Goal: Task Accomplishment & Management: Use online tool/utility

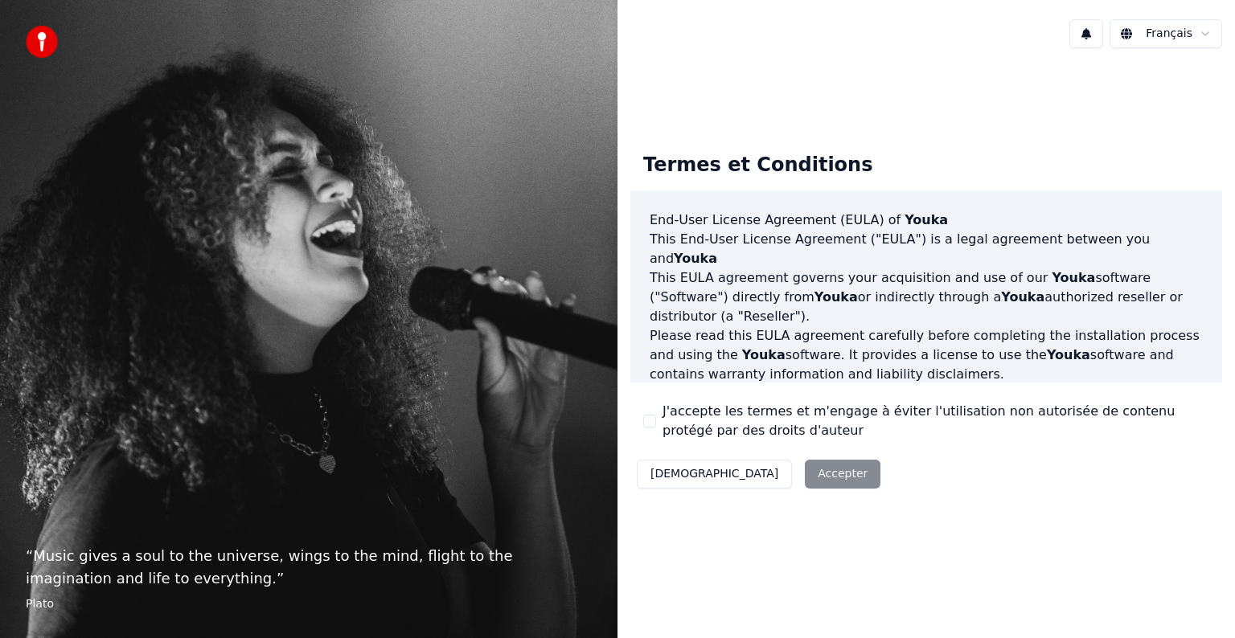
click at [656, 421] on div "J'accepte les termes et m'engage à éviter l'utilisation non autorisée de conten…" at bounding box center [926, 421] width 566 height 39
click at [650, 421] on button "J'accepte les termes et m'engage à éviter l'utilisation non autorisée de conten…" at bounding box center [649, 421] width 13 height 13
click at [805, 471] on button "Accepter" at bounding box center [843, 474] width 76 height 29
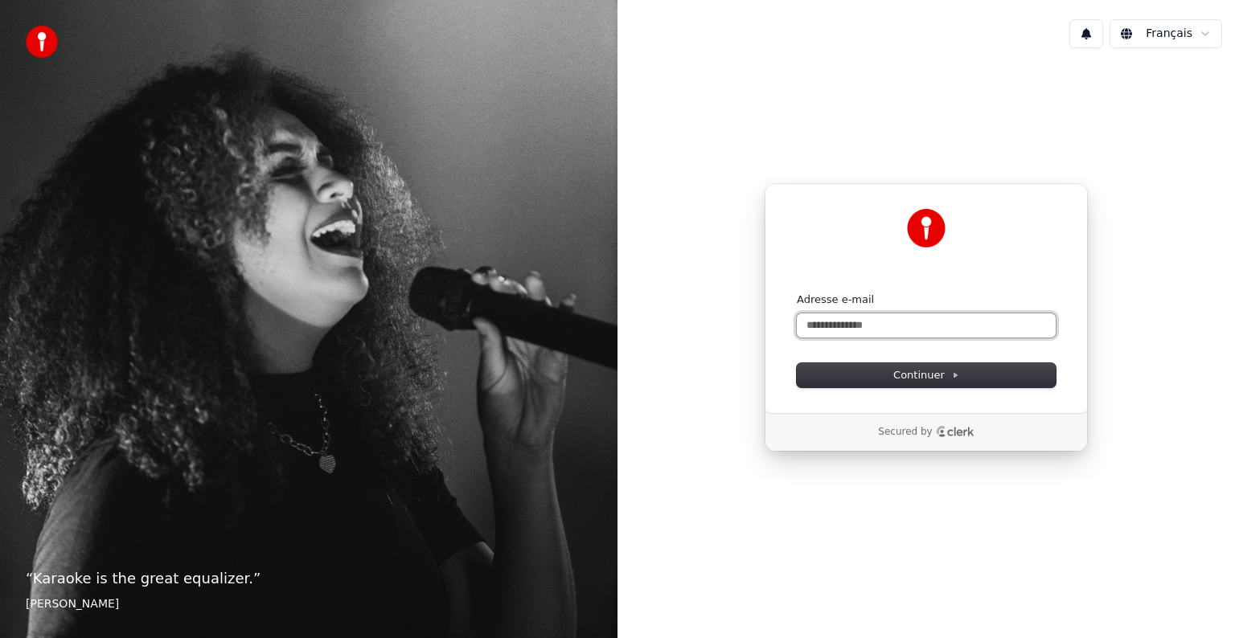
click at [858, 326] on input "Adresse e-mail" at bounding box center [926, 326] width 259 height 24
click at [881, 372] on button "Continuer" at bounding box center [926, 375] width 259 height 24
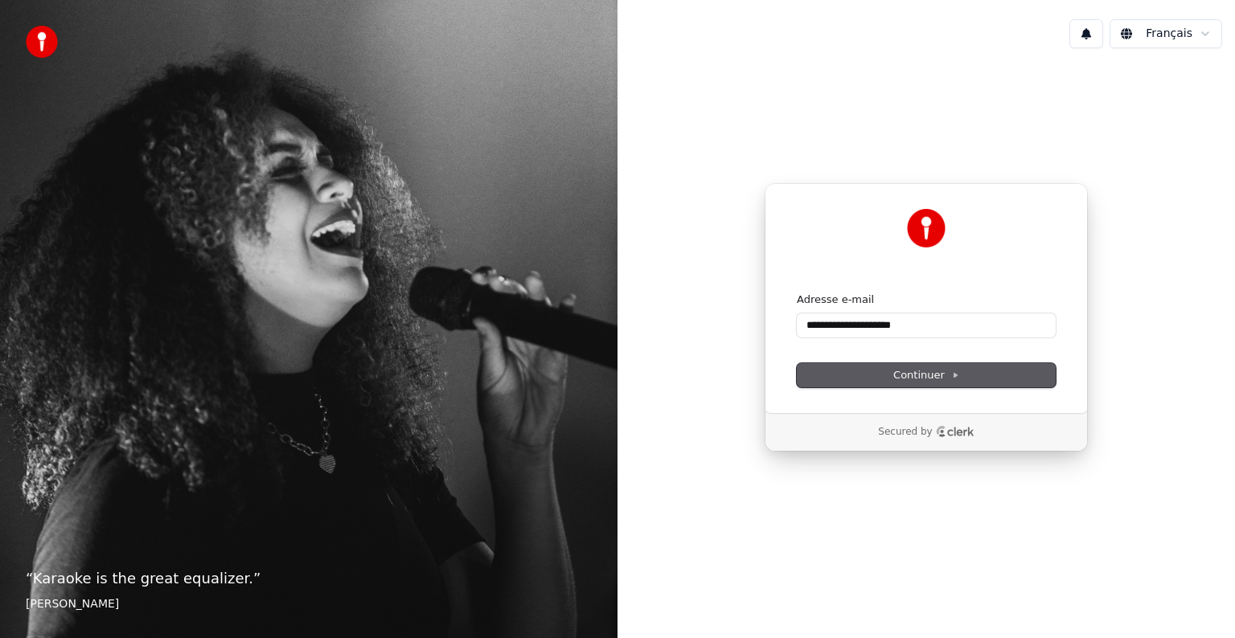
type input "**********"
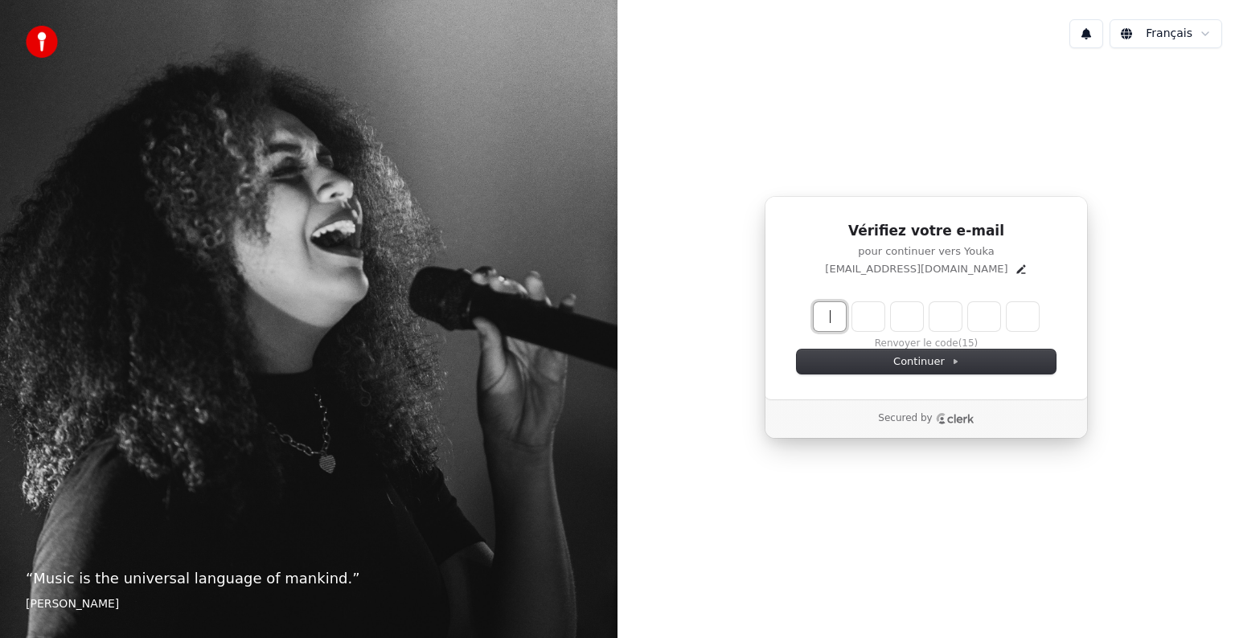
click at [818, 318] on input "Enter verification code" at bounding box center [942, 316] width 257 height 29
type input "******"
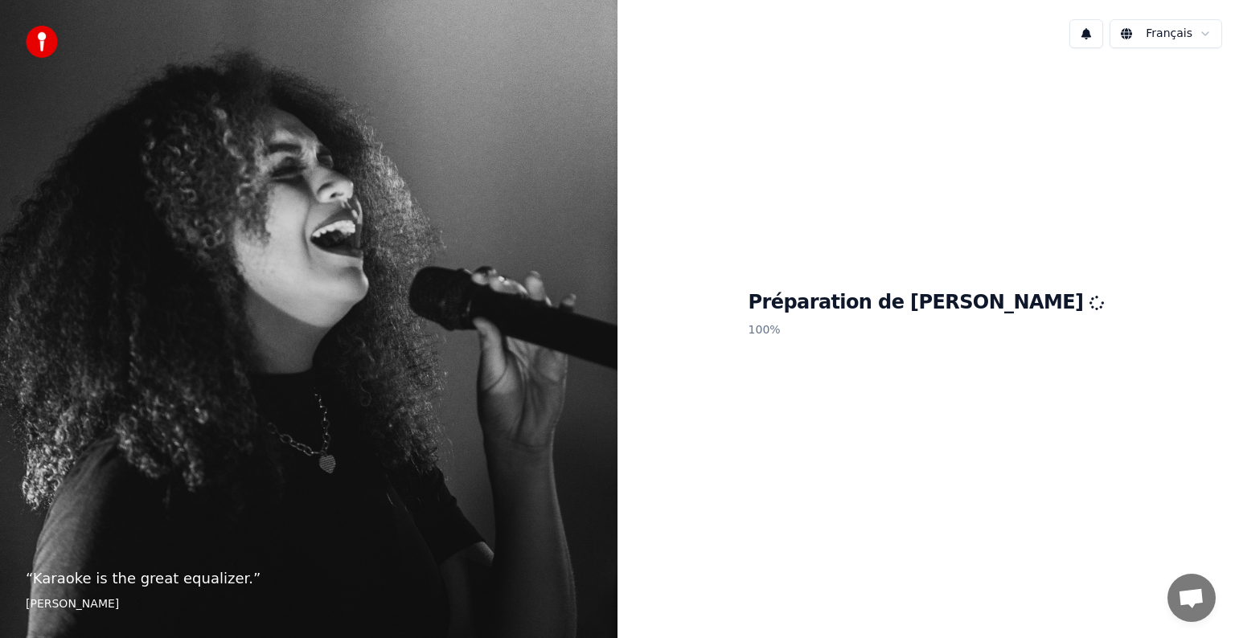
click at [1180, 203] on div "Préparation de Youka 100 %" at bounding box center [927, 317] width 618 height 513
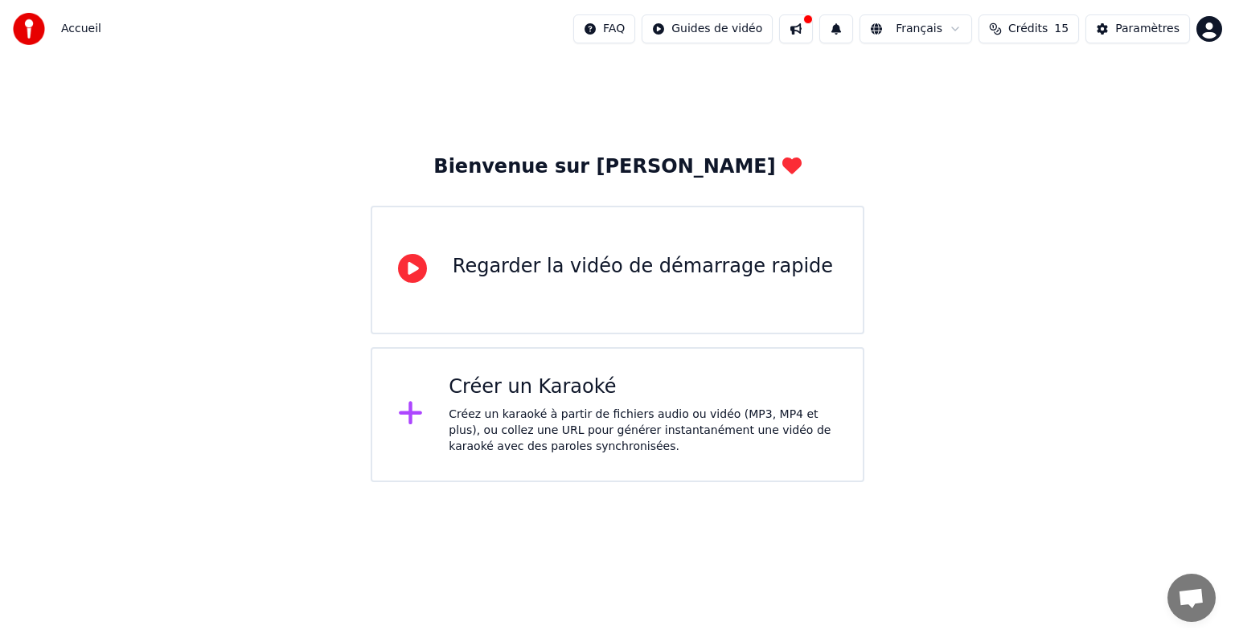
click at [705, 385] on div "Créer un Karaoké" at bounding box center [643, 388] width 388 height 26
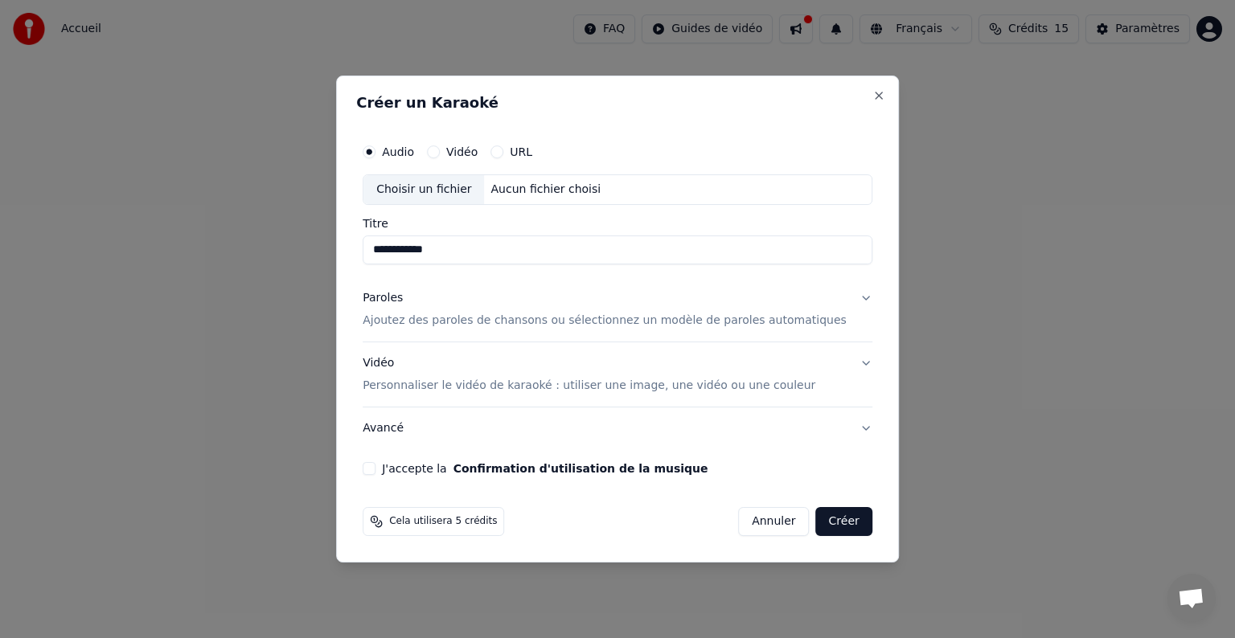
type input "**********"
click at [503, 152] on button "URL" at bounding box center [497, 152] width 13 height 13
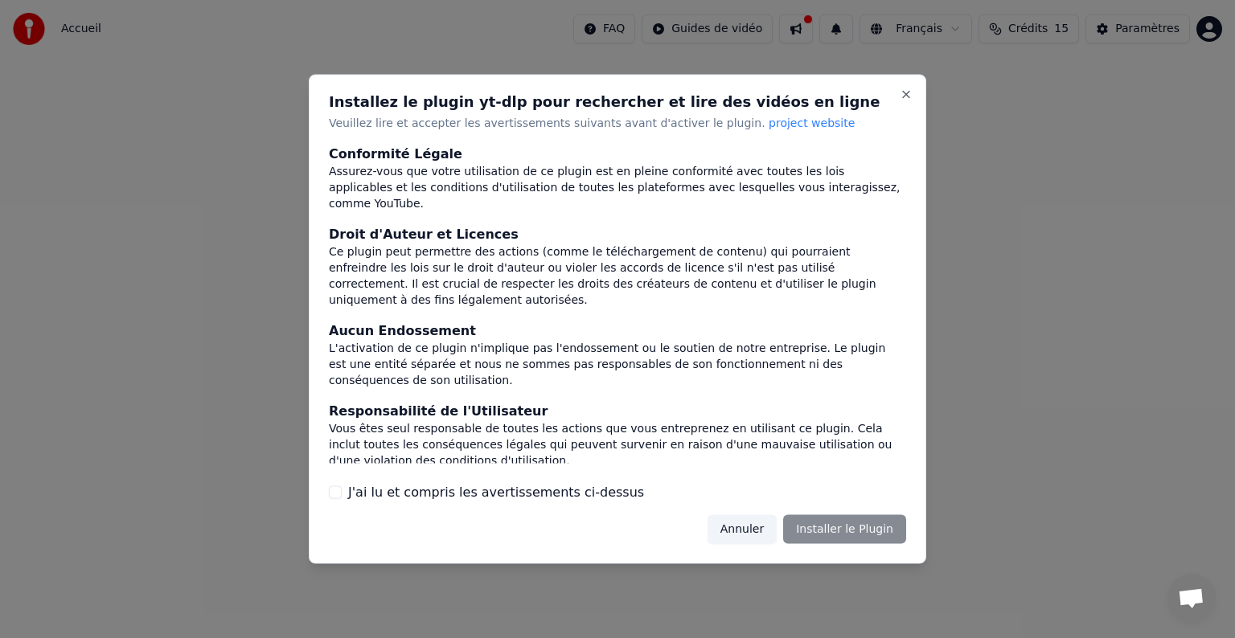
scroll to position [86, 0]
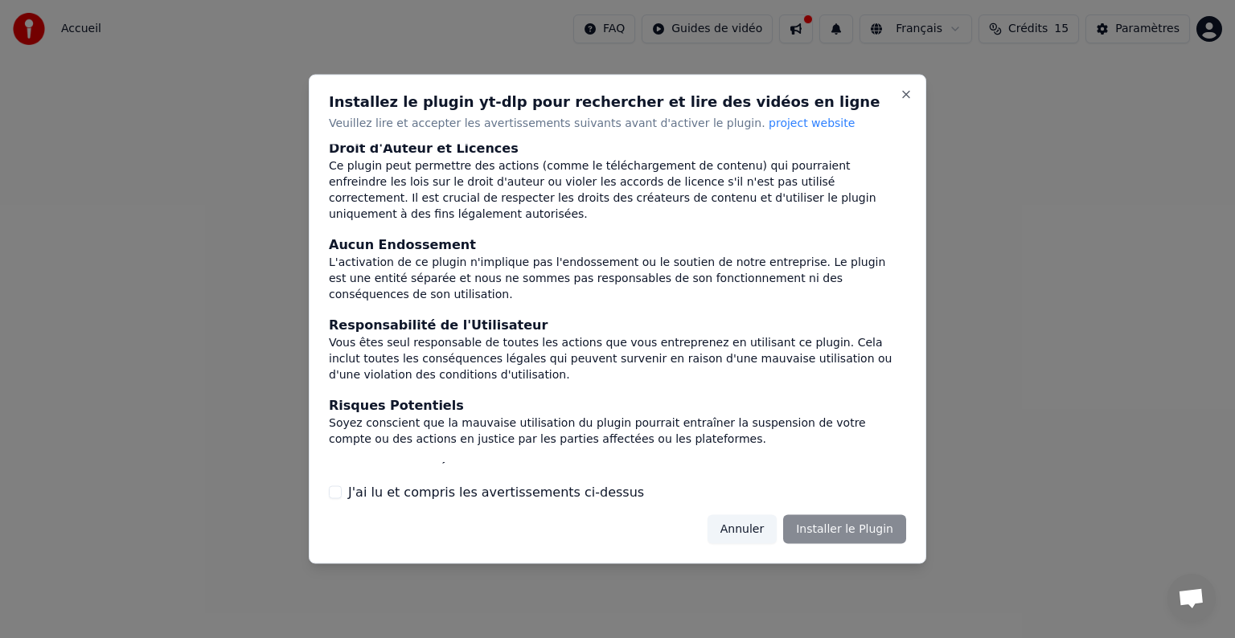
click at [339, 492] on button "J'ai lu et compris les avertissements ci-dessus" at bounding box center [335, 492] width 13 height 13
click at [831, 524] on button "Installer le Plugin" at bounding box center [844, 529] width 123 height 29
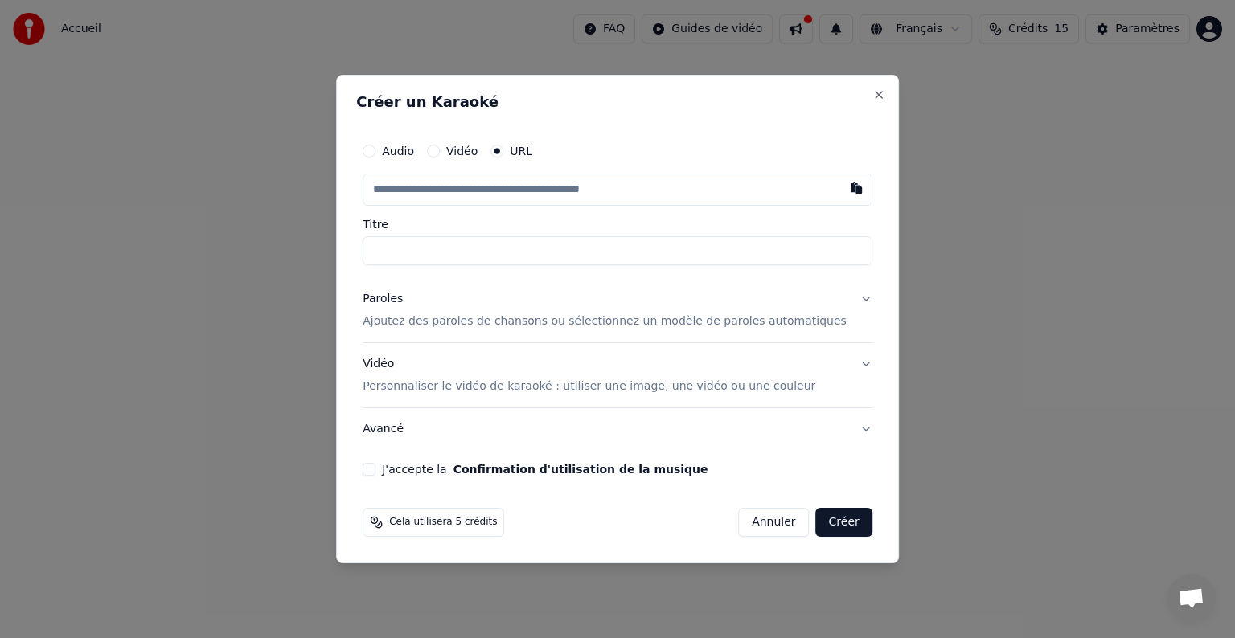
paste input "**********"
type input "**********"
click at [462, 263] on input "Titre" at bounding box center [618, 250] width 510 height 29
type input "**********"
type input "*"
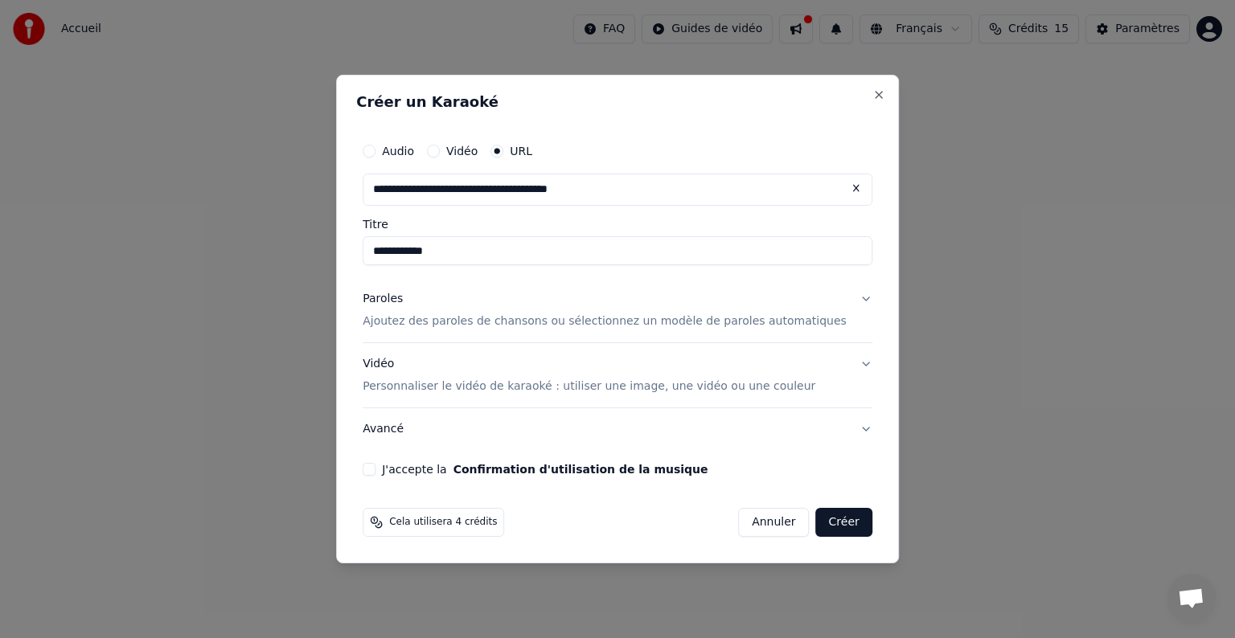
type input "**********"
click at [840, 298] on button "Paroles Ajoutez des paroles de chansons ou sélectionnez un modèle de paroles au…" at bounding box center [618, 310] width 510 height 64
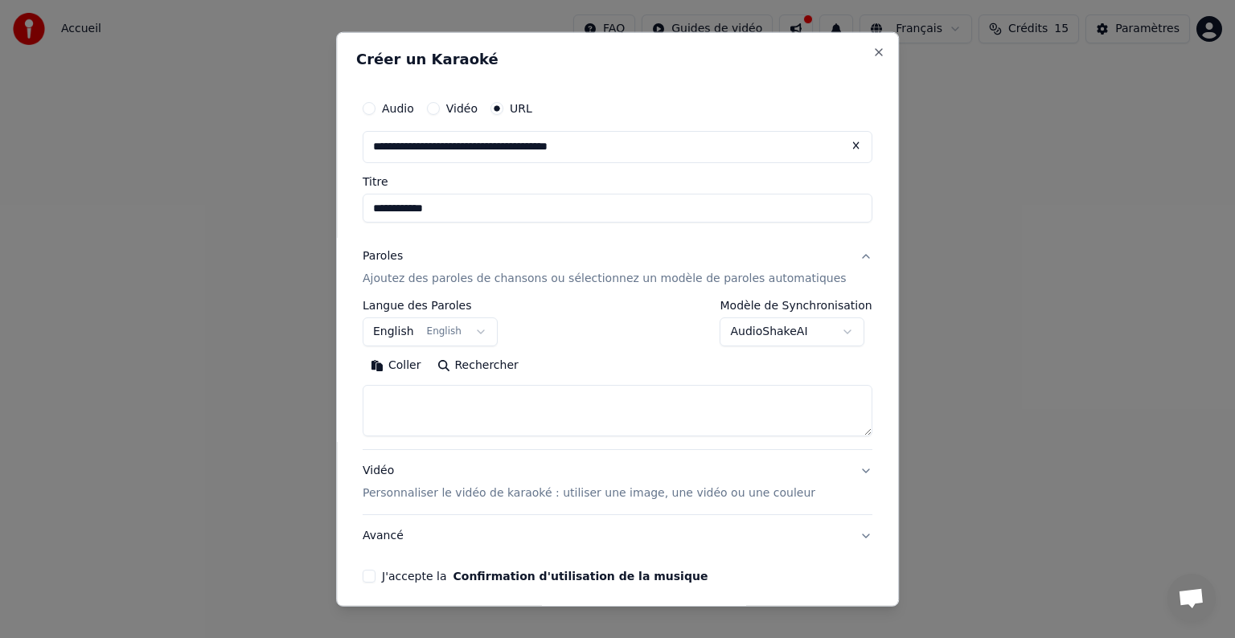
click at [463, 336] on button "English English" at bounding box center [430, 332] width 135 height 29
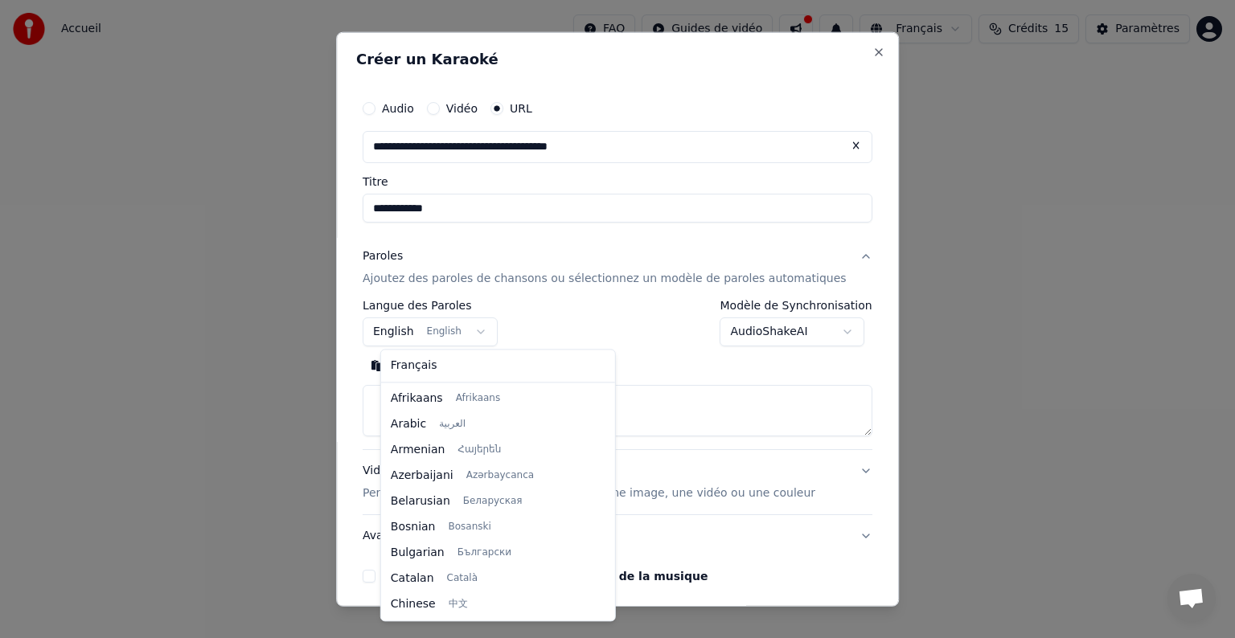
scroll to position [129, 0]
select select "**"
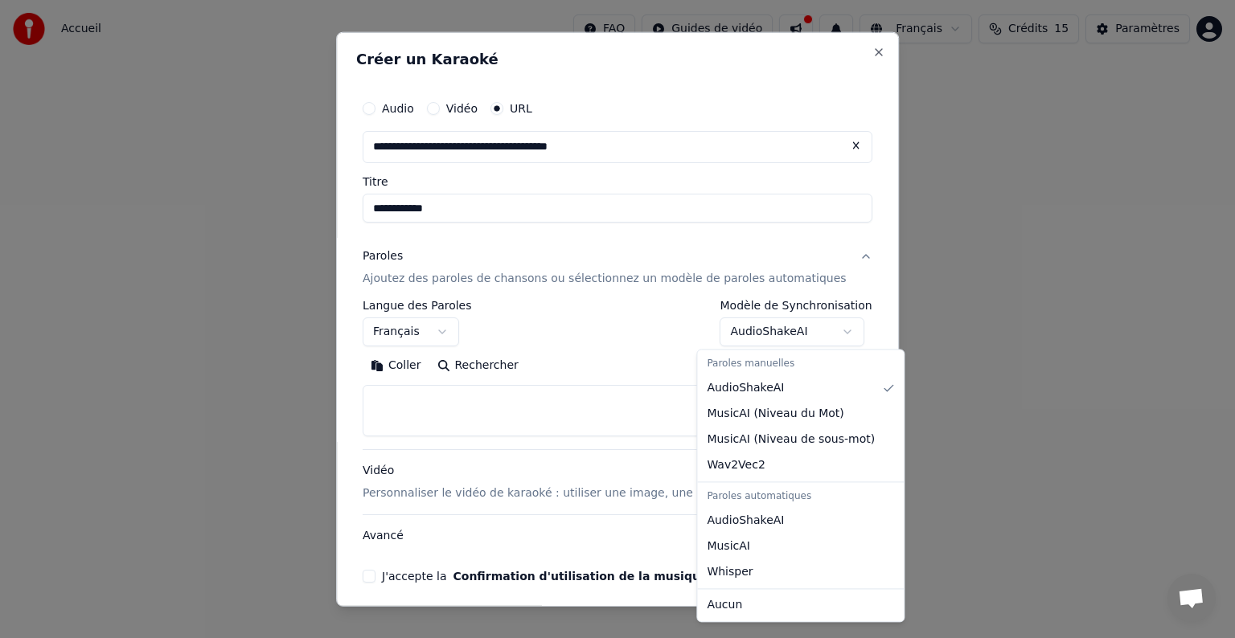
click at [705, 331] on body "**********" at bounding box center [617, 241] width 1235 height 482
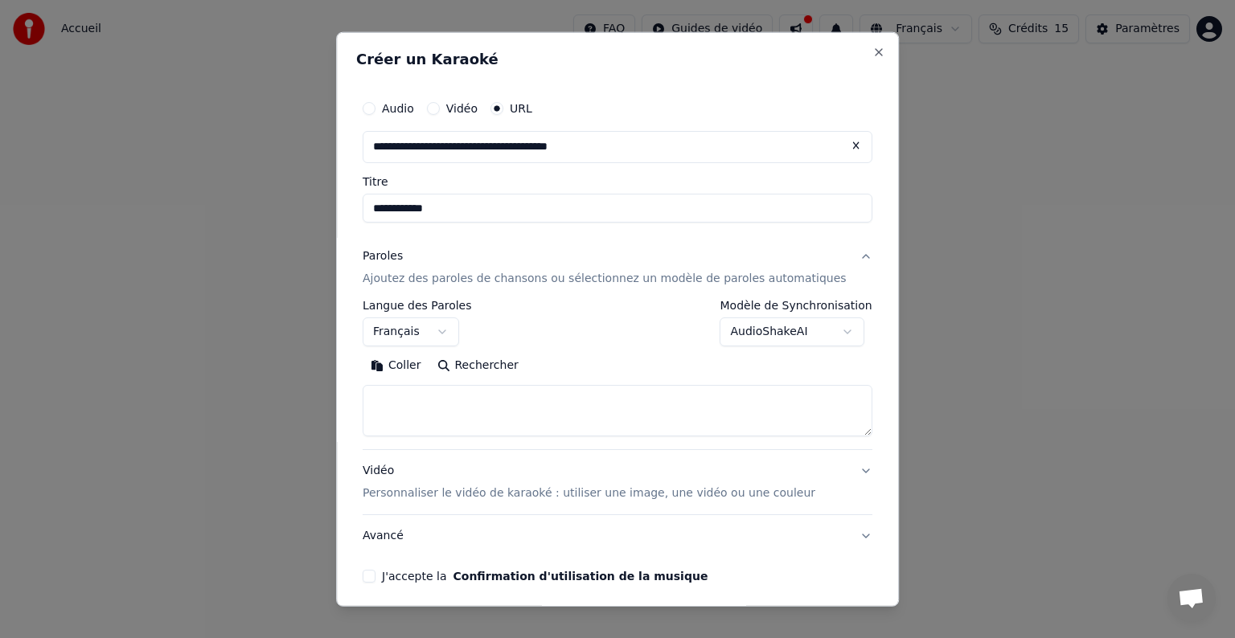
click at [705, 331] on body "**********" at bounding box center [617, 241] width 1235 height 482
click at [518, 392] on textarea at bounding box center [618, 410] width 510 height 51
paste textarea "**********"
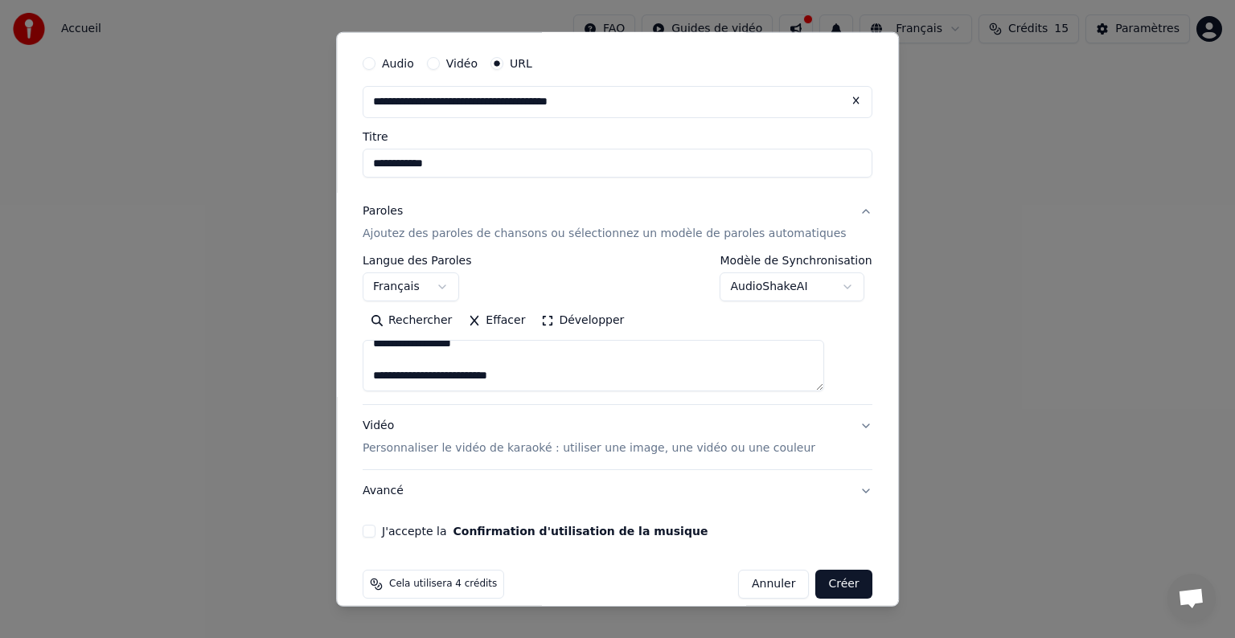
scroll to position [63, 0]
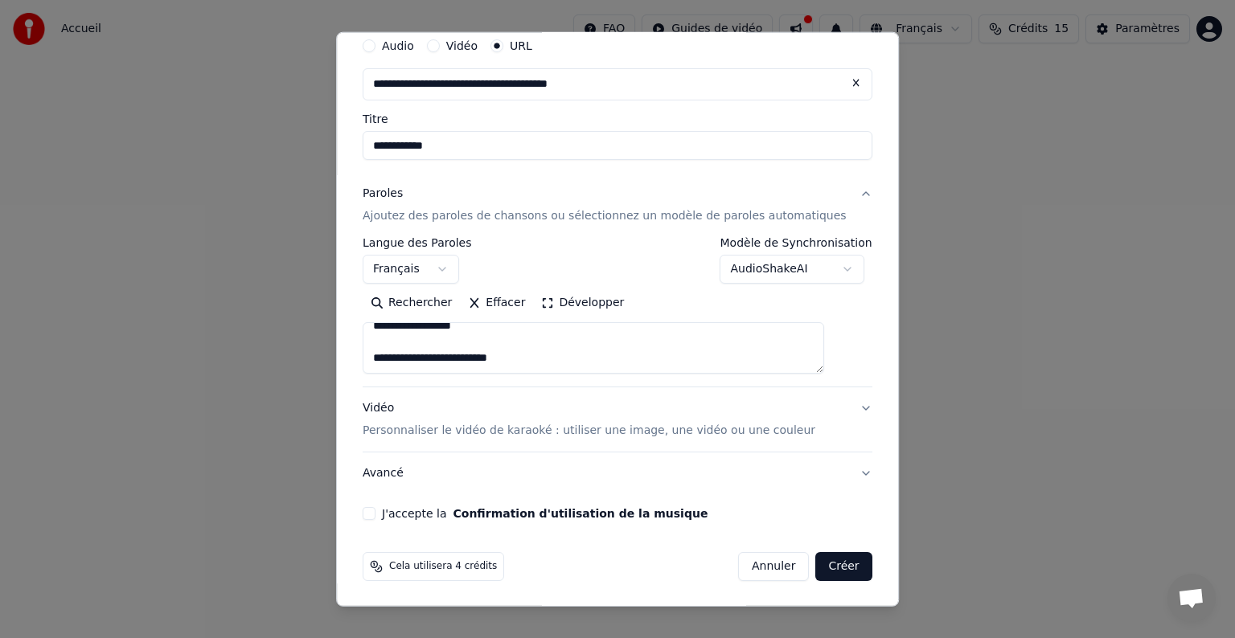
type textarea "**********"
click at [756, 431] on p "Personnaliser le vidéo de karaoké : utiliser une image, une vidéo ou une couleur" at bounding box center [589, 431] width 453 height 16
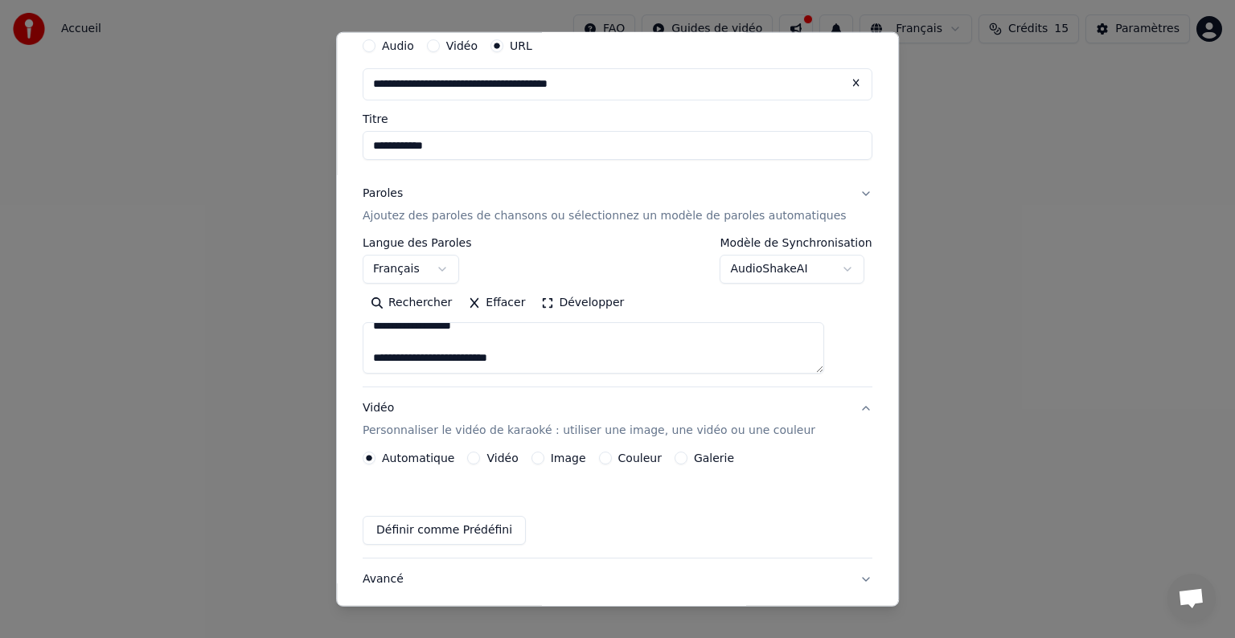
scroll to position [19, 0]
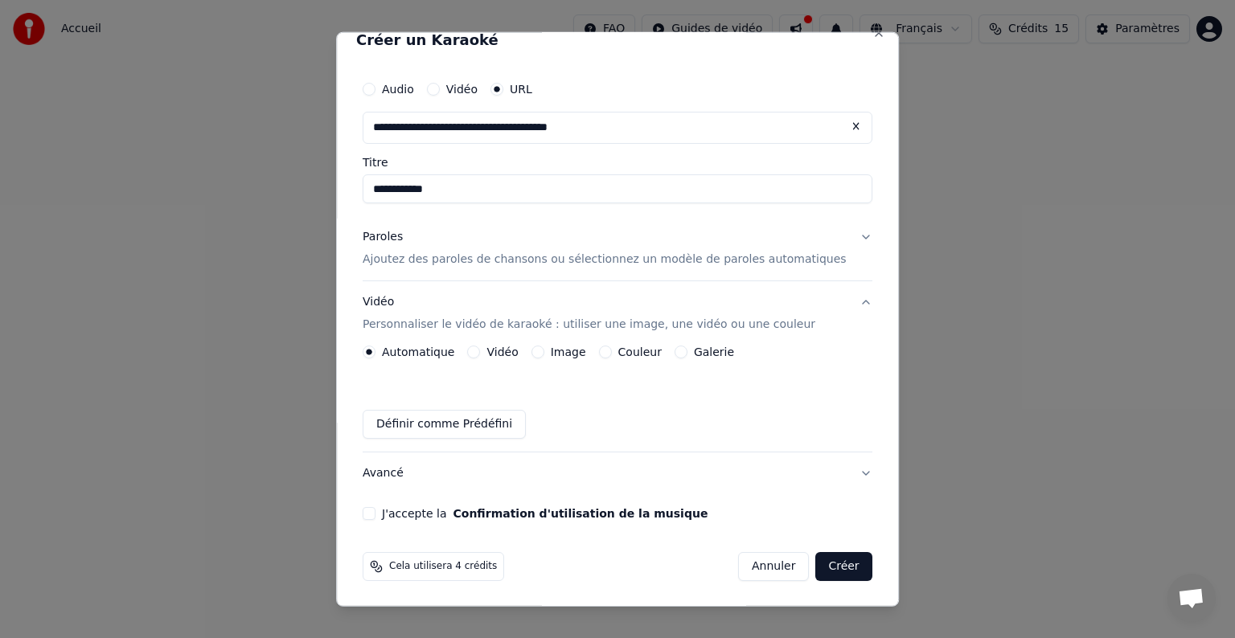
click at [612, 351] on button "Couleur" at bounding box center [605, 352] width 13 height 13
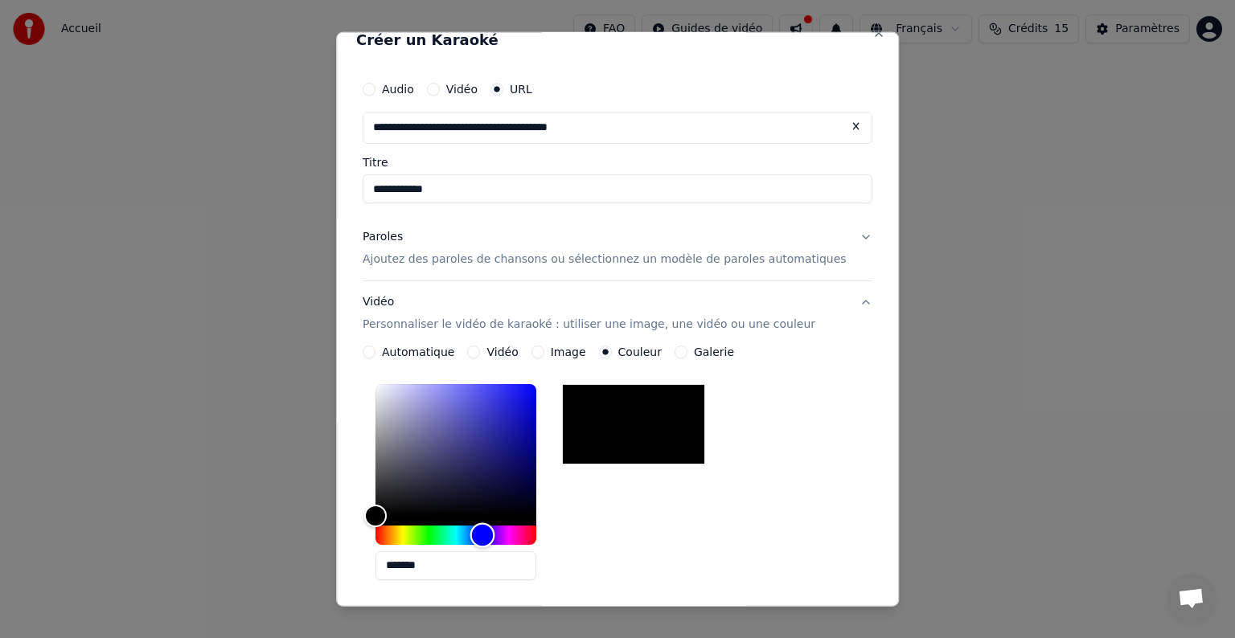
click at [500, 537] on div "Hue" at bounding box center [456, 535] width 161 height 19
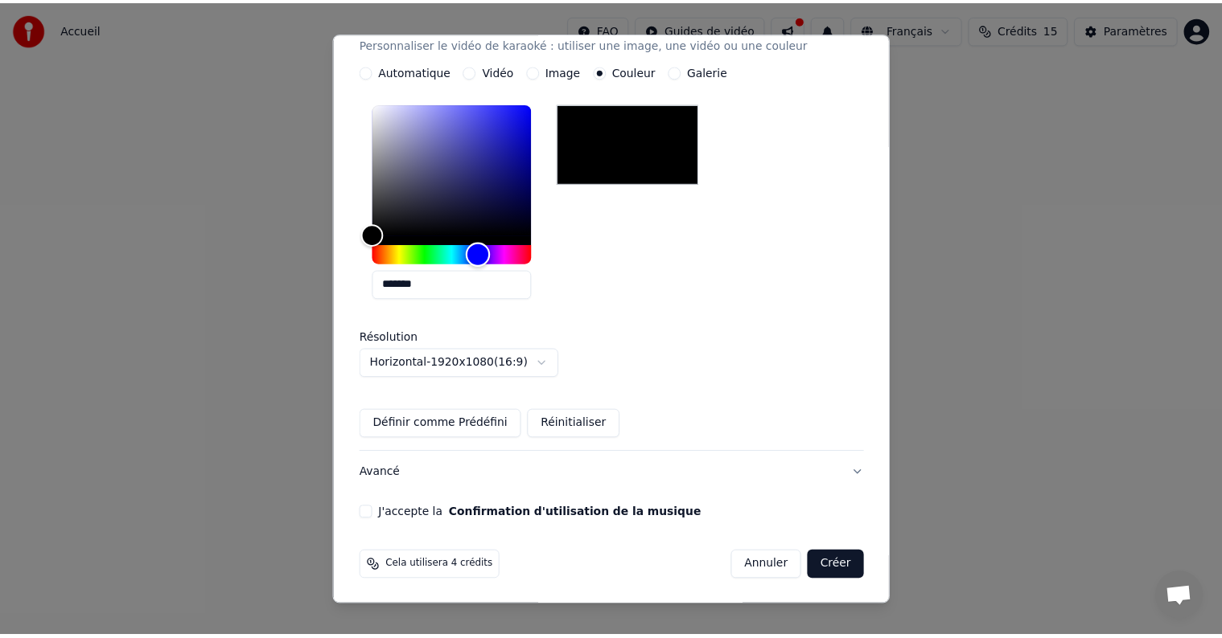
scroll to position [301, 0]
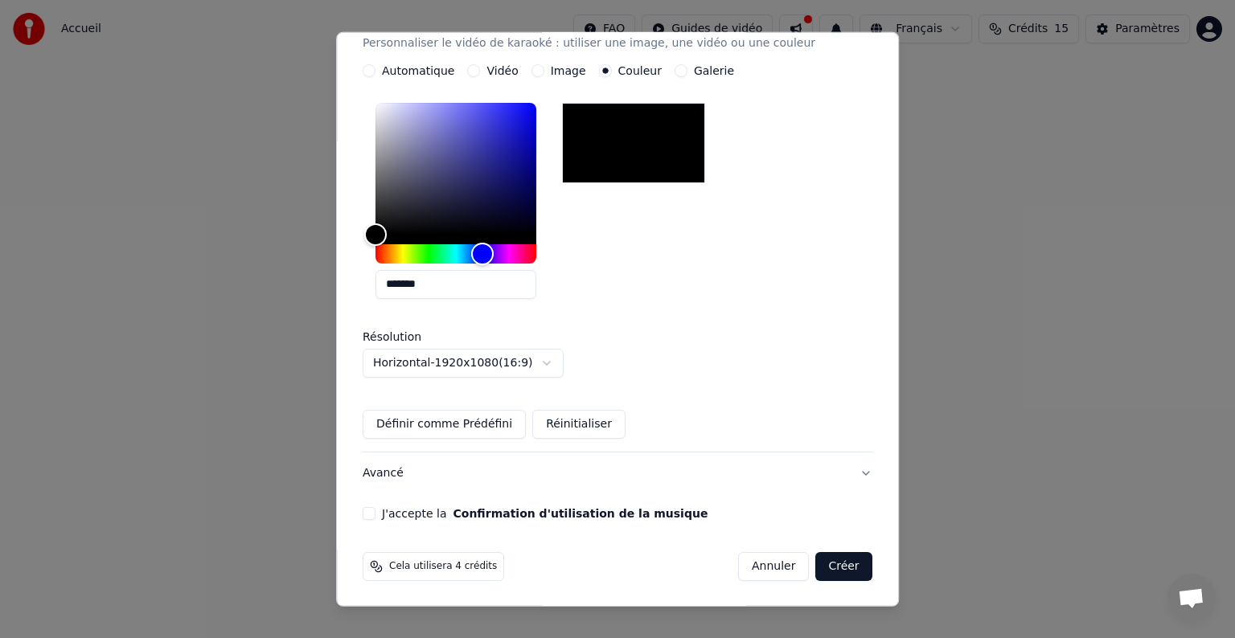
click at [376, 515] on button "J'accepte la Confirmation d'utilisation de la musique" at bounding box center [369, 513] width 13 height 13
click at [816, 565] on button "Créer" at bounding box center [844, 566] width 56 height 29
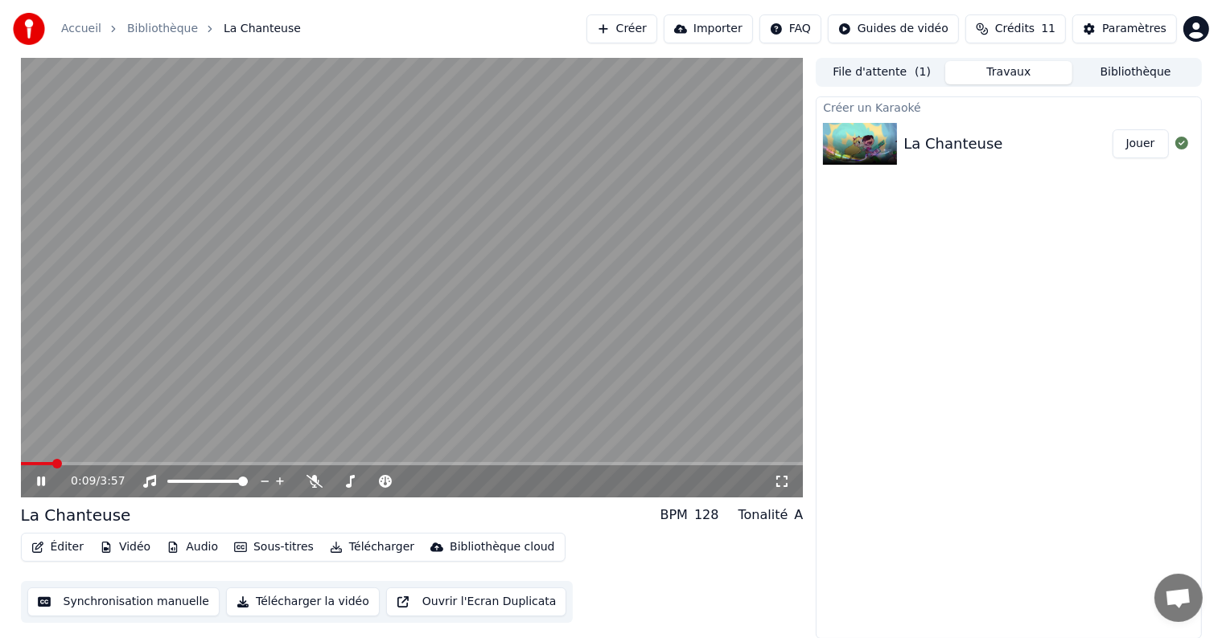
click at [41, 478] on icon at bounding box center [53, 481] width 38 height 13
click at [41, 478] on icon at bounding box center [41, 481] width 10 height 11
click at [58, 609] on button "Synchronisation manuelle" at bounding box center [123, 602] width 193 height 29
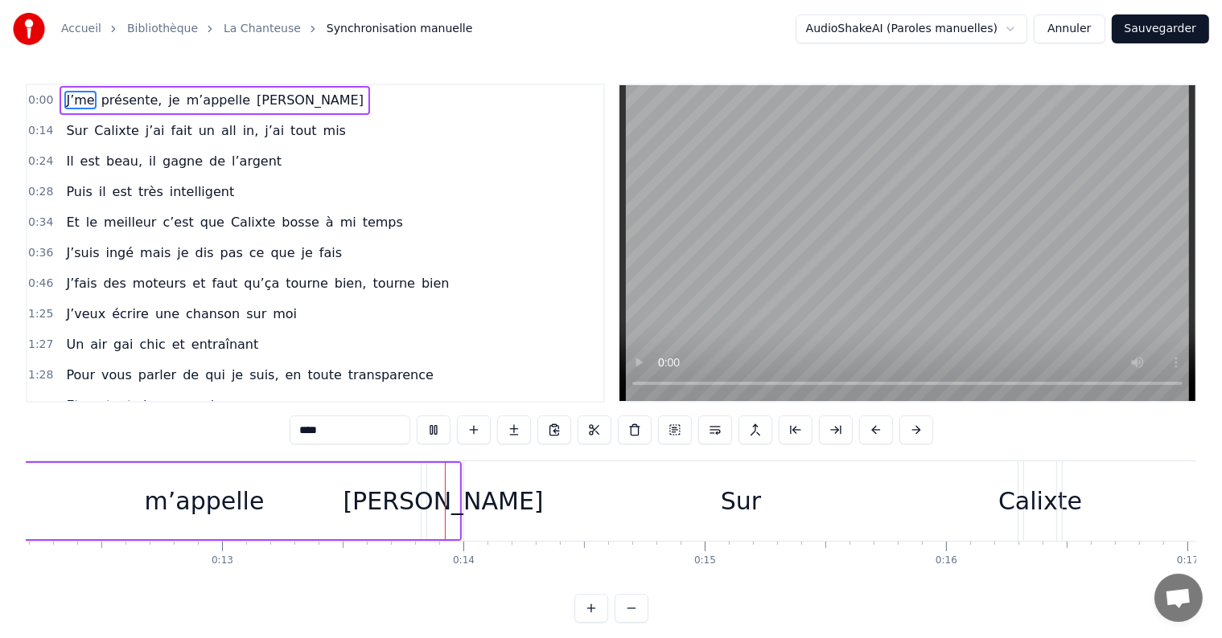
scroll to position [0, 3134]
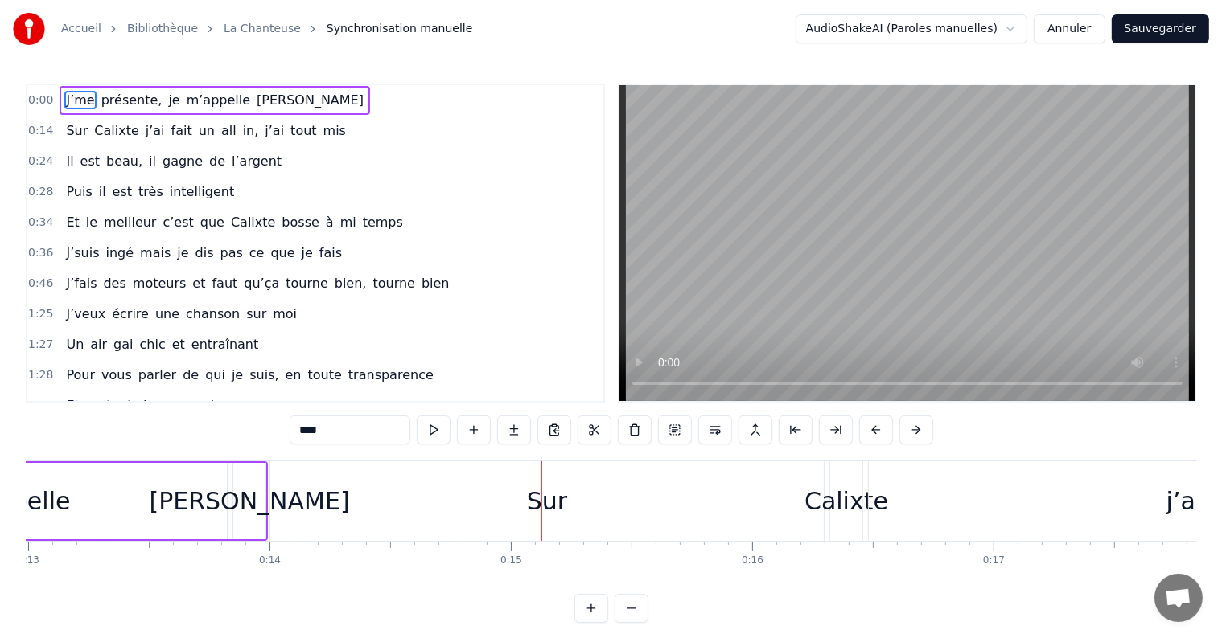
click at [44, 102] on span "0:00" at bounding box center [40, 100] width 25 height 16
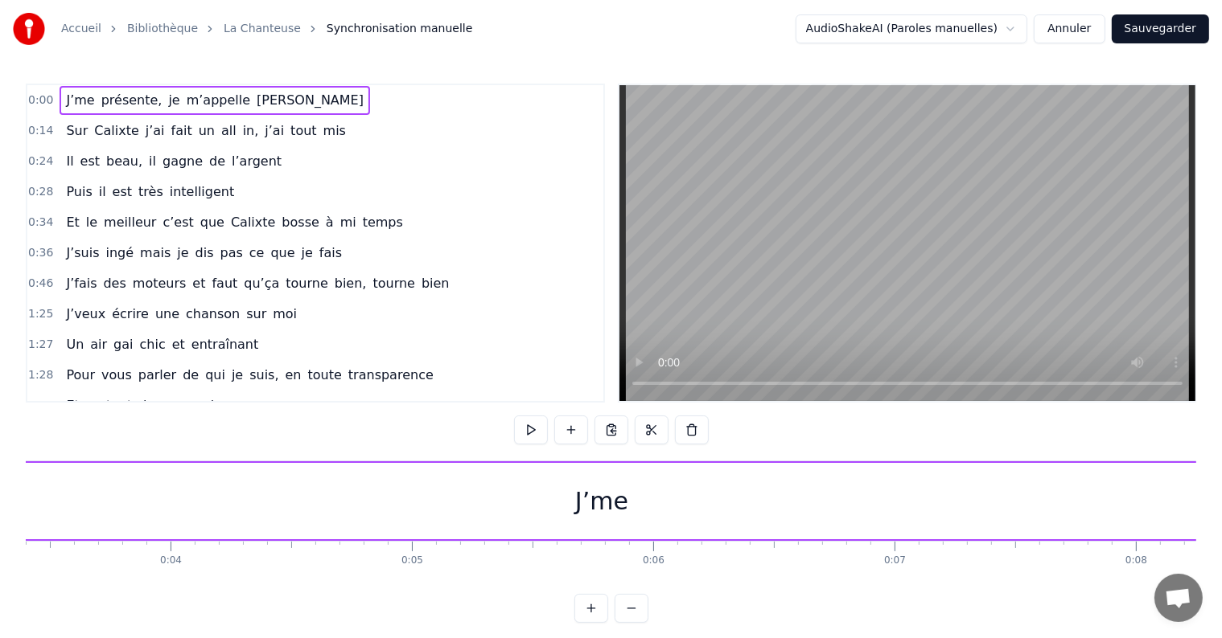
scroll to position [0, 823]
drag, startPoint x: 597, startPoint y: 510, endPoint x: 717, endPoint y: 496, distance: 121.4
click at [717, 496] on div "J’me" at bounding box center [598, 501] width 2787 height 76
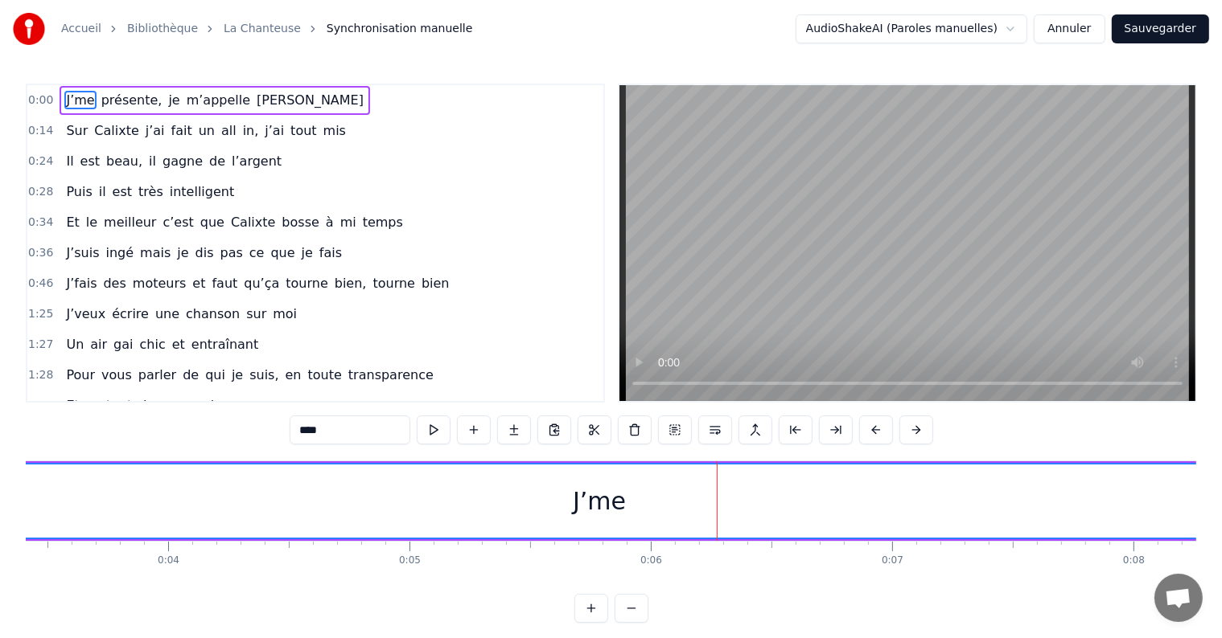
click at [577, 503] on div "J’me" at bounding box center [599, 501] width 53 height 36
drag, startPoint x: 577, startPoint y: 503, endPoint x: 654, endPoint y: 507, distance: 77.3
click at [654, 507] on div "J’me" at bounding box center [599, 501] width 2786 height 73
click at [740, 498] on div "J’me" at bounding box center [599, 501] width 2786 height 73
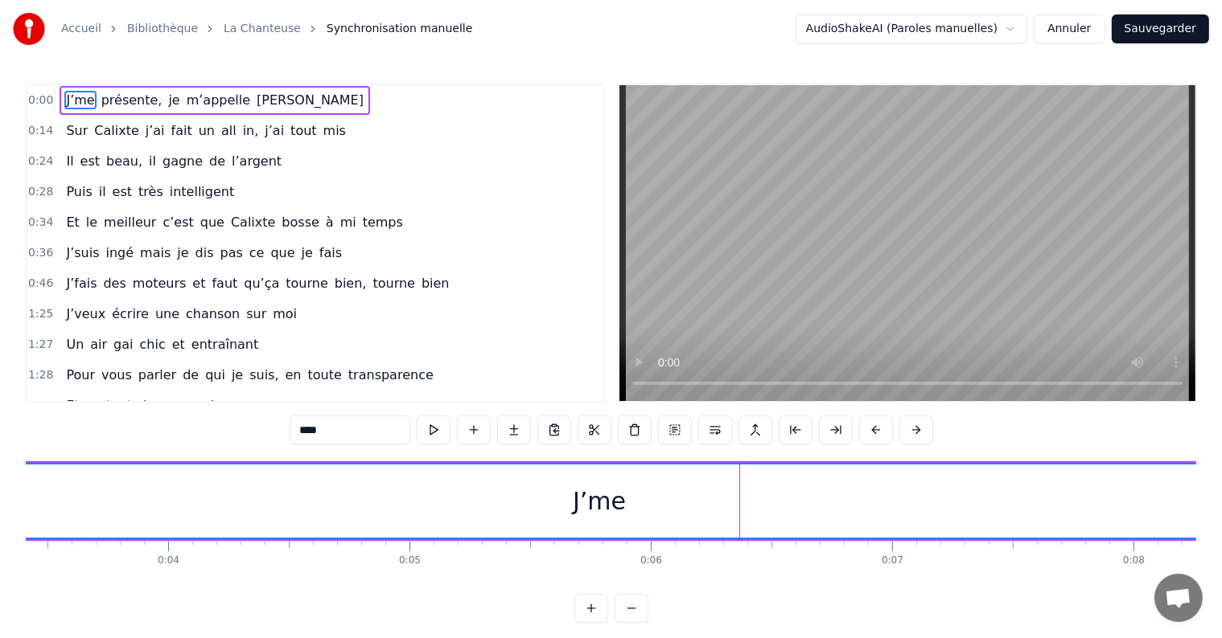
click at [546, 498] on div "J’me" at bounding box center [599, 501] width 2786 height 73
drag, startPoint x: 79, startPoint y: 105, endPoint x: 137, endPoint y: 98, distance: 58.3
click at [137, 98] on div "J’me présente, je m’appelle Pauline" at bounding box center [215, 100] width 310 height 29
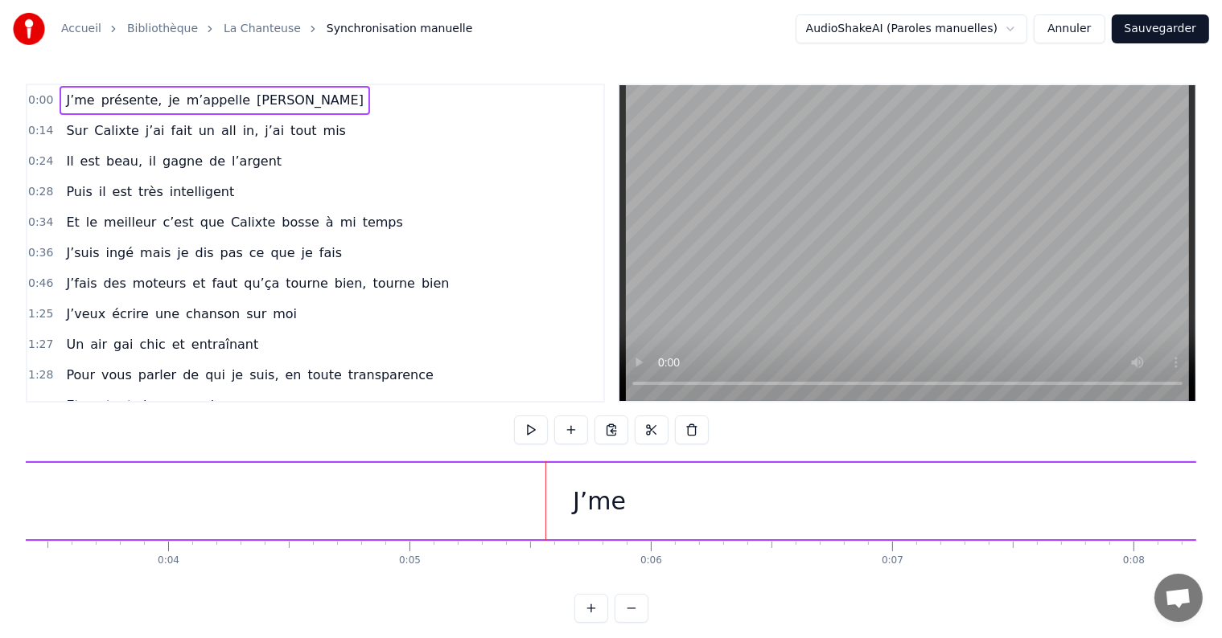
click at [84, 95] on span "J’me" at bounding box center [79, 100] width 31 height 18
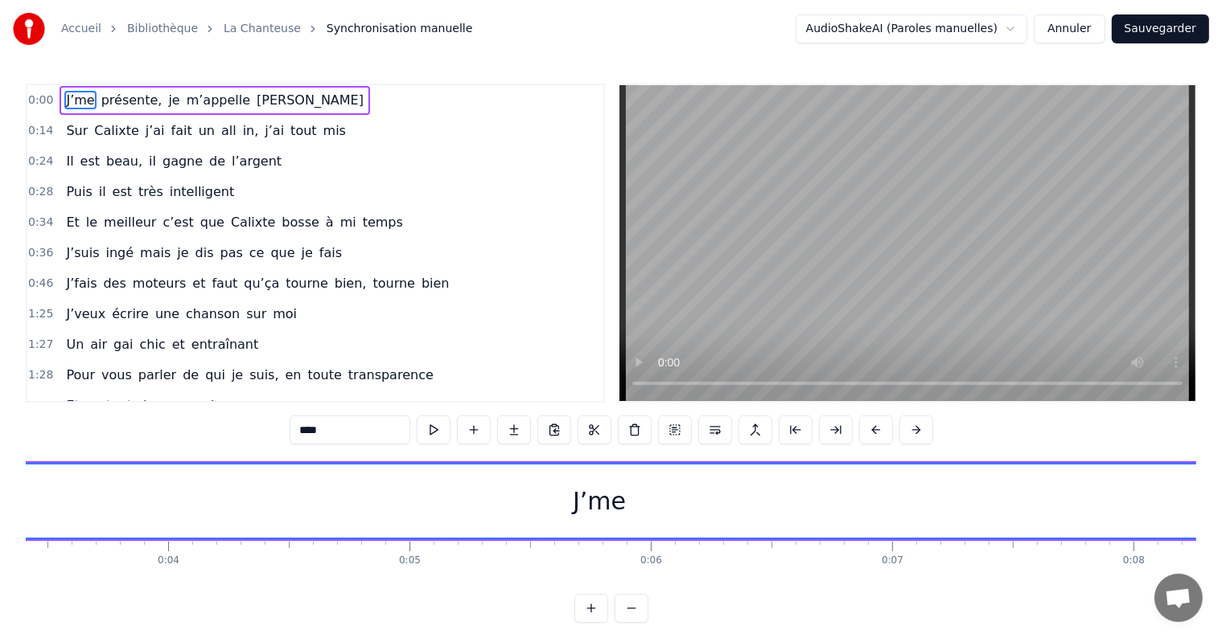
click at [669, 431] on button at bounding box center [675, 430] width 34 height 29
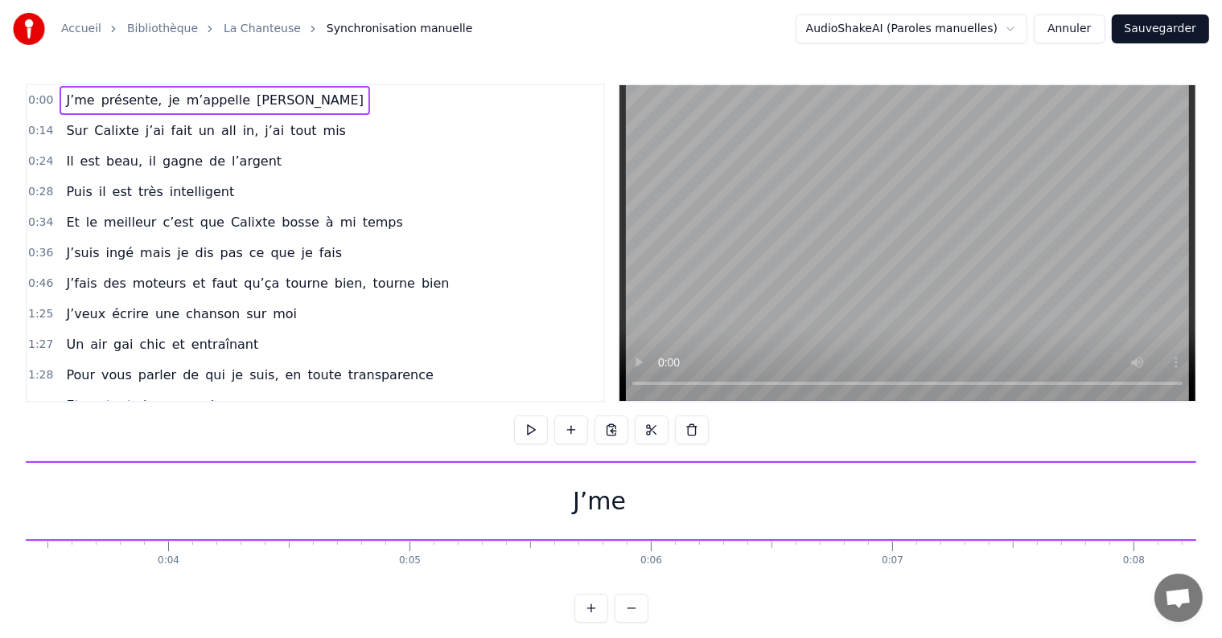
click at [36, 104] on span "0:00" at bounding box center [40, 100] width 25 height 16
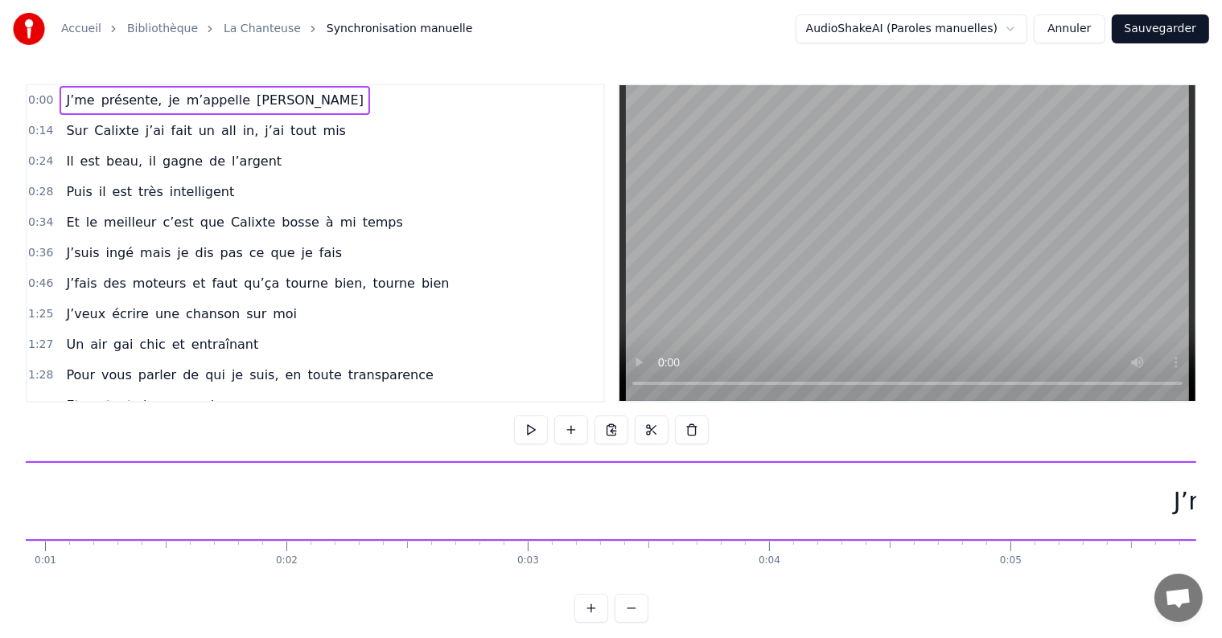
scroll to position [0, 0]
drag, startPoint x: 27, startPoint y: 499, endPoint x: 294, endPoint y: 530, distance: 268.0
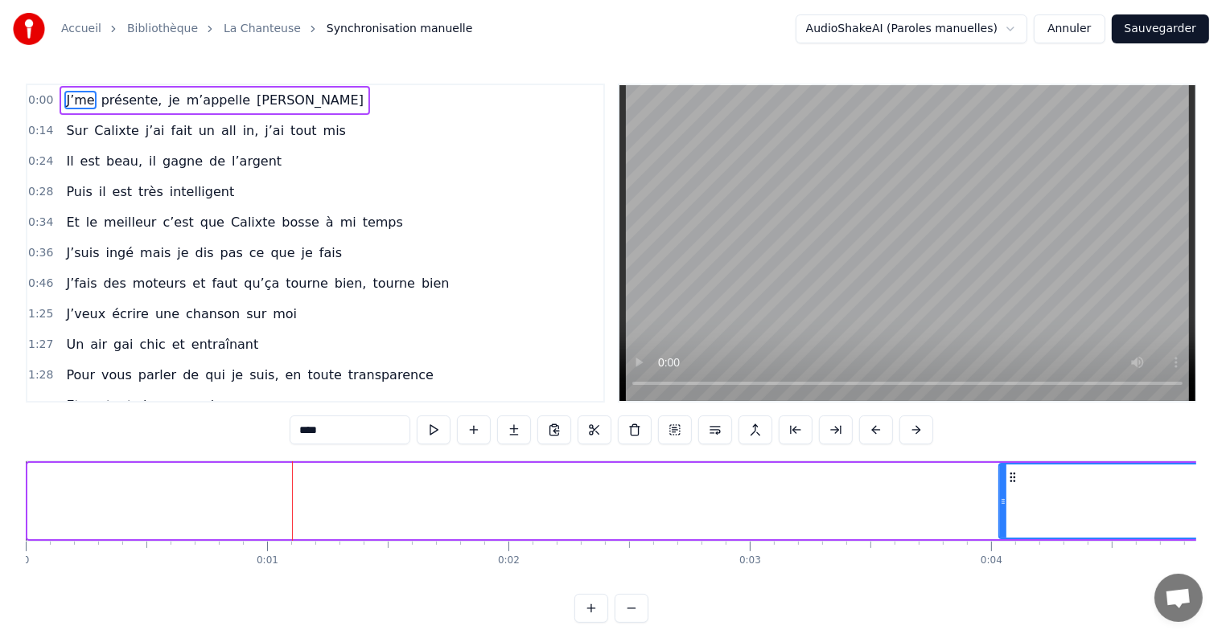
drag, startPoint x: 31, startPoint y: 499, endPoint x: 1000, endPoint y: 419, distance: 972.3
click at [1000, 419] on div "0:00 J’me présente, je m’appelle Pauline 0:14 Sur Calixte j’ai fait un all in, …" at bounding box center [611, 354] width 1170 height 540
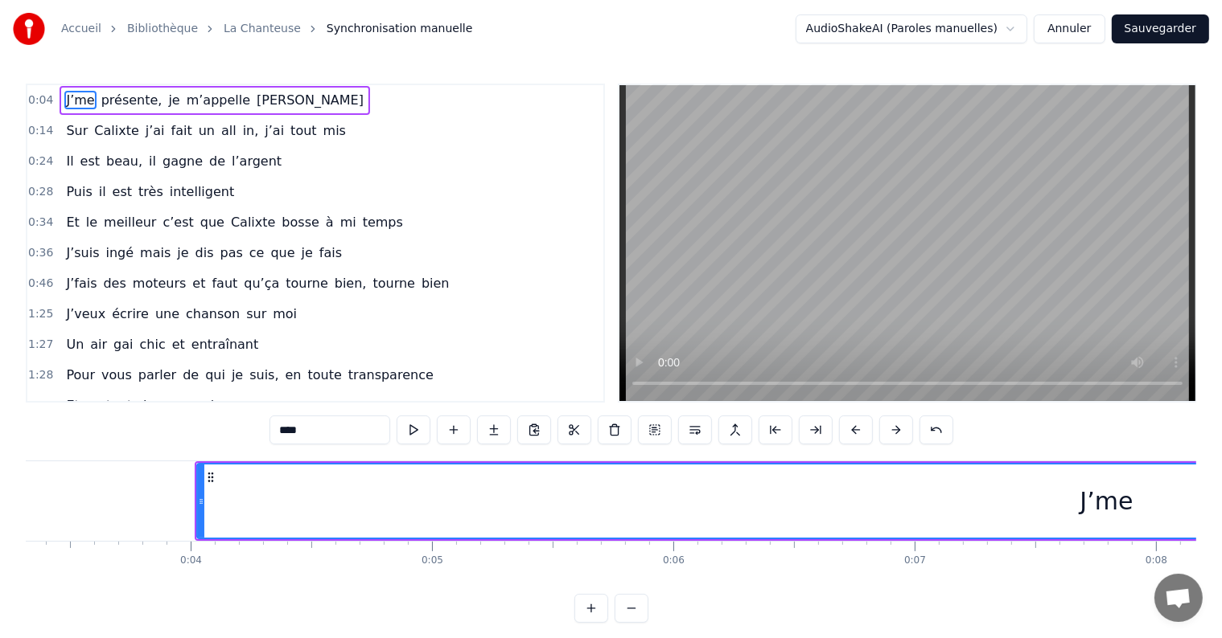
scroll to position [0, 794]
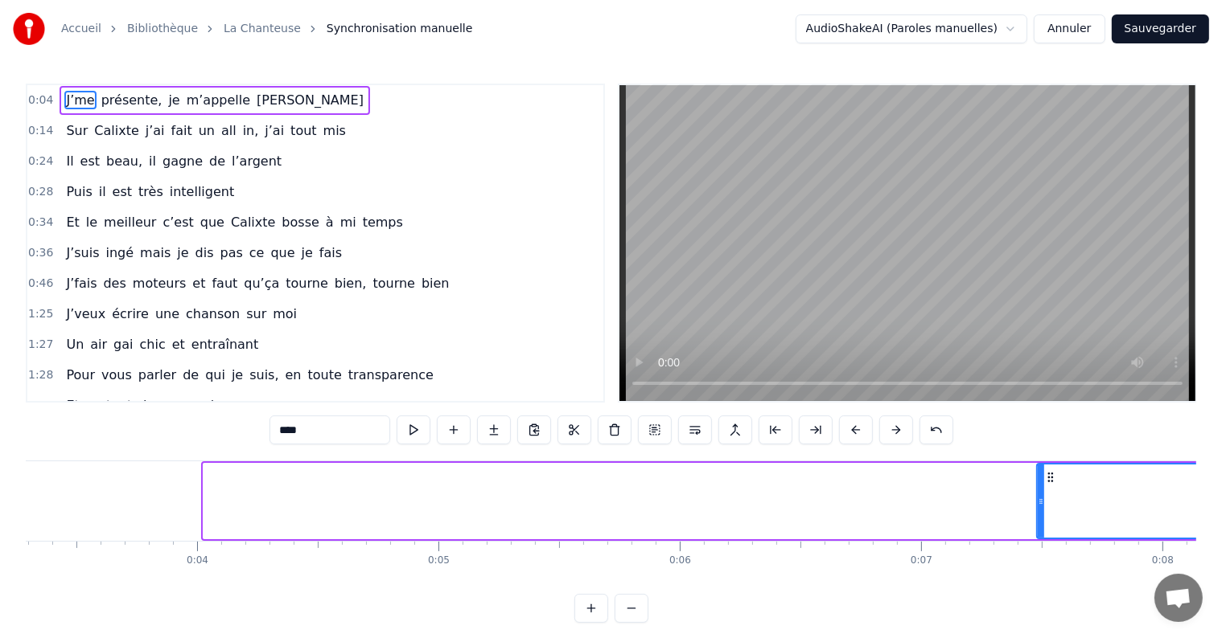
drag, startPoint x: 206, startPoint y: 503, endPoint x: 1057, endPoint y: 521, distance: 851.8
click at [1044, 521] on div at bounding box center [1040, 501] width 6 height 73
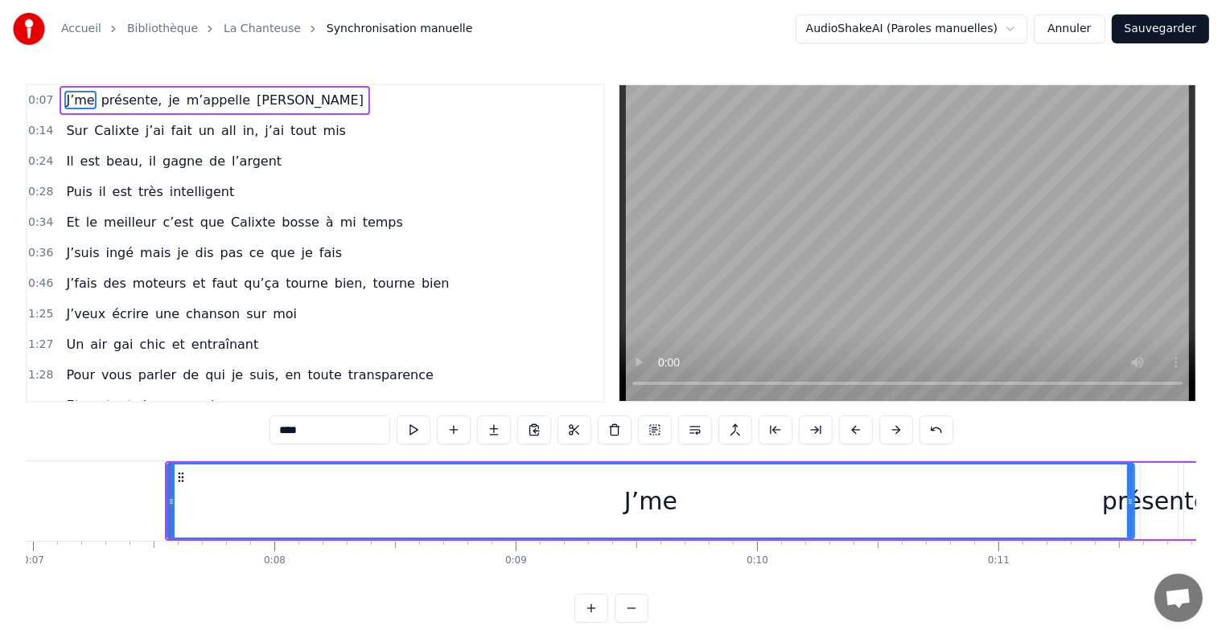
scroll to position [0, 1682]
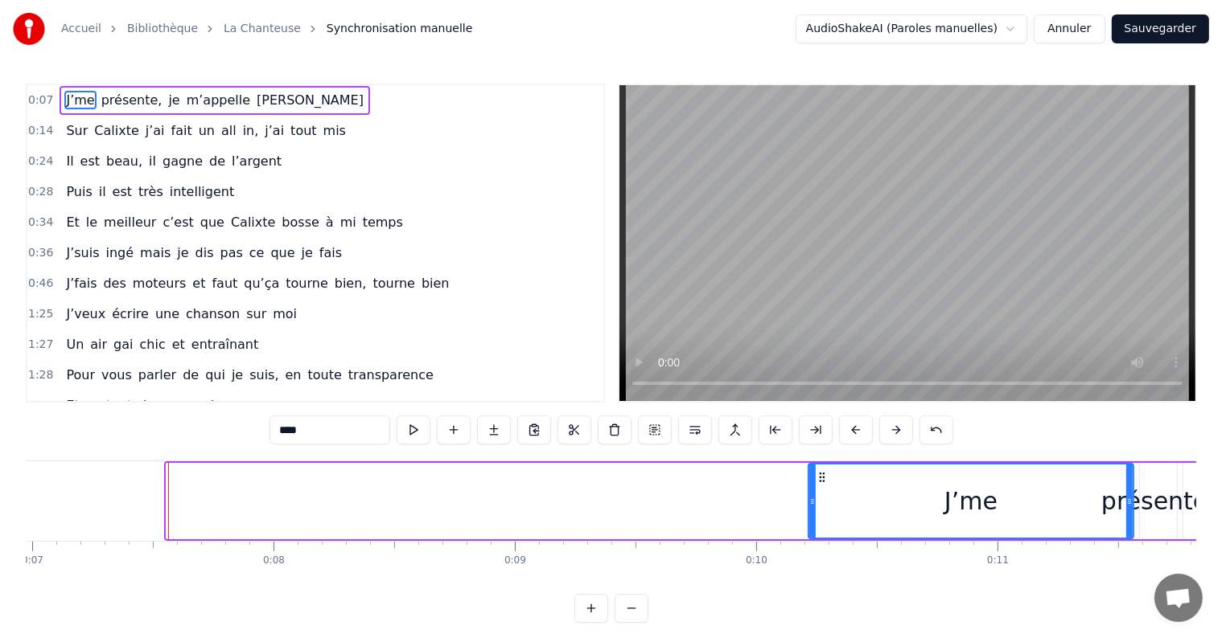
drag, startPoint x: 170, startPoint y: 503, endPoint x: 809, endPoint y: 598, distance: 645.5
click at [809, 598] on div "0:07 J’me présente, je m’appelle Pauline 0:14 Sur Calixte j’ai fait un all in, …" at bounding box center [611, 354] width 1170 height 540
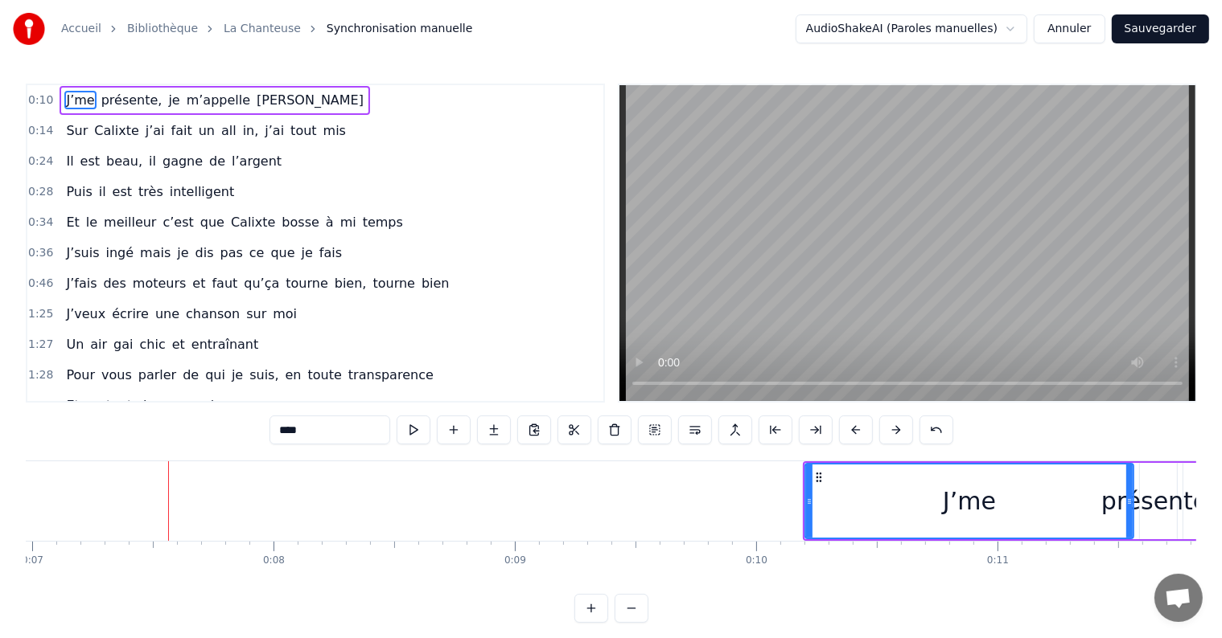
drag, startPoint x: 978, startPoint y: 576, endPoint x: 986, endPoint y: 574, distance: 8.2
click at [986, 574] on div "J’me présente, je m’appelle Pauline Sur Calixte j’ai fait un all in, j’ai tout …" at bounding box center [611, 521] width 1170 height 121
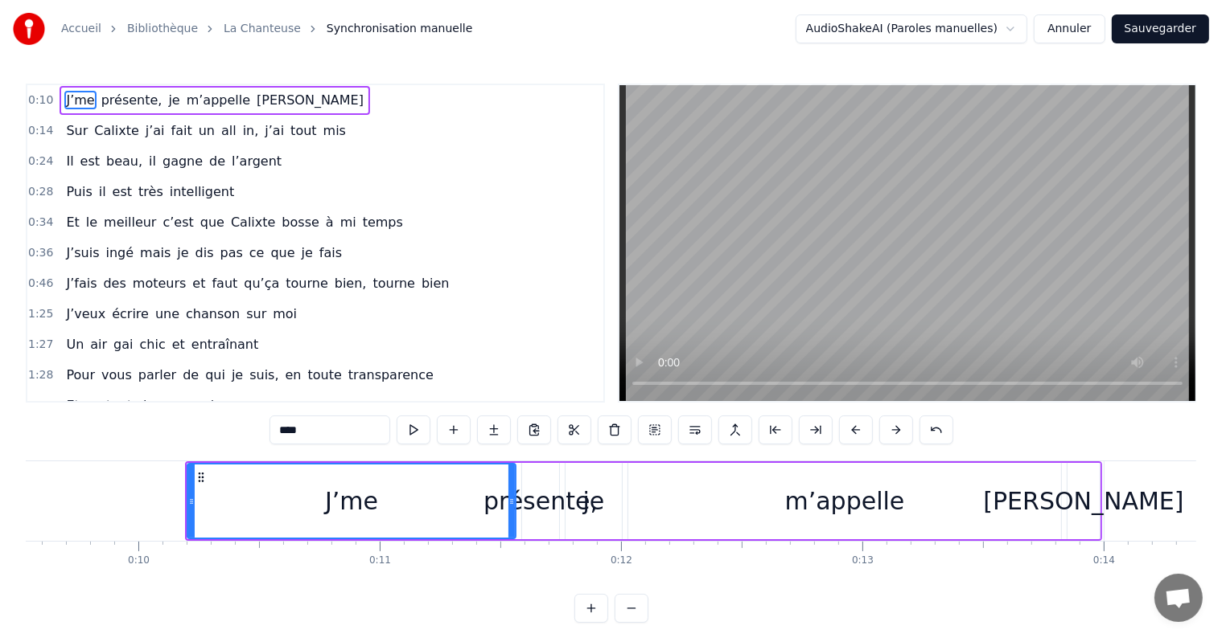
scroll to position [0, 2301]
click at [513, 499] on div "J’me" at bounding box center [350, 501] width 330 height 76
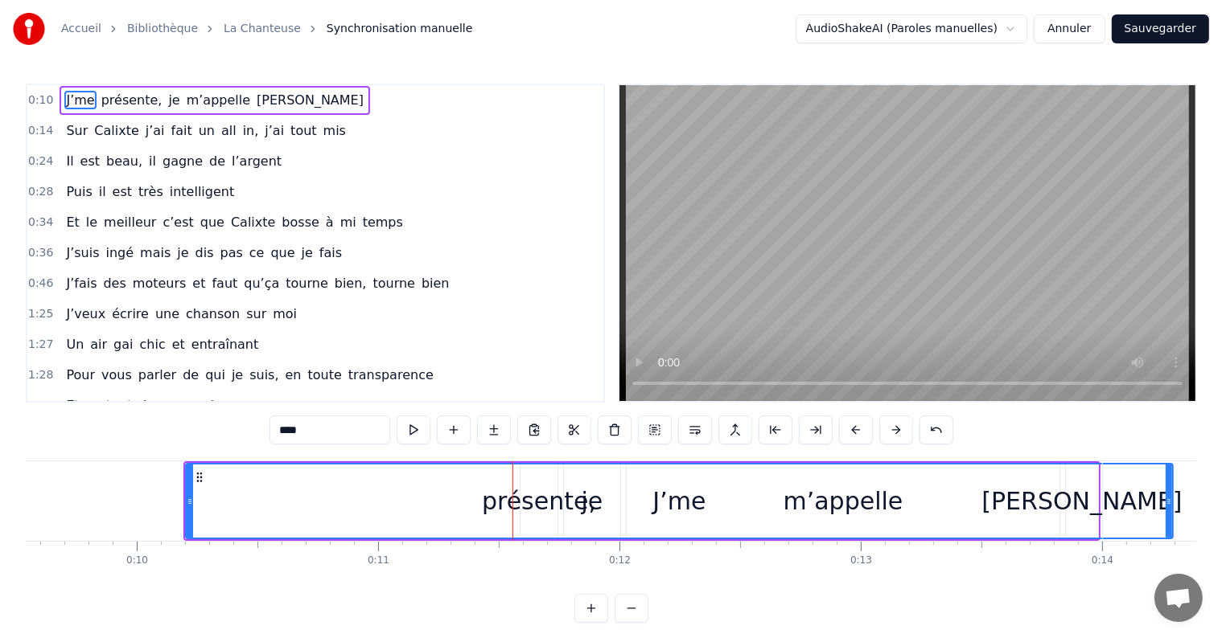
drag, startPoint x: 508, startPoint y: 500, endPoint x: 1167, endPoint y: 502, distance: 658.6
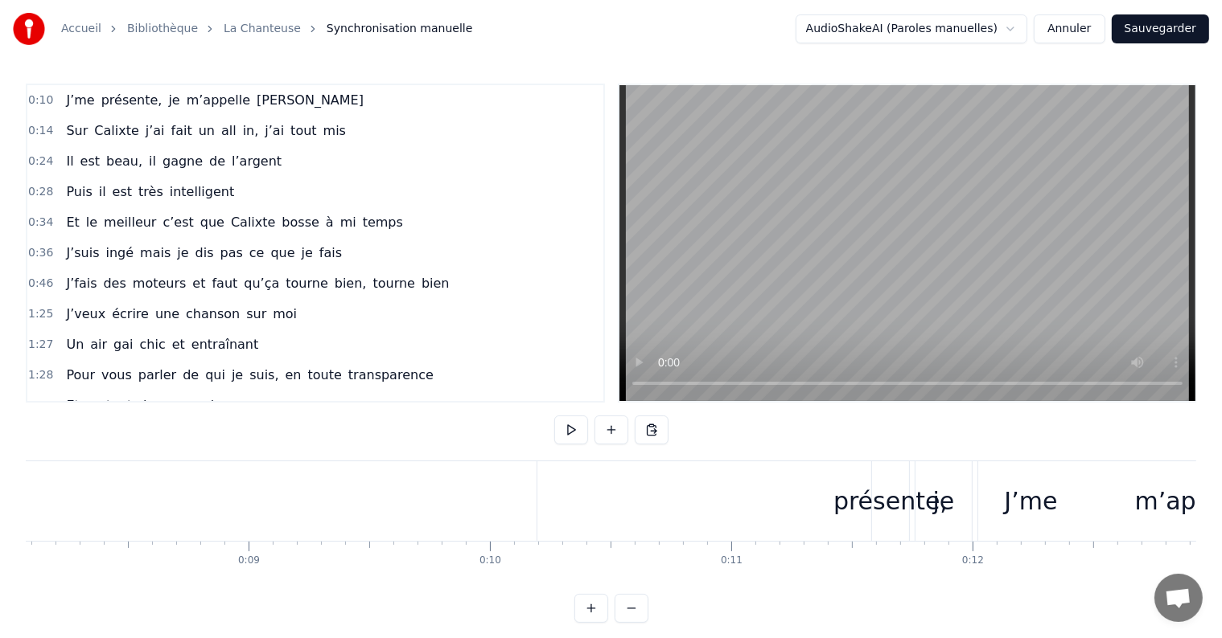
scroll to position [0, 1950]
click at [72, 96] on span "J’me" at bounding box center [79, 100] width 31 height 18
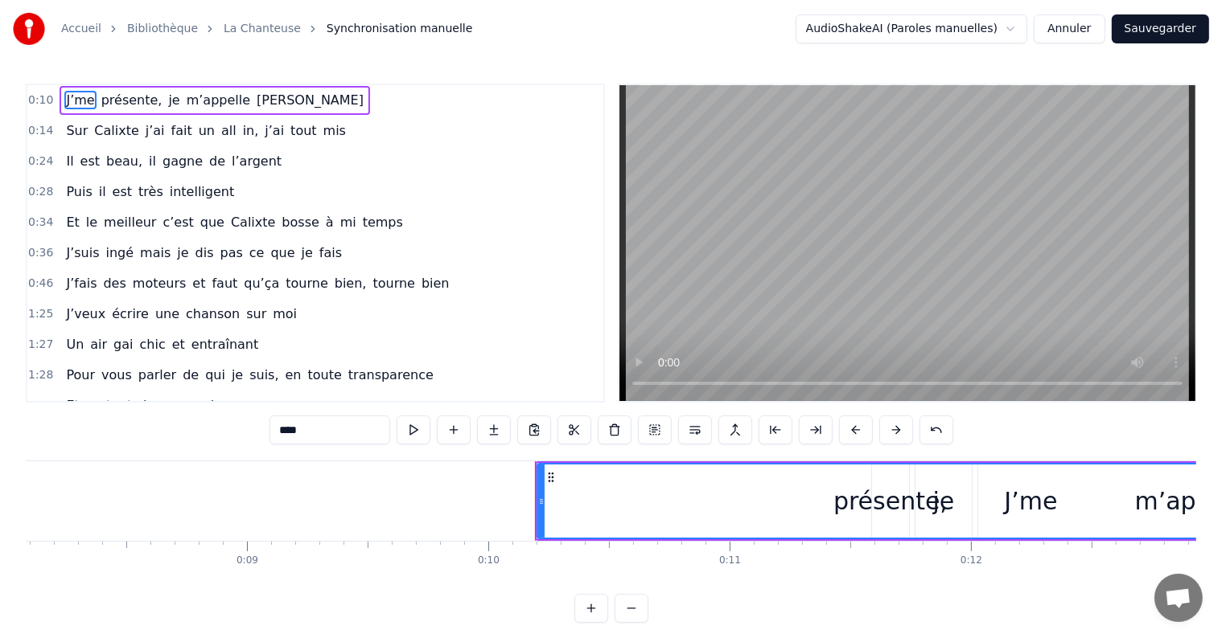
click at [72, 96] on span "J’me" at bounding box center [79, 100] width 31 height 18
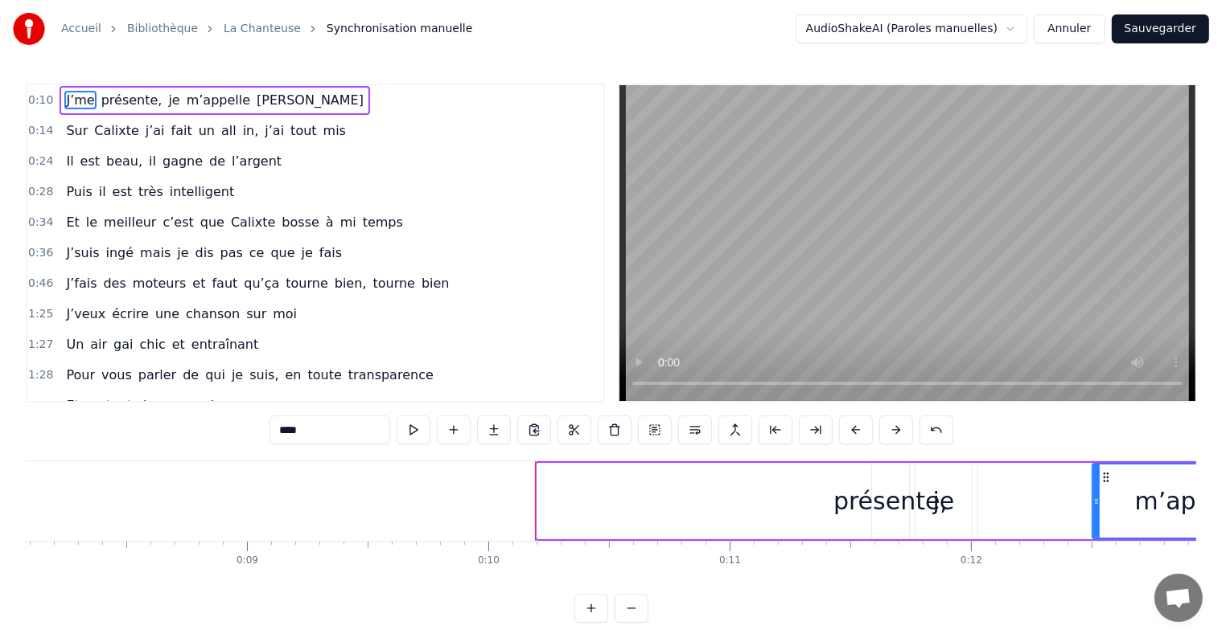
drag, startPoint x: 538, startPoint y: 495, endPoint x: 1092, endPoint y: 550, distance: 556.8
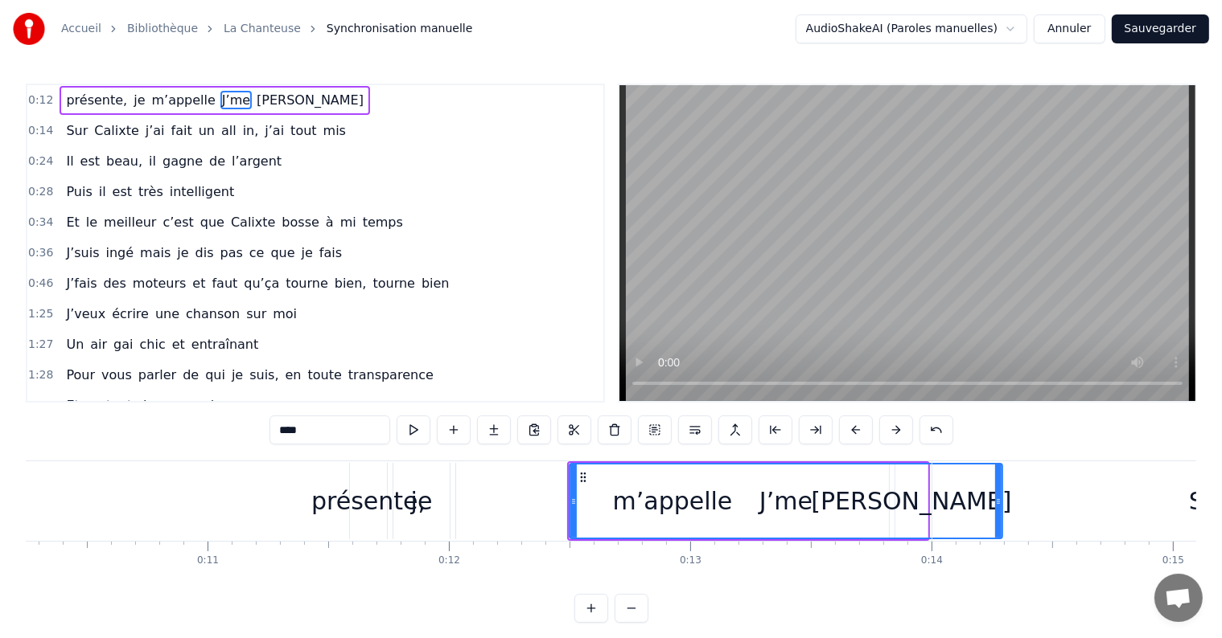
scroll to position [0, 2474]
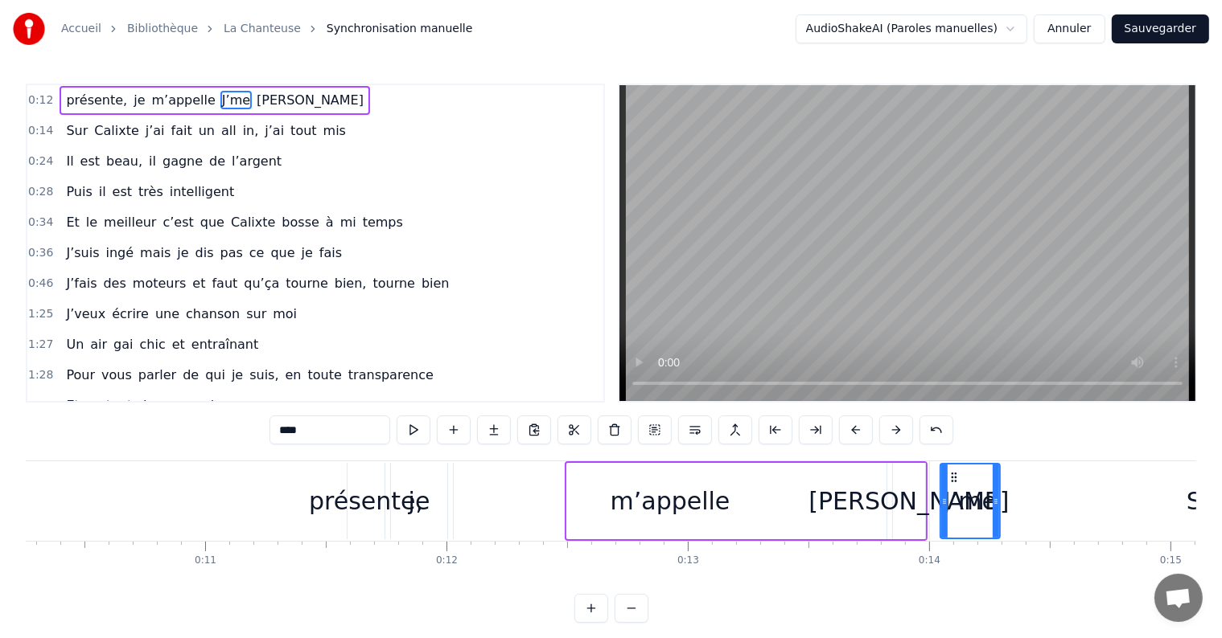
drag, startPoint x: 569, startPoint y: 505, endPoint x: 942, endPoint y: 569, distance: 377.8
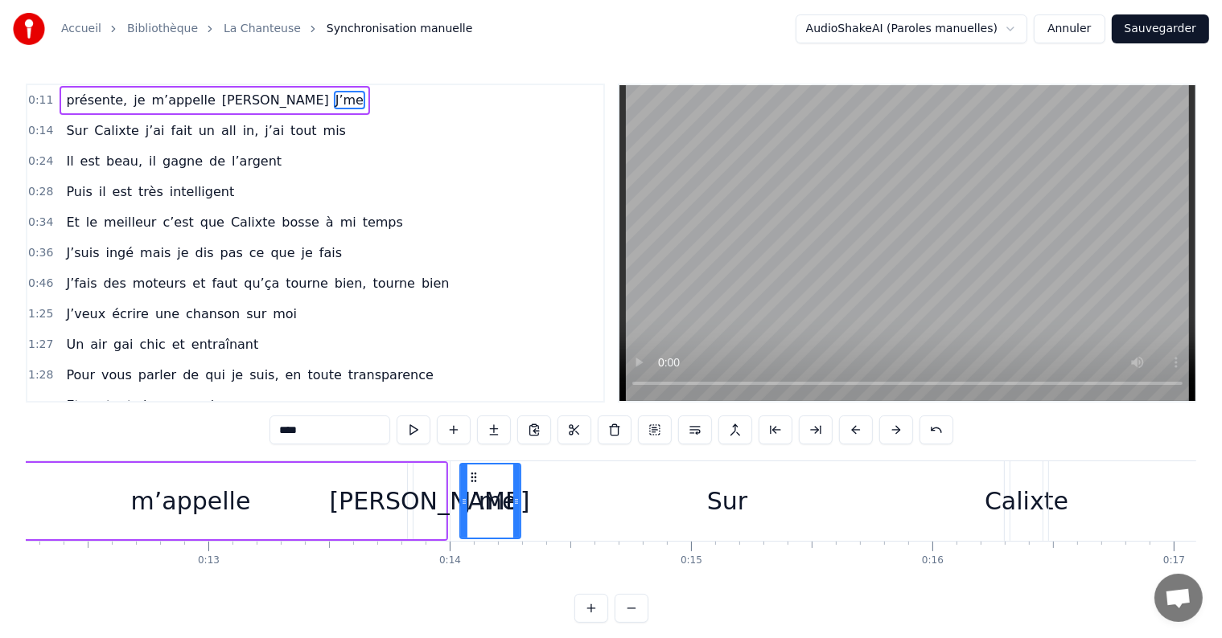
scroll to position [0, 3053]
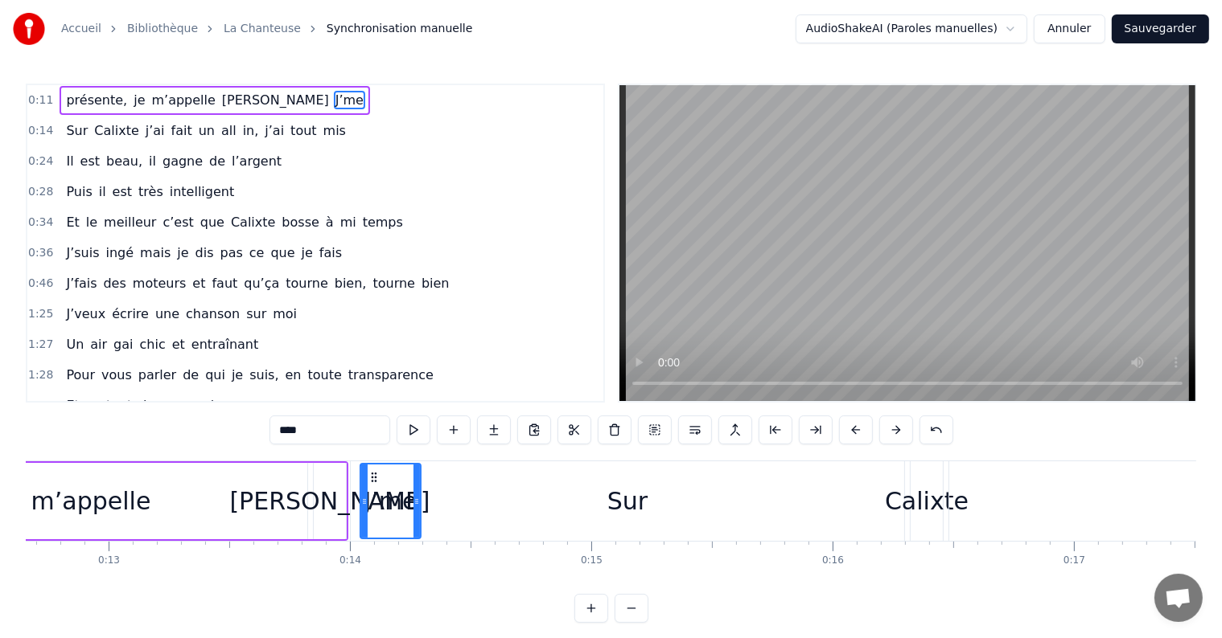
drag, startPoint x: 417, startPoint y: 500, endPoint x: 566, endPoint y: 498, distance: 148.8
click at [566, 498] on div "Sur" at bounding box center [627, 502] width 553 height 80
type input "***"
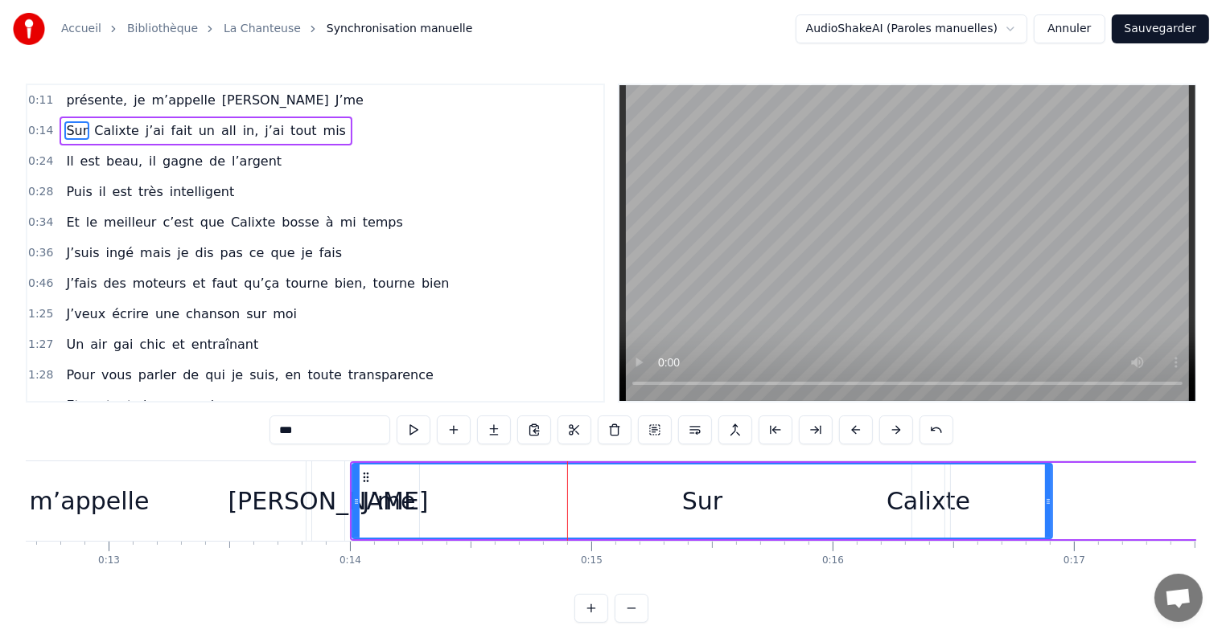
drag, startPoint x: 903, startPoint y: 501, endPoint x: 1053, endPoint y: 510, distance: 150.6
click at [1051, 510] on div at bounding box center [1048, 501] width 6 height 73
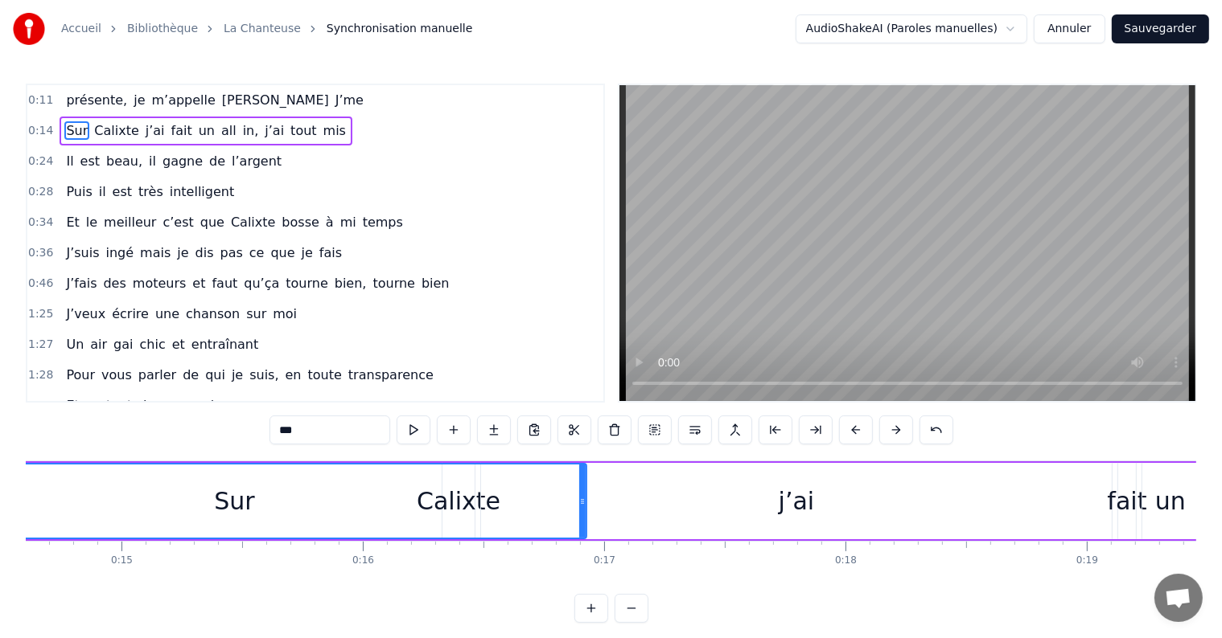
scroll to position [0, 3519]
click at [74, 101] on span "présente," at bounding box center [96, 100] width 64 height 18
type input "*********"
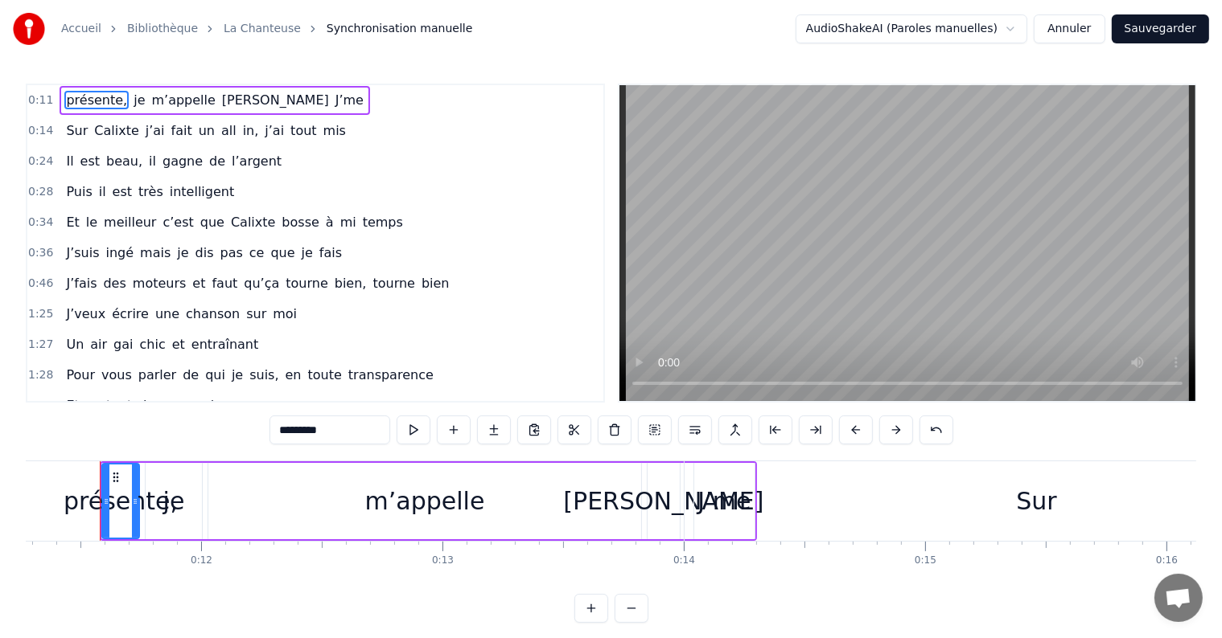
scroll to position [0, 2712]
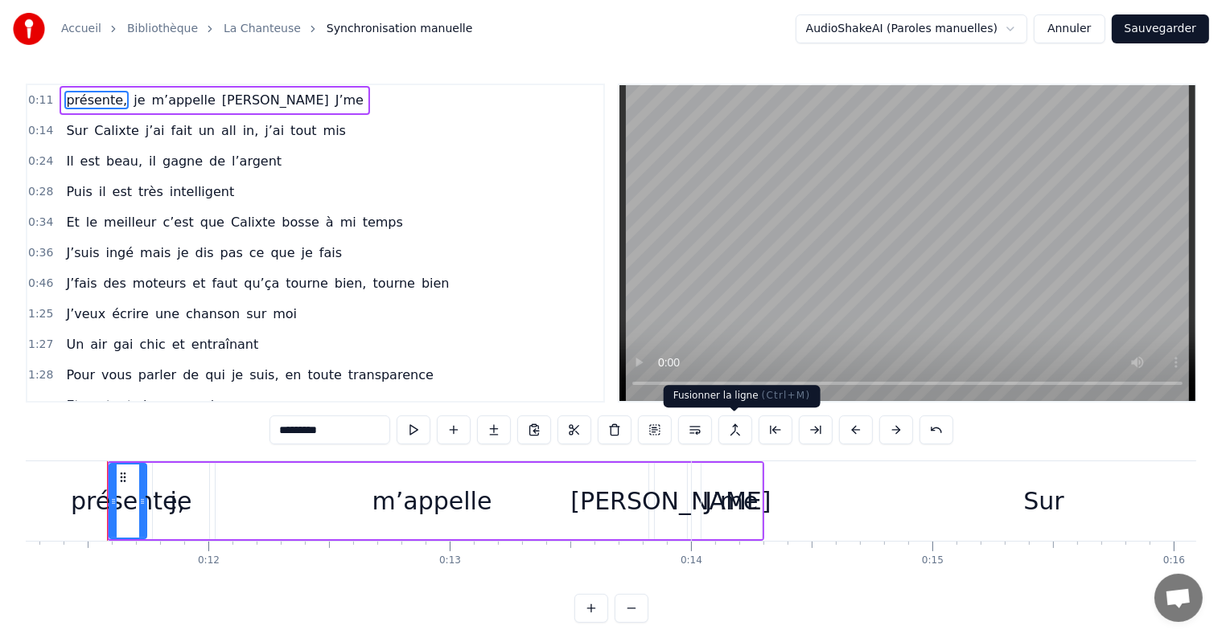
click at [733, 428] on button at bounding box center [735, 430] width 34 height 29
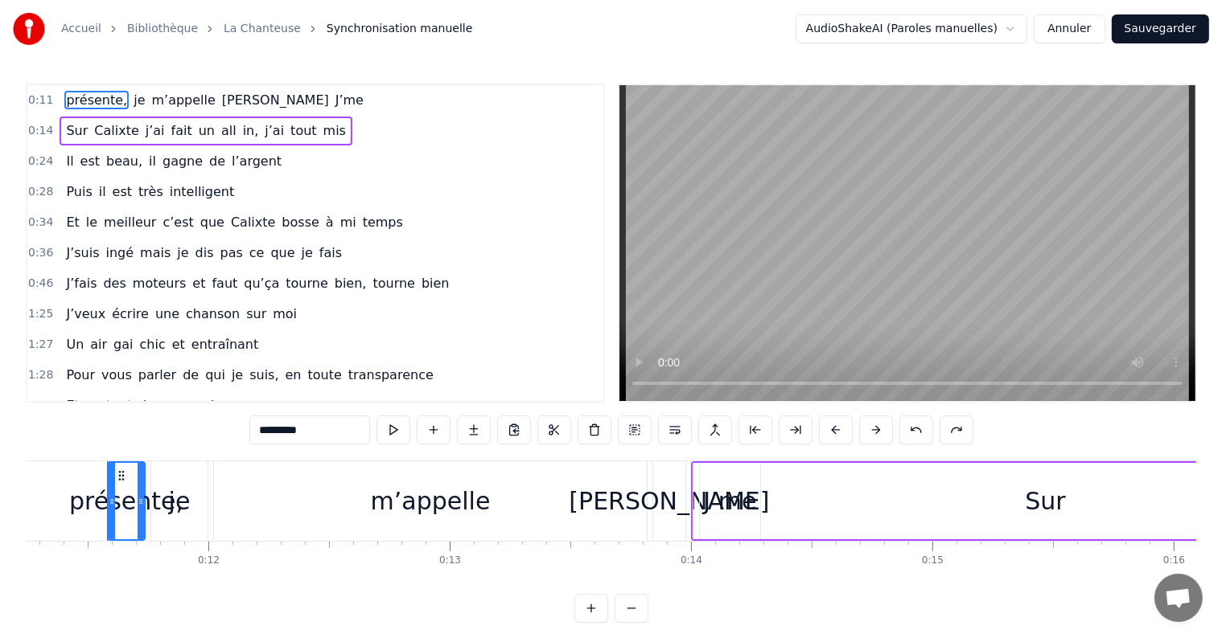
click at [132, 98] on span "je" at bounding box center [139, 100] width 14 height 18
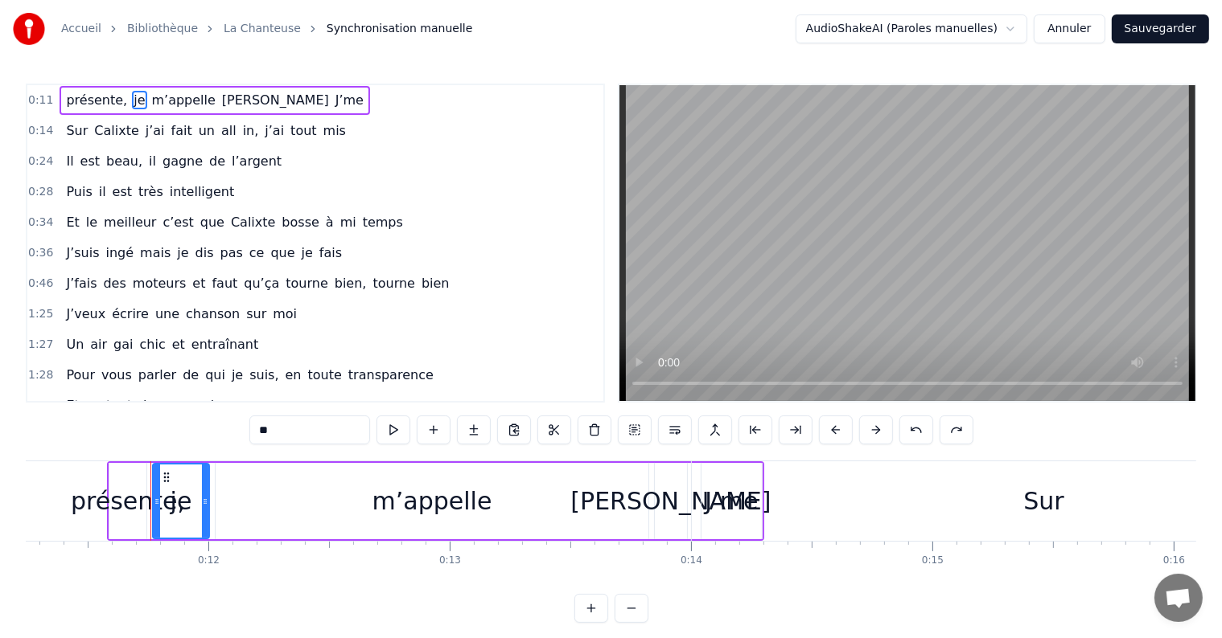
click at [151, 105] on span "m’appelle" at bounding box center [183, 100] width 67 height 18
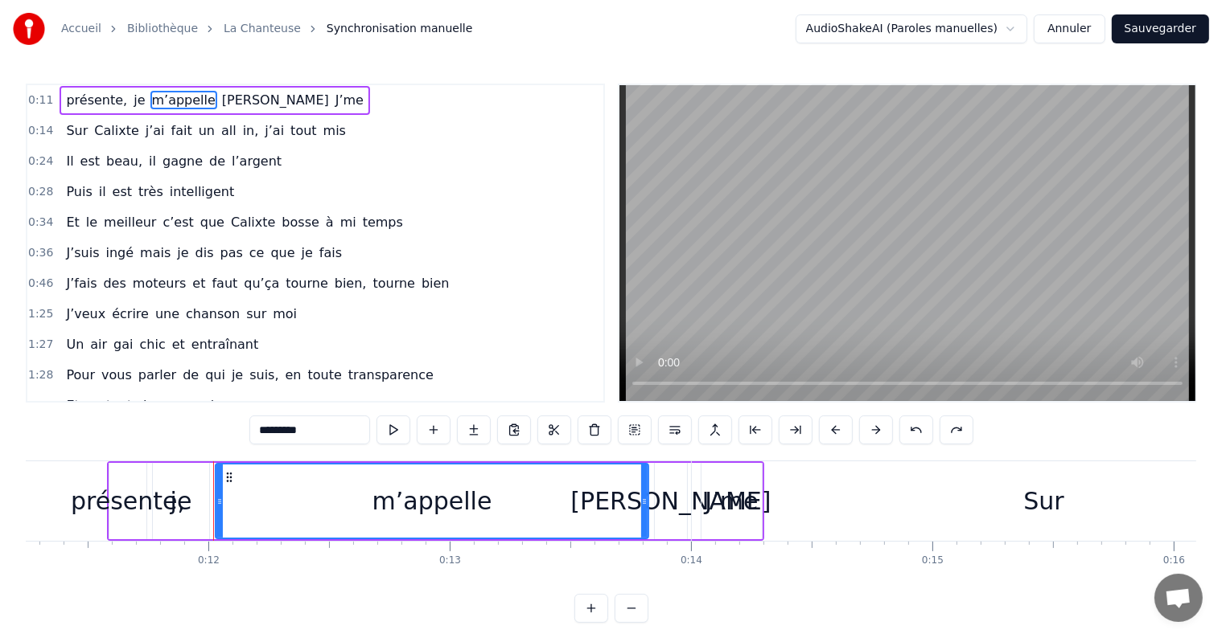
click at [103, 103] on span "présente," at bounding box center [96, 100] width 64 height 18
type input "*********"
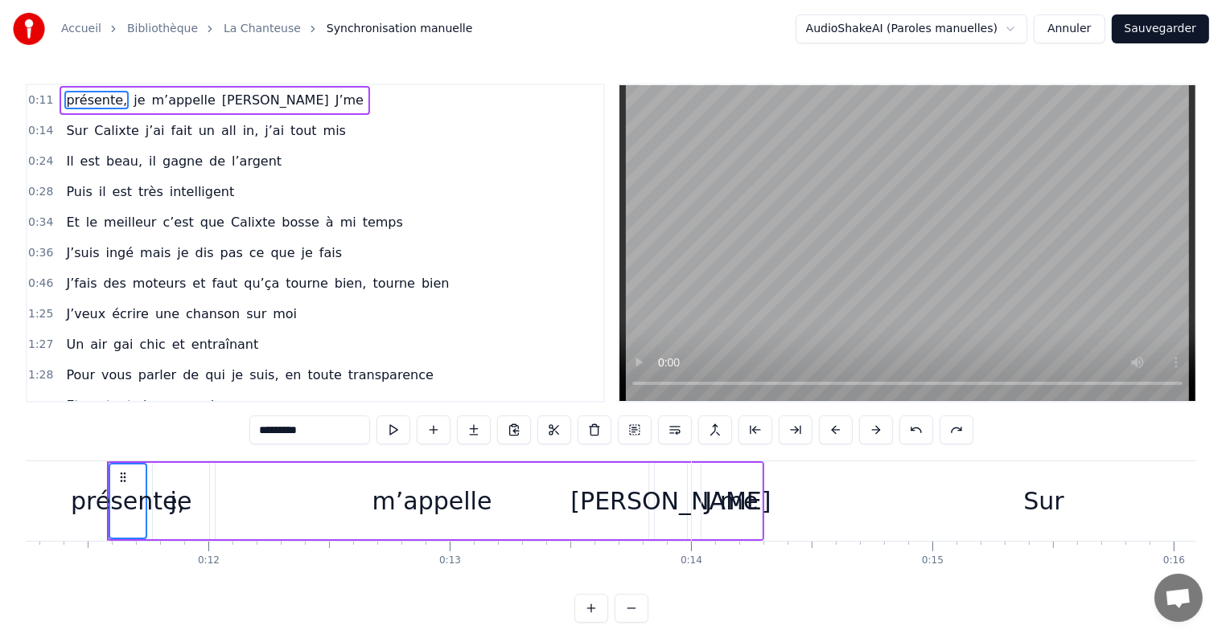
click at [132, 96] on span "je" at bounding box center [139, 100] width 14 height 18
click at [154, 100] on span "m’appelle" at bounding box center [183, 100] width 67 height 18
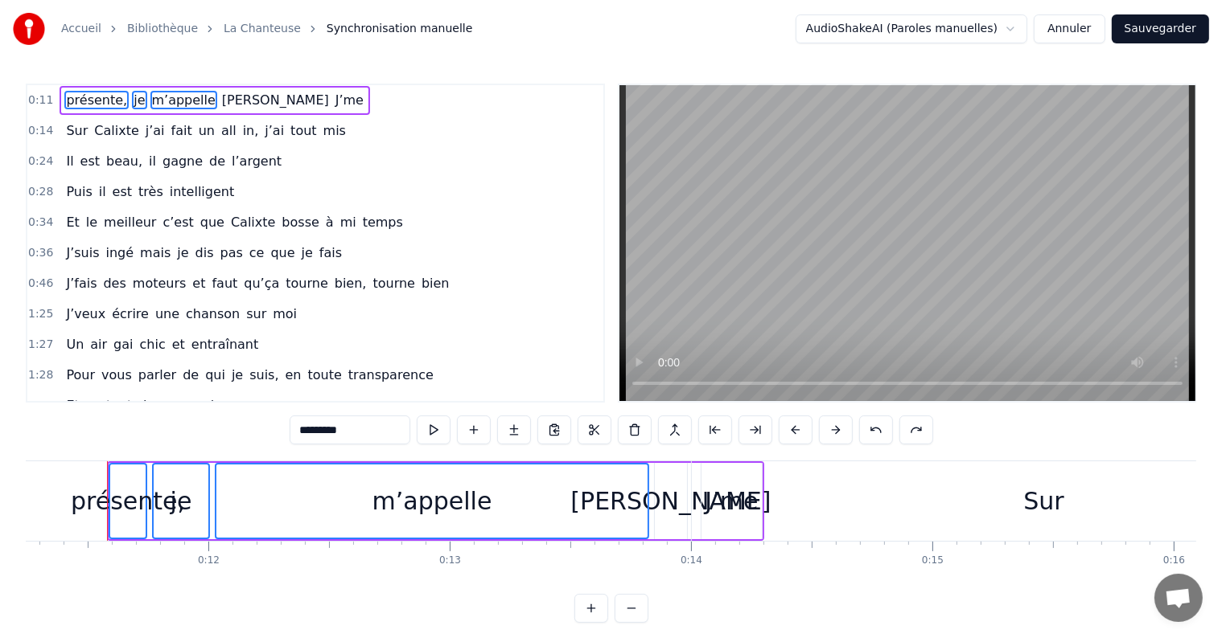
click at [220, 95] on span "Pauline" at bounding box center [275, 100] width 110 height 18
drag, startPoint x: 108, startPoint y: 487, endPoint x: 128, endPoint y: 498, distance: 22.7
click at [128, 498] on div "présente," at bounding box center [128, 501] width 114 height 36
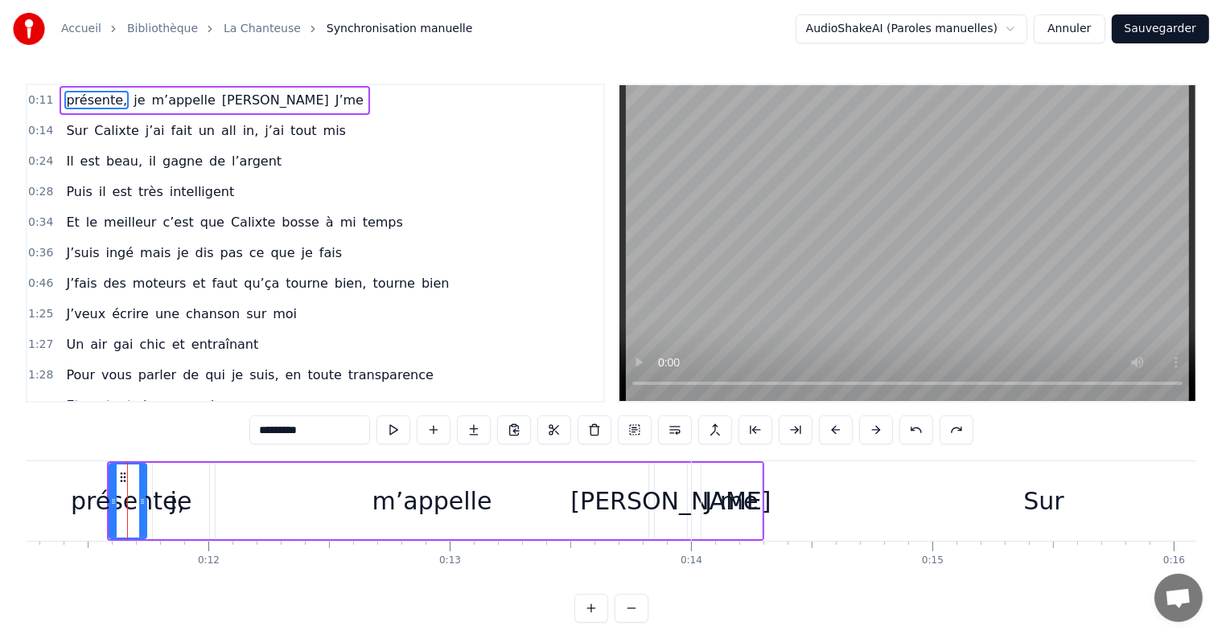
click at [315, 431] on input "*********" at bounding box center [309, 430] width 121 height 29
click at [967, 32] on html "Accueil Bibliothèque La Chanteuse Synchronisation manuelle AudioShakeAI (Parole…" at bounding box center [611, 324] width 1222 height 649
click at [642, 431] on button at bounding box center [635, 430] width 34 height 29
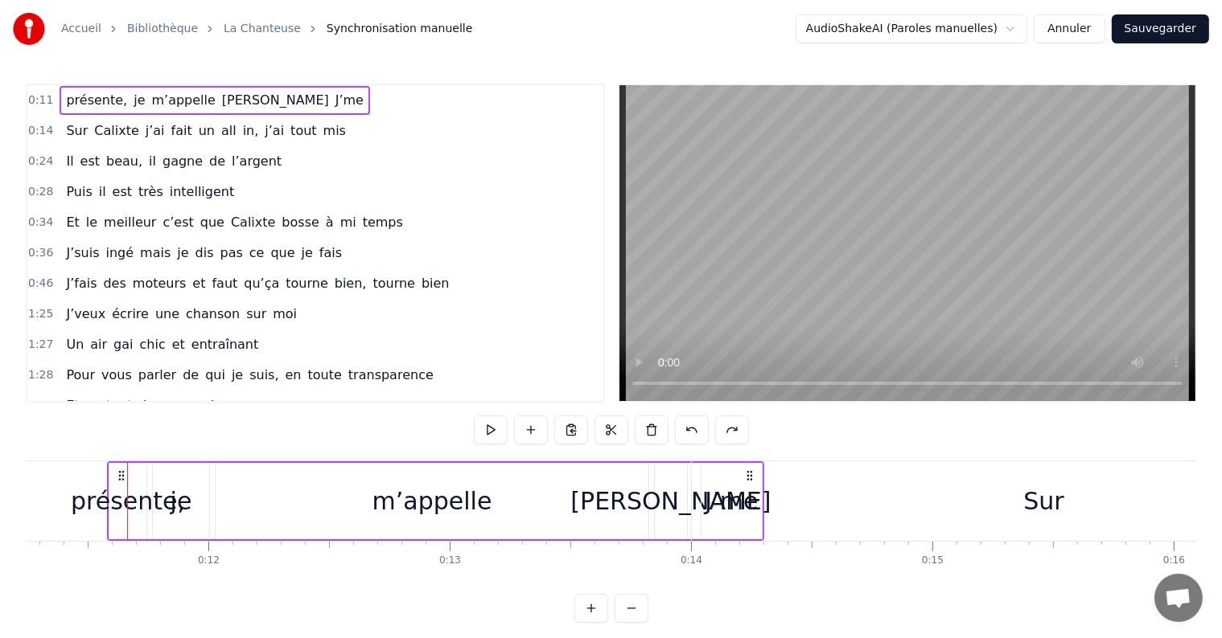
click at [88, 99] on span "présente," at bounding box center [96, 100] width 64 height 18
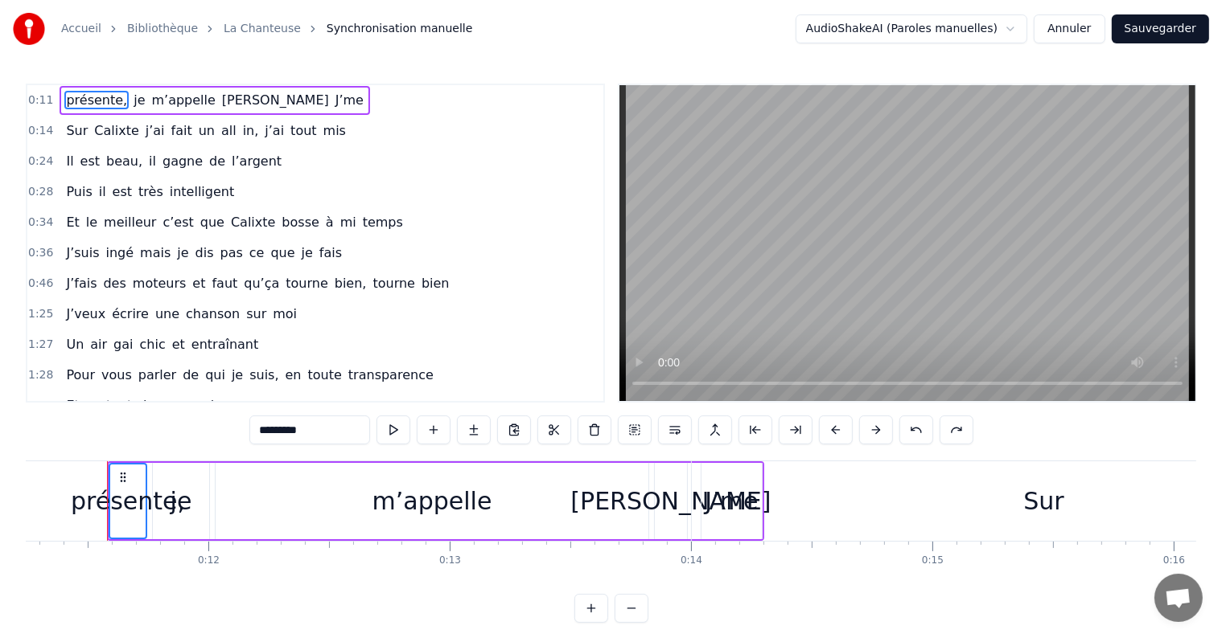
click at [132, 95] on span "je" at bounding box center [139, 100] width 14 height 18
click at [150, 102] on span "m’appelle" at bounding box center [183, 100] width 67 height 18
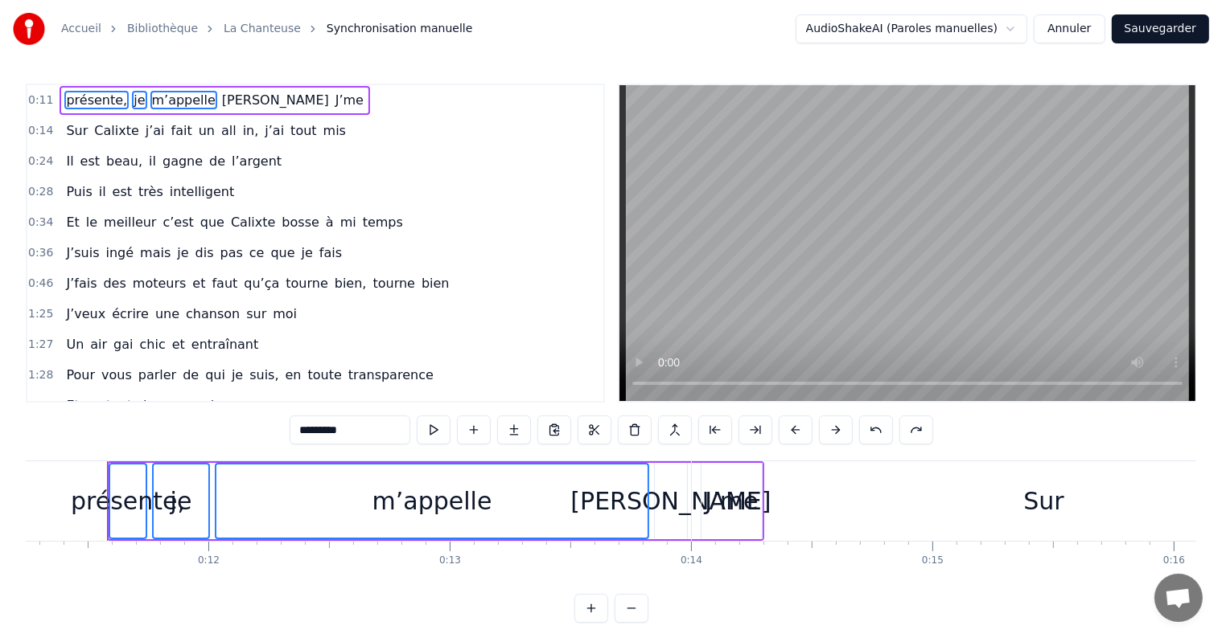
click at [220, 96] on span "Pauline" at bounding box center [275, 100] width 110 height 18
click at [110, 470] on div "présente," at bounding box center [127, 501] width 35 height 73
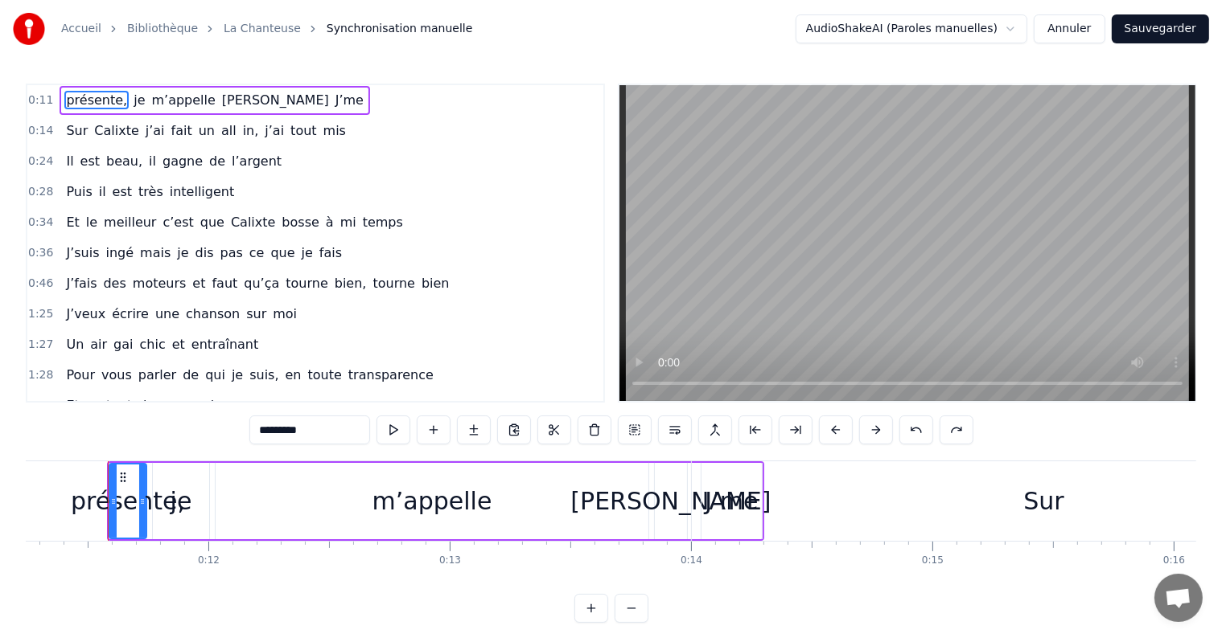
click at [334, 105] on span "J’me" at bounding box center [349, 100] width 31 height 18
type input "****"
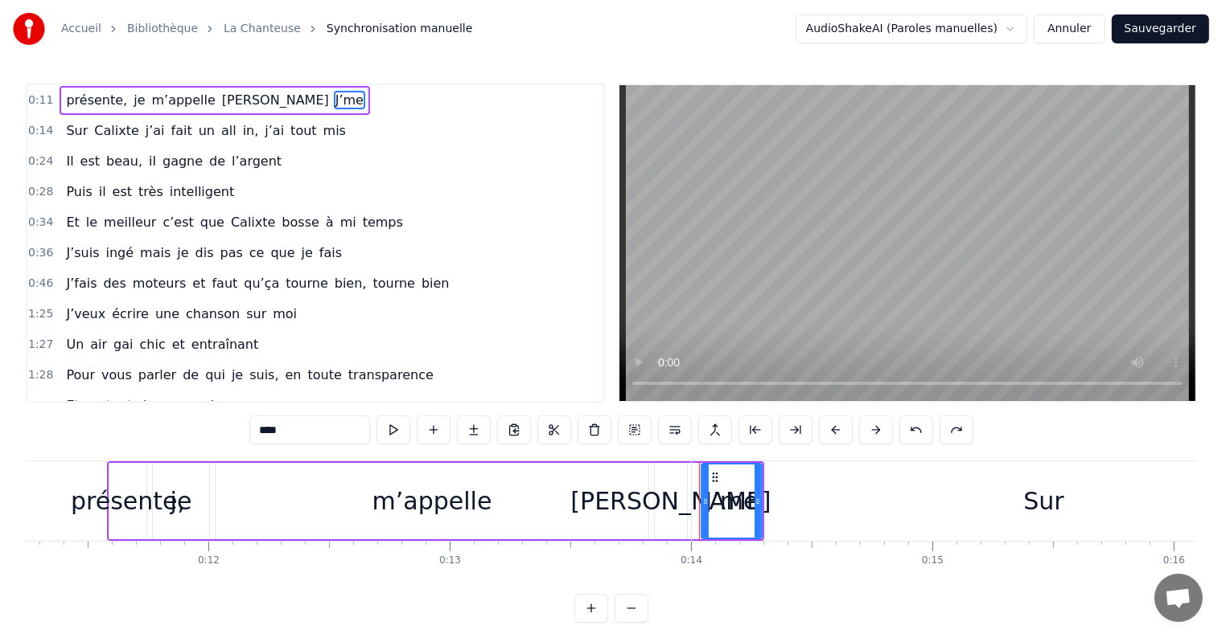
drag, startPoint x: 255, startPoint y: 105, endPoint x: 55, endPoint y: 100, distance: 199.5
click at [60, 100] on div "présente, je m’appelle Pauline J’me" at bounding box center [215, 100] width 310 height 29
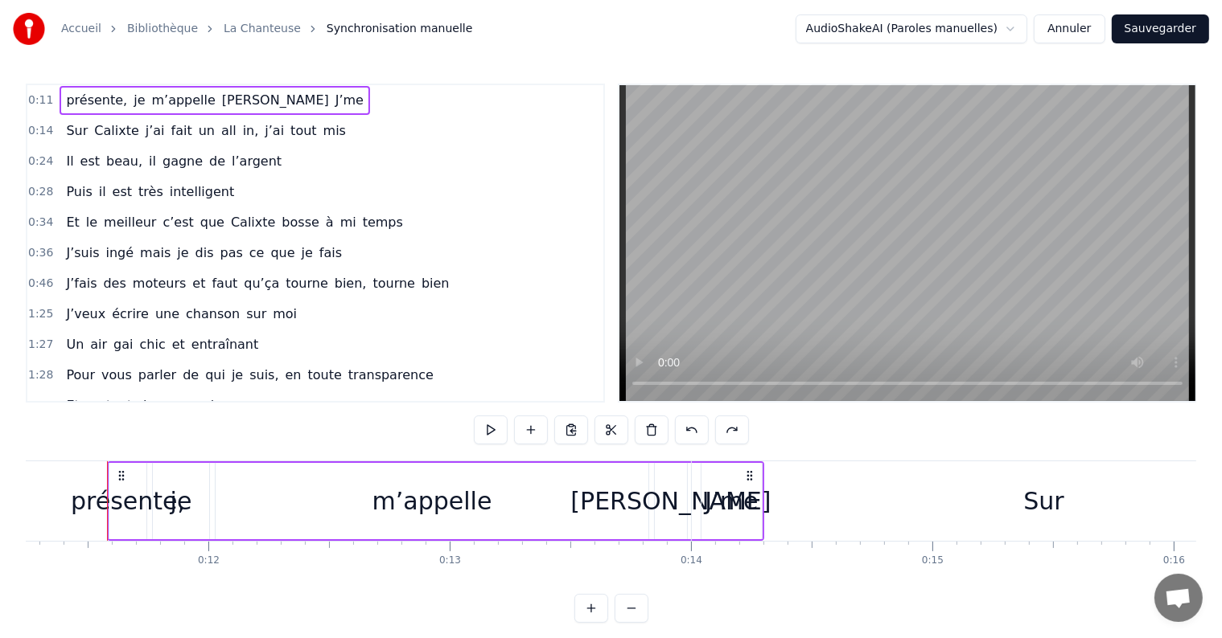
click at [728, 518] on div "Sur" at bounding box center [1044, 502] width 704 height 80
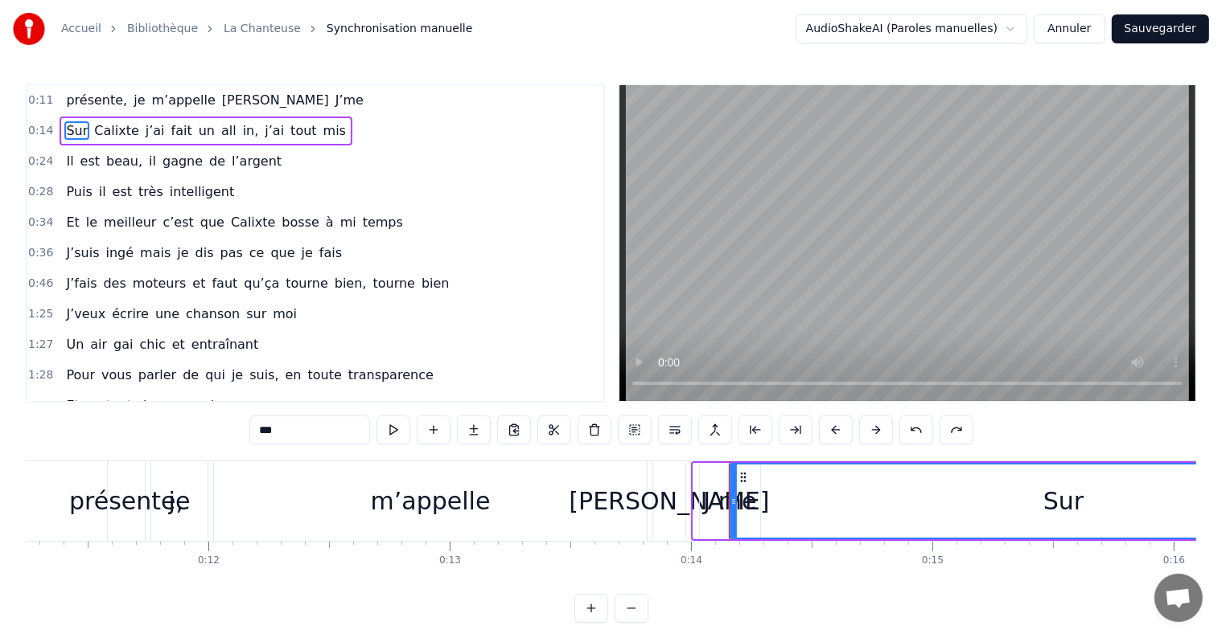
drag, startPoint x: 693, startPoint y: 530, endPoint x: 729, endPoint y: 511, distance: 41.0
click at [730, 511] on div at bounding box center [733, 501] width 6 height 73
click at [725, 505] on div "J’me" at bounding box center [729, 501] width 53 height 36
type input "****"
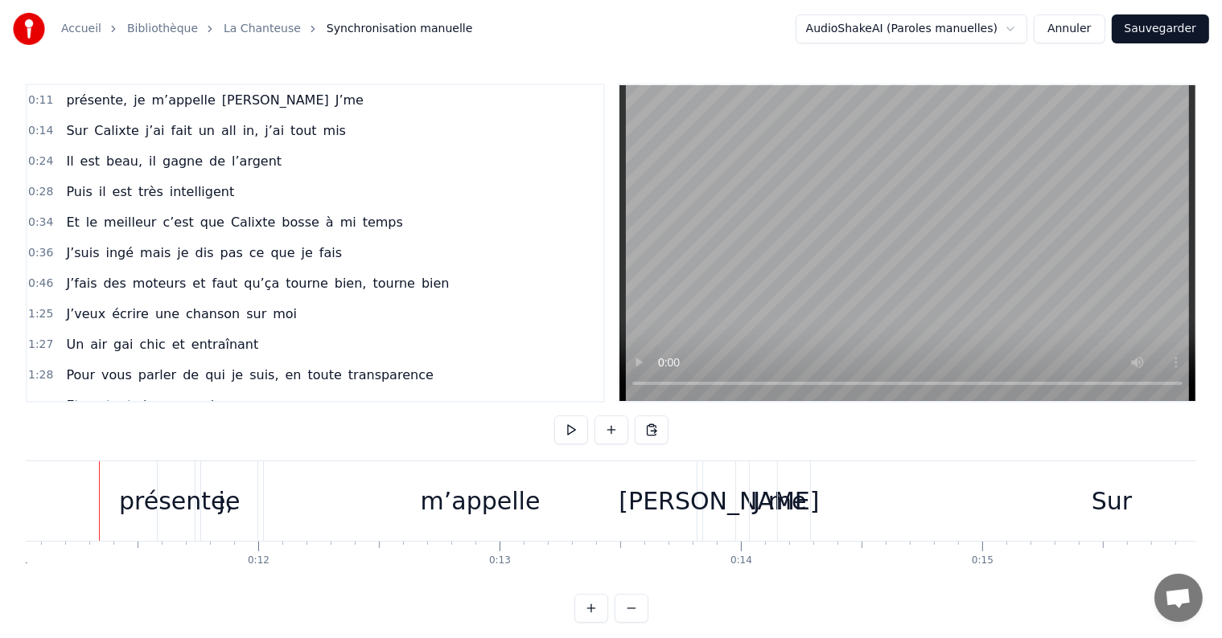
scroll to position [0, 2655]
click at [777, 486] on div "J’me" at bounding box center [787, 501] width 53 height 36
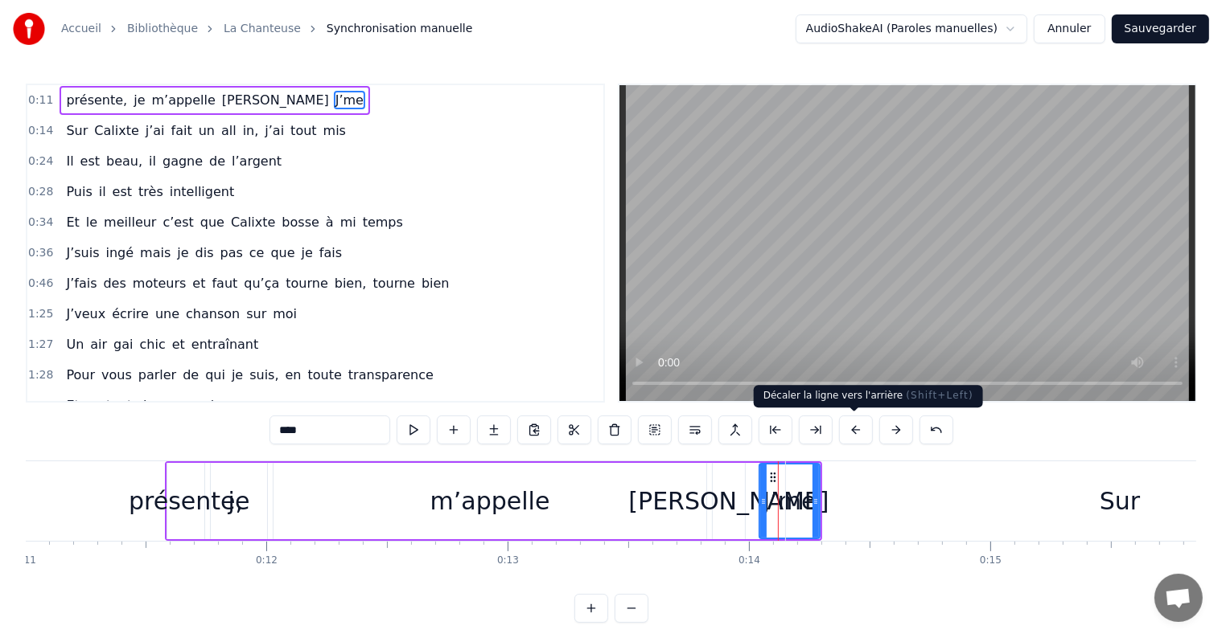
click at [858, 425] on button at bounding box center [856, 430] width 34 height 29
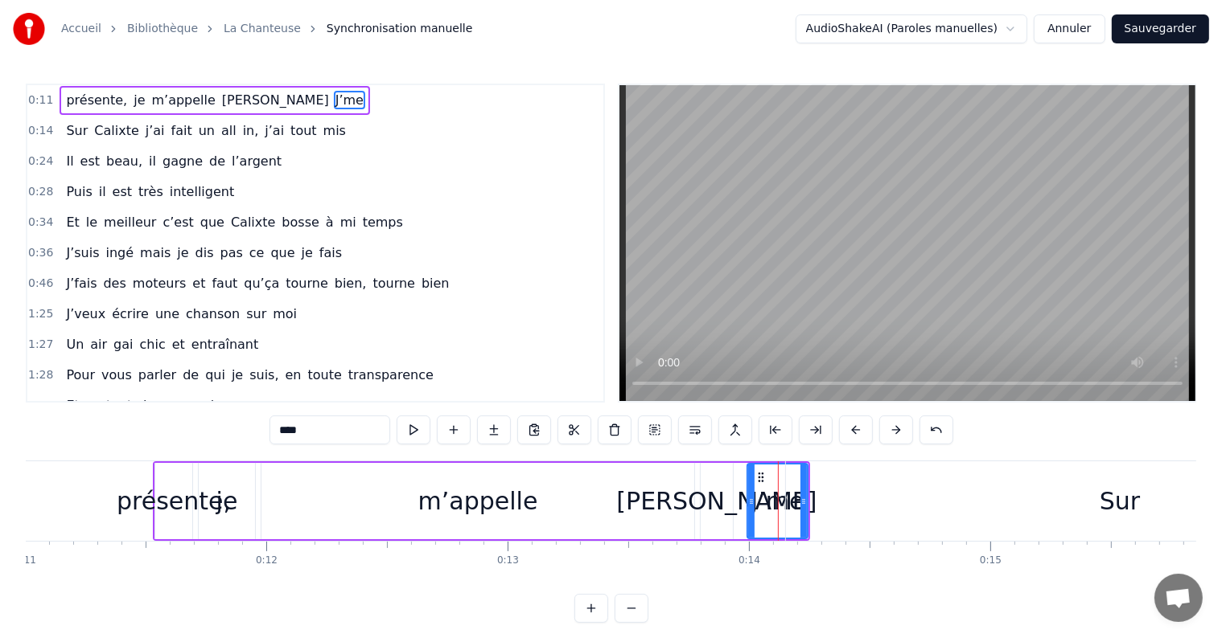
click at [858, 425] on button at bounding box center [856, 430] width 34 height 29
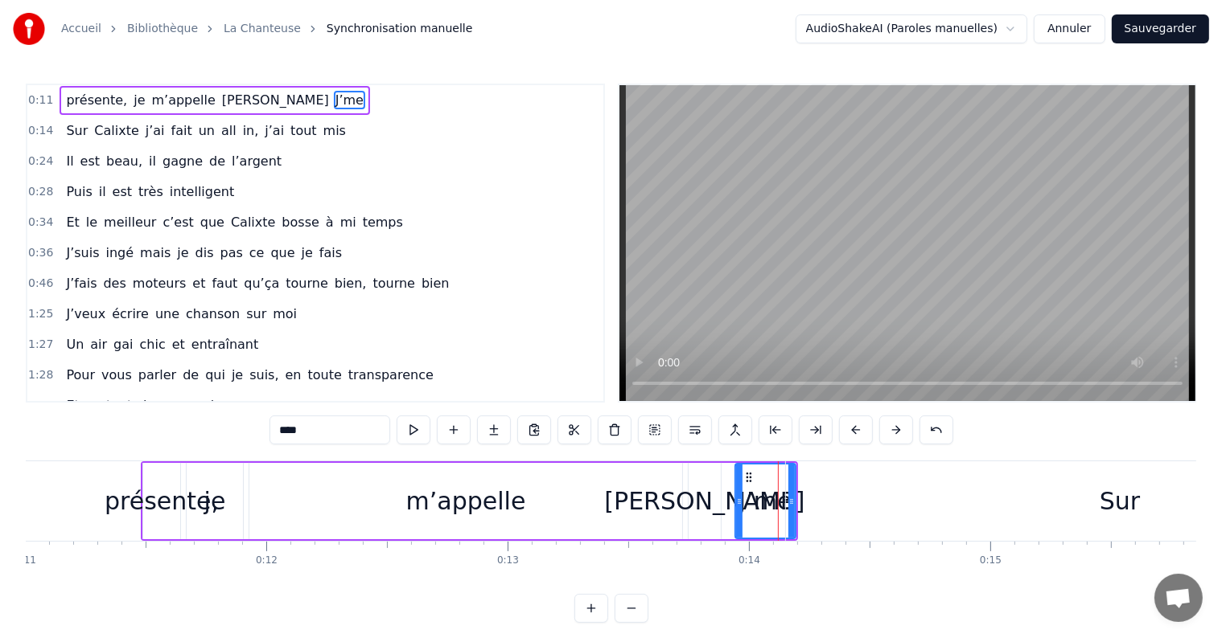
click at [858, 425] on button at bounding box center [856, 430] width 34 height 29
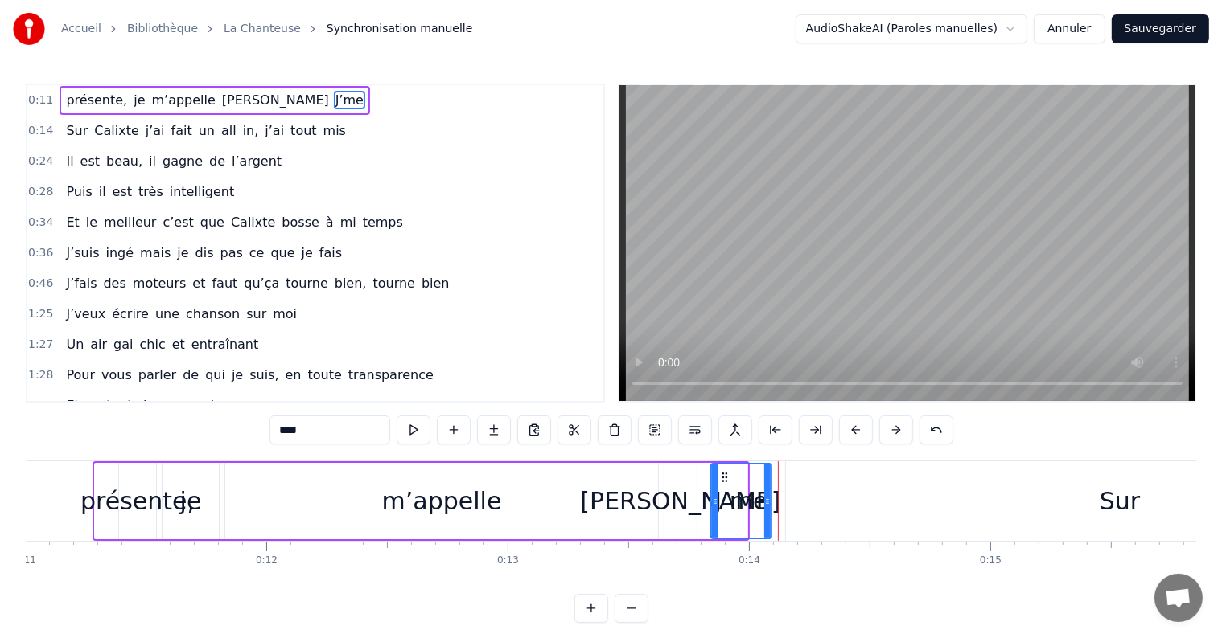
click at [858, 425] on button at bounding box center [856, 430] width 34 height 29
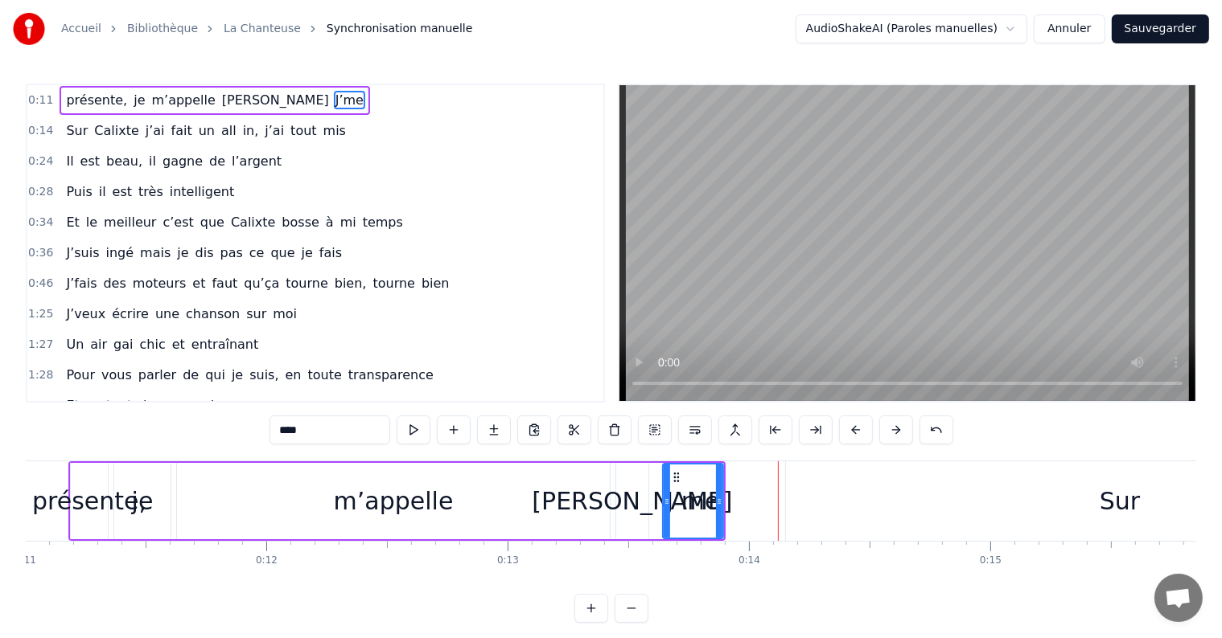
click at [858, 425] on button at bounding box center [856, 430] width 34 height 29
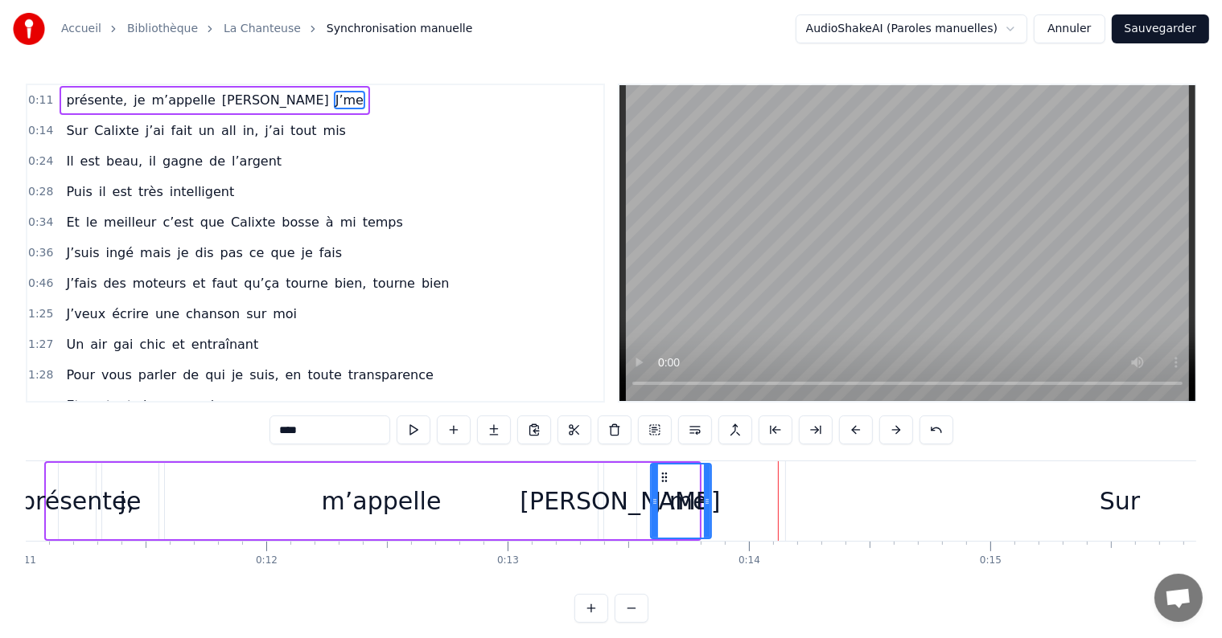
click at [858, 425] on button at bounding box center [856, 430] width 34 height 29
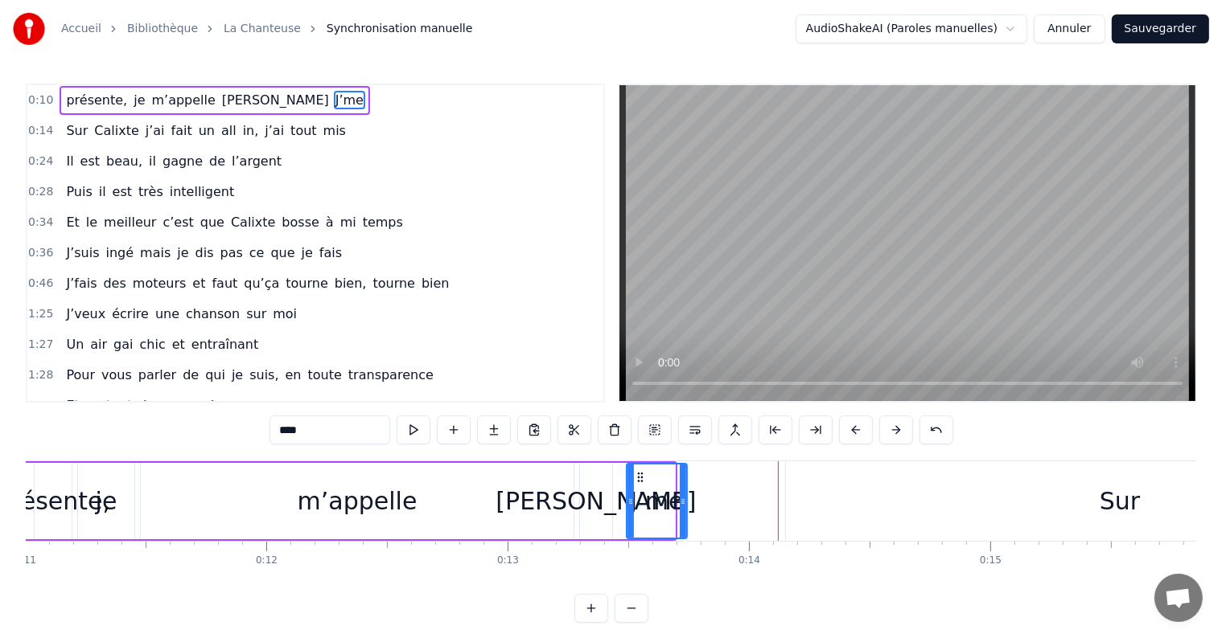
click at [858, 425] on button at bounding box center [856, 430] width 34 height 29
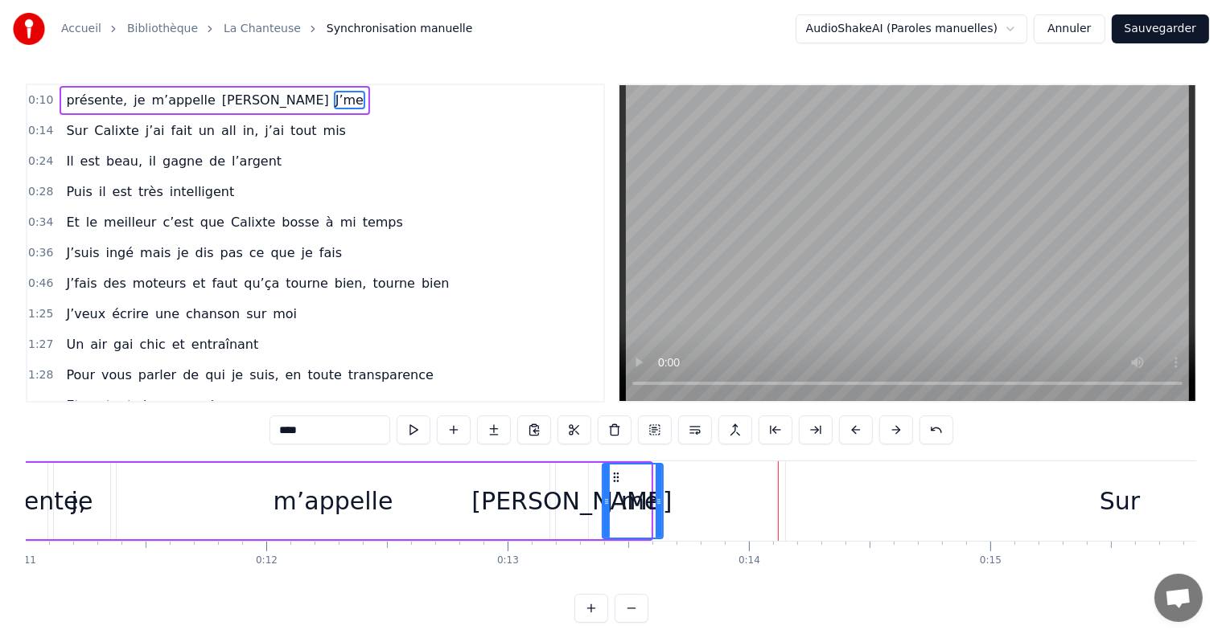
click at [858, 425] on button at bounding box center [856, 430] width 34 height 29
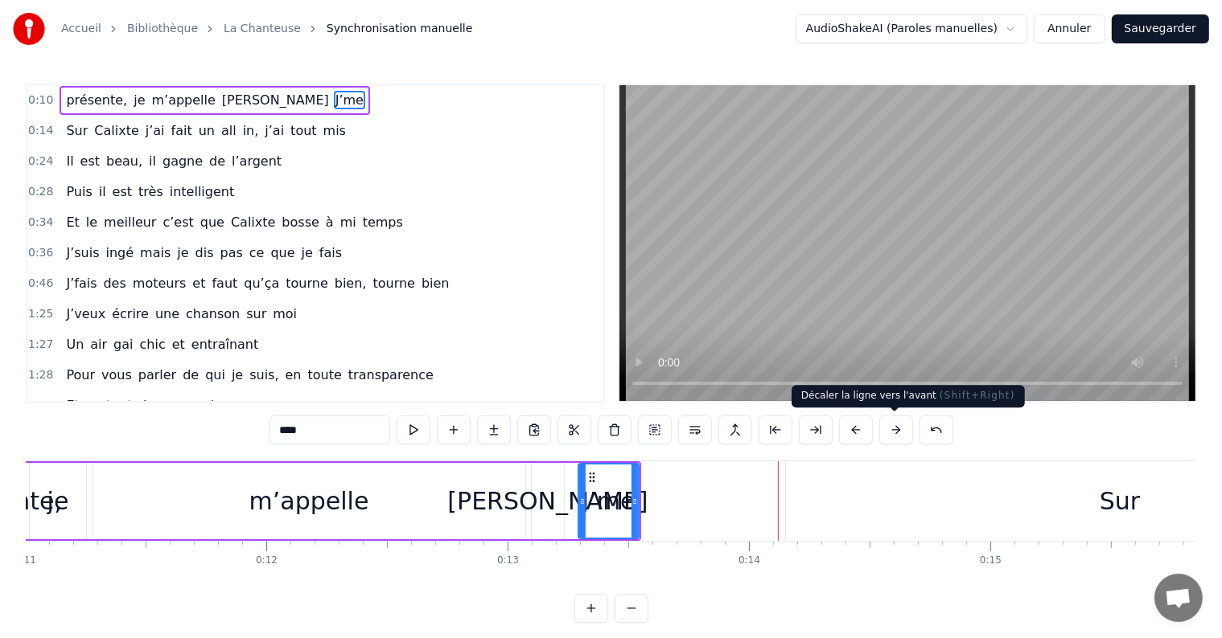
click at [907, 437] on button at bounding box center [896, 430] width 34 height 29
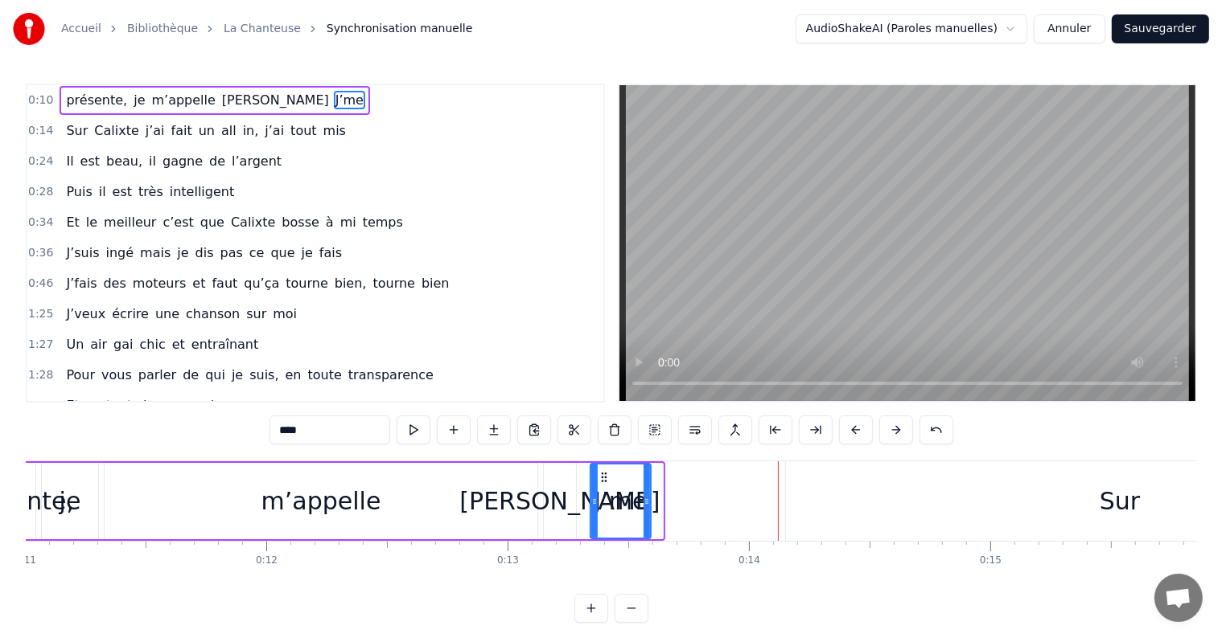
click at [907, 437] on button at bounding box center [896, 430] width 34 height 29
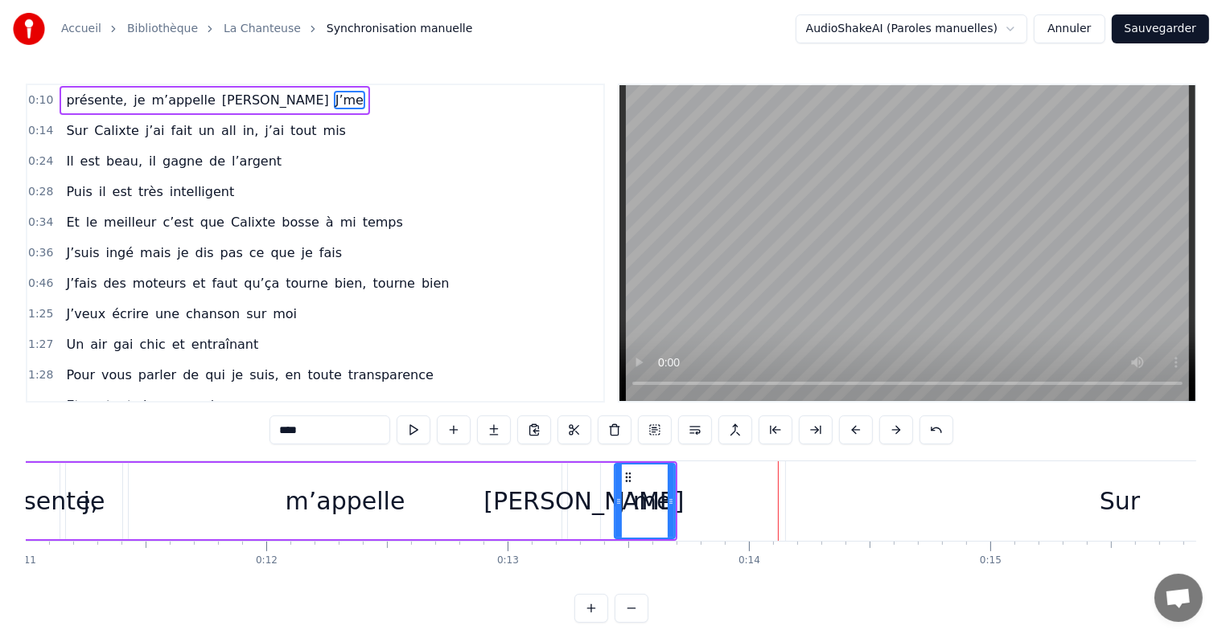
click at [907, 437] on button at bounding box center [896, 430] width 34 height 29
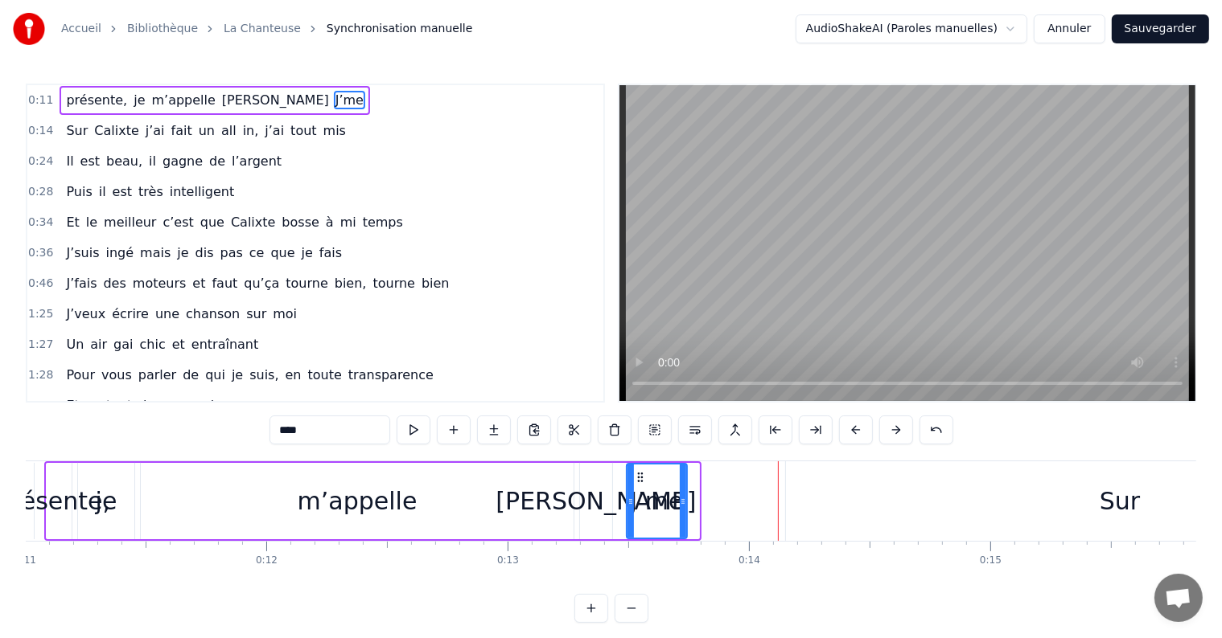
click at [907, 437] on button at bounding box center [896, 430] width 34 height 29
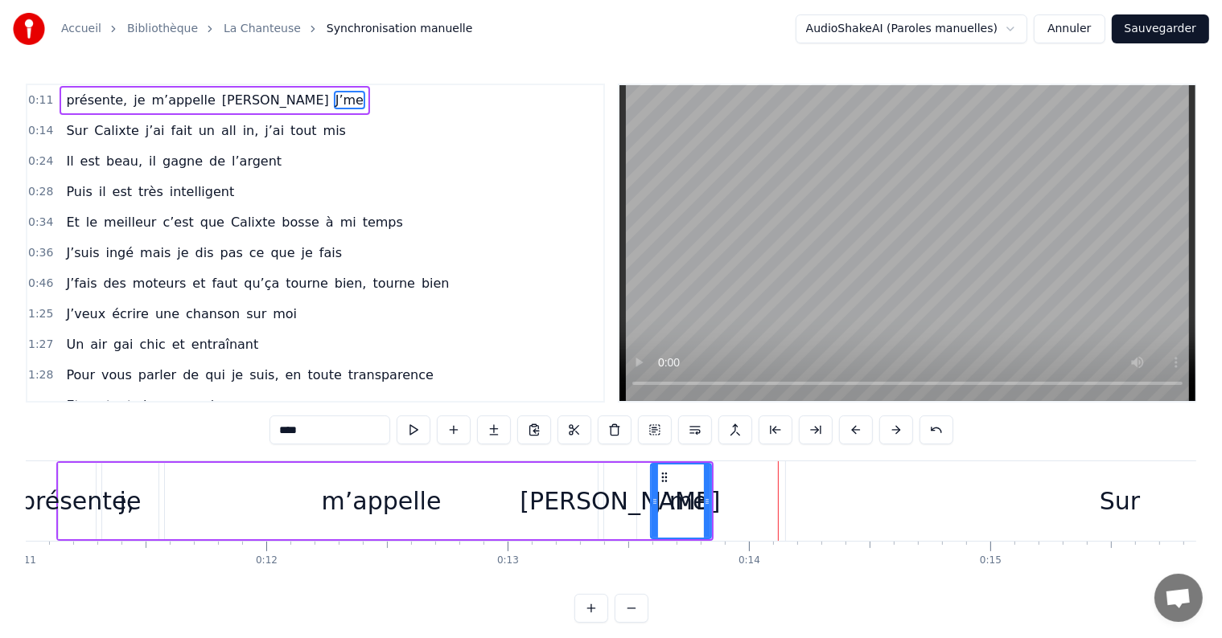
click at [907, 437] on button at bounding box center [896, 430] width 34 height 29
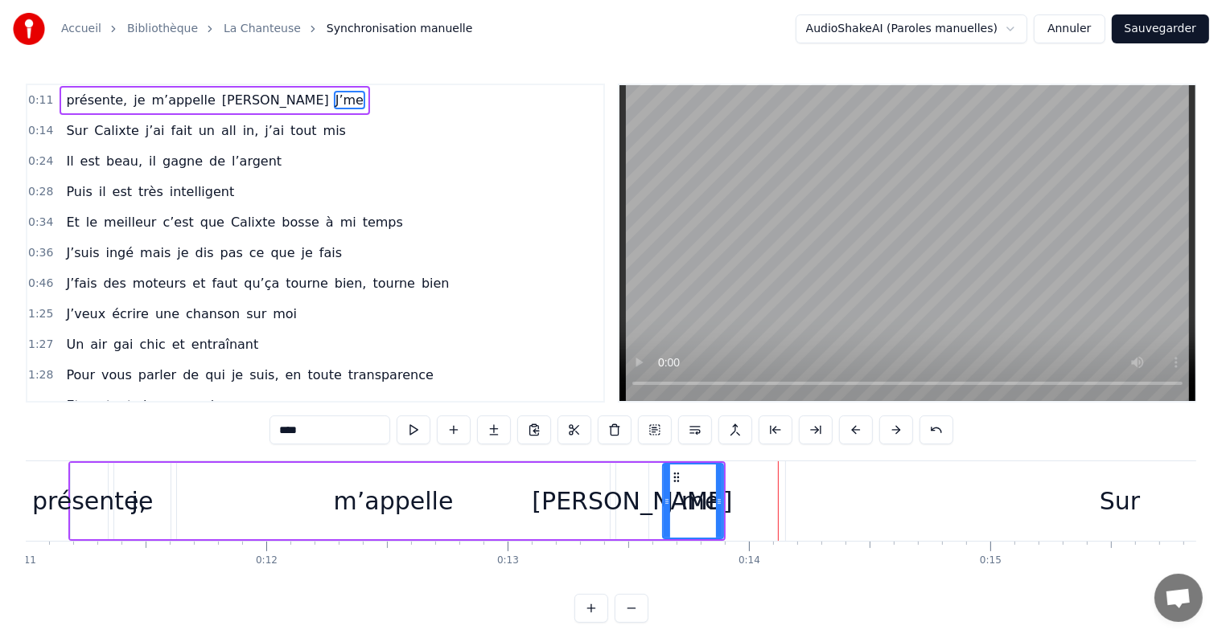
click at [907, 437] on button at bounding box center [896, 430] width 34 height 29
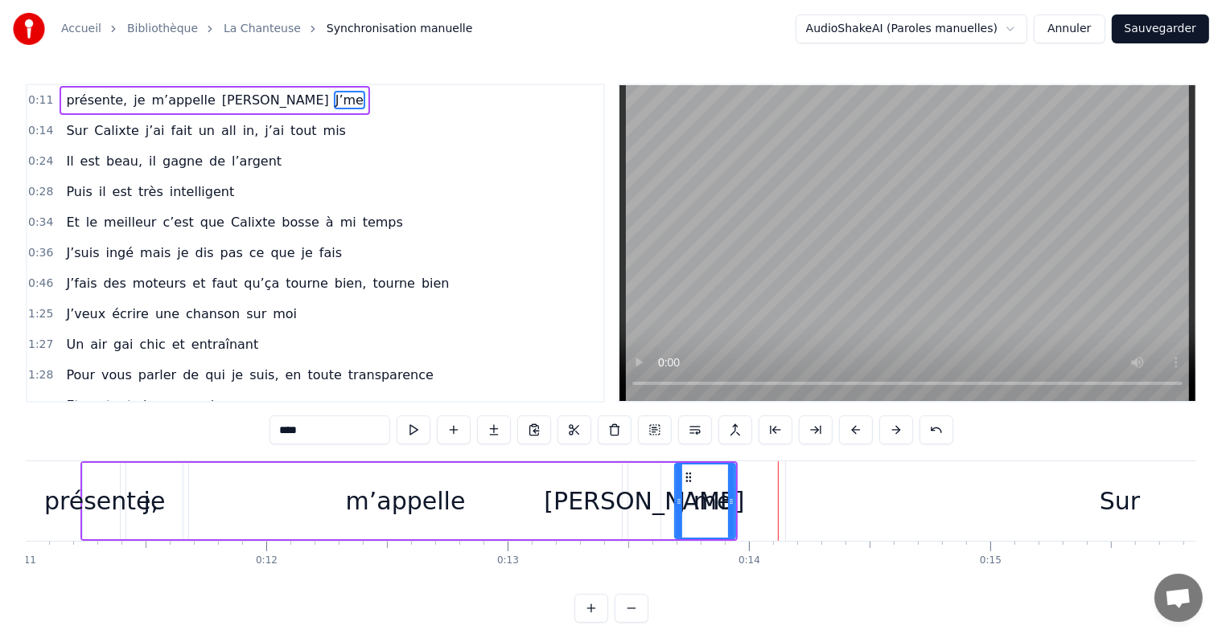
click at [907, 437] on button at bounding box center [896, 430] width 34 height 29
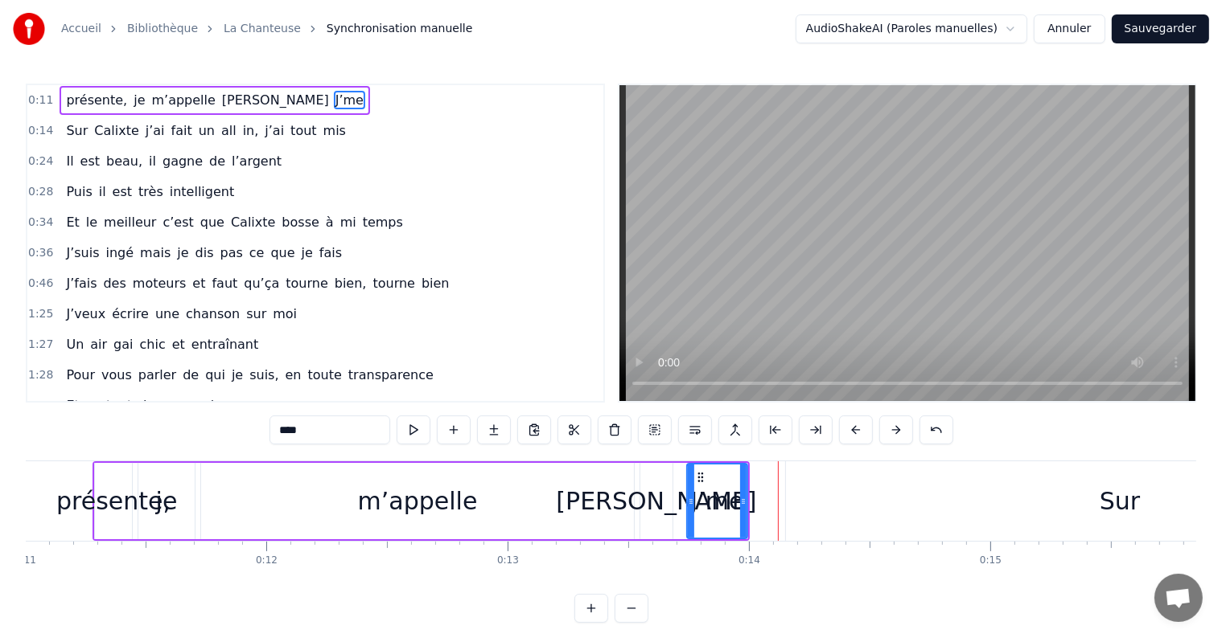
click at [907, 437] on button at bounding box center [896, 430] width 34 height 29
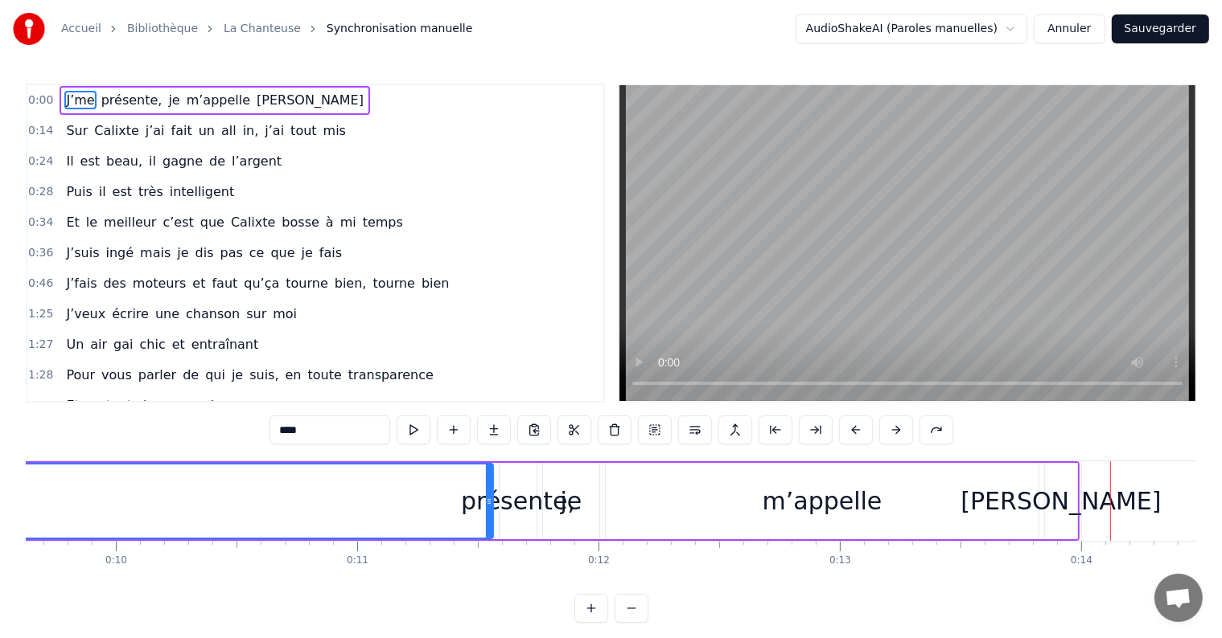
scroll to position [0, 2329]
click at [516, 506] on div "présente," at bounding box center [511, 501] width 114 height 36
type input "*********"
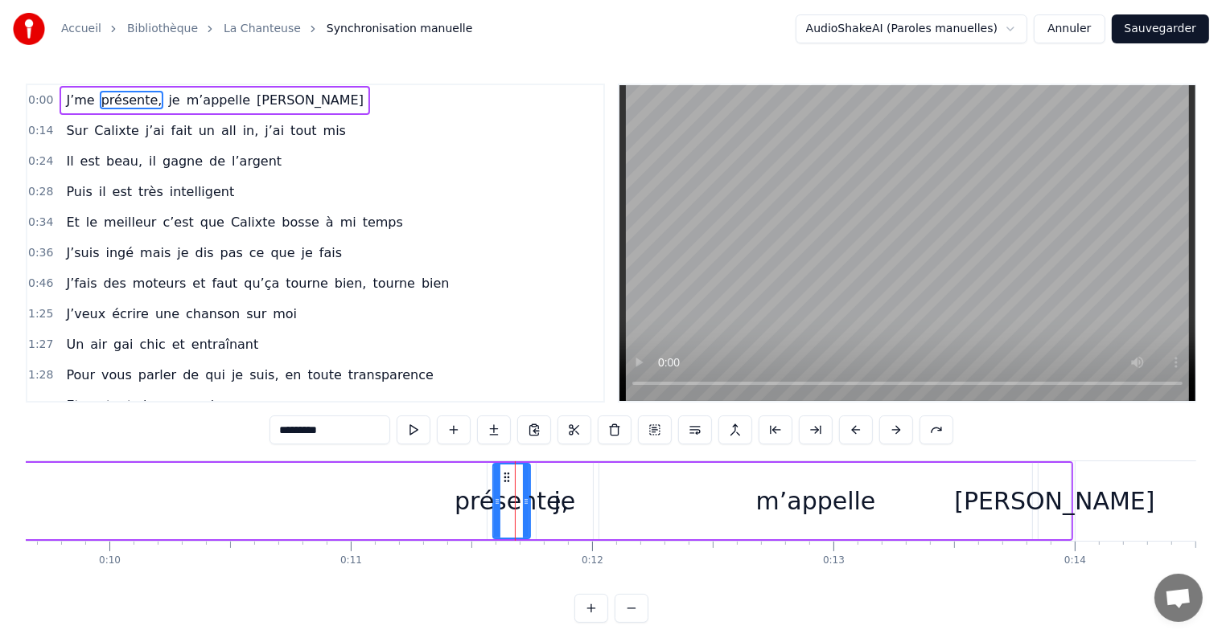
click at [60, 91] on div "J’me présente, je m’appelle Pauline" at bounding box center [215, 100] width 310 height 29
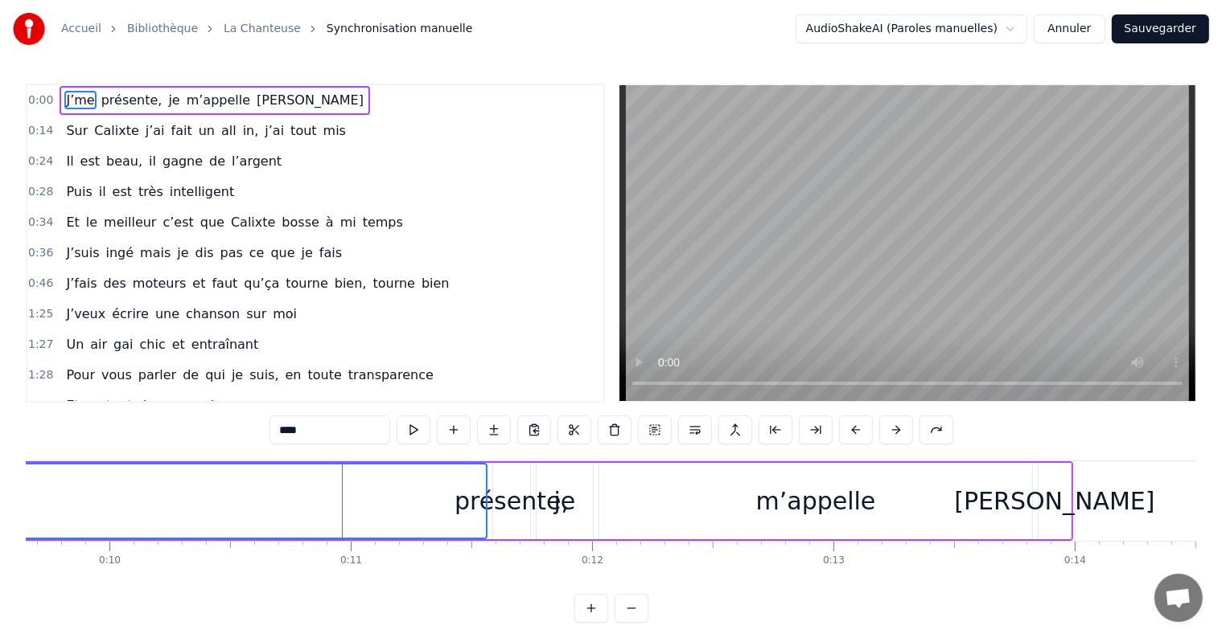
click at [121, 104] on span "présente," at bounding box center [132, 100] width 64 height 18
click at [166, 99] on span "je" at bounding box center [173, 100] width 14 height 18
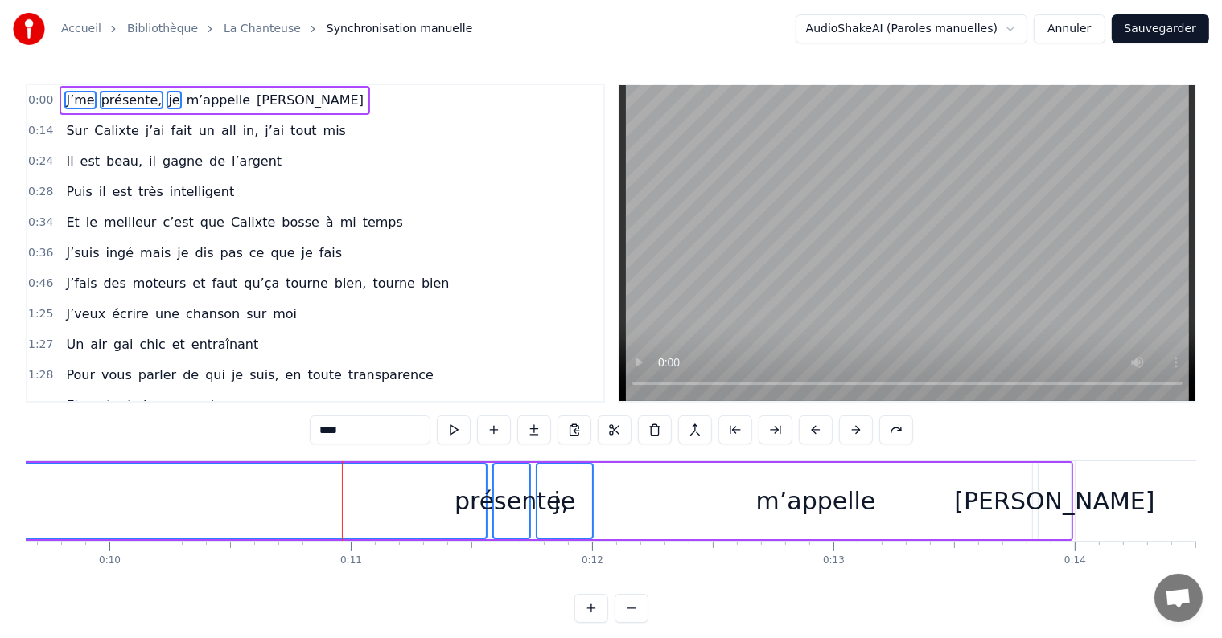
click at [185, 99] on span "m’appelle" at bounding box center [218, 100] width 67 height 18
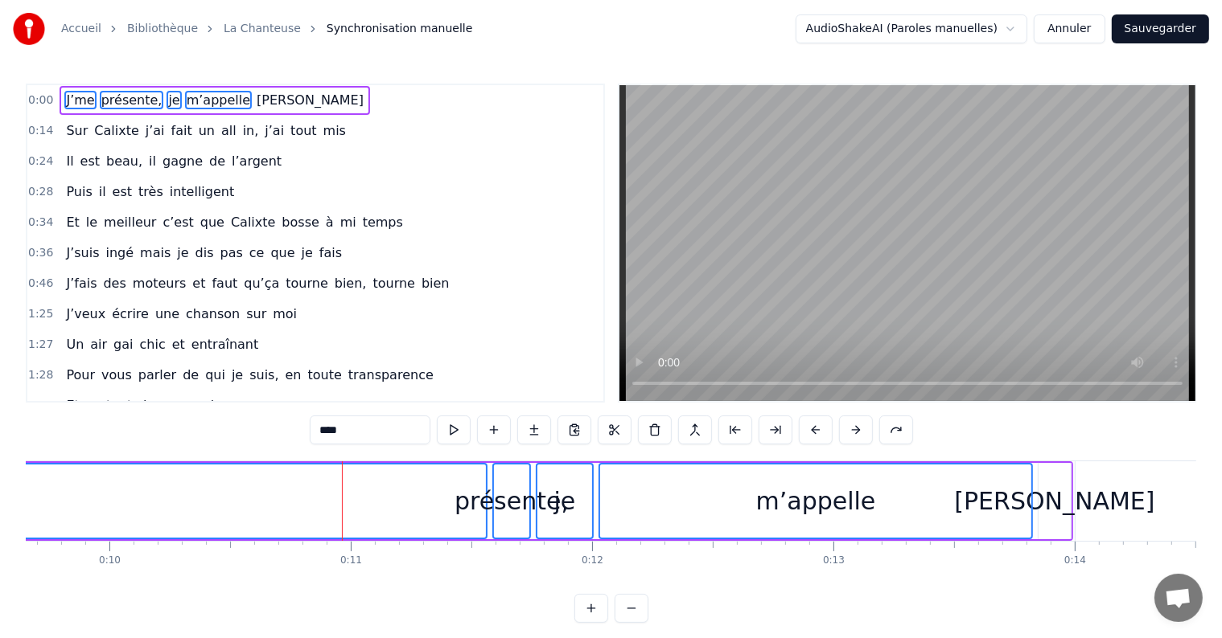
click at [255, 93] on span "Pauline" at bounding box center [310, 100] width 110 height 18
click at [771, 433] on button at bounding box center [775, 430] width 34 height 29
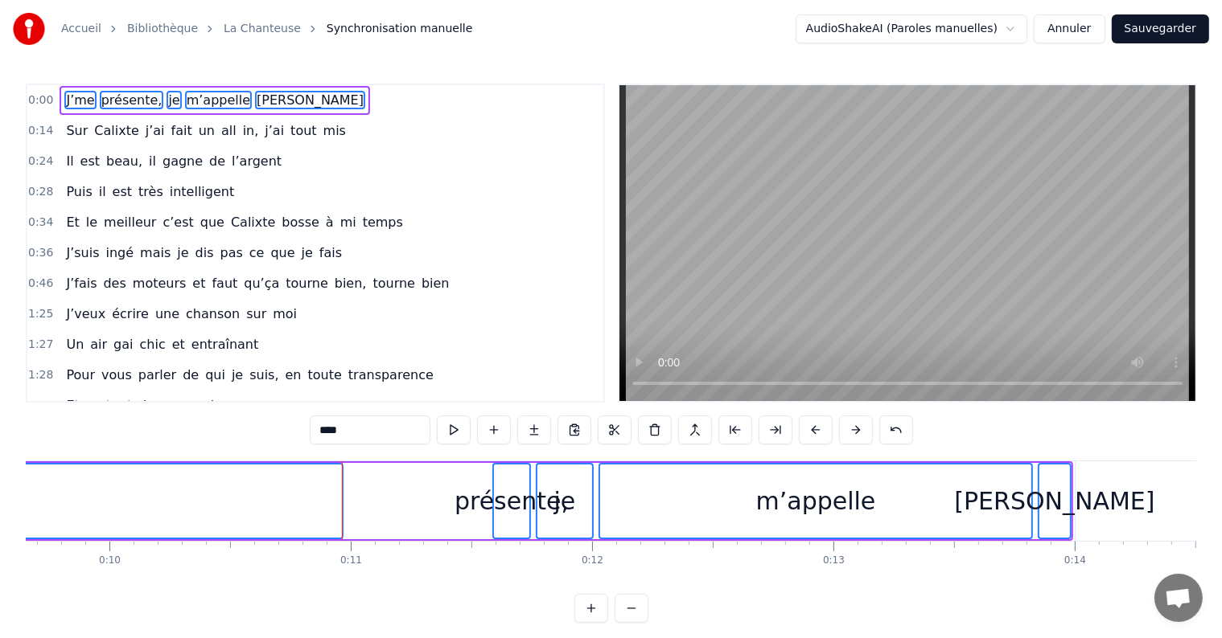
click at [771, 433] on button at bounding box center [775, 430] width 34 height 29
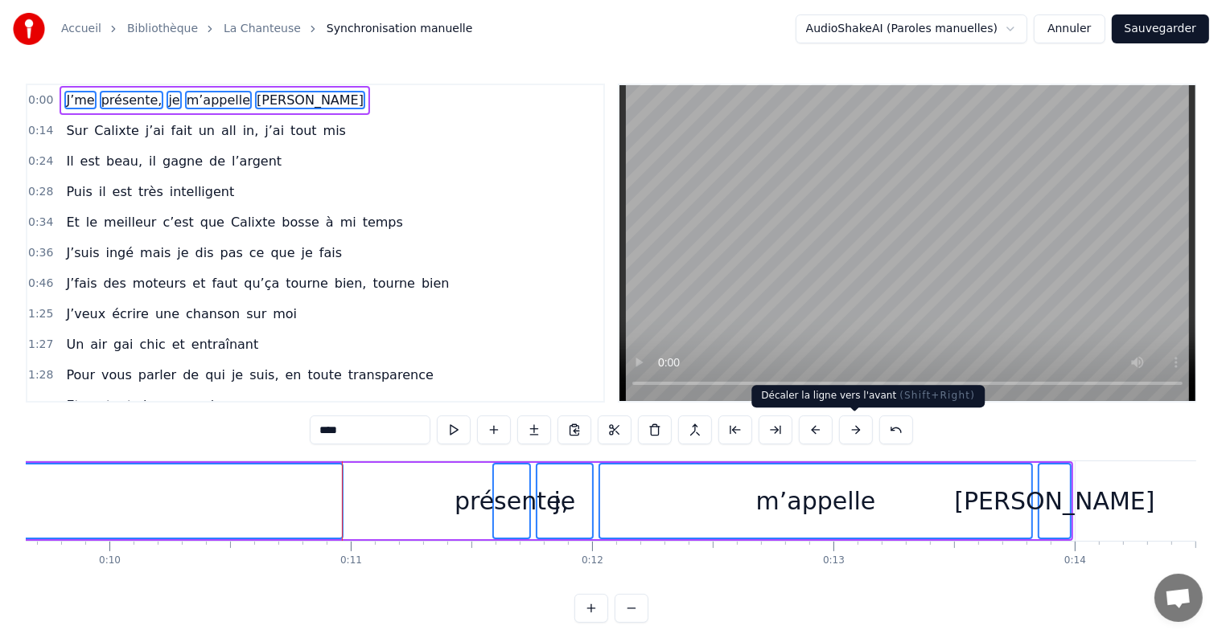
click at [852, 431] on button at bounding box center [856, 430] width 34 height 29
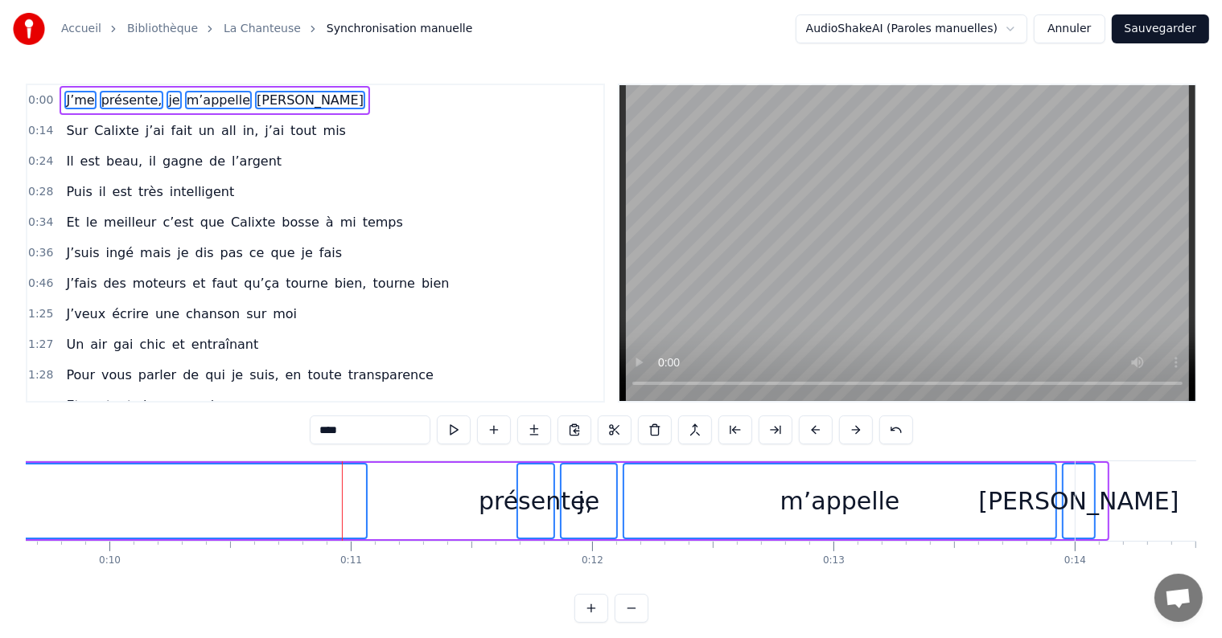
click at [852, 431] on button at bounding box center [856, 430] width 34 height 29
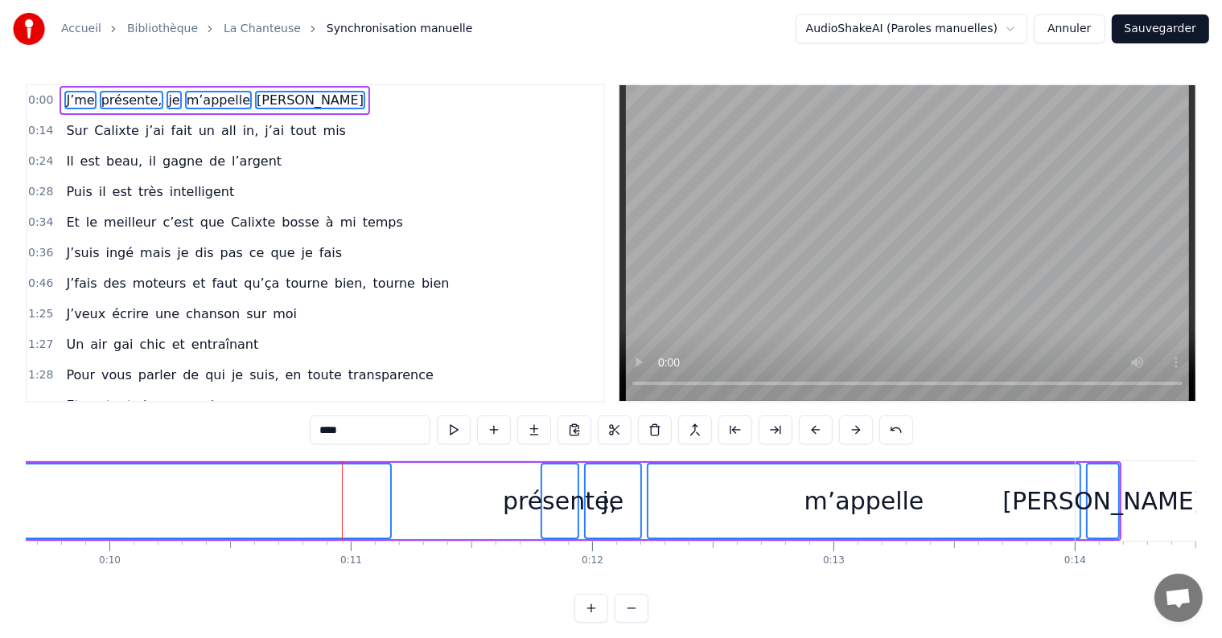
click at [852, 431] on button at bounding box center [856, 430] width 34 height 29
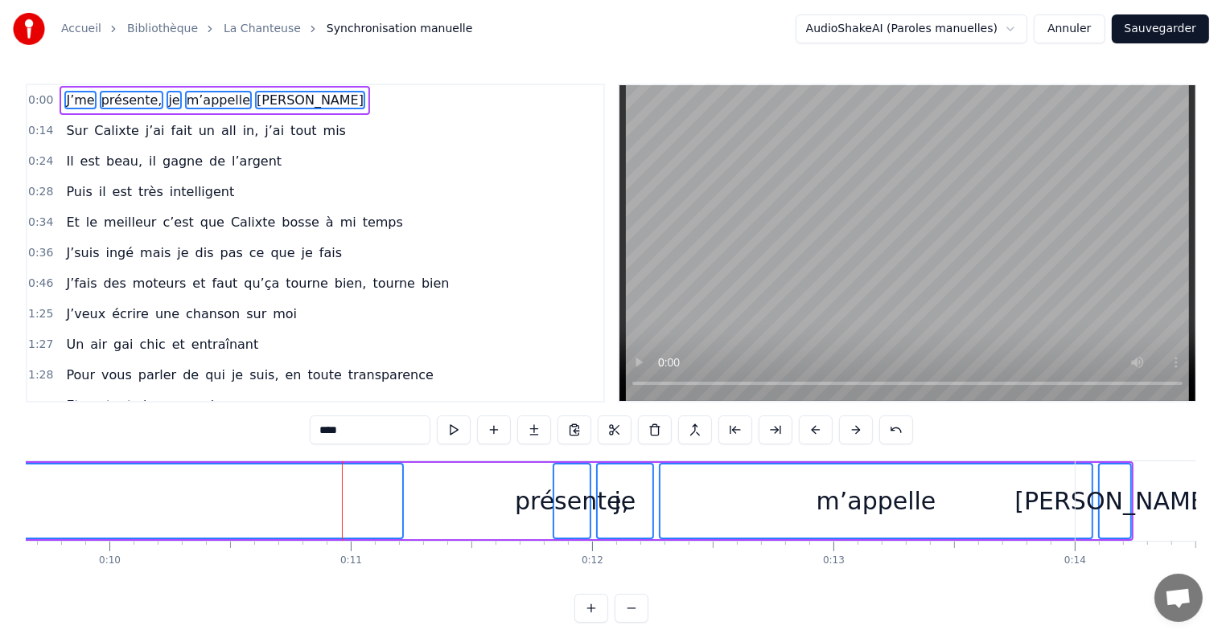
click at [852, 431] on button at bounding box center [856, 430] width 34 height 29
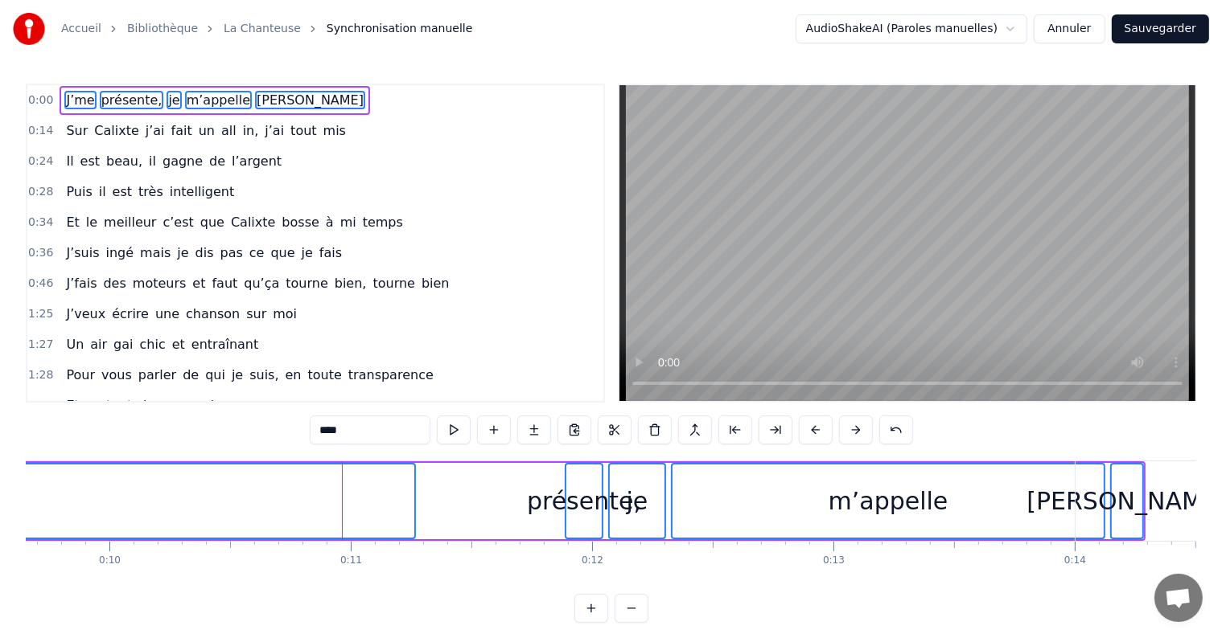
click at [852, 431] on button at bounding box center [856, 430] width 34 height 29
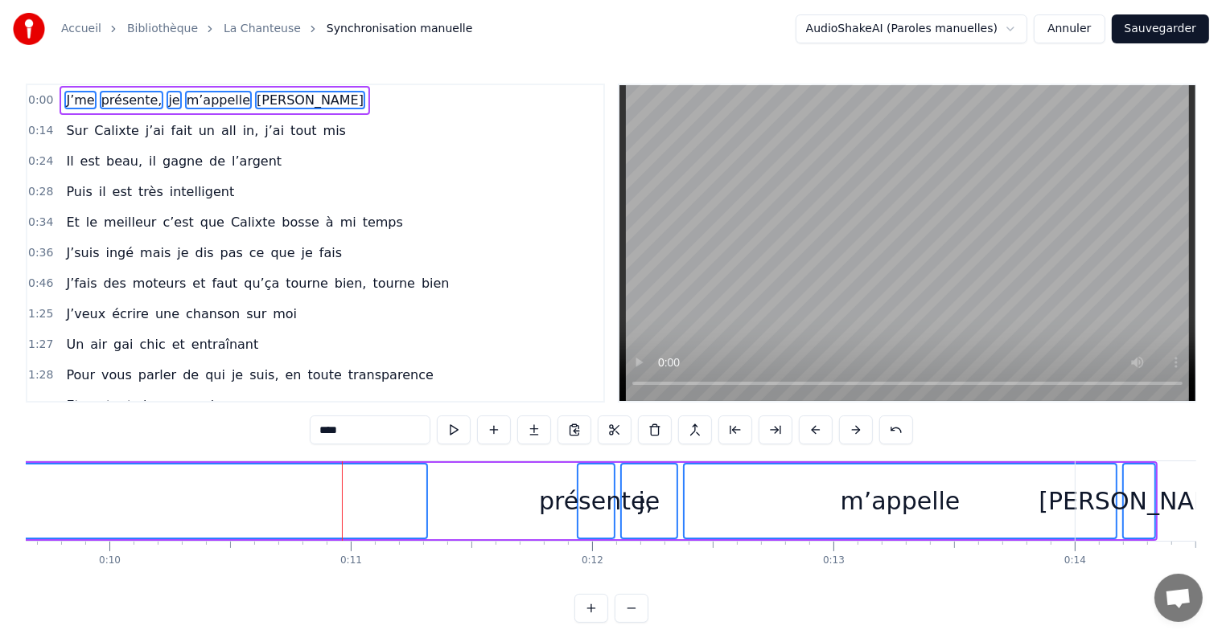
click at [852, 431] on button at bounding box center [856, 430] width 34 height 29
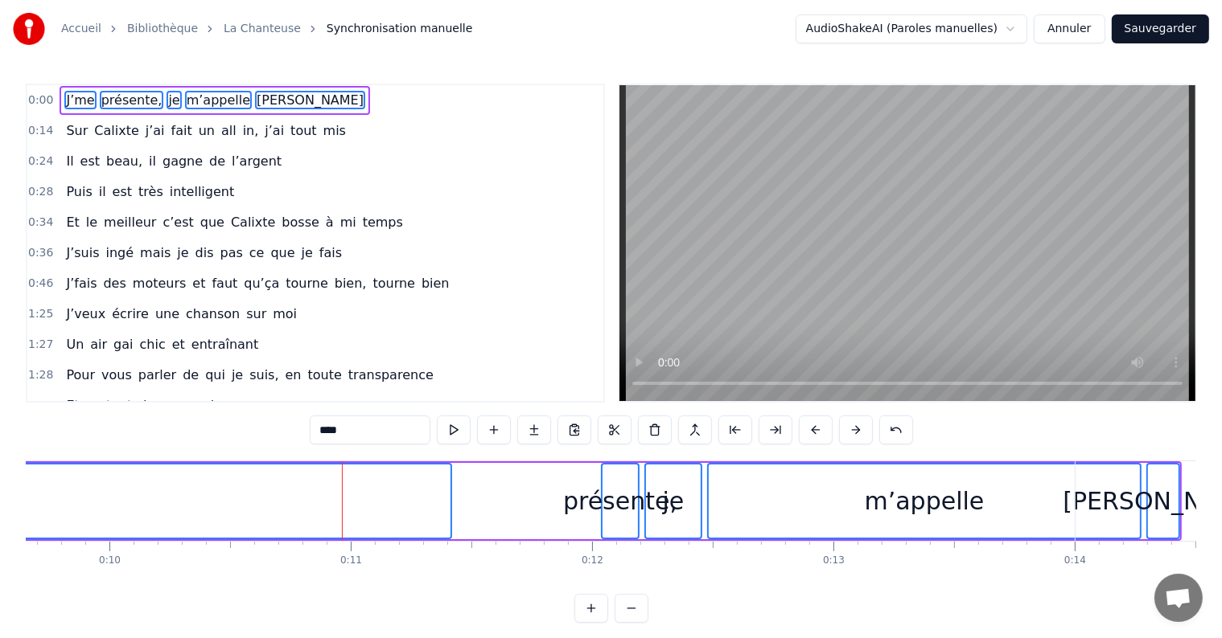
click at [852, 431] on button at bounding box center [856, 430] width 34 height 29
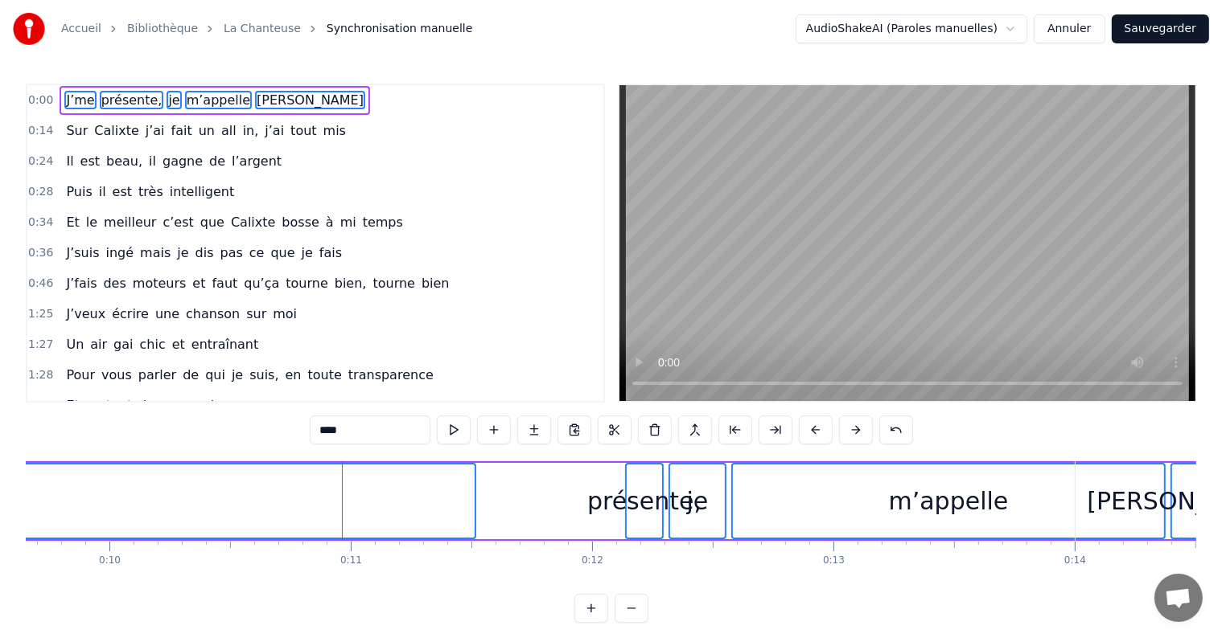
click at [852, 431] on button at bounding box center [856, 430] width 34 height 29
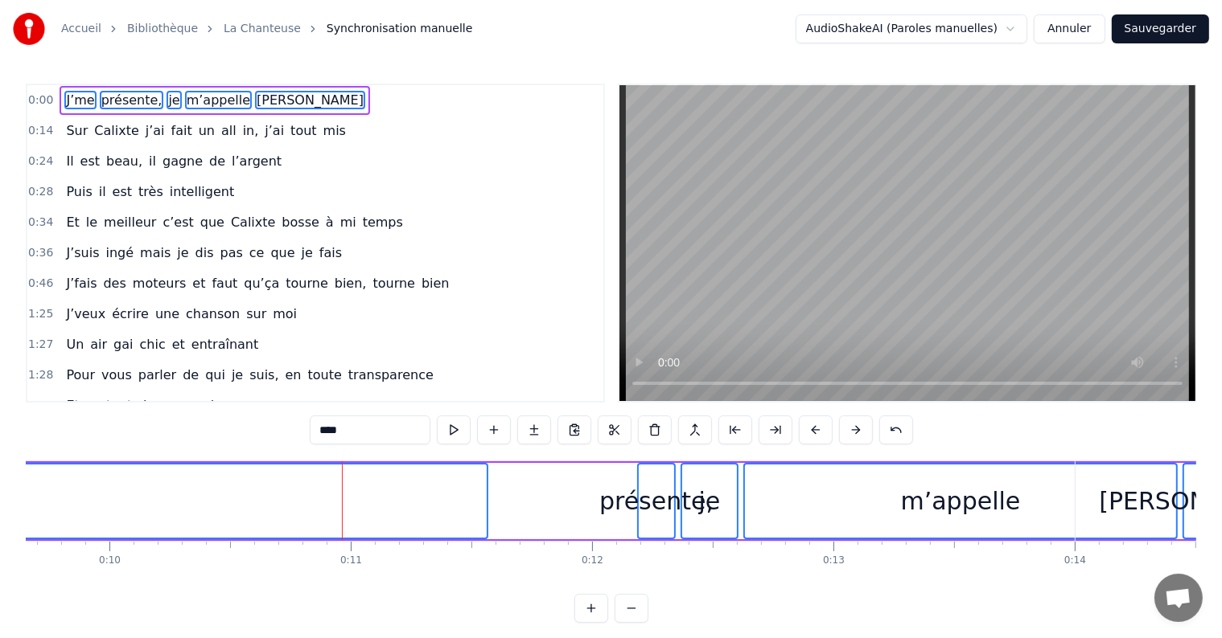
click at [852, 431] on button at bounding box center [856, 430] width 34 height 29
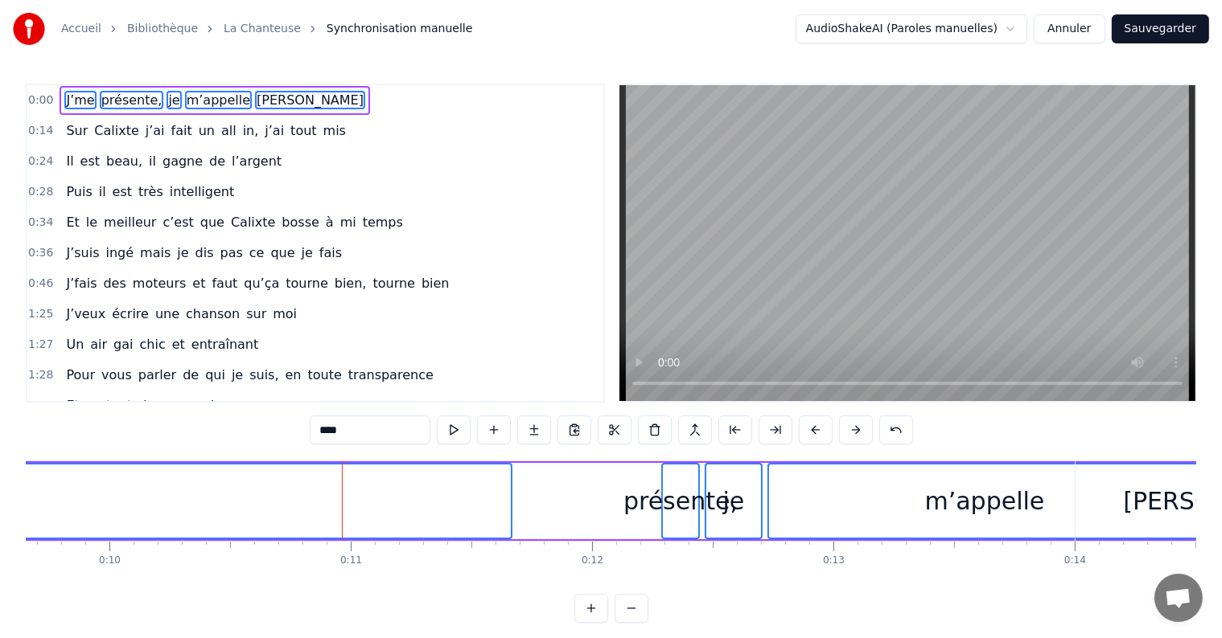
click at [852, 431] on button at bounding box center [856, 430] width 34 height 29
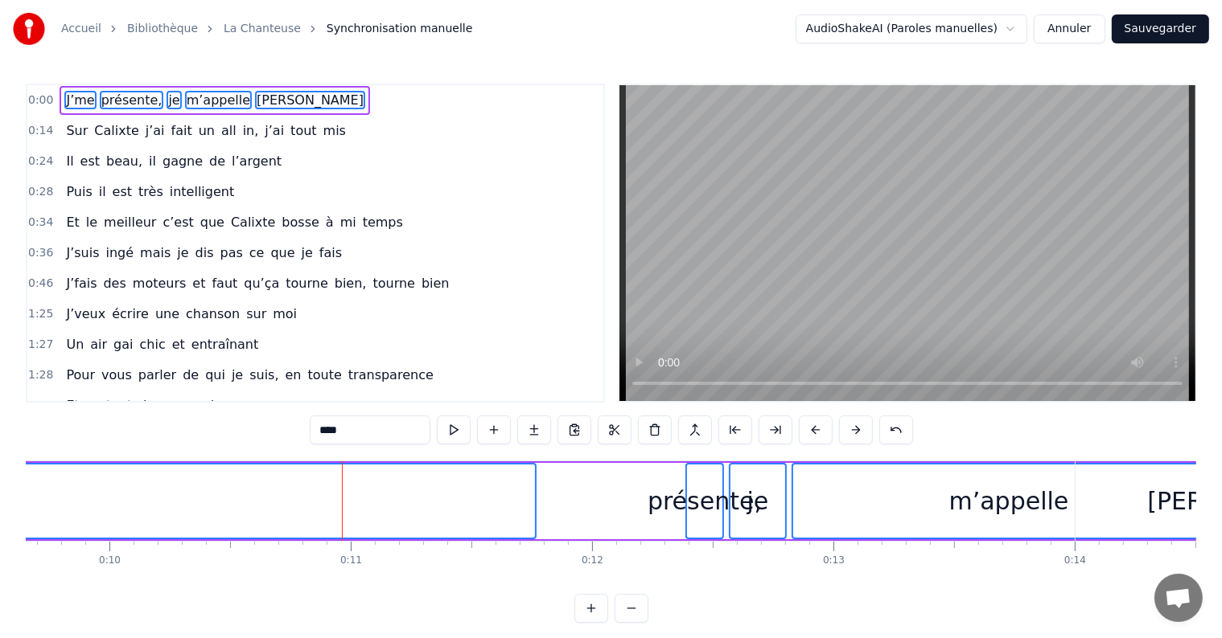
click at [852, 431] on button at bounding box center [856, 430] width 34 height 29
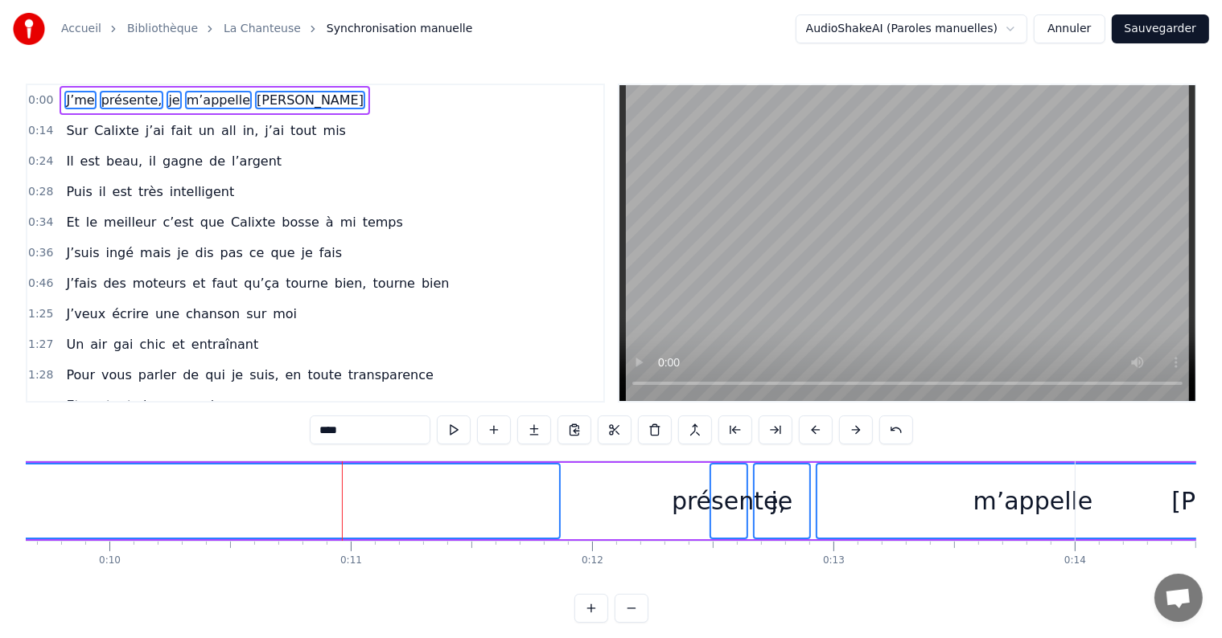
click at [852, 431] on button at bounding box center [856, 430] width 34 height 29
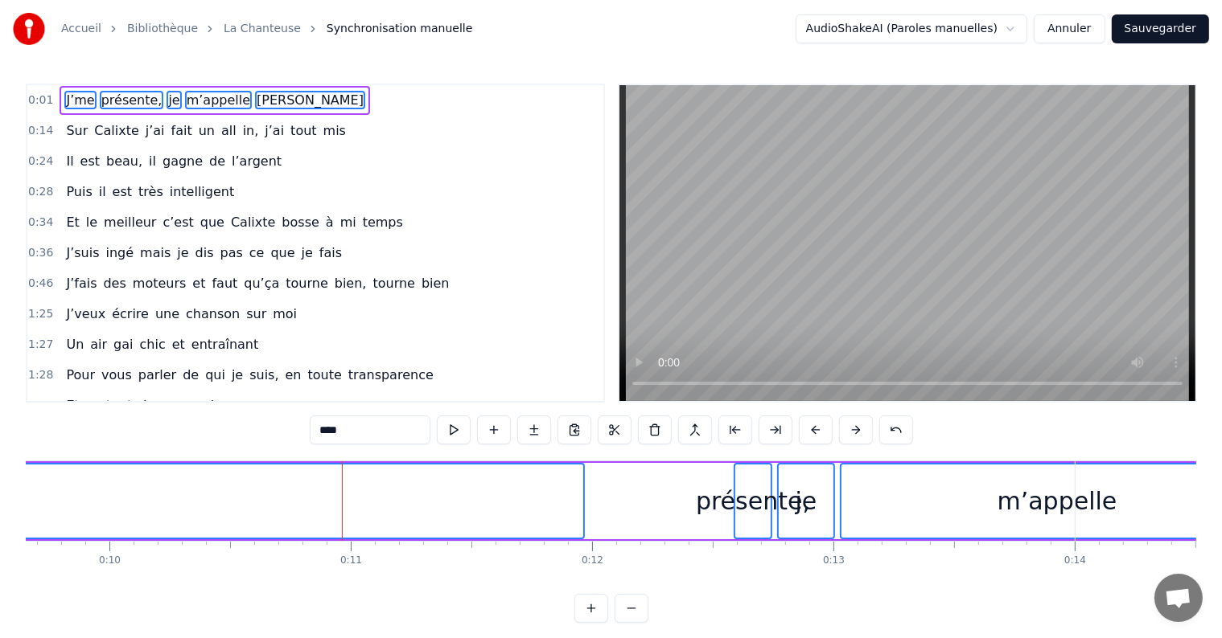
click at [852, 431] on button at bounding box center [856, 430] width 34 height 29
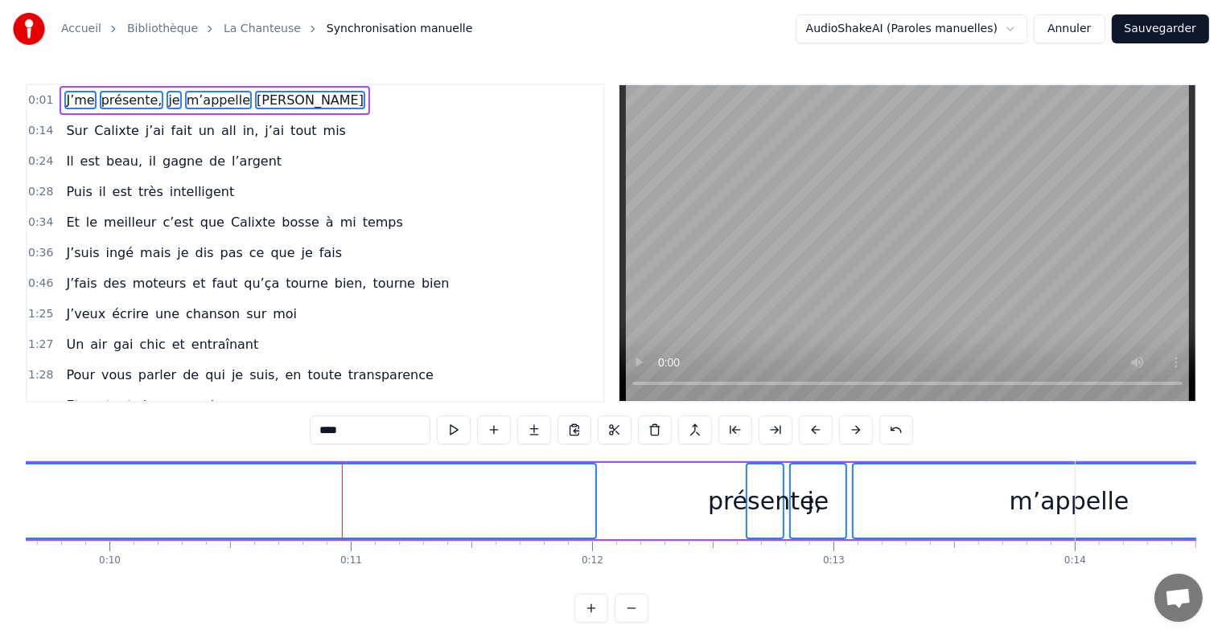
click at [852, 431] on button at bounding box center [856, 430] width 34 height 29
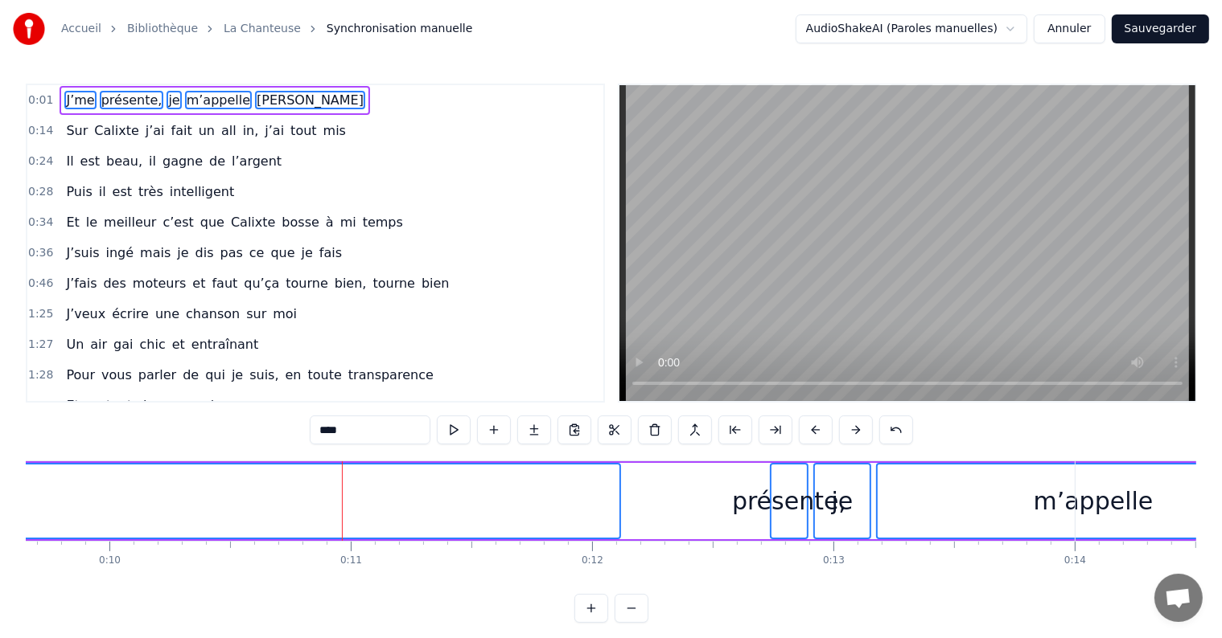
click at [852, 431] on button at bounding box center [856, 430] width 34 height 29
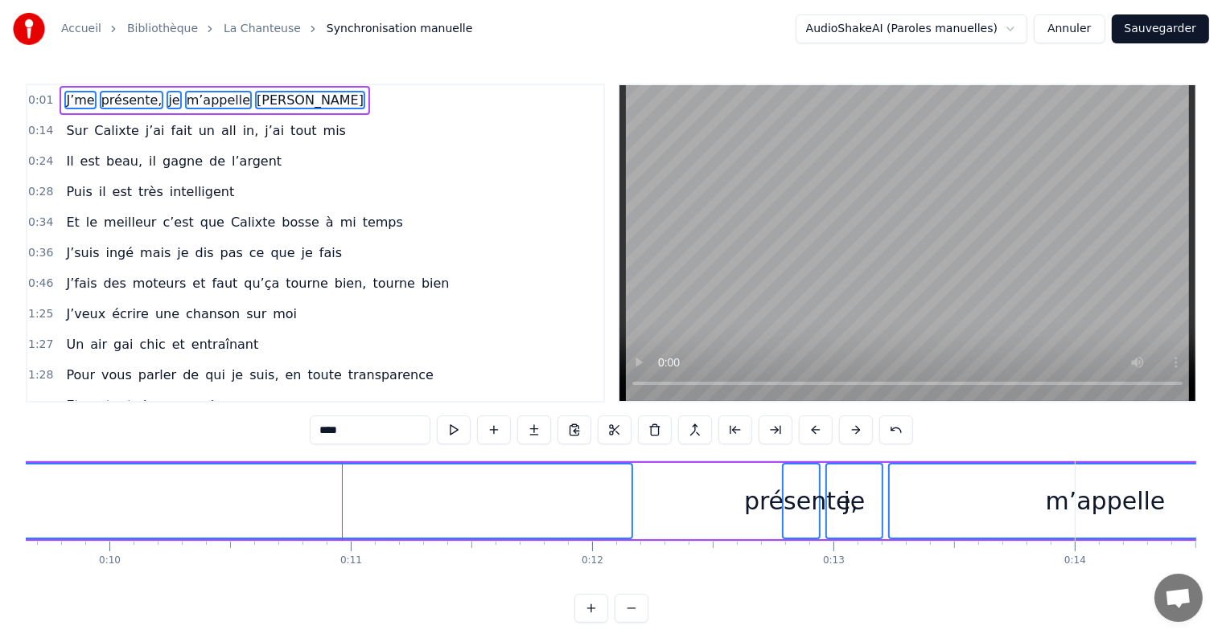
click at [852, 431] on button at bounding box center [856, 430] width 34 height 29
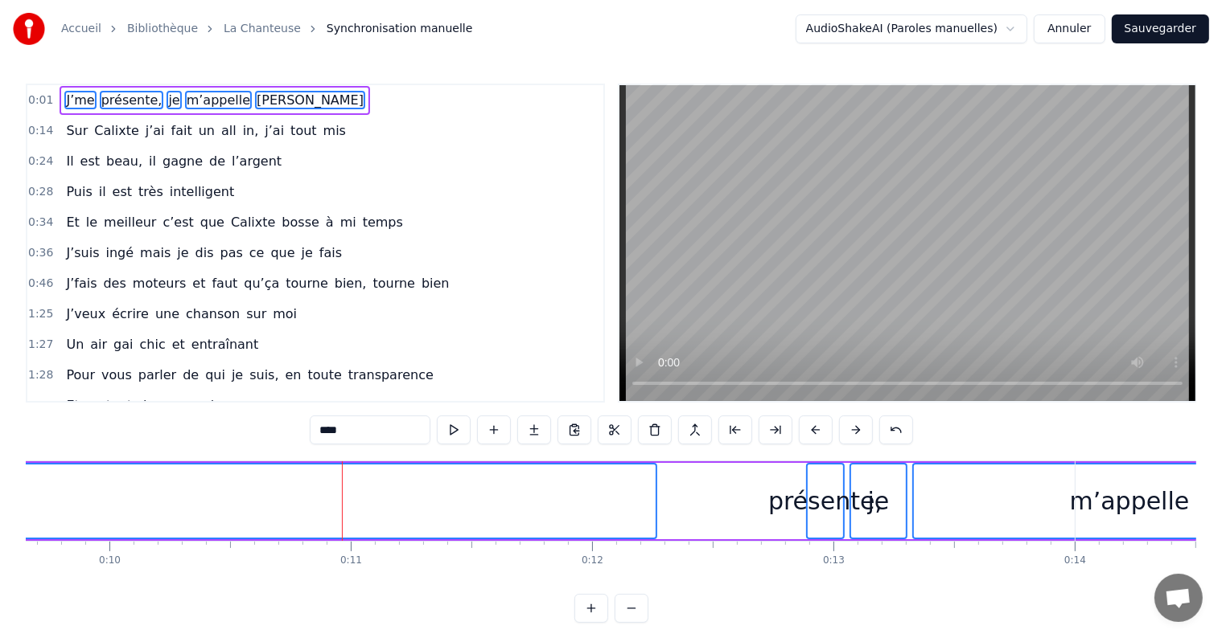
click at [852, 431] on button at bounding box center [856, 430] width 34 height 29
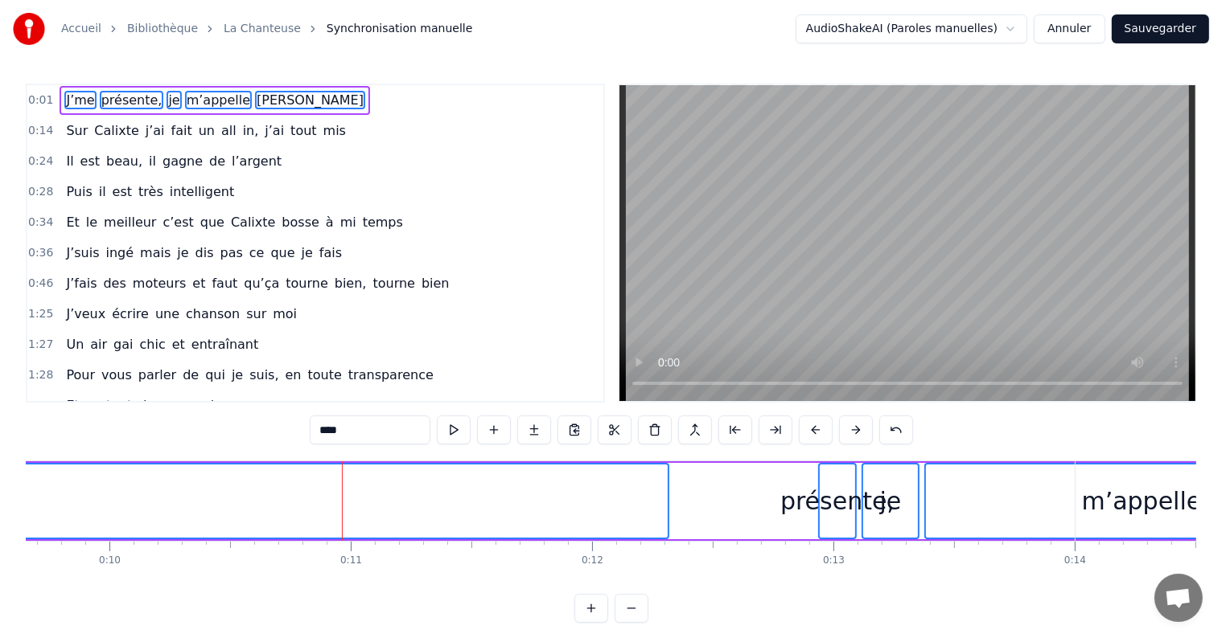
click at [852, 431] on button at bounding box center [856, 430] width 34 height 29
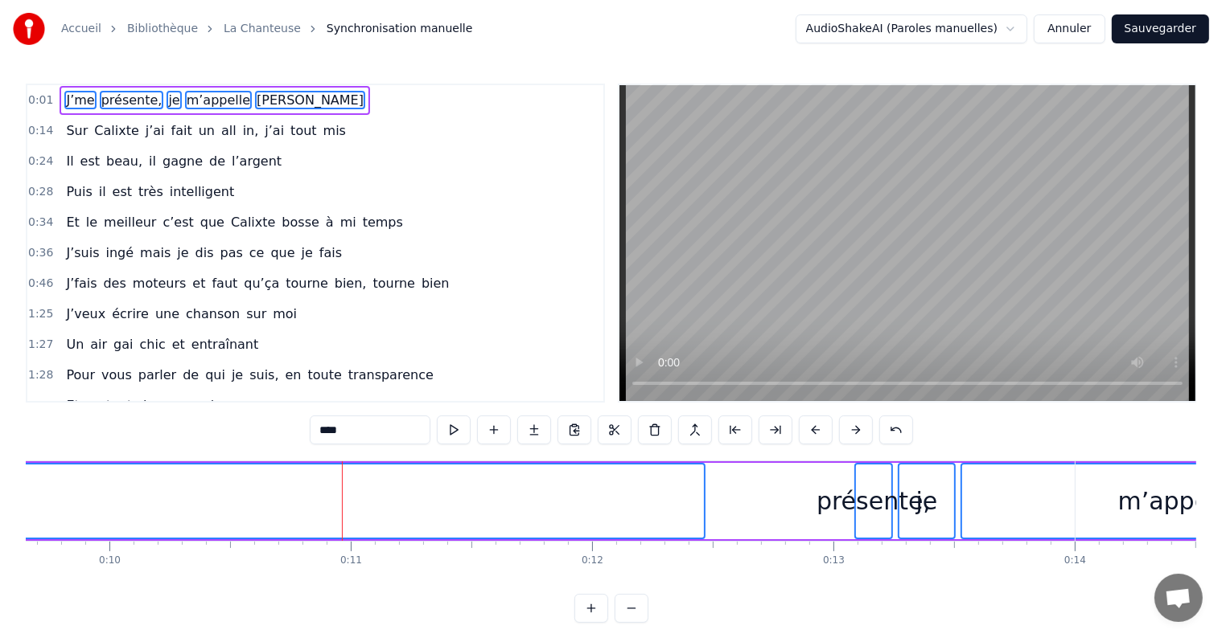
click at [852, 431] on button at bounding box center [856, 430] width 34 height 29
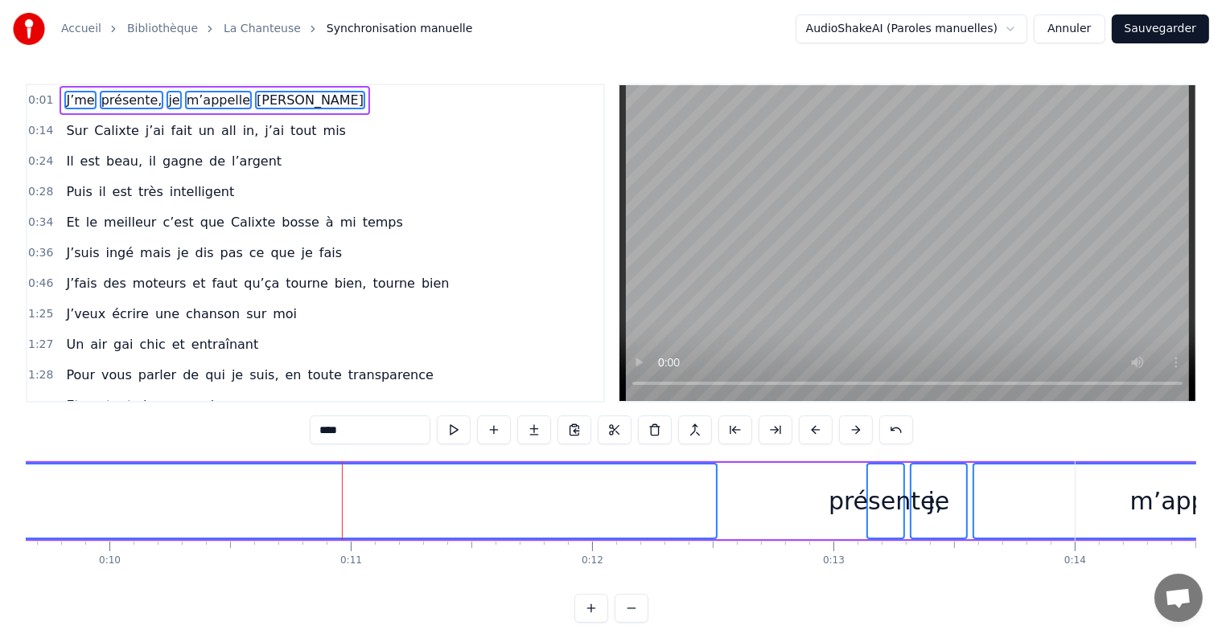
click at [852, 431] on button at bounding box center [856, 430] width 34 height 29
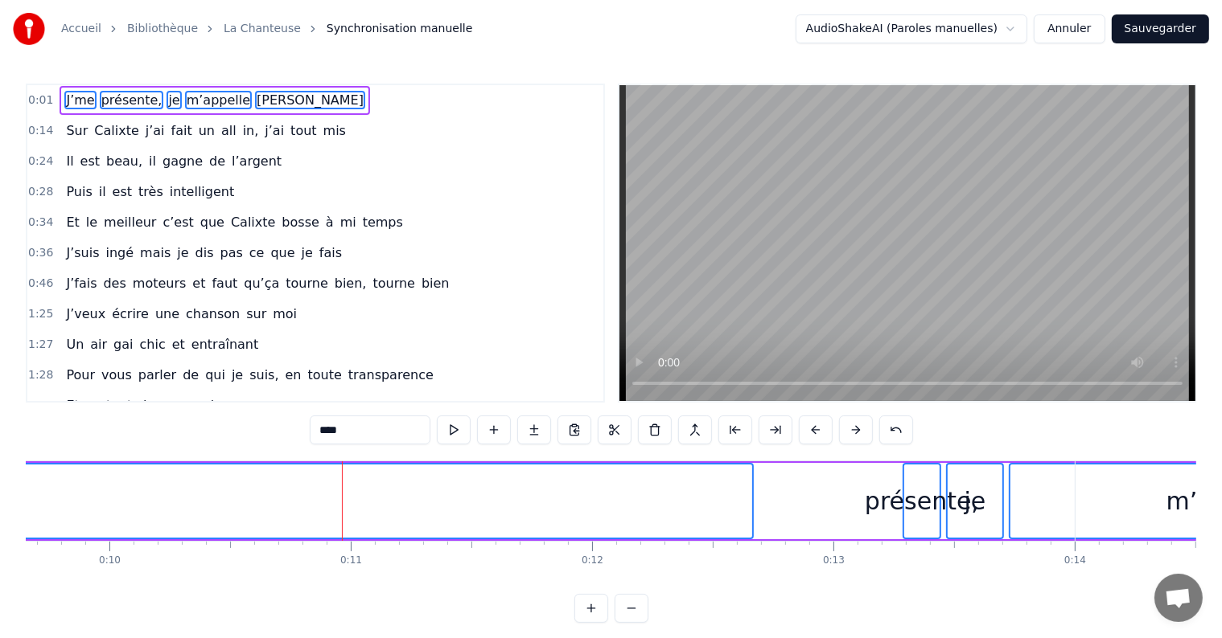
click at [852, 431] on button at bounding box center [856, 430] width 34 height 29
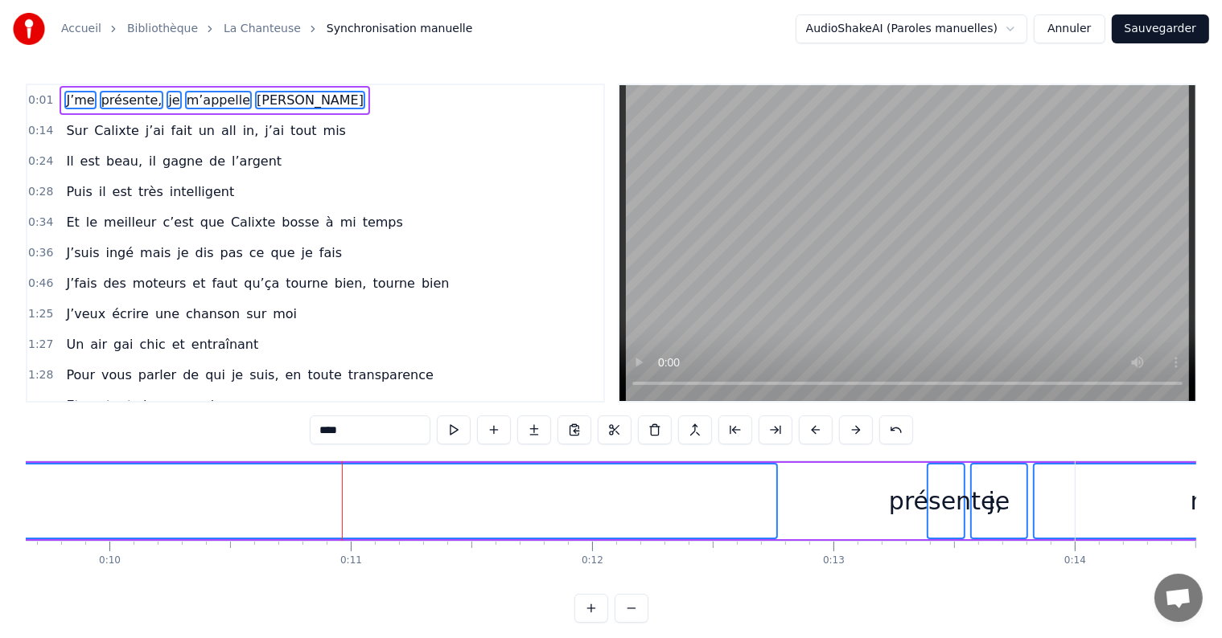
click at [852, 431] on button at bounding box center [856, 430] width 34 height 29
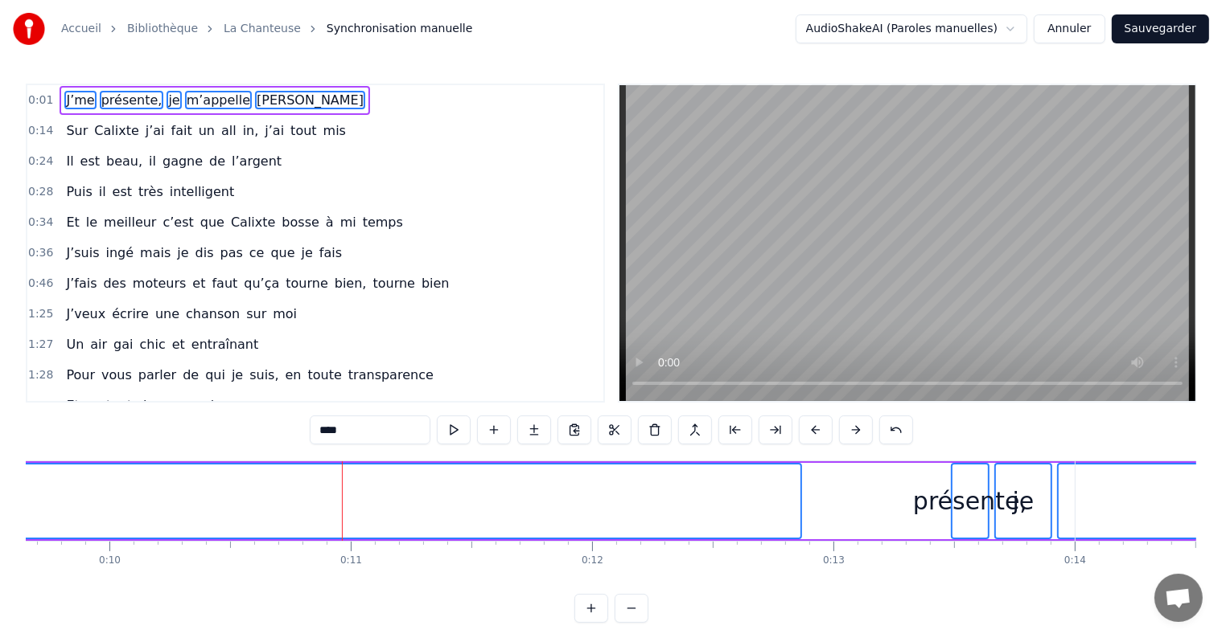
click at [852, 431] on button at bounding box center [856, 430] width 34 height 29
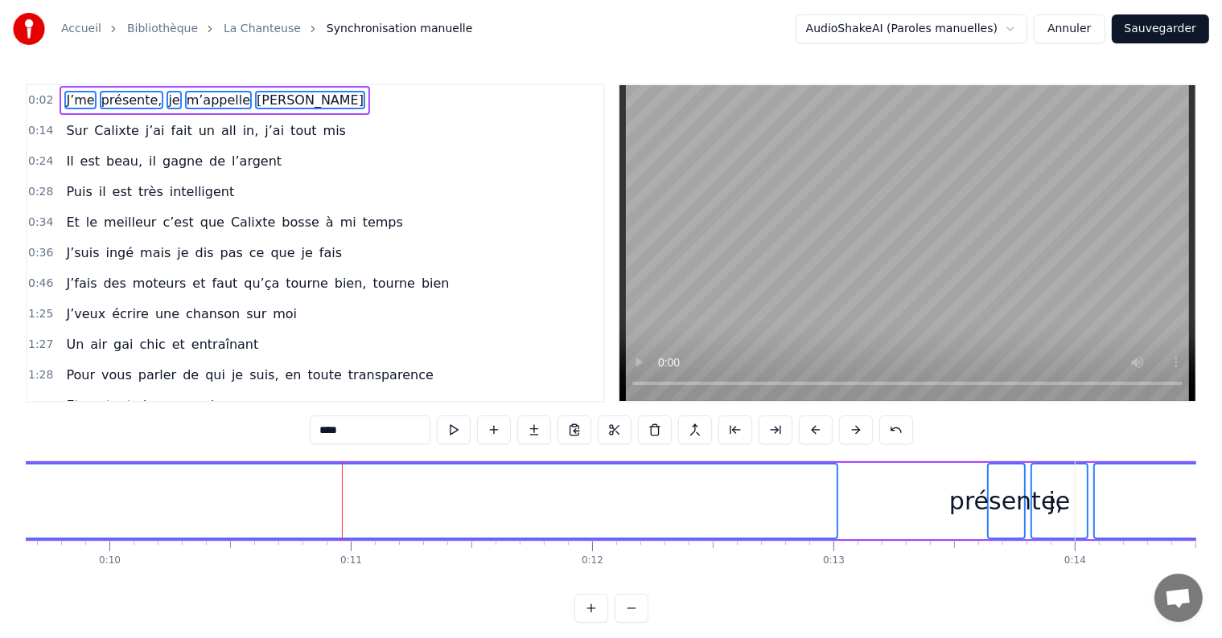
click at [852, 431] on button at bounding box center [856, 430] width 34 height 29
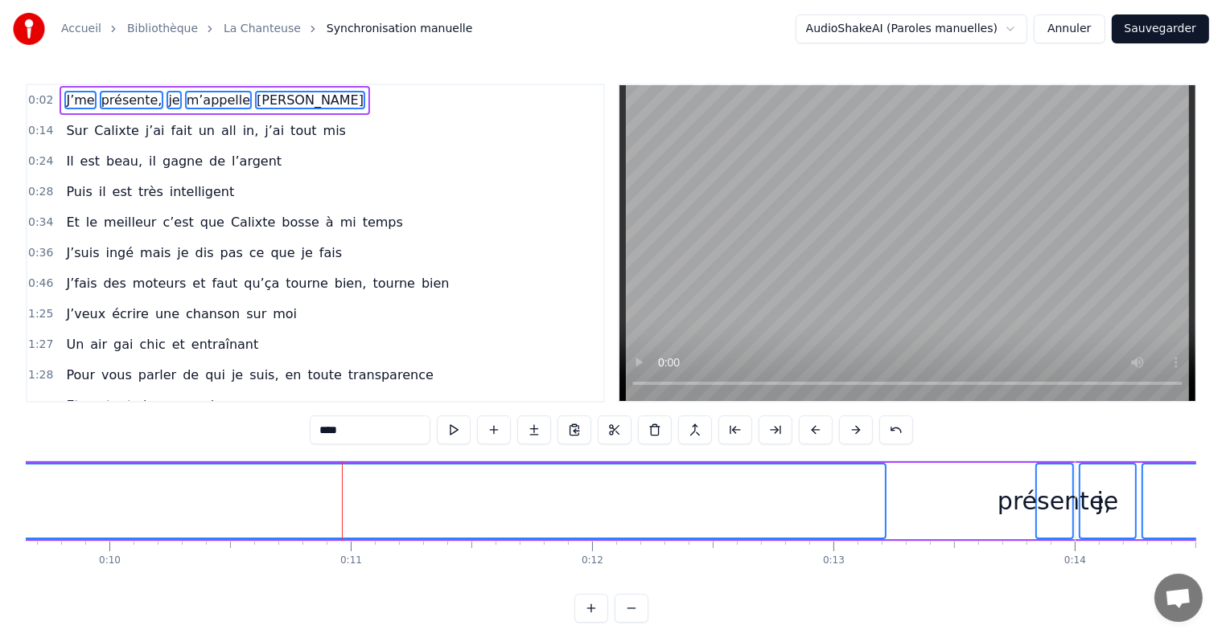
click at [852, 431] on button at bounding box center [856, 430] width 34 height 29
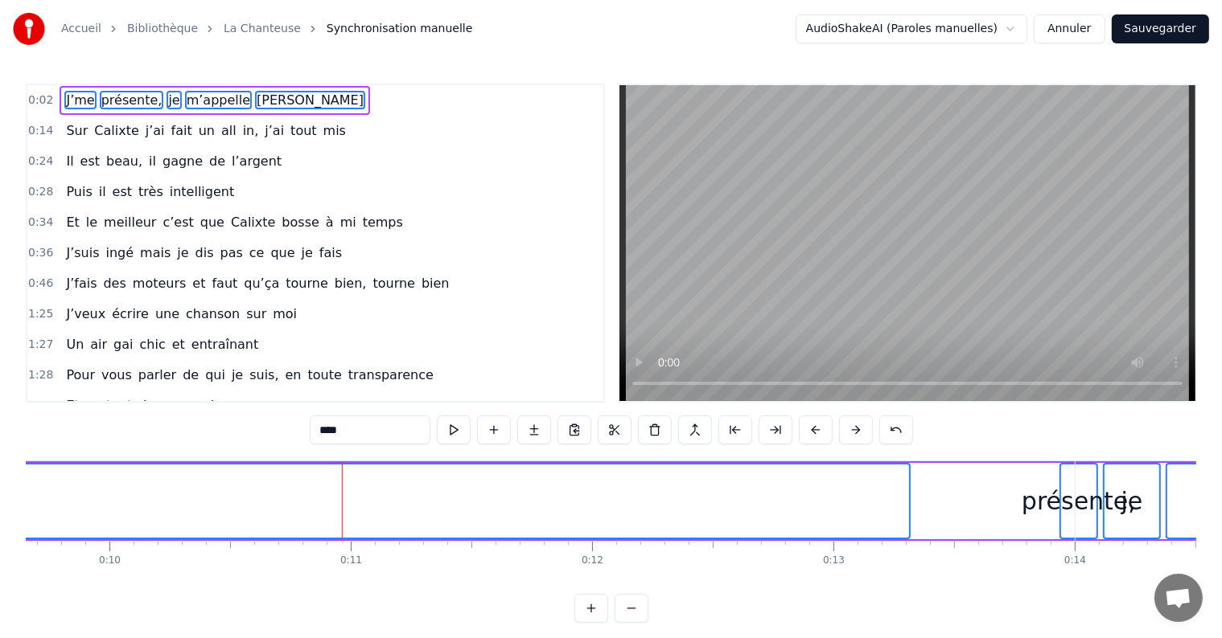
click at [852, 431] on button at bounding box center [856, 430] width 34 height 29
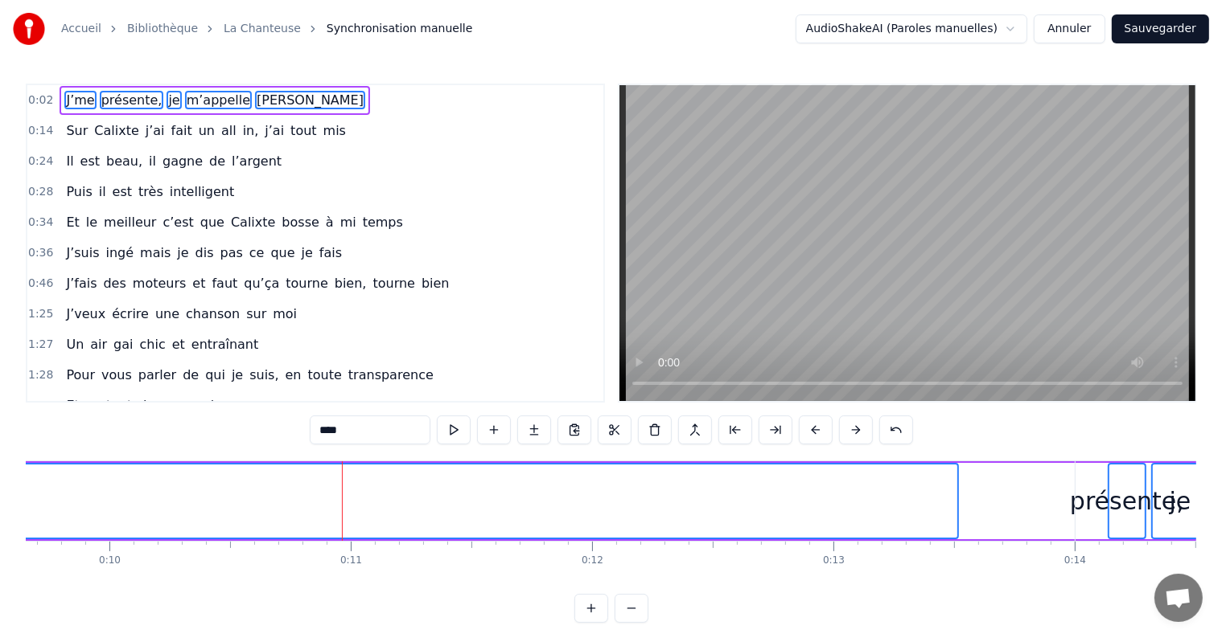
click at [852, 431] on button at bounding box center [856, 430] width 34 height 29
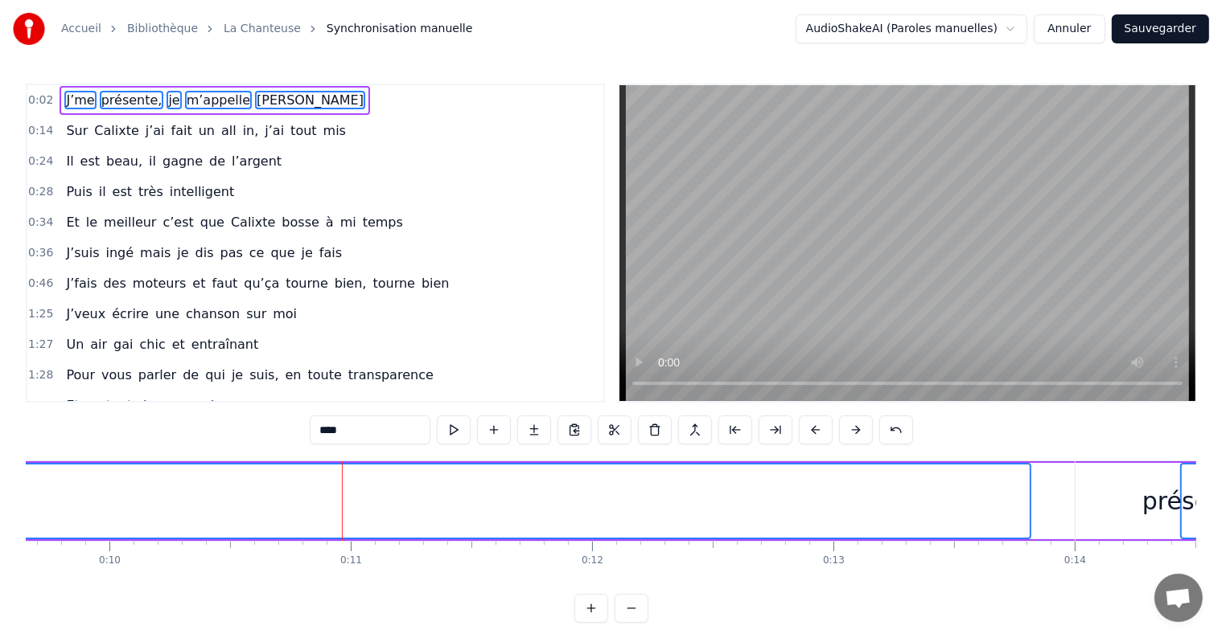
click at [852, 431] on button at bounding box center [856, 430] width 34 height 29
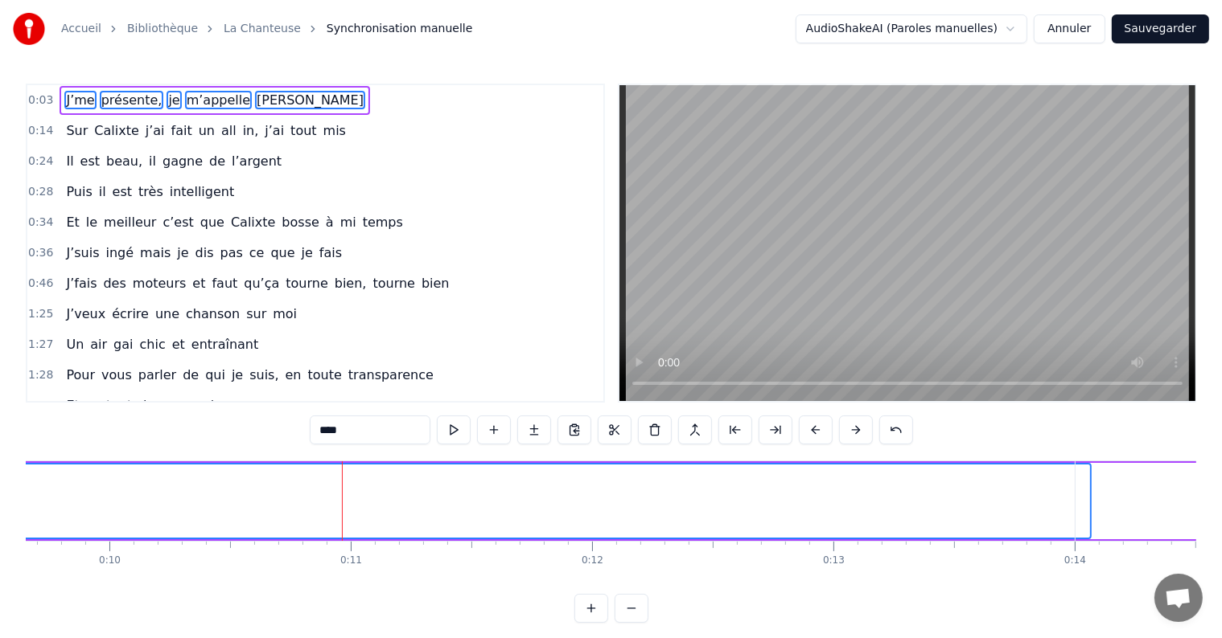
click at [852, 431] on button at bounding box center [856, 430] width 34 height 29
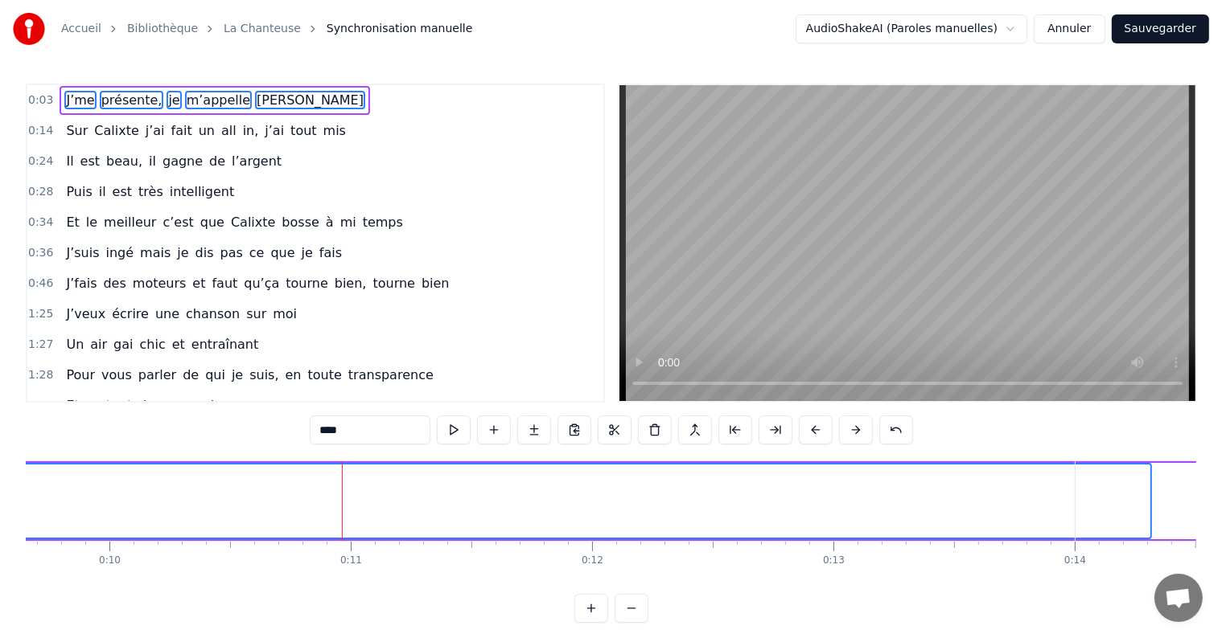
click at [852, 431] on button at bounding box center [856, 430] width 34 height 29
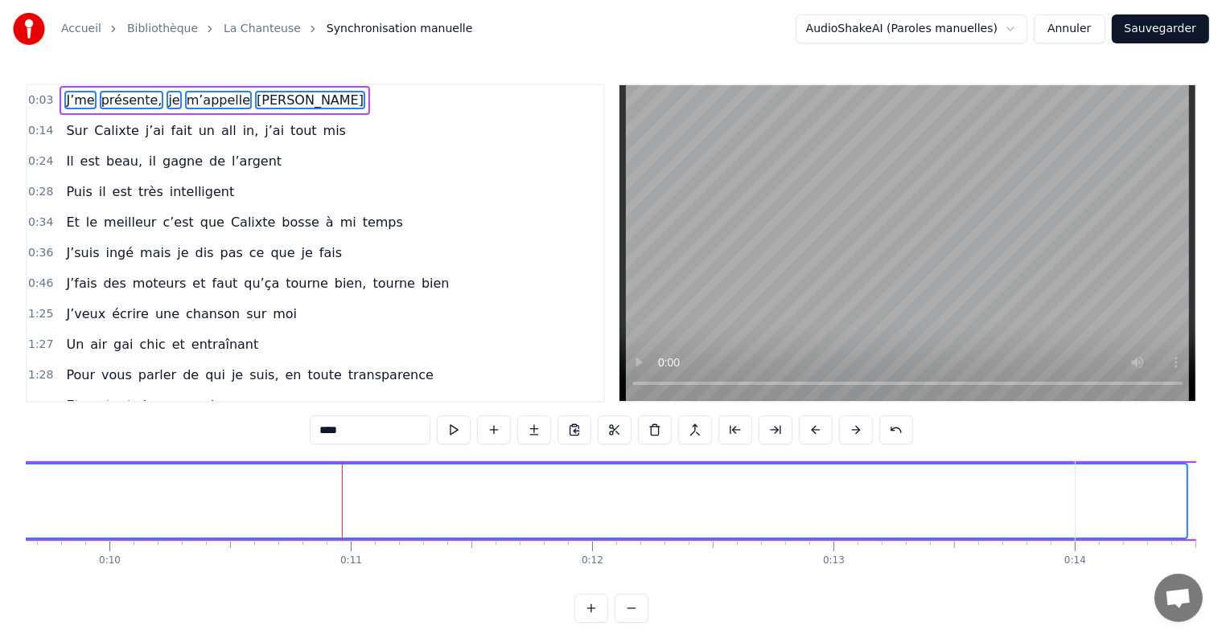
click at [852, 431] on button at bounding box center [856, 430] width 34 height 29
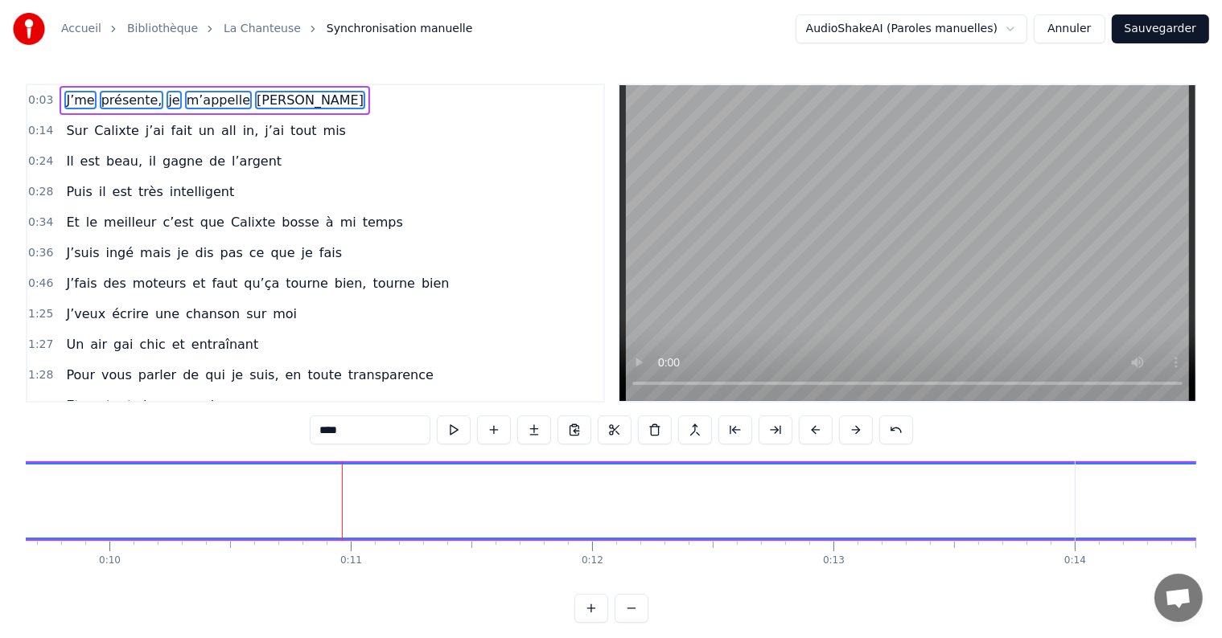
click at [852, 431] on button at bounding box center [856, 430] width 34 height 29
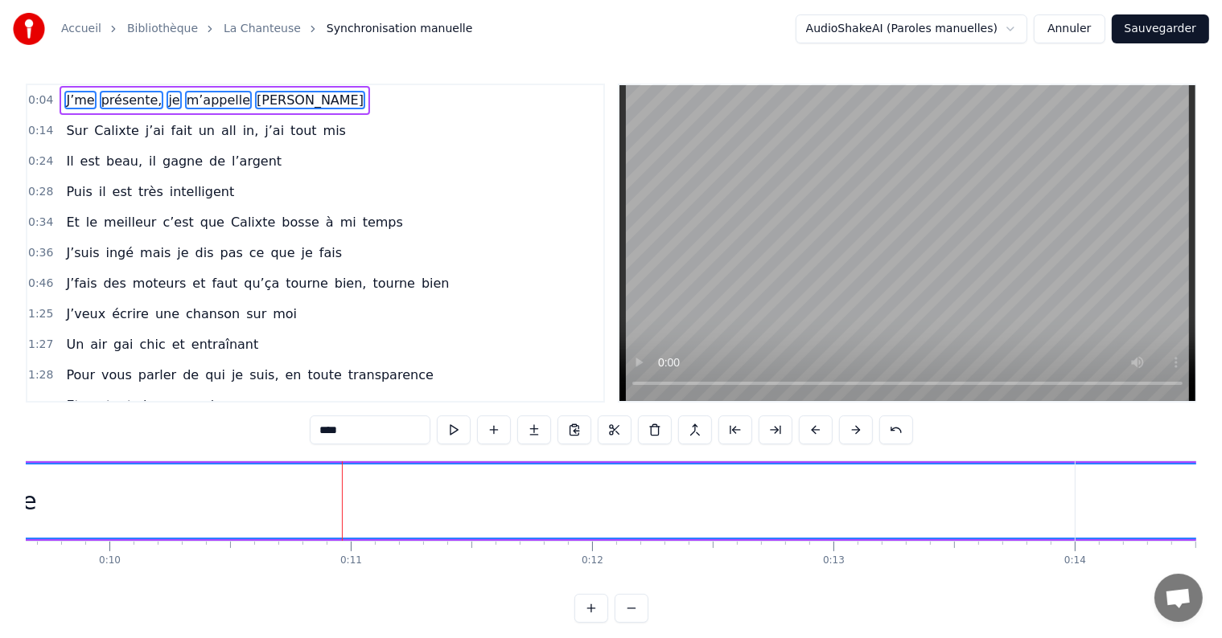
click at [852, 431] on button at bounding box center [856, 430] width 34 height 29
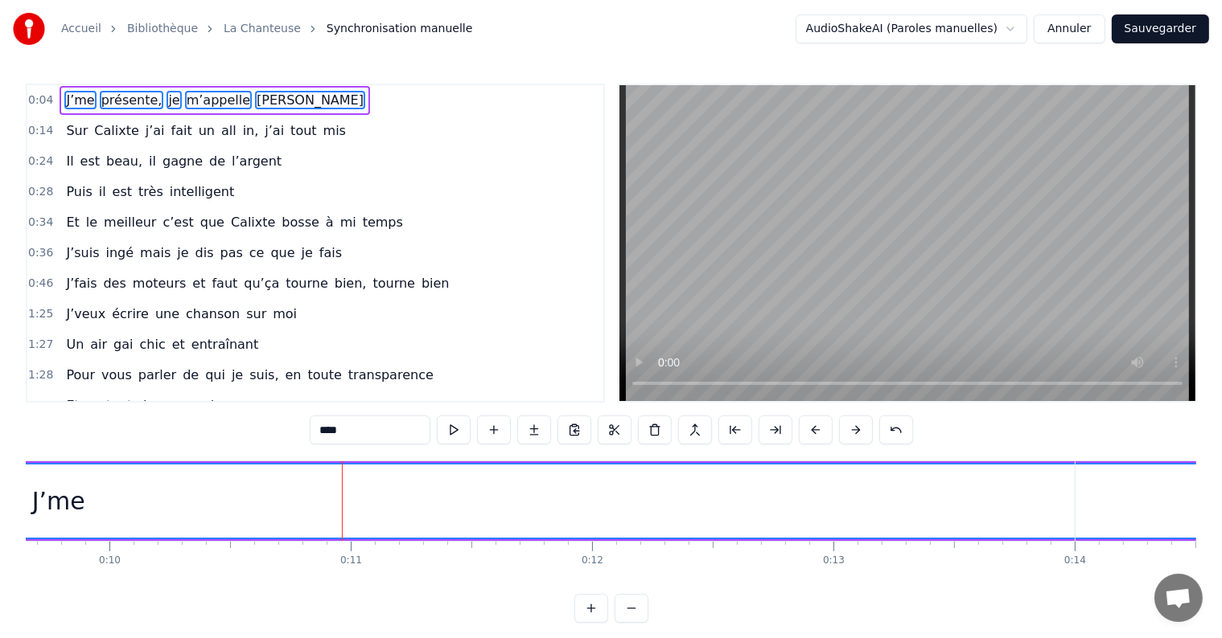
click at [852, 431] on button at bounding box center [856, 430] width 34 height 29
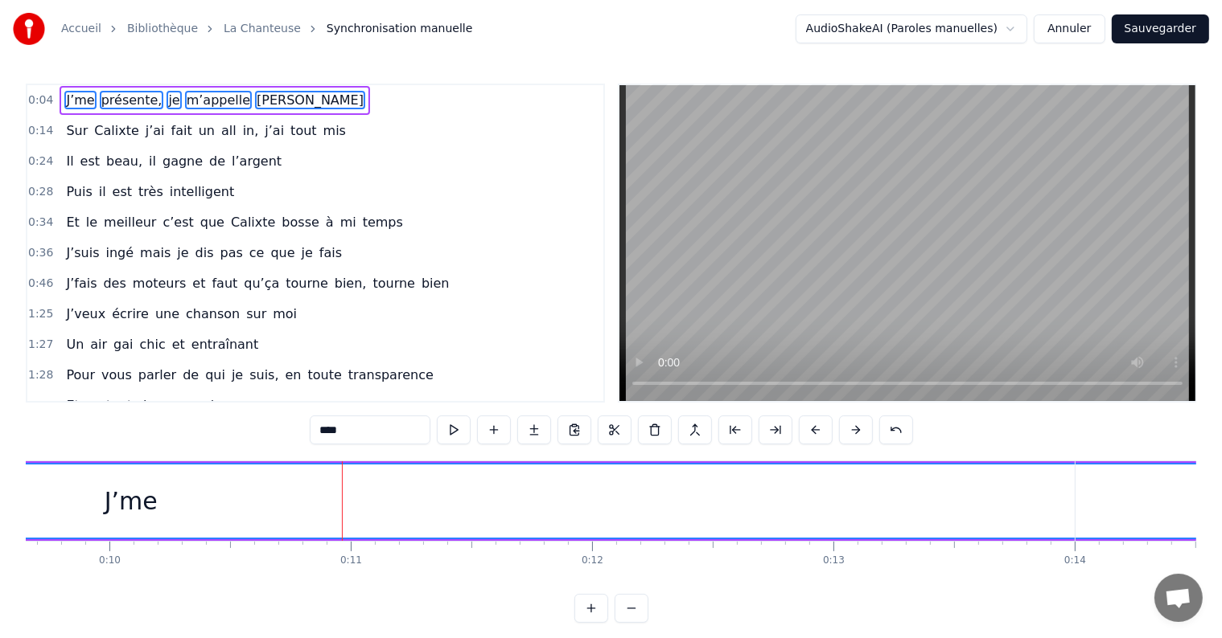
click at [852, 431] on button at bounding box center [856, 430] width 34 height 29
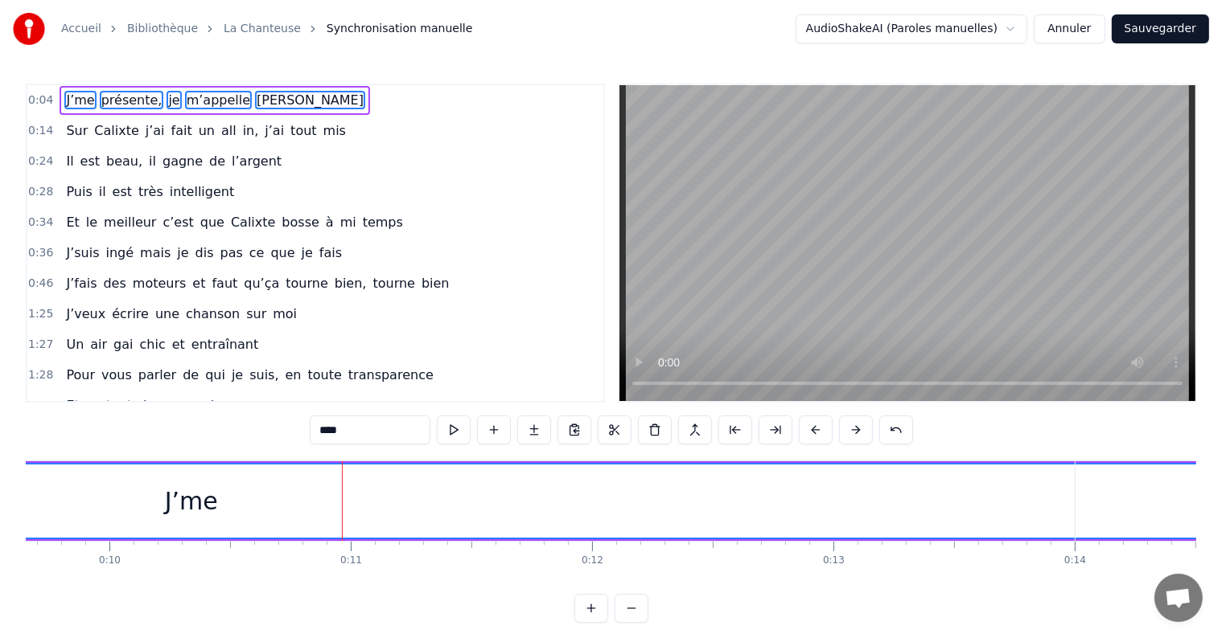
click at [852, 431] on button at bounding box center [856, 430] width 34 height 29
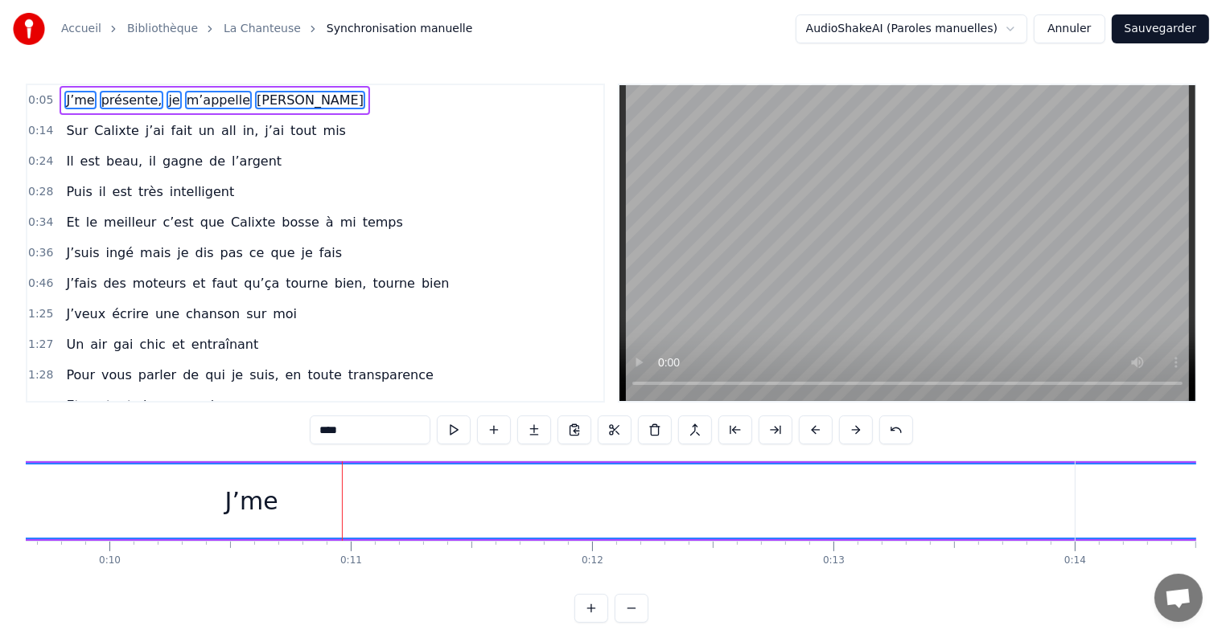
click at [852, 431] on button at bounding box center [856, 430] width 34 height 29
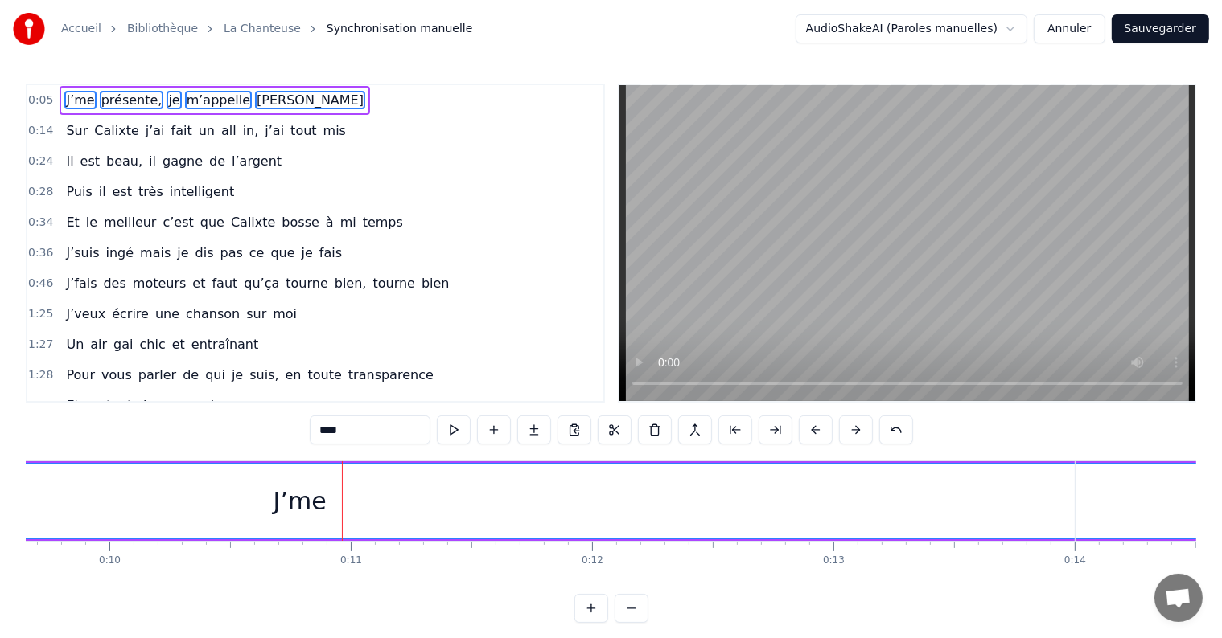
click at [852, 431] on button at bounding box center [856, 430] width 34 height 29
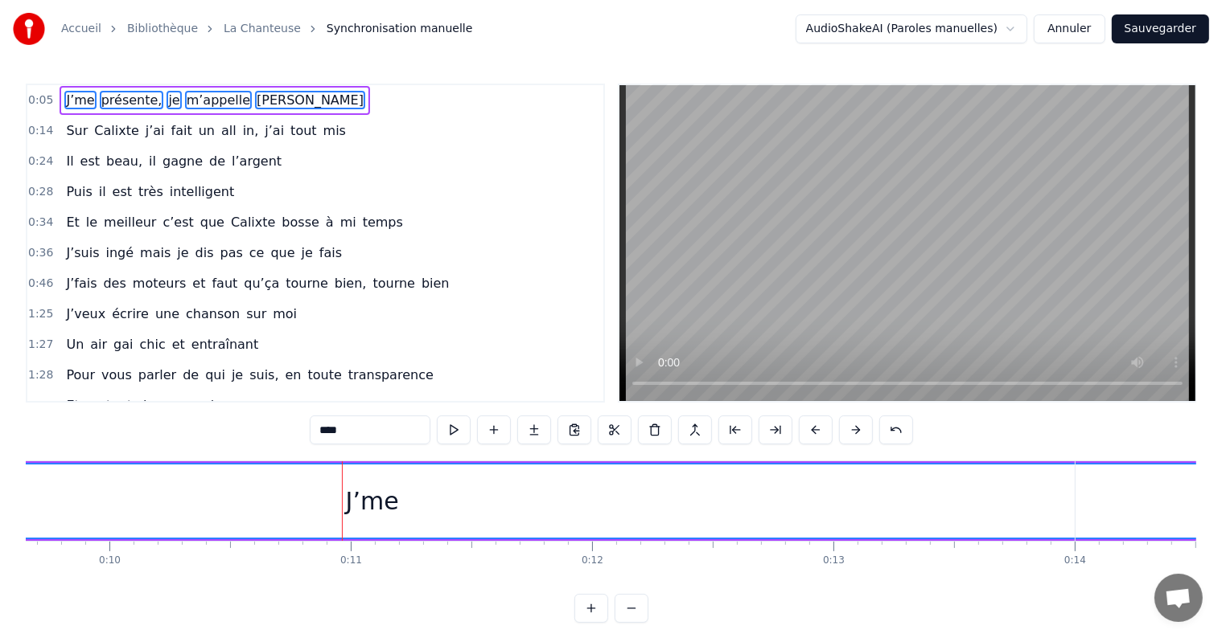
click at [852, 431] on button at bounding box center [856, 430] width 34 height 29
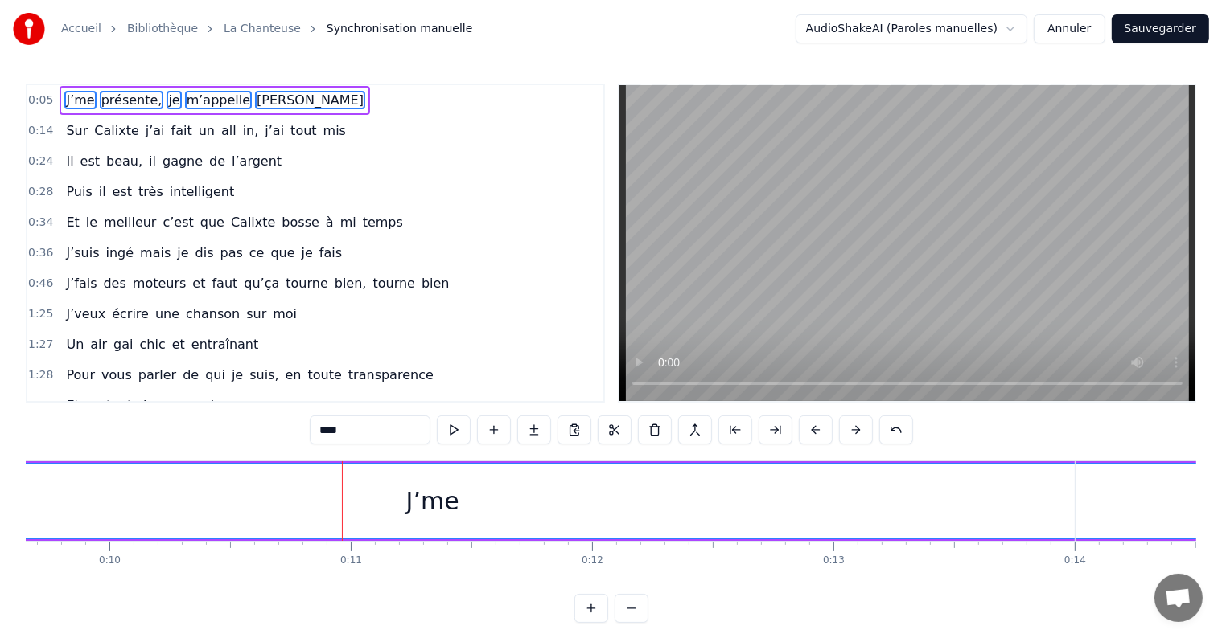
click at [852, 431] on button at bounding box center [856, 430] width 34 height 29
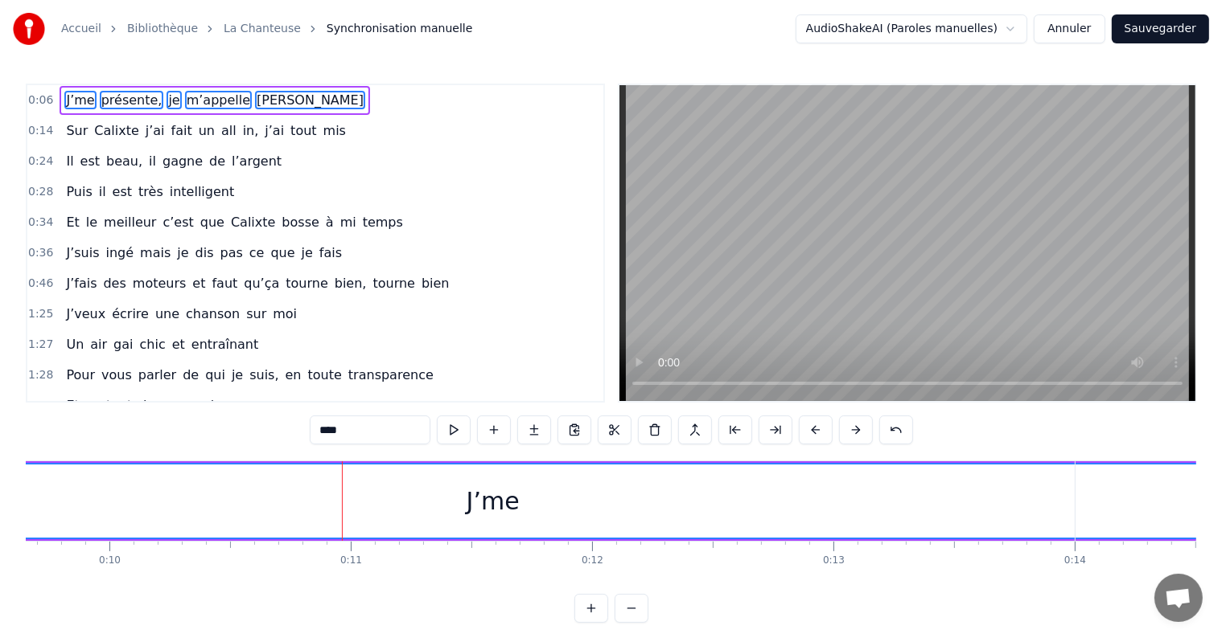
click at [852, 431] on button at bounding box center [856, 430] width 34 height 29
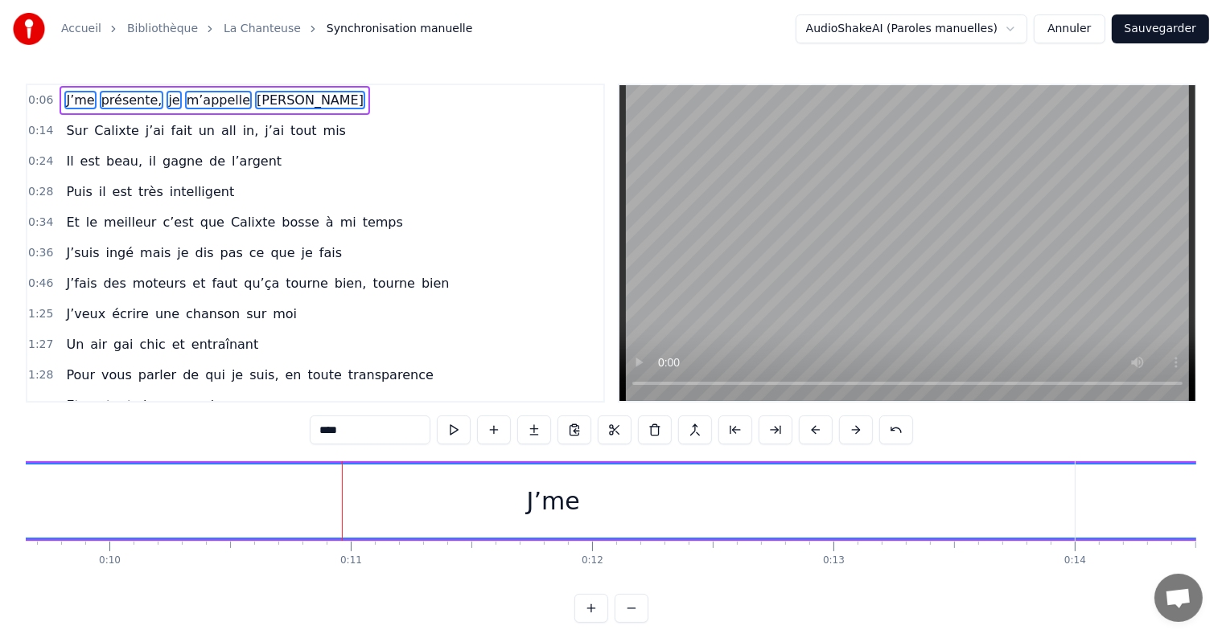
click at [852, 431] on button at bounding box center [856, 430] width 34 height 29
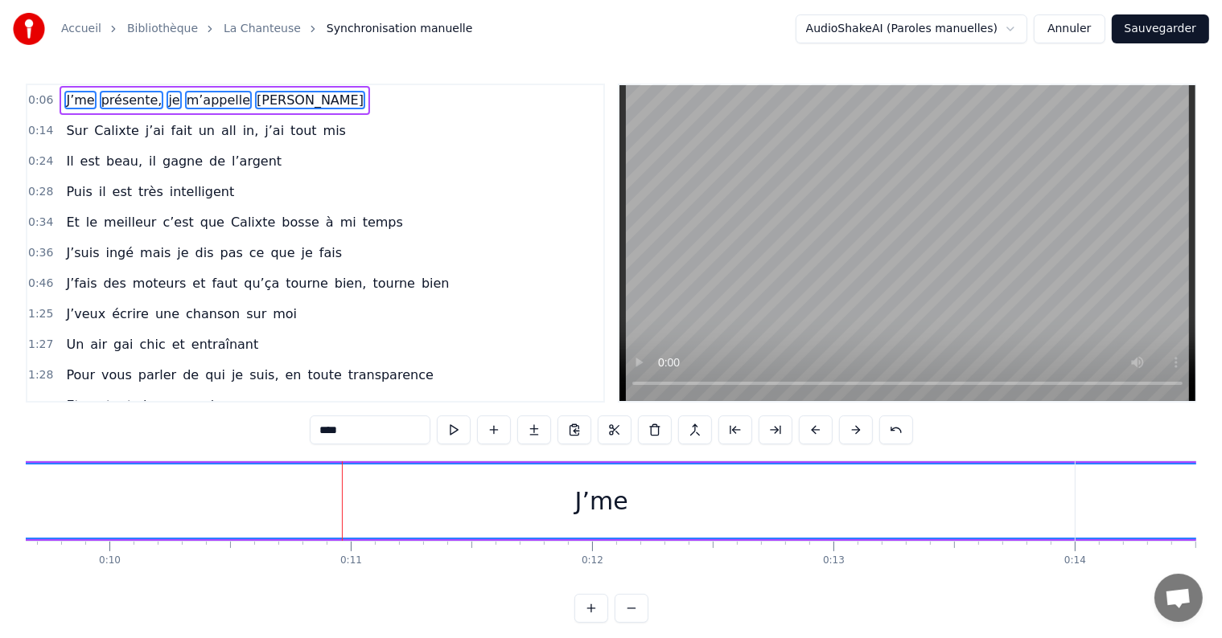
click at [852, 431] on button at bounding box center [856, 430] width 34 height 29
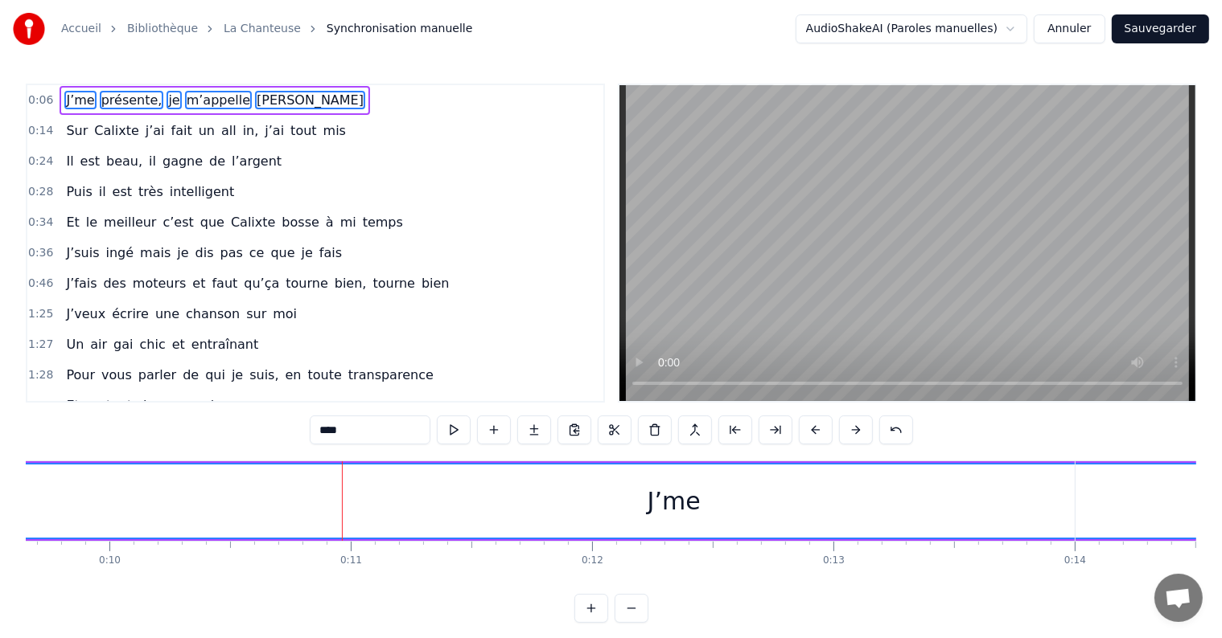
click at [852, 431] on button at bounding box center [856, 430] width 34 height 29
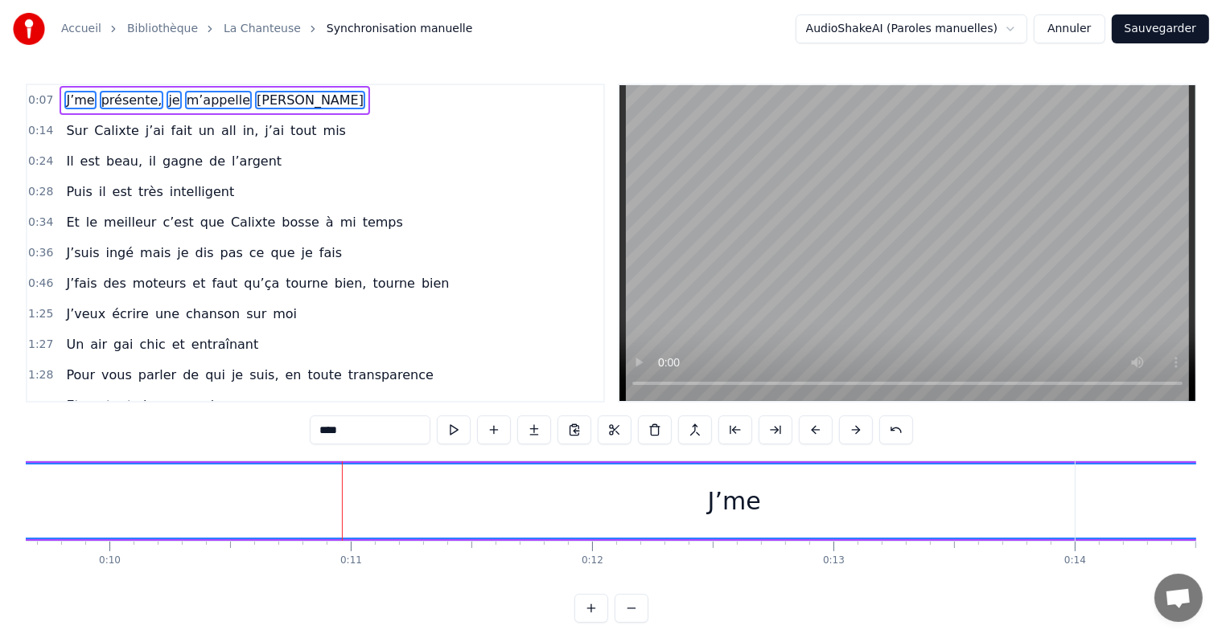
click at [852, 431] on button at bounding box center [856, 430] width 34 height 29
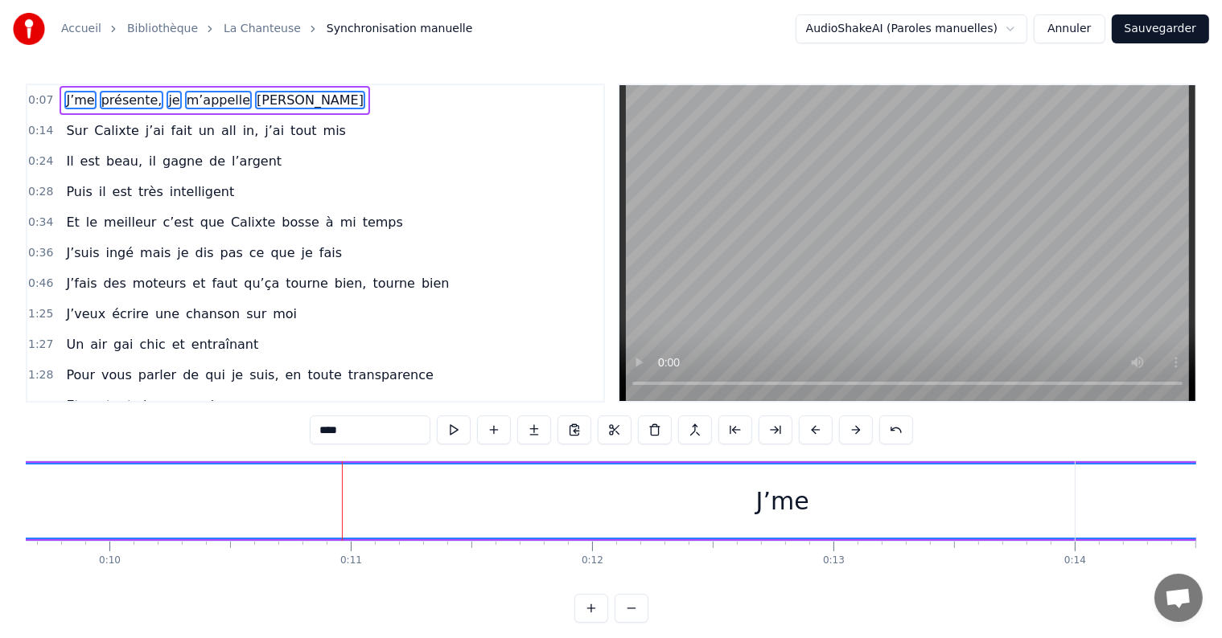
click at [852, 431] on button at bounding box center [856, 430] width 34 height 29
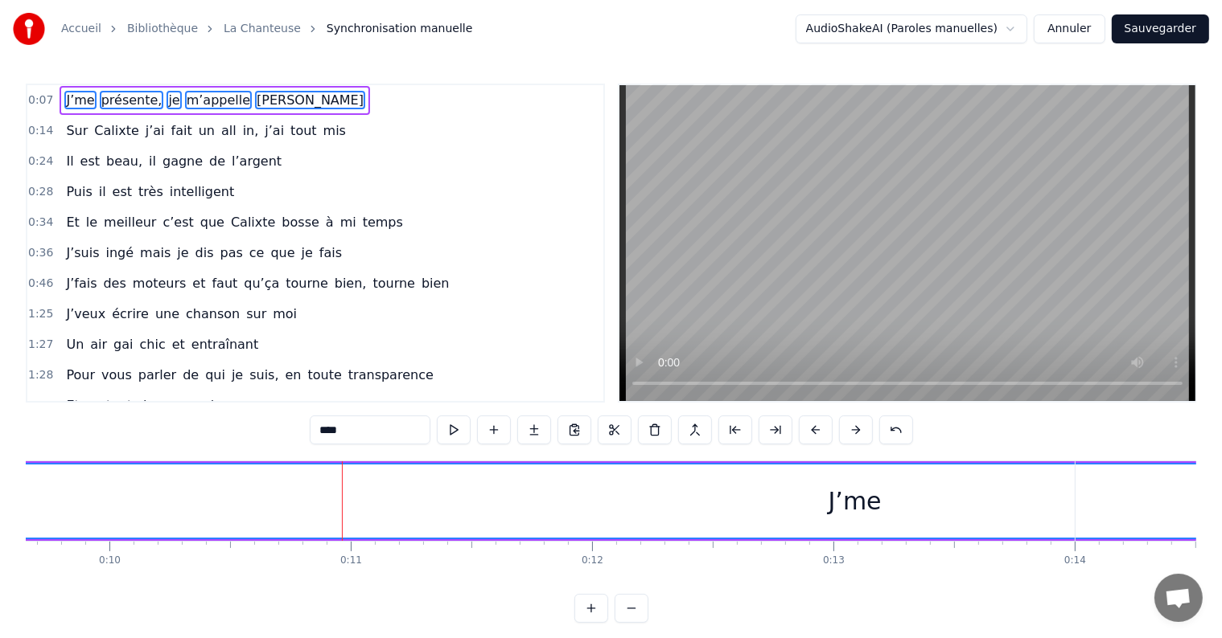
click at [852, 431] on button at bounding box center [856, 430] width 34 height 29
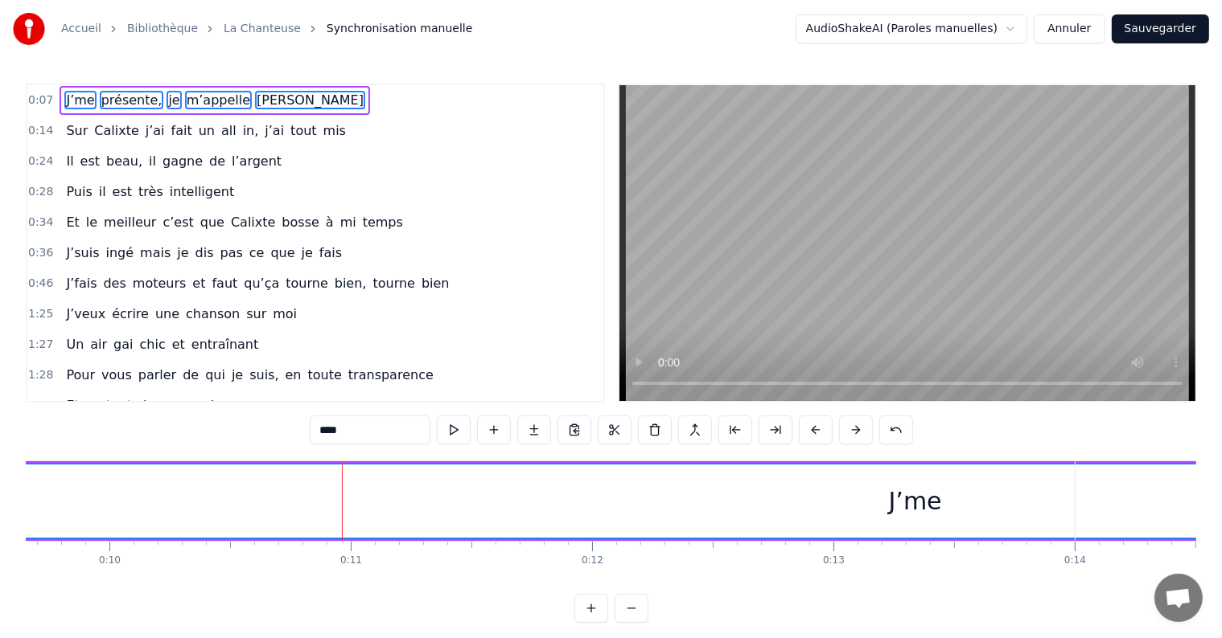
click at [852, 431] on button at bounding box center [856, 430] width 34 height 29
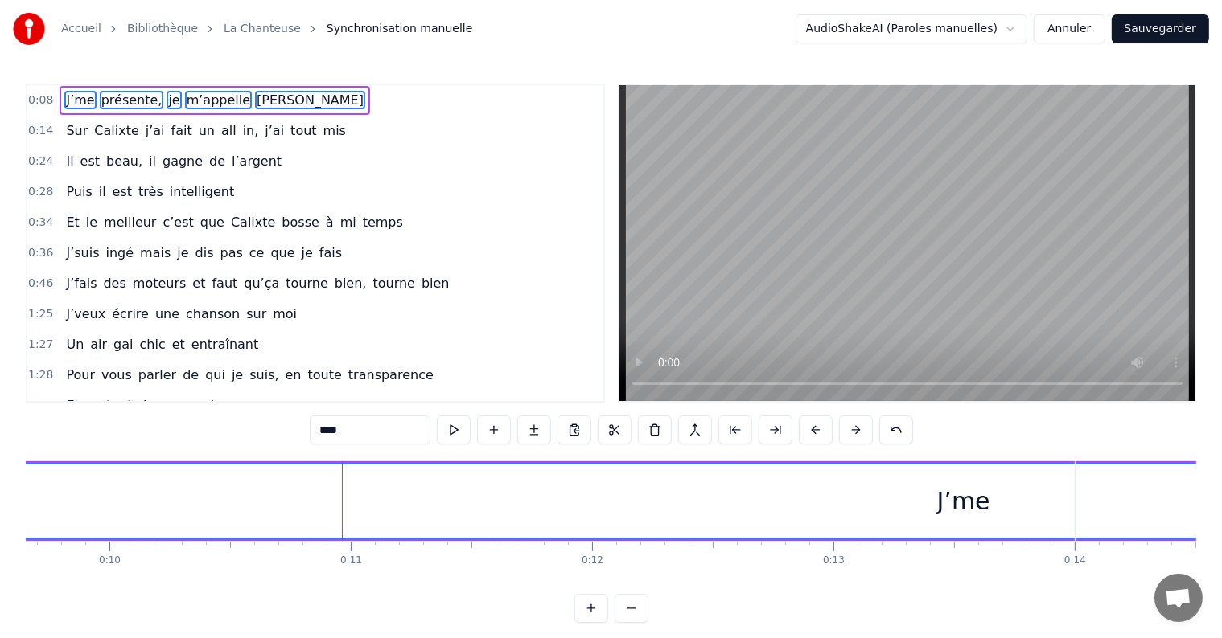
click at [852, 431] on button at bounding box center [856, 430] width 34 height 29
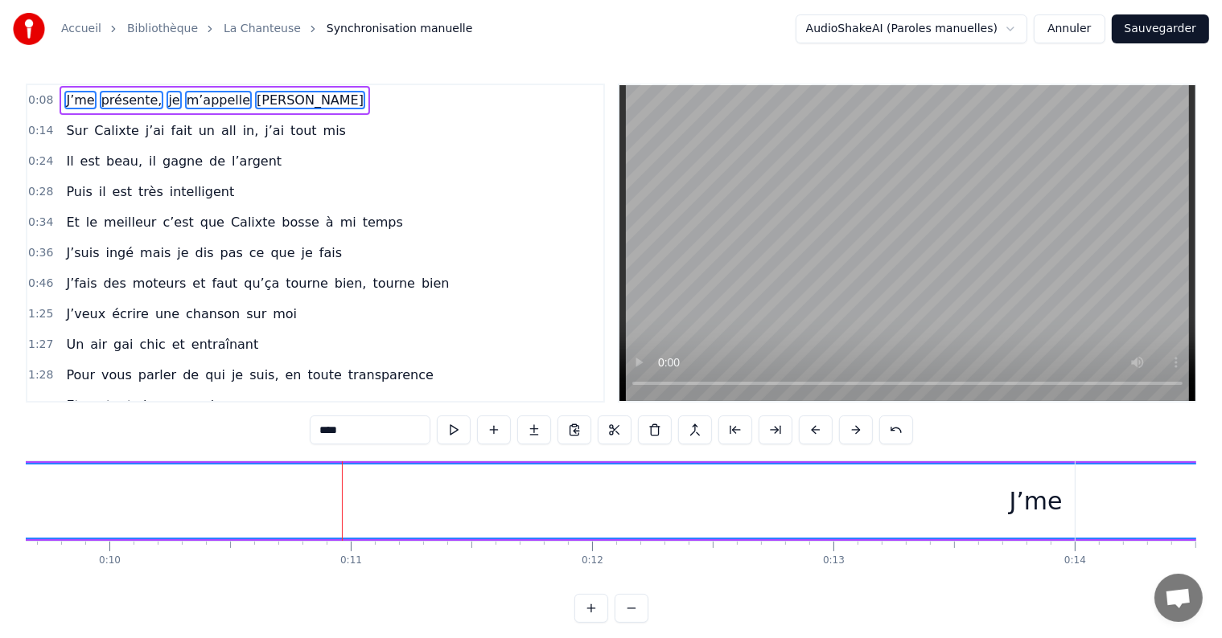
click at [852, 431] on button at bounding box center [856, 430] width 34 height 29
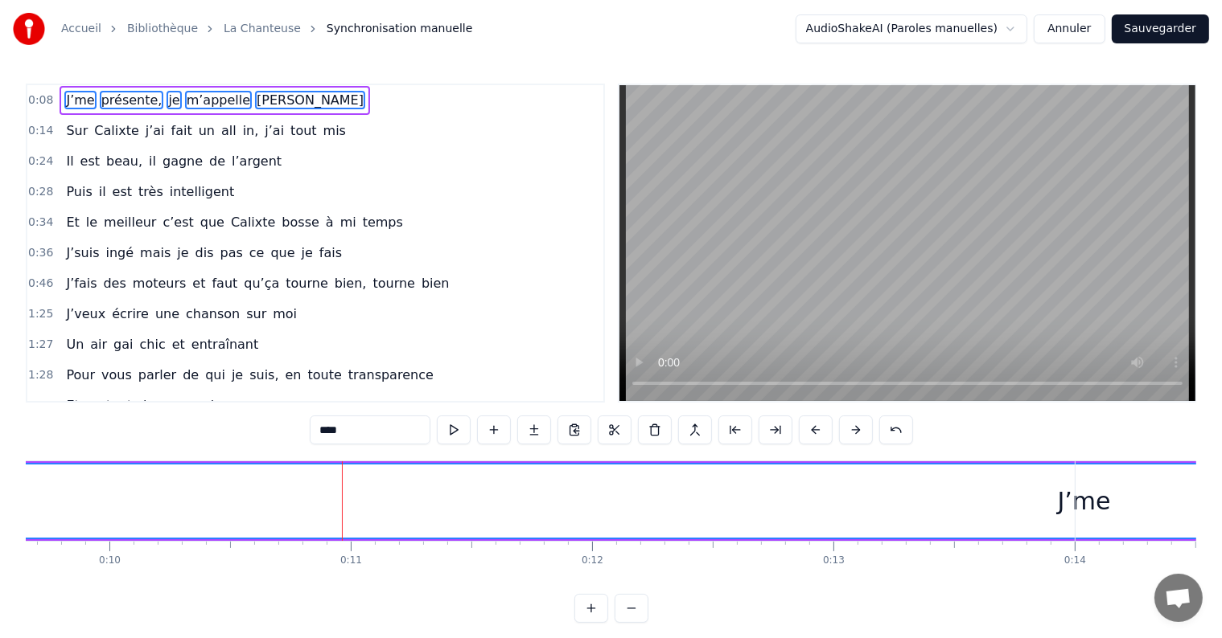
click at [852, 431] on button at bounding box center [856, 430] width 34 height 29
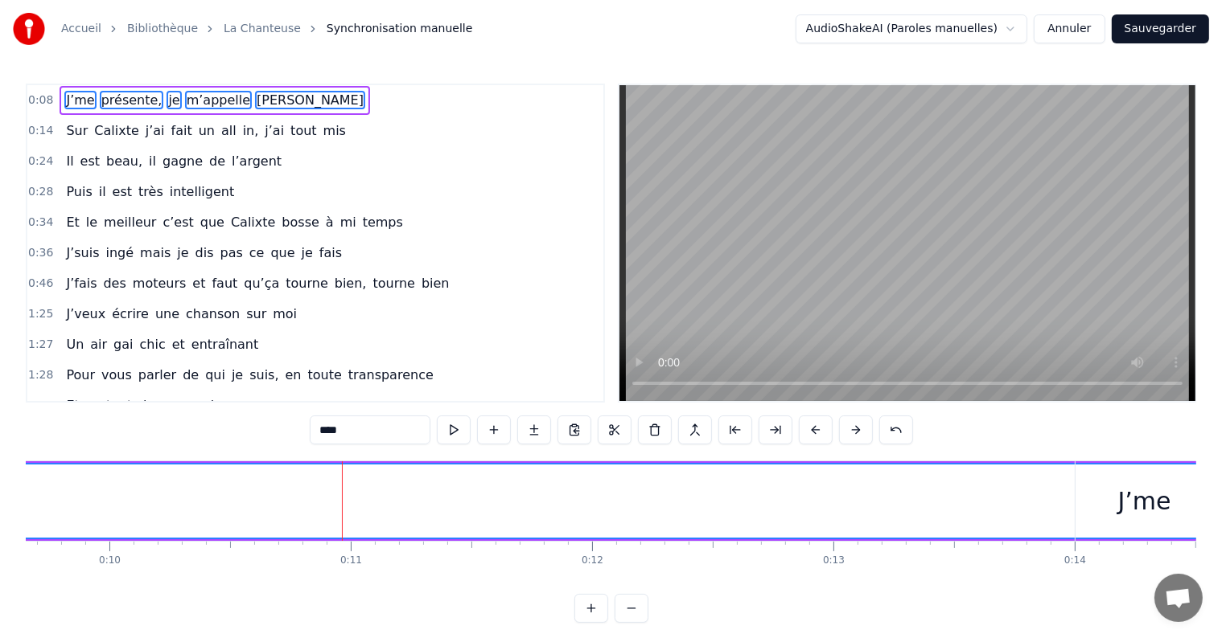
click at [852, 431] on button at bounding box center [856, 430] width 34 height 29
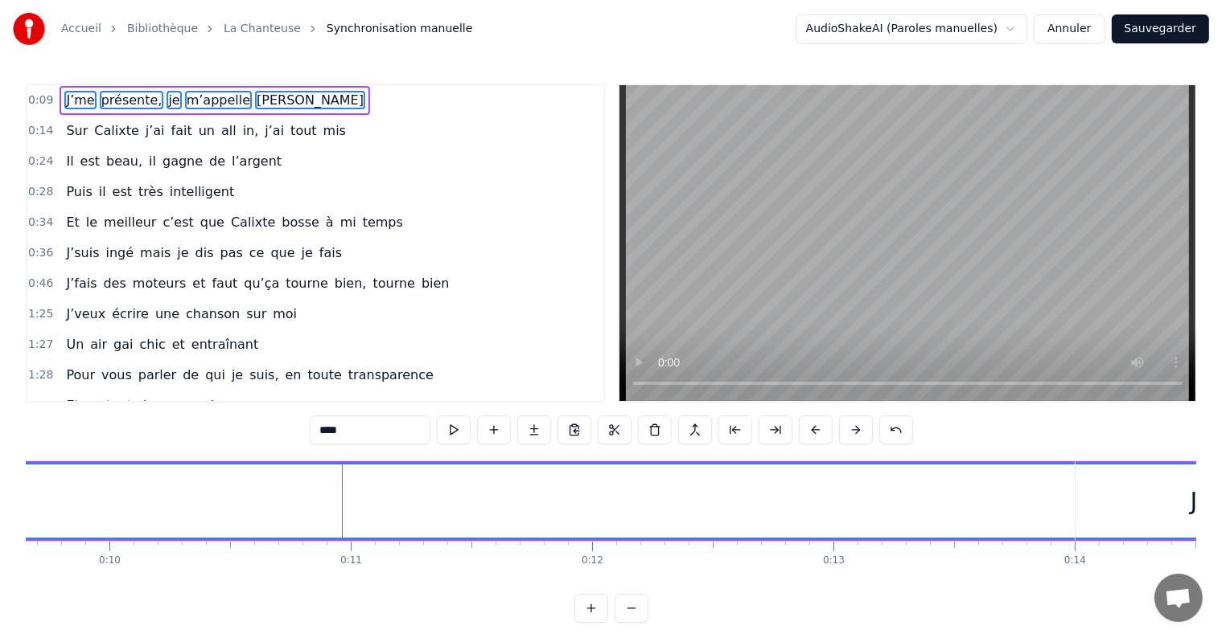
click at [852, 431] on button at bounding box center [856, 430] width 34 height 29
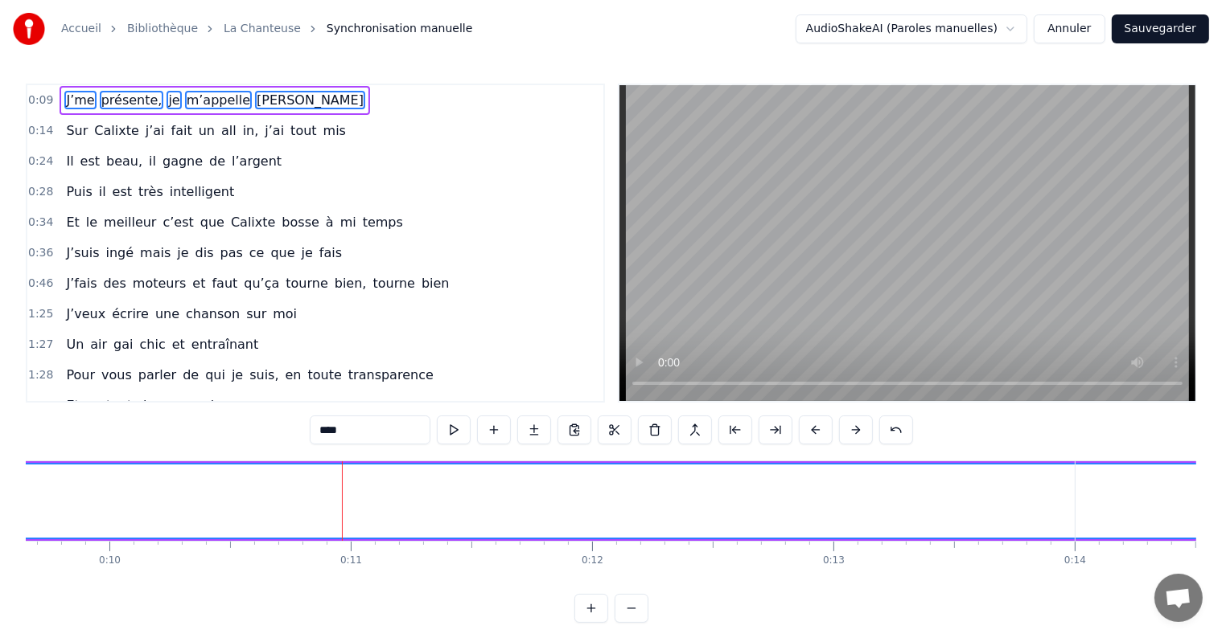
click at [852, 431] on button at bounding box center [856, 430] width 34 height 29
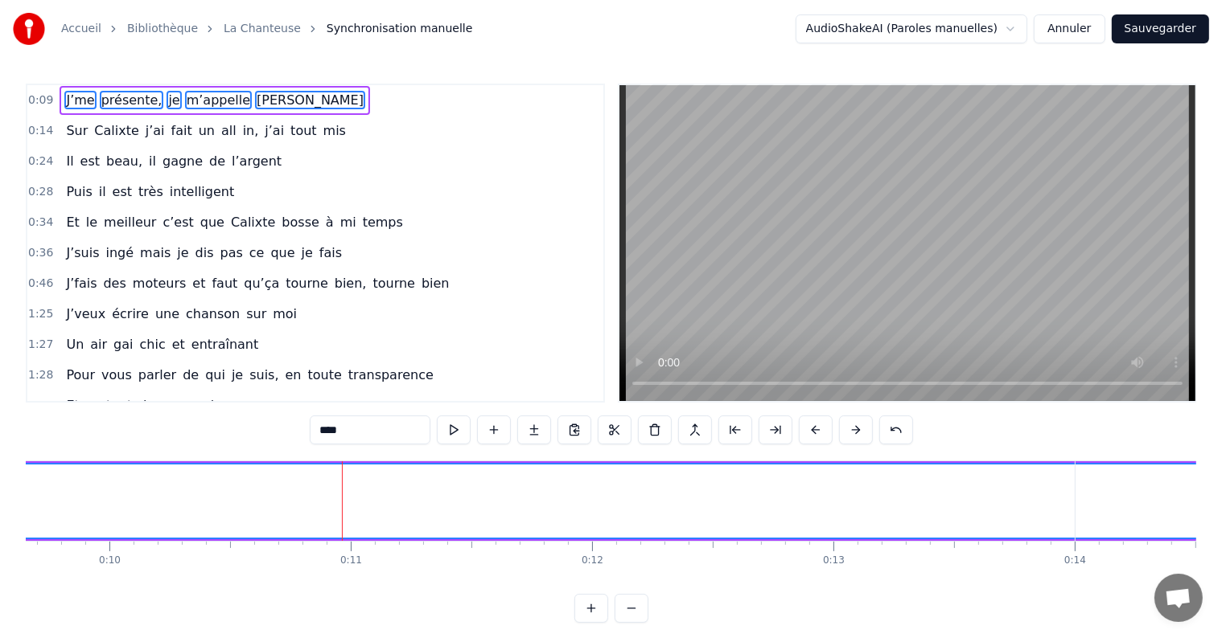
click at [852, 431] on button at bounding box center [856, 430] width 34 height 29
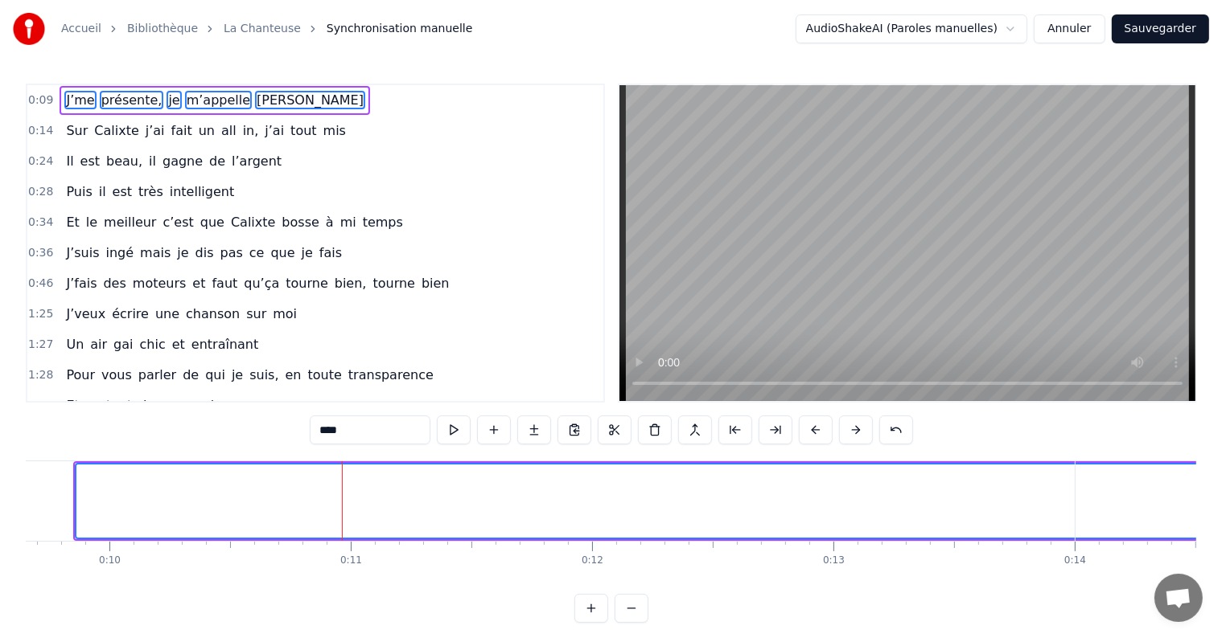
click at [852, 430] on button at bounding box center [856, 430] width 34 height 29
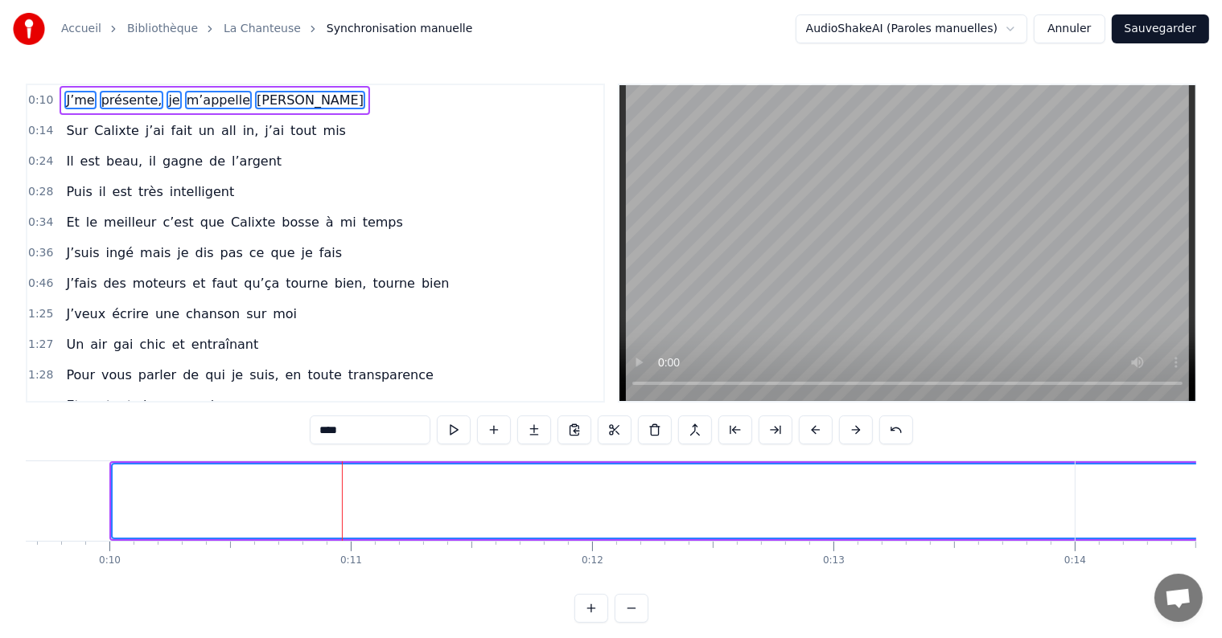
click at [852, 430] on button at bounding box center [856, 430] width 34 height 29
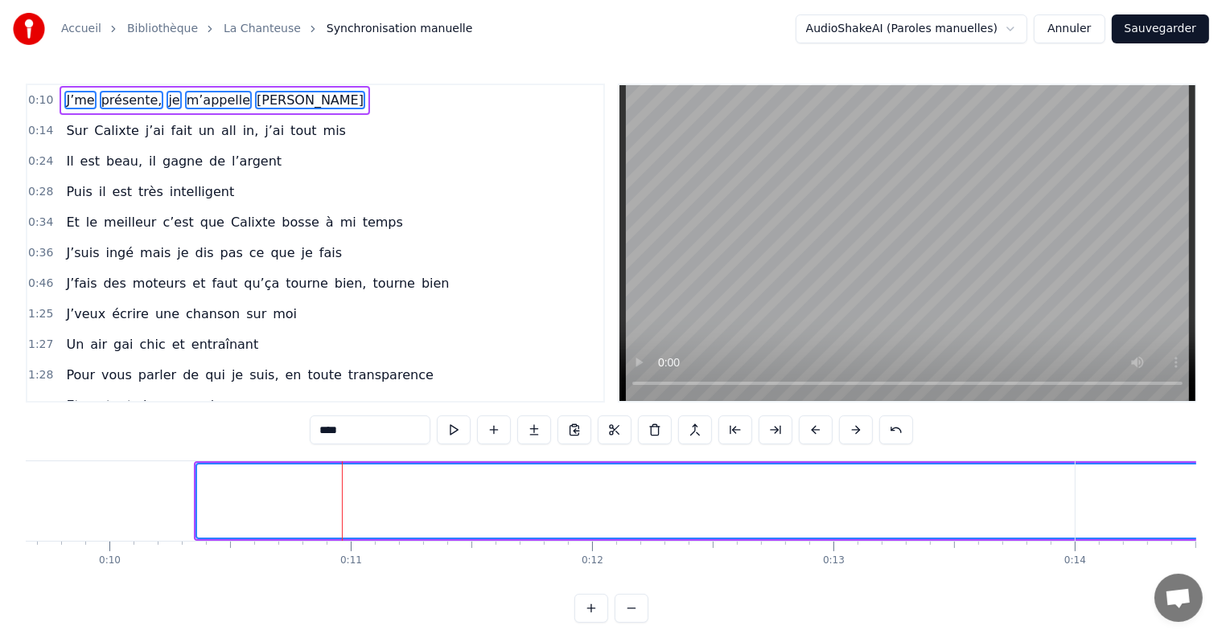
click at [852, 430] on button at bounding box center [856, 430] width 34 height 29
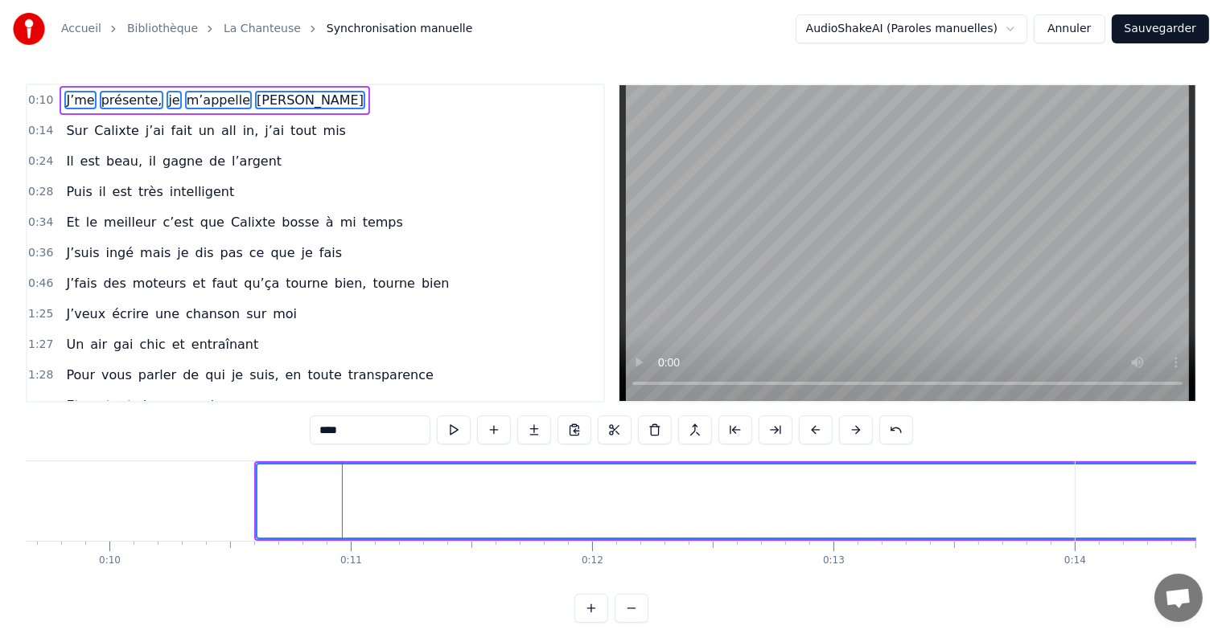
click at [852, 430] on button at bounding box center [856, 430] width 34 height 29
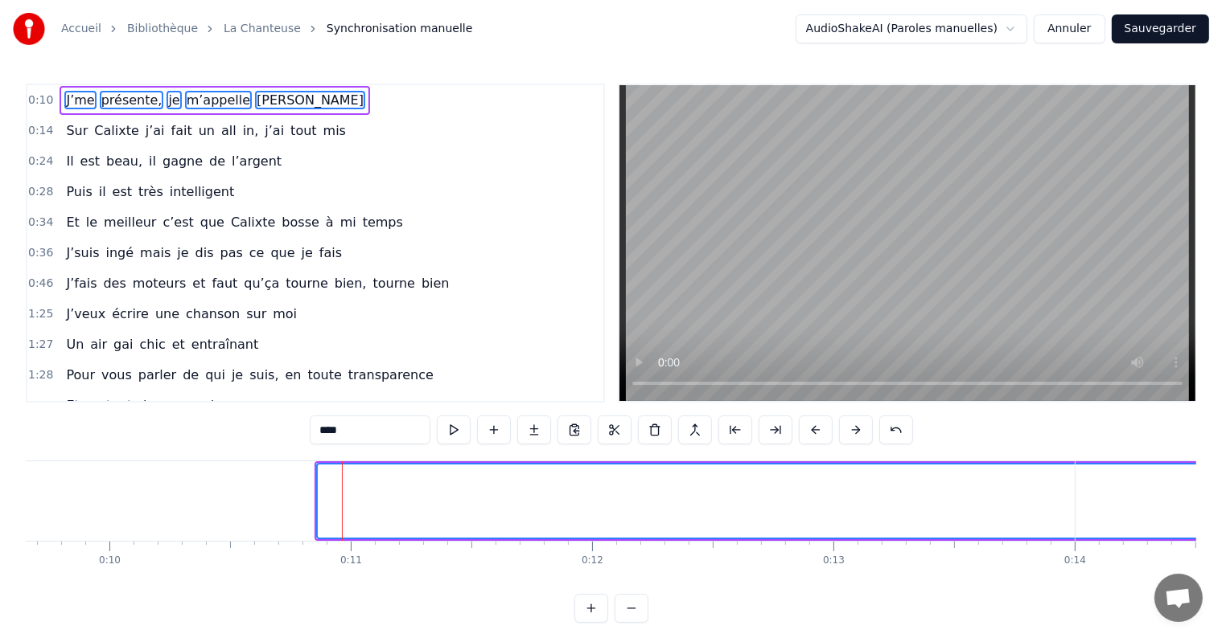
click at [852, 430] on button at bounding box center [856, 430] width 34 height 29
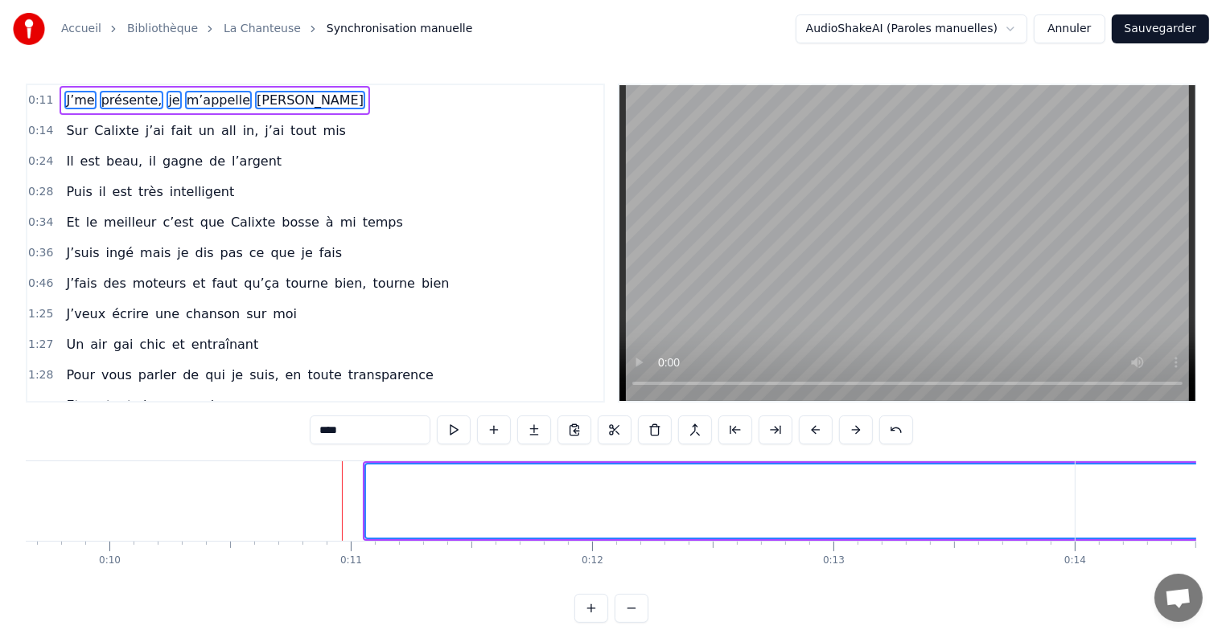
click at [852, 430] on button at bounding box center [856, 430] width 34 height 29
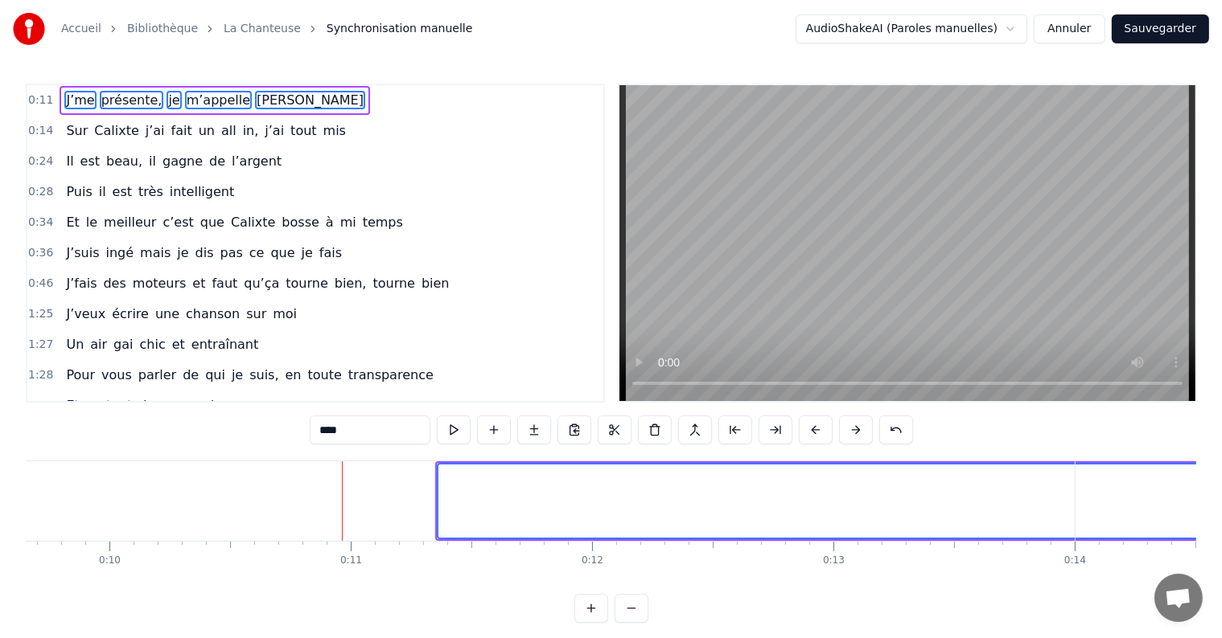
click at [852, 430] on button at bounding box center [856, 430] width 34 height 29
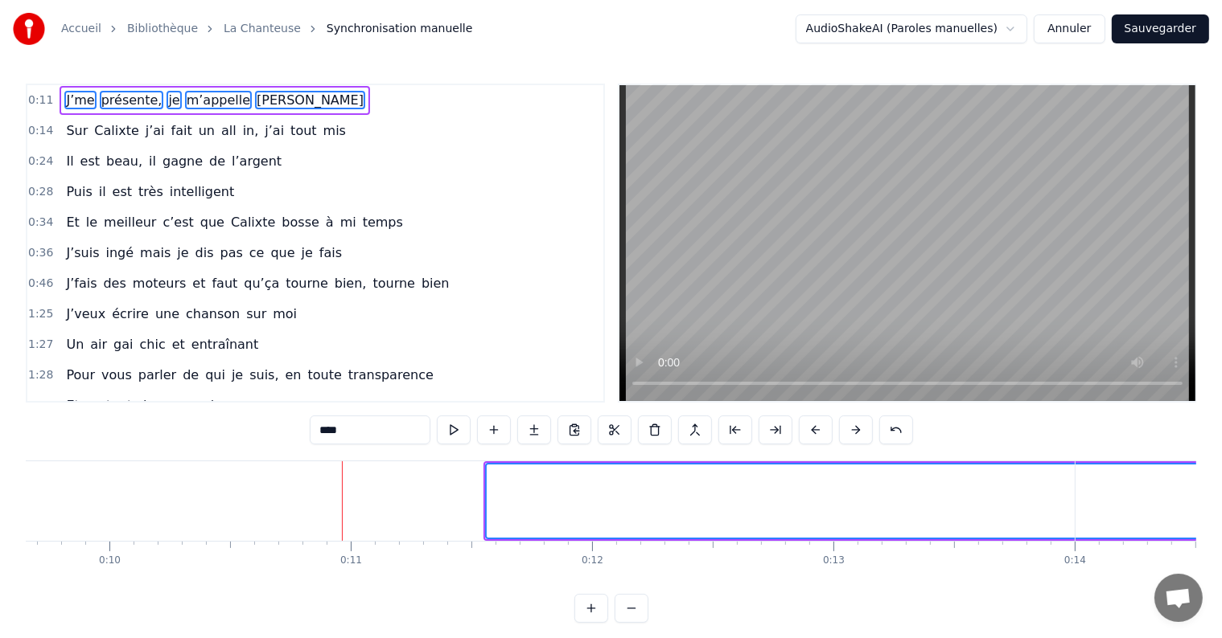
click at [852, 430] on button at bounding box center [856, 430] width 34 height 29
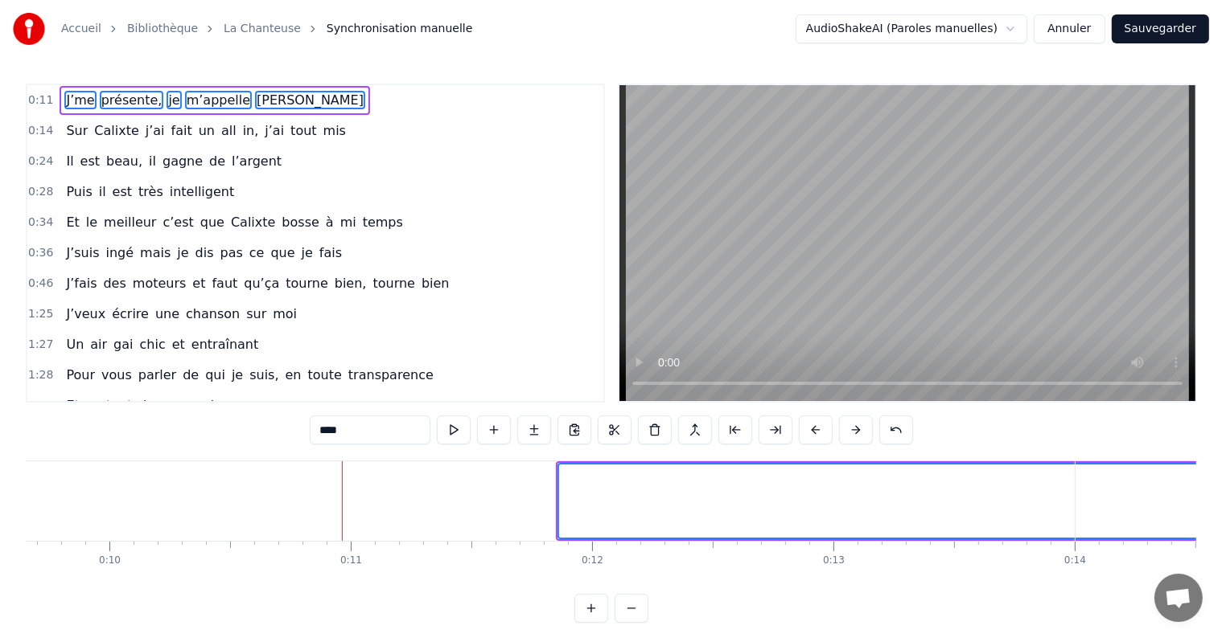
click at [852, 430] on button at bounding box center [856, 430] width 34 height 29
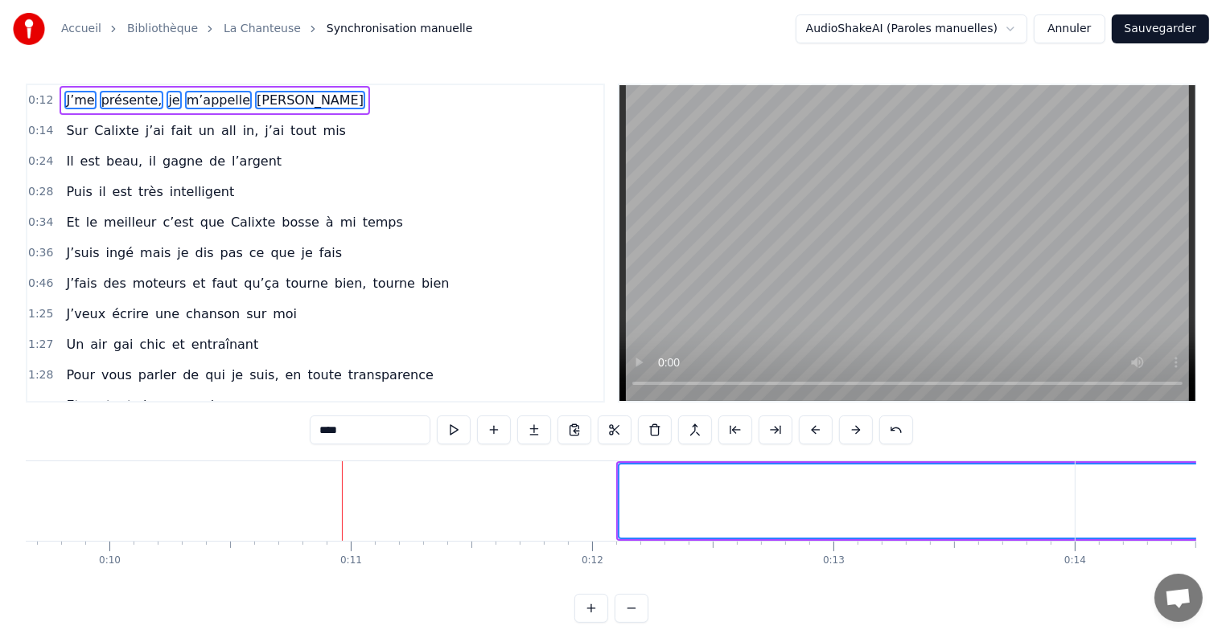
click at [852, 430] on button at bounding box center [856, 430] width 34 height 29
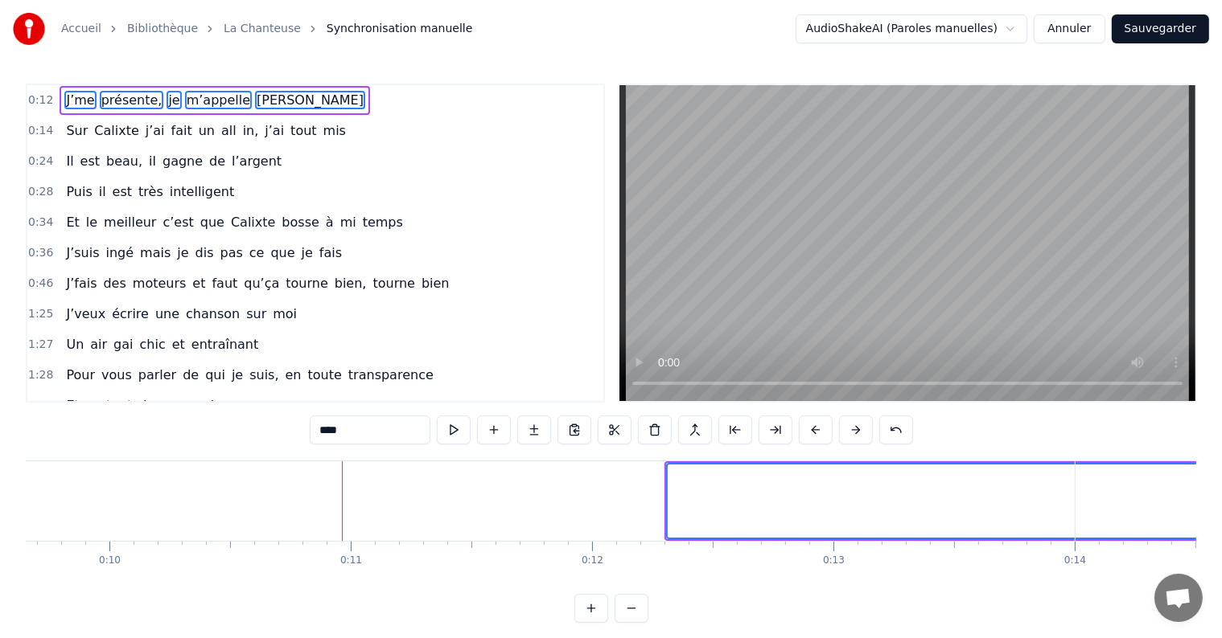
click at [852, 430] on button at bounding box center [856, 430] width 34 height 29
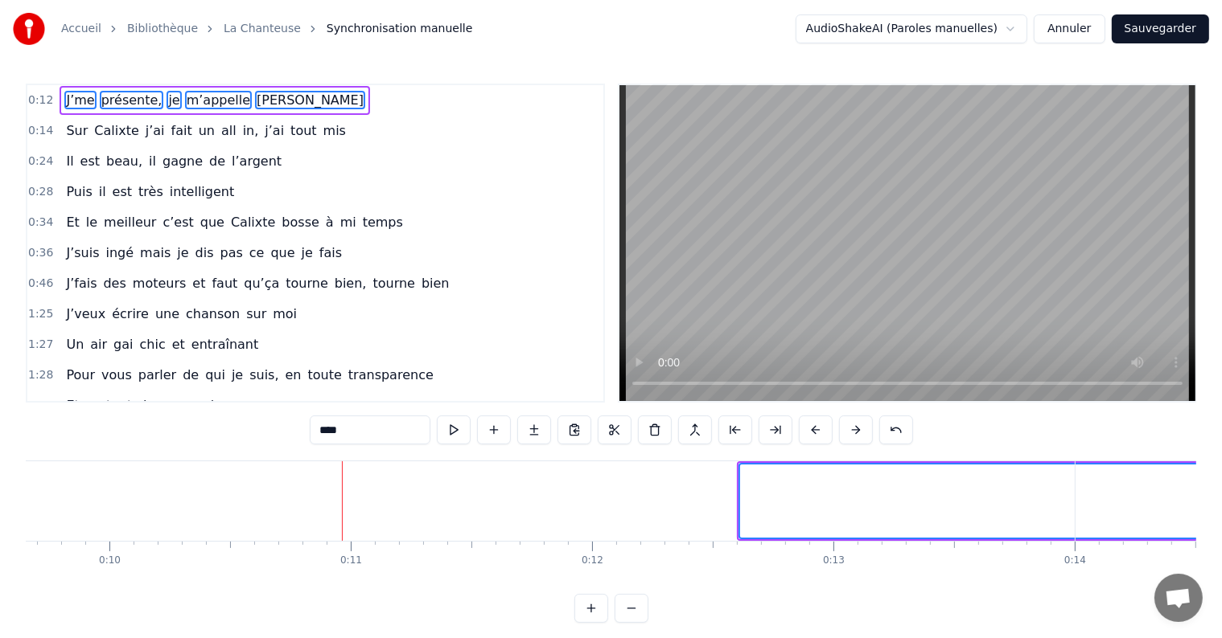
click at [852, 430] on button at bounding box center [856, 430] width 34 height 29
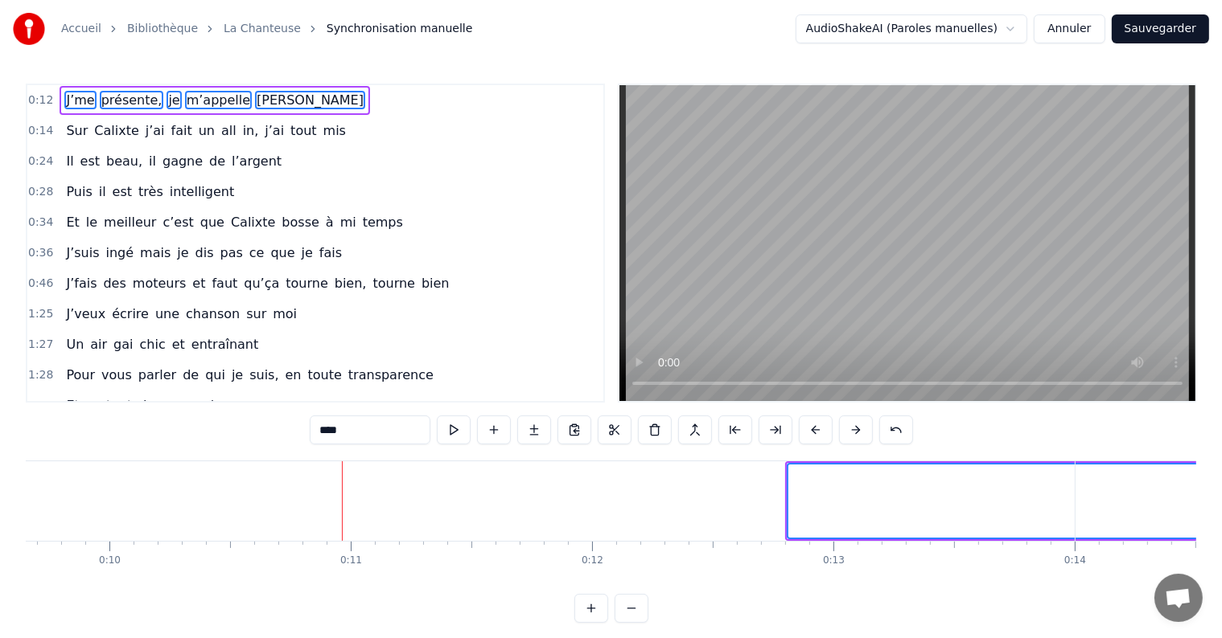
click at [852, 430] on button at bounding box center [856, 430] width 34 height 29
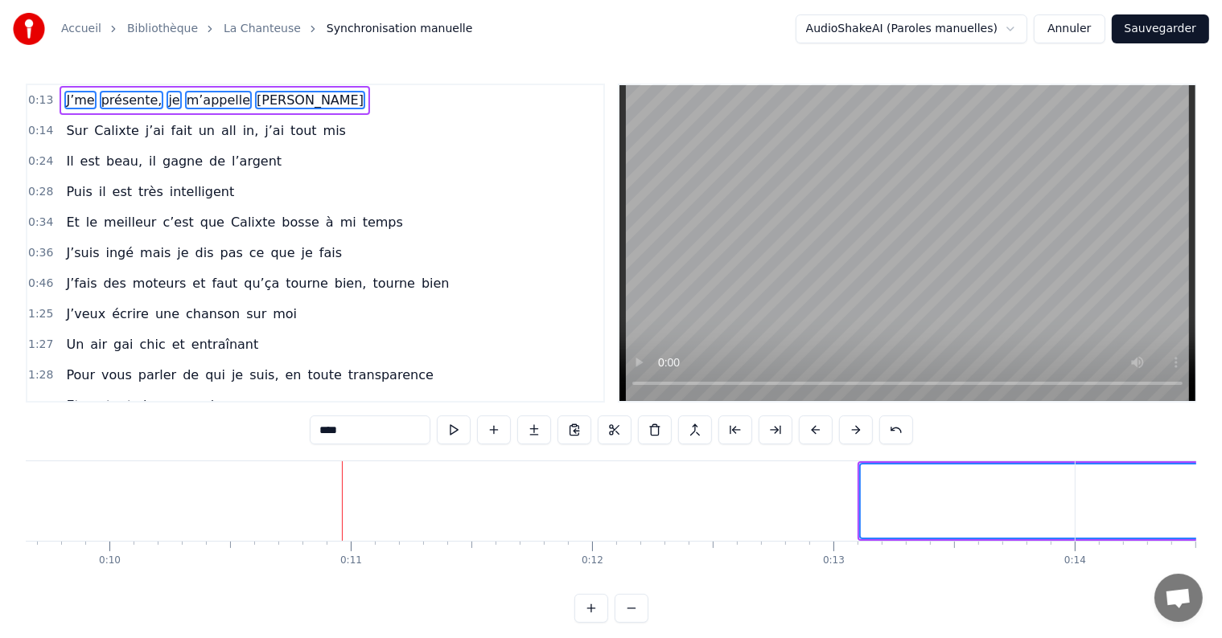
click at [852, 430] on button at bounding box center [856, 430] width 34 height 29
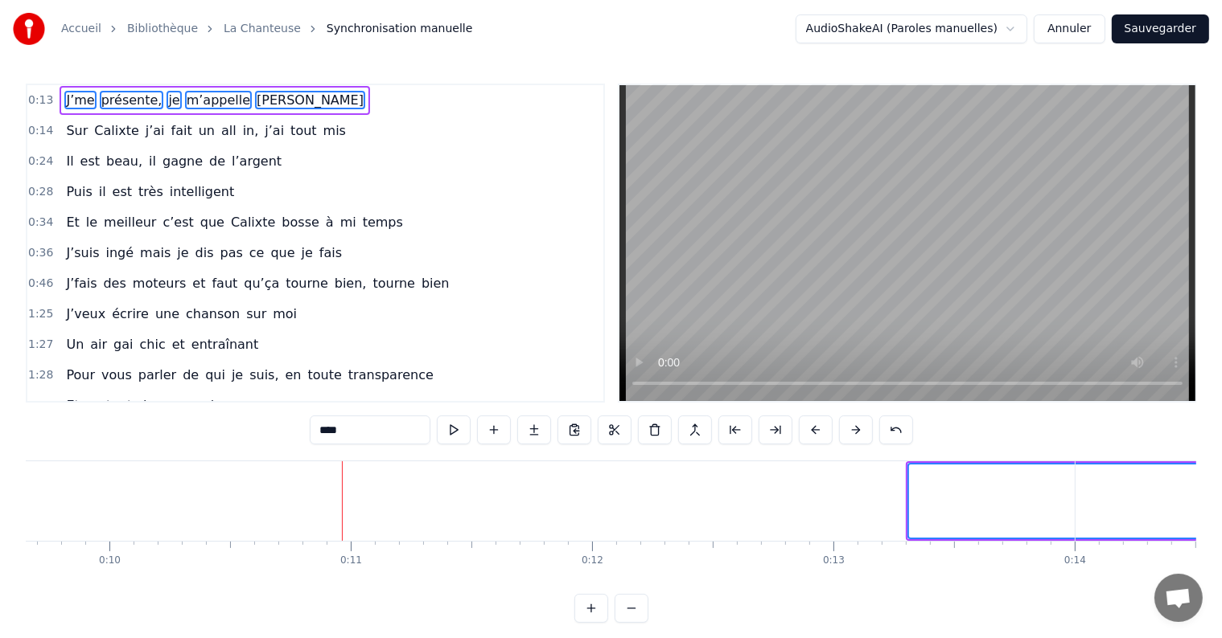
click at [852, 430] on button at bounding box center [856, 430] width 34 height 29
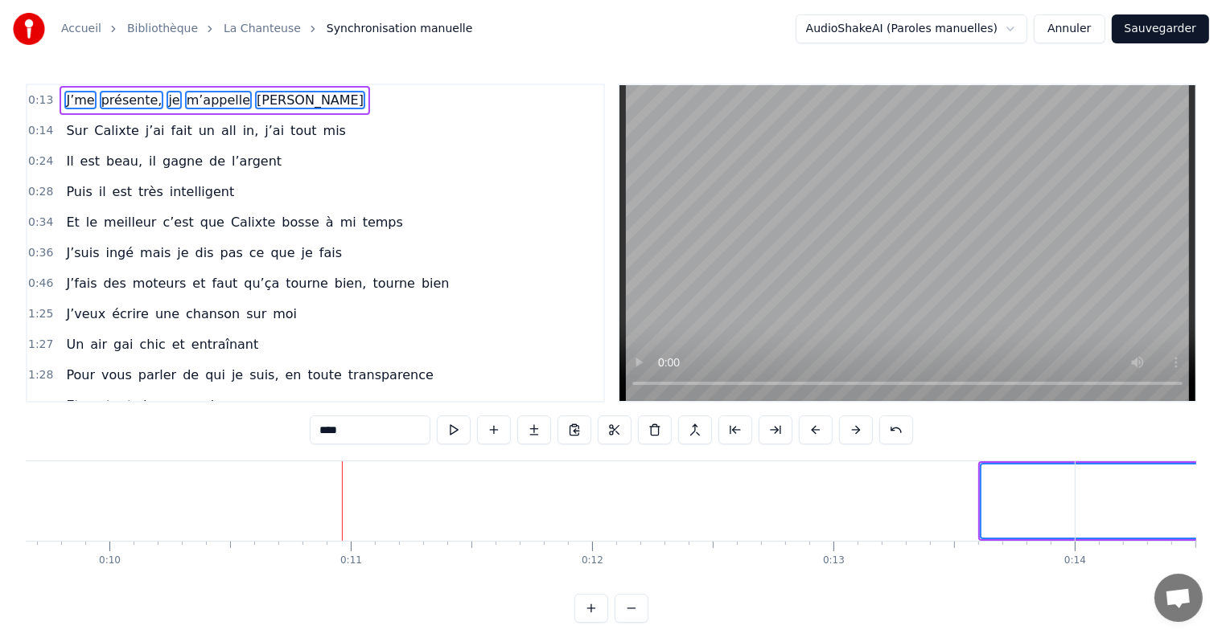
click at [852, 430] on button at bounding box center [856, 430] width 34 height 29
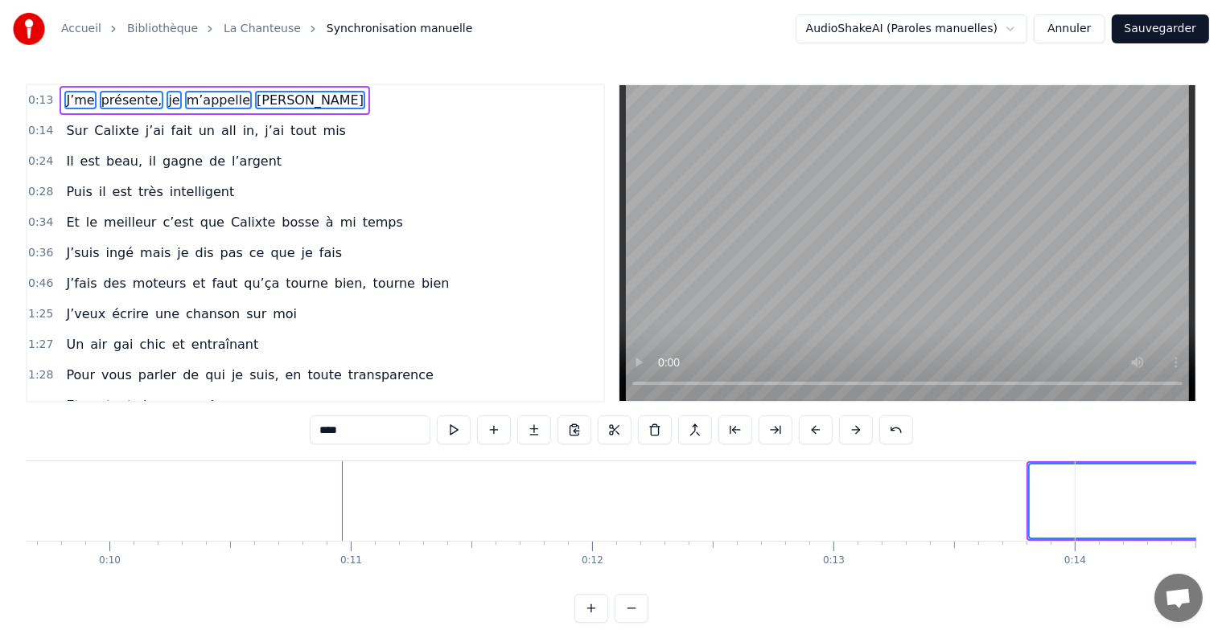
click at [852, 430] on button at bounding box center [856, 430] width 34 height 29
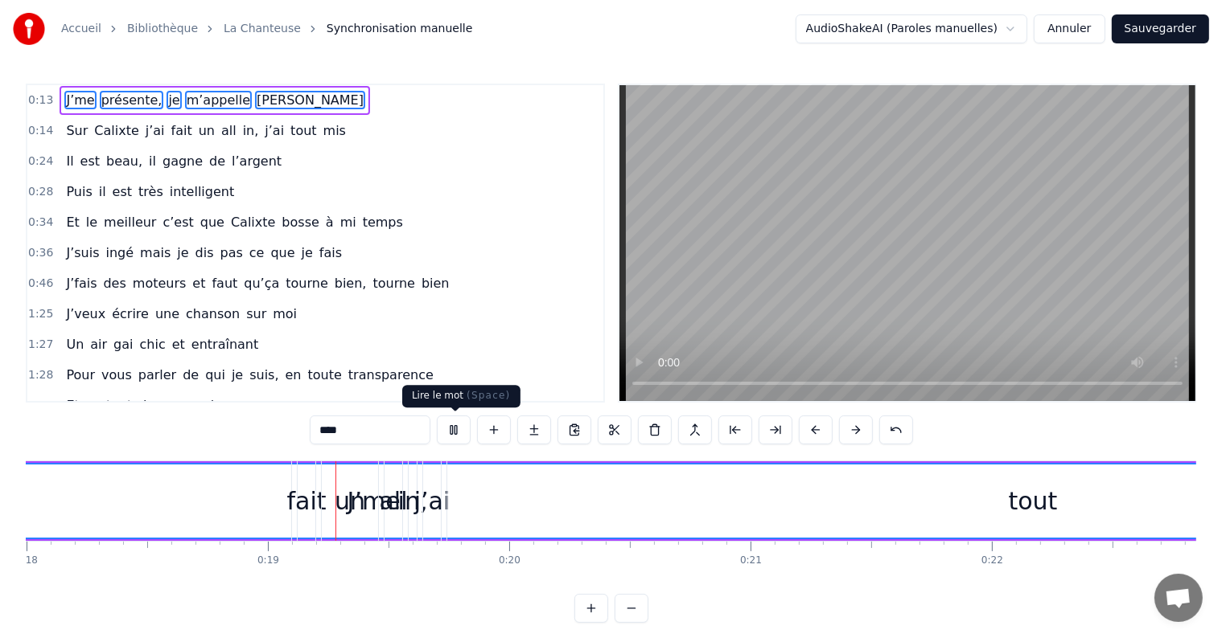
scroll to position [0, 4406]
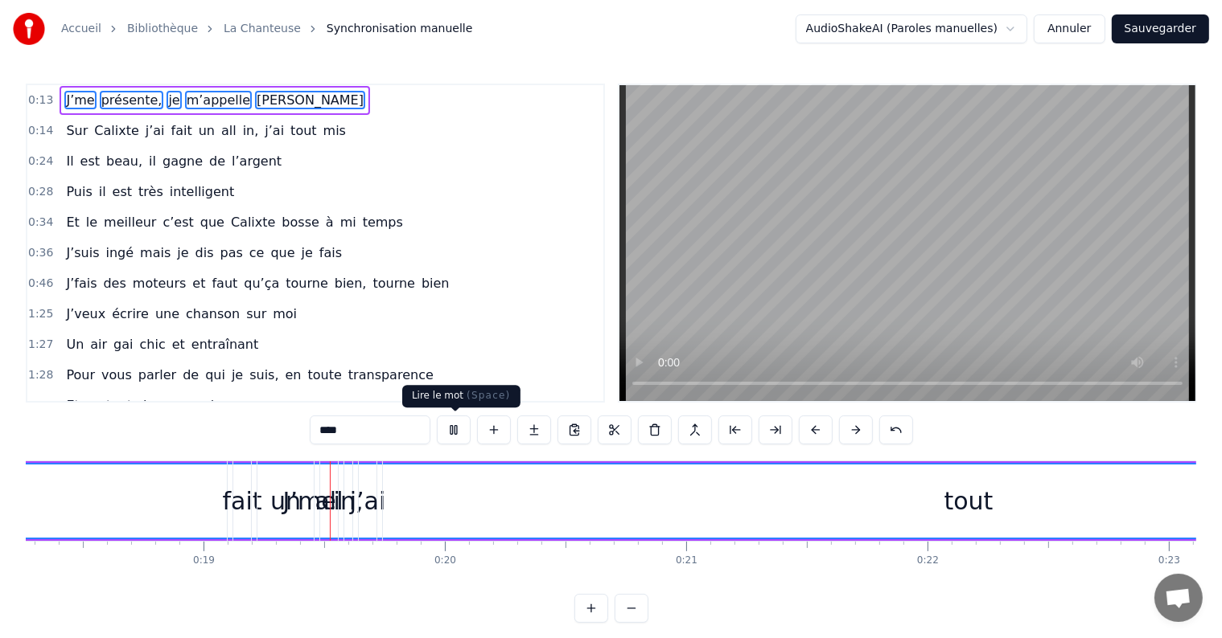
click at [457, 439] on button at bounding box center [454, 430] width 34 height 29
click at [170, 134] on span "fait" at bounding box center [182, 130] width 24 height 18
type input "****"
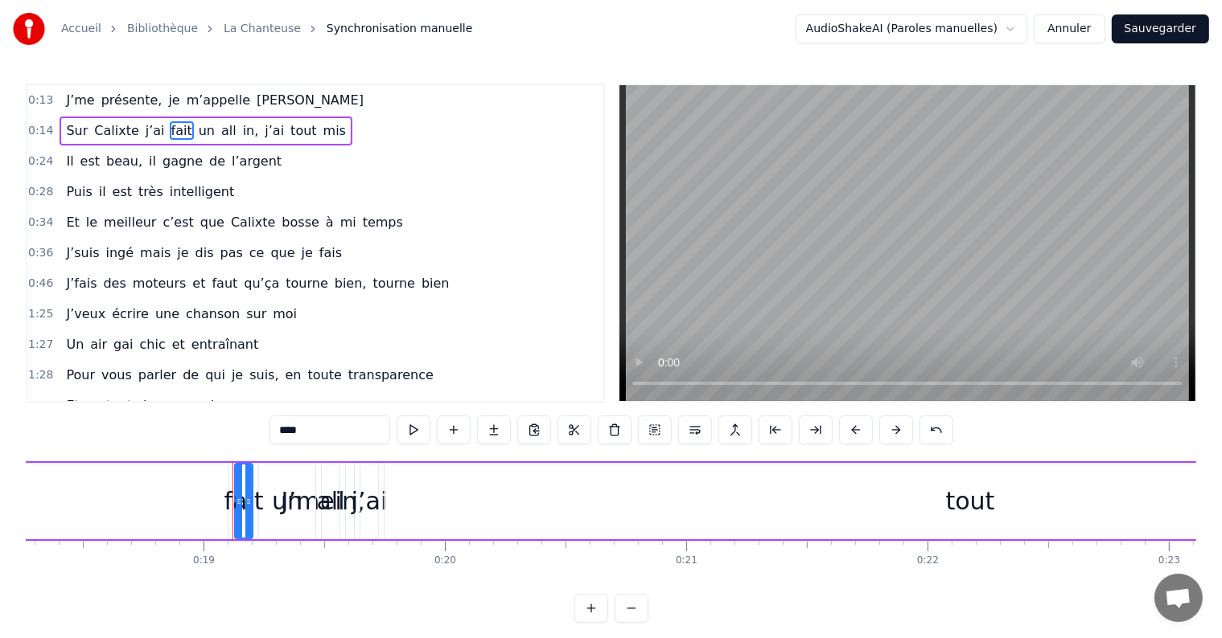
click at [292, 117] on div "Sur Calixte j’ai fait un all in, j’ai tout mis" at bounding box center [206, 131] width 293 height 29
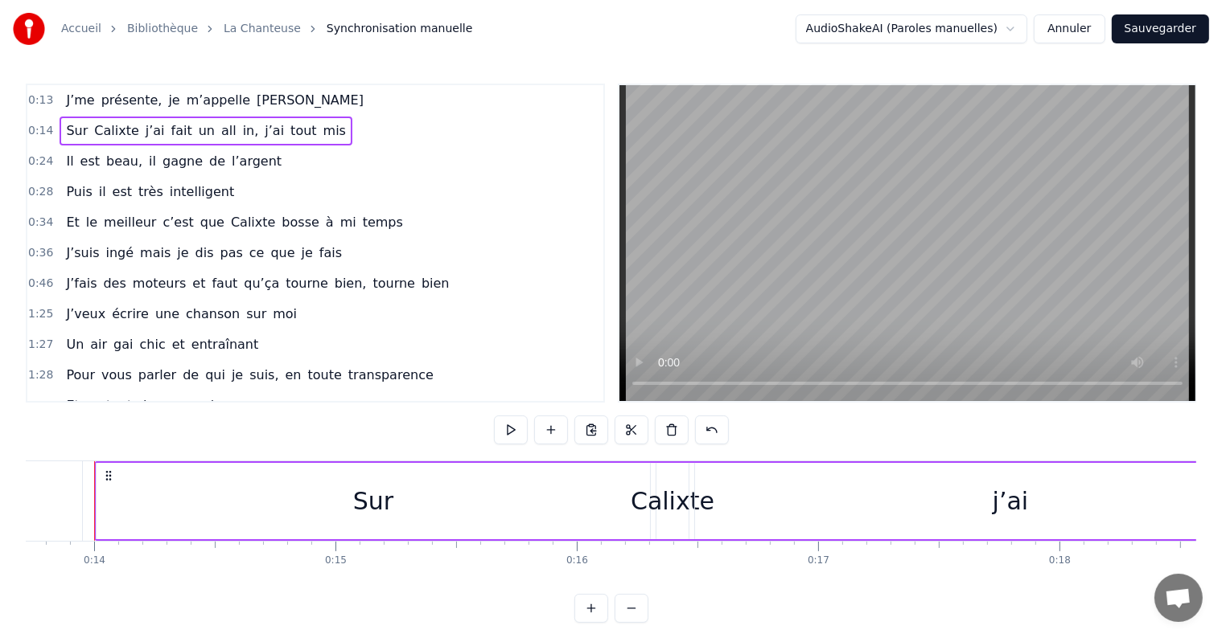
scroll to position [0, 3297]
click at [1158, 22] on button "Sauvegarder" at bounding box center [1159, 28] width 97 height 29
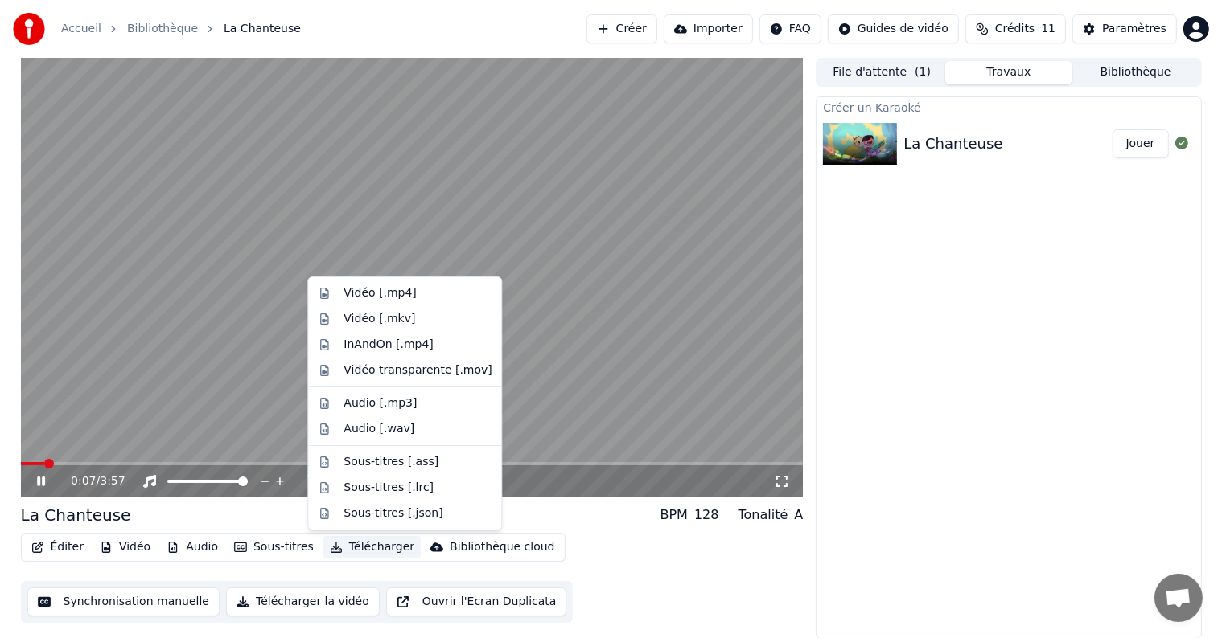
click at [347, 548] on button "Télécharger" at bounding box center [371, 547] width 97 height 23
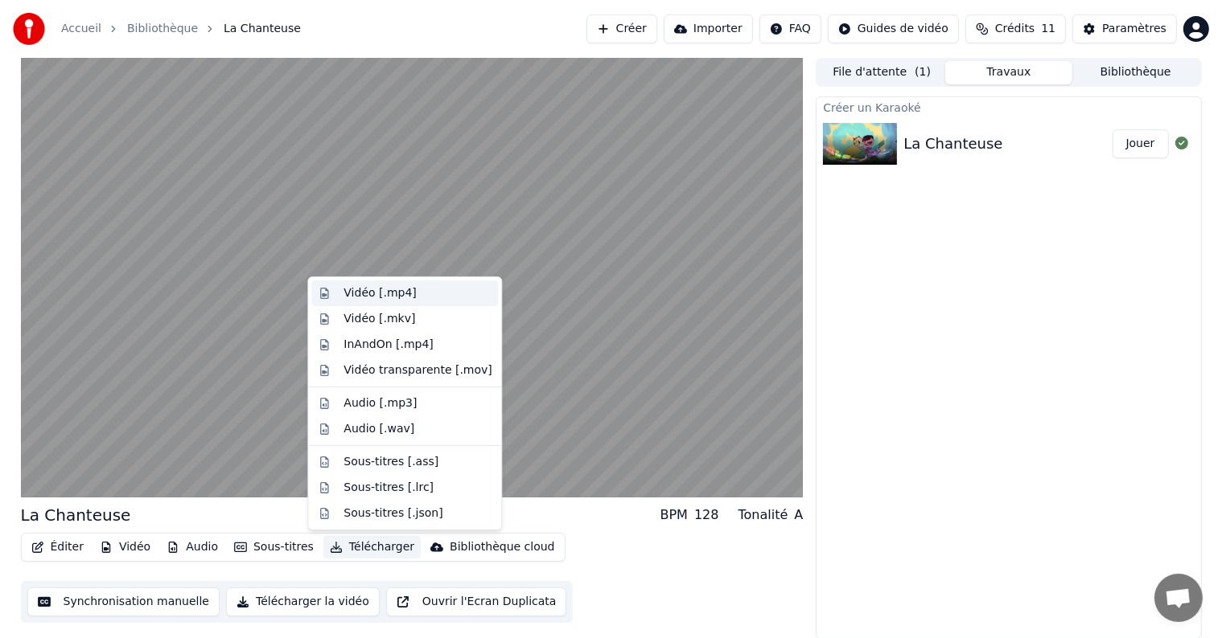
click at [388, 291] on div "Vidéo [.mp4]" at bounding box center [379, 293] width 72 height 16
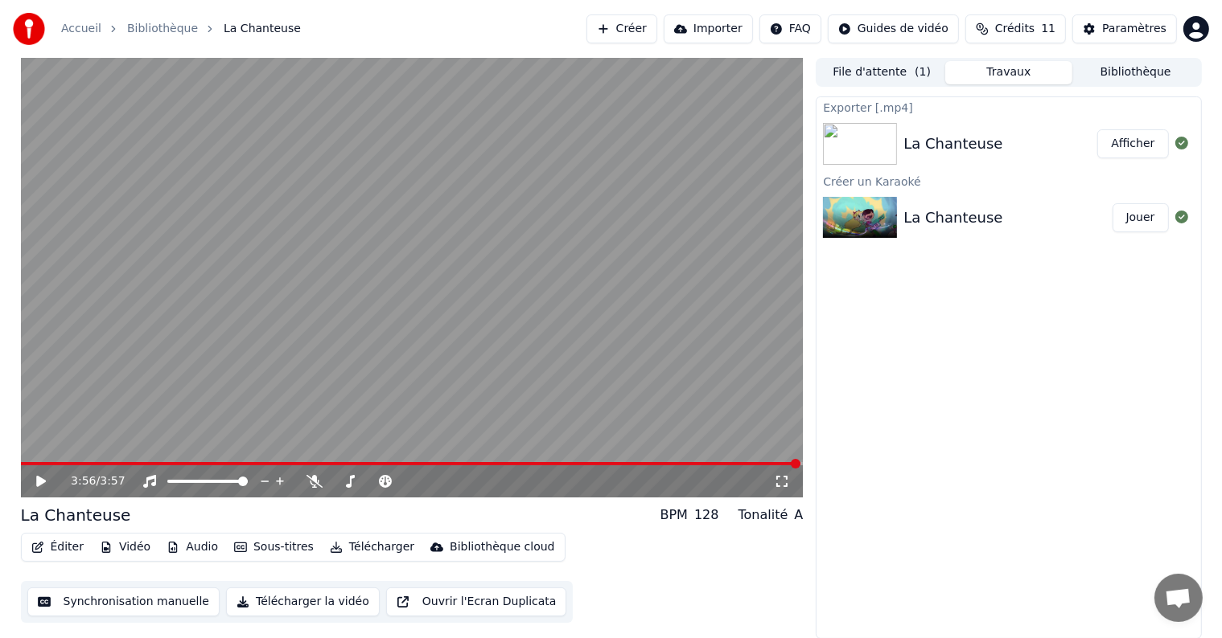
click at [851, 490] on div "Exporter [.mp4] La Chanteuse Afficher Créer un Karaoké La Chanteuse Jouer" at bounding box center [1007, 367] width 385 height 543
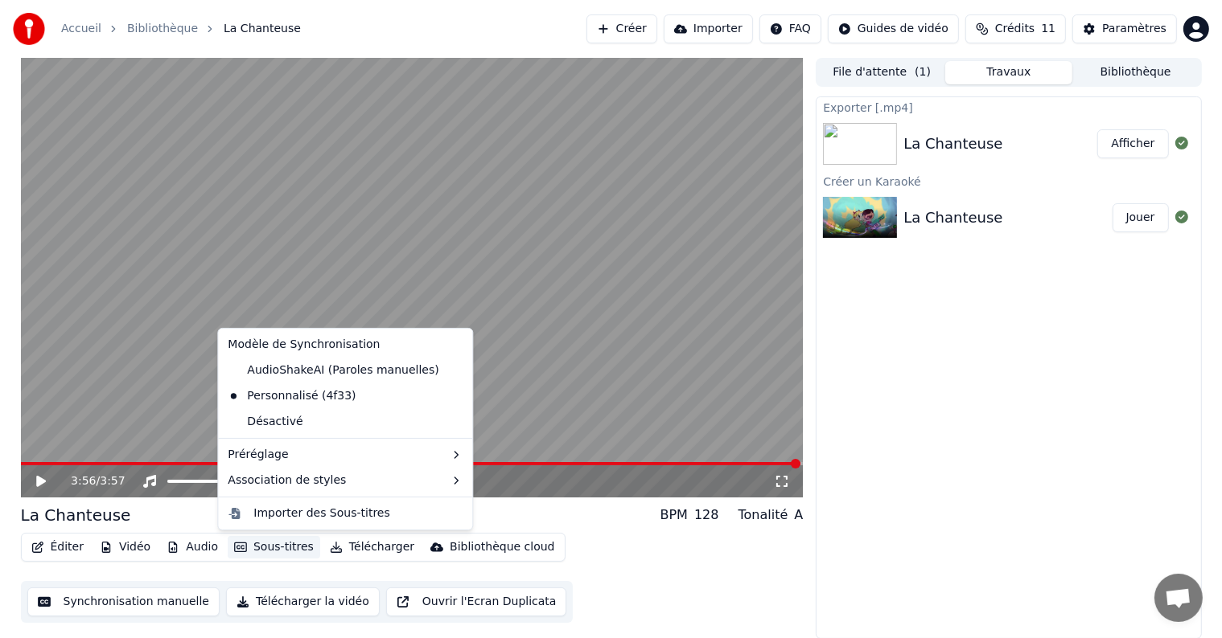
click at [254, 550] on button "Sous-titres" at bounding box center [274, 547] width 92 height 23
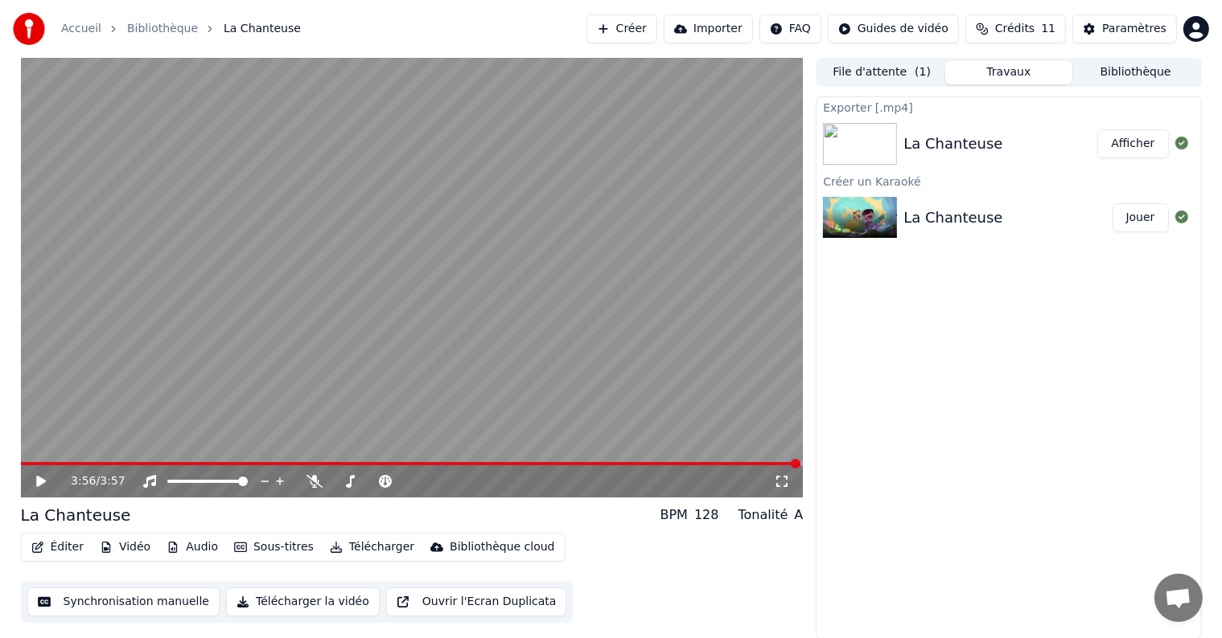
click at [170, 602] on button "Synchronisation manuelle" at bounding box center [123, 602] width 193 height 29
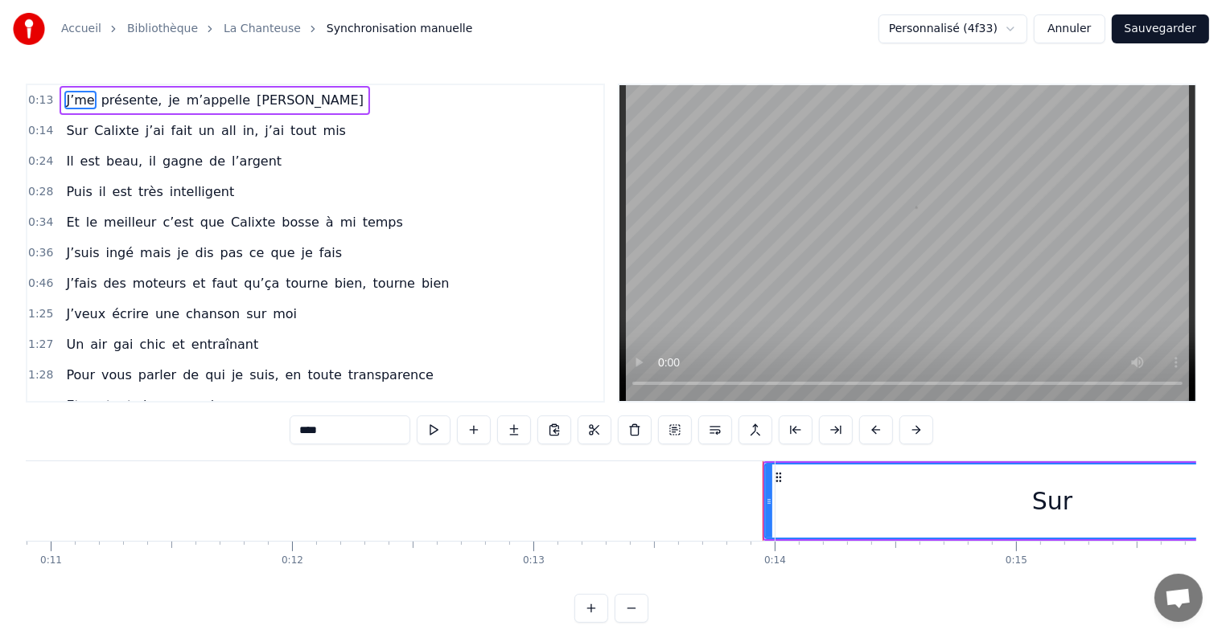
scroll to position [0, 3284]
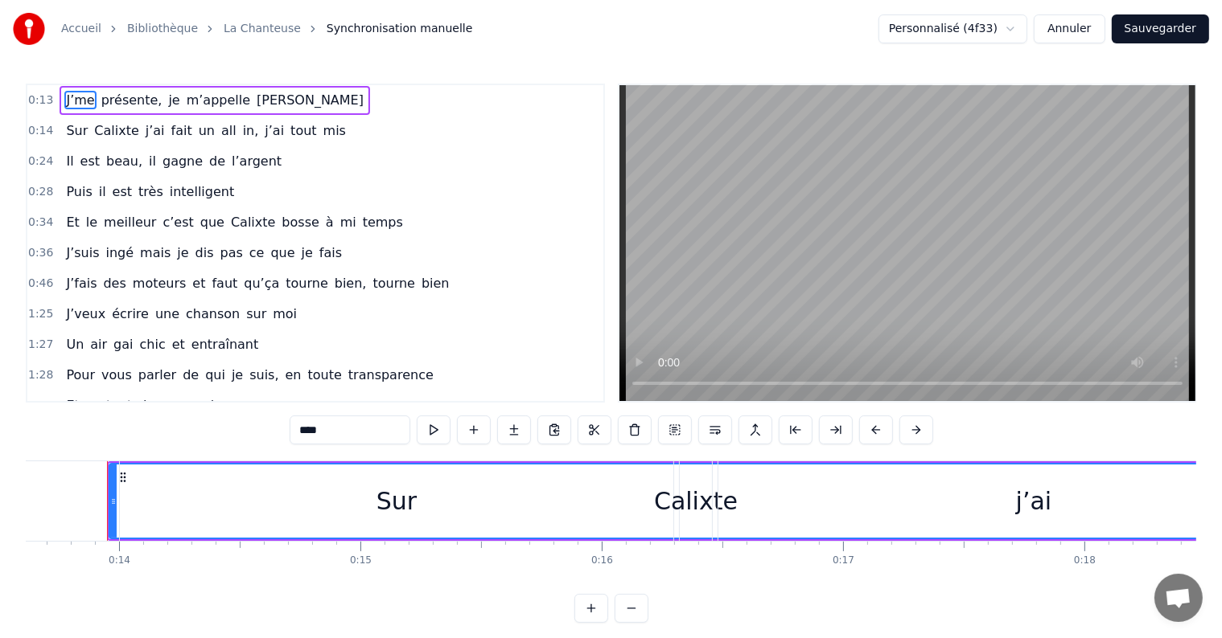
click at [64, 121] on span "Sur" at bounding box center [76, 130] width 25 height 18
type input "***"
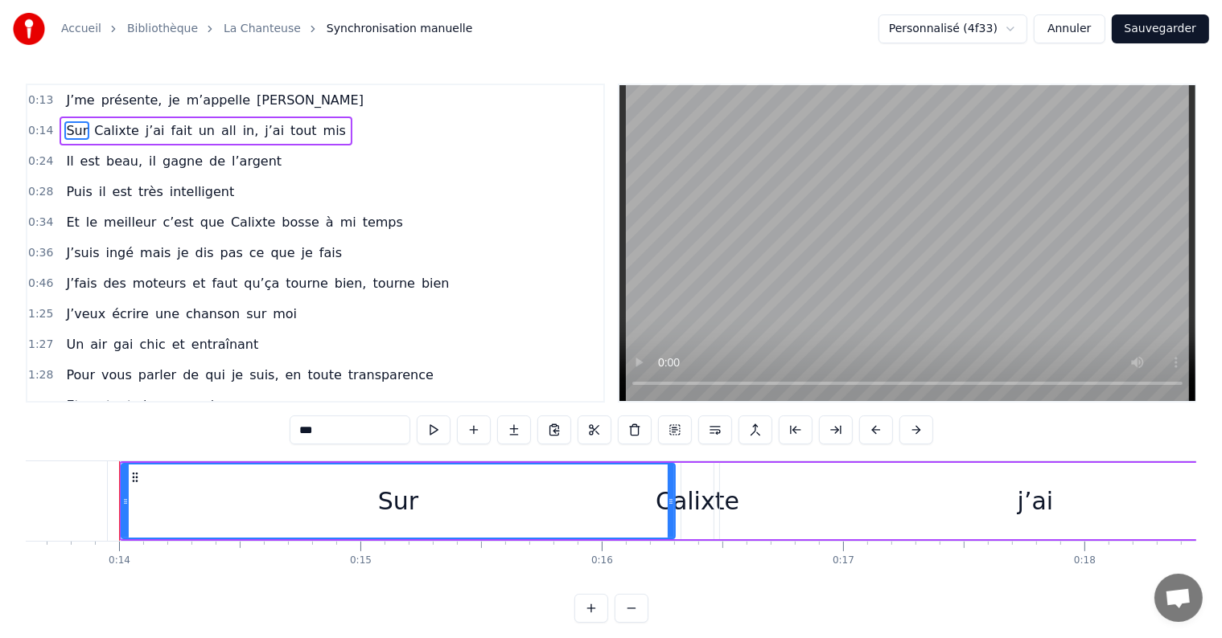
click at [60, 117] on div "Sur Calixte j’ai fait un all in, j’ai tout mis" at bounding box center [206, 131] width 293 height 29
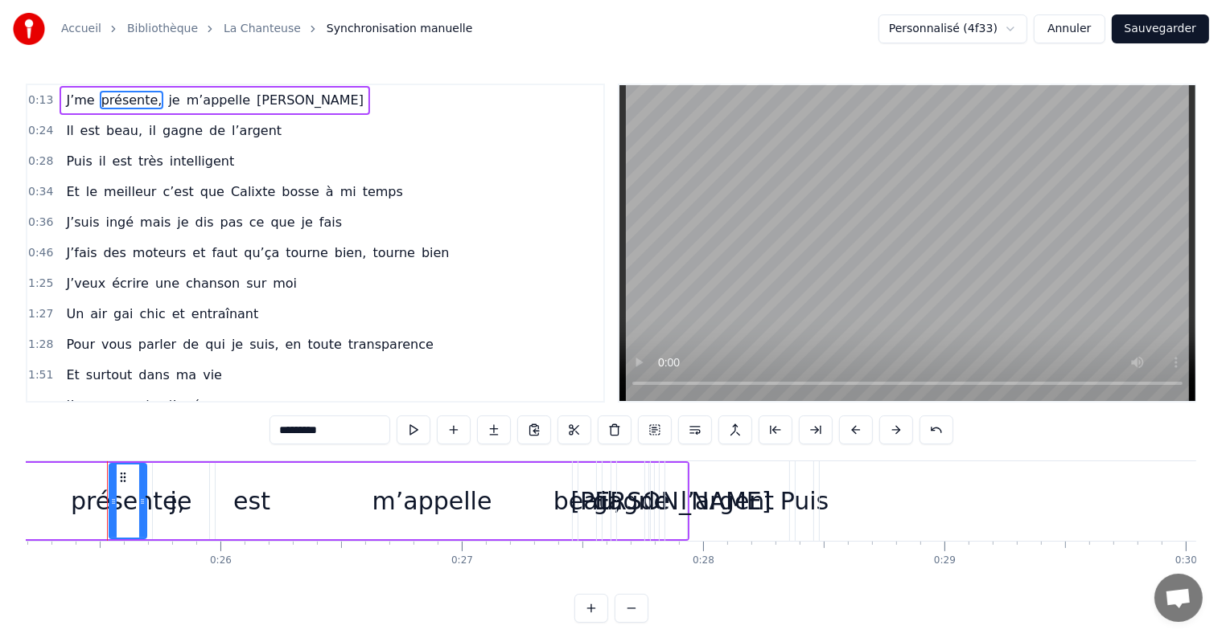
click at [60, 122] on div "Il est beau, il gagne de l’argent" at bounding box center [174, 131] width 228 height 29
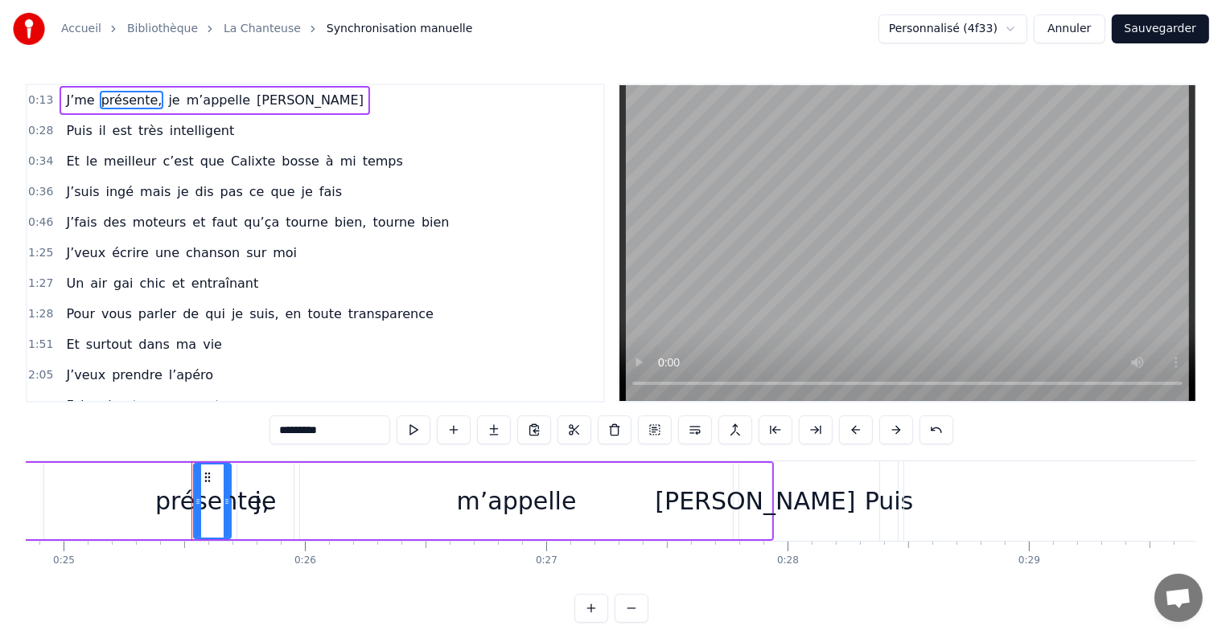
scroll to position [0, 5887]
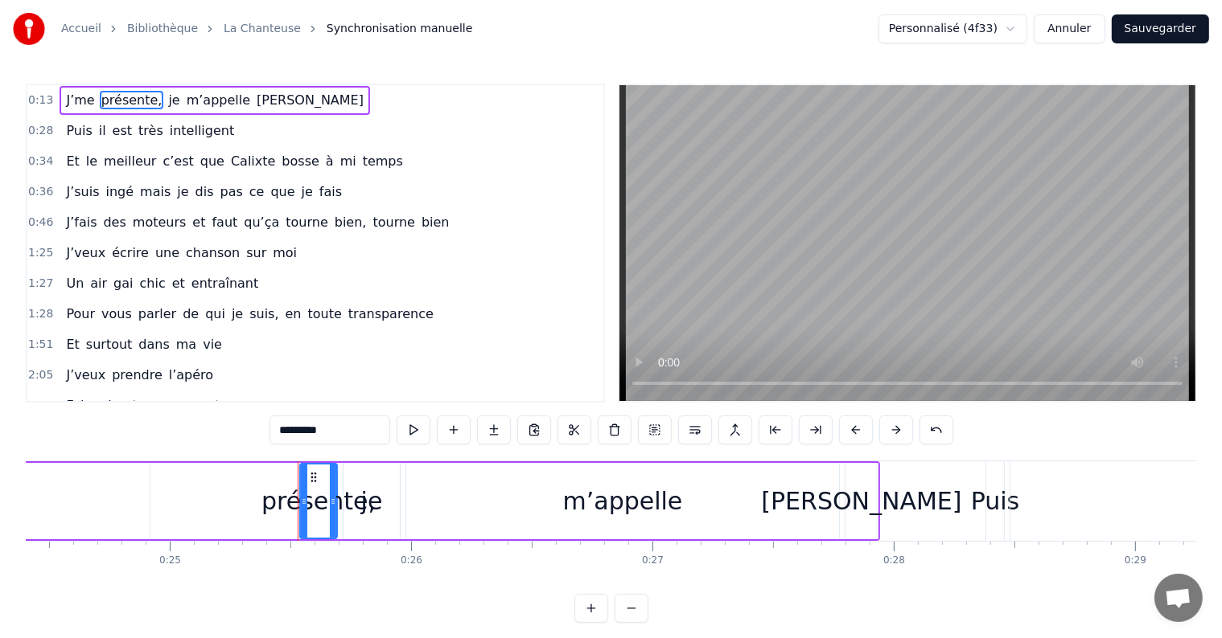
click at [60, 122] on div "Puis il est très intelligent" at bounding box center [150, 131] width 181 height 29
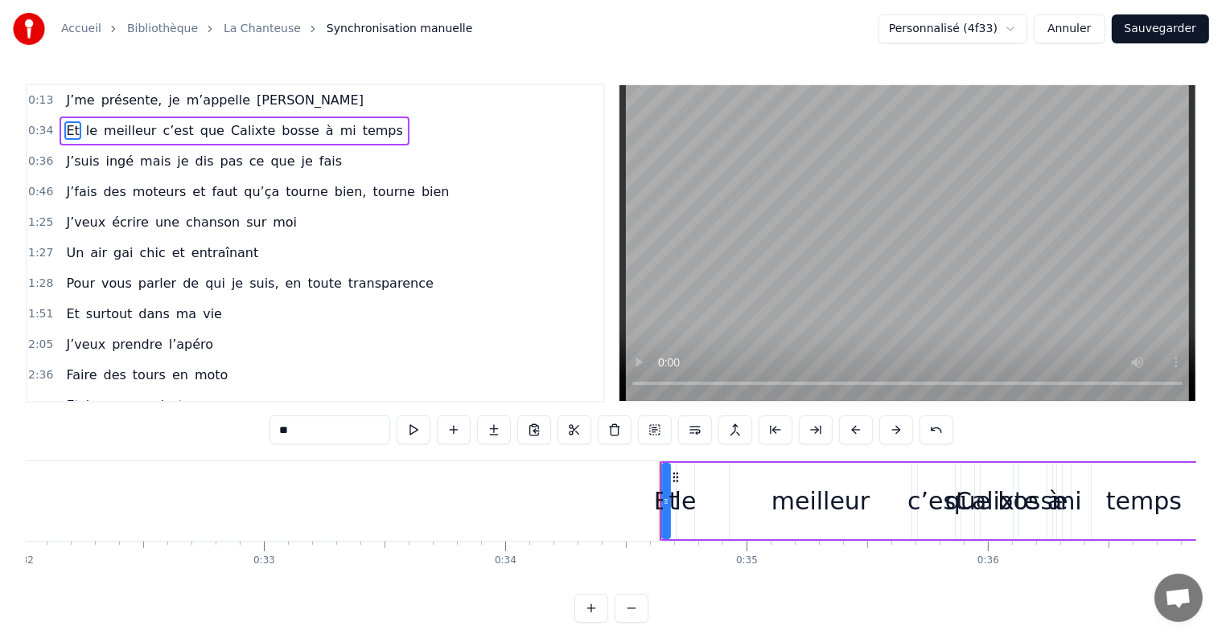
scroll to position [0, 8276]
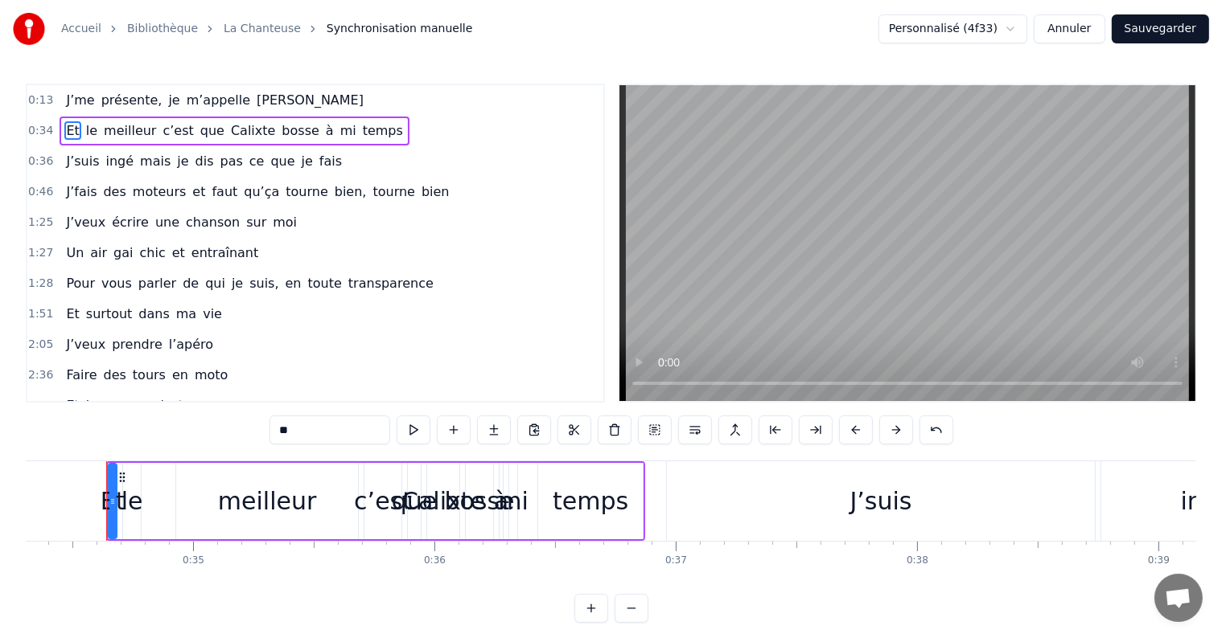
click at [60, 122] on div "Et le meilleur c’est que Calixte bosse à mi temps" at bounding box center [234, 131] width 349 height 29
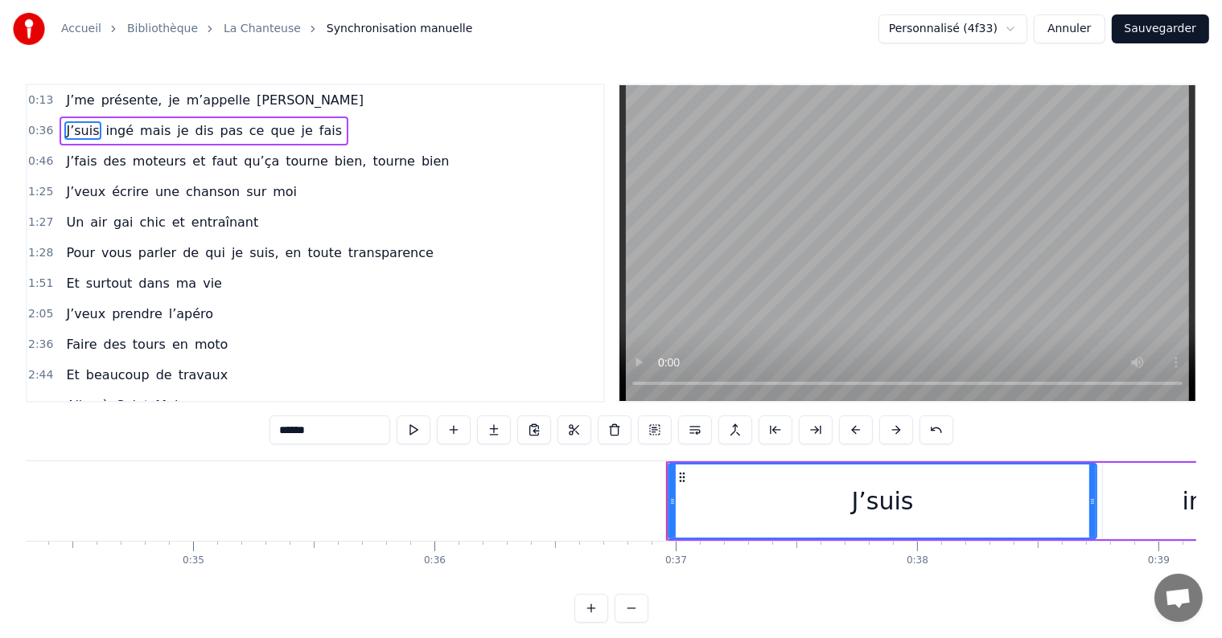
click at [60, 122] on div "J’suis ingé mais je dis pas ce que je fais" at bounding box center [204, 131] width 289 height 29
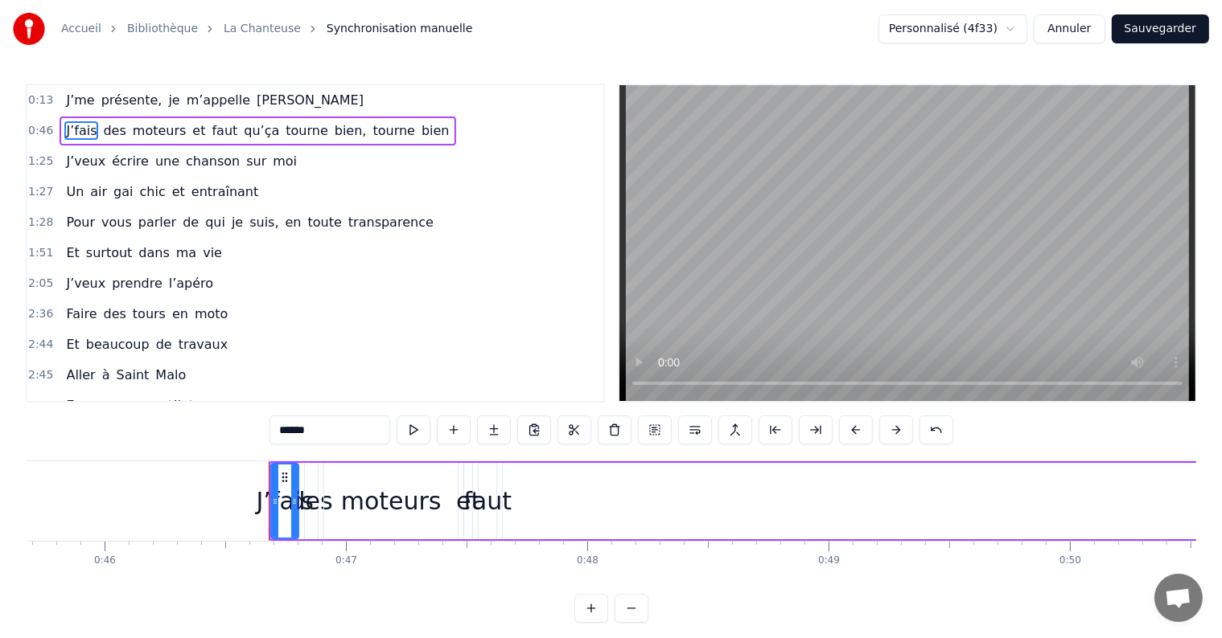
scroll to position [0, 11181]
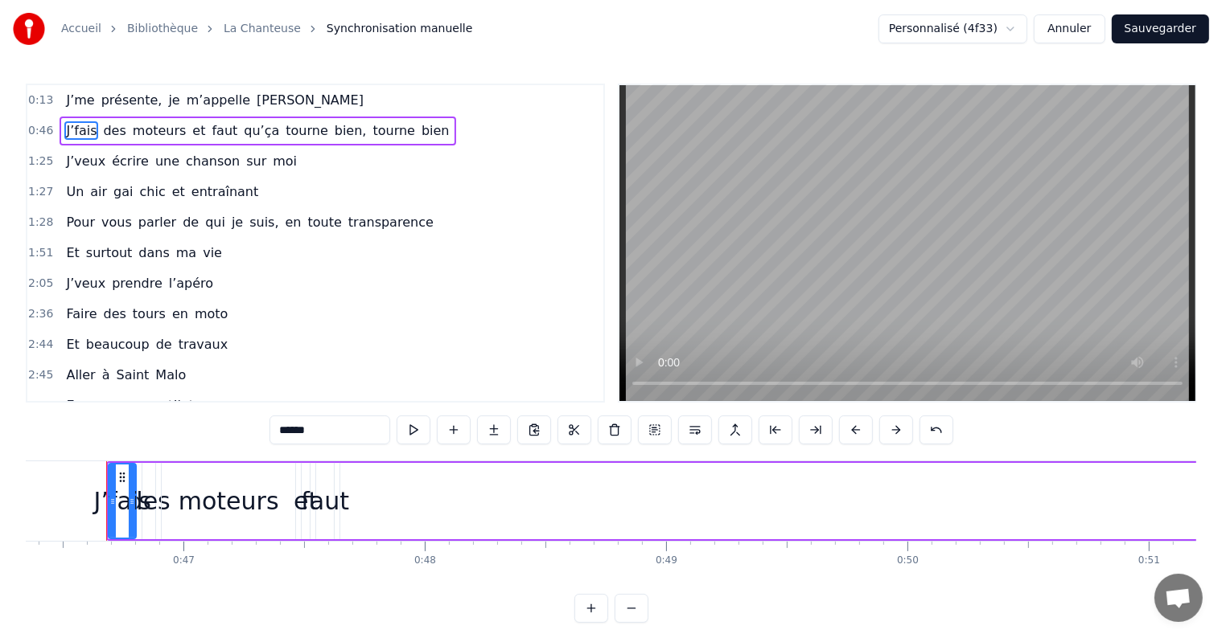
click at [60, 122] on div "J’fais des moteurs et faut qu’ça tourne bien, tourne bien" at bounding box center [258, 131] width 396 height 29
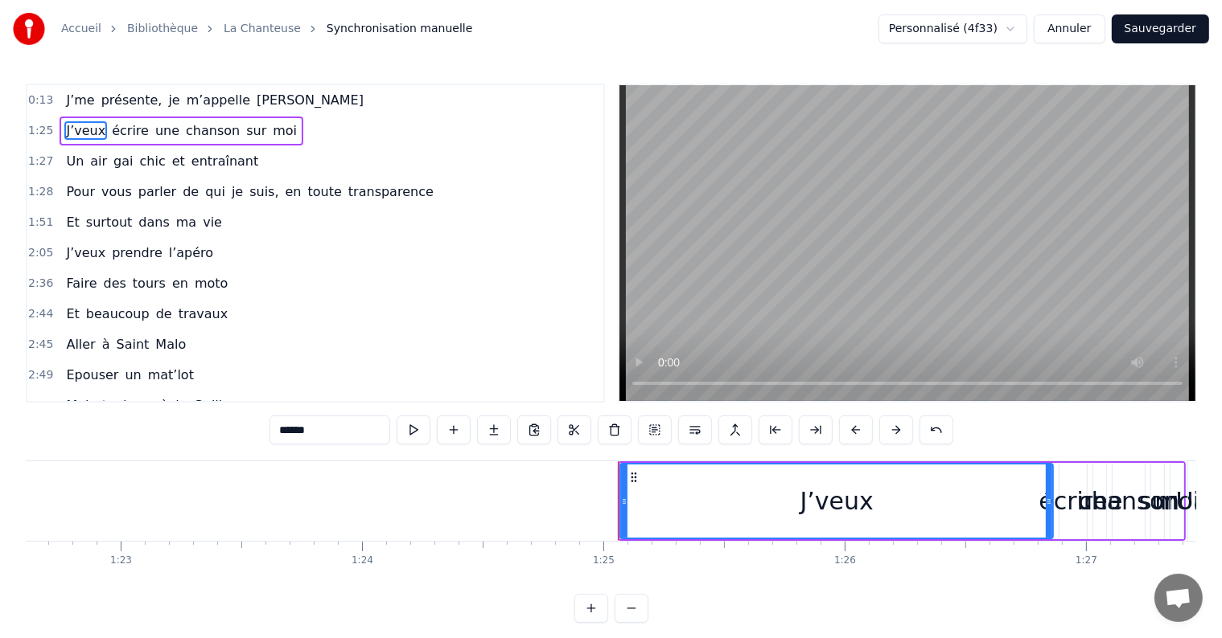
click at [60, 122] on div "J’veux écrire une chanson sur moi" at bounding box center [182, 131] width 244 height 29
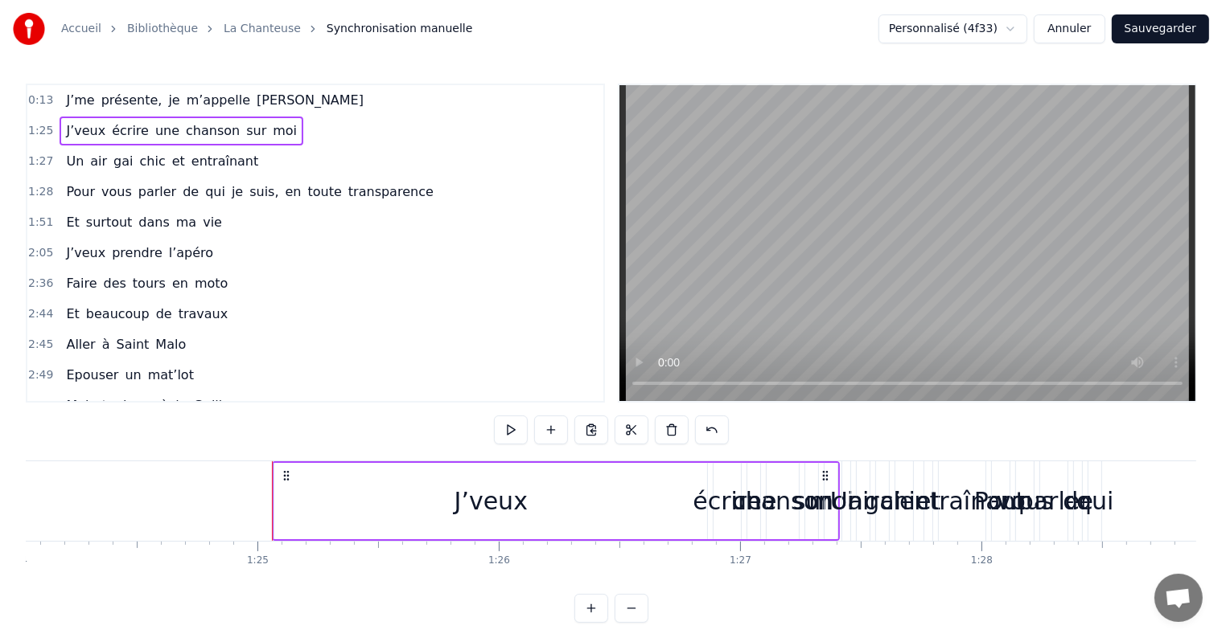
scroll to position [0, 20439]
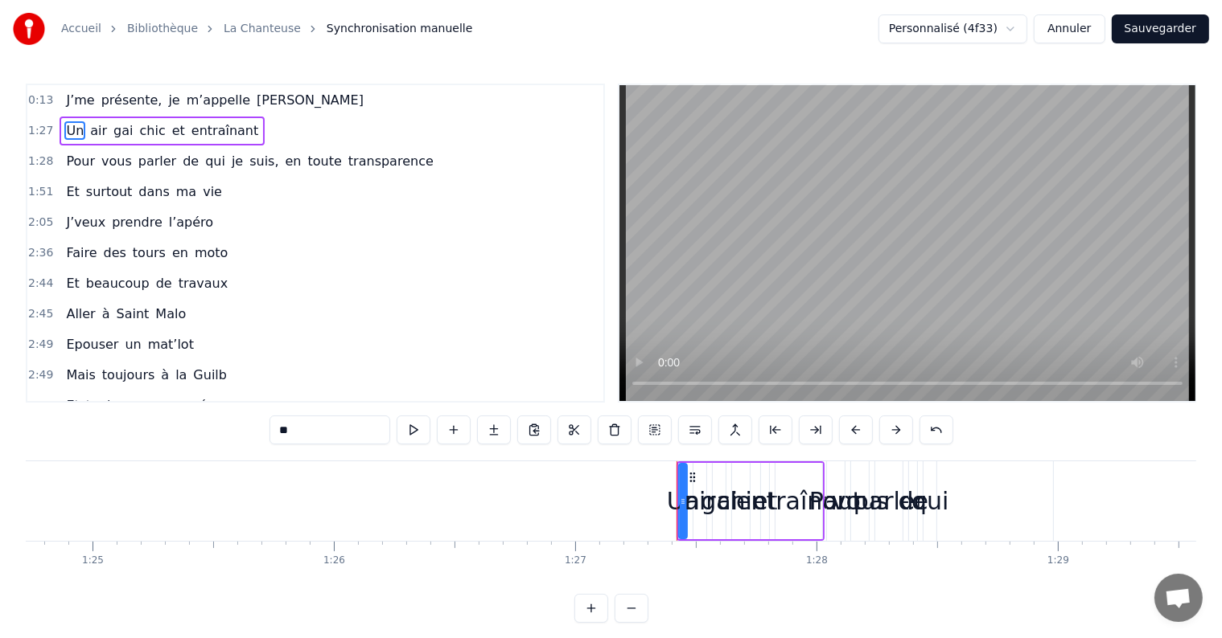
click at [60, 122] on div "Un air gai chic et entraînant" at bounding box center [162, 131] width 205 height 29
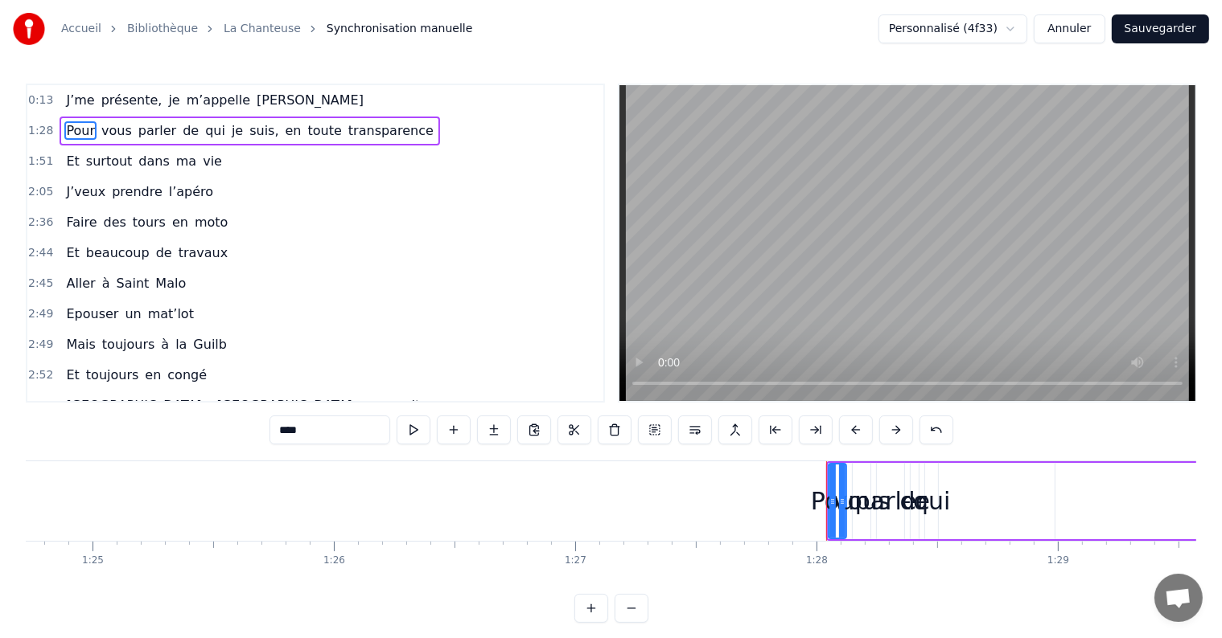
click at [60, 122] on div "Pour vous parler de qui je suis, en toute transparence" at bounding box center [250, 131] width 380 height 29
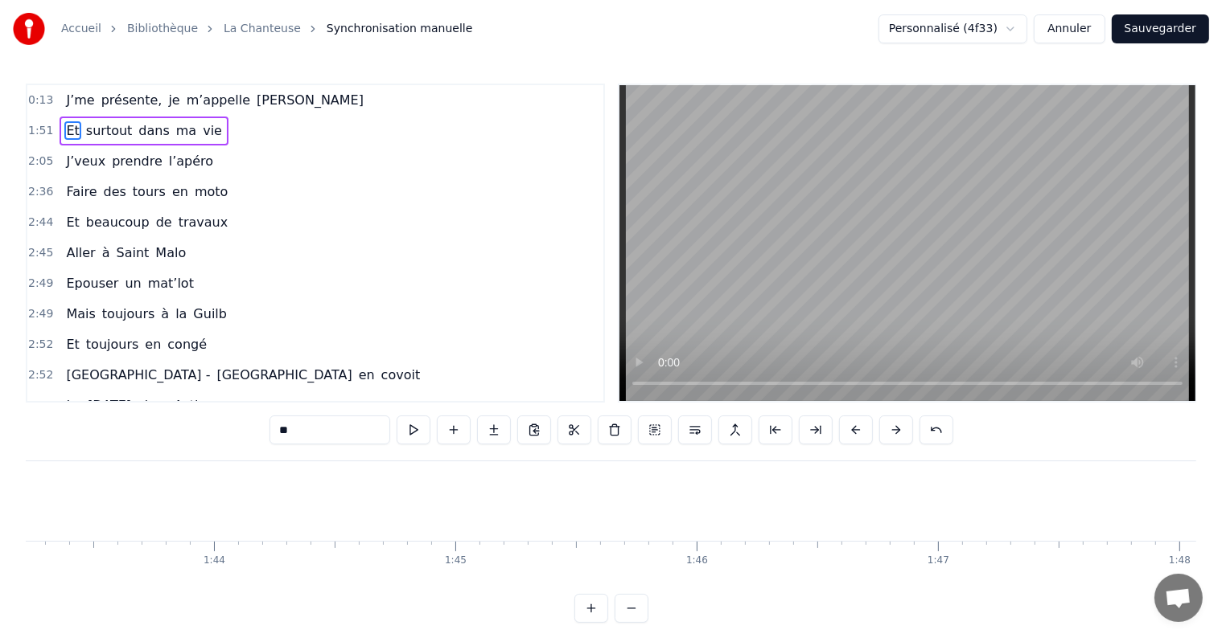
click at [60, 122] on div "Et surtout dans ma vie" at bounding box center [144, 131] width 169 height 29
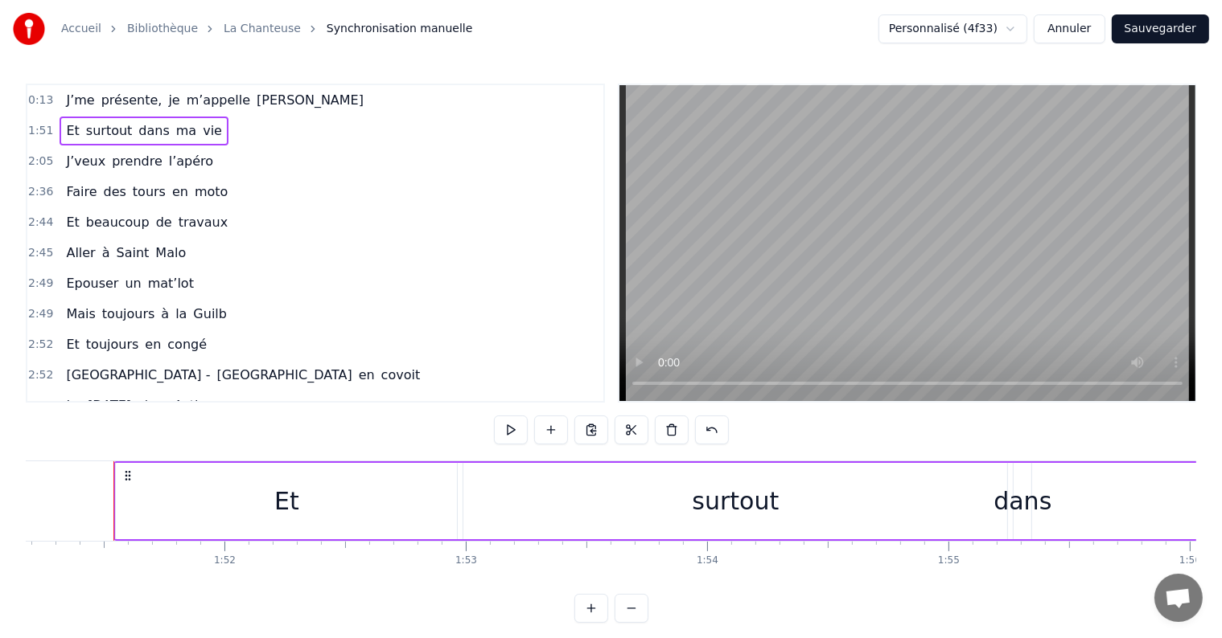
scroll to position [0, 26828]
click at [68, 103] on span "J’me" at bounding box center [79, 100] width 31 height 18
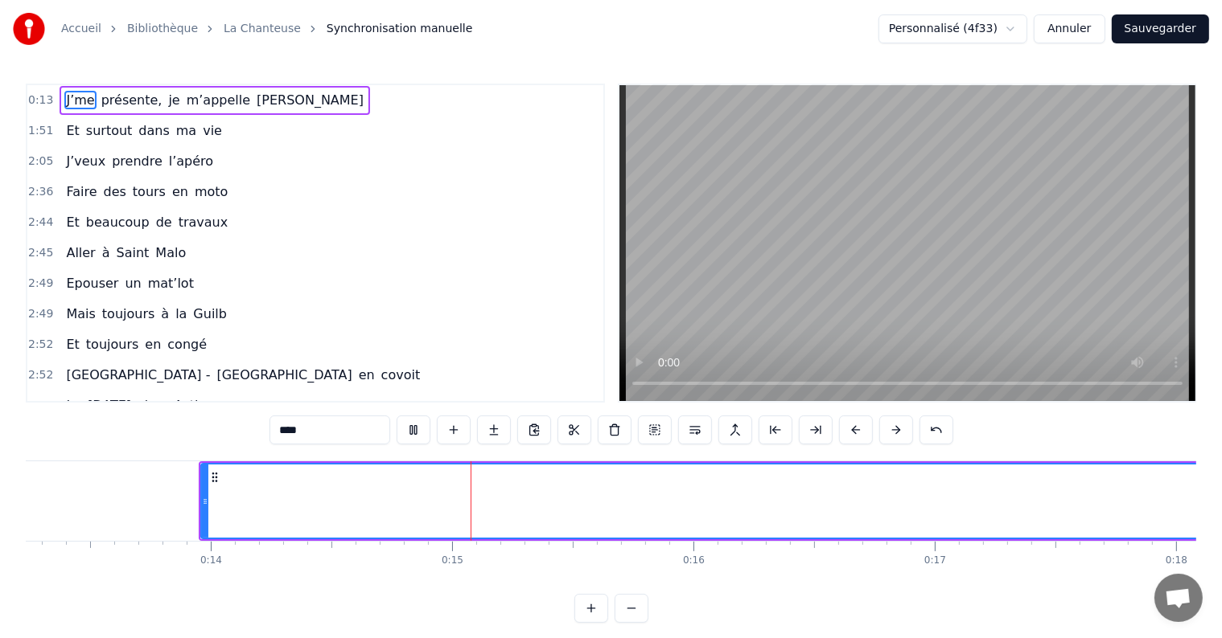
scroll to position [0, 3416]
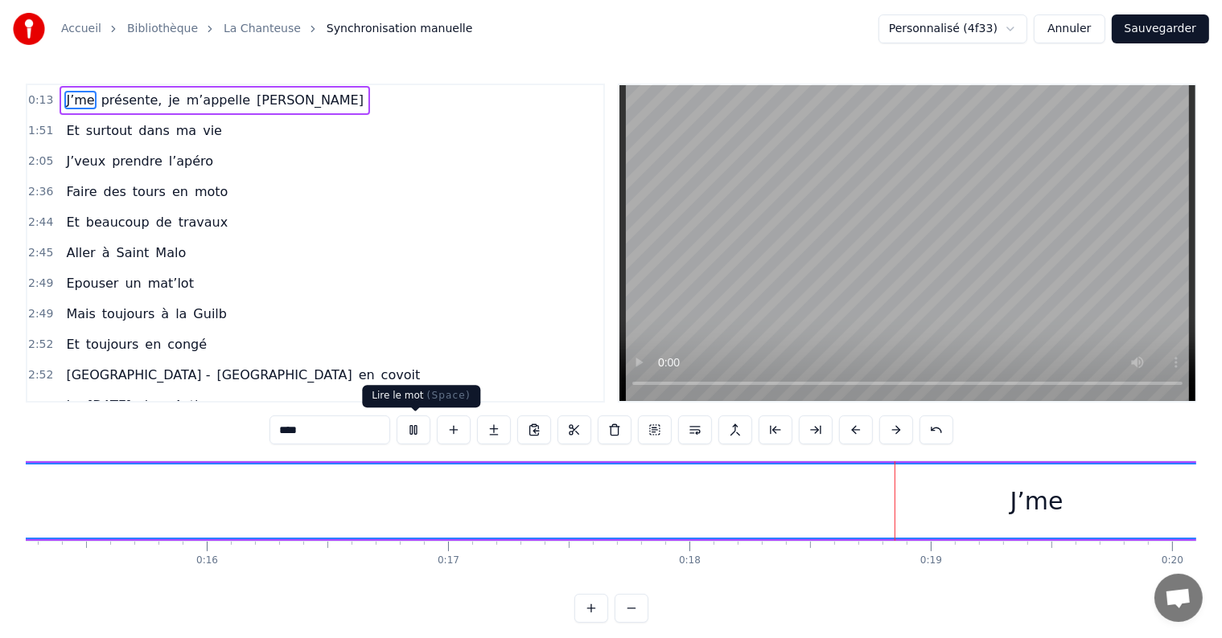
click at [413, 437] on button at bounding box center [413, 430] width 34 height 29
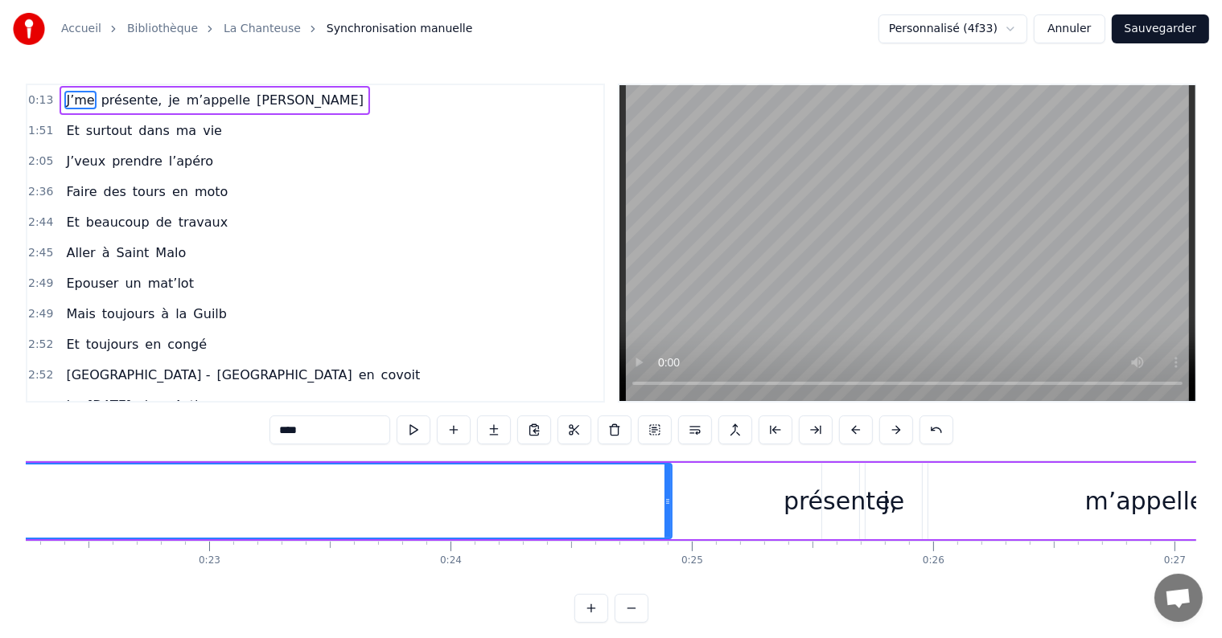
scroll to position [0, 5364]
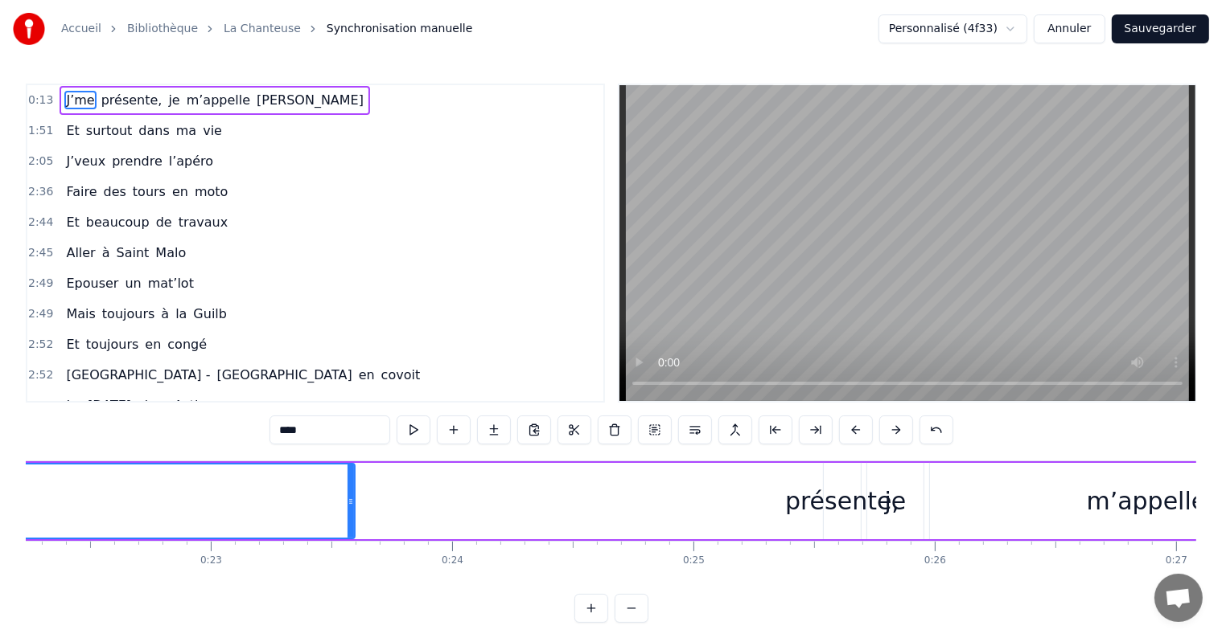
drag, startPoint x: 669, startPoint y: 501, endPoint x: 332, endPoint y: 482, distance: 337.4
click at [347, 482] on div at bounding box center [350, 501] width 6 height 73
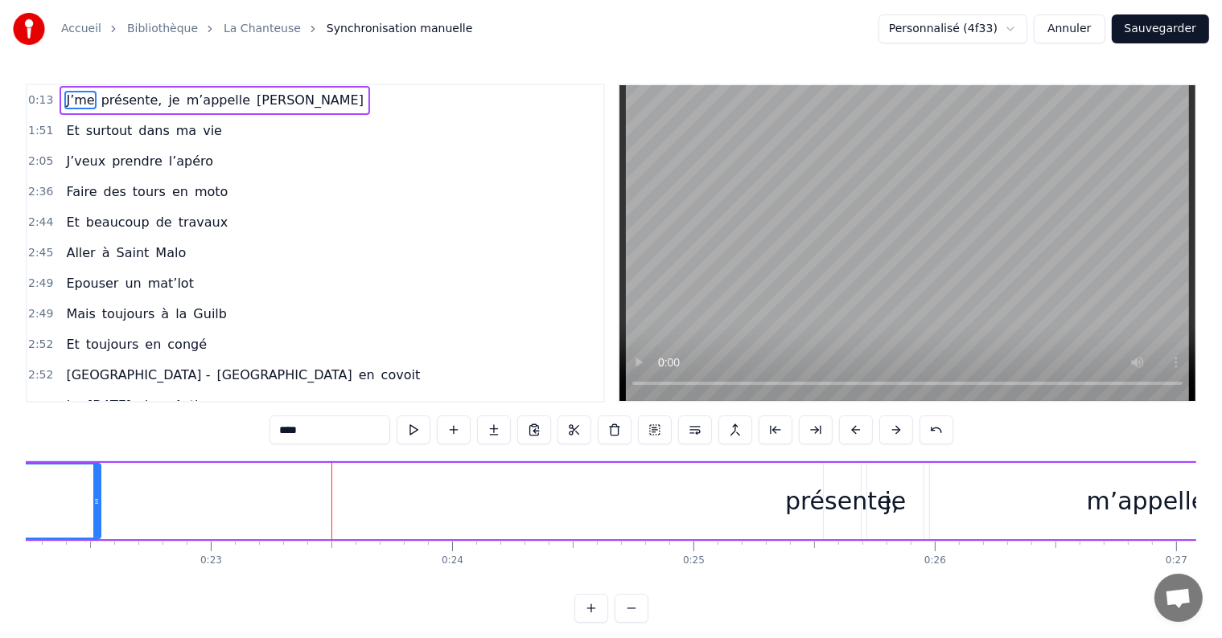
drag, startPoint x: 332, startPoint y: 482, endPoint x: 93, endPoint y: 484, distance: 238.8
click at [93, 484] on div at bounding box center [96, 501] width 6 height 73
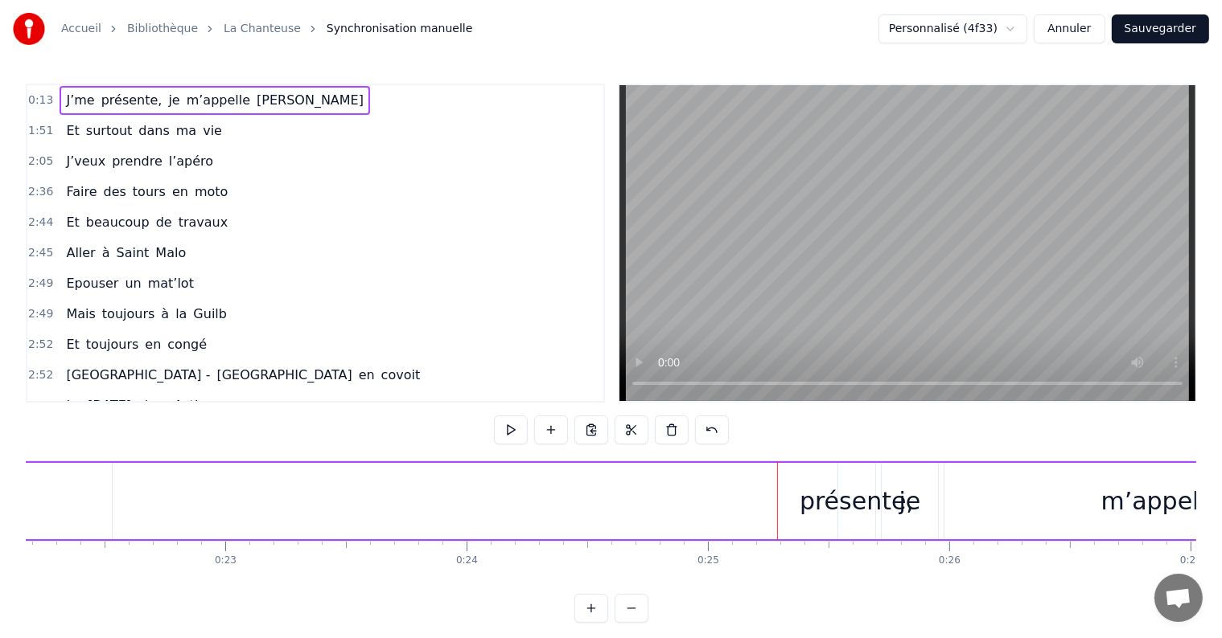
click at [807, 499] on div "présente," at bounding box center [856, 501] width 114 height 36
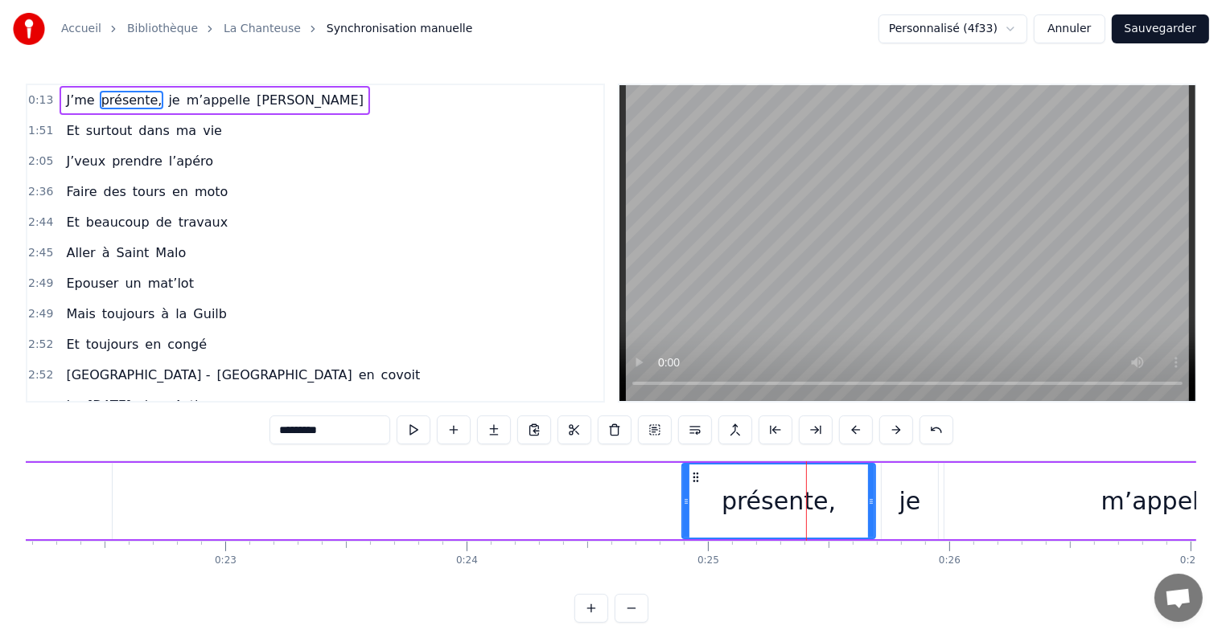
drag, startPoint x: 843, startPoint y: 504, endPoint x: 686, endPoint y: 510, distance: 156.9
click at [686, 510] on div "présente," at bounding box center [778, 501] width 191 height 73
drag, startPoint x: 756, startPoint y: 508, endPoint x: 642, endPoint y: 502, distance: 114.4
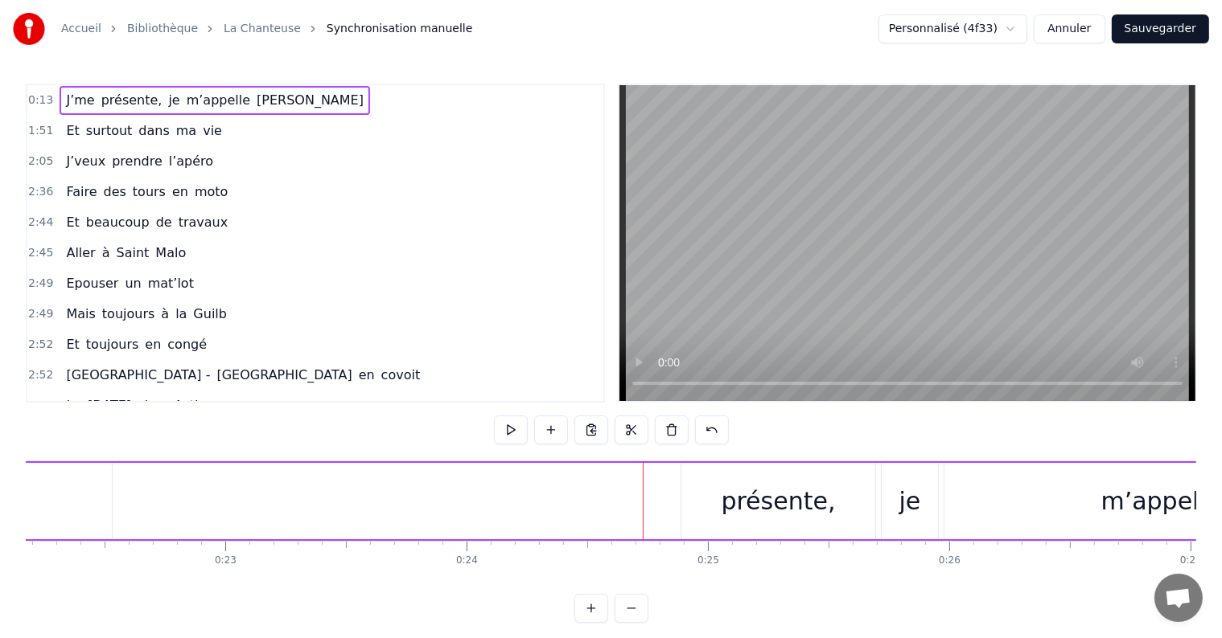
click at [729, 501] on div "présente," at bounding box center [778, 501] width 114 height 36
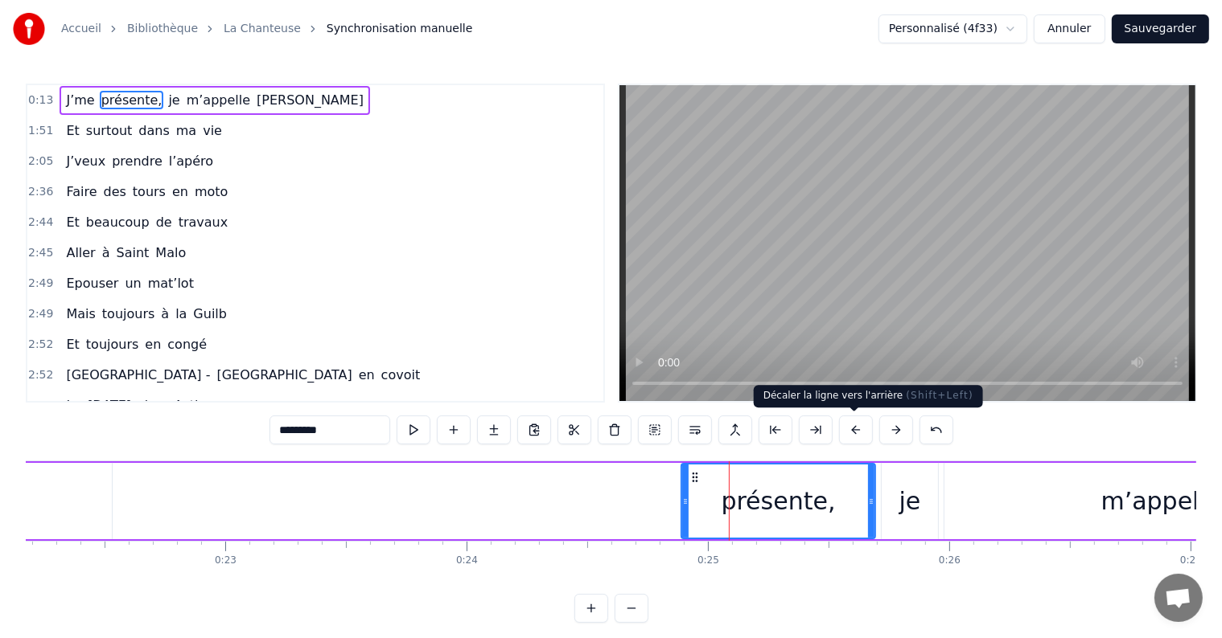
click at [841, 436] on button at bounding box center [856, 430] width 34 height 29
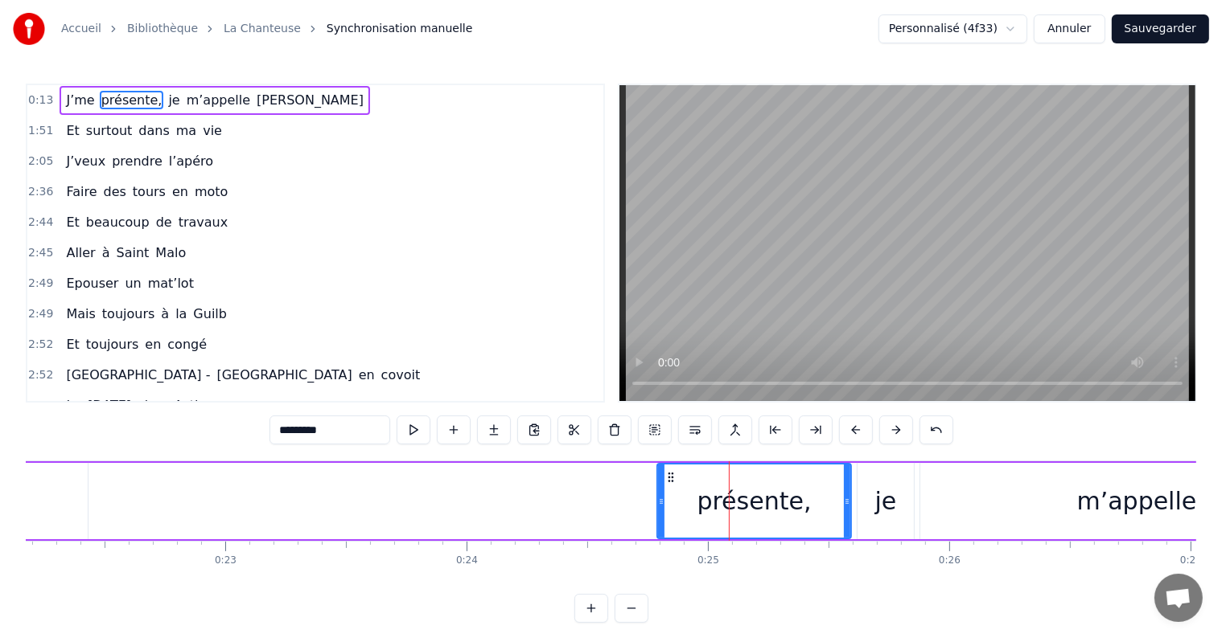
click at [841, 436] on button at bounding box center [856, 430] width 34 height 29
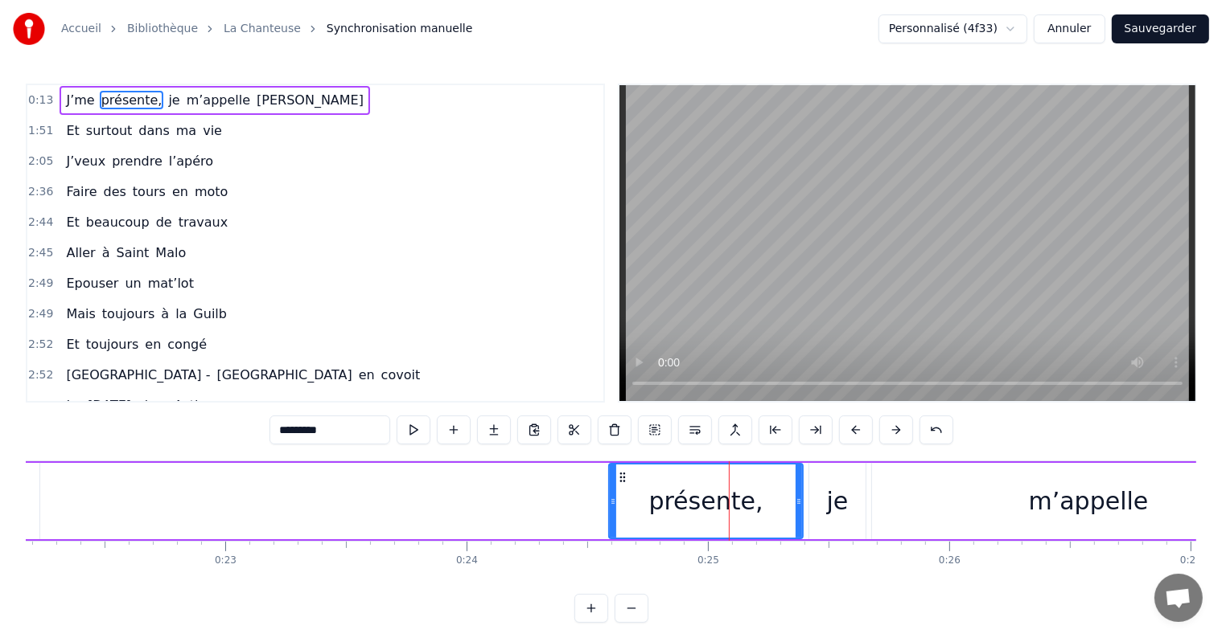
click at [841, 436] on button at bounding box center [856, 430] width 34 height 29
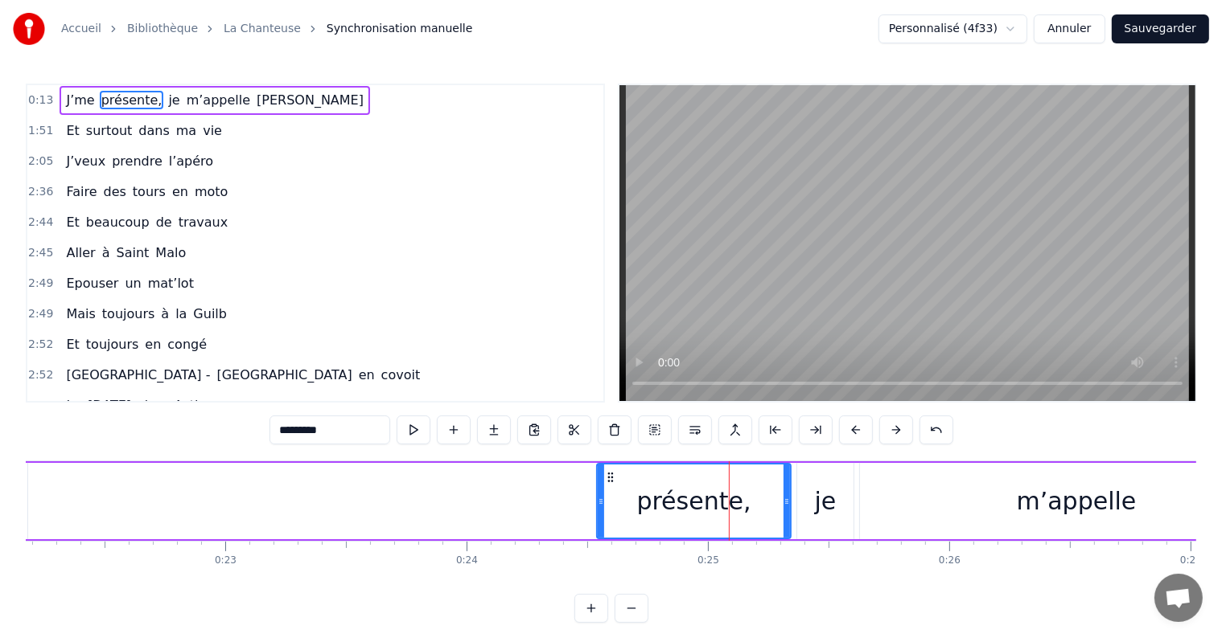
click at [841, 436] on button at bounding box center [856, 430] width 34 height 29
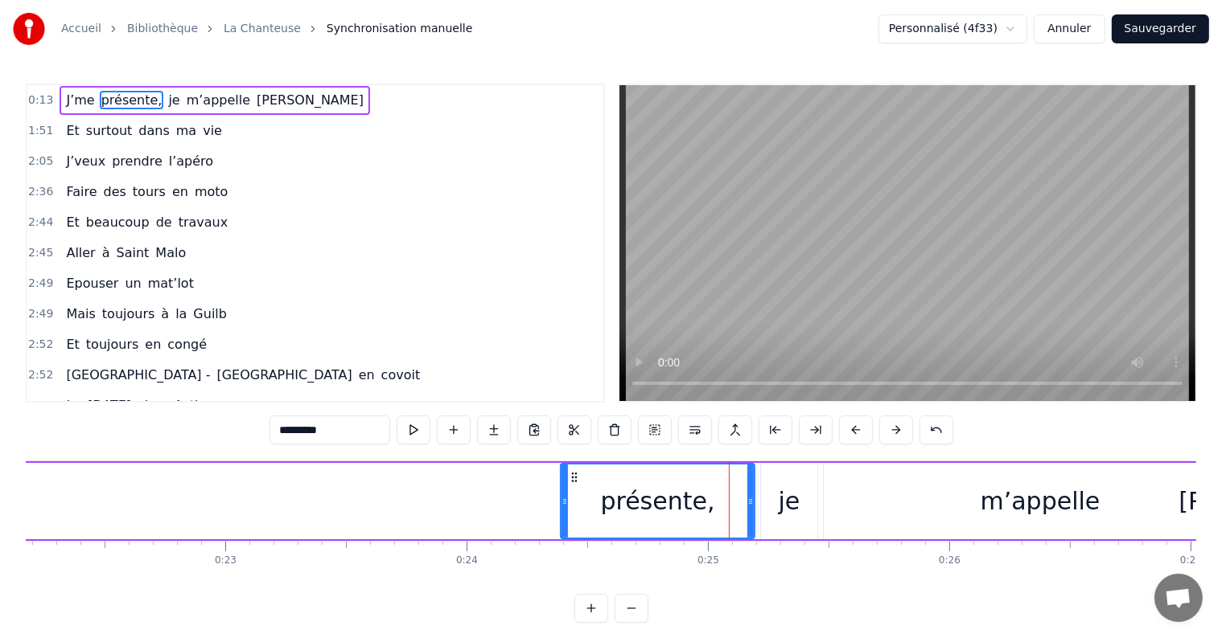
click at [841, 436] on button at bounding box center [856, 430] width 34 height 29
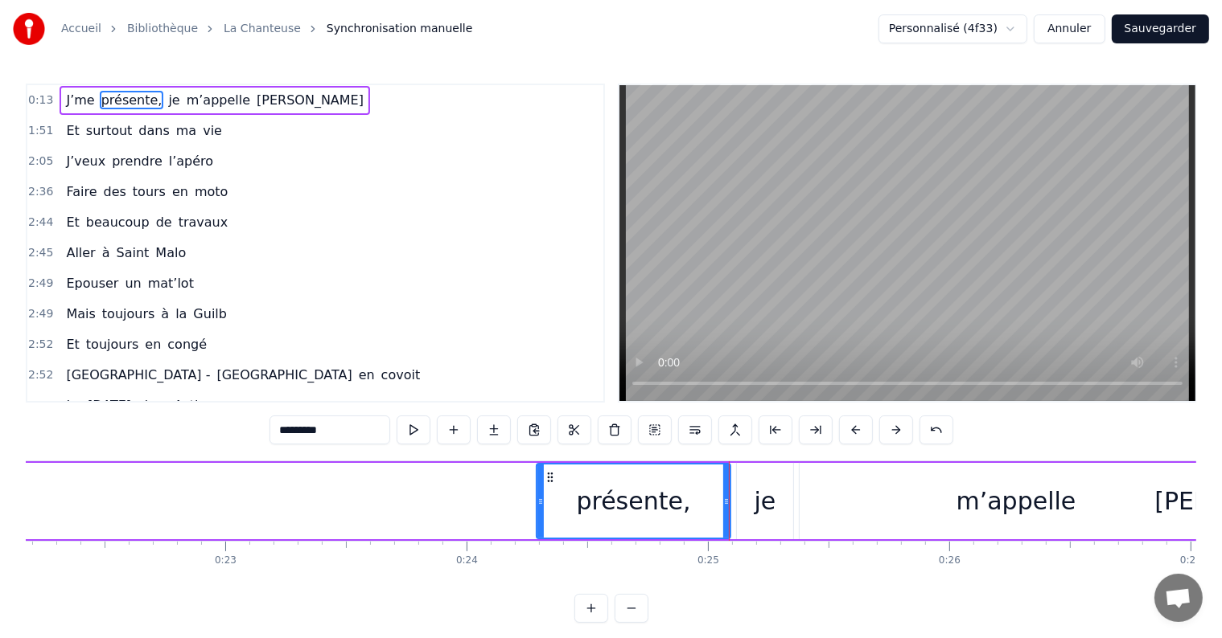
click at [841, 436] on button at bounding box center [856, 430] width 34 height 29
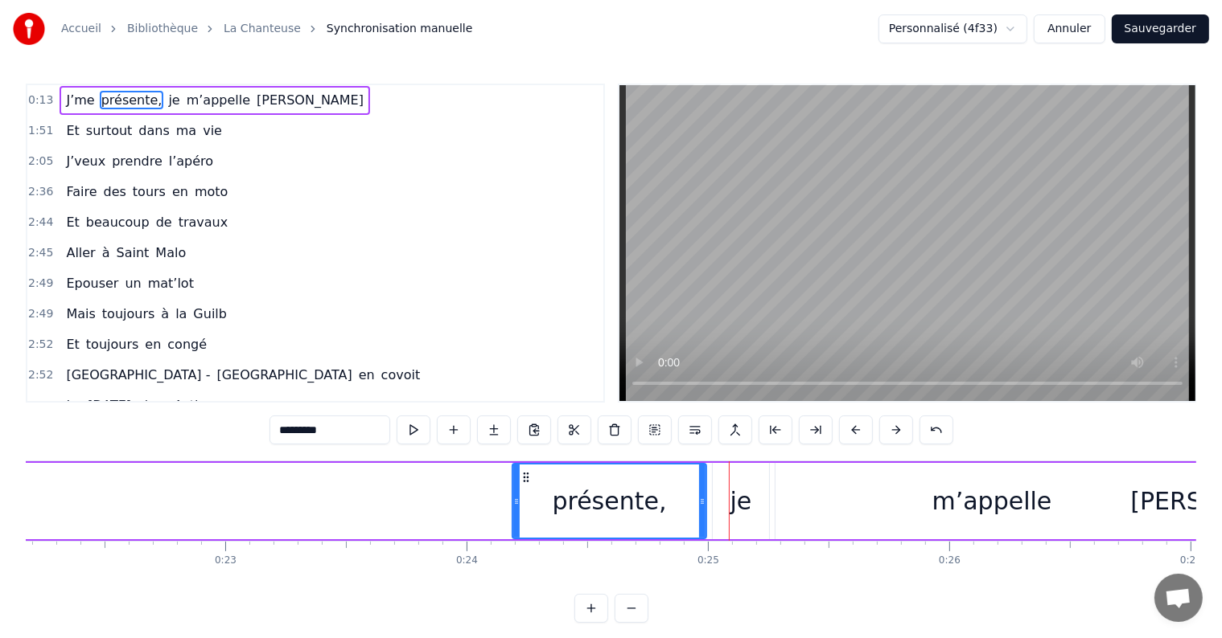
click at [841, 436] on button at bounding box center [856, 430] width 34 height 29
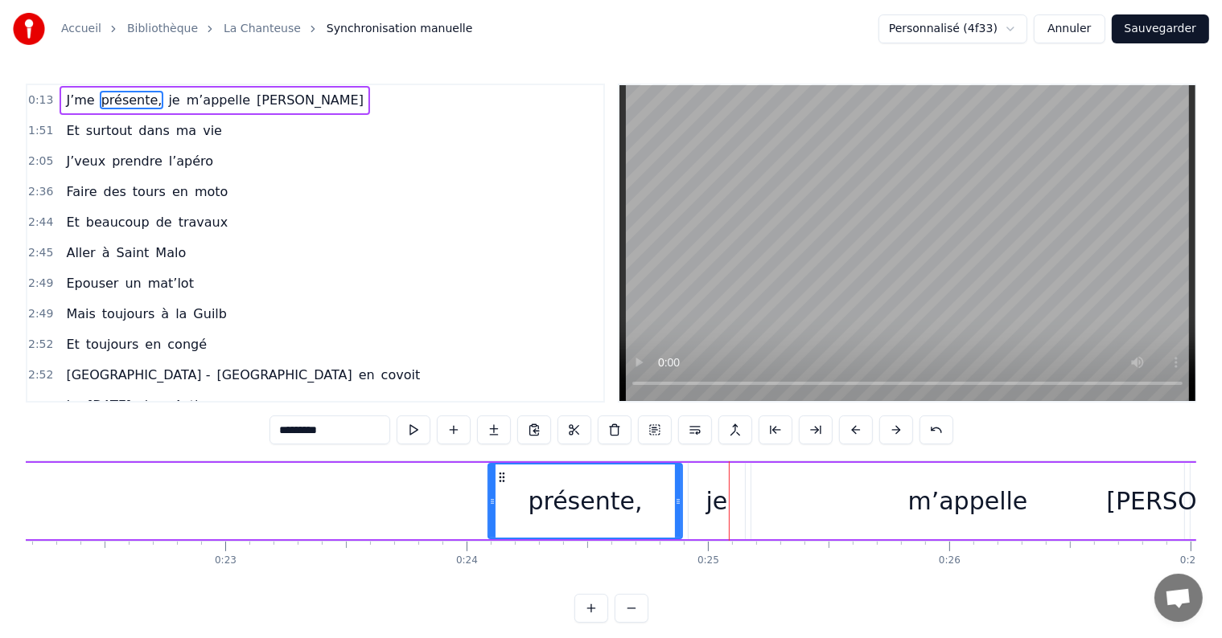
click at [841, 436] on button at bounding box center [856, 430] width 34 height 29
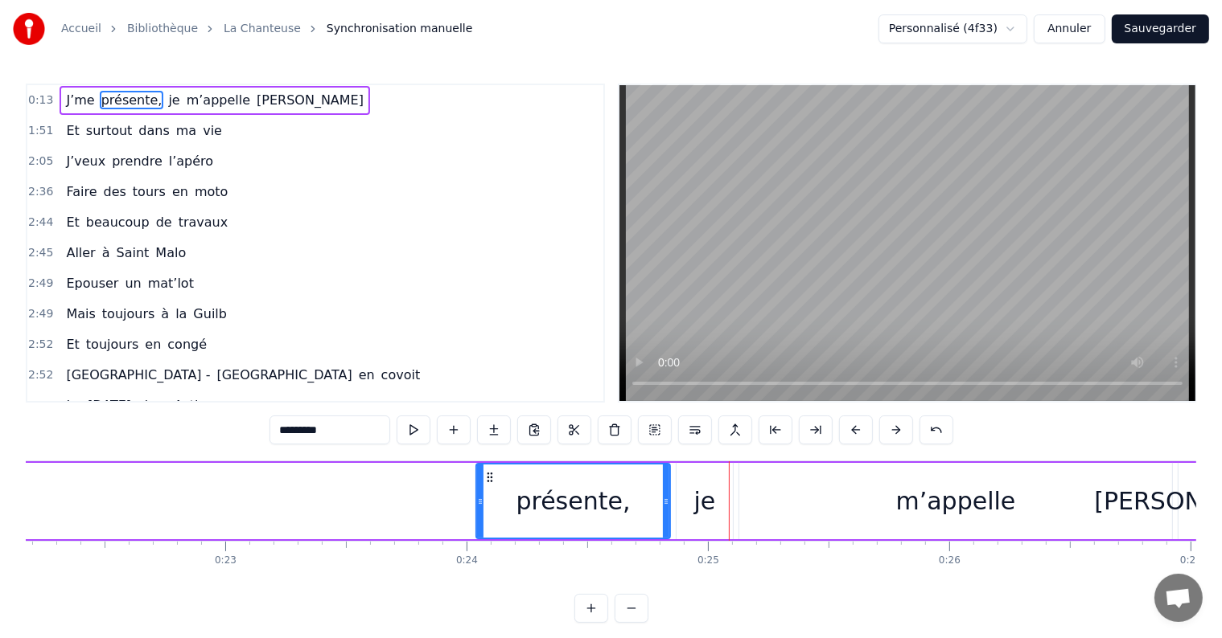
click at [841, 436] on button at bounding box center [856, 430] width 34 height 29
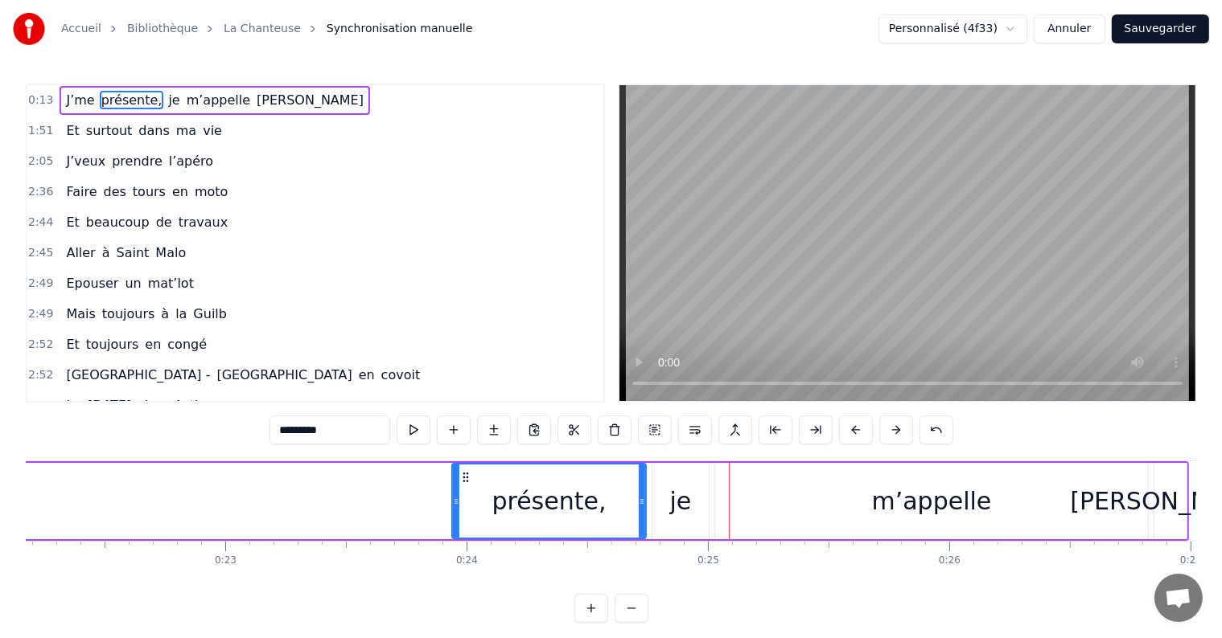
click at [841, 436] on button at bounding box center [856, 430] width 34 height 29
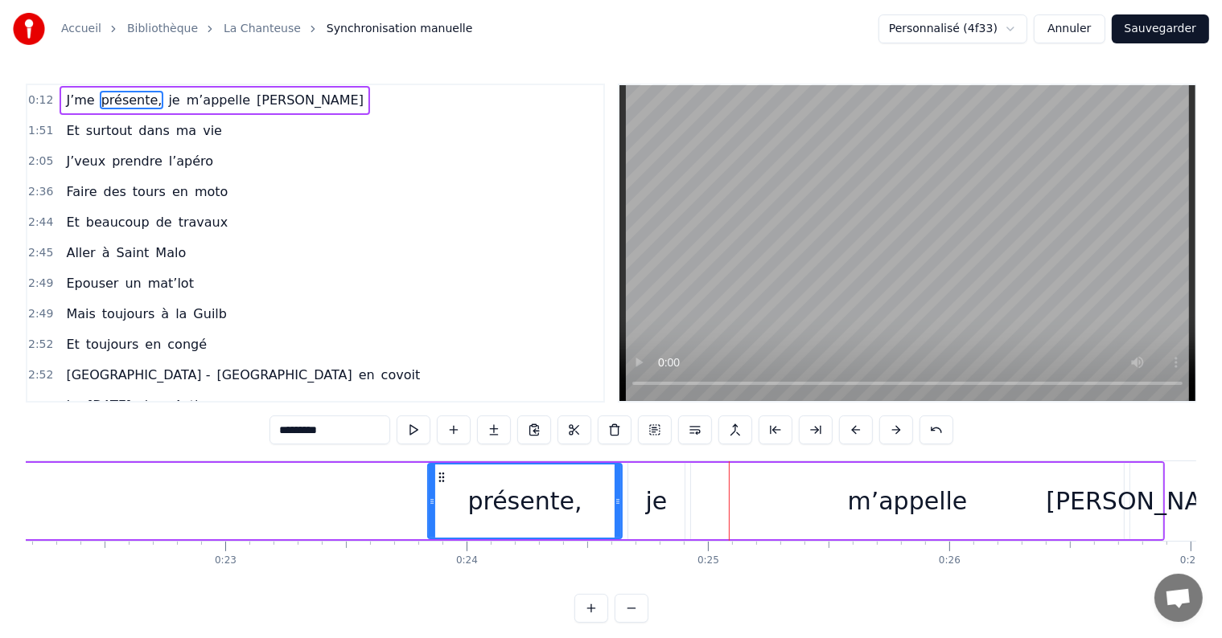
click at [841, 436] on button at bounding box center [856, 430] width 34 height 29
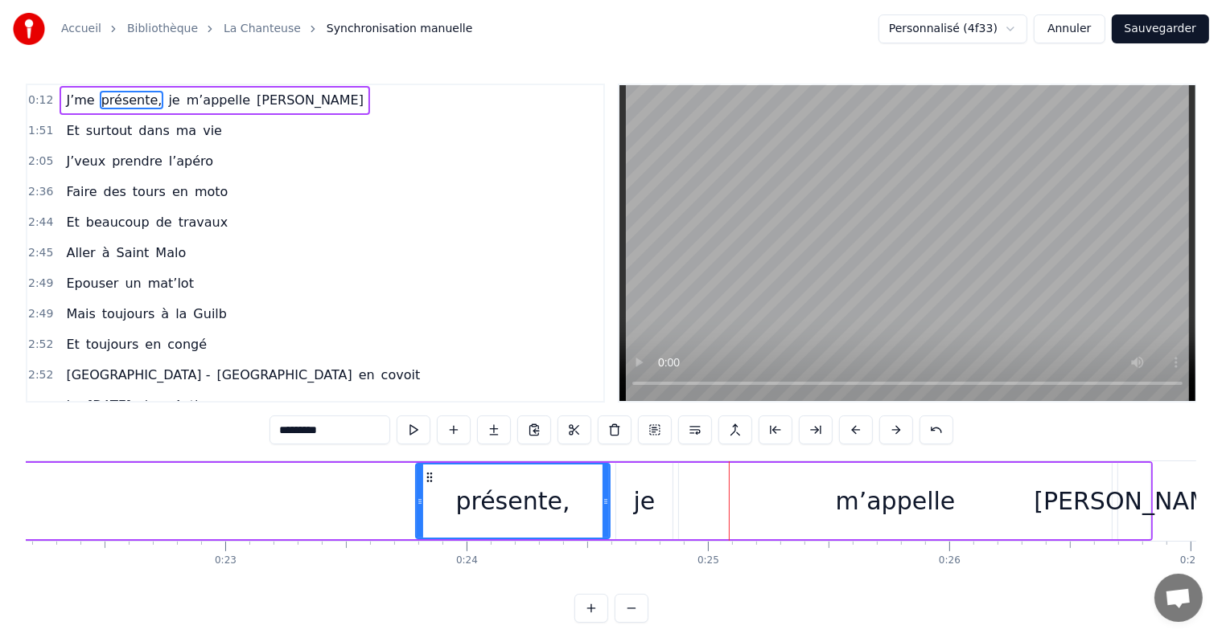
click at [841, 436] on button at bounding box center [856, 430] width 34 height 29
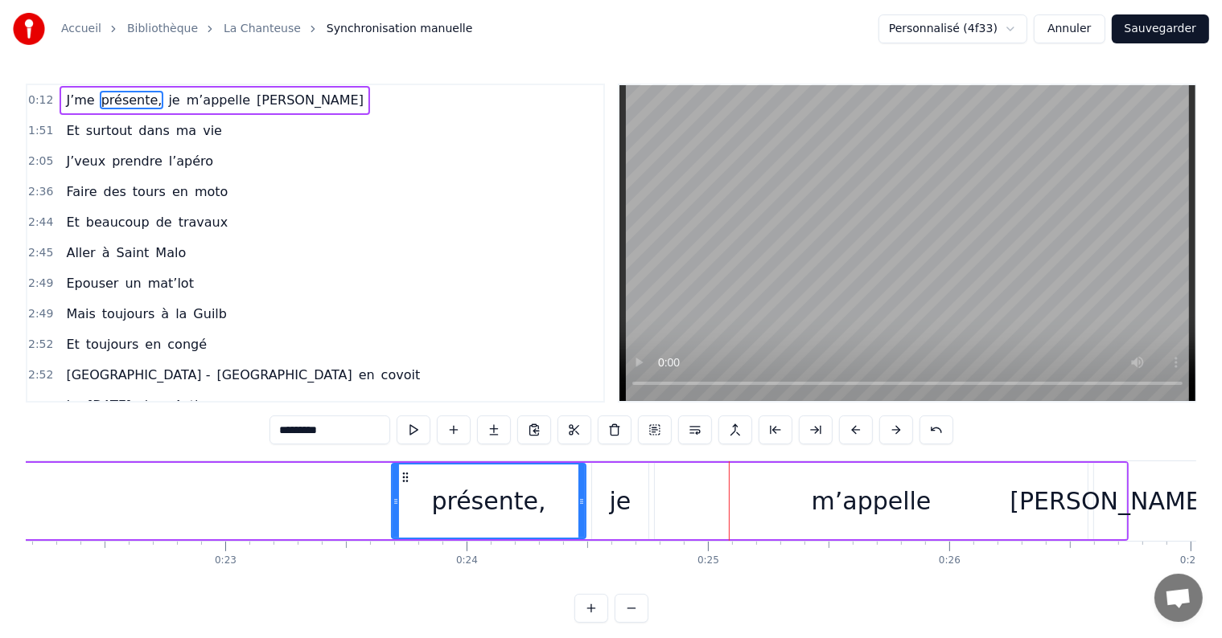
click at [841, 436] on button at bounding box center [856, 430] width 34 height 29
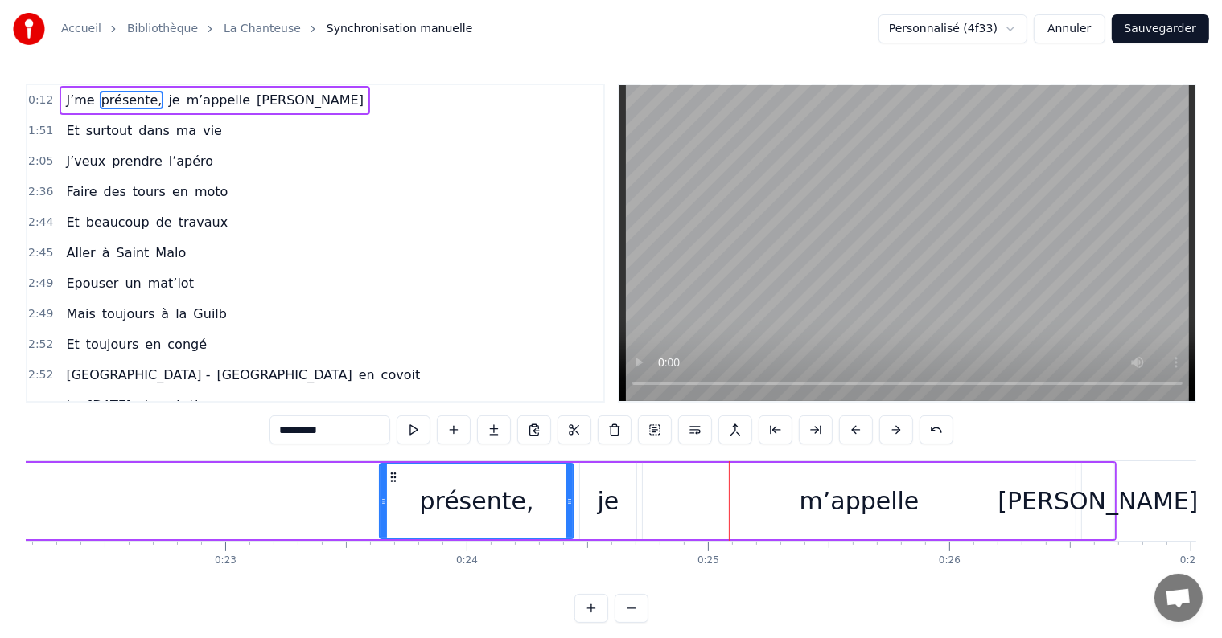
click at [841, 436] on button at bounding box center [856, 430] width 34 height 29
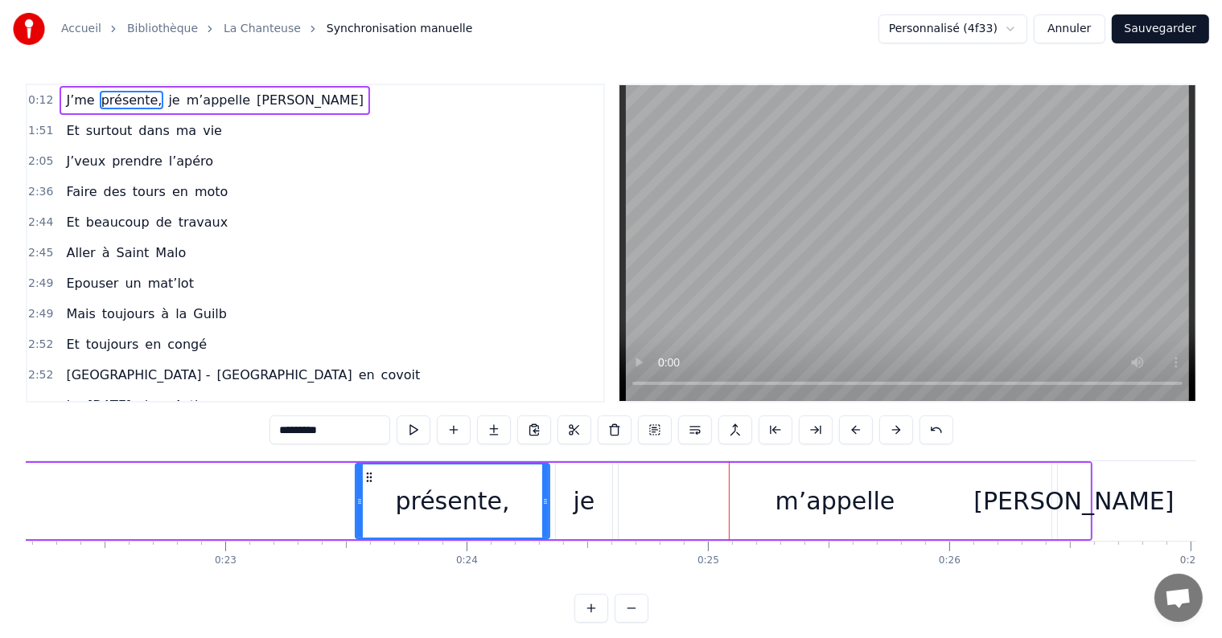
click at [841, 436] on button at bounding box center [856, 430] width 34 height 29
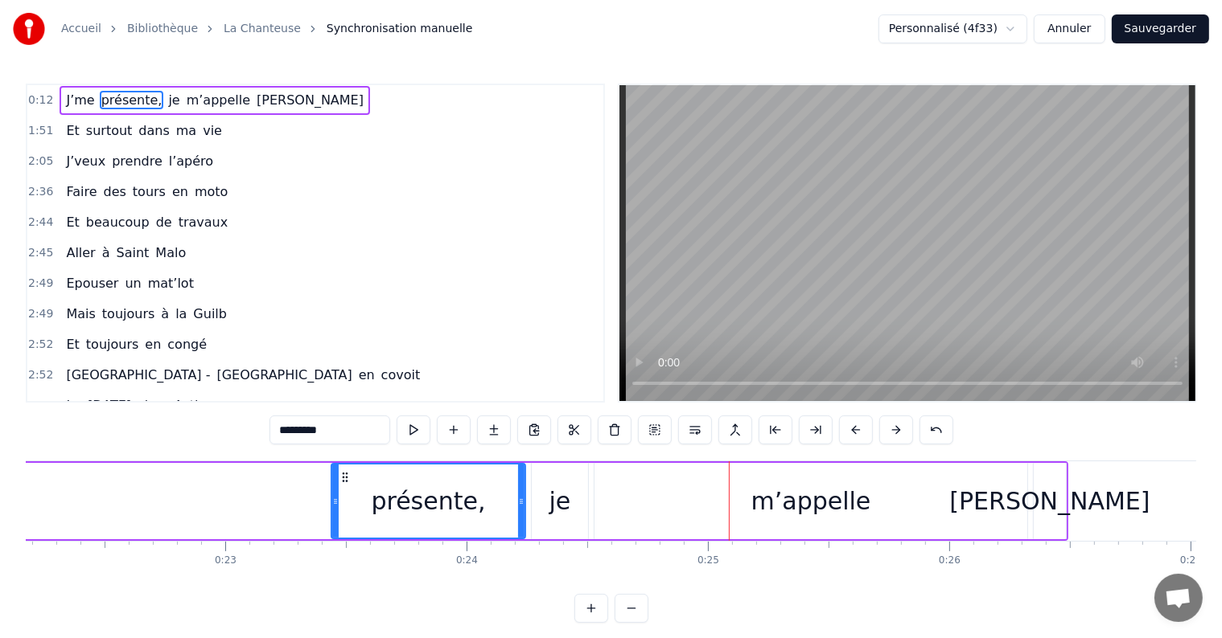
click at [841, 436] on button at bounding box center [856, 430] width 34 height 29
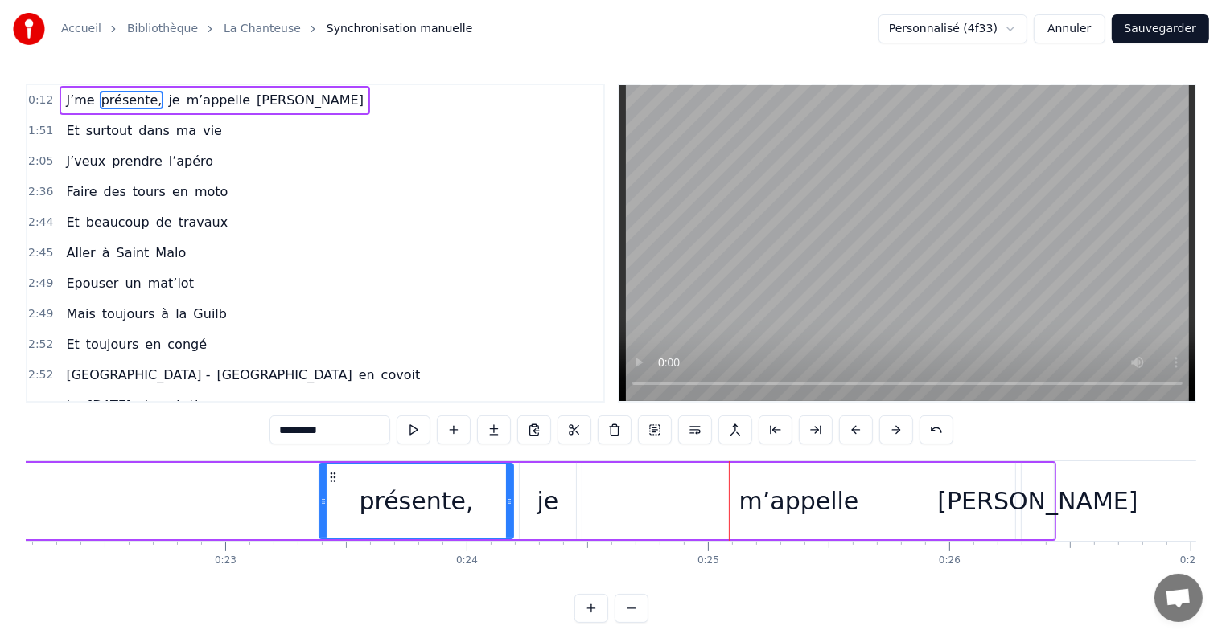
click at [841, 436] on button at bounding box center [856, 430] width 34 height 29
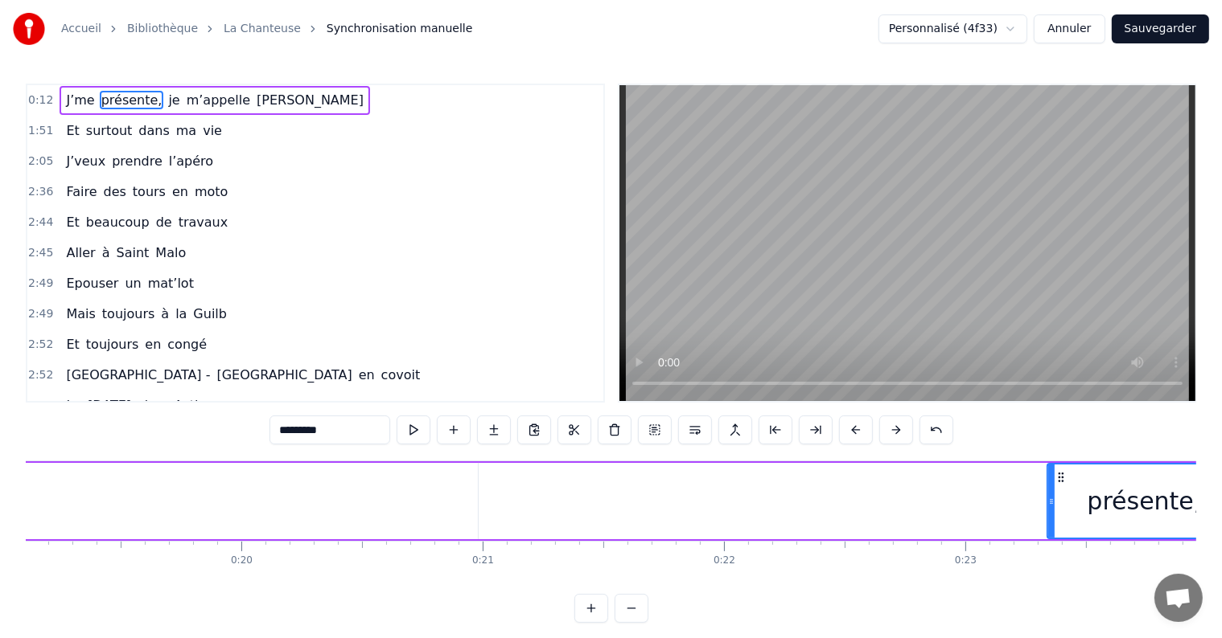
scroll to position [0, 4550]
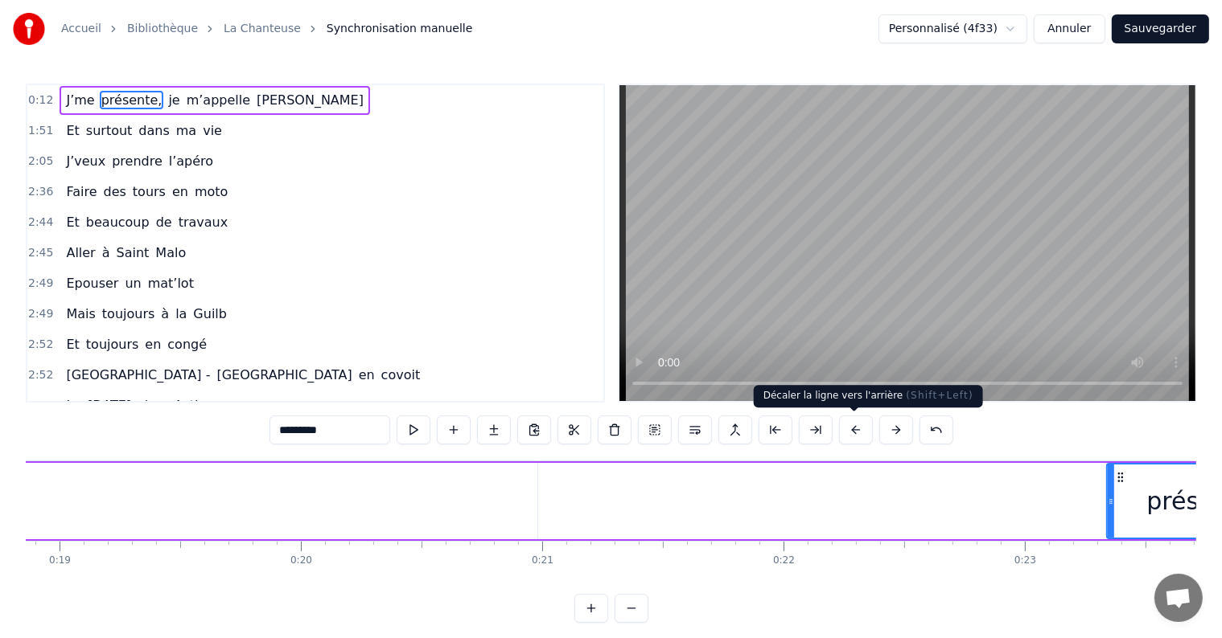
click at [849, 426] on button at bounding box center [856, 430] width 34 height 29
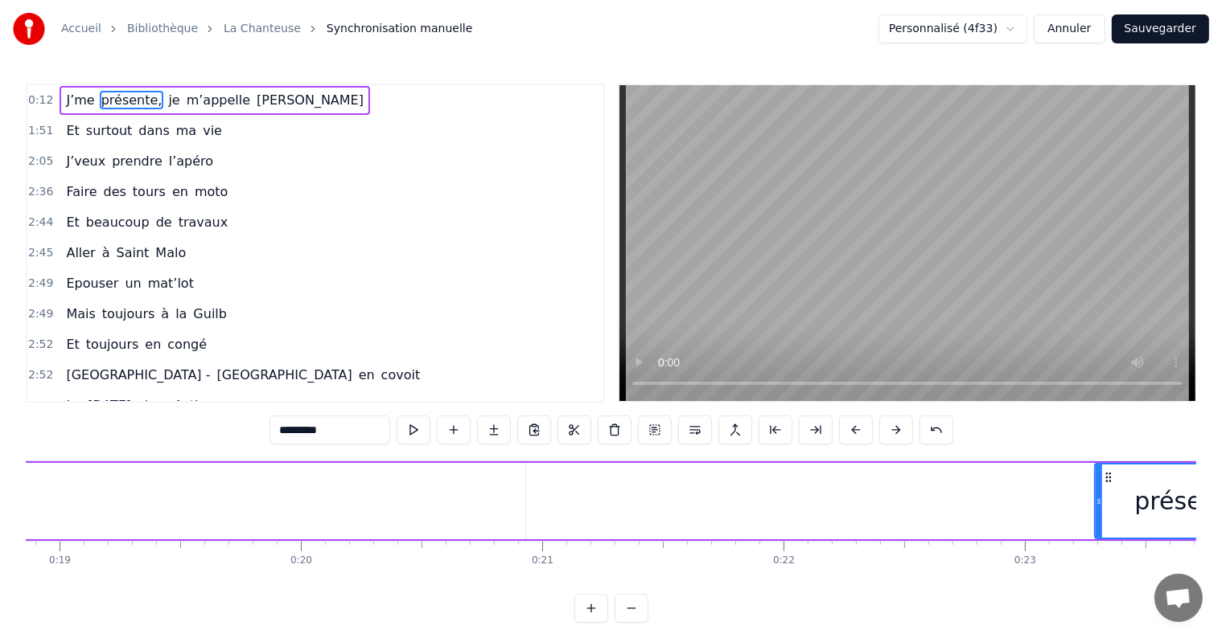
click at [849, 426] on button at bounding box center [856, 430] width 34 height 29
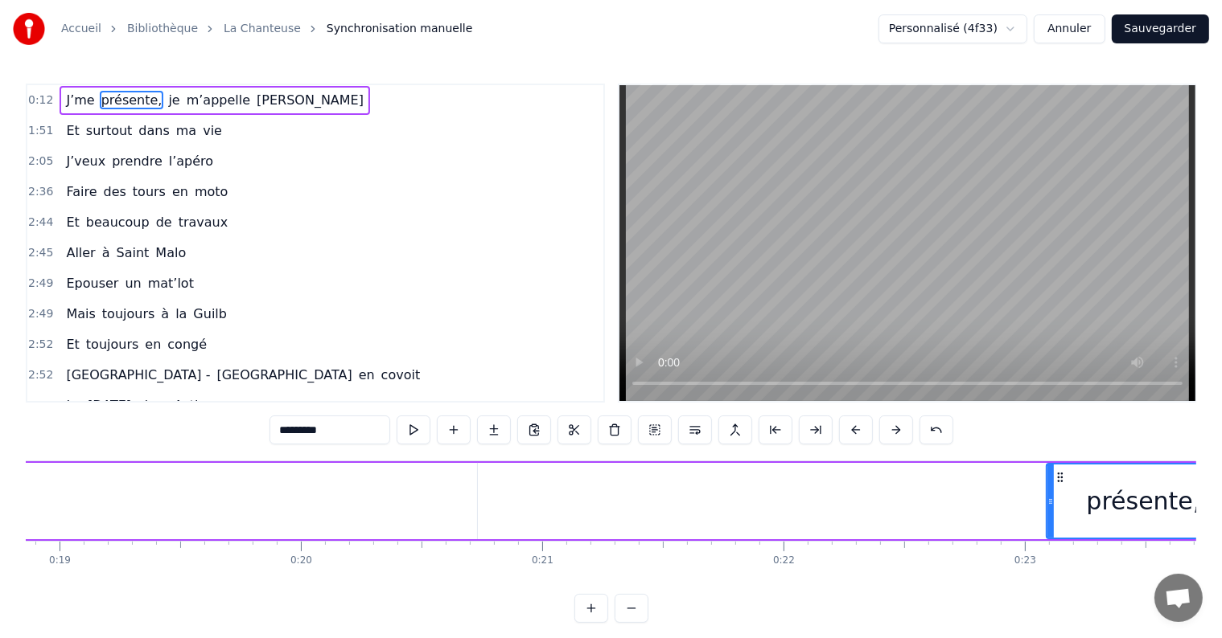
click at [849, 426] on button at bounding box center [856, 430] width 34 height 29
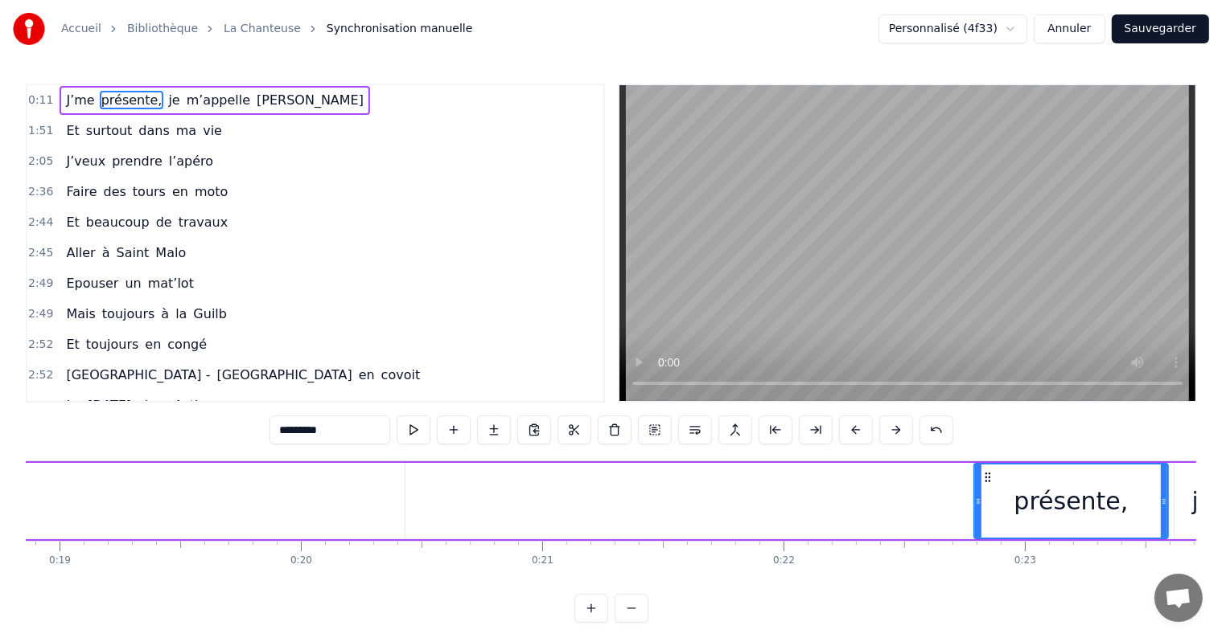
click at [849, 426] on button at bounding box center [856, 430] width 34 height 29
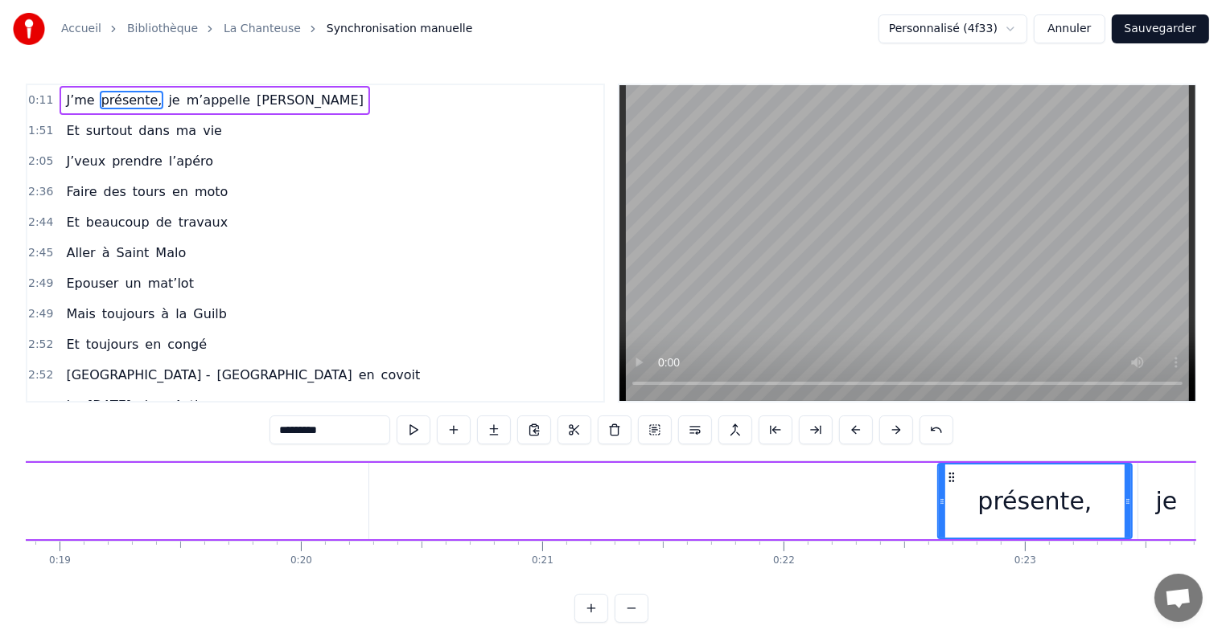
click at [849, 426] on button at bounding box center [856, 430] width 34 height 29
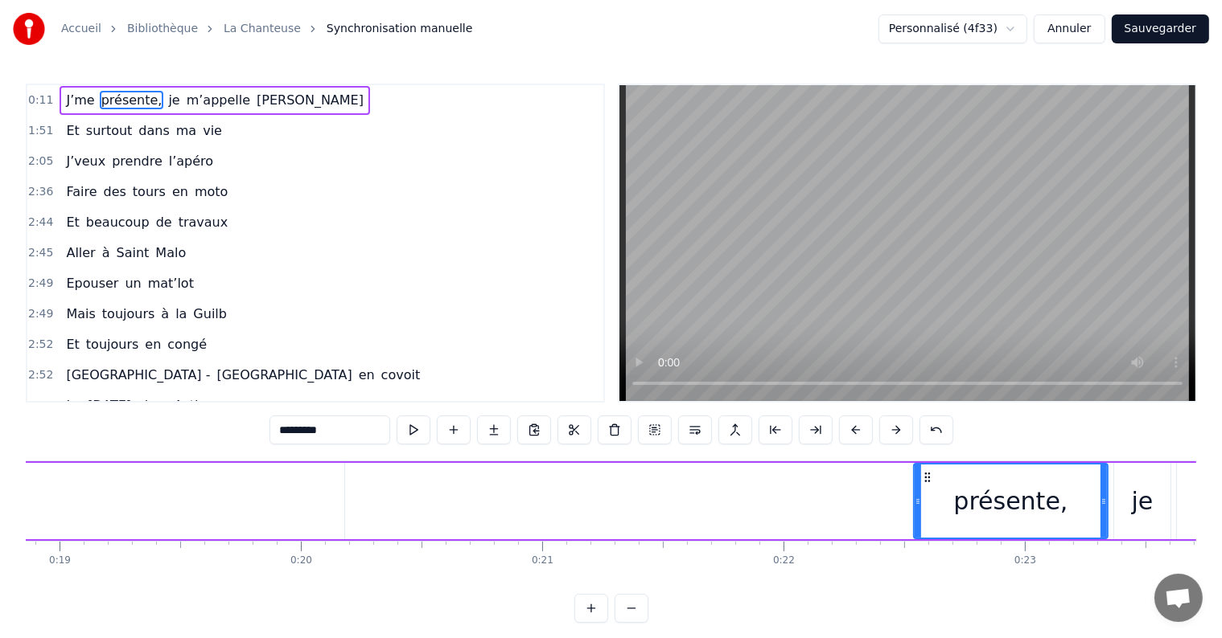
click at [849, 426] on button at bounding box center [856, 430] width 34 height 29
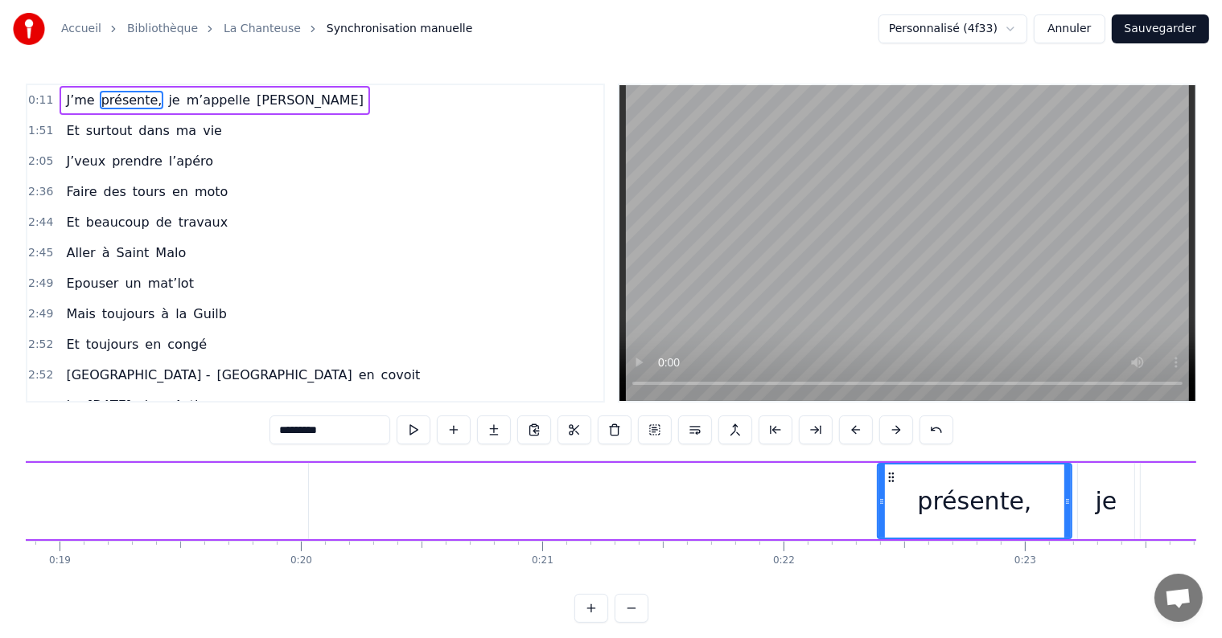
click at [849, 426] on button at bounding box center [856, 430] width 34 height 29
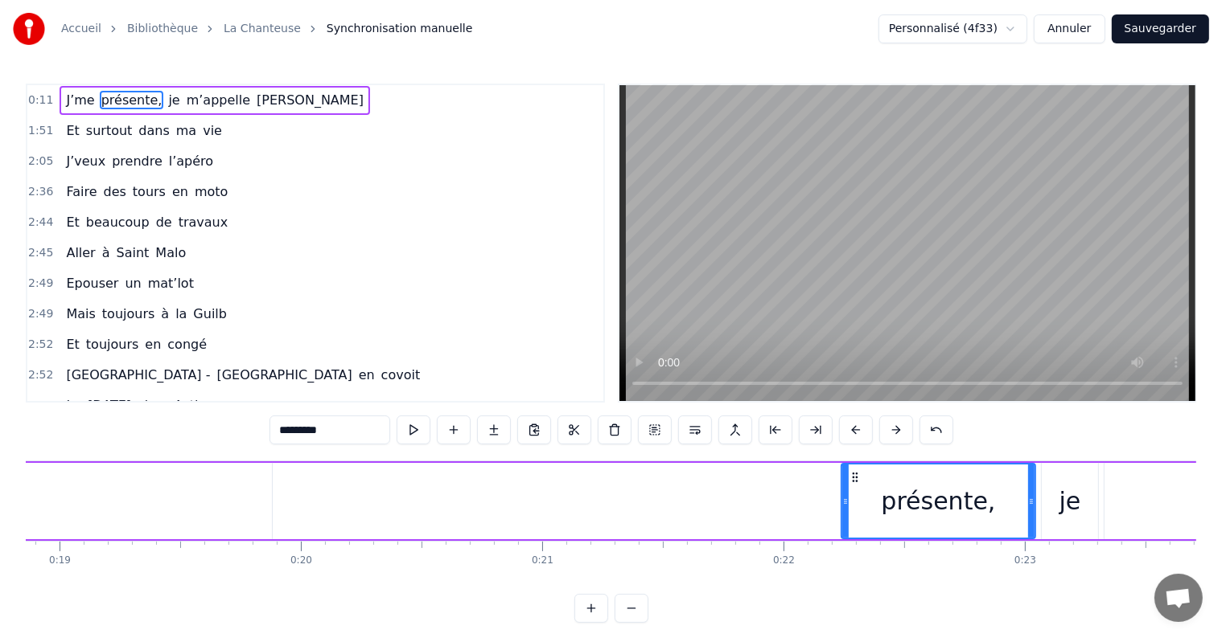
click at [849, 426] on button at bounding box center [856, 430] width 34 height 29
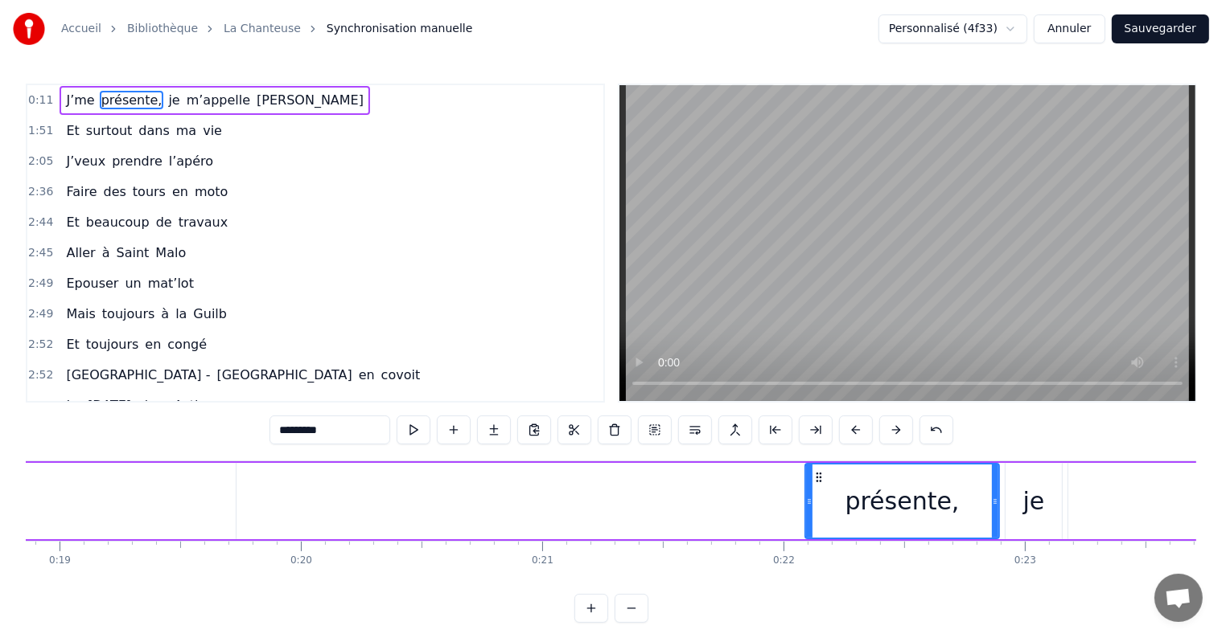
click at [849, 426] on button at bounding box center [856, 430] width 34 height 29
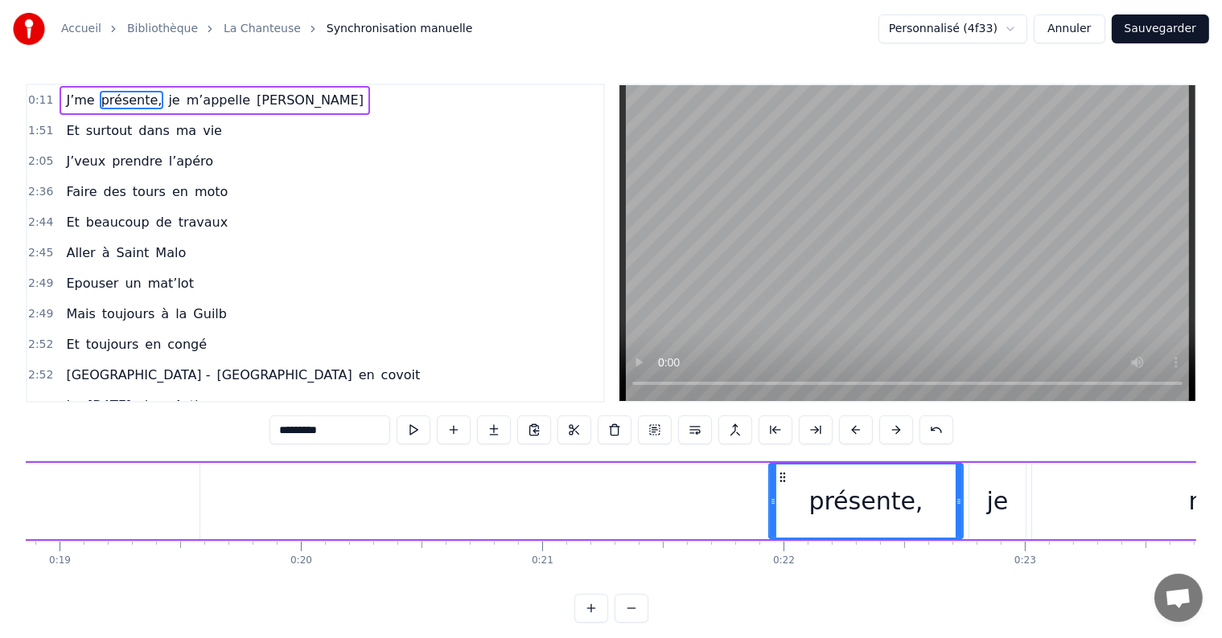
click at [849, 426] on button at bounding box center [856, 430] width 34 height 29
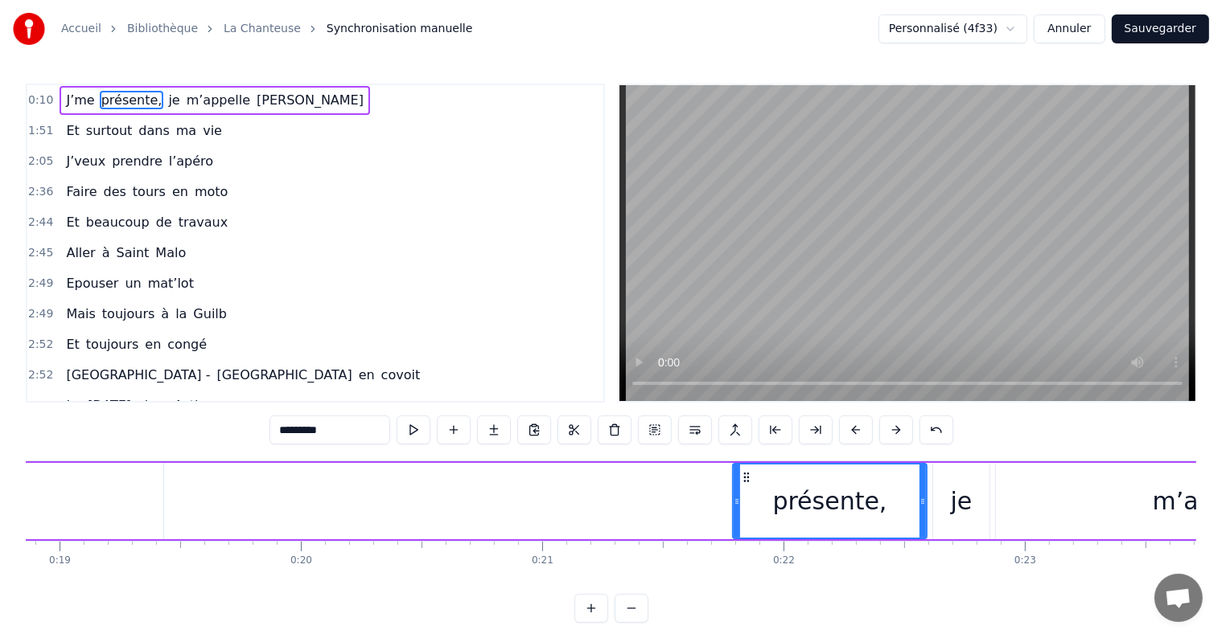
click at [849, 426] on button at bounding box center [856, 430] width 34 height 29
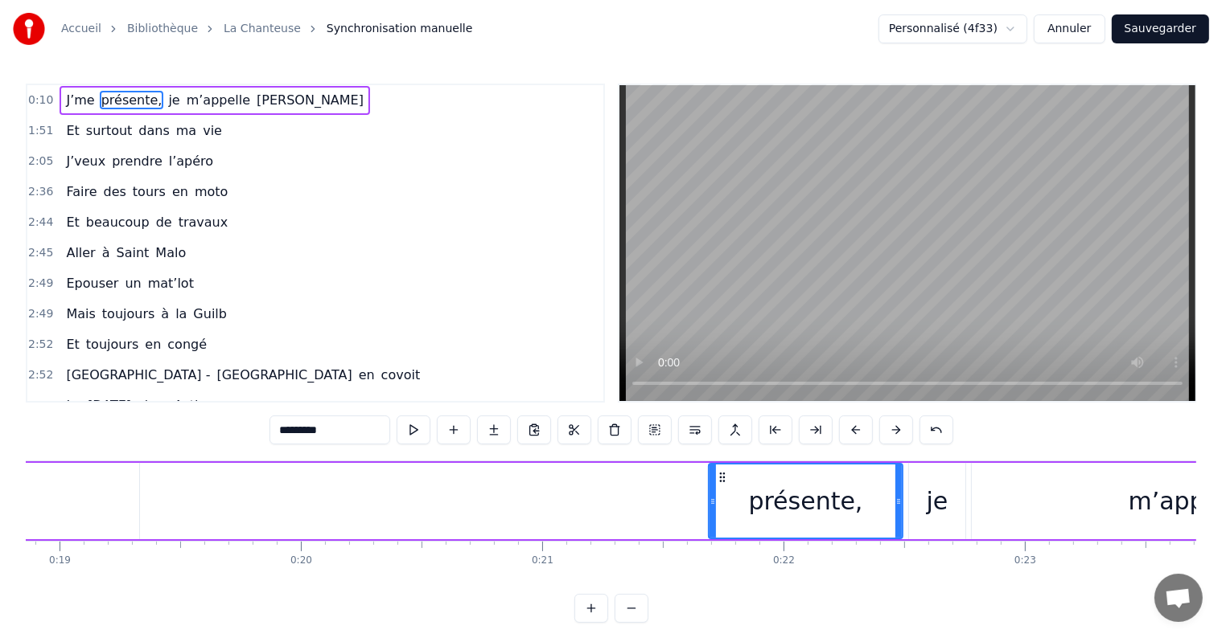
click at [849, 426] on button at bounding box center [856, 430] width 34 height 29
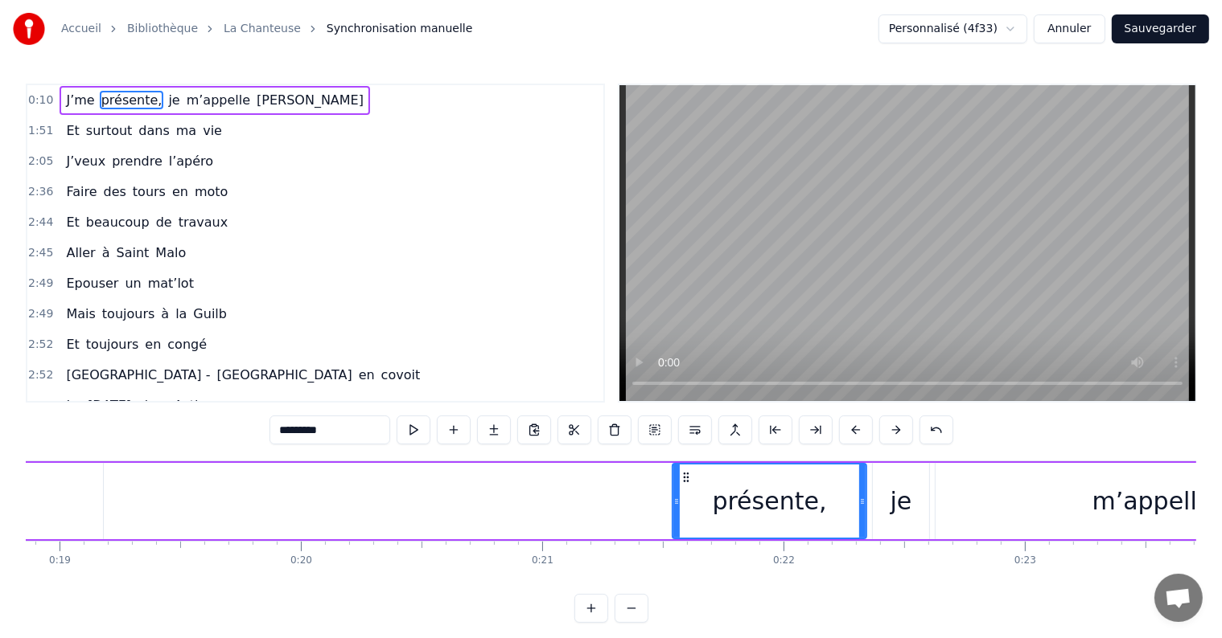
click at [849, 426] on button at bounding box center [856, 430] width 34 height 29
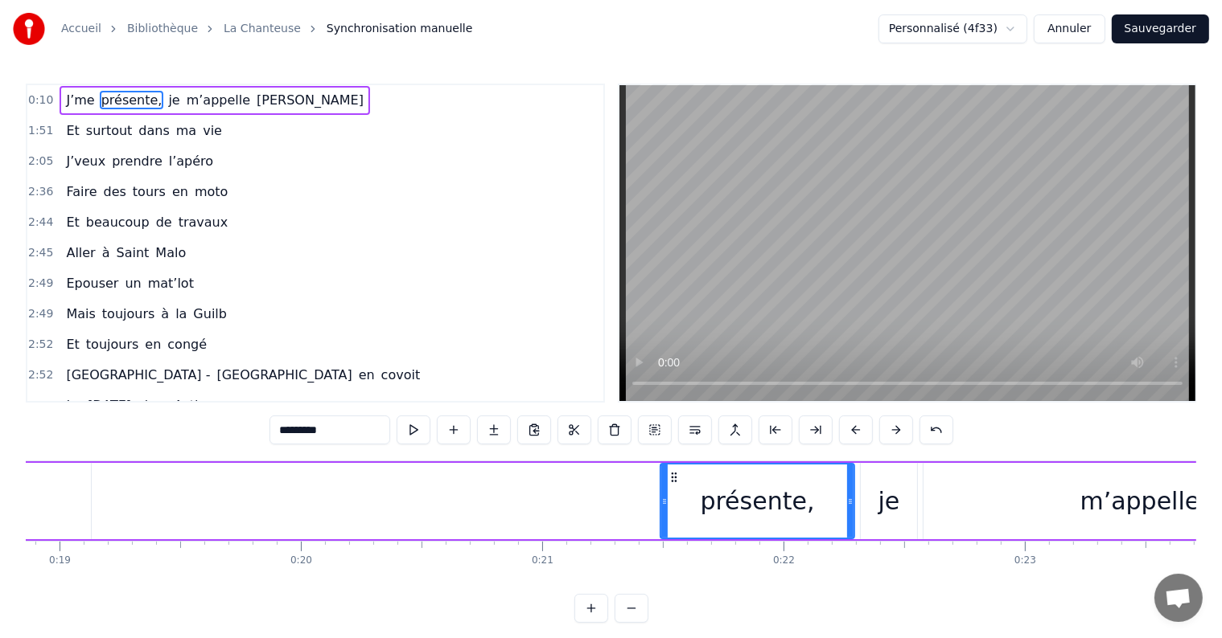
click at [849, 426] on button at bounding box center [856, 430] width 34 height 29
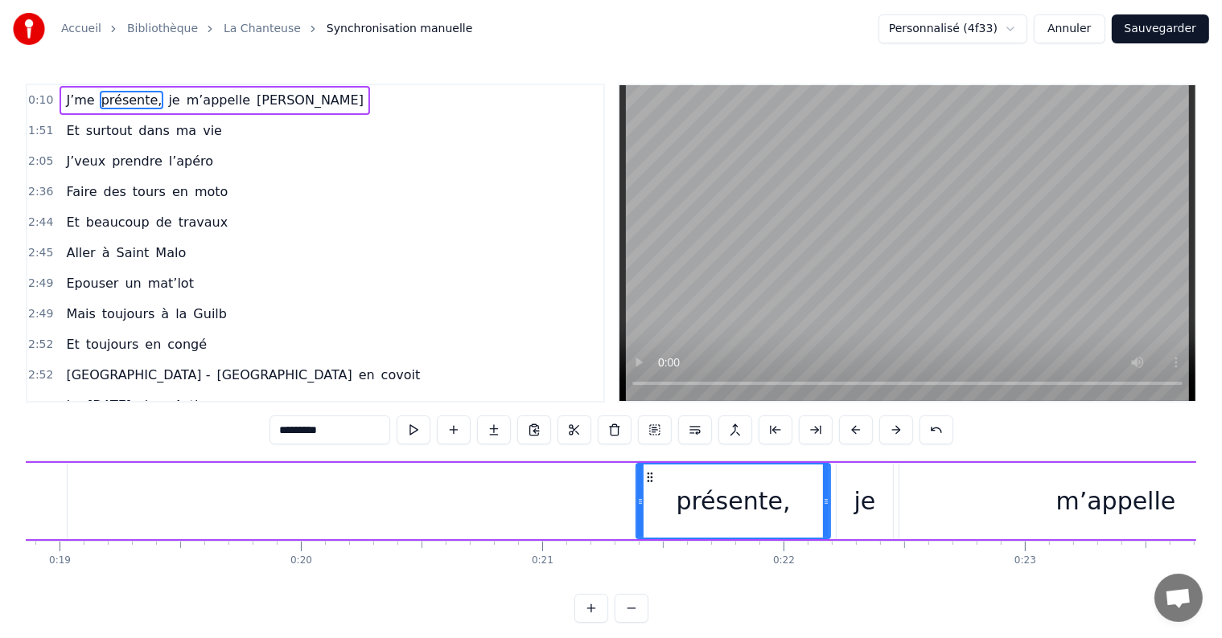
click at [849, 426] on button at bounding box center [856, 430] width 34 height 29
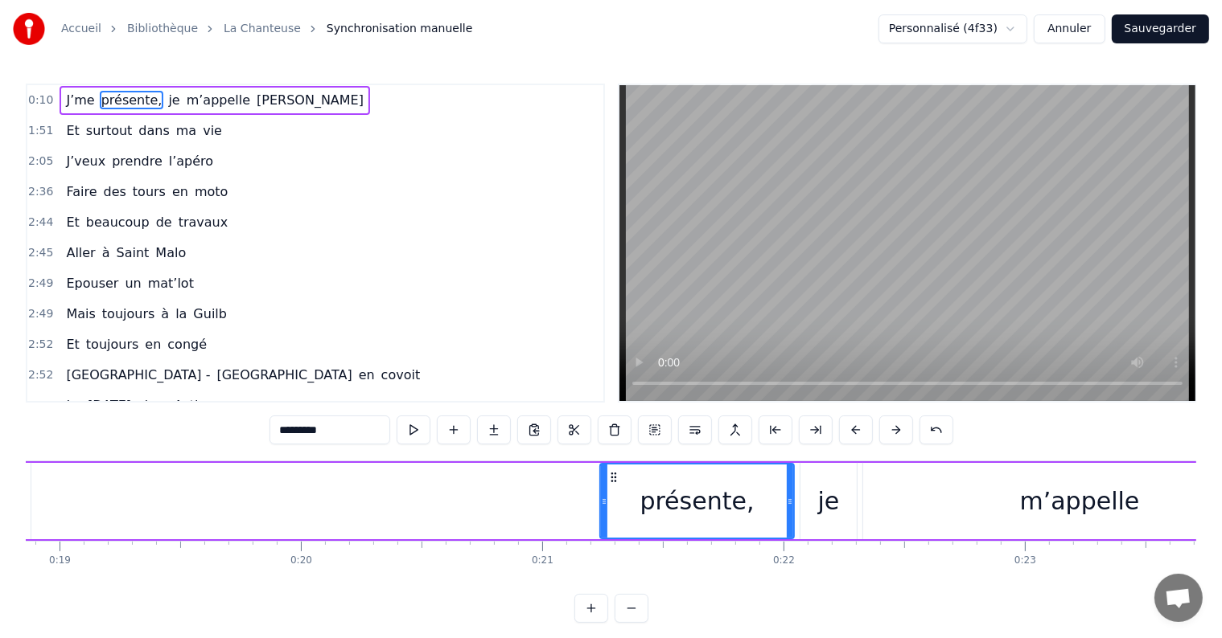
click at [849, 426] on button at bounding box center [856, 430] width 34 height 29
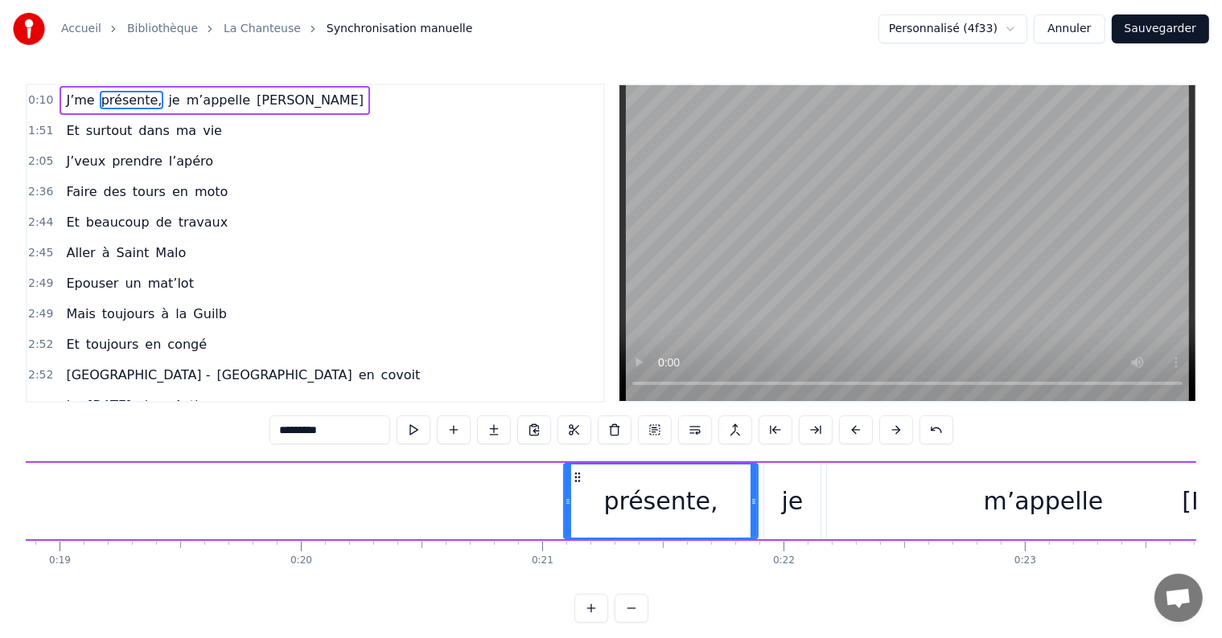
click at [849, 426] on button at bounding box center [856, 430] width 34 height 29
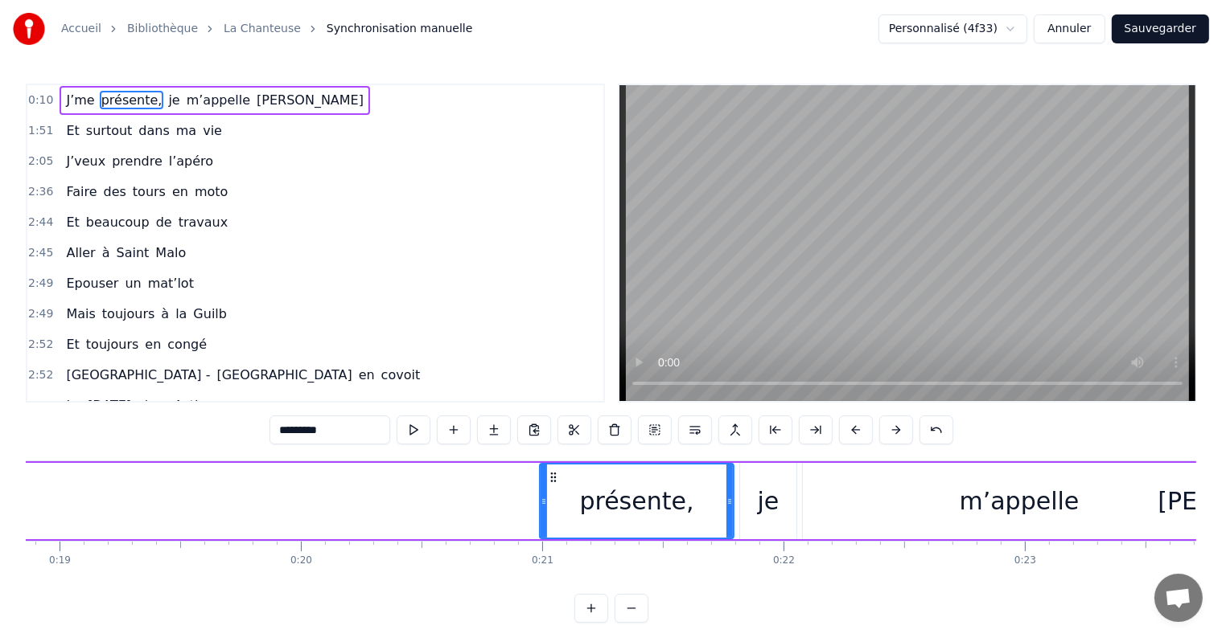
click at [849, 426] on button at bounding box center [856, 430] width 34 height 29
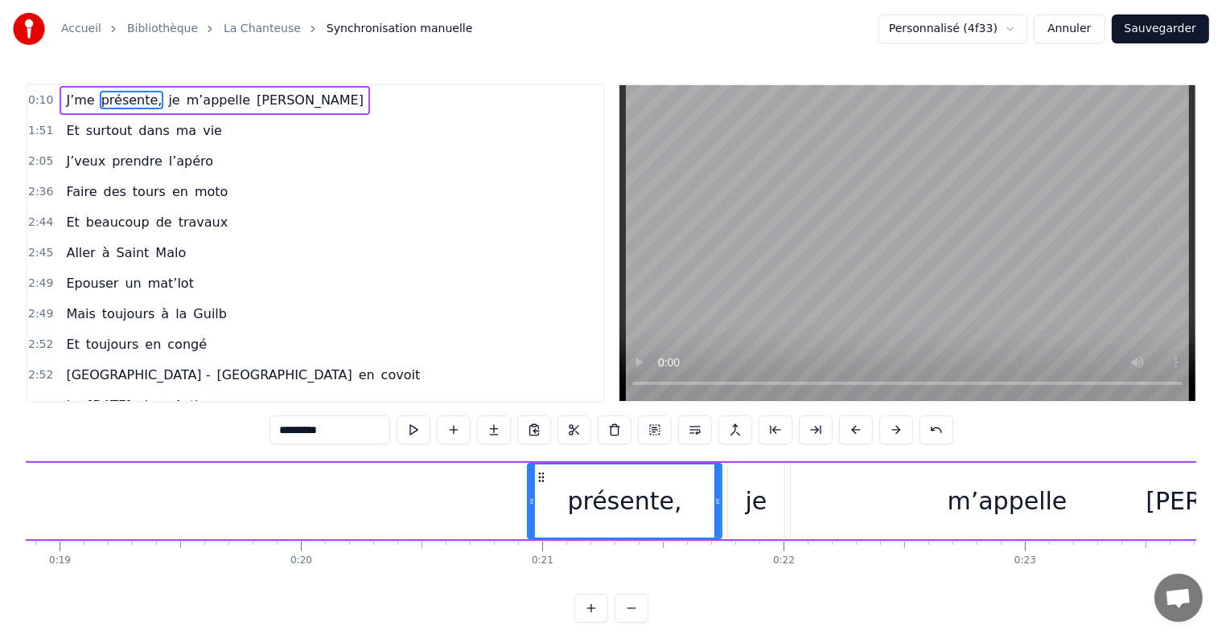
click at [849, 426] on button at bounding box center [856, 430] width 34 height 29
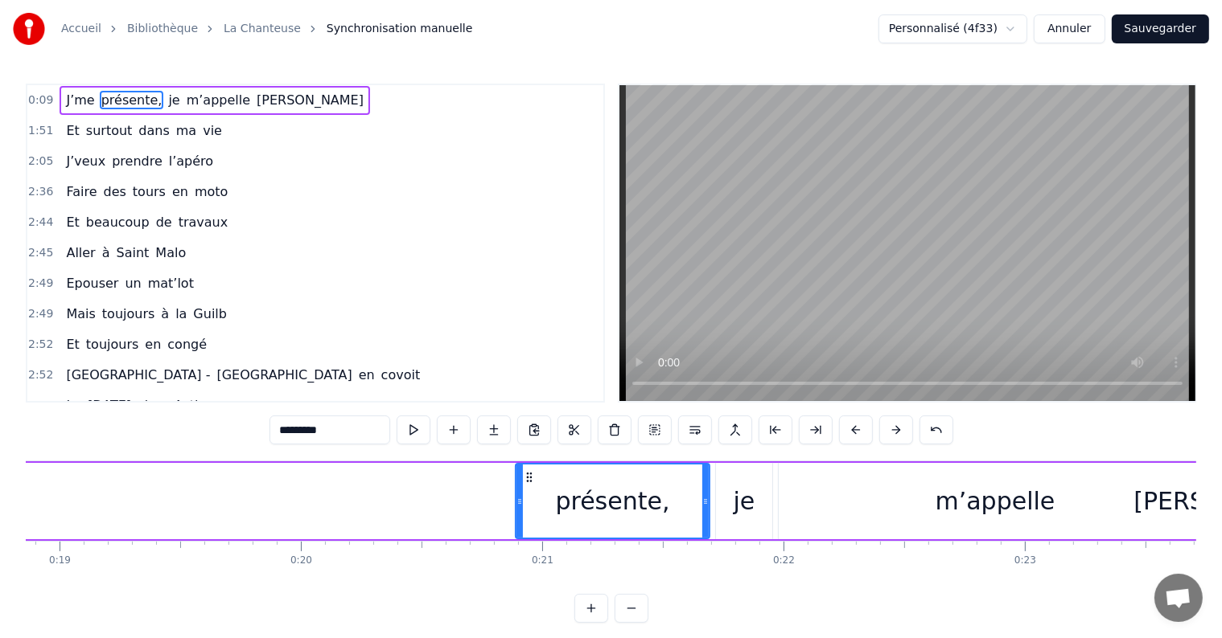
click at [849, 426] on button at bounding box center [856, 430] width 34 height 29
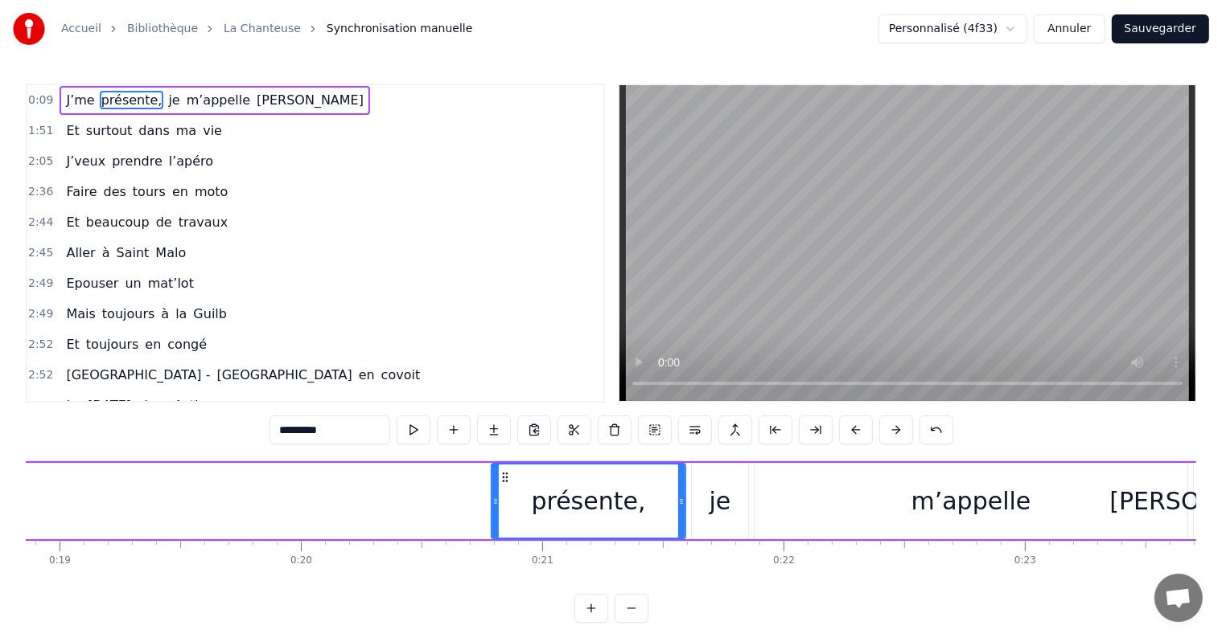
click at [849, 426] on button at bounding box center [856, 430] width 34 height 29
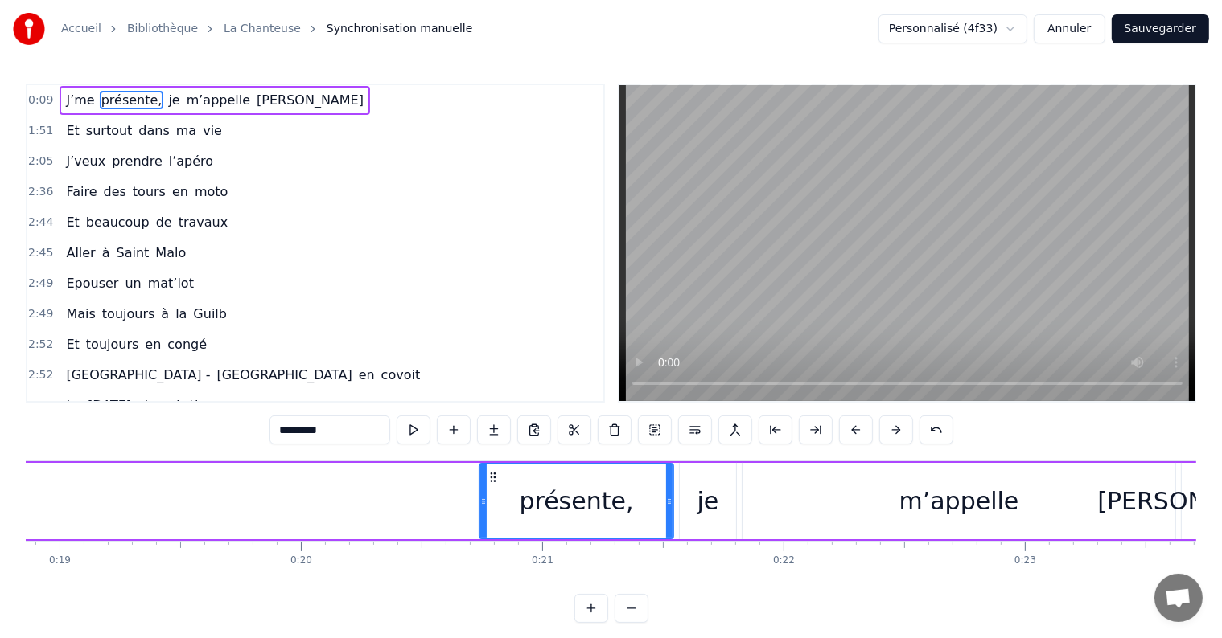
click at [849, 426] on button at bounding box center [856, 430] width 34 height 29
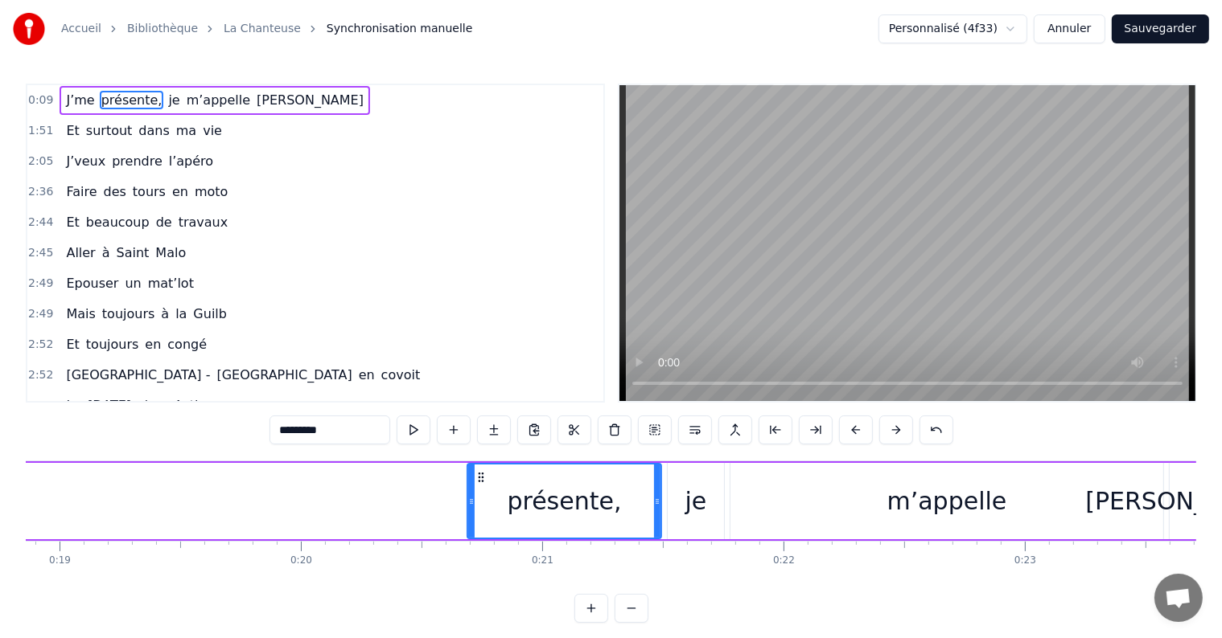
click at [849, 426] on button at bounding box center [856, 430] width 34 height 29
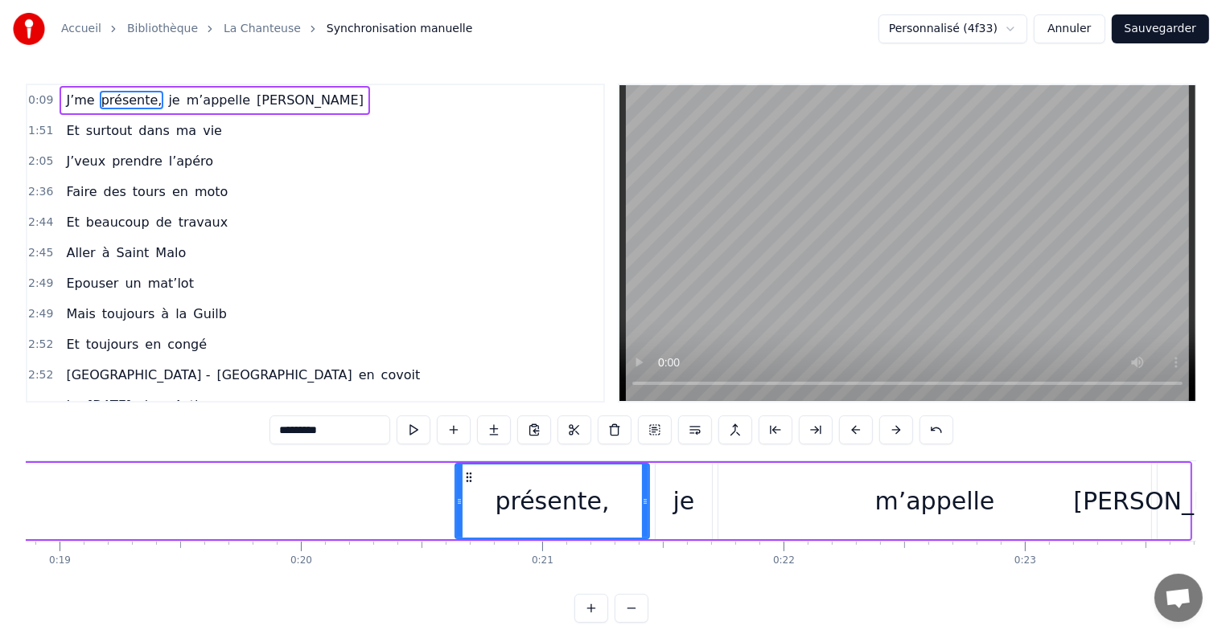
click at [849, 426] on button at bounding box center [856, 430] width 34 height 29
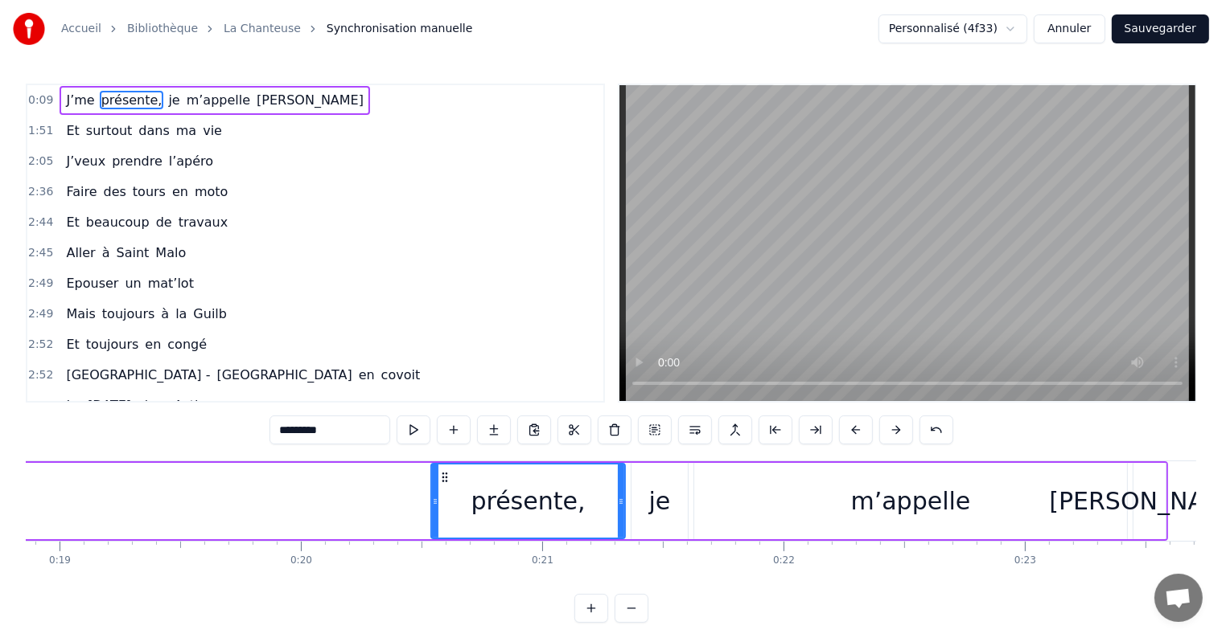
click at [849, 426] on button at bounding box center [856, 430] width 34 height 29
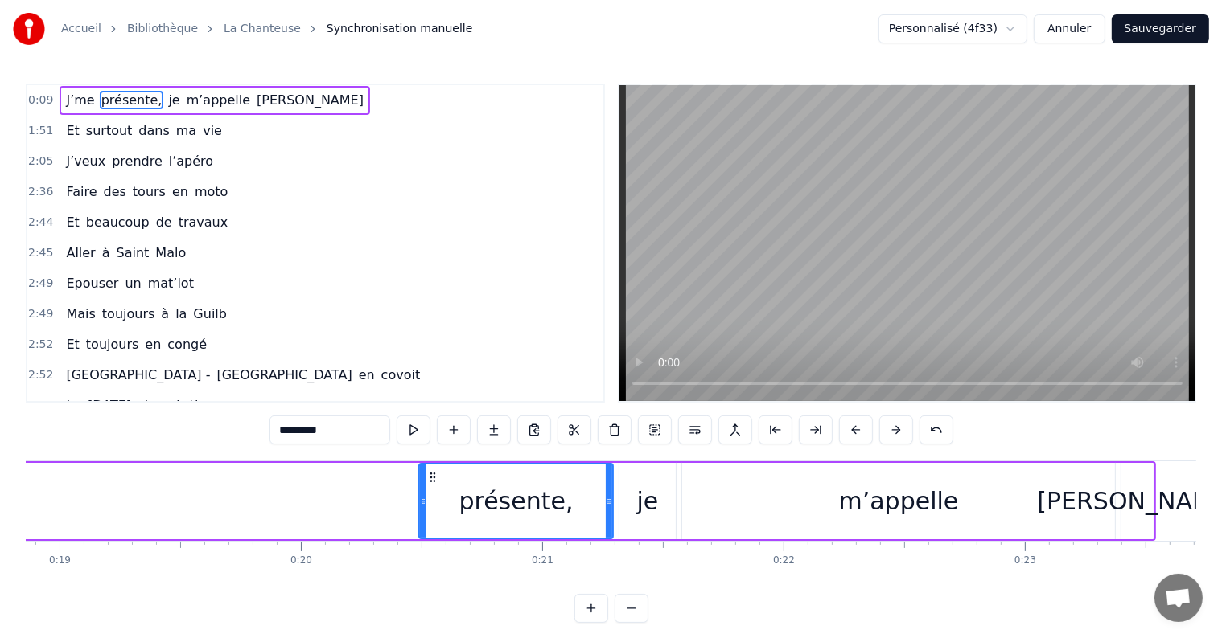
click at [849, 426] on button at bounding box center [856, 430] width 34 height 29
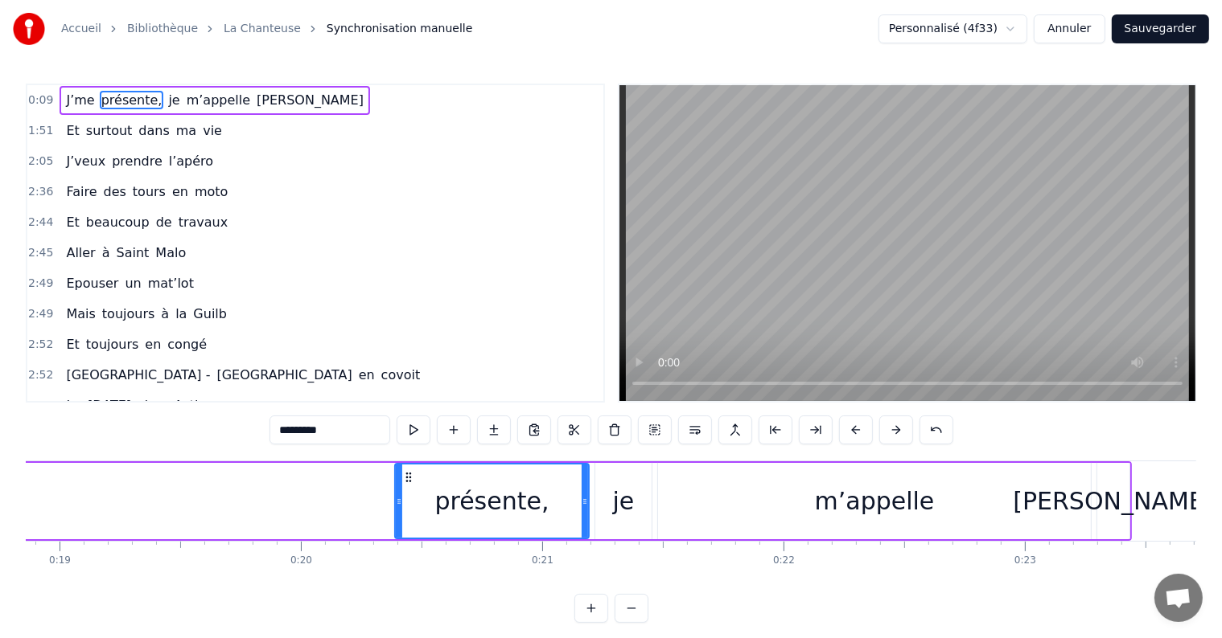
click at [849, 426] on button at bounding box center [856, 430] width 34 height 29
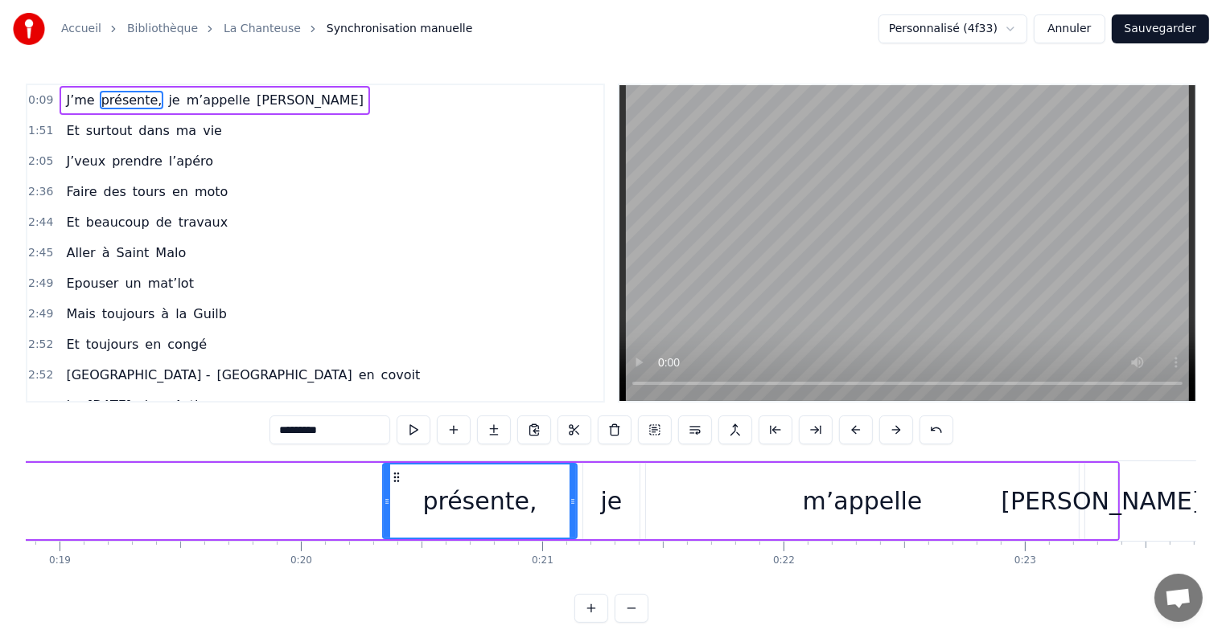
click at [849, 426] on button at bounding box center [856, 430] width 34 height 29
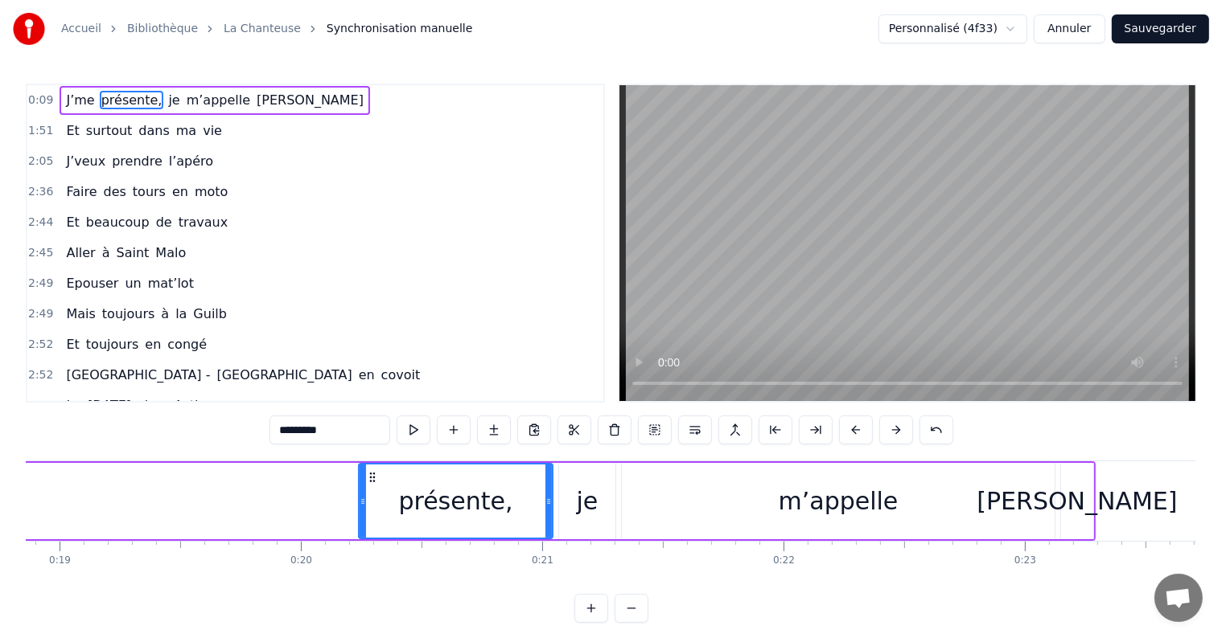
click at [849, 426] on button at bounding box center [856, 430] width 34 height 29
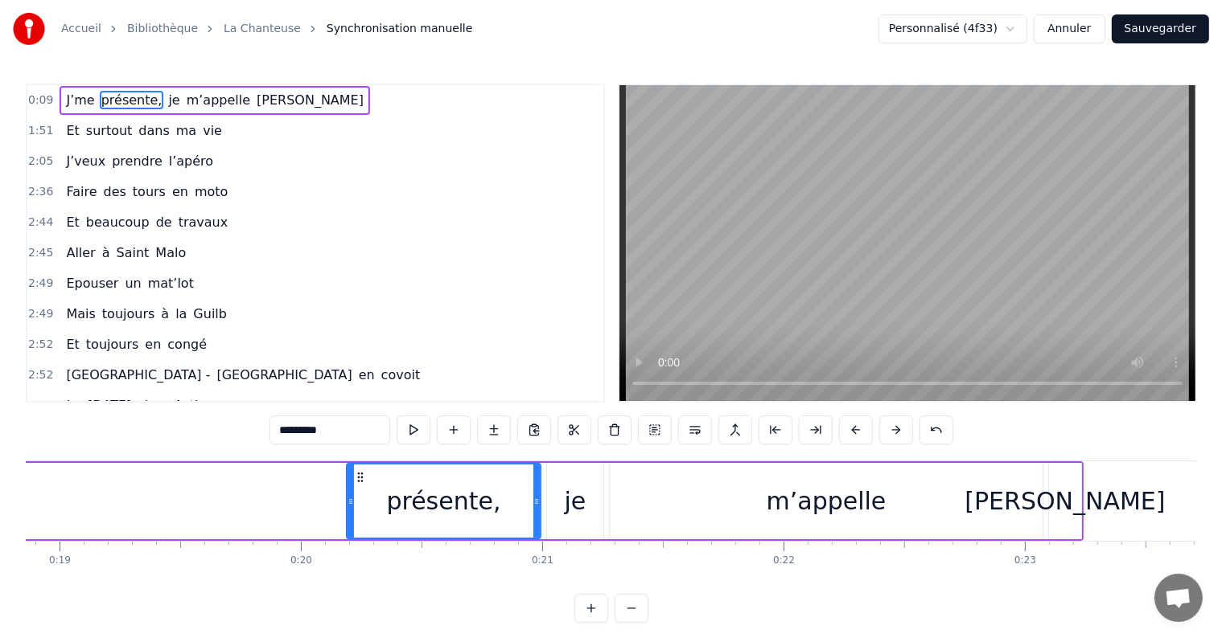
click at [849, 426] on button at bounding box center [856, 430] width 34 height 29
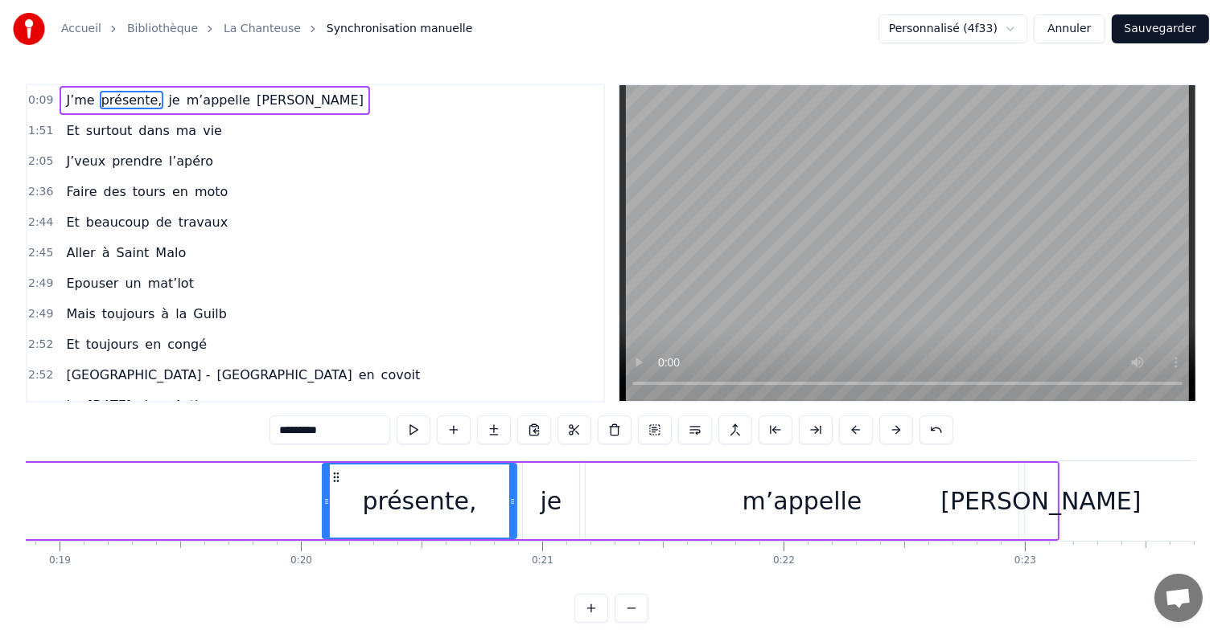
click at [849, 426] on button at bounding box center [856, 430] width 34 height 29
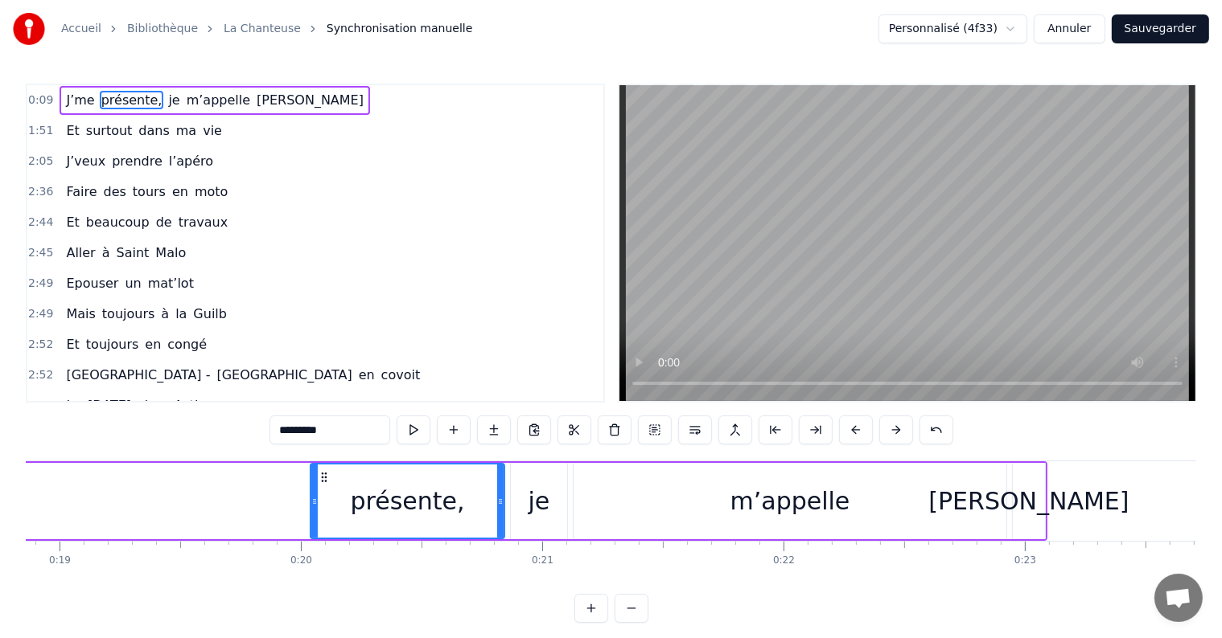
click at [849, 426] on button at bounding box center [856, 430] width 34 height 29
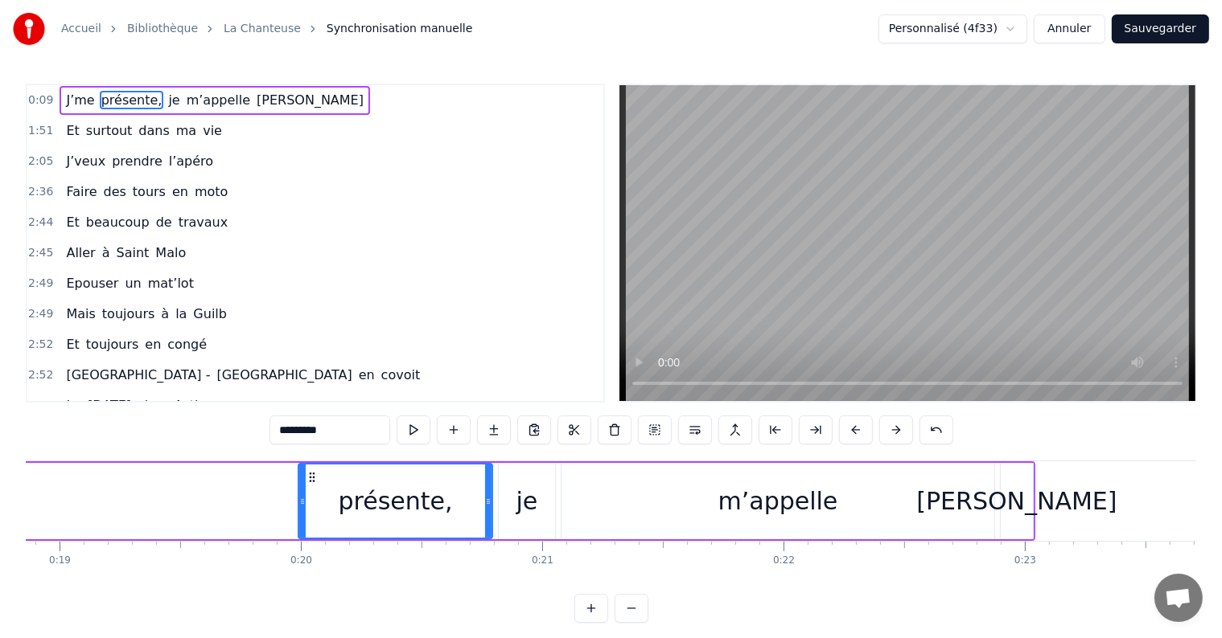
click at [849, 426] on button at bounding box center [856, 430] width 34 height 29
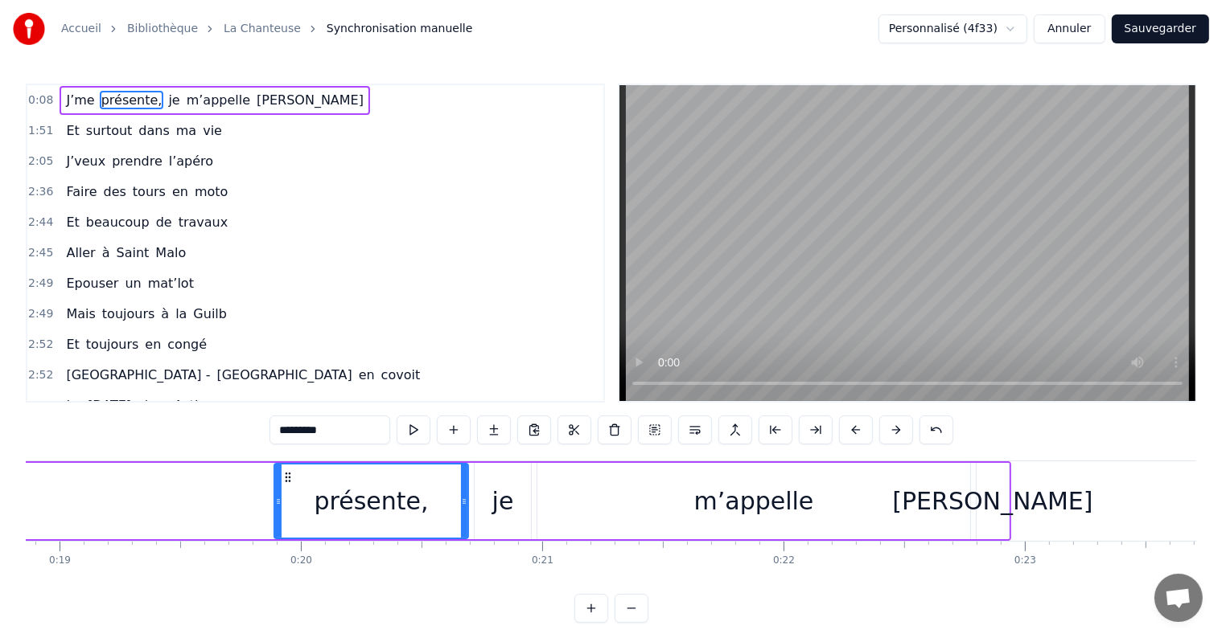
click at [849, 426] on button at bounding box center [856, 430] width 34 height 29
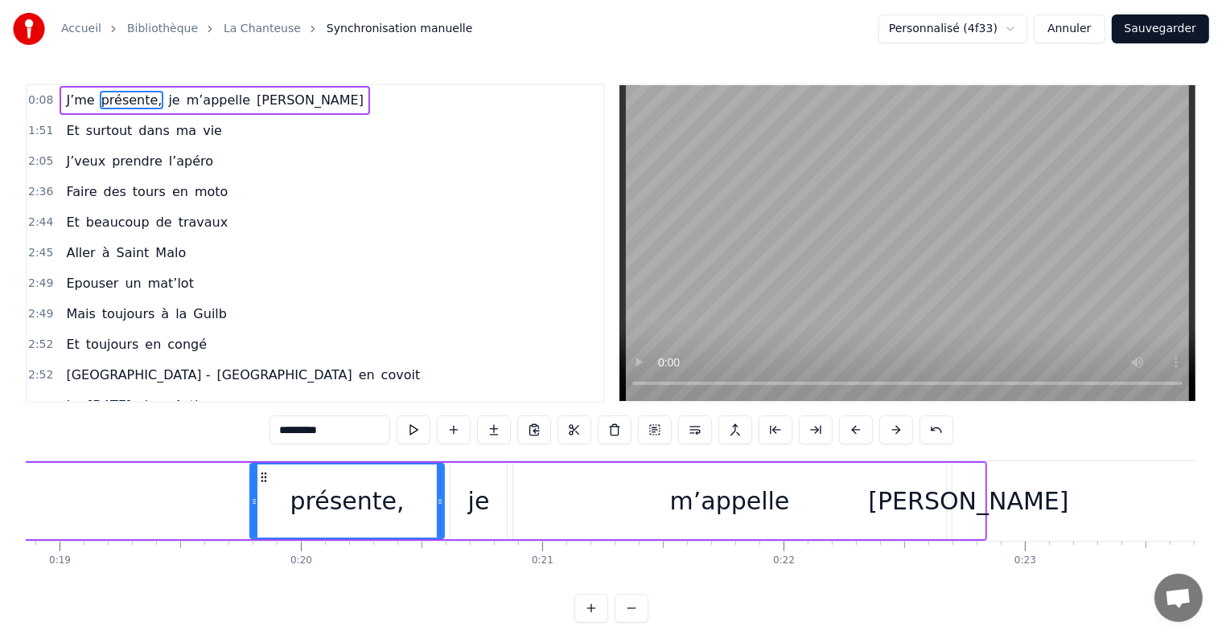
click at [849, 426] on button at bounding box center [856, 430] width 34 height 29
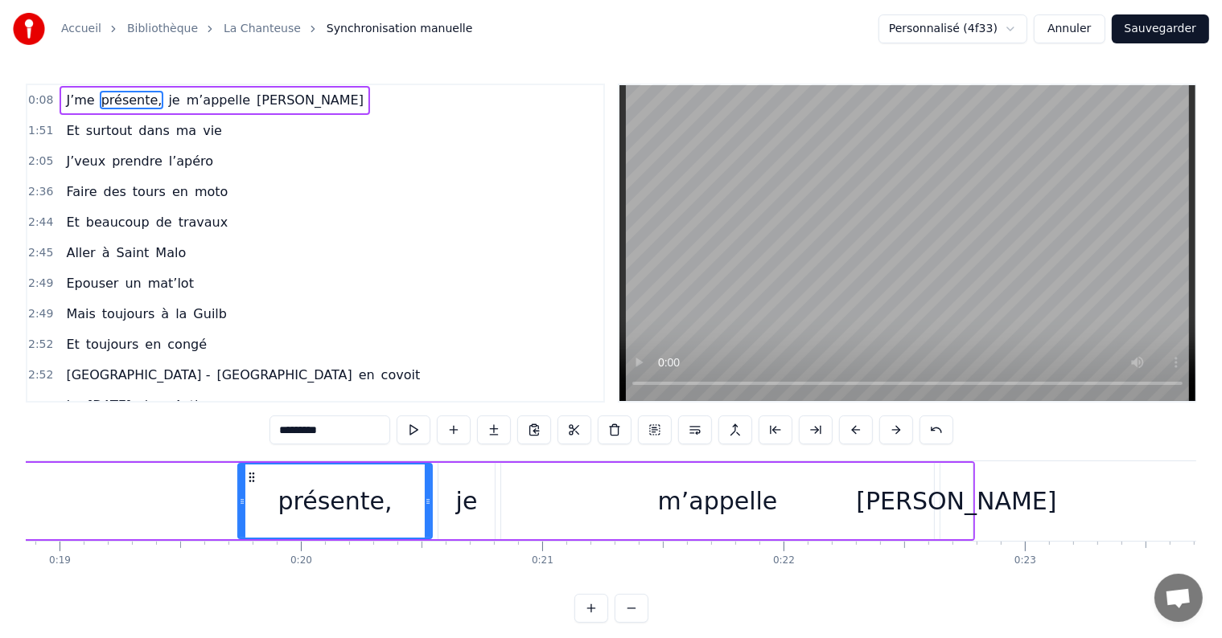
click at [849, 426] on button at bounding box center [856, 430] width 34 height 29
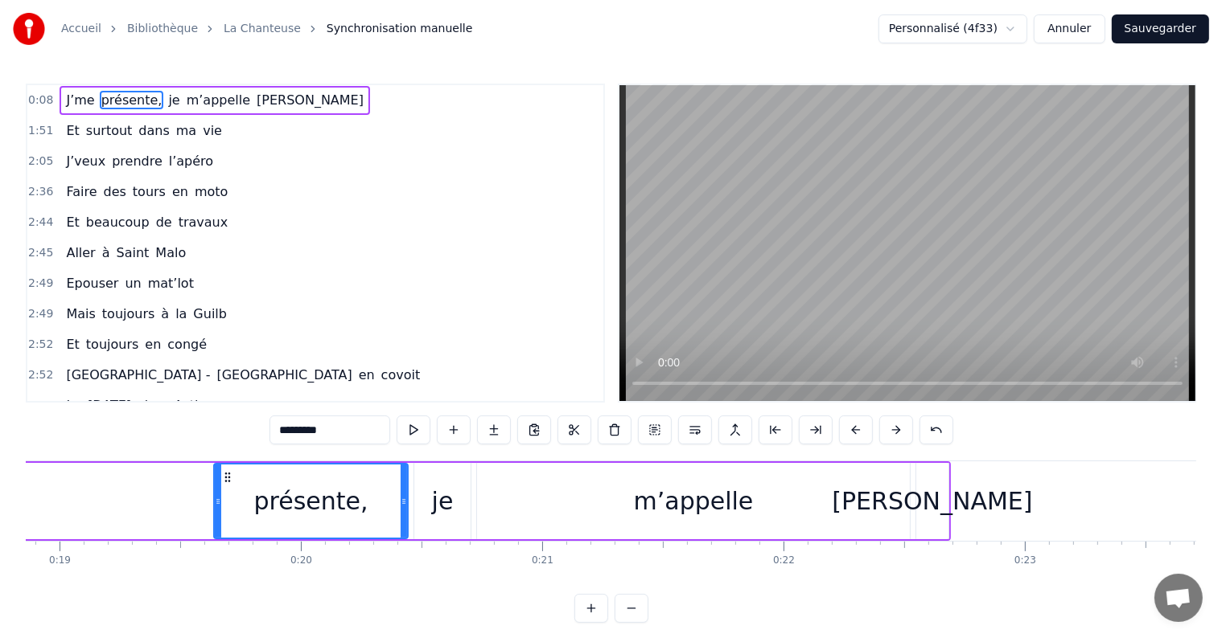
click at [849, 426] on button at bounding box center [856, 430] width 34 height 29
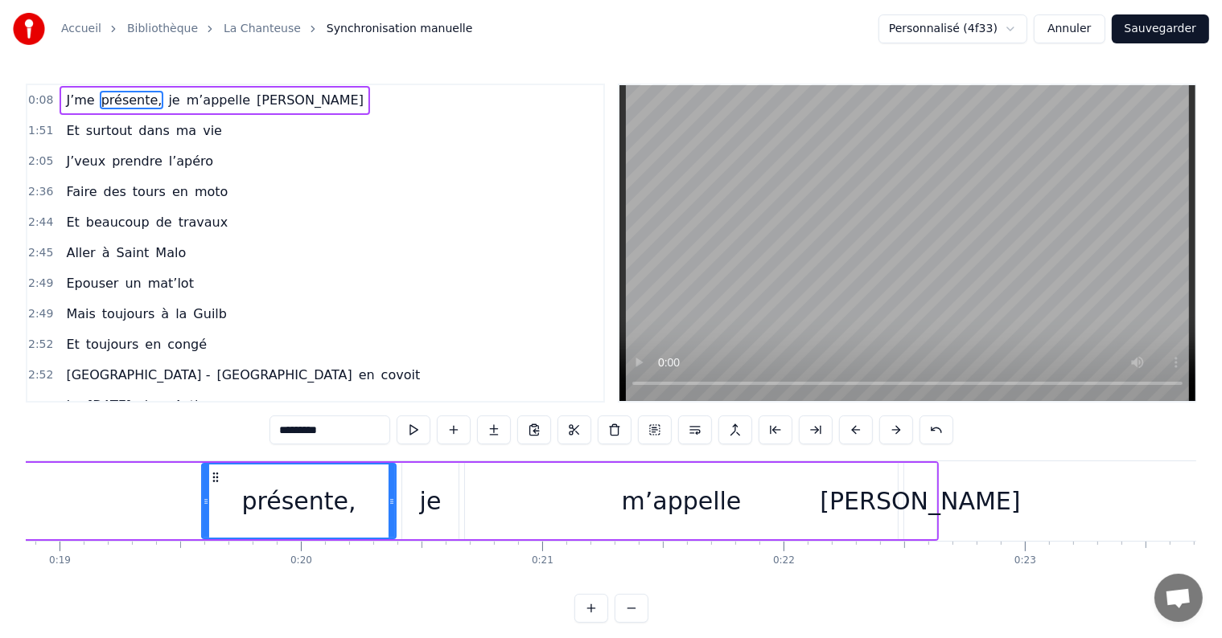
click at [849, 426] on button at bounding box center [856, 430] width 34 height 29
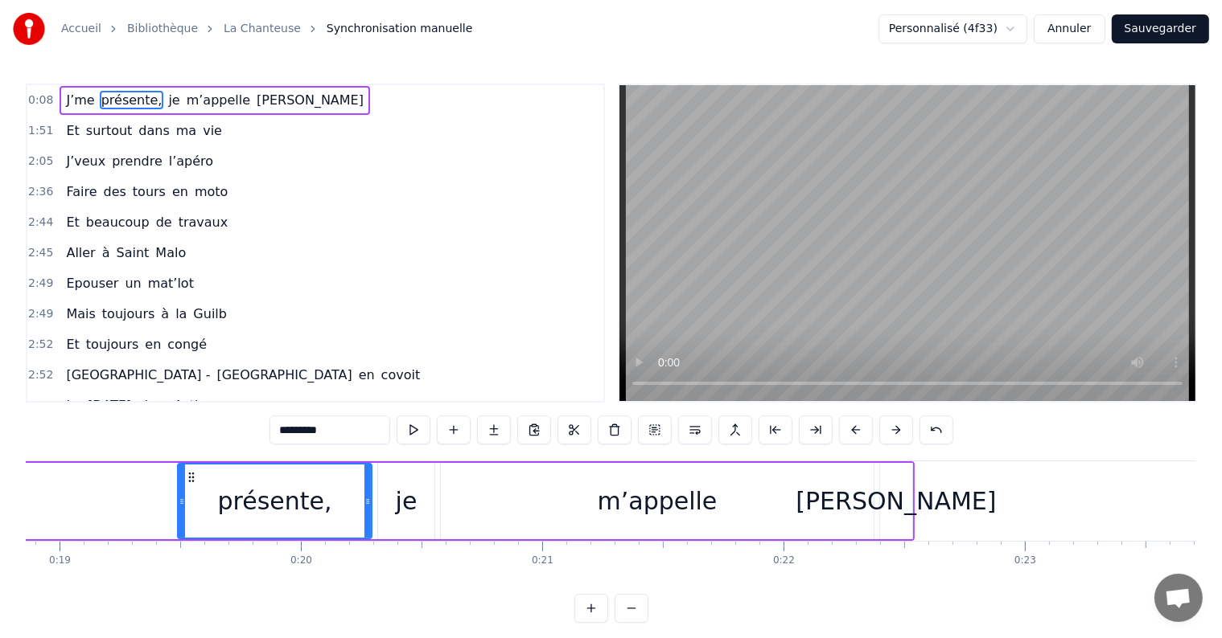
click at [849, 426] on button at bounding box center [856, 430] width 34 height 29
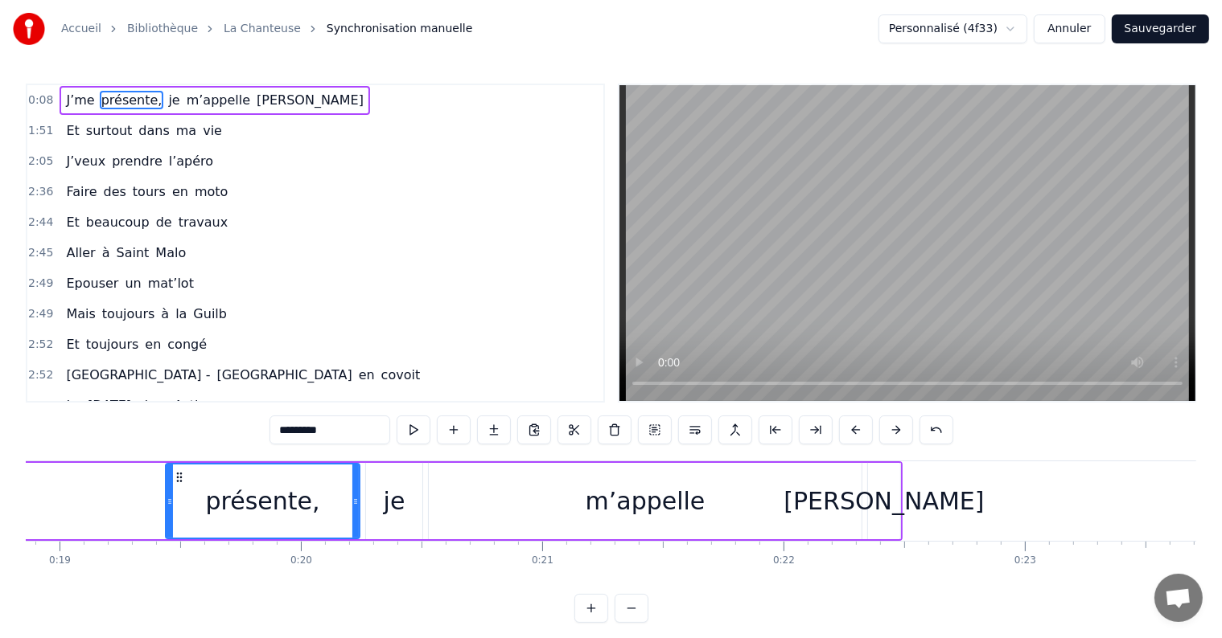
click at [849, 426] on button at bounding box center [856, 430] width 34 height 29
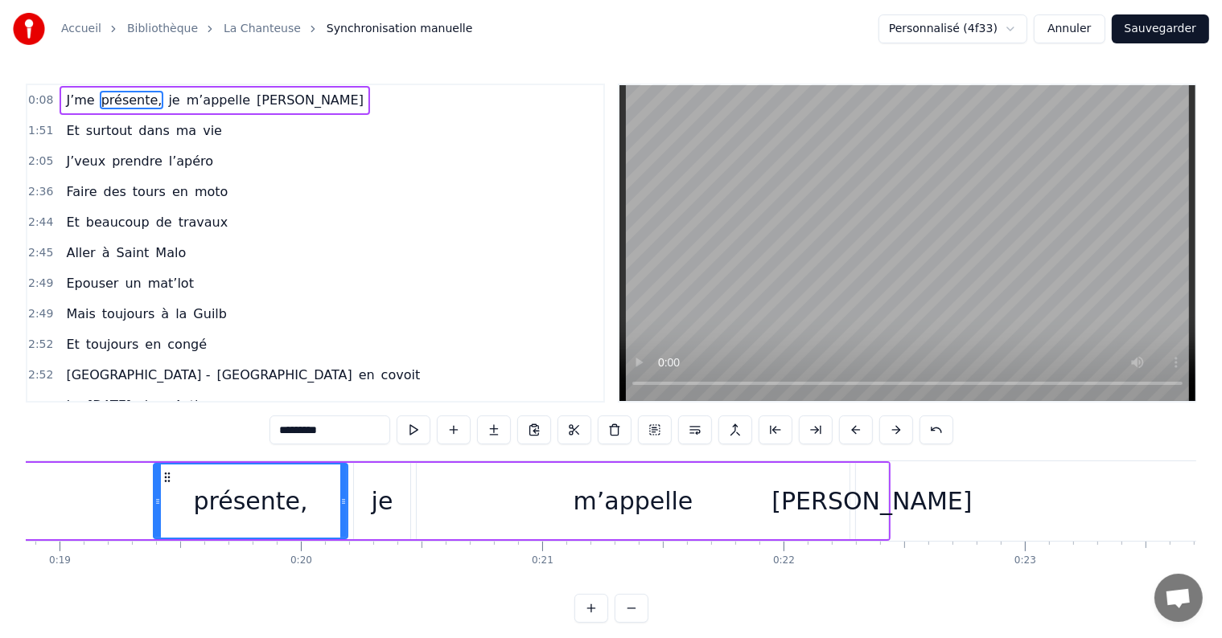
click at [849, 426] on button at bounding box center [856, 430] width 34 height 29
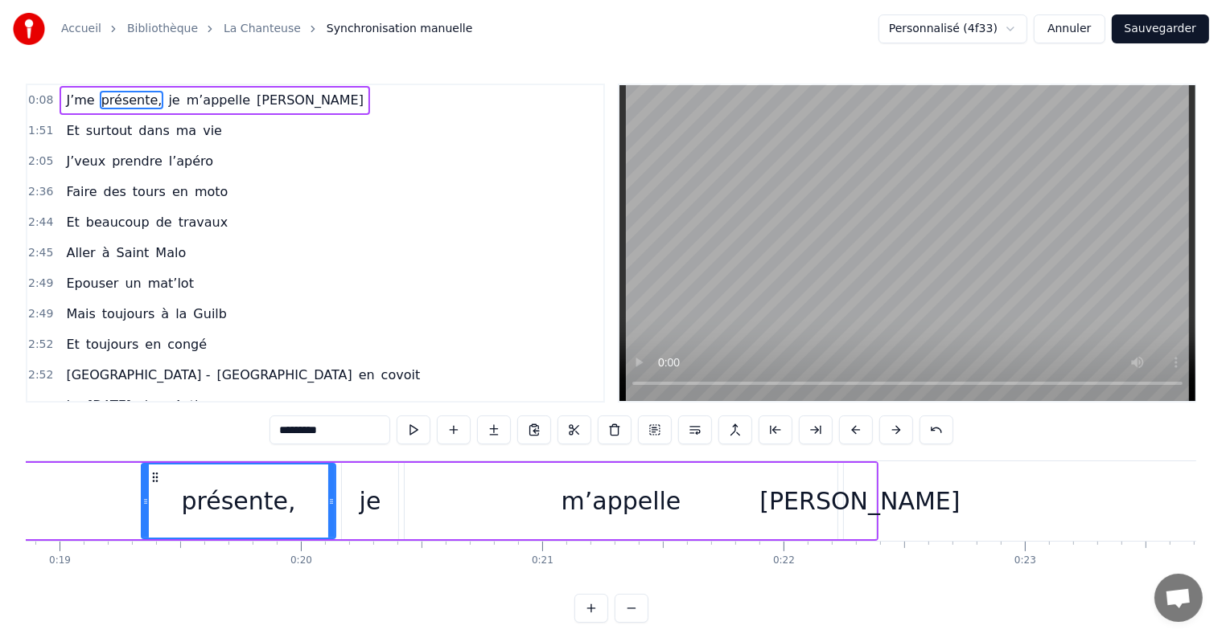
click at [849, 426] on button at bounding box center [856, 430] width 34 height 29
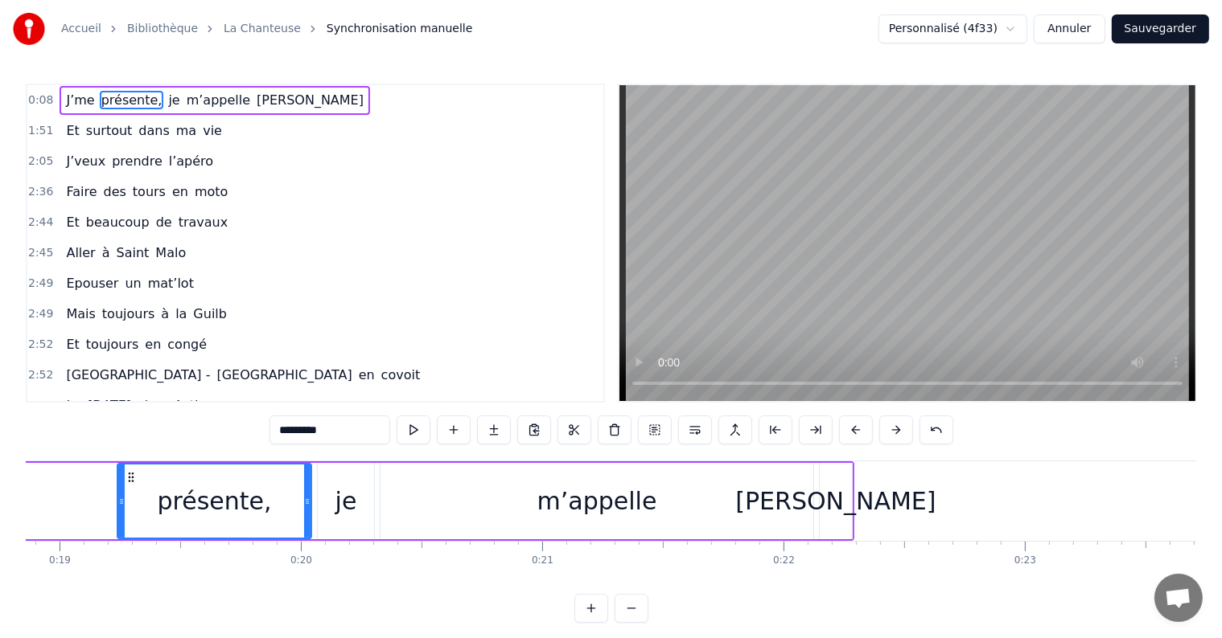
click at [849, 426] on button at bounding box center [856, 430] width 34 height 29
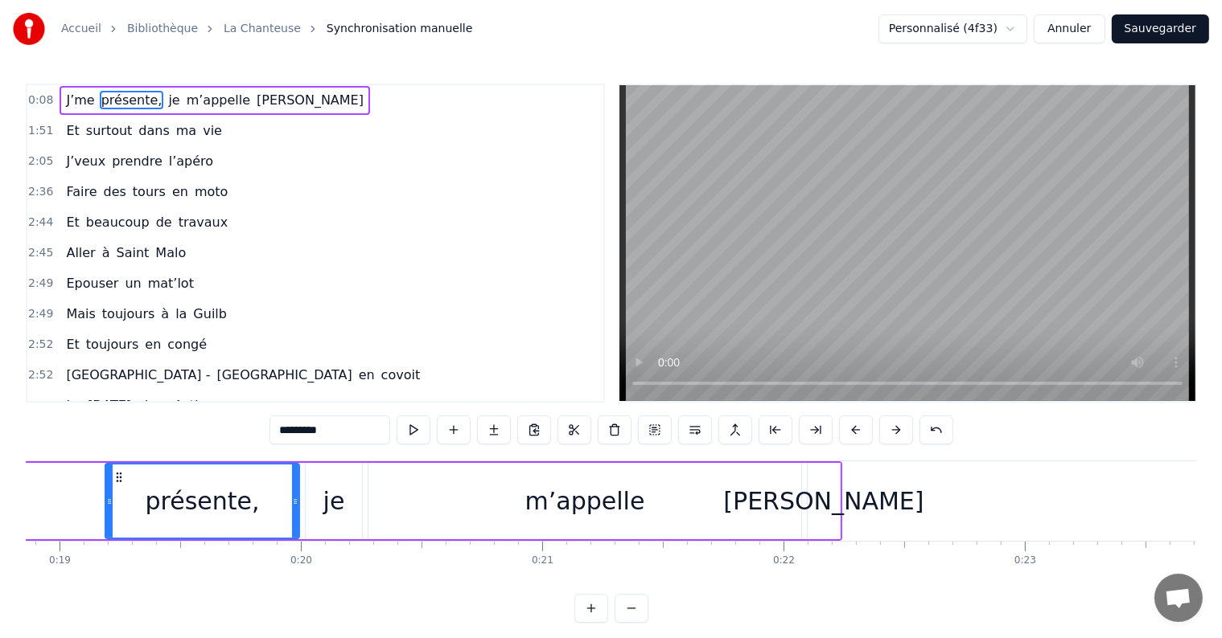
click at [849, 426] on button at bounding box center [856, 430] width 34 height 29
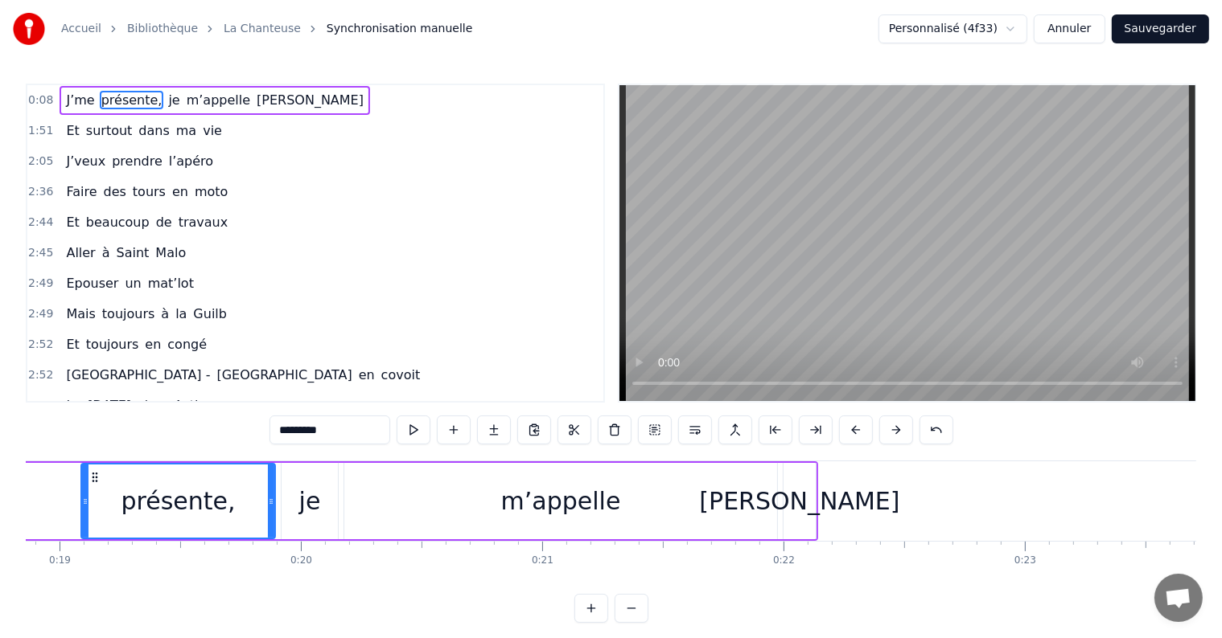
click at [849, 426] on button at bounding box center [856, 430] width 34 height 29
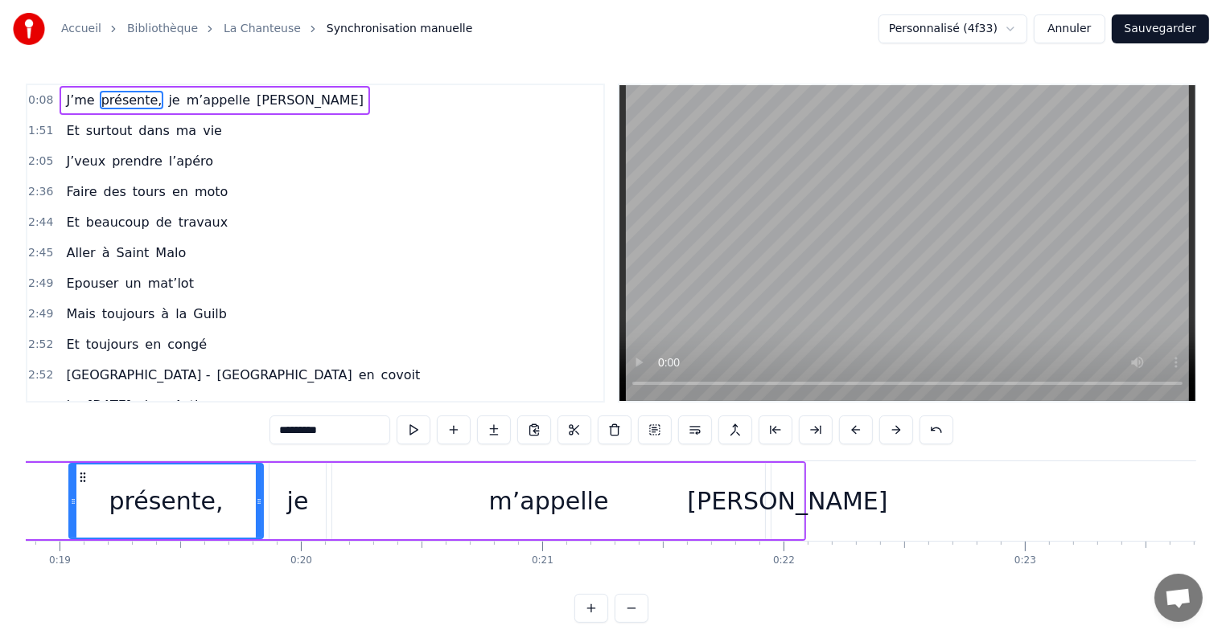
click at [849, 426] on button at bounding box center [856, 430] width 34 height 29
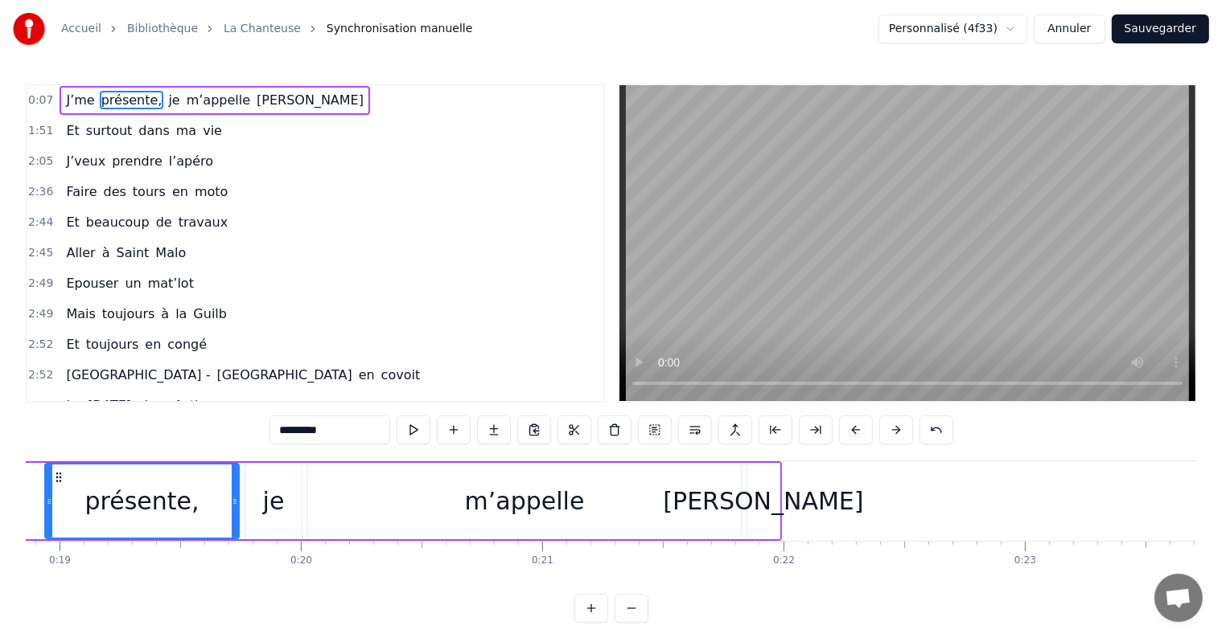
click at [849, 426] on button at bounding box center [856, 430] width 34 height 29
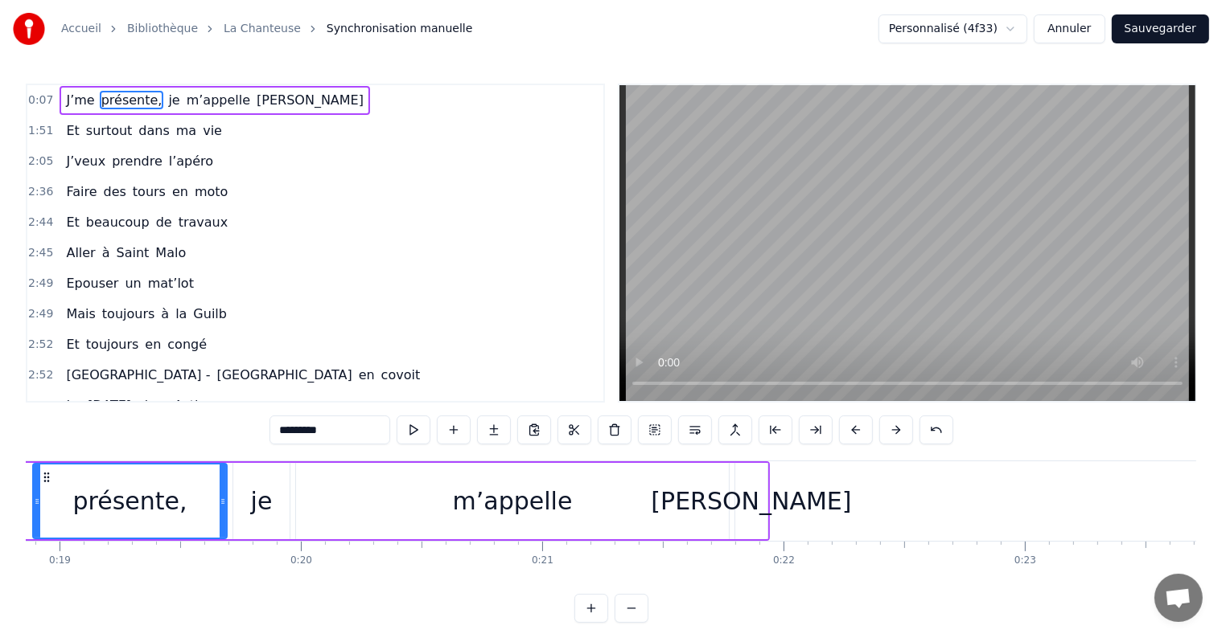
click at [849, 426] on button at bounding box center [856, 430] width 34 height 29
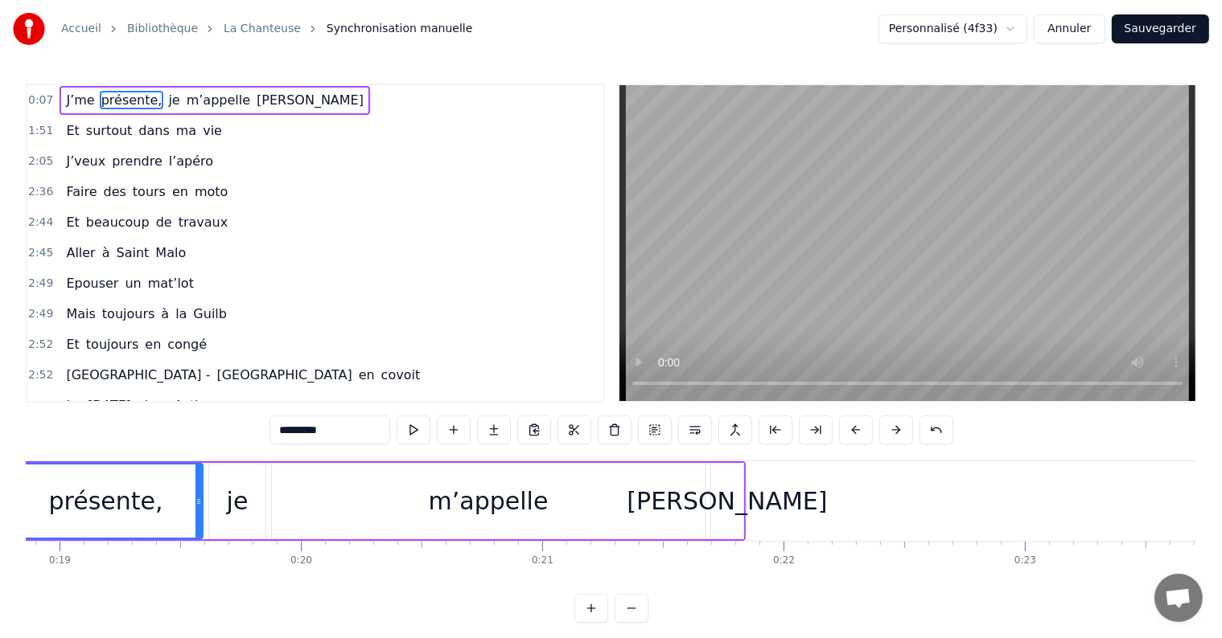
click at [849, 426] on button at bounding box center [856, 430] width 34 height 29
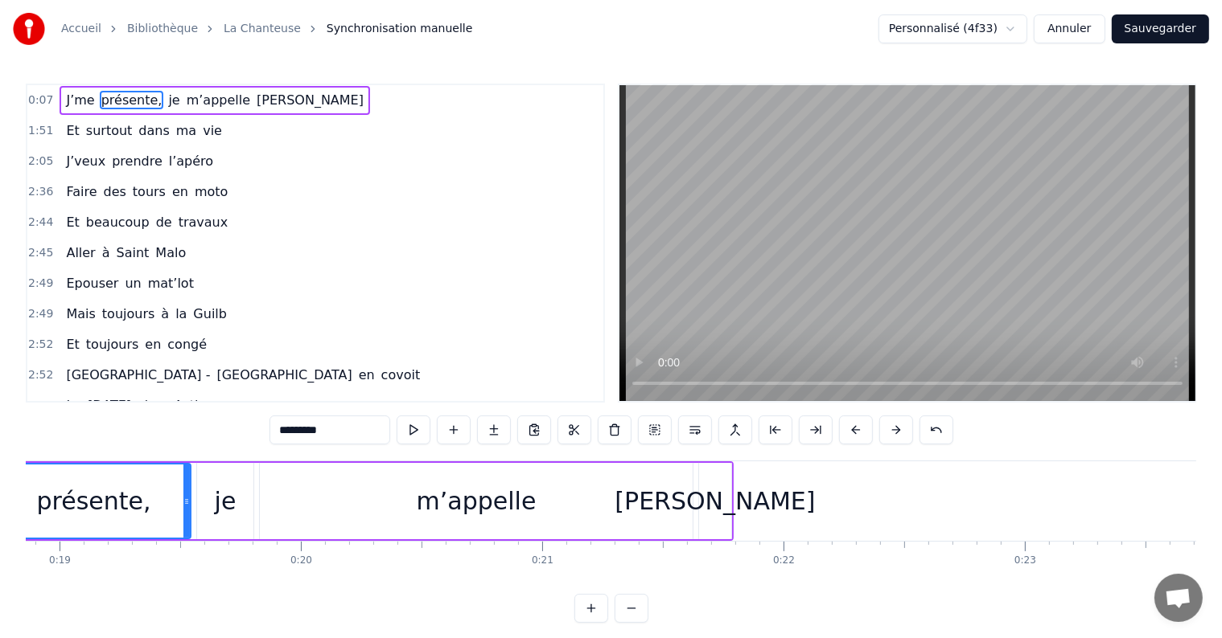
click at [849, 426] on button at bounding box center [856, 430] width 34 height 29
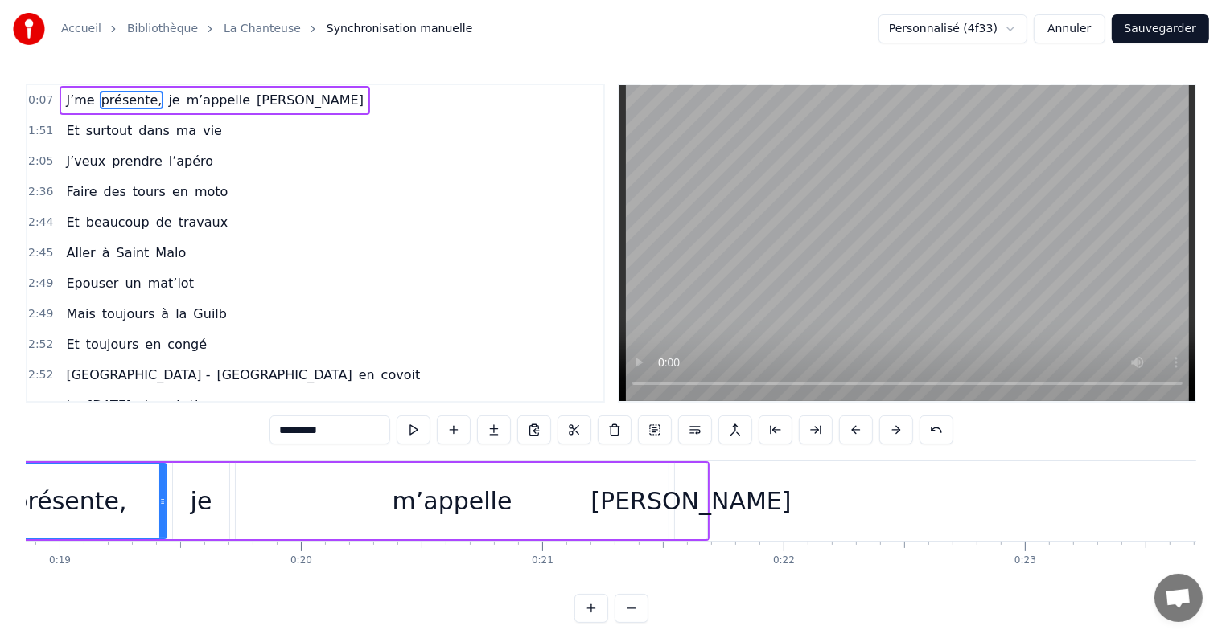
click at [849, 426] on button at bounding box center [856, 430] width 34 height 29
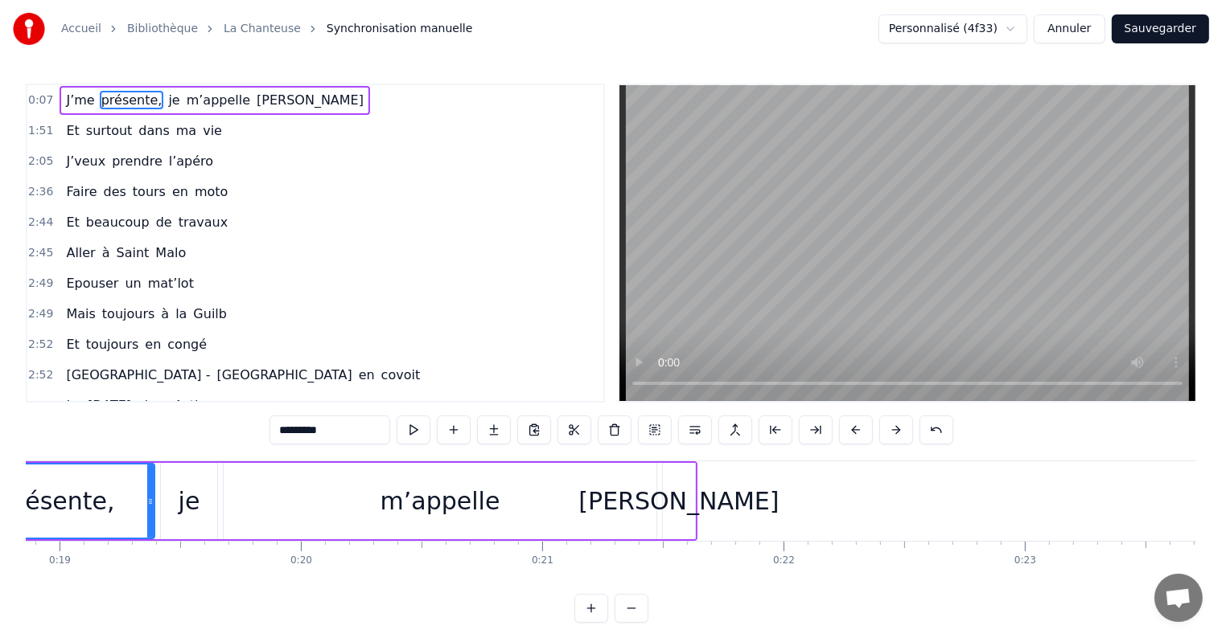
click at [849, 426] on button at bounding box center [856, 430] width 34 height 29
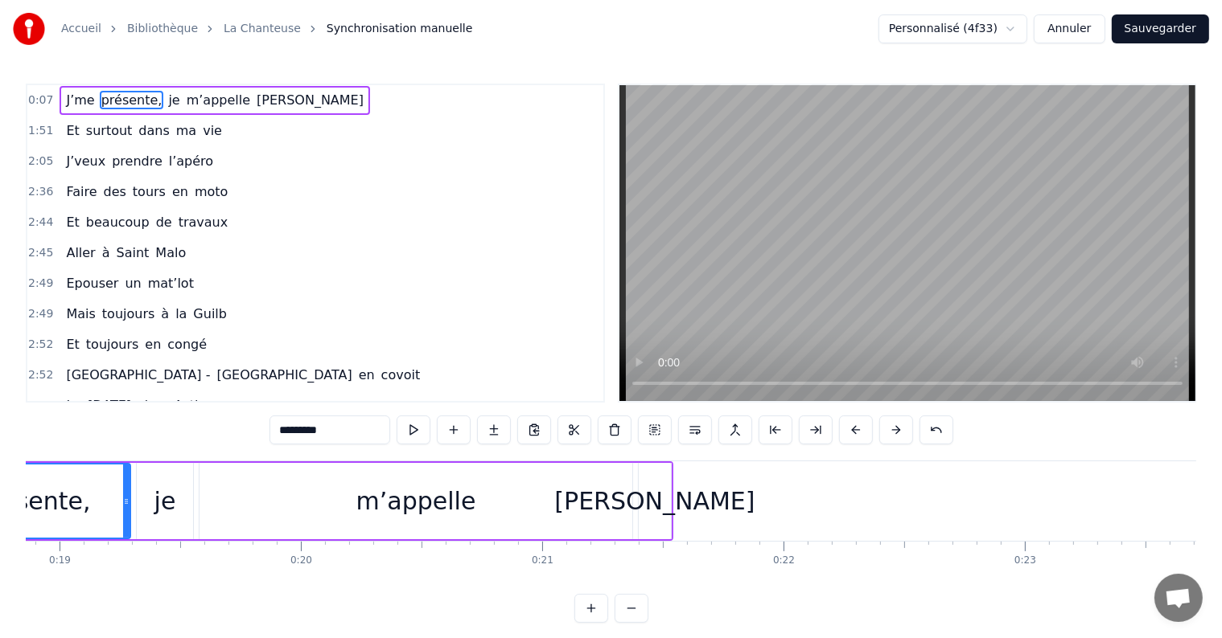
click at [849, 426] on button at bounding box center [856, 430] width 34 height 29
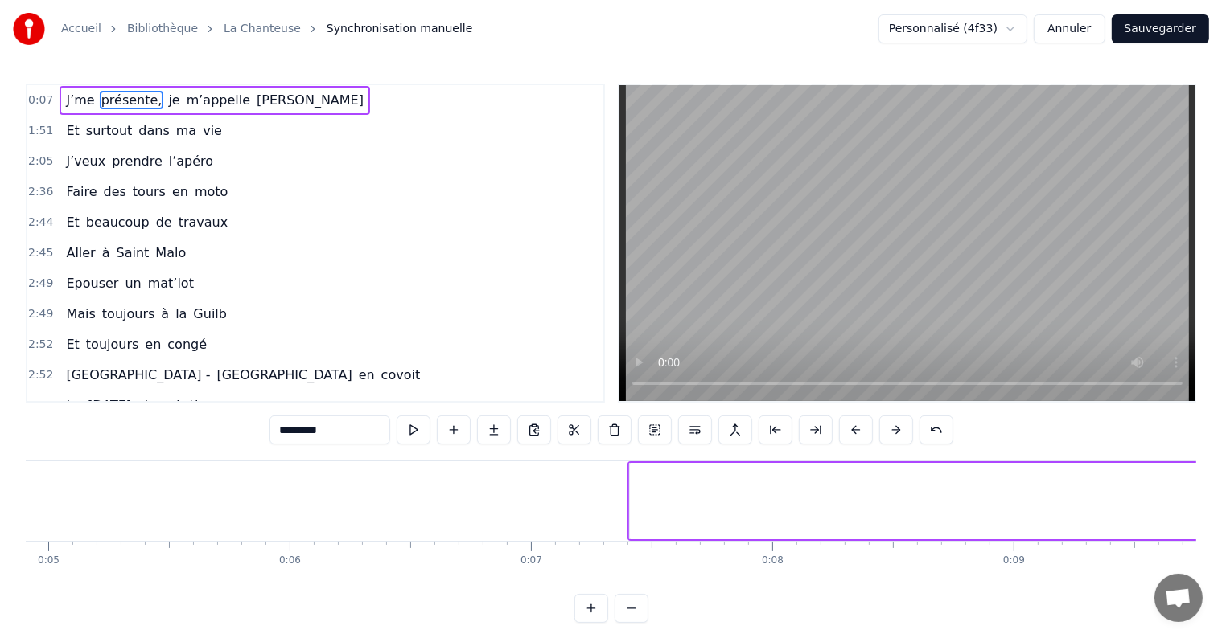
scroll to position [0, 1190]
type input "****"
drag, startPoint x: 624, startPoint y: 498, endPoint x: 1185, endPoint y: 503, distance: 561.3
click at [1174, 503] on icon at bounding box center [1171, 501] width 6 height 13
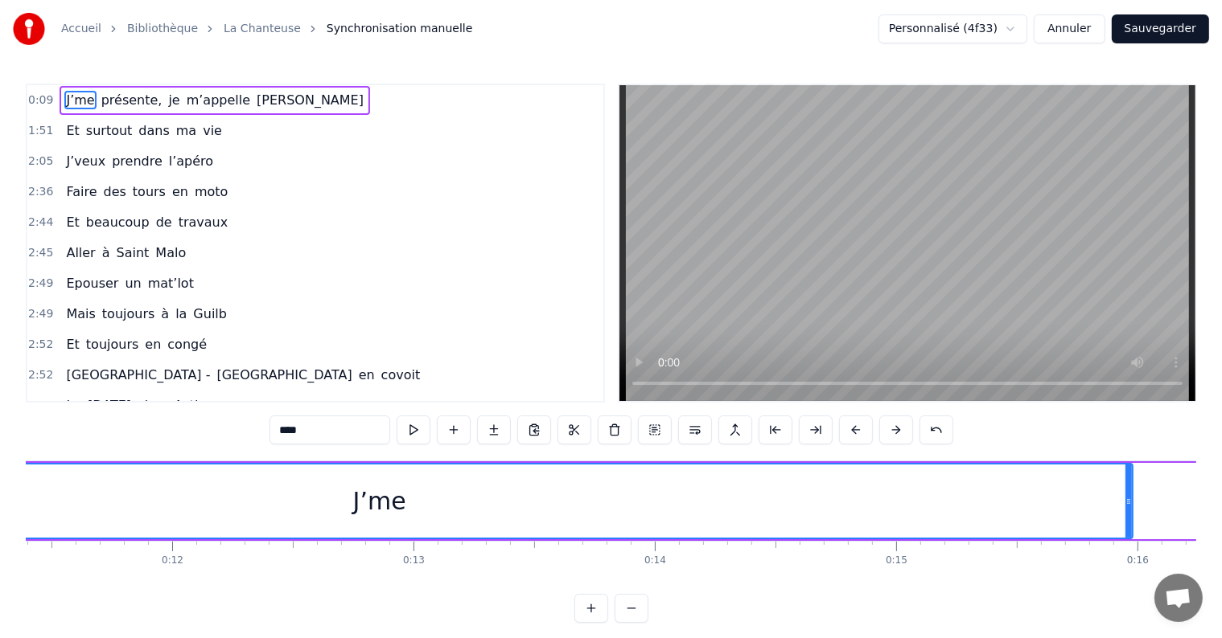
scroll to position [0, 2770]
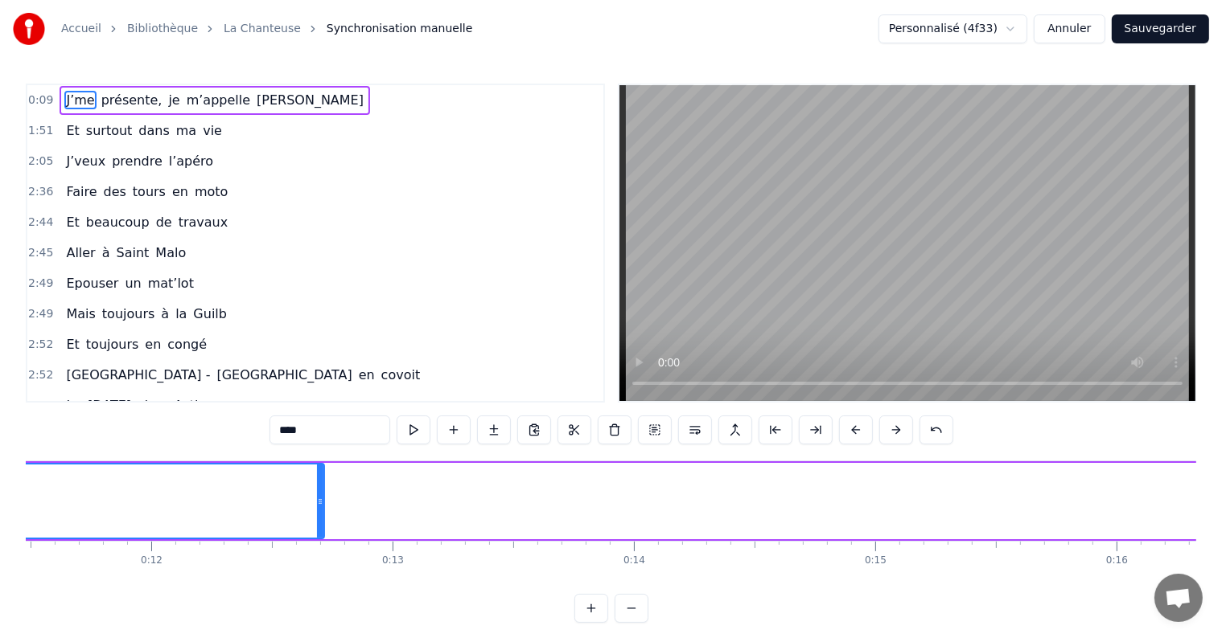
drag, startPoint x: 1107, startPoint y: 497, endPoint x: 319, endPoint y: 501, distance: 787.3
click at [319, 501] on icon at bounding box center [320, 501] width 6 height 13
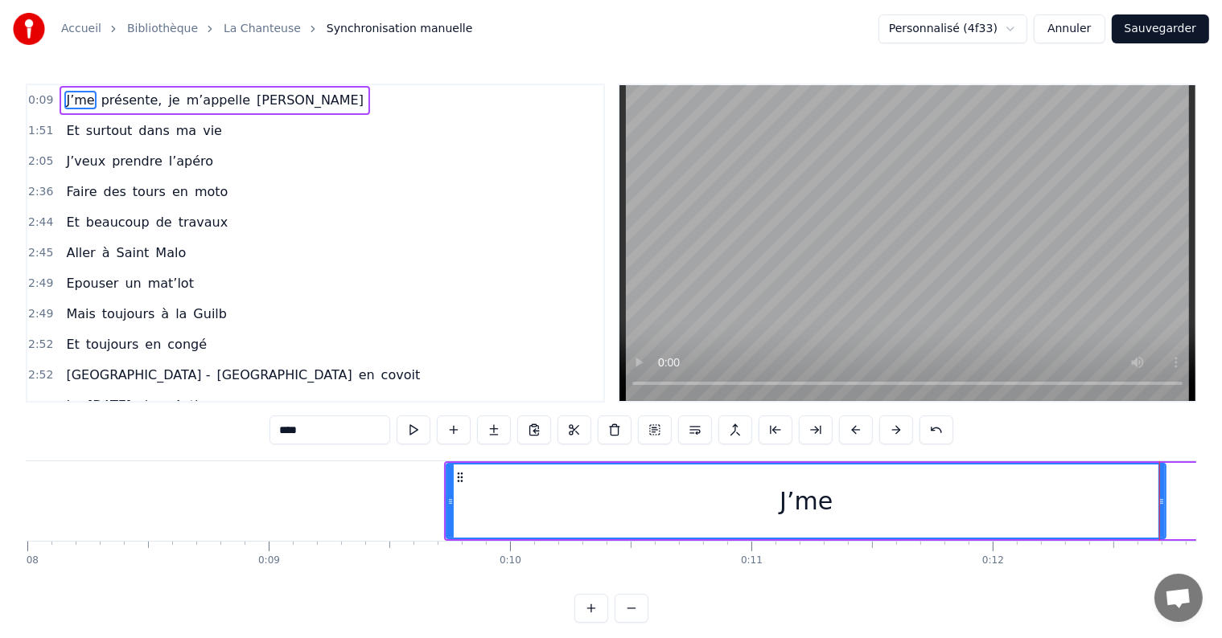
scroll to position [0, 1928]
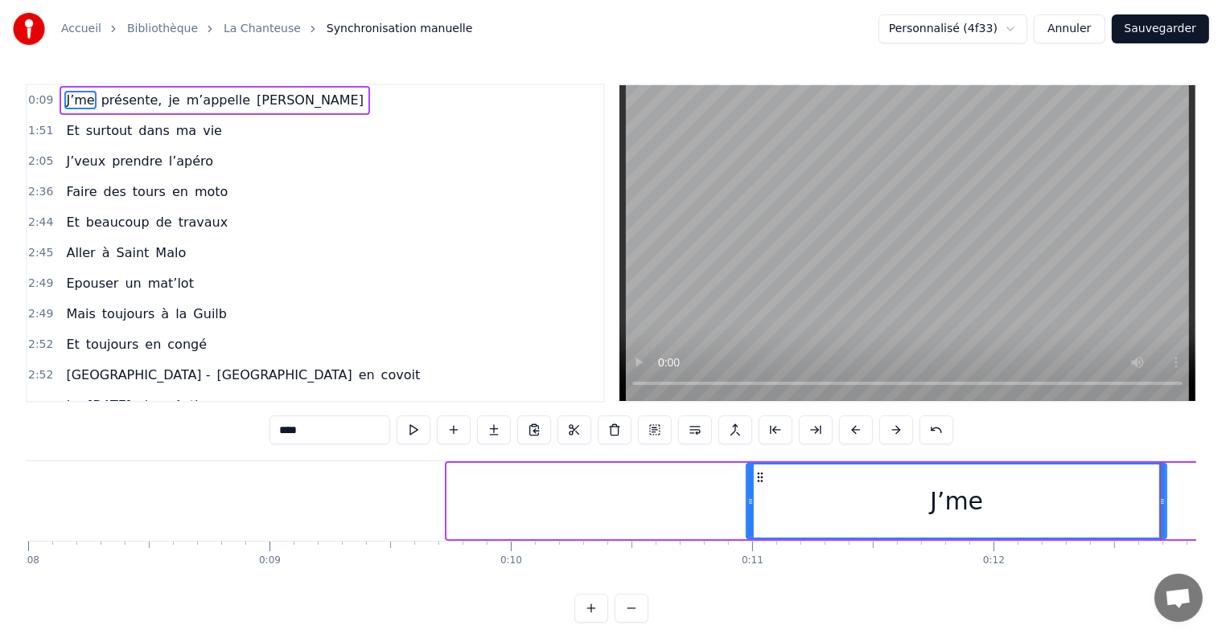
drag, startPoint x: 450, startPoint y: 496, endPoint x: 749, endPoint y: 507, distance: 298.5
click at [749, 507] on icon at bounding box center [750, 501] width 6 height 13
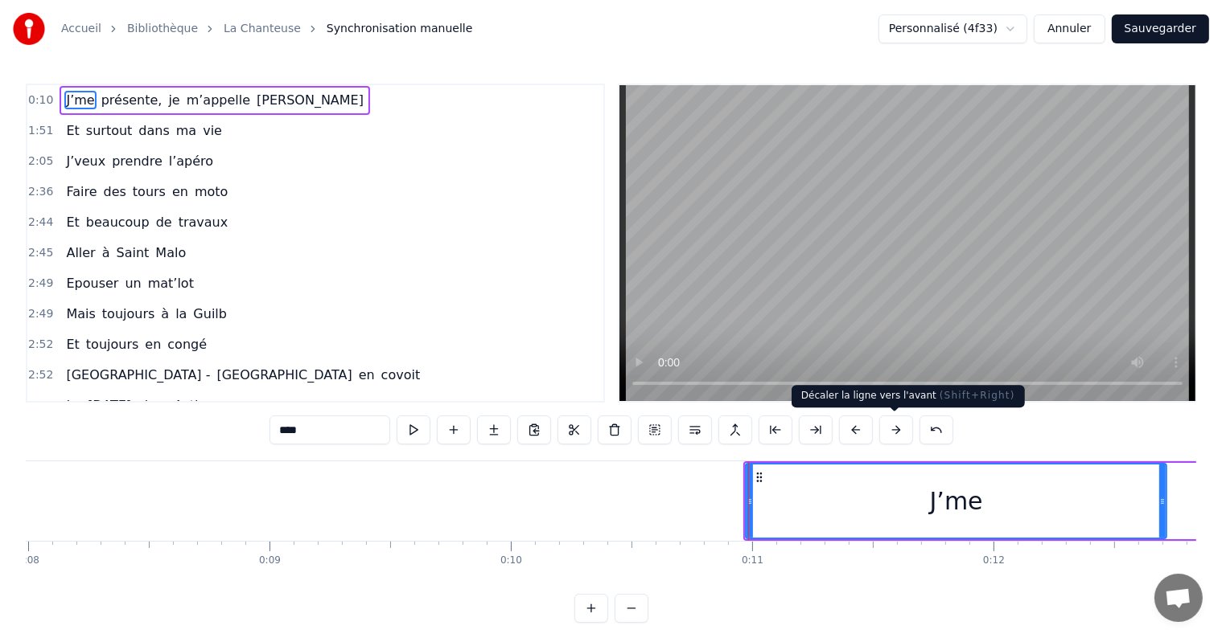
click at [891, 425] on button at bounding box center [896, 430] width 34 height 29
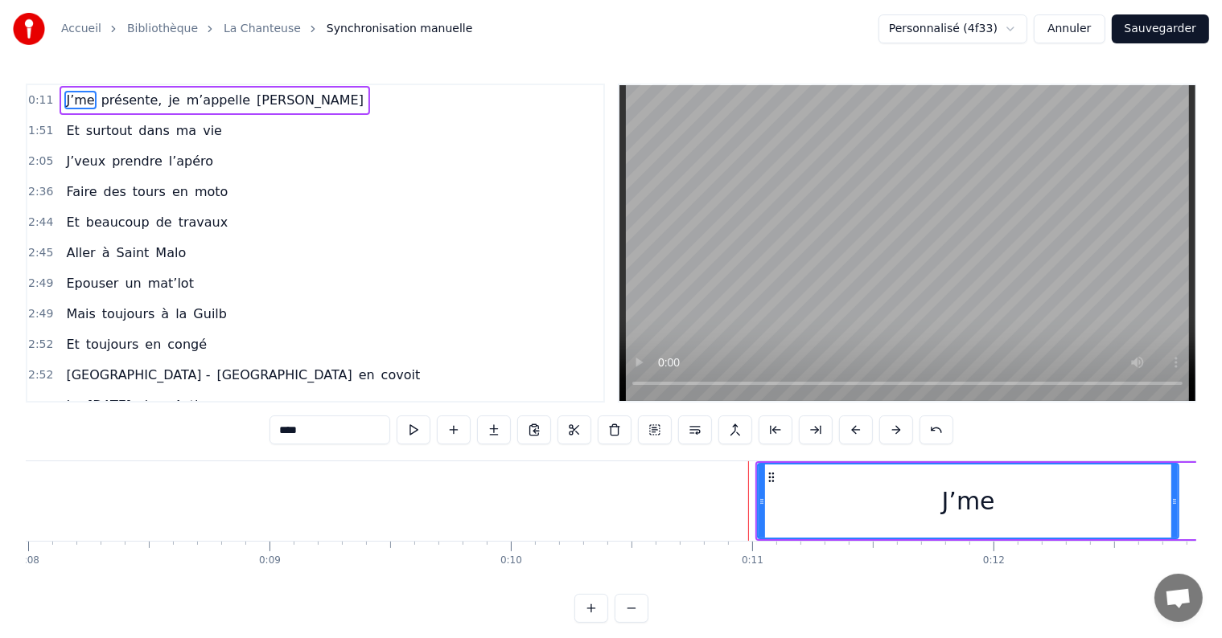
click at [891, 425] on button at bounding box center [896, 430] width 34 height 29
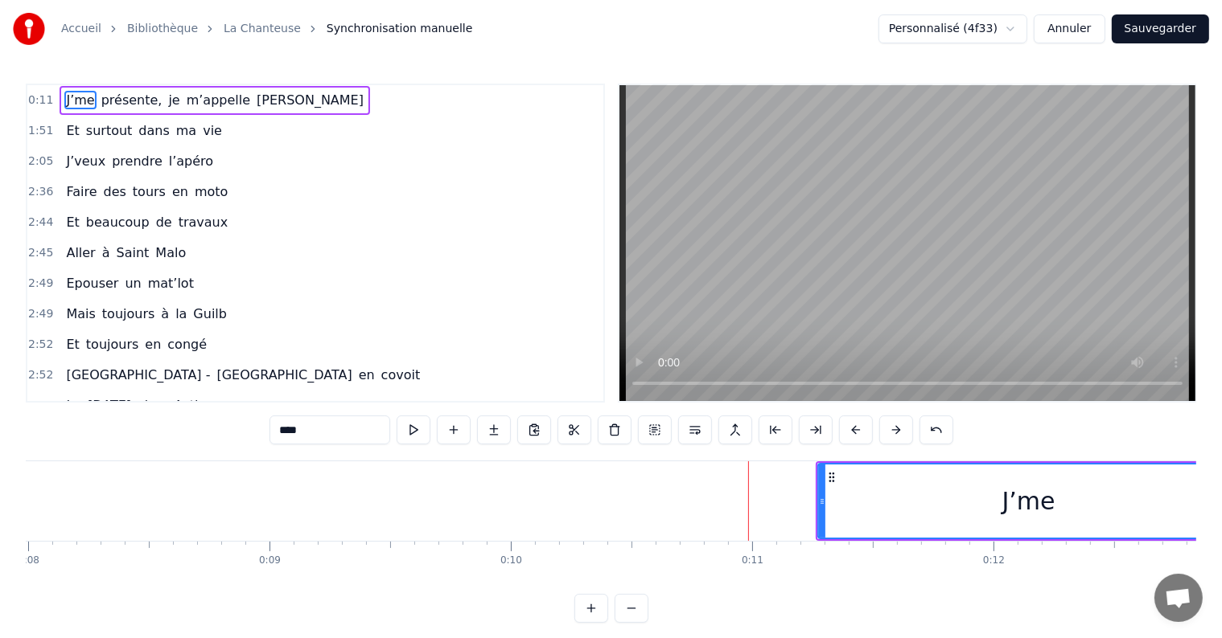
click at [891, 425] on button at bounding box center [896, 430] width 34 height 29
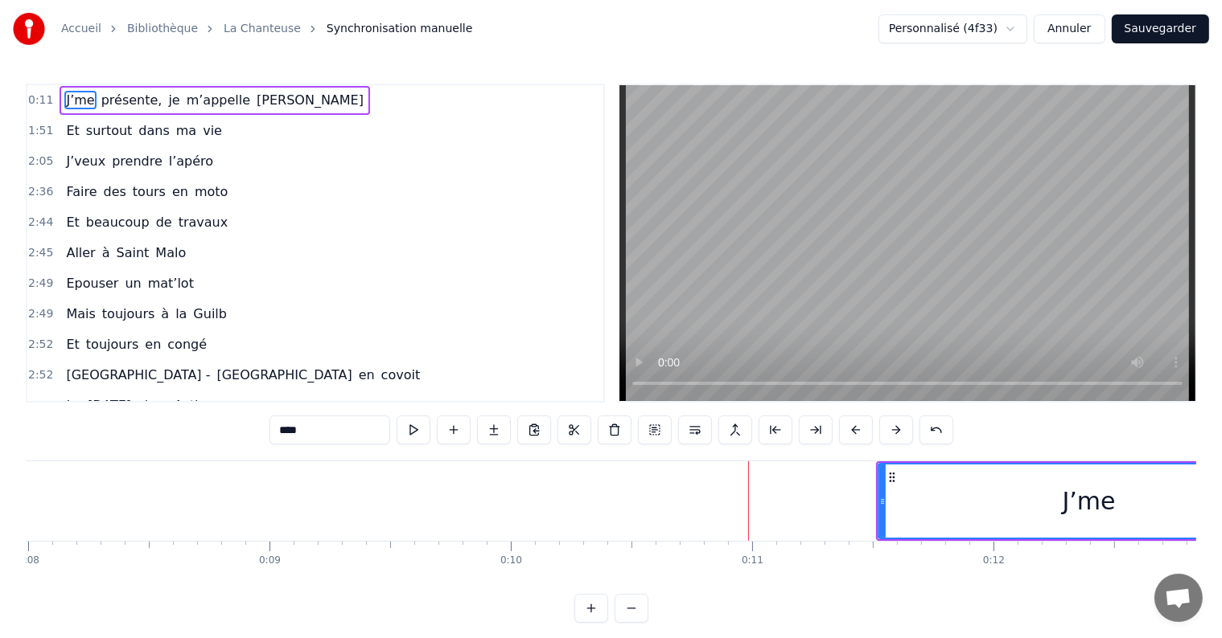
click at [891, 425] on button at bounding box center [896, 430] width 34 height 29
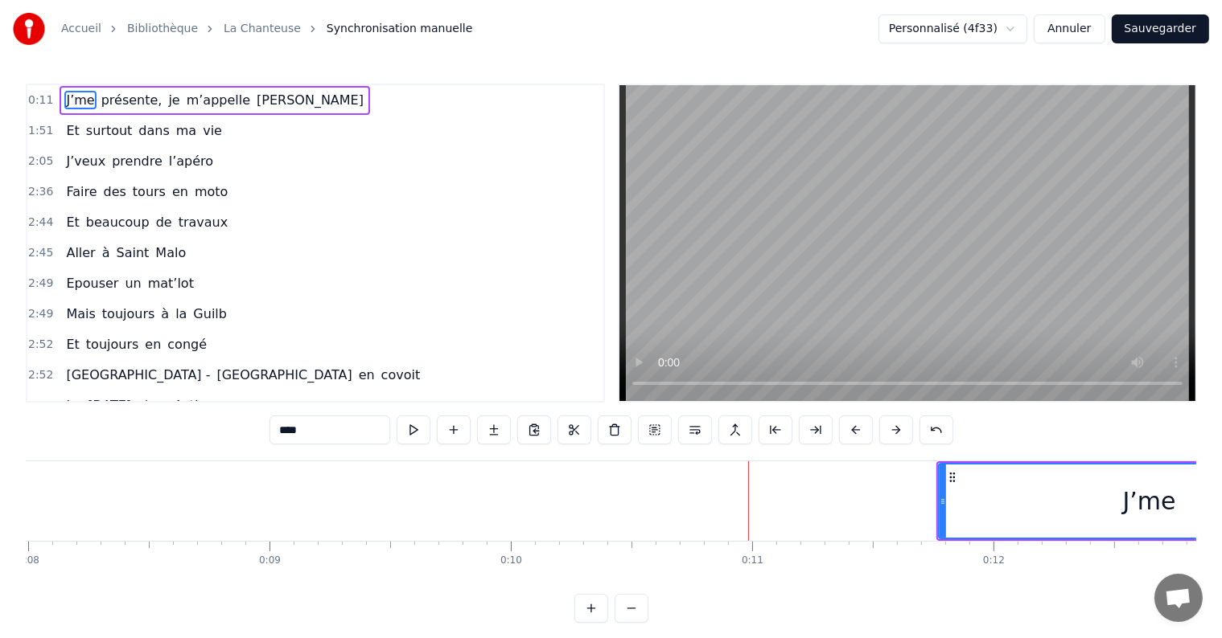
click at [891, 425] on button at bounding box center [896, 430] width 34 height 29
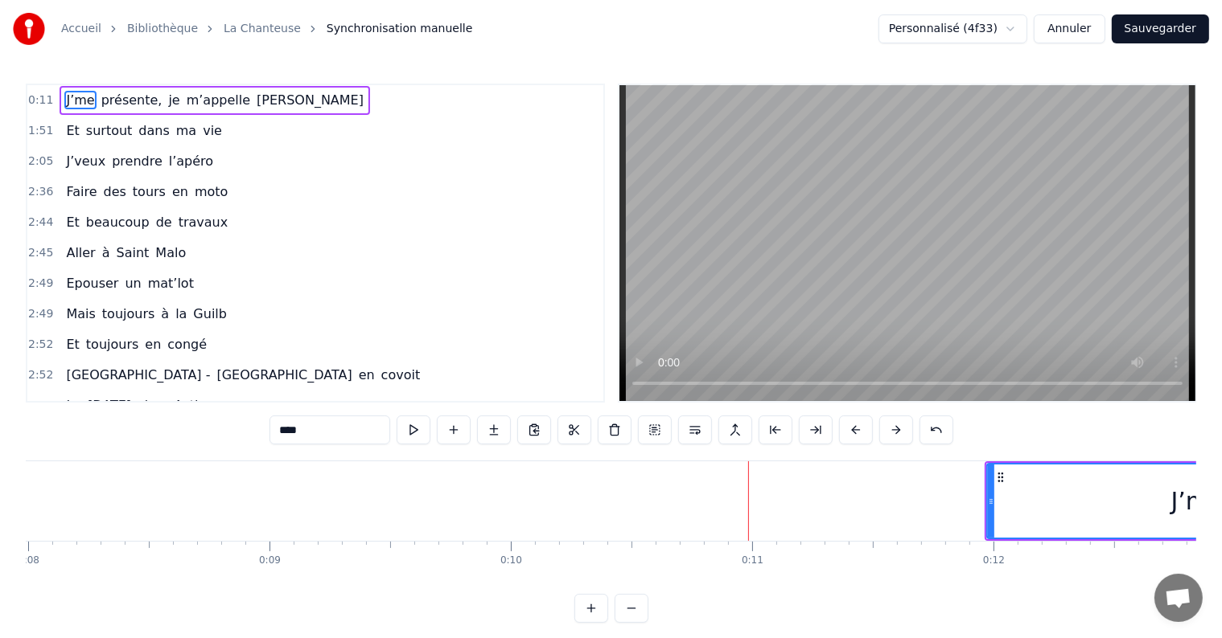
click at [891, 425] on button at bounding box center [896, 430] width 34 height 29
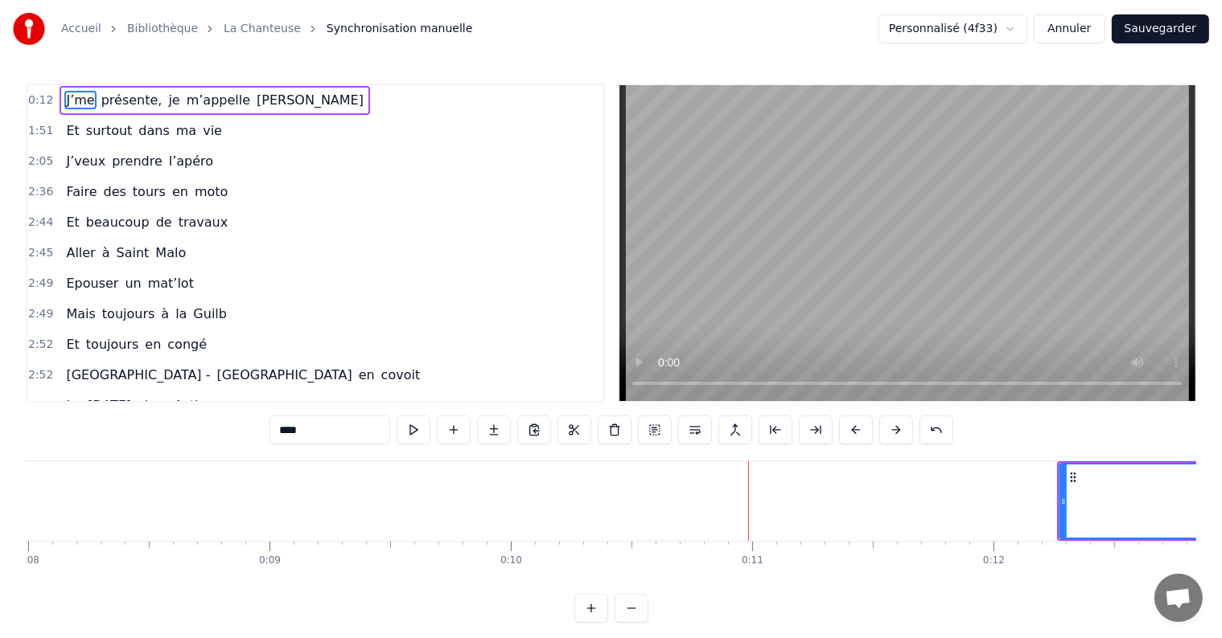
click at [891, 425] on button at bounding box center [896, 430] width 34 height 29
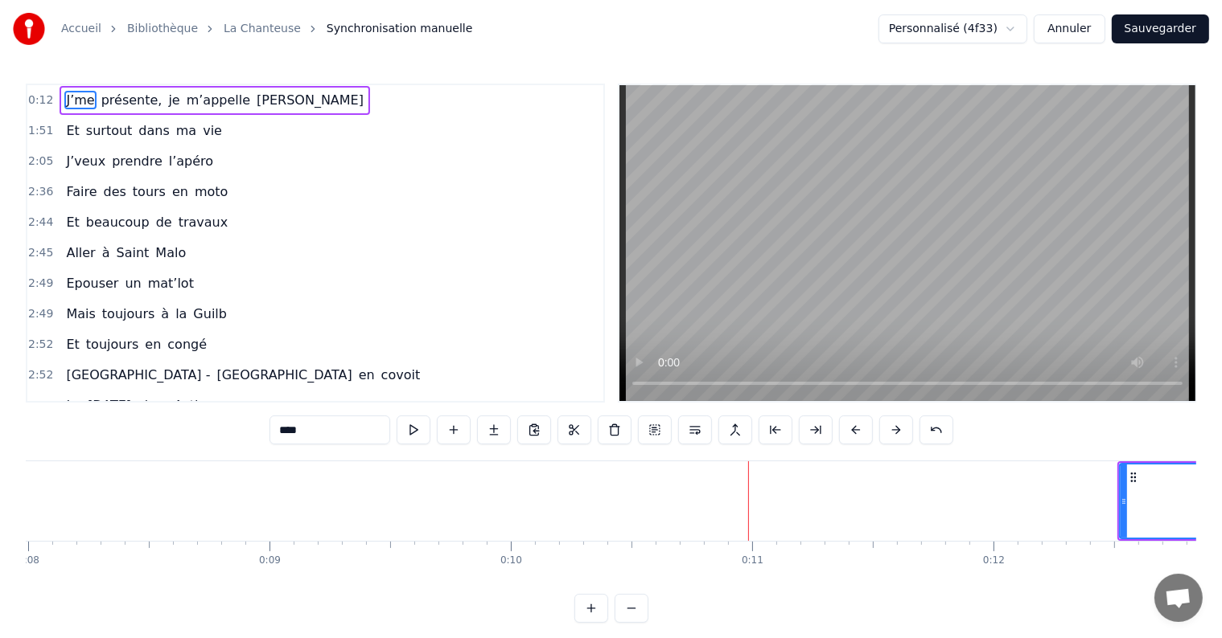
click at [891, 425] on button at bounding box center [896, 430] width 34 height 29
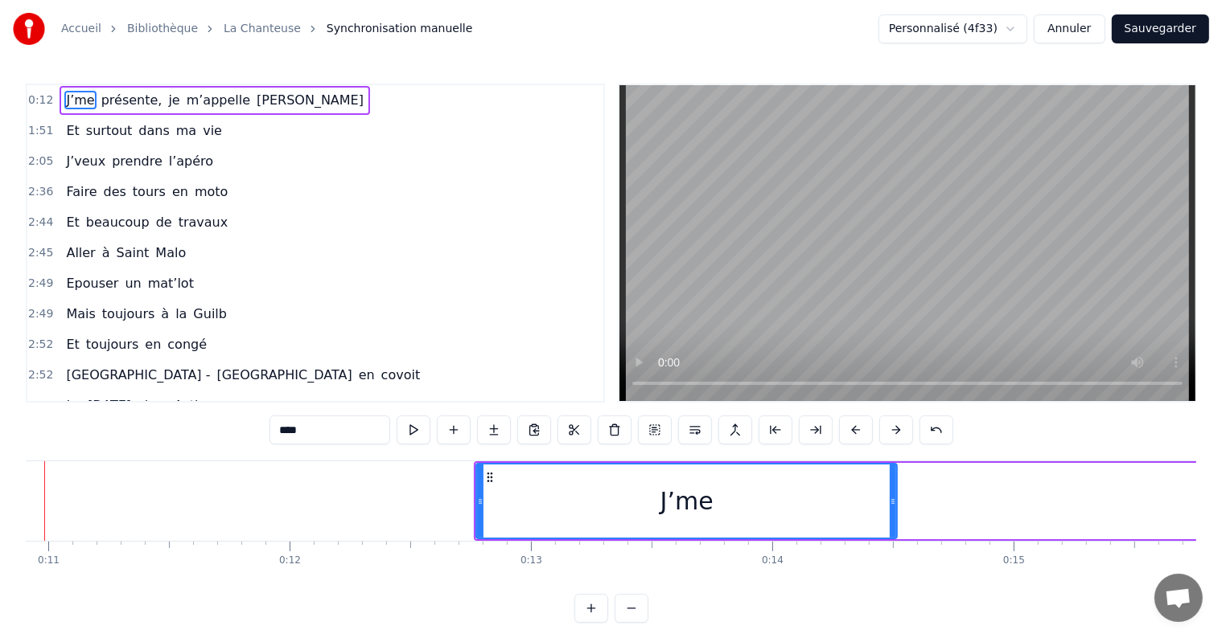
scroll to position [0, 2631]
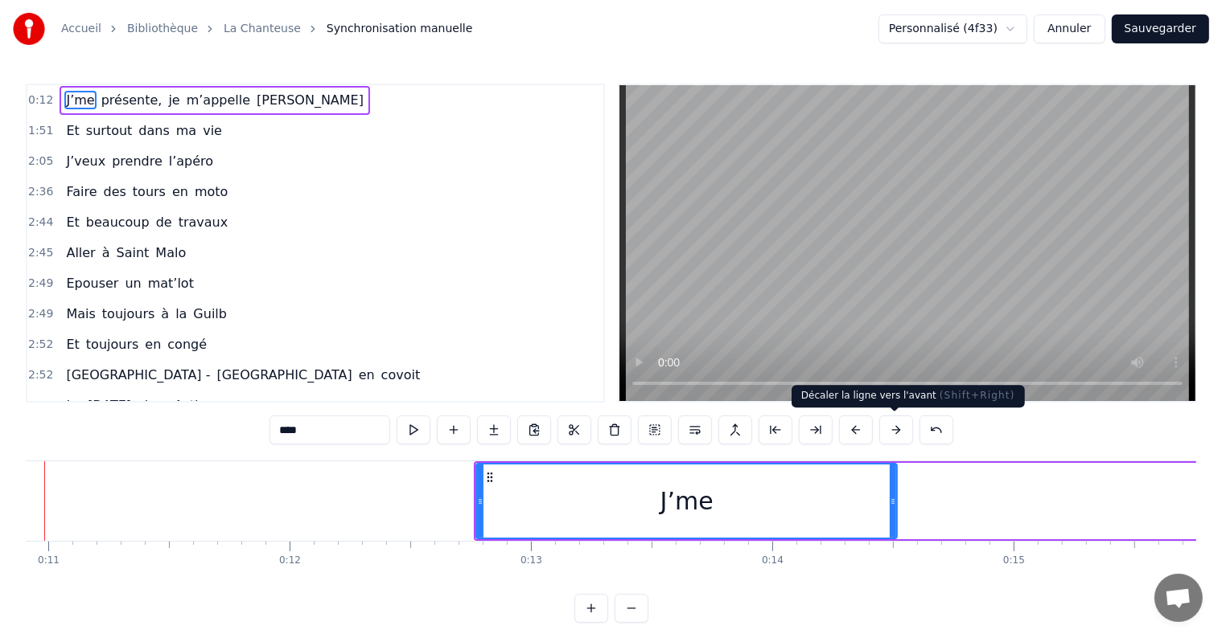
click at [889, 436] on button at bounding box center [896, 430] width 34 height 29
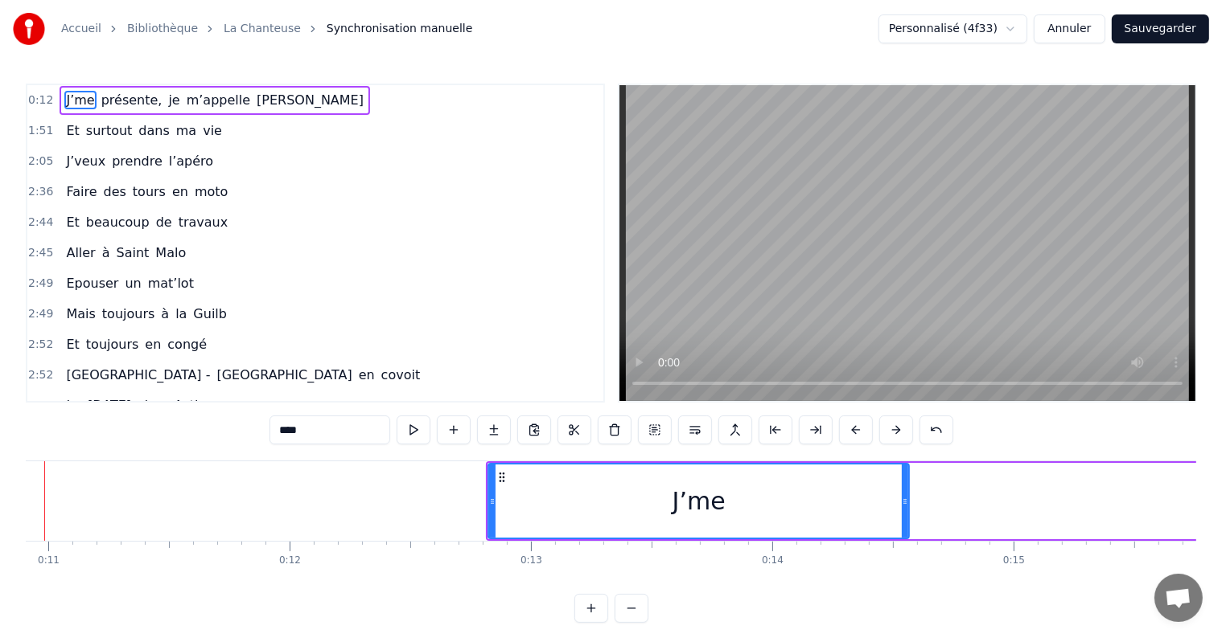
click at [889, 436] on button at bounding box center [896, 430] width 34 height 29
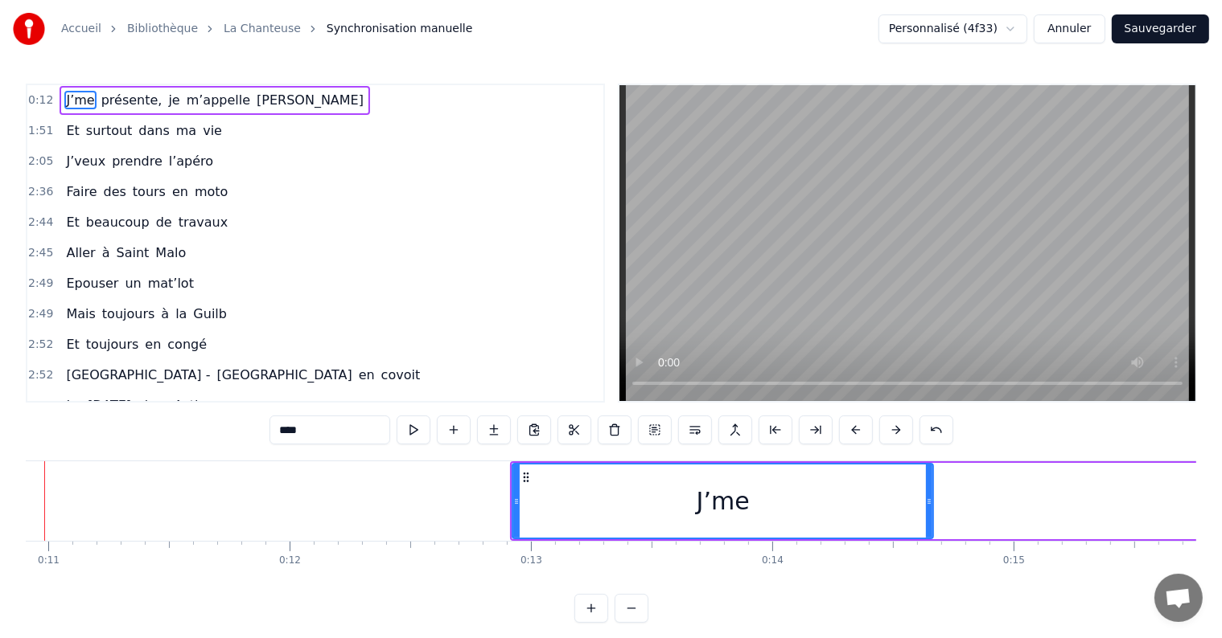
click at [889, 436] on button at bounding box center [896, 430] width 34 height 29
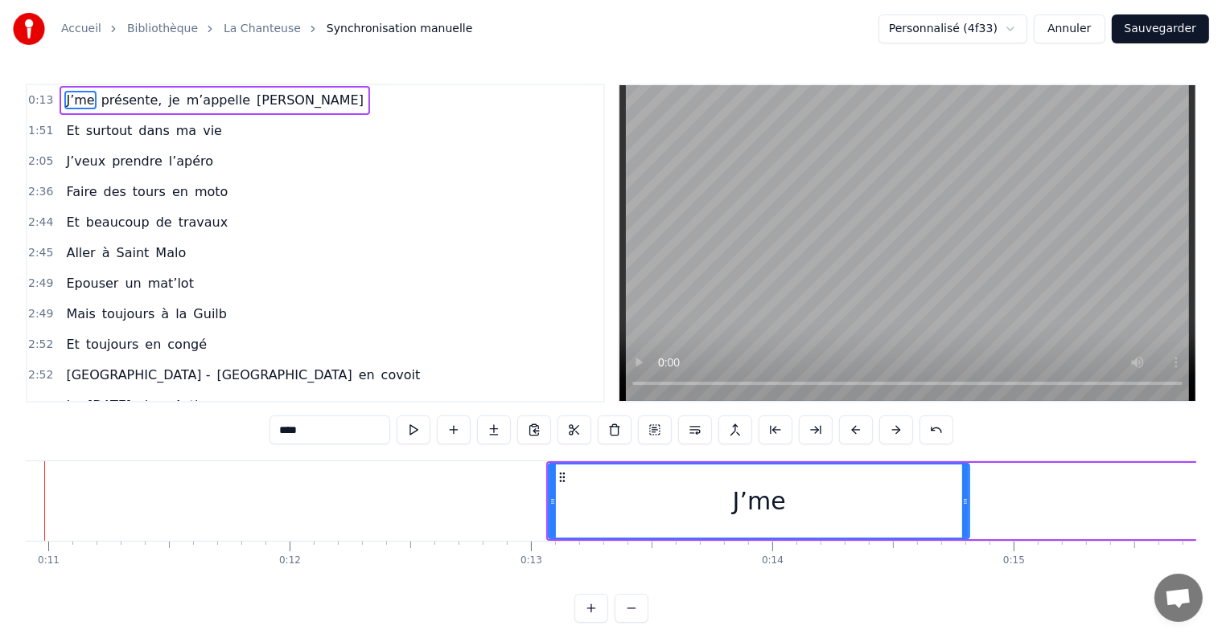
click at [889, 436] on button at bounding box center [896, 430] width 34 height 29
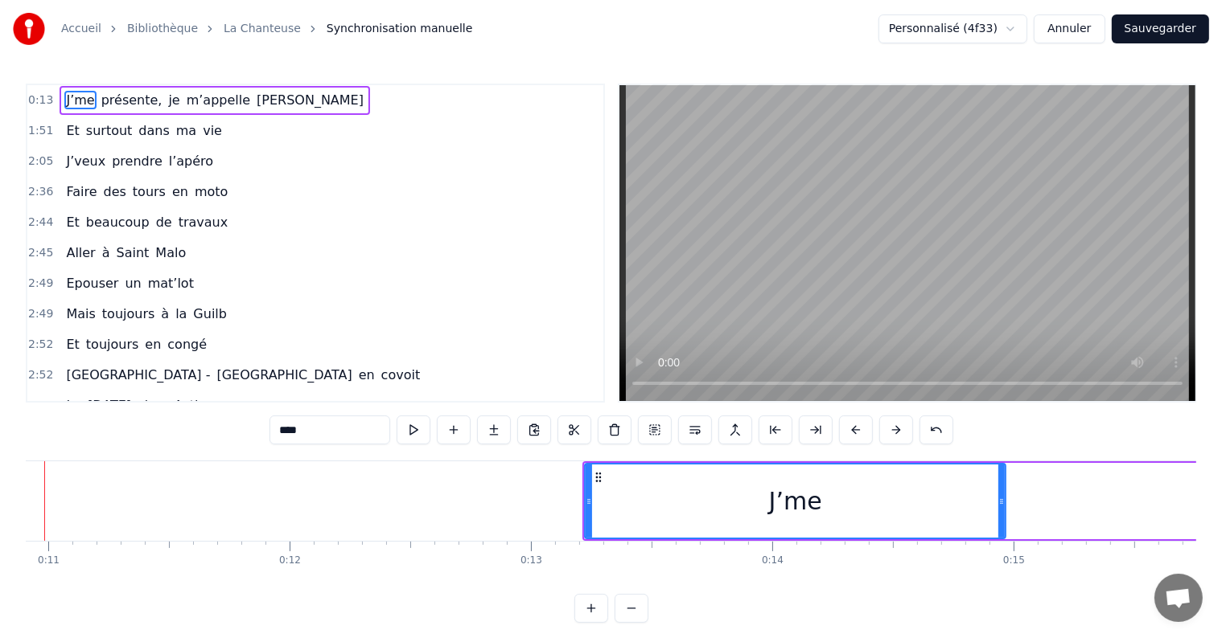
click at [889, 436] on button at bounding box center [896, 430] width 34 height 29
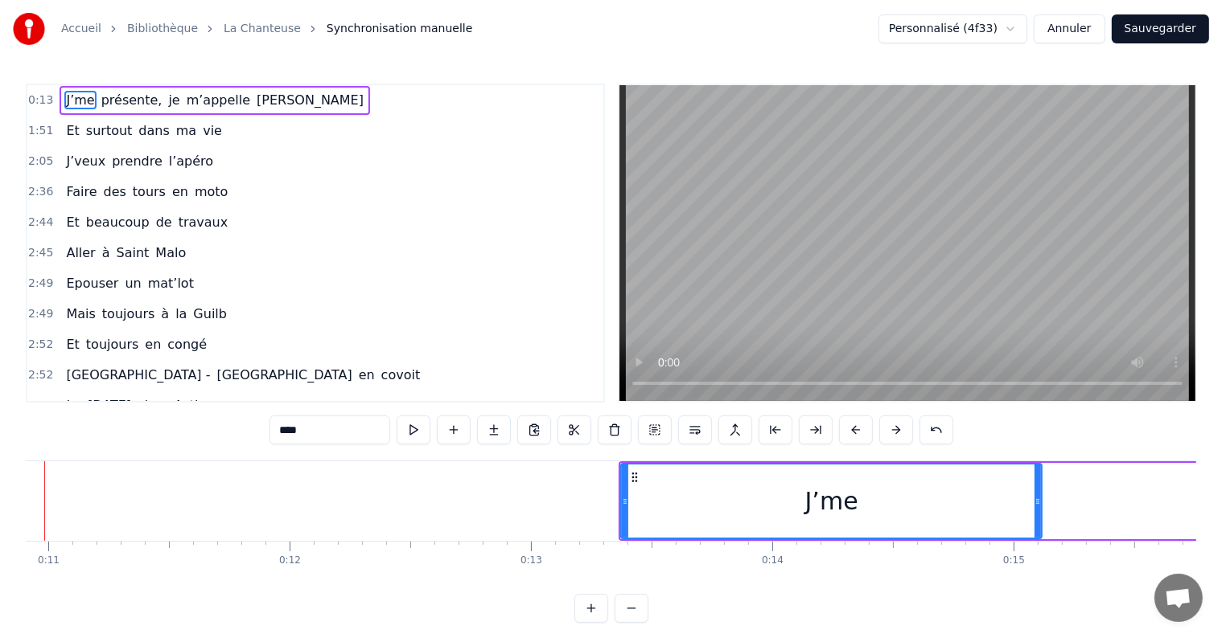
click at [889, 436] on button at bounding box center [896, 430] width 34 height 29
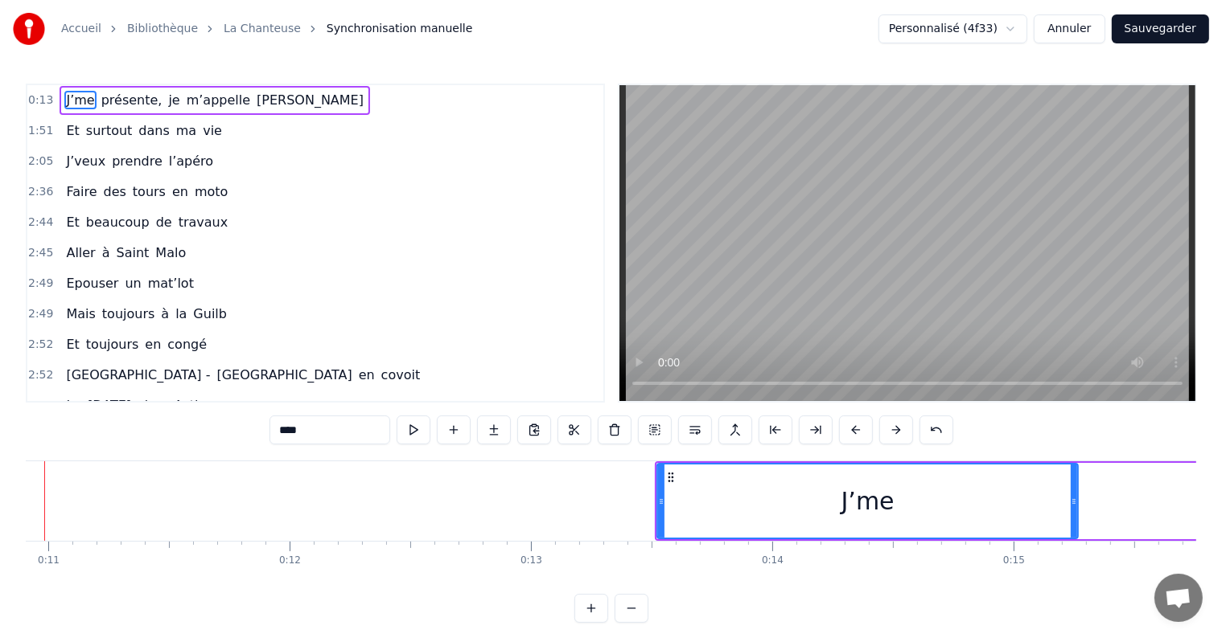
click at [889, 436] on button at bounding box center [896, 430] width 34 height 29
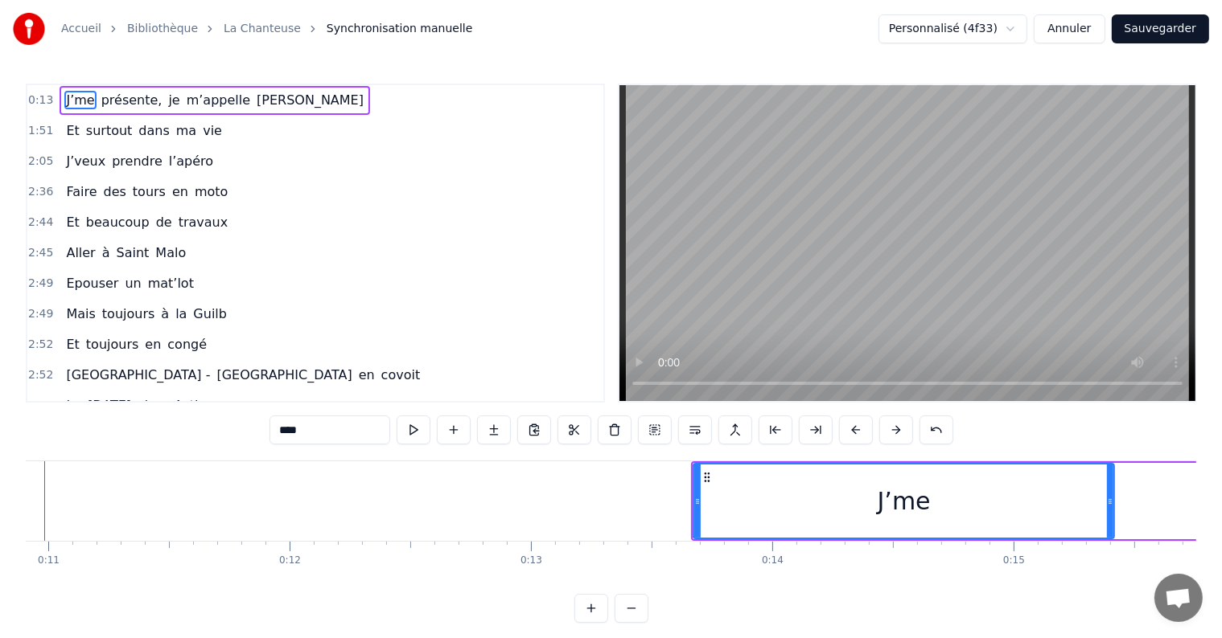
click at [889, 436] on button at bounding box center [896, 430] width 34 height 29
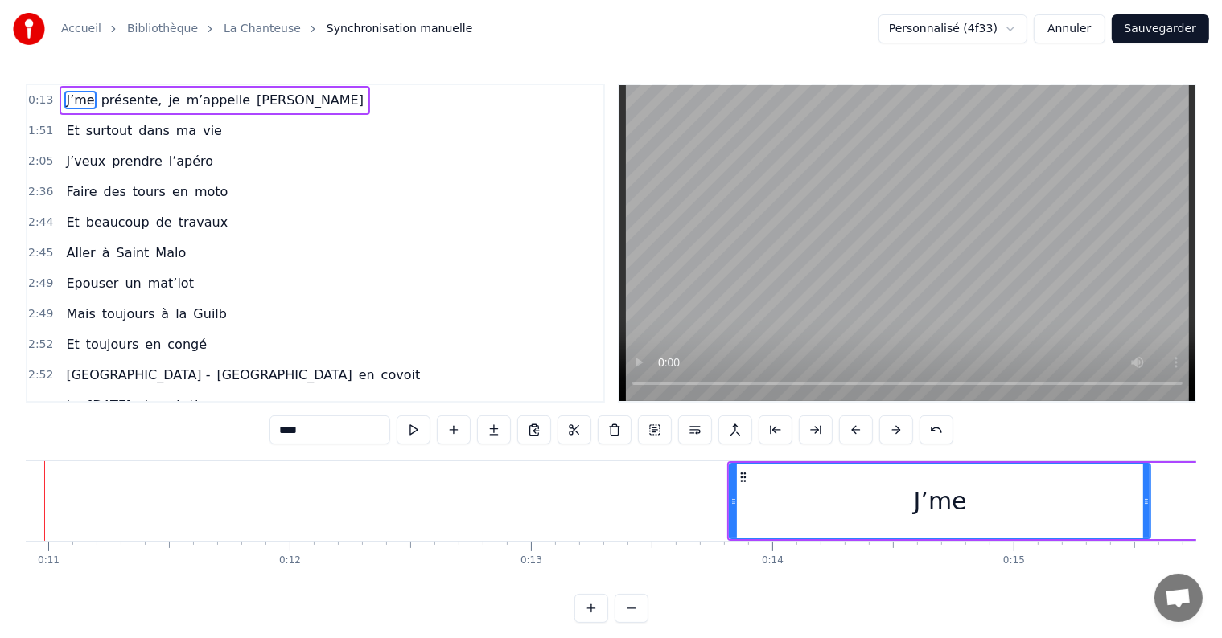
click at [889, 436] on button at bounding box center [896, 430] width 34 height 29
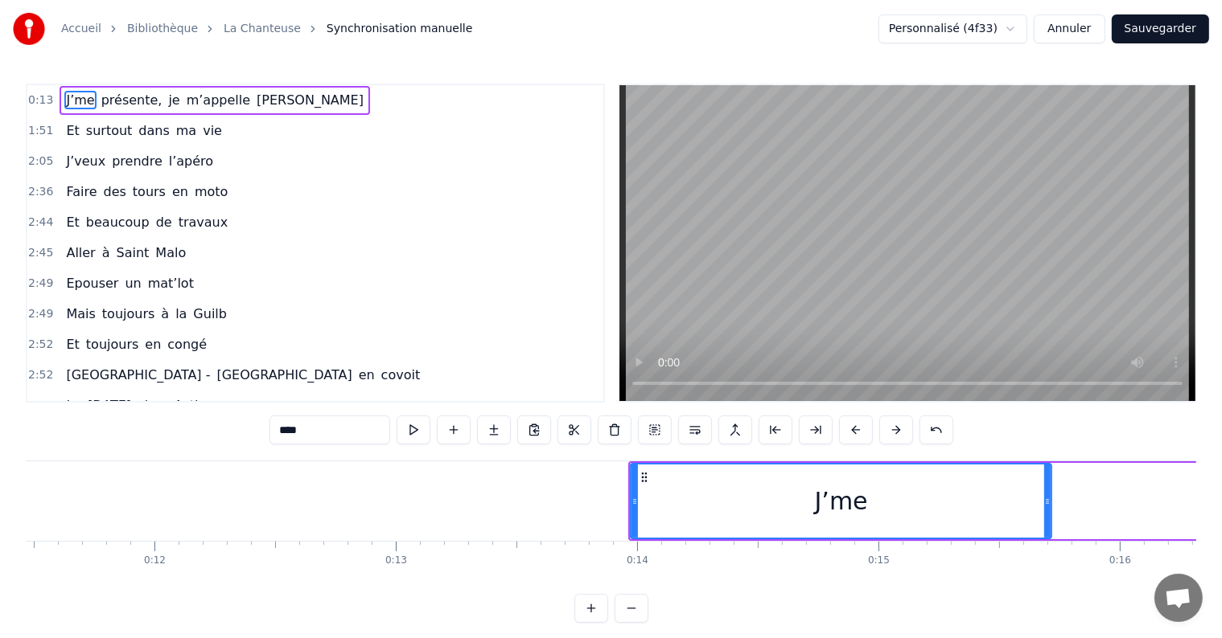
scroll to position [0, 2770]
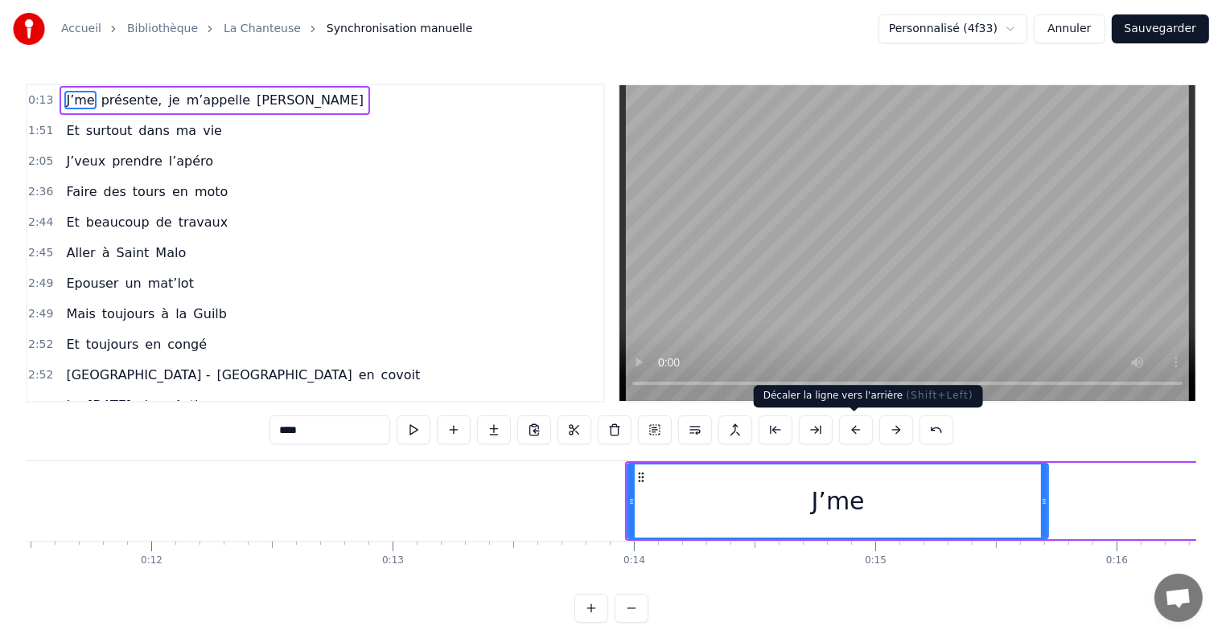
click at [852, 437] on button at bounding box center [856, 430] width 34 height 29
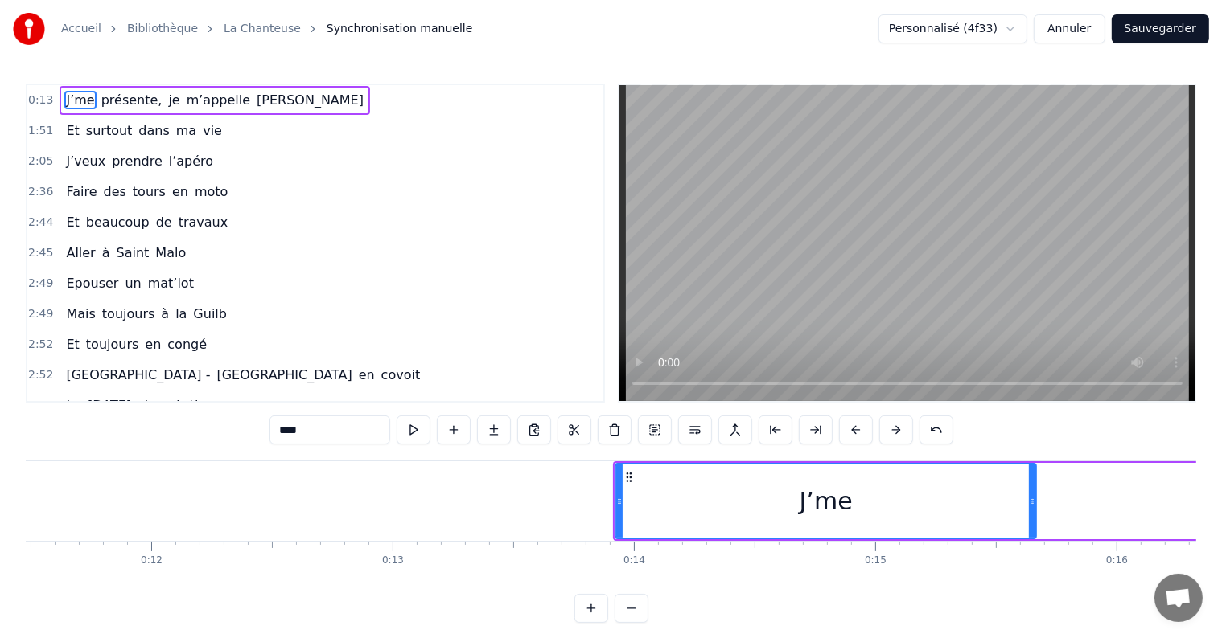
click at [852, 437] on button at bounding box center [856, 430] width 34 height 29
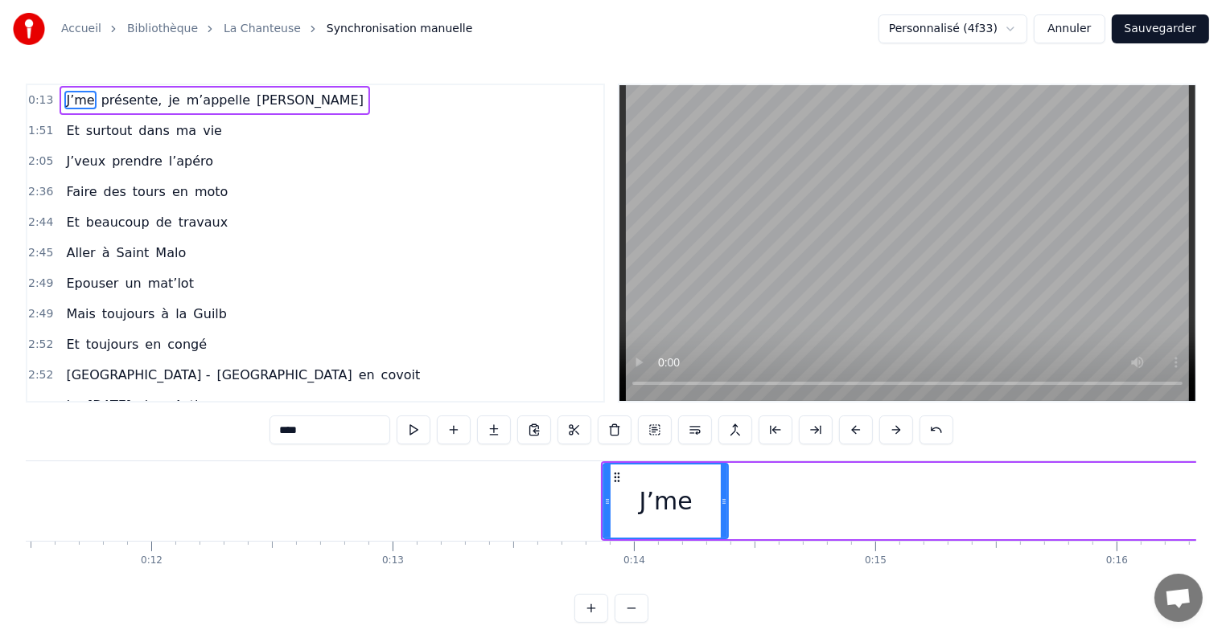
drag, startPoint x: 1019, startPoint y: 503, endPoint x: 725, endPoint y: 493, distance: 293.7
click at [725, 493] on div at bounding box center [724, 501] width 6 height 73
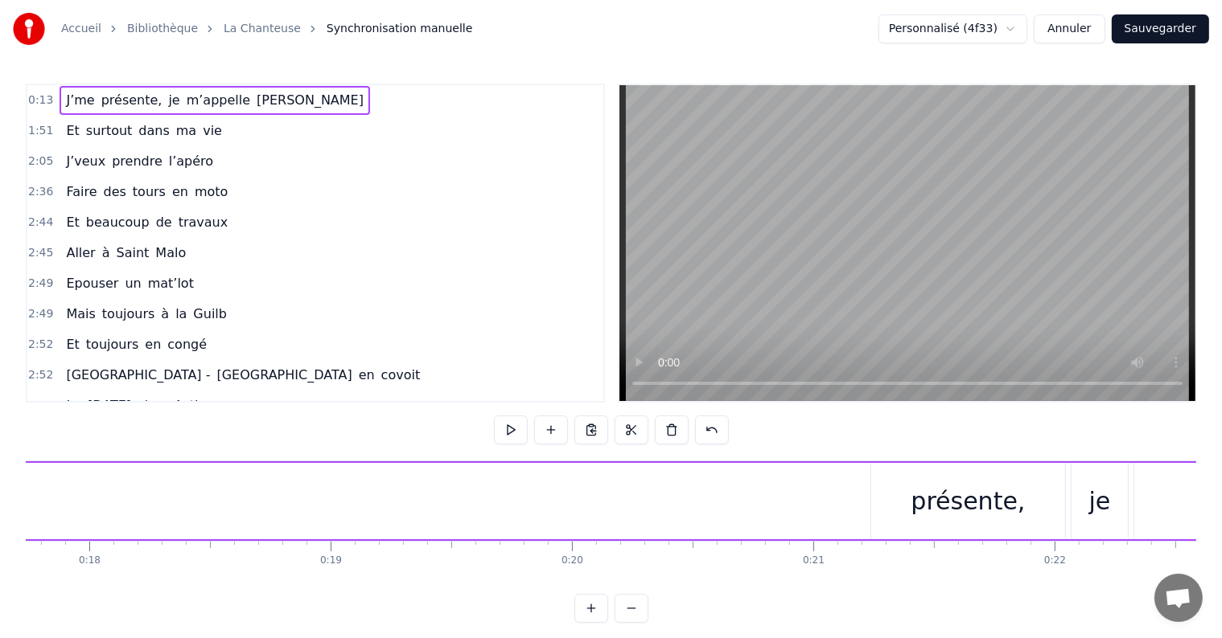
scroll to position [0, 4328]
click at [887, 518] on div "présente," at bounding box center [919, 501] width 114 height 36
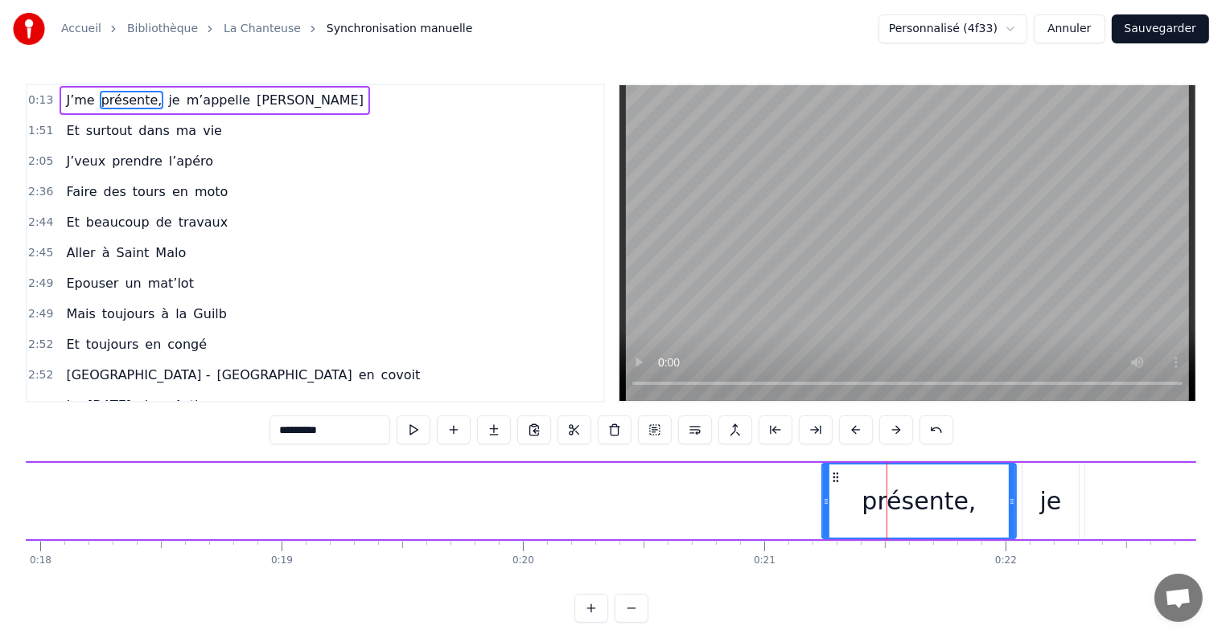
click at [622, 477] on div "J’me présente, je m’appelle Pauline" at bounding box center [300, 502] width 2516 height 80
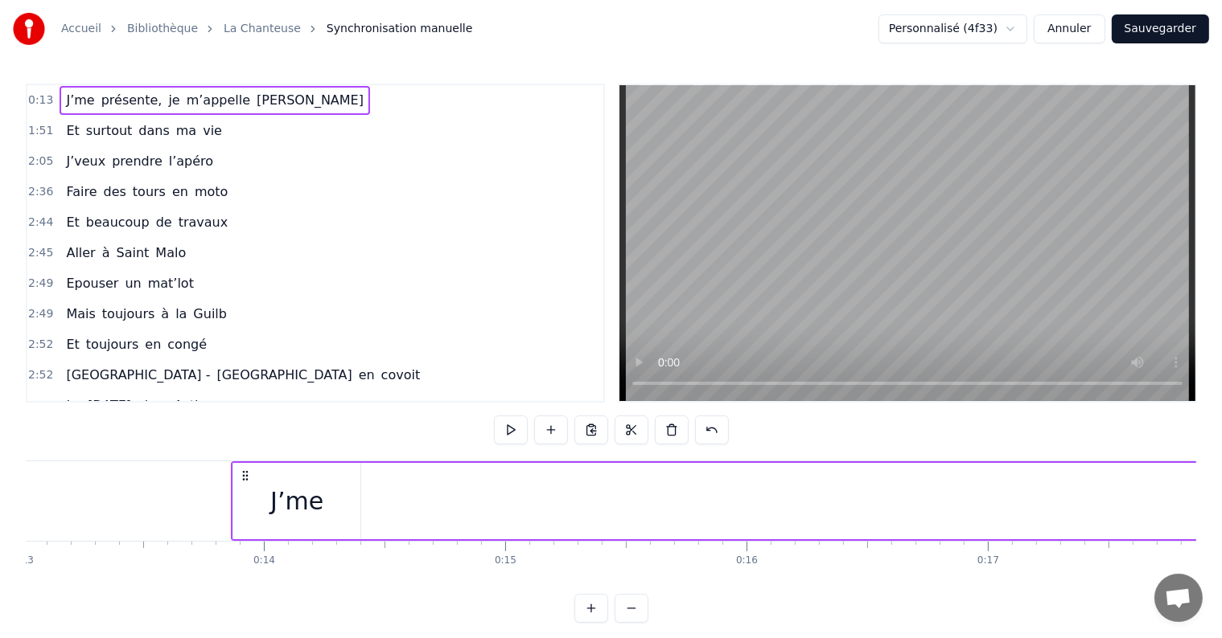
scroll to position [0, 3106]
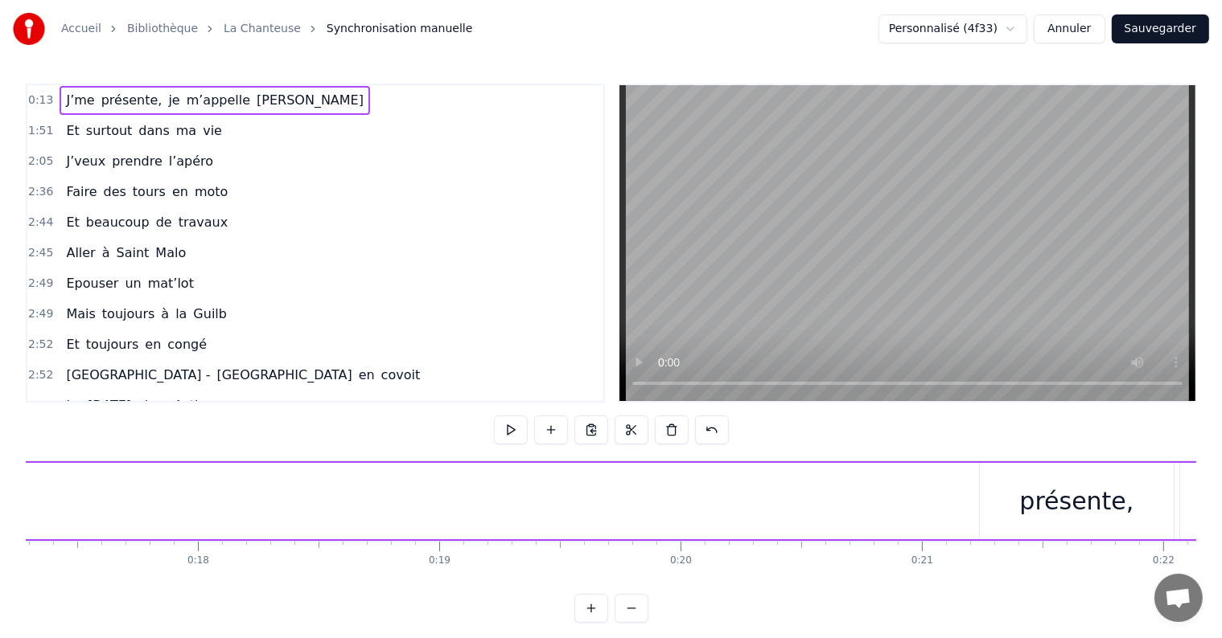
scroll to position [0, 4172]
click at [1067, 502] on div "présente," at bounding box center [1075, 501] width 114 height 36
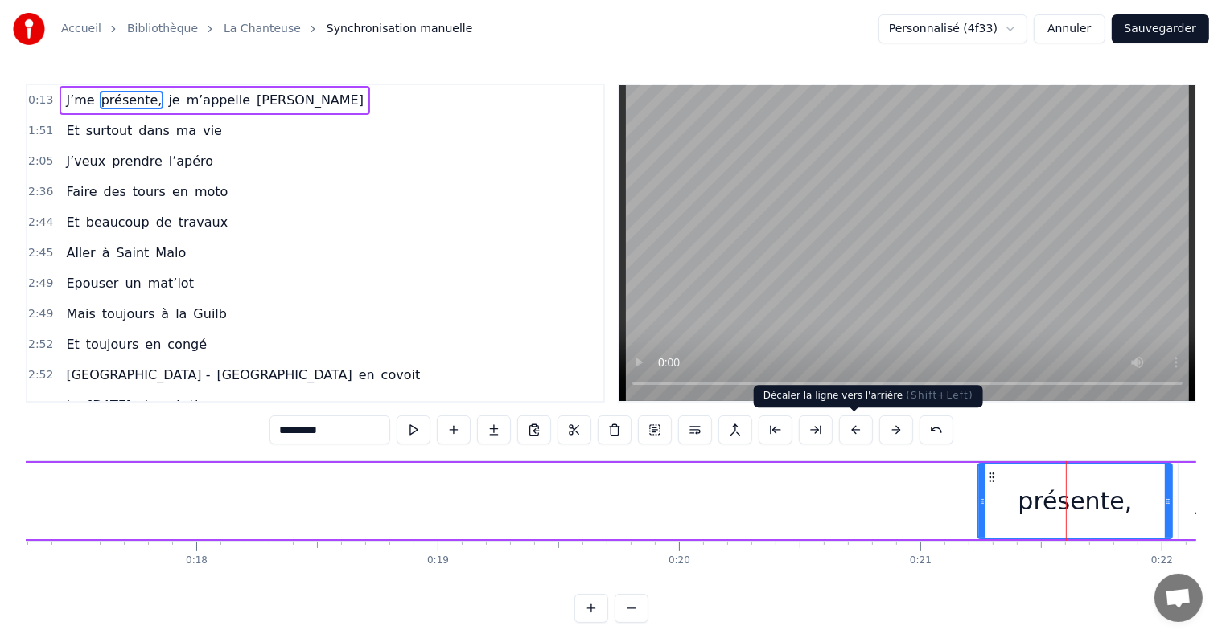
click at [850, 430] on button at bounding box center [856, 430] width 34 height 29
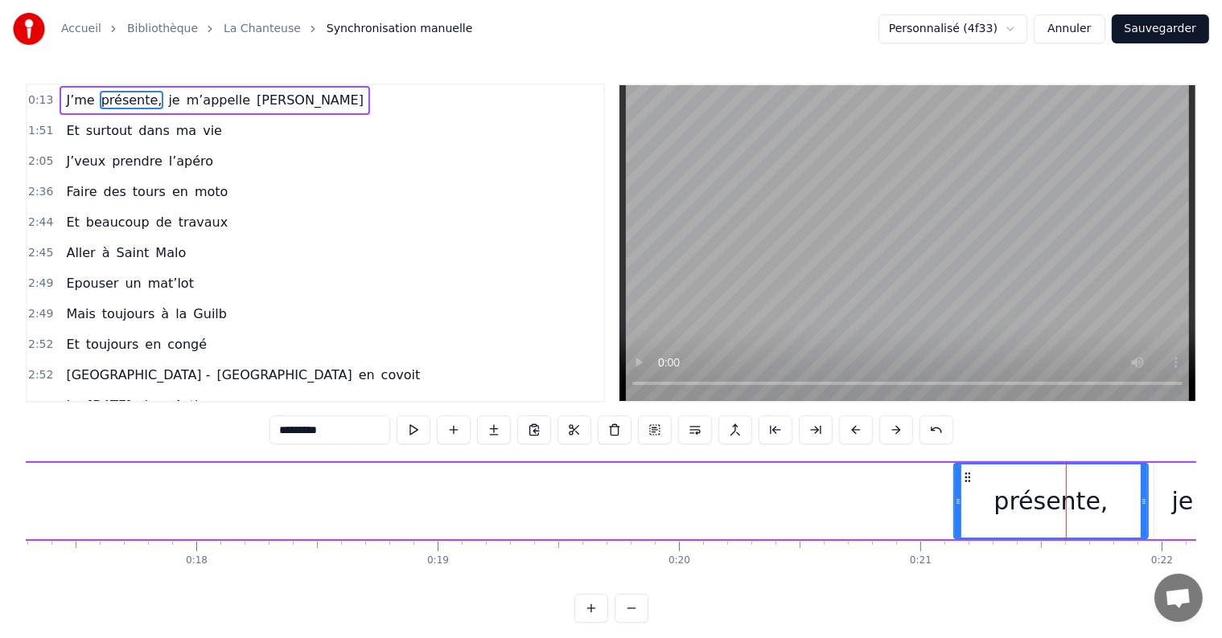
click at [850, 430] on button at bounding box center [856, 430] width 34 height 29
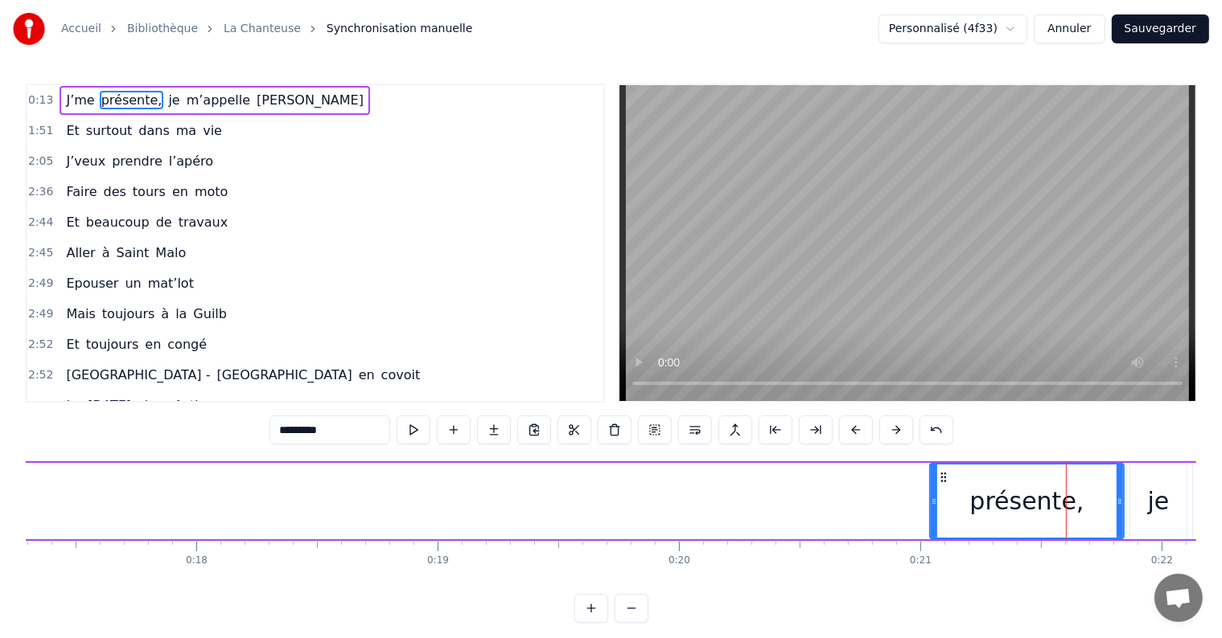
click at [850, 430] on button at bounding box center [856, 430] width 34 height 29
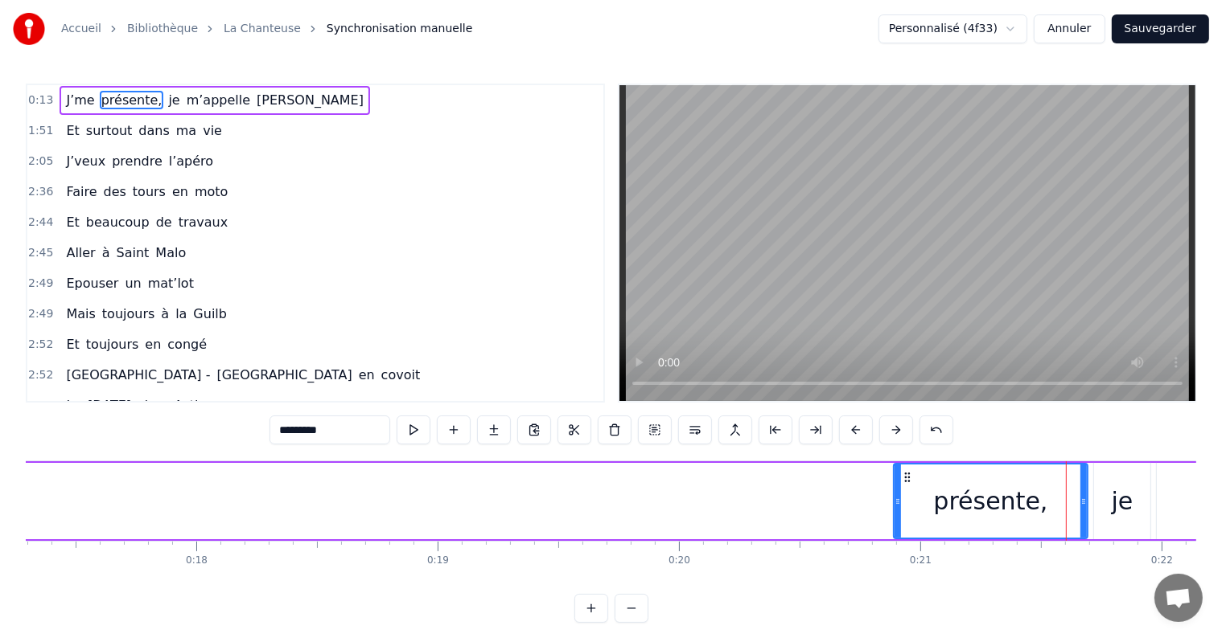
click at [850, 430] on button at bounding box center [856, 430] width 34 height 29
drag, startPoint x: 850, startPoint y: 430, endPoint x: 492, endPoint y: 564, distance: 381.9
click at [492, 564] on div "0:13 J’me présente, je m’appelle Pauline 1:51 Et surtout dans ma vie 2:05 J’veu…" at bounding box center [611, 354] width 1170 height 540
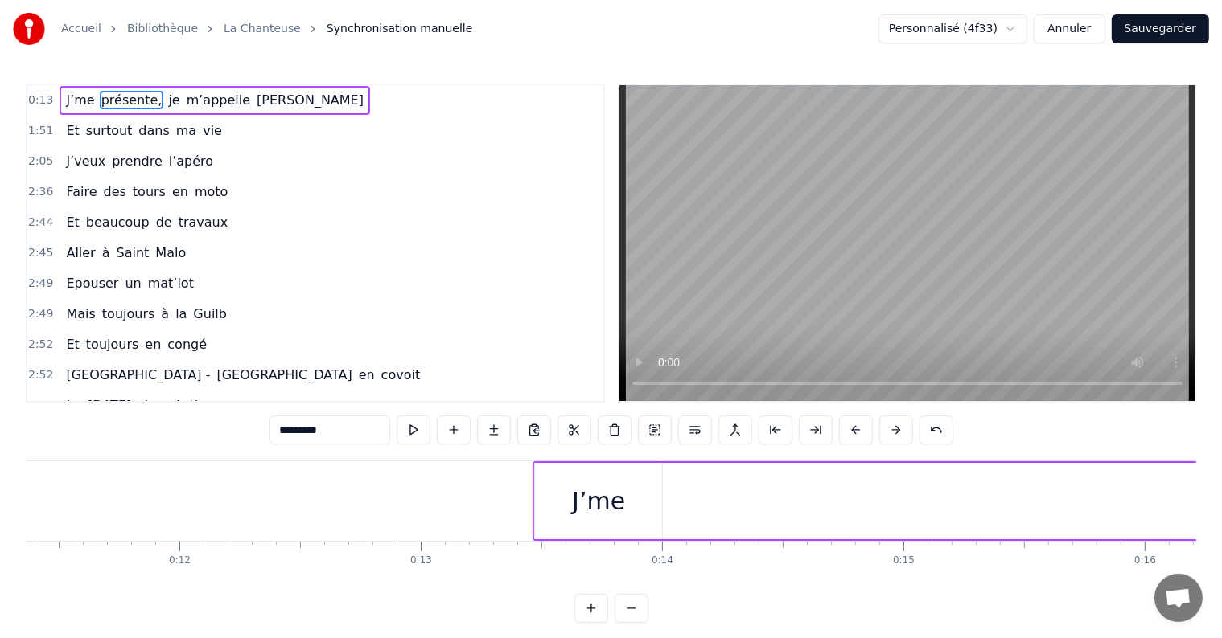
scroll to position [0, 2741]
drag, startPoint x: 882, startPoint y: 492, endPoint x: 738, endPoint y: 484, distance: 144.2
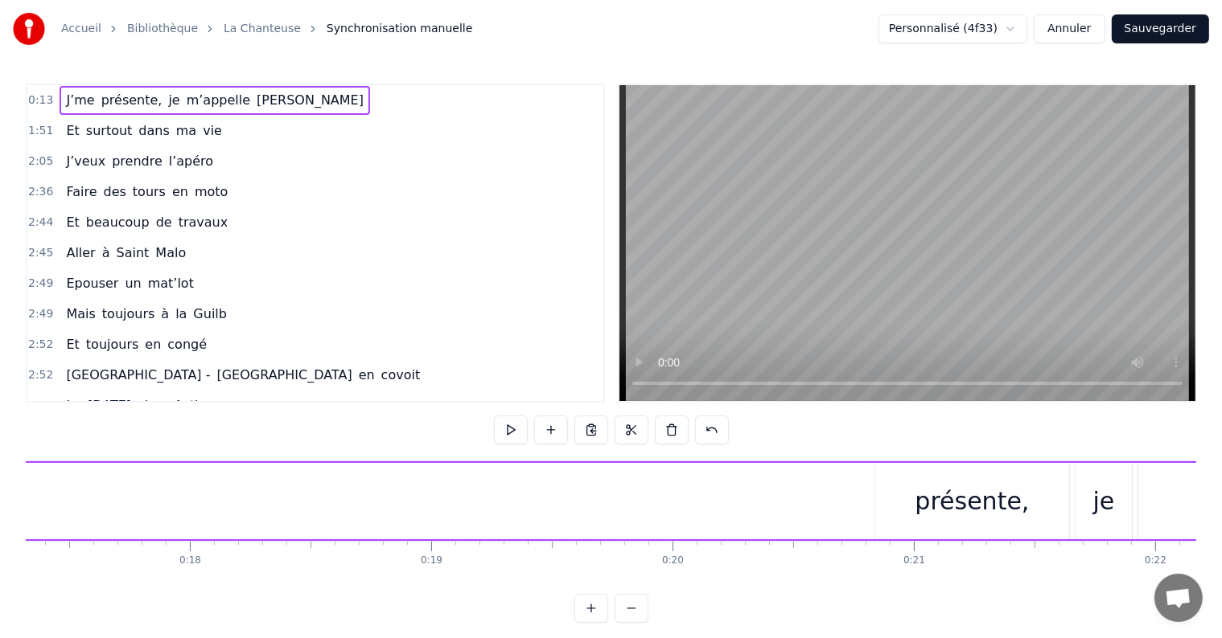
scroll to position [0, 4133]
click at [927, 515] on div "présente," at bounding box center [1017, 501] width 194 height 76
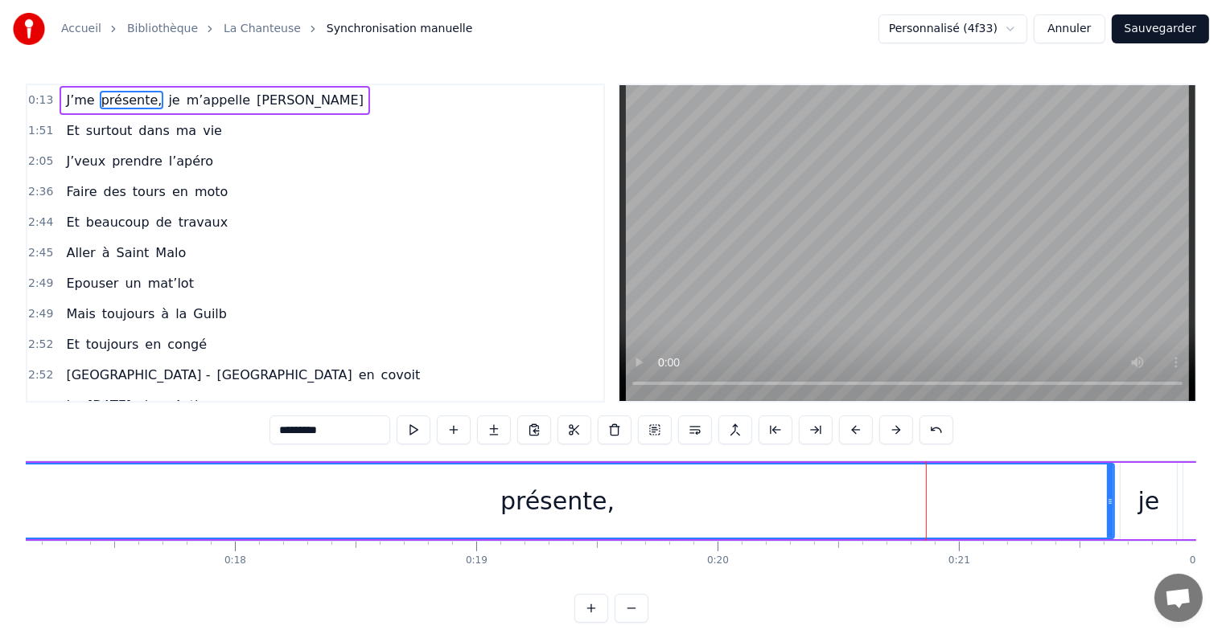
drag, startPoint x: 921, startPoint y: 495, endPoint x: 2, endPoint y: 560, distance: 921.5
click at [2, 560] on div "Accueil Bibliothèque La Chanteuse Synchronisation manuelle Personnalisé (4f33) …" at bounding box center [611, 311] width 1222 height 623
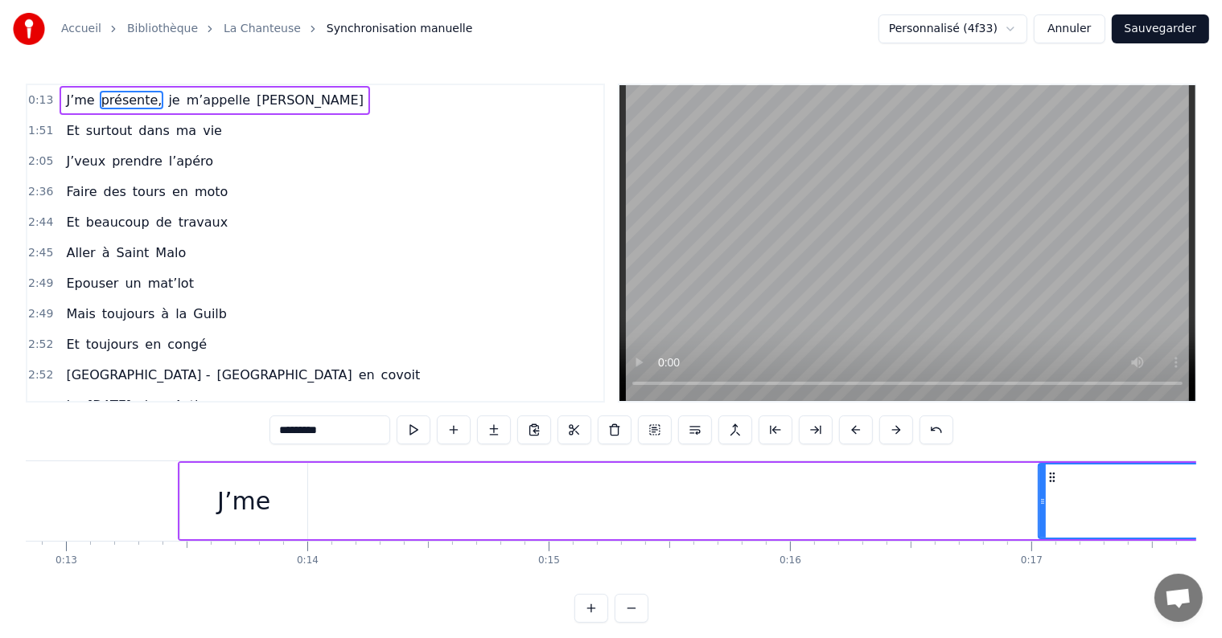
scroll to position [0, 3094]
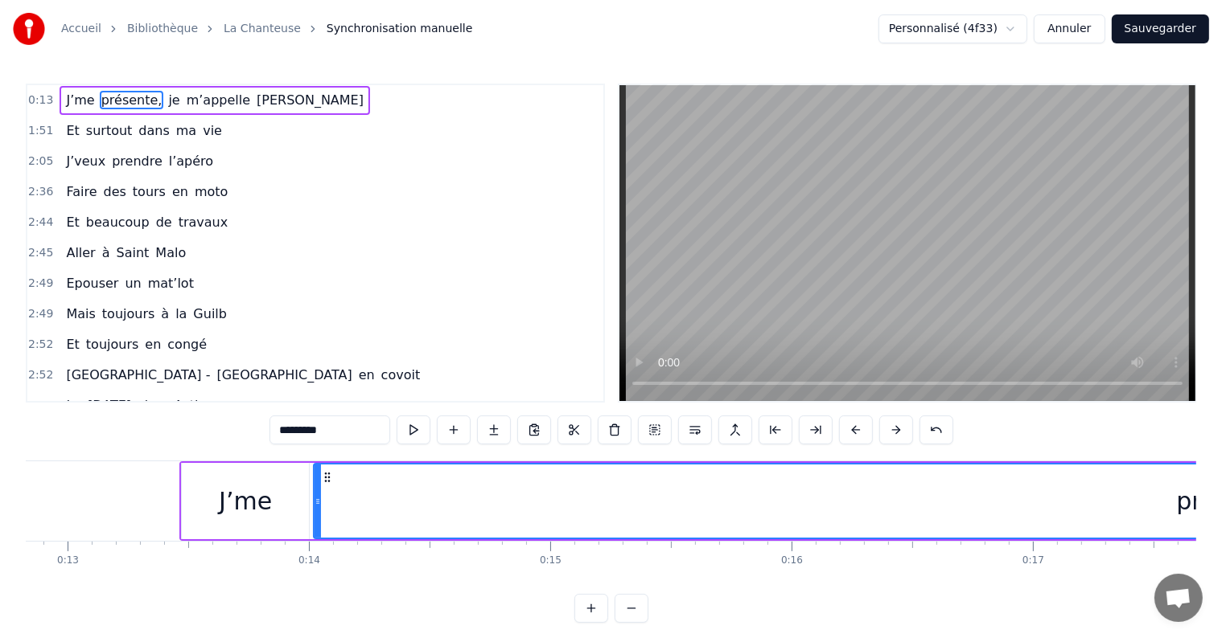
drag, startPoint x: 1041, startPoint y: 501, endPoint x: 315, endPoint y: 523, distance: 726.5
click at [315, 523] on div at bounding box center [317, 501] width 6 height 73
drag, startPoint x: 318, startPoint y: 511, endPoint x: 310, endPoint y: 511, distance: 8.8
click at [310, 511] on div at bounding box center [309, 501] width 6 height 73
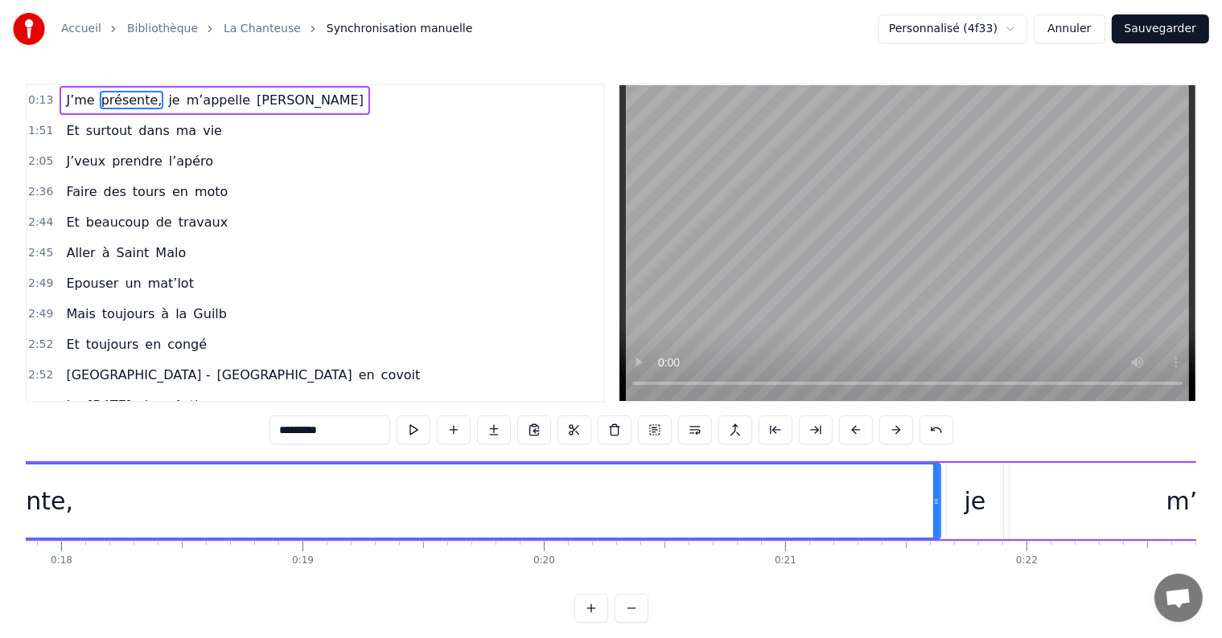
scroll to position [0, 4307]
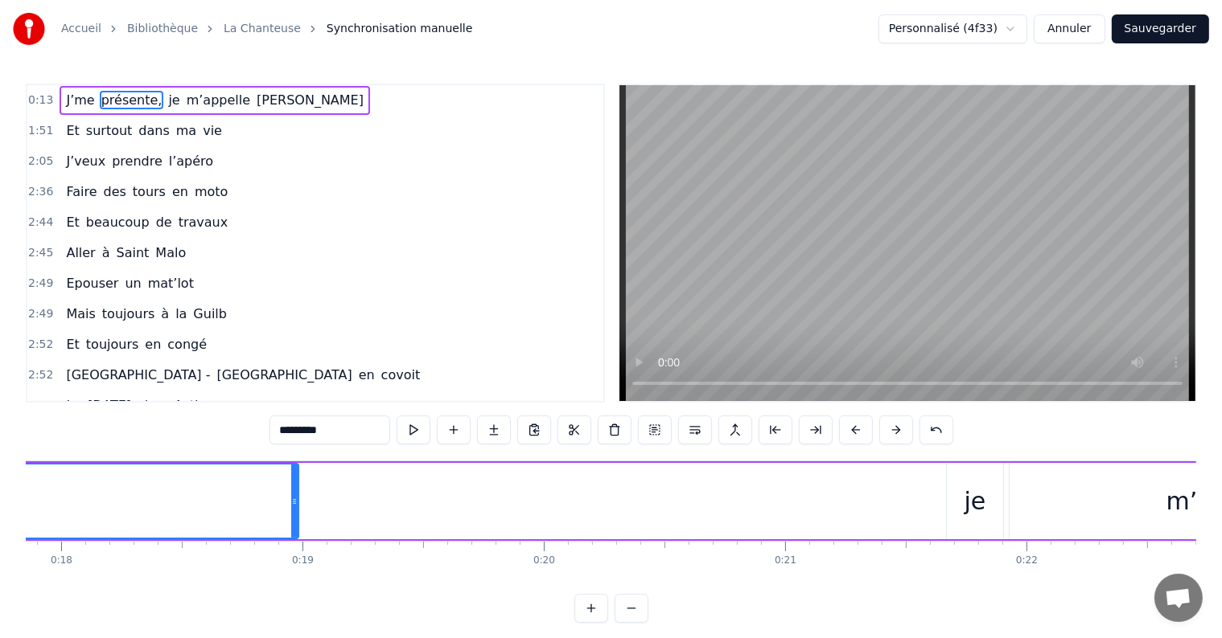
drag, startPoint x: 938, startPoint y: 501, endPoint x: 281, endPoint y: 515, distance: 656.4
click at [291, 515] on div at bounding box center [294, 501] width 6 height 73
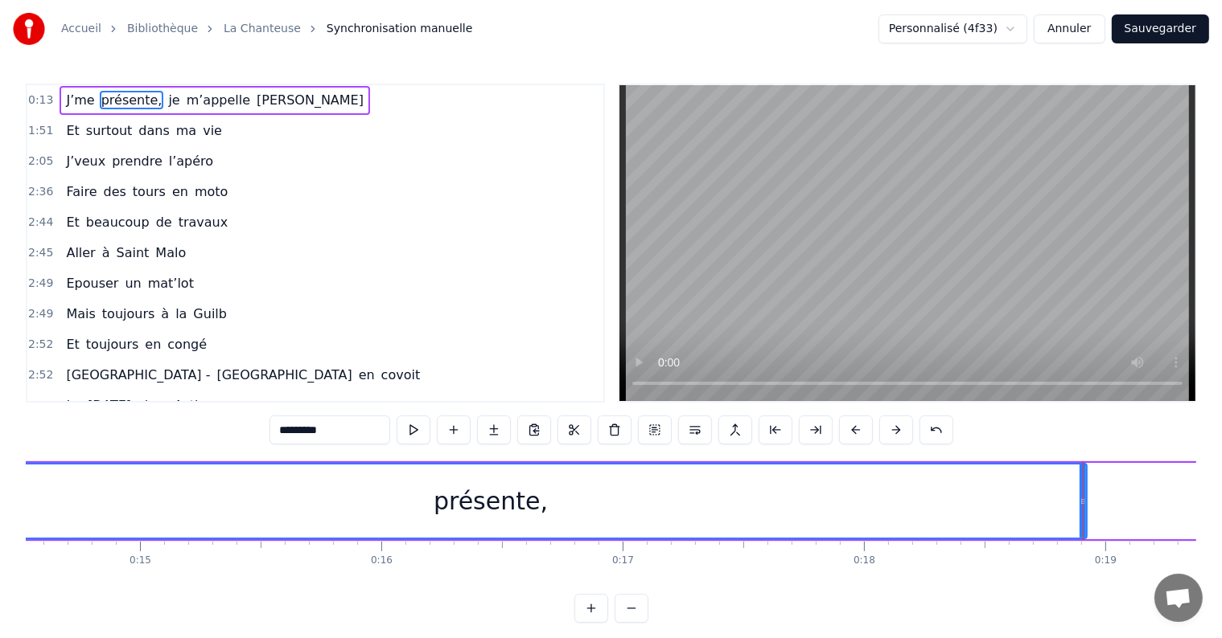
scroll to position [0, 3505]
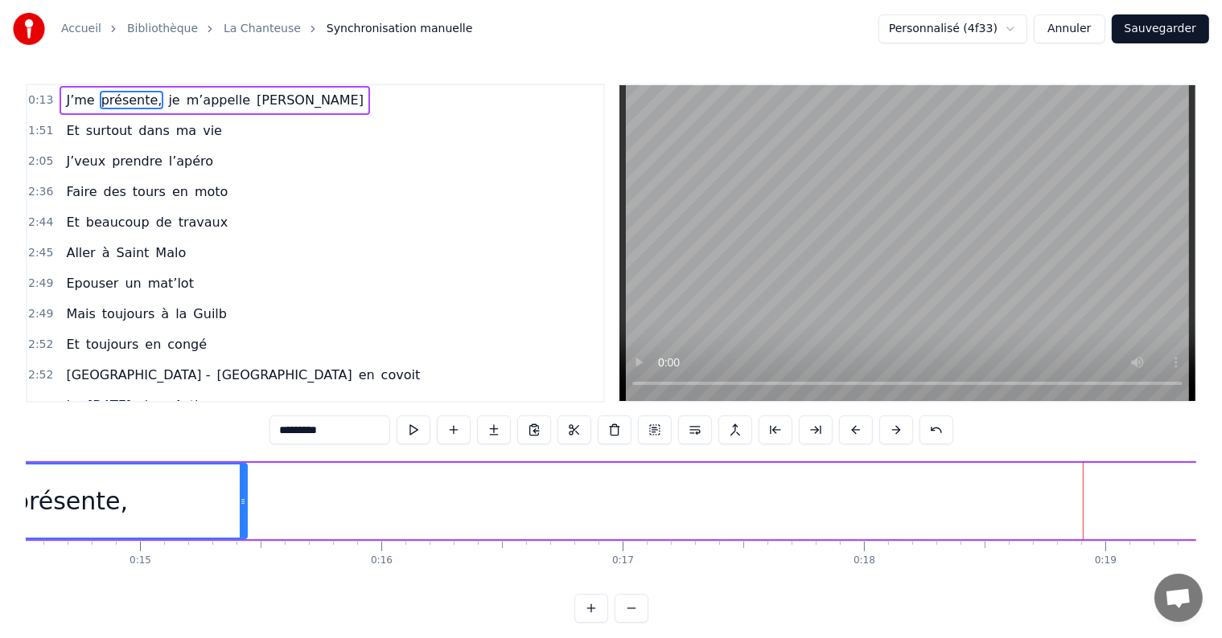
drag, startPoint x: 1084, startPoint y: 499, endPoint x: 244, endPoint y: 495, distance: 839.5
click at [244, 495] on icon at bounding box center [243, 501] width 6 height 13
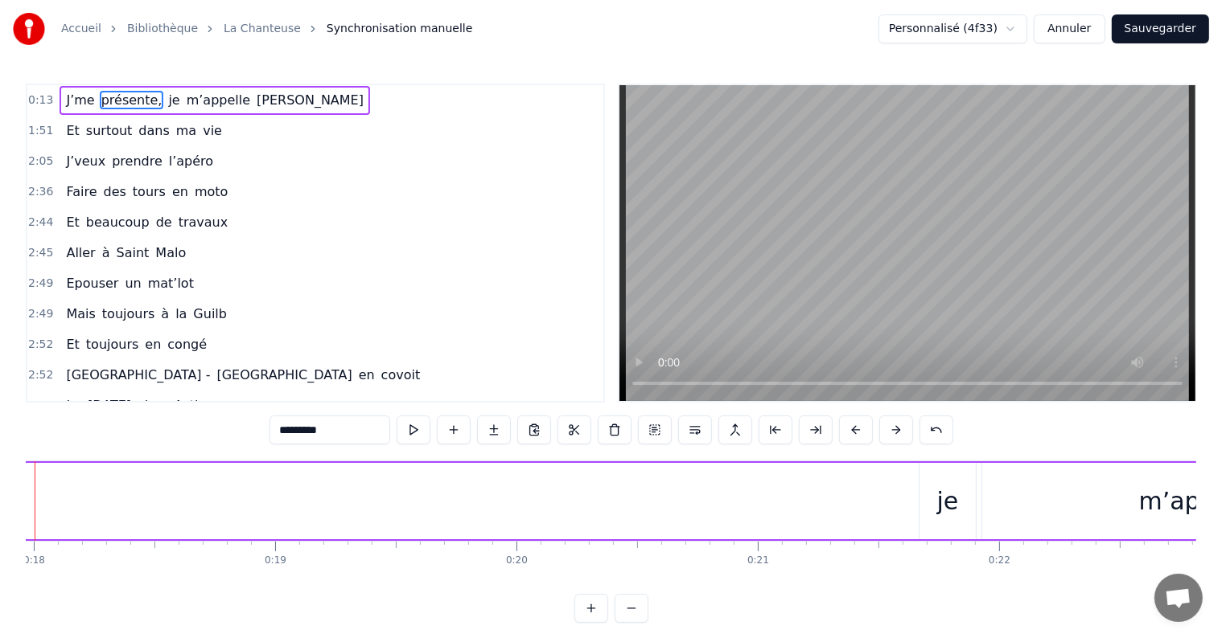
scroll to position [0, 4333]
click at [940, 483] on div "je" at bounding box center [949, 501] width 22 height 36
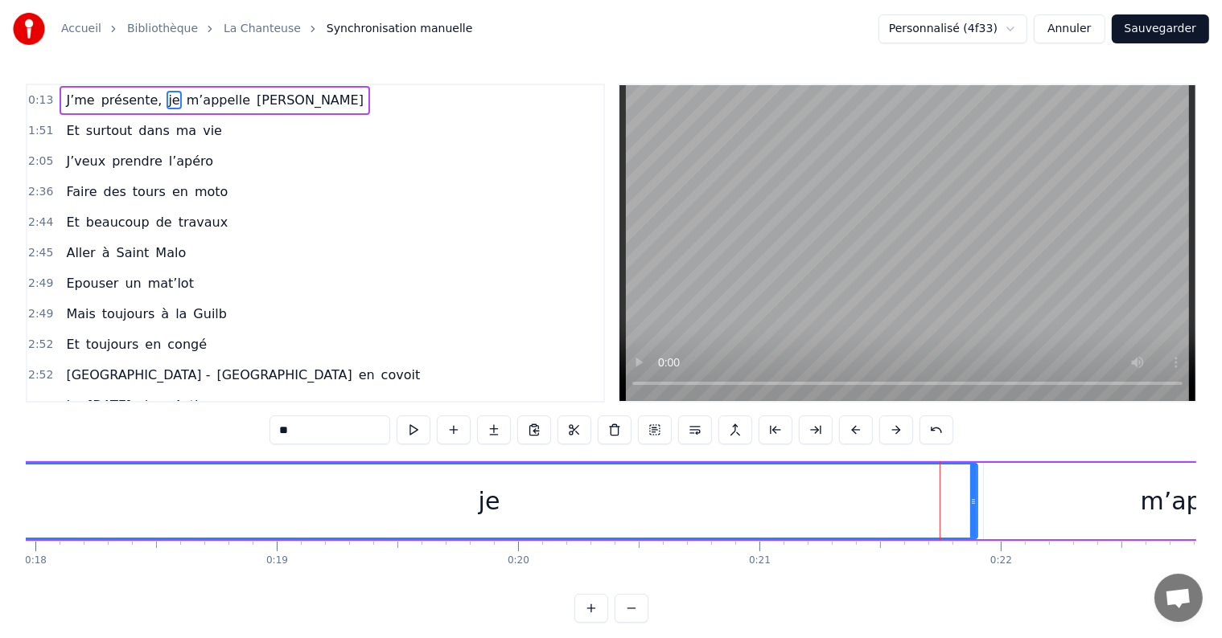
drag, startPoint x: 920, startPoint y: 501, endPoint x: 3, endPoint y: 538, distance: 917.5
click at [3, 538] on div "Accueil Bibliothèque La Chanteuse Synchronisation manuelle Personnalisé (4f33) …" at bounding box center [611, 311] width 1222 height 623
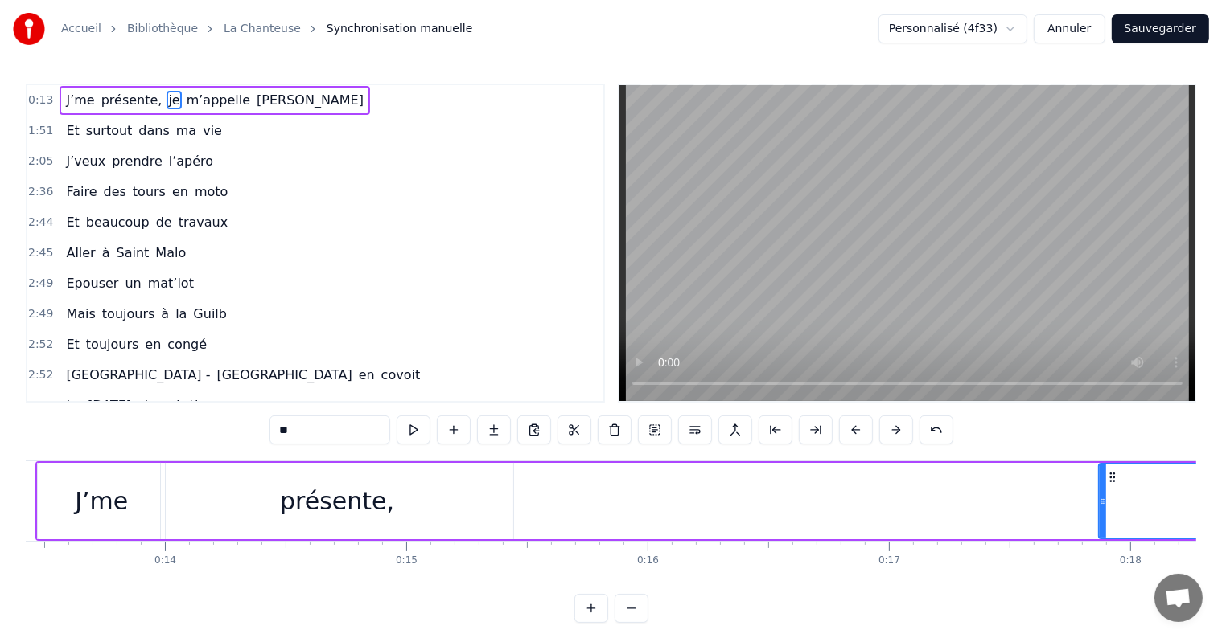
scroll to position [0, 3238]
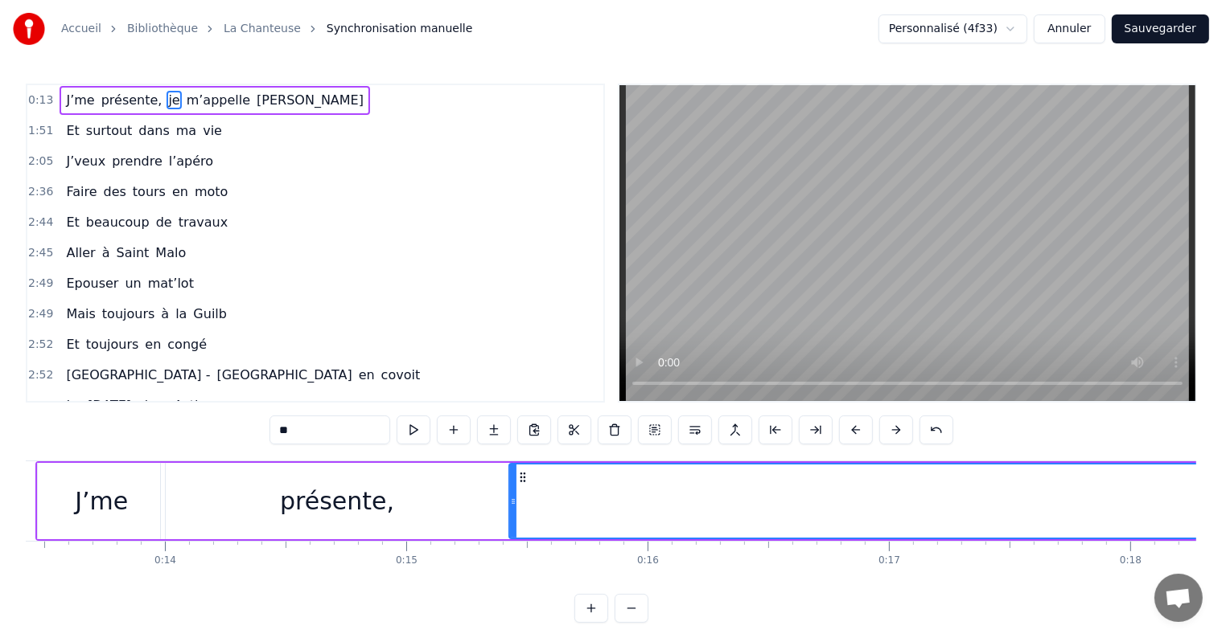
drag, startPoint x: 1101, startPoint y: 499, endPoint x: 511, endPoint y: 493, distance: 589.5
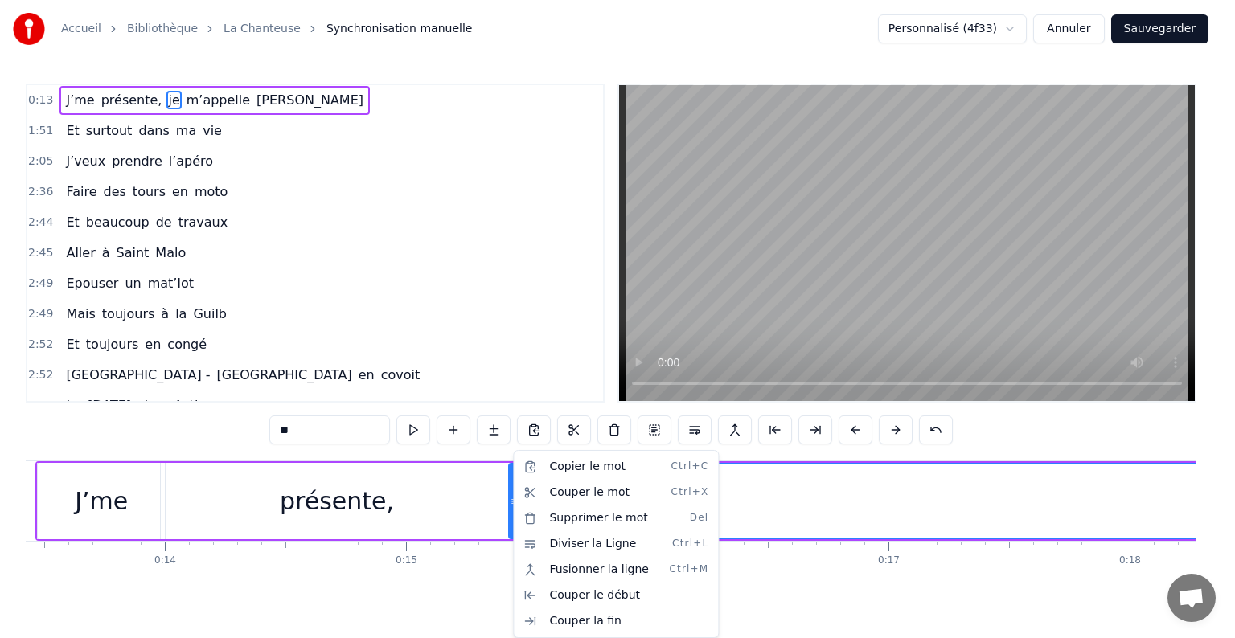
click at [844, 515] on html "Accueil Bibliothèque La Chanteuse Synchronisation manuelle Personnalisé (4f33) …" at bounding box center [617, 324] width 1235 height 649
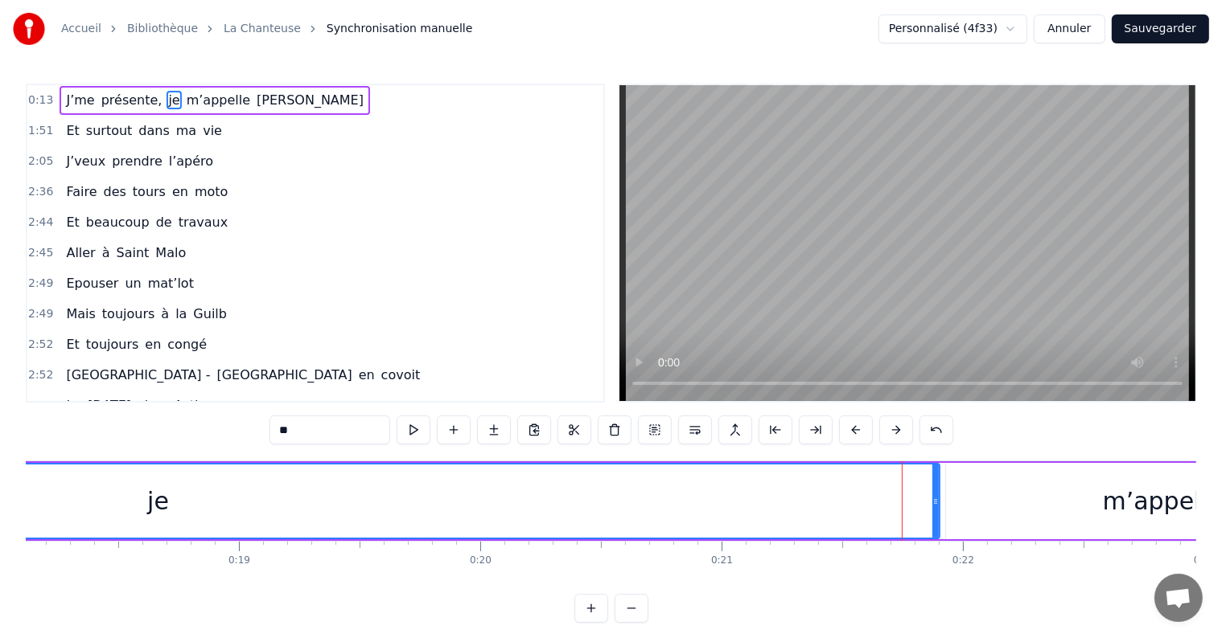
scroll to position [0, 4370]
drag, startPoint x: 939, startPoint y: 493, endPoint x: 280, endPoint y: 545, distance: 661.5
click at [280, 545] on div "J’me présente, je m’appelle Pauline Et surtout dans ma vie J’veux prendre l’apé…" at bounding box center [611, 521] width 1170 height 121
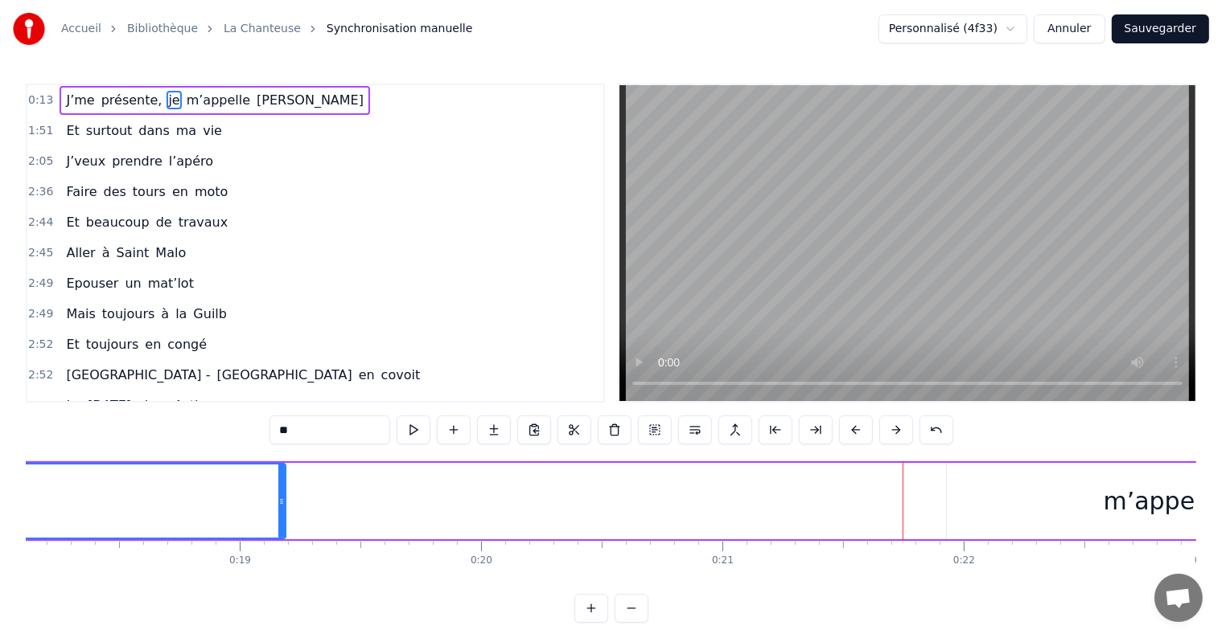
drag, startPoint x: 936, startPoint y: 502, endPoint x: 212, endPoint y: 478, distance: 724.1
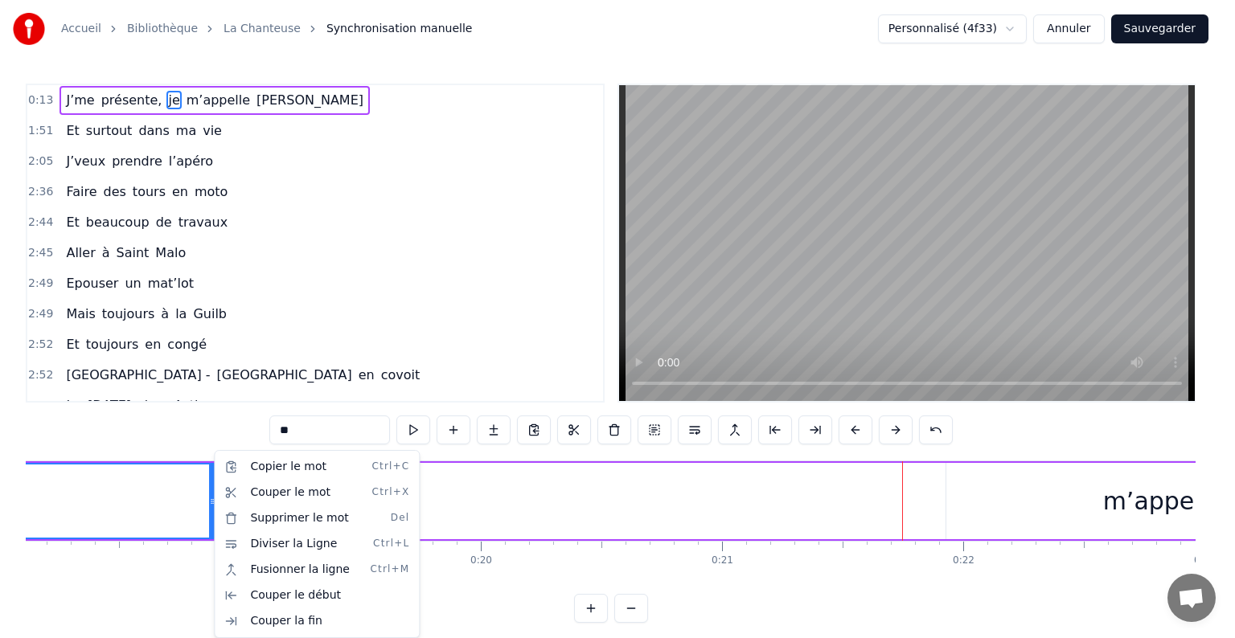
click at [203, 499] on html "Accueil Bibliothèque La Chanteuse Synchronisation manuelle Personnalisé (4f33) …" at bounding box center [617, 324] width 1235 height 649
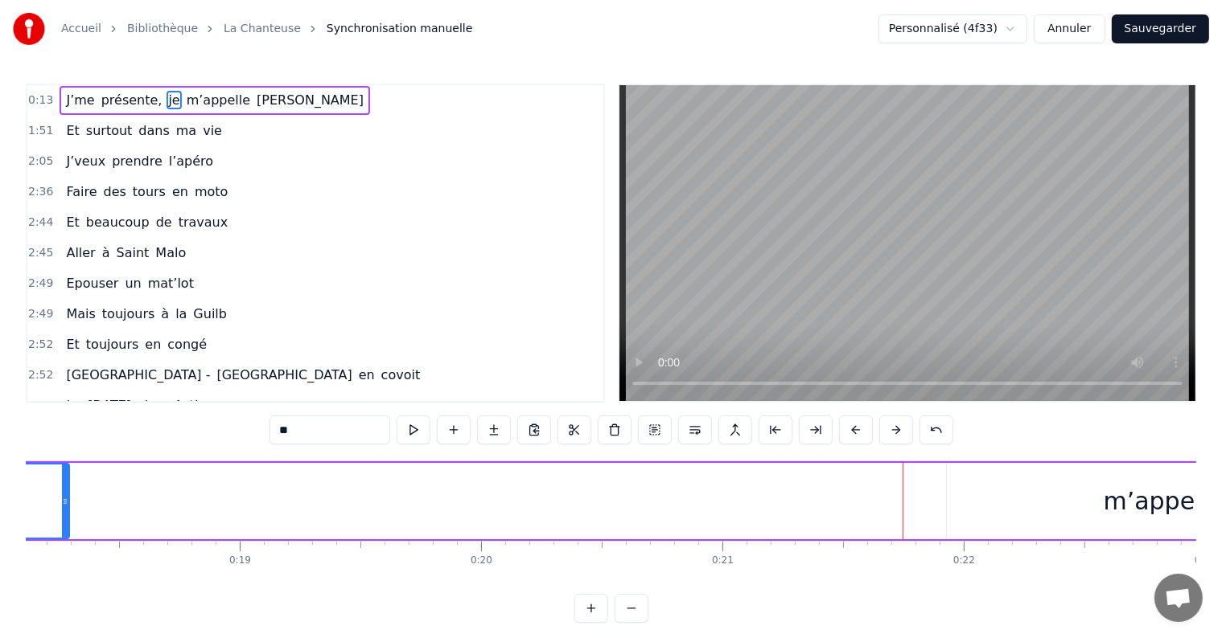
drag, startPoint x: 212, startPoint y: 500, endPoint x: 61, endPoint y: 491, distance: 151.5
click at [62, 491] on div at bounding box center [65, 501] width 6 height 73
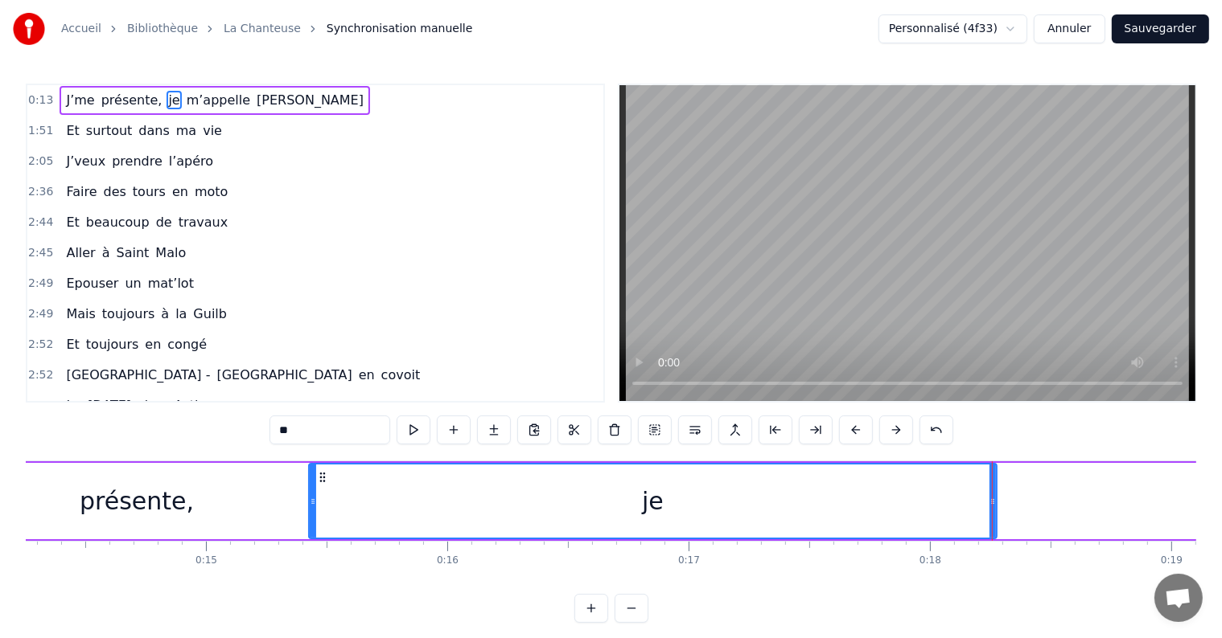
scroll to position [0, 3435]
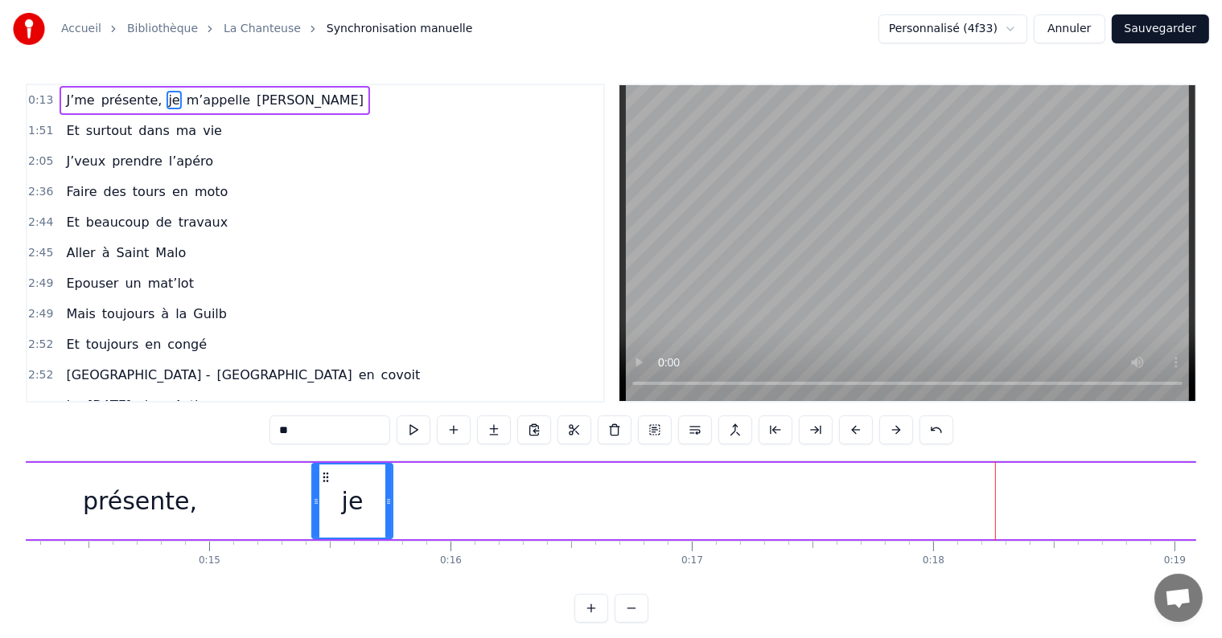
drag, startPoint x: 997, startPoint y: 499, endPoint x: 388, endPoint y: 492, distance: 609.6
click at [388, 492] on div at bounding box center [388, 501] width 6 height 73
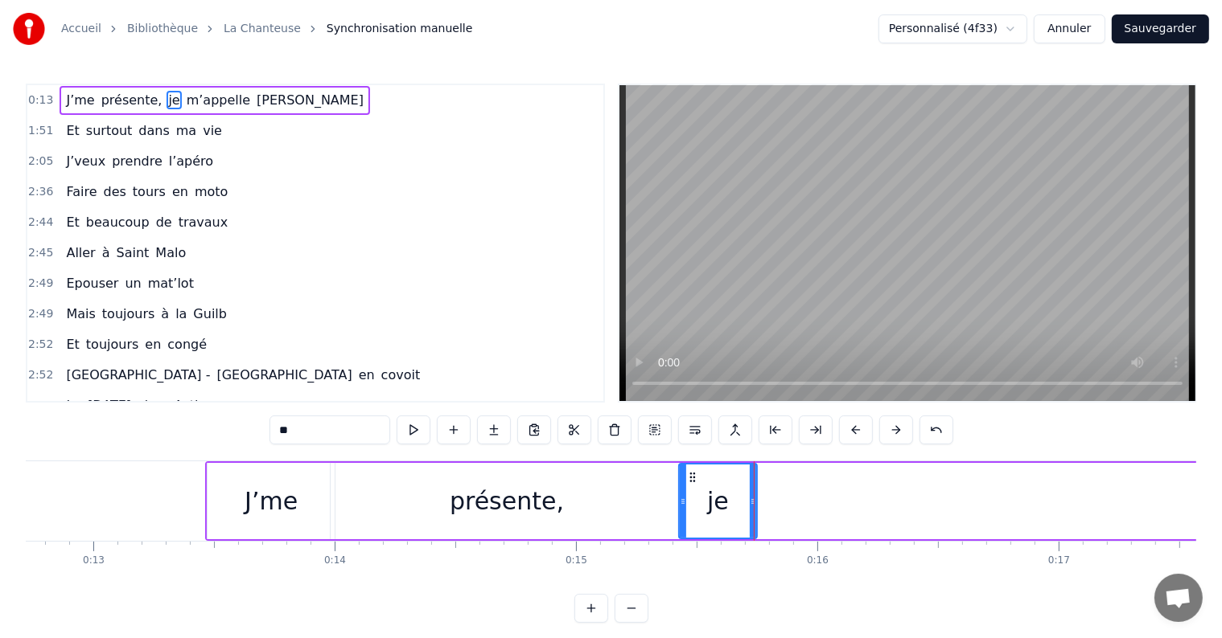
scroll to position [0, 3069]
click at [520, 489] on div "présente," at bounding box center [506, 501] width 114 height 36
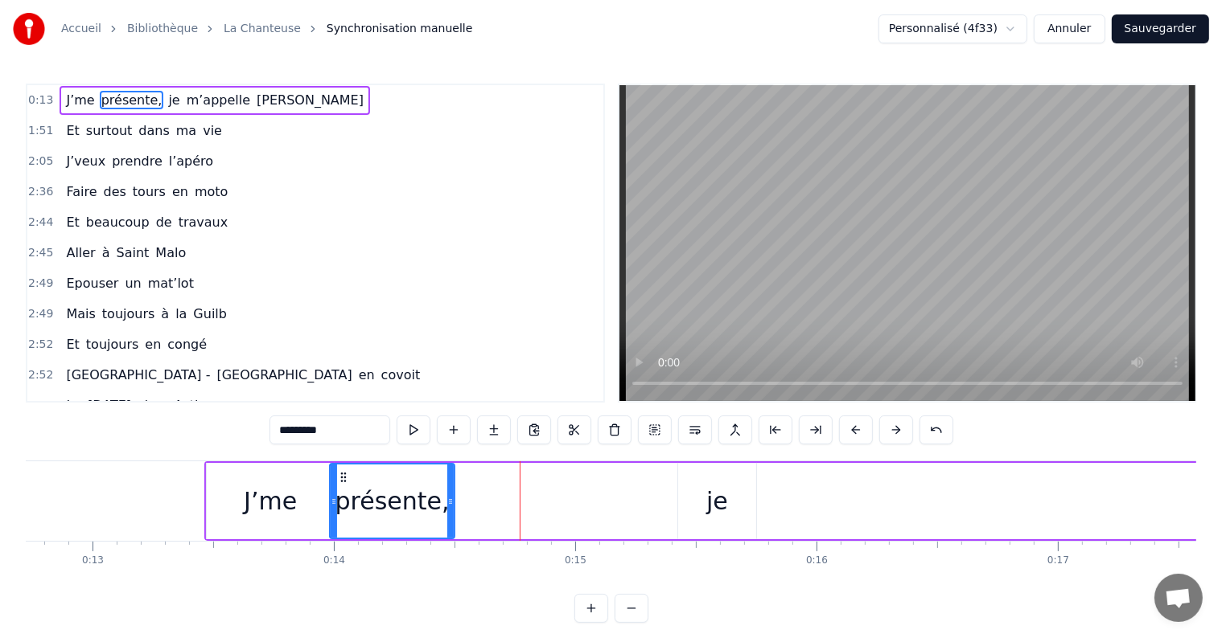
drag, startPoint x: 678, startPoint y: 501, endPoint x: 438, endPoint y: 513, distance: 239.9
click at [447, 513] on div at bounding box center [450, 501] width 6 height 73
click at [261, 491] on div "J’me" at bounding box center [270, 501] width 53 height 36
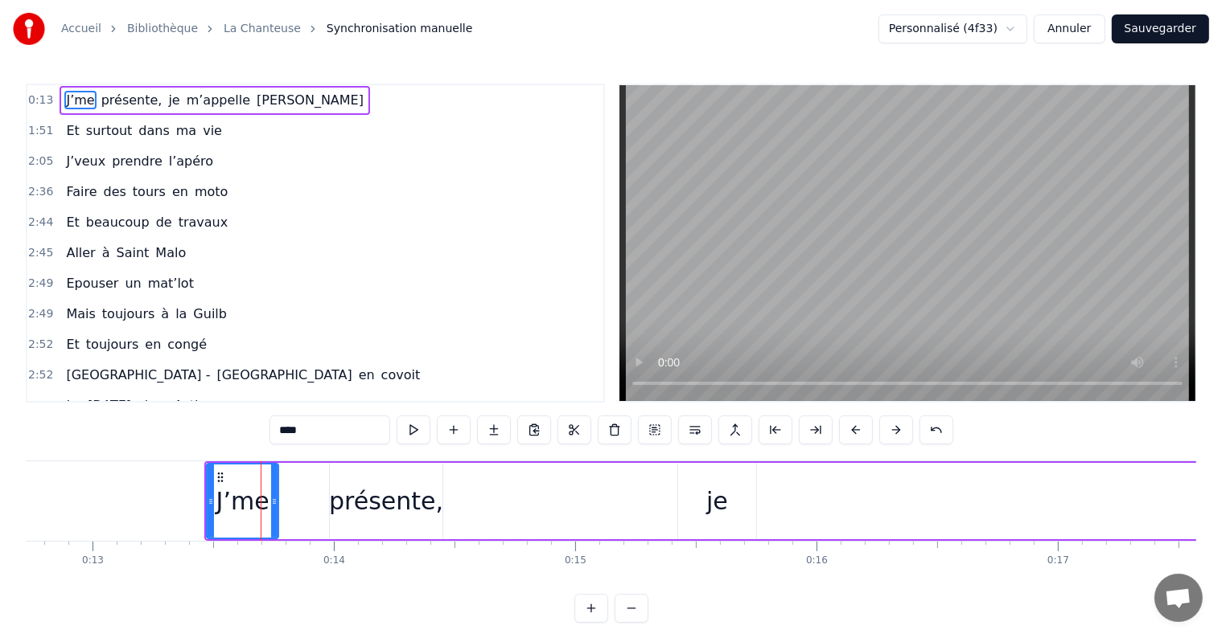
drag, startPoint x: 331, startPoint y: 499, endPoint x: 276, endPoint y: 493, distance: 55.8
click at [276, 493] on div at bounding box center [274, 501] width 6 height 73
click at [364, 491] on div "présente," at bounding box center [386, 501] width 114 height 36
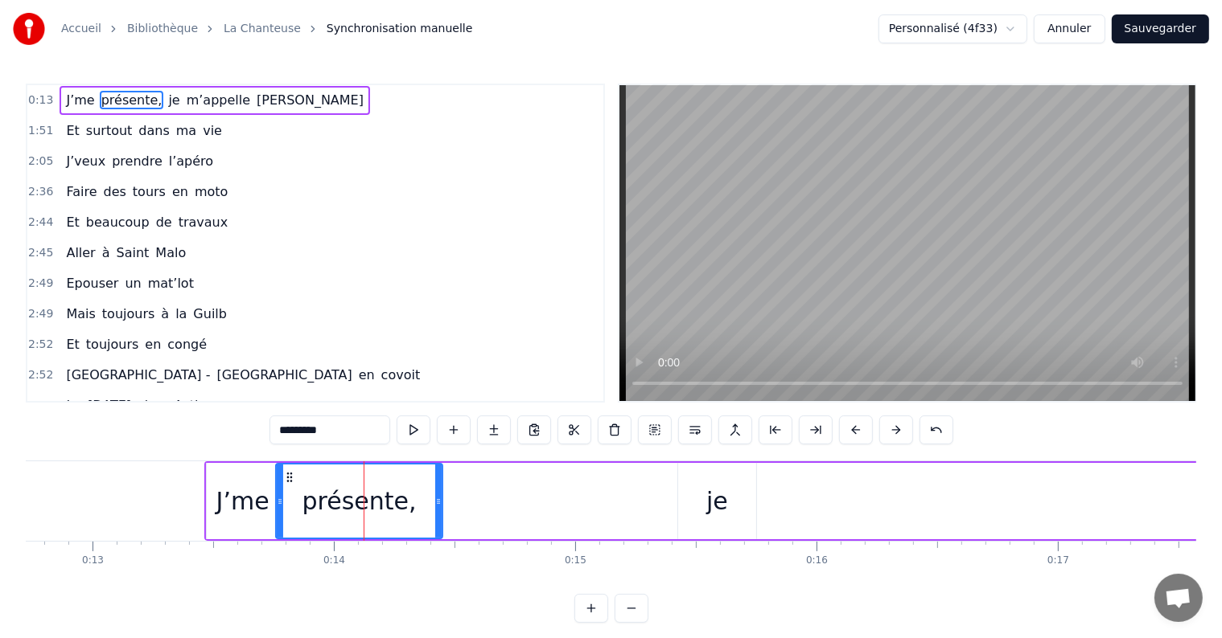
drag, startPoint x: 331, startPoint y: 499, endPoint x: 276, endPoint y: 507, distance: 55.4
click at [277, 507] on div at bounding box center [280, 501] width 6 height 73
drag, startPoint x: 437, startPoint y: 509, endPoint x: 361, endPoint y: 508, distance: 76.4
click at [361, 508] on div at bounding box center [364, 501] width 6 height 73
click at [700, 503] on div "je" at bounding box center [717, 501] width 78 height 76
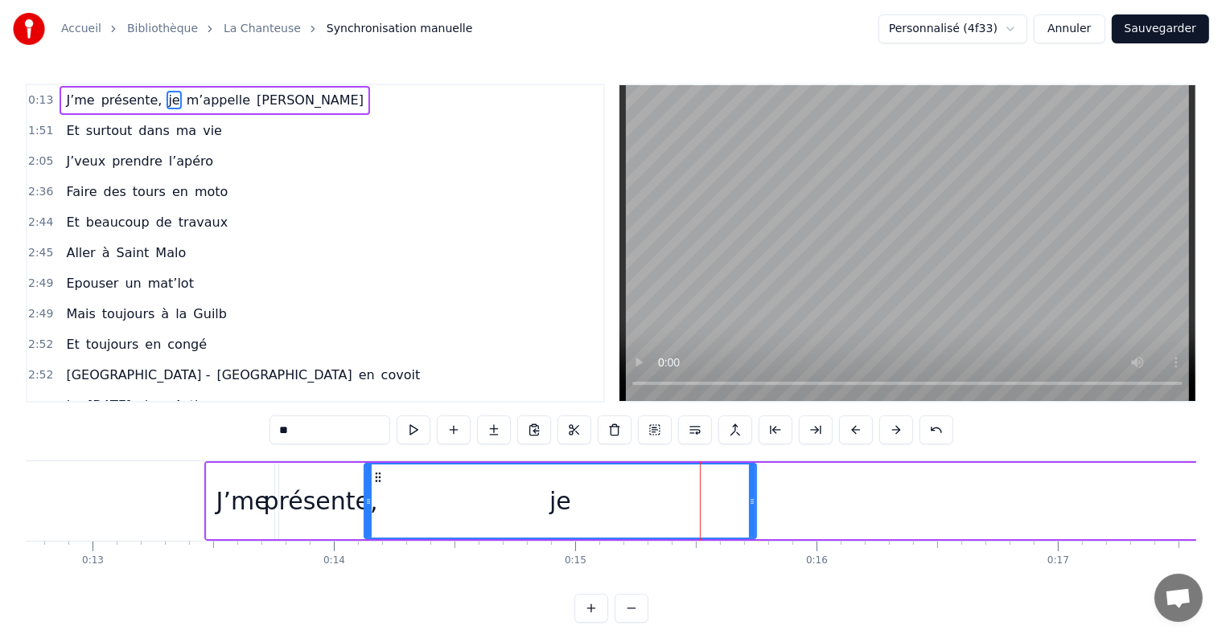
drag, startPoint x: 680, startPoint y: 502, endPoint x: 367, endPoint y: 503, distance: 312.8
click at [367, 503] on icon at bounding box center [368, 501] width 6 height 13
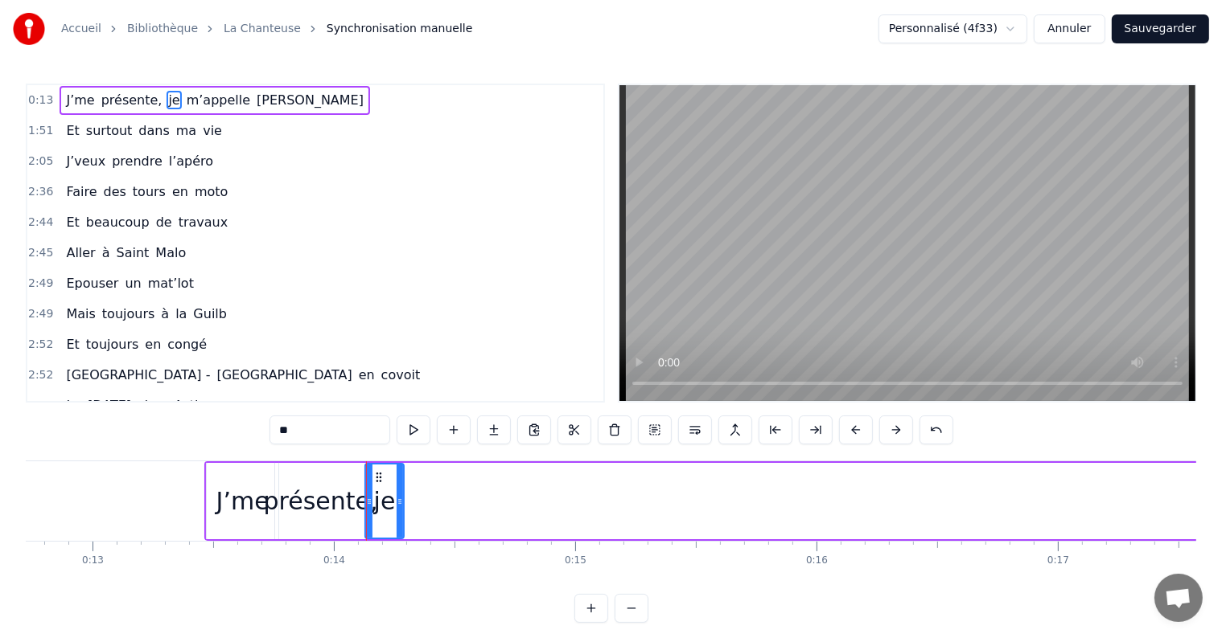
drag, startPoint x: 752, startPoint y: 495, endPoint x: 400, endPoint y: 500, distance: 351.5
click at [400, 500] on icon at bounding box center [399, 501] width 6 height 13
drag, startPoint x: 402, startPoint y: 499, endPoint x: 510, endPoint y: 518, distance: 109.5
click at [510, 518] on div at bounding box center [508, 501] width 6 height 73
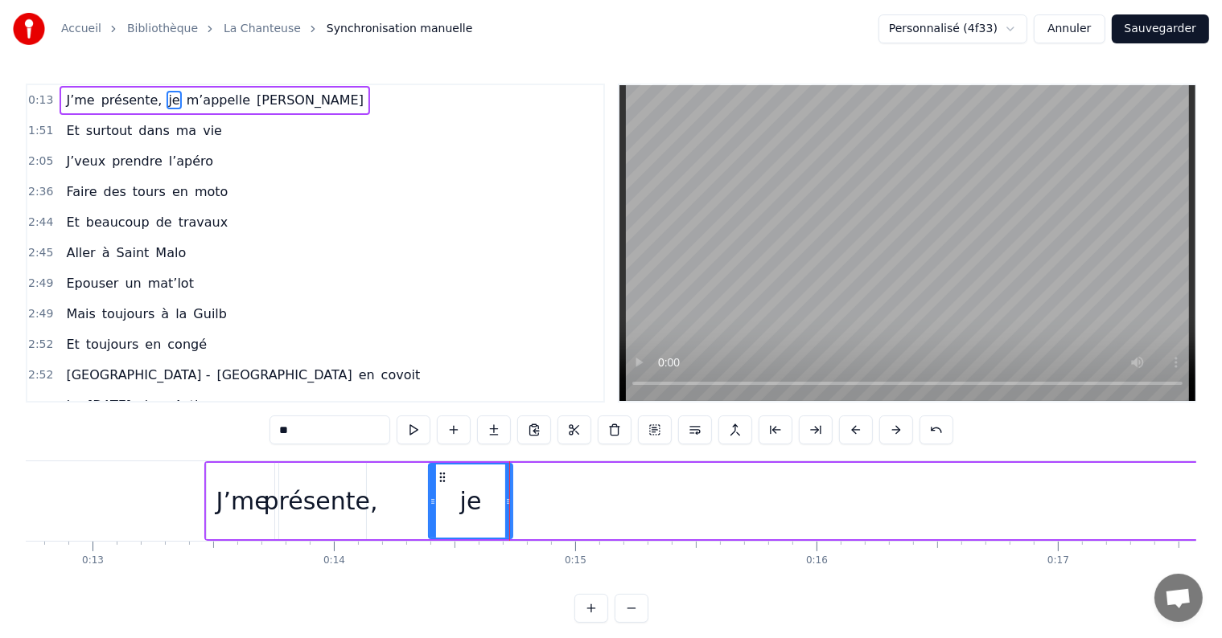
drag, startPoint x: 367, startPoint y: 500, endPoint x: 445, endPoint y: 495, distance: 77.3
click at [436, 495] on icon at bounding box center [432, 501] width 6 height 13
click at [364, 480] on div "présente," at bounding box center [320, 501] width 92 height 76
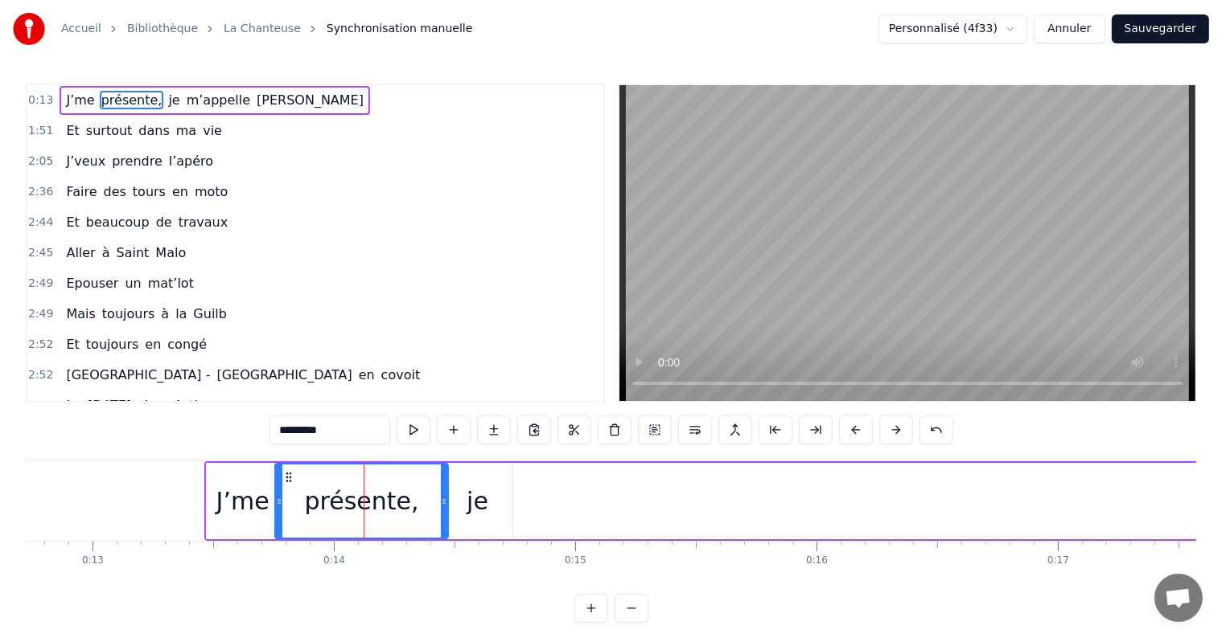
drag, startPoint x: 362, startPoint y: 496, endPoint x: 446, endPoint y: 487, distance: 84.1
click at [446, 487] on div at bounding box center [444, 501] width 6 height 73
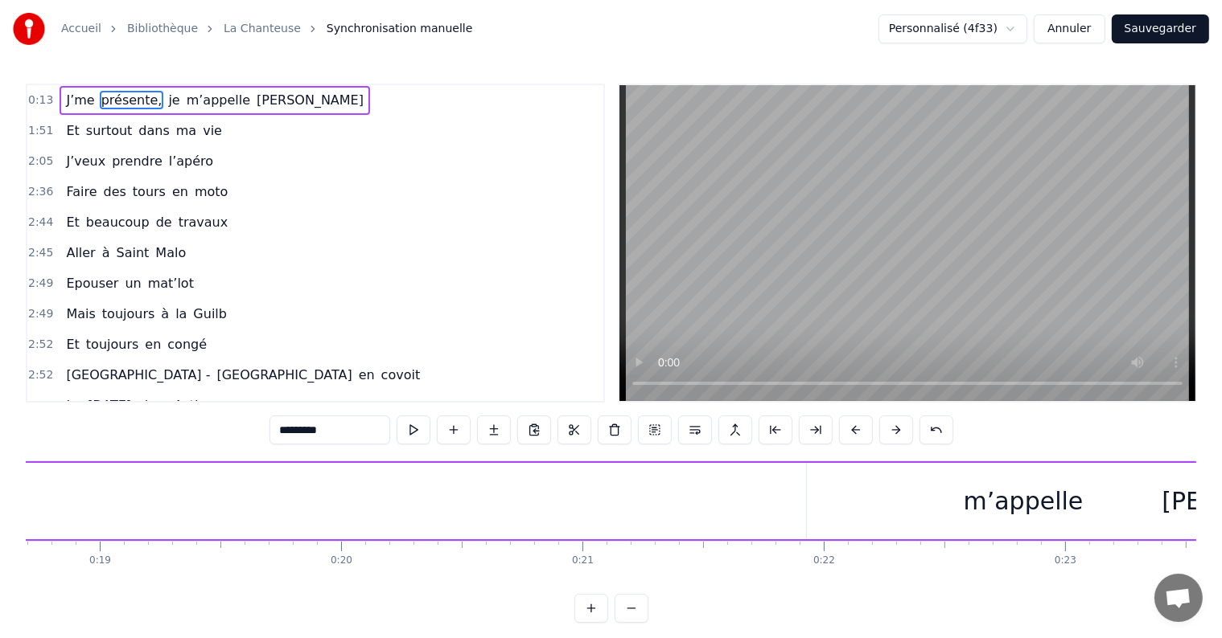
scroll to position [0, 4584]
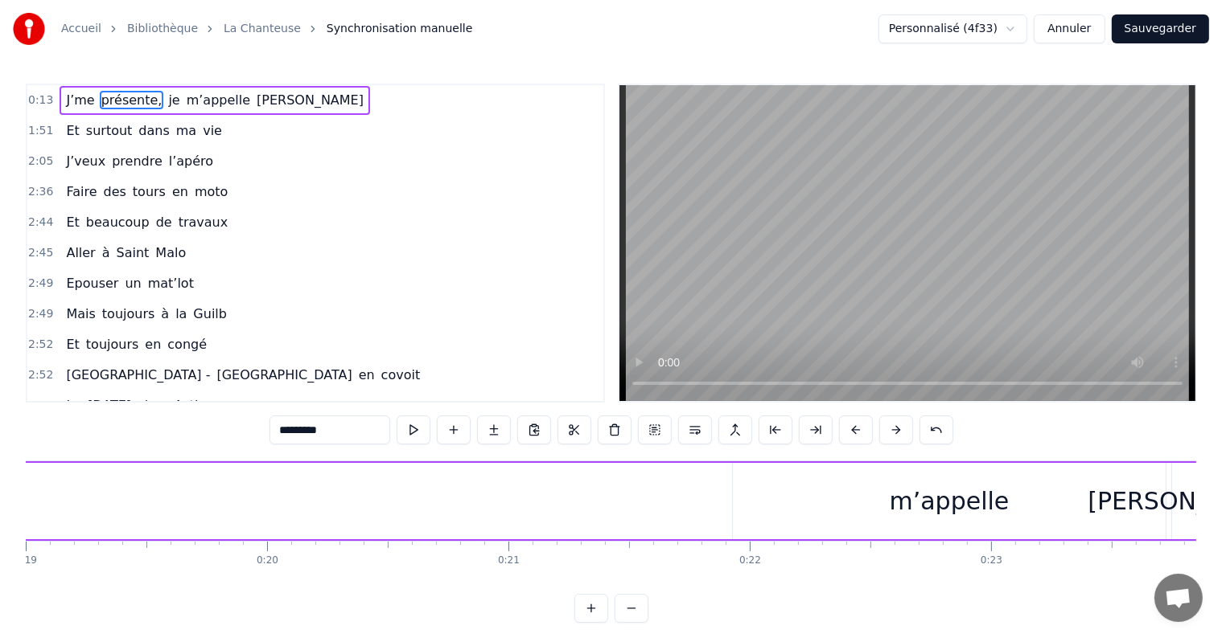
click at [772, 514] on div "m’appelle" at bounding box center [949, 501] width 433 height 76
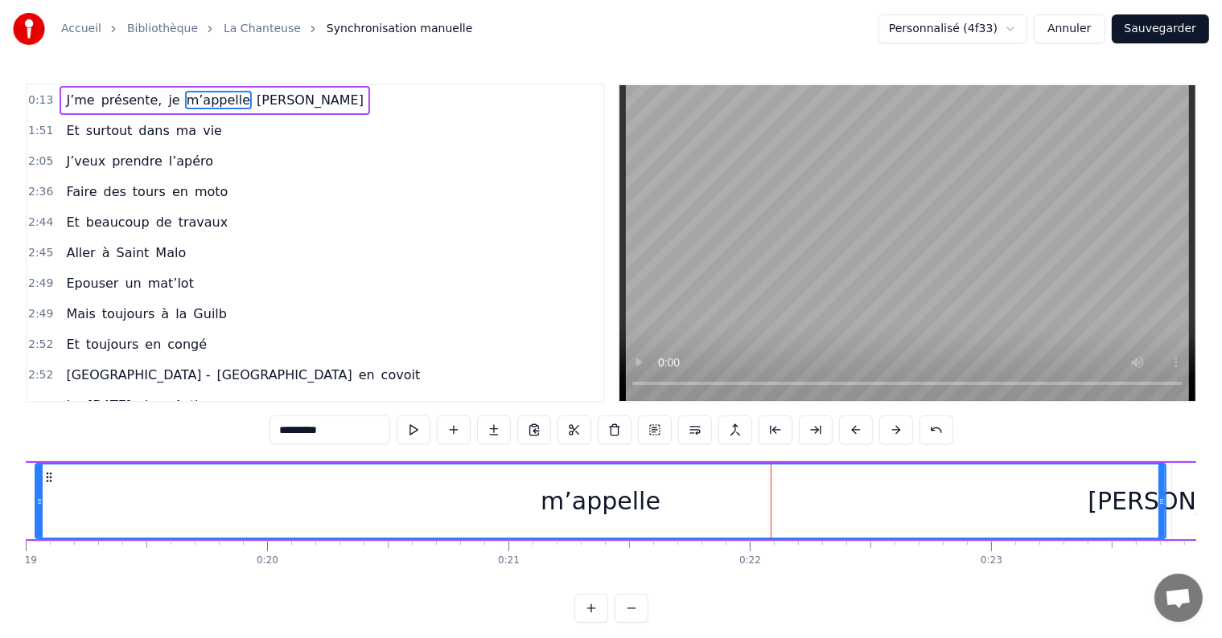
drag, startPoint x: 733, startPoint y: 506, endPoint x: 33, endPoint y: 540, distance: 701.3
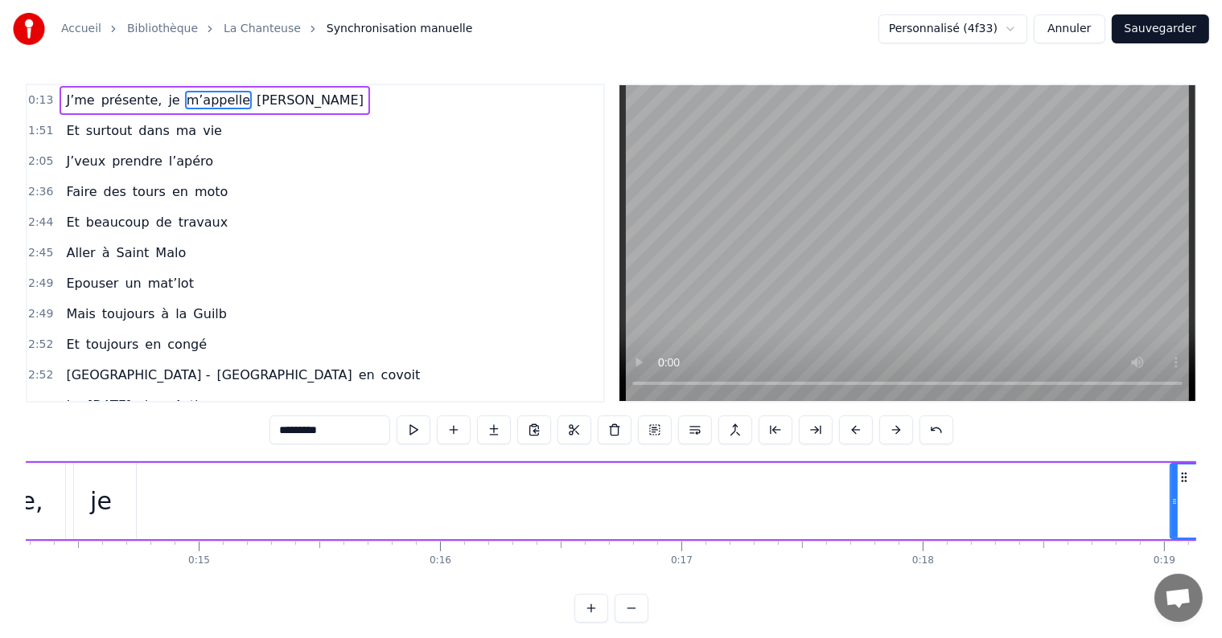
scroll to position [0, 3445]
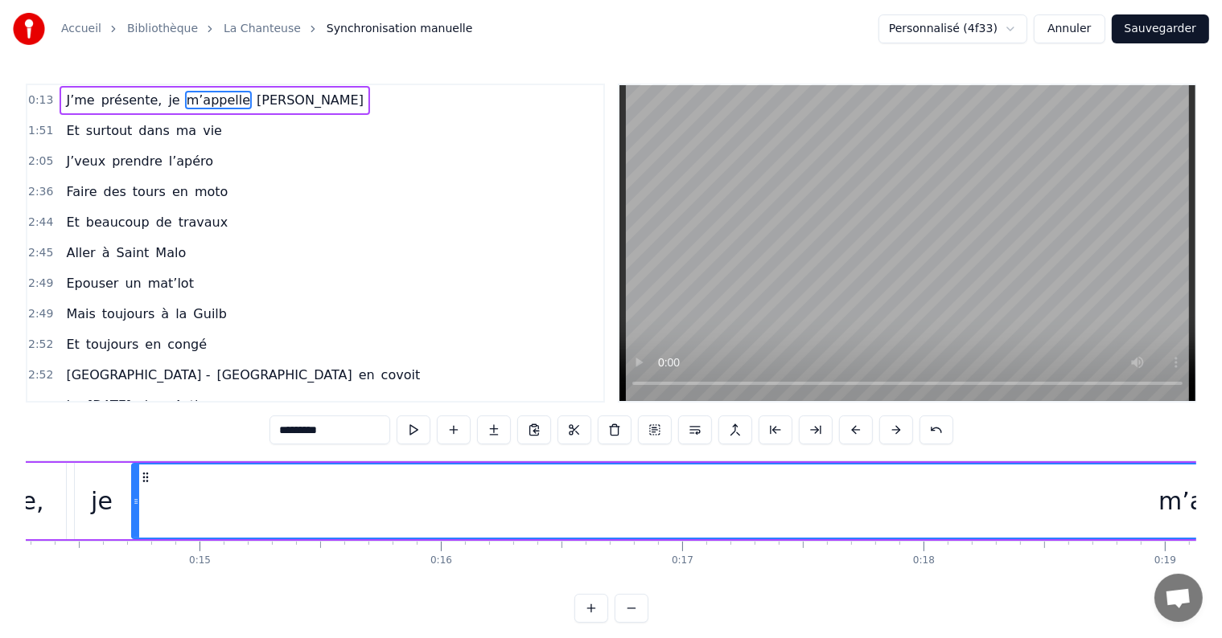
drag, startPoint x: 1173, startPoint y: 498, endPoint x: 134, endPoint y: 491, distance: 1039.0
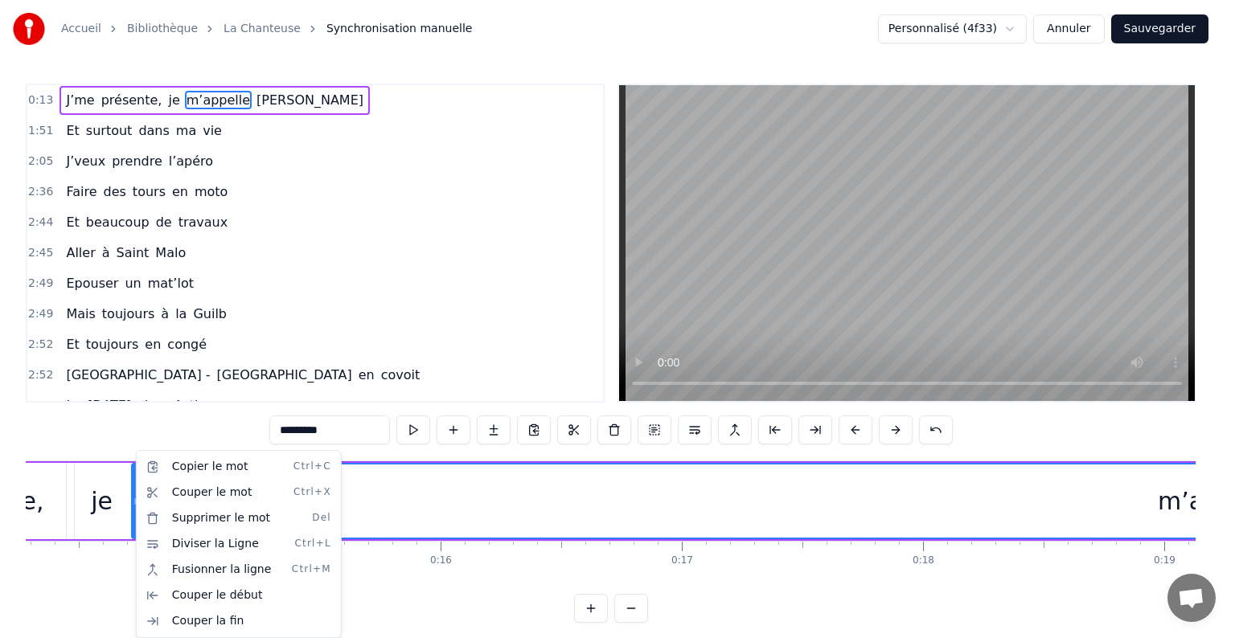
click at [785, 566] on html "Accueil Bibliothèque La Chanteuse Synchronisation manuelle Personnalisé (4f33) …" at bounding box center [617, 324] width 1235 height 649
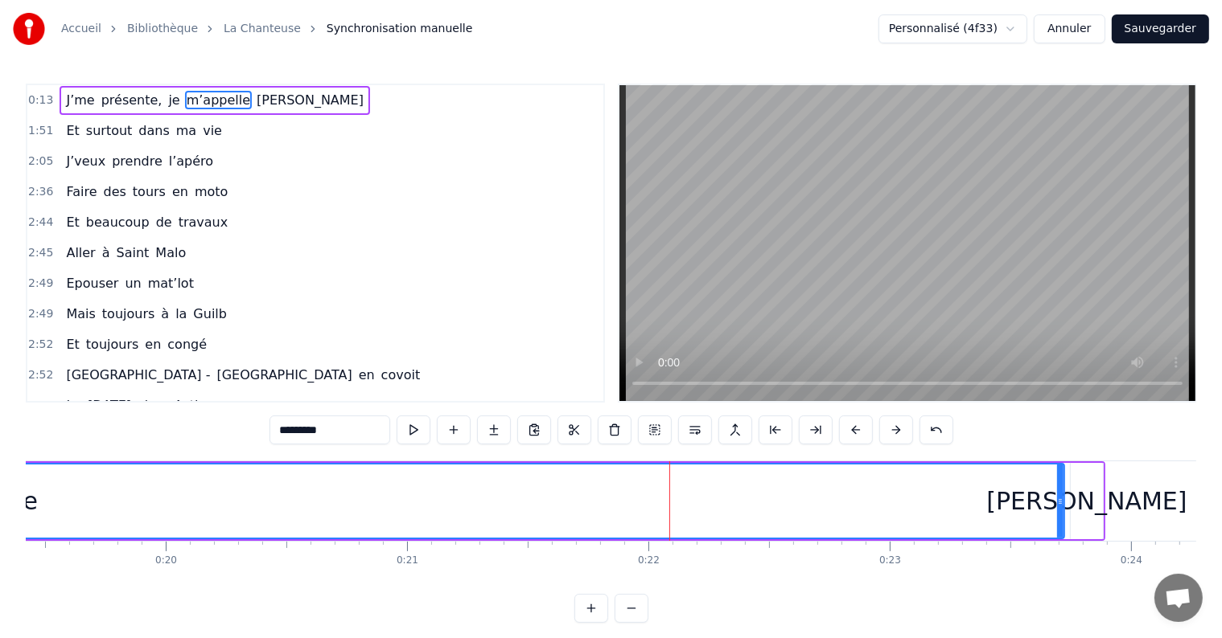
scroll to position [0, 4704]
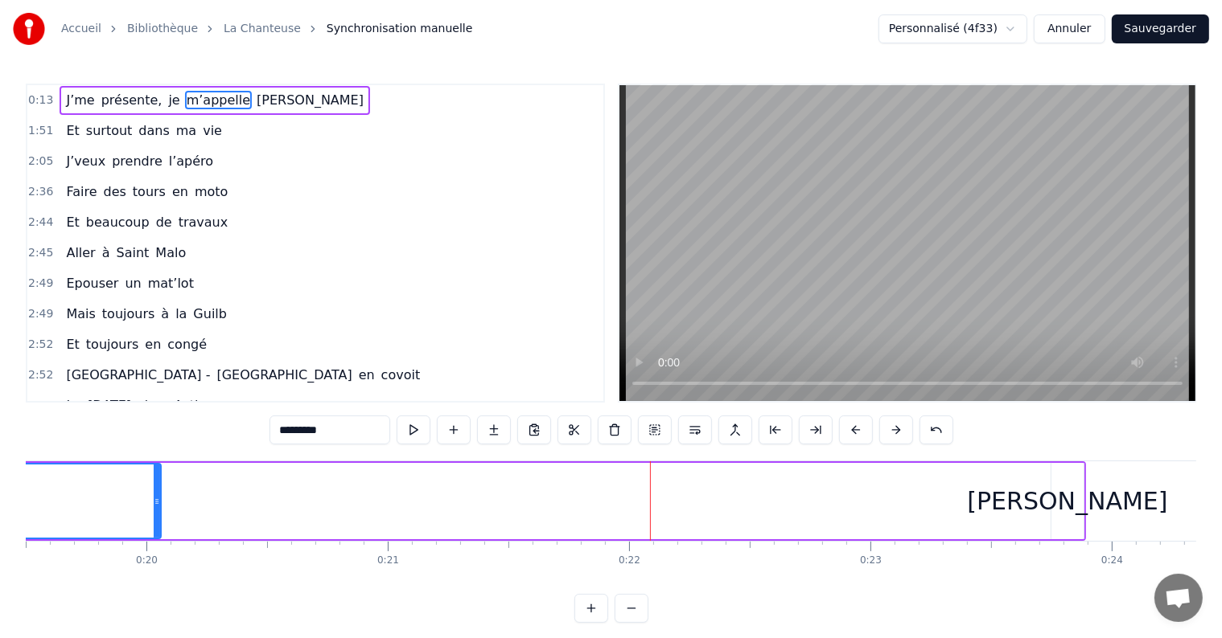
drag, startPoint x: 1041, startPoint y: 499, endPoint x: 132, endPoint y: 488, distance: 909.6
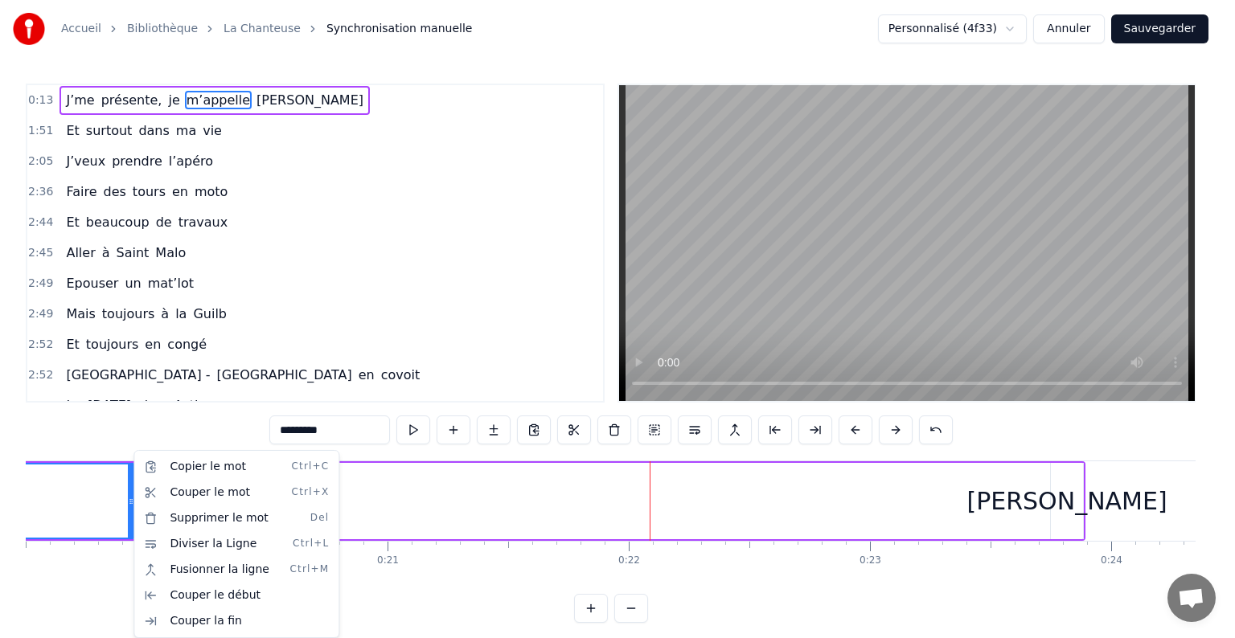
click at [476, 559] on html "Accueil Bibliothèque La Chanteuse Synchronisation manuelle Personnalisé (4f33) …" at bounding box center [617, 324] width 1235 height 649
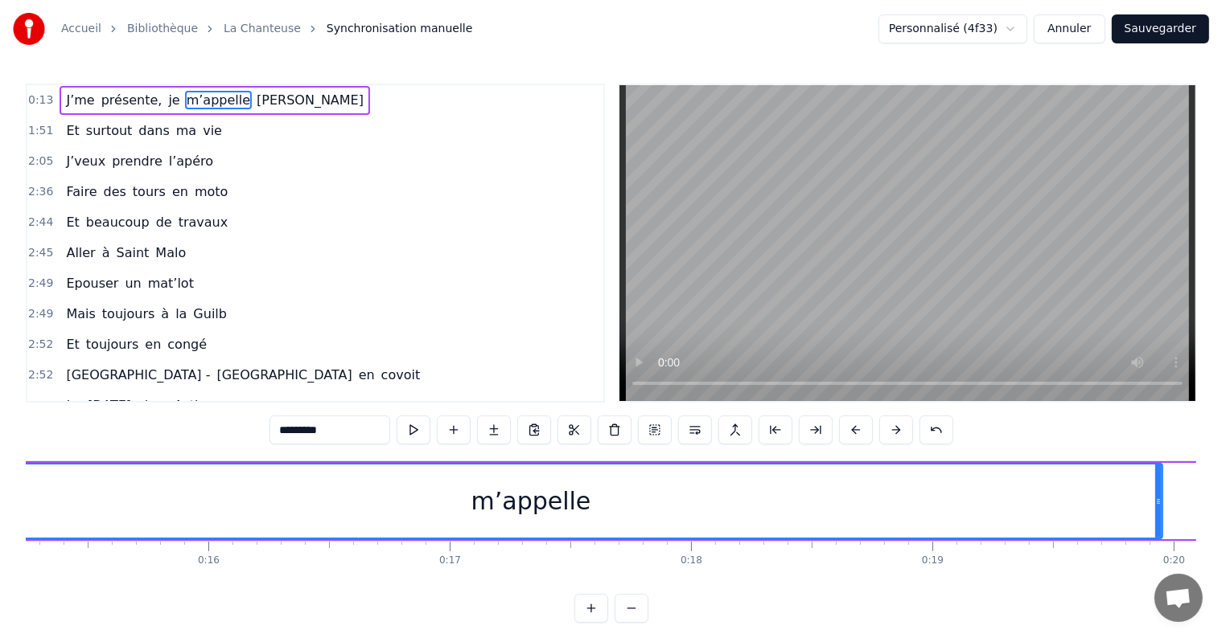
scroll to position [0, 3808]
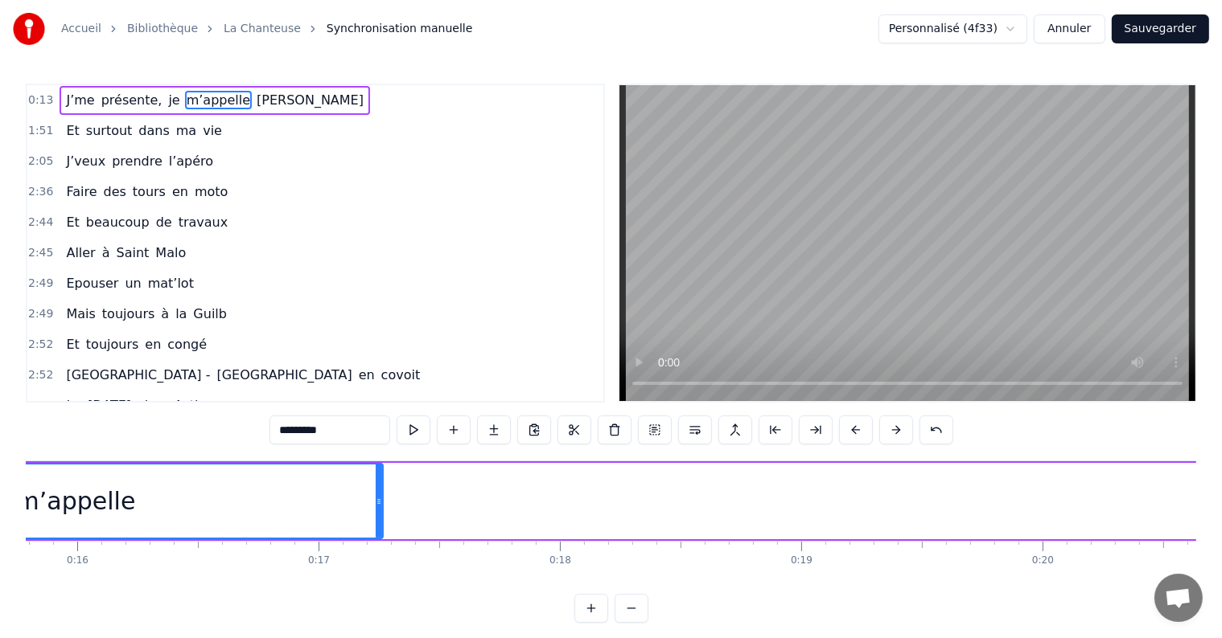
drag, startPoint x: 1026, startPoint y: 503, endPoint x: 265, endPoint y: 488, distance: 760.9
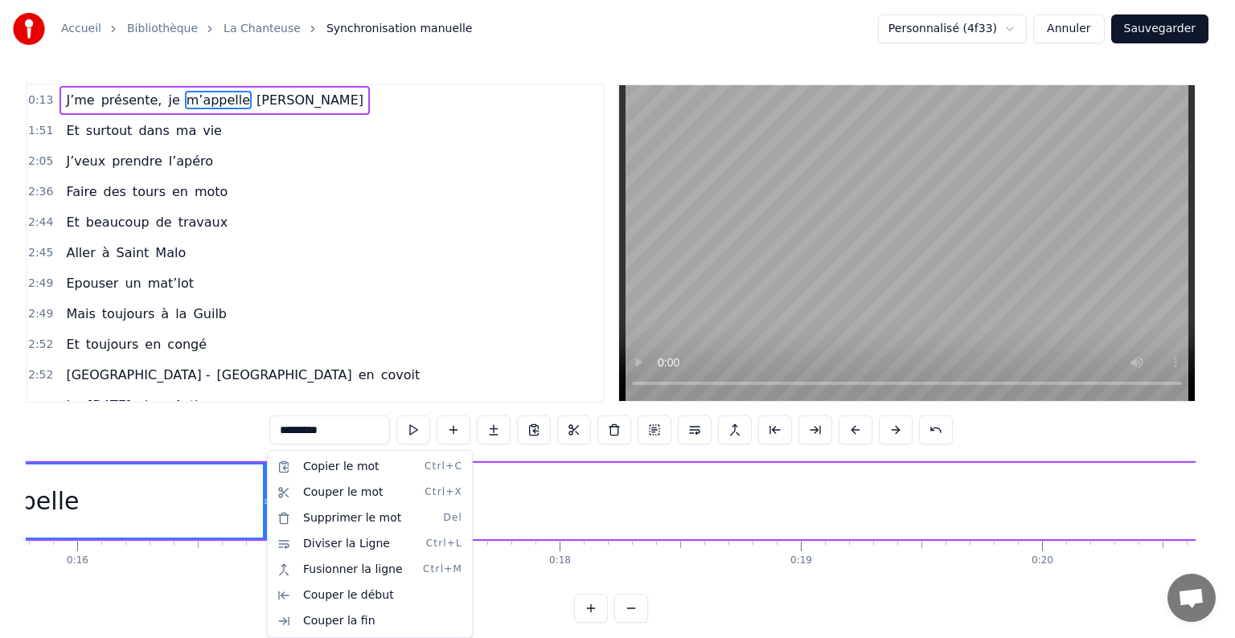
click at [576, 573] on html "Accueil Bibliothèque La Chanteuse Synchronisation manuelle Personnalisé (4f33) …" at bounding box center [617, 324] width 1235 height 649
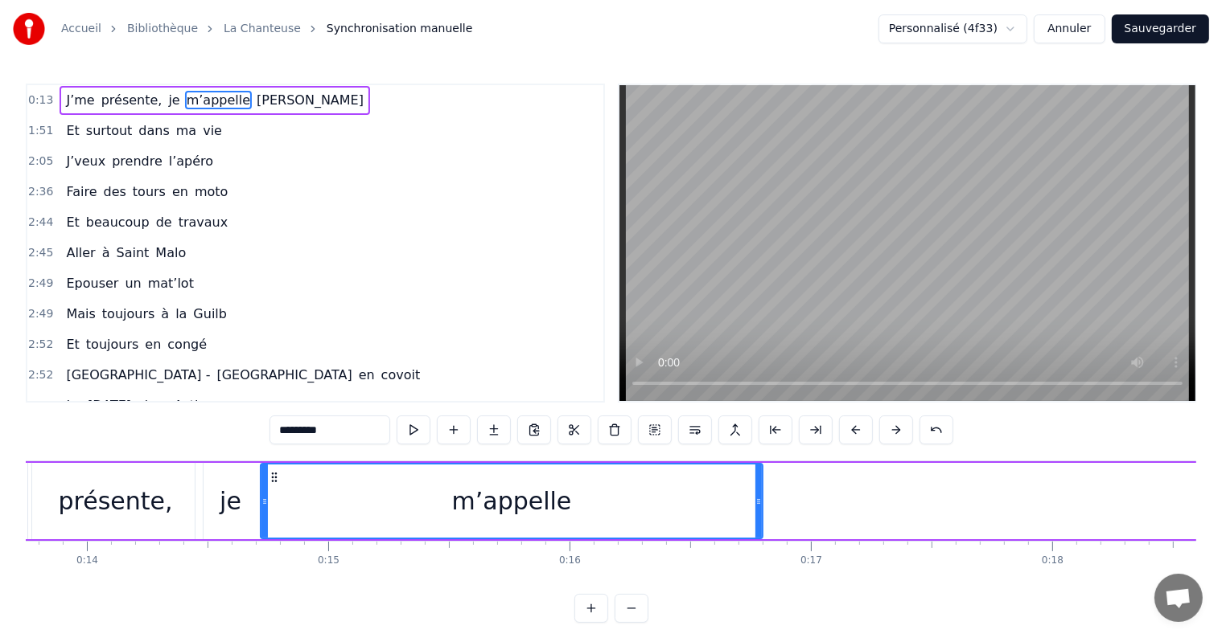
scroll to position [0, 3303]
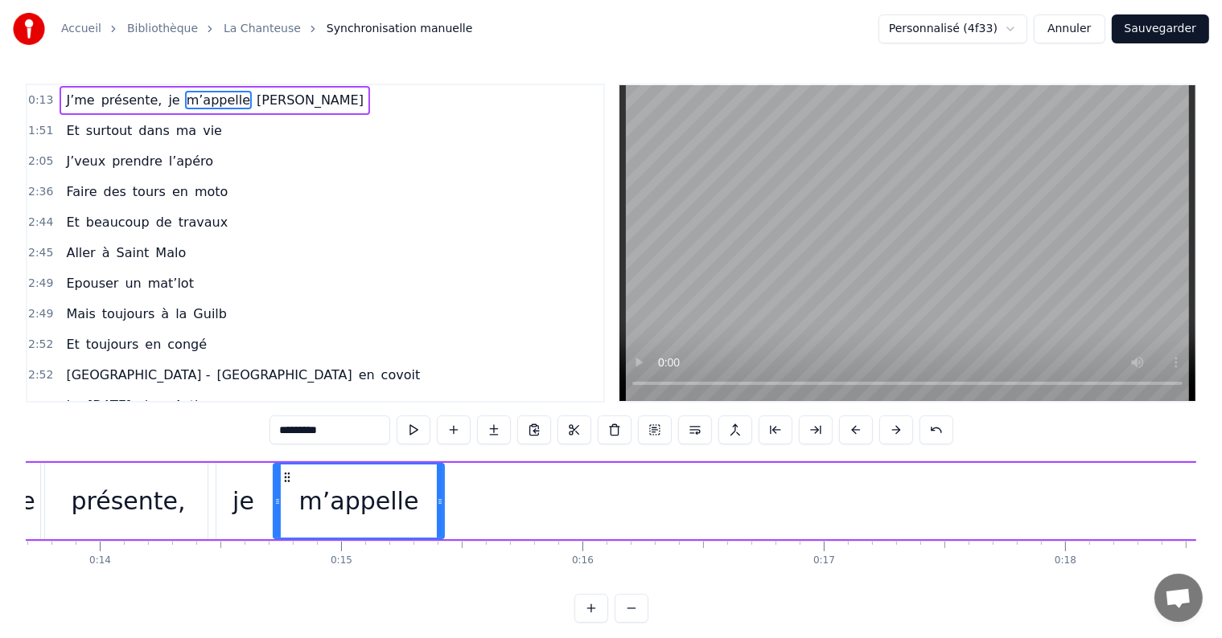
drag, startPoint x: 772, startPoint y: 499, endPoint x: 444, endPoint y: 520, distance: 328.8
click at [443, 520] on div at bounding box center [440, 501] width 6 height 73
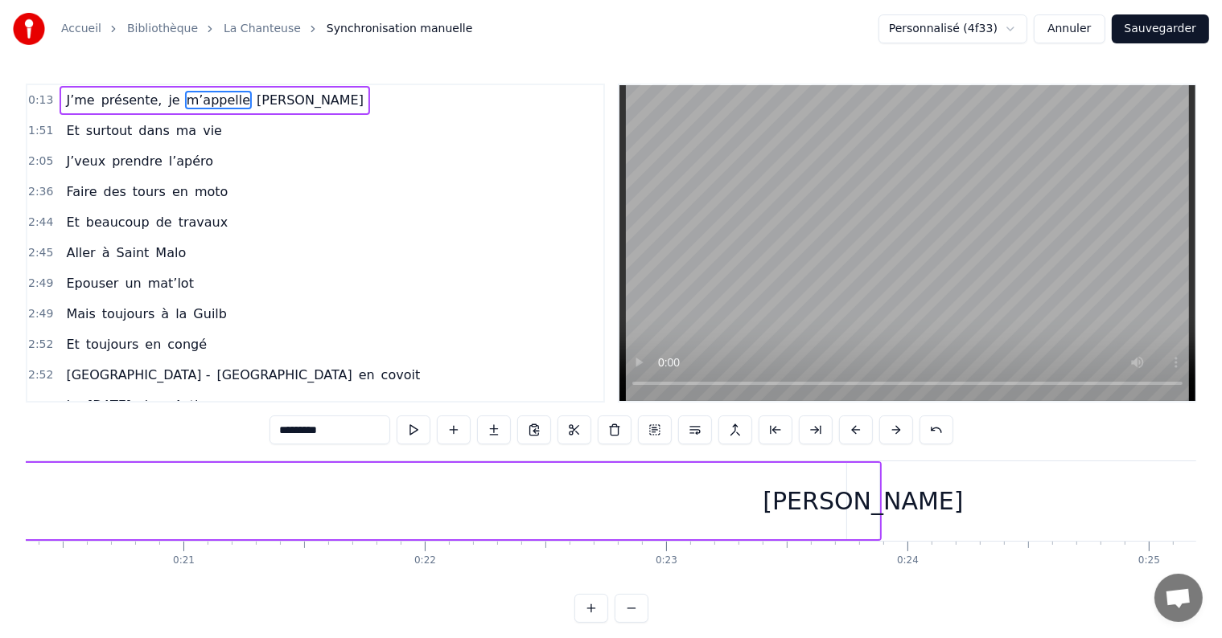
scroll to position [0, 4907]
click at [829, 502] on div "Pauline" at bounding box center [864, 501] width 200 height 36
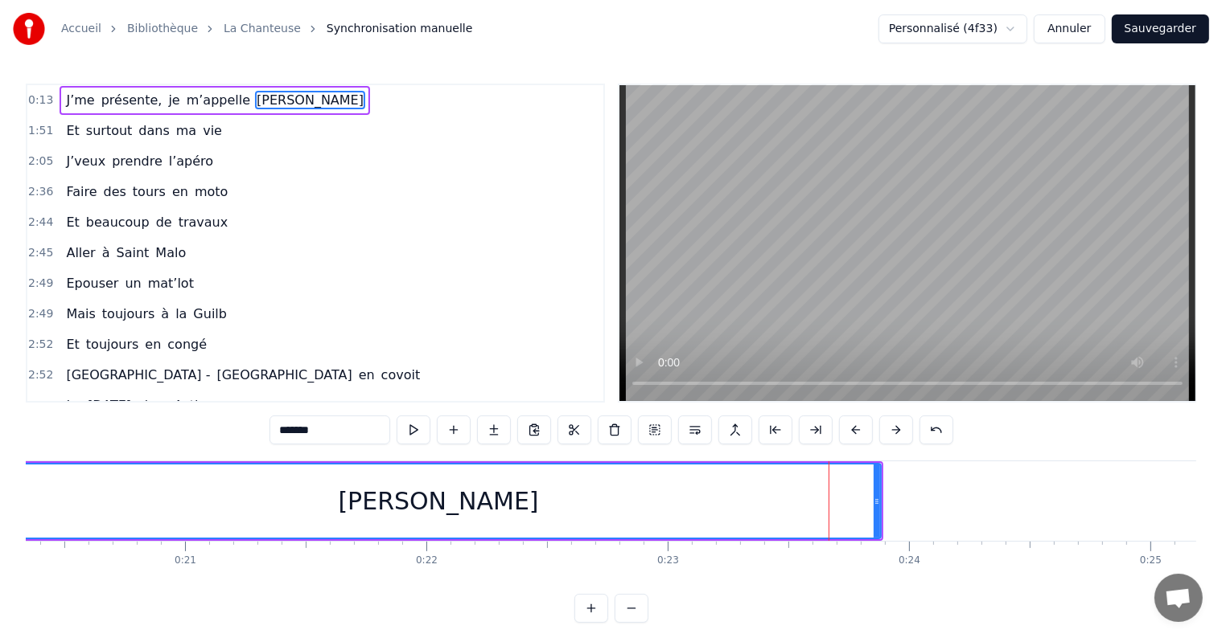
drag, startPoint x: 852, startPoint y: 502, endPoint x: 2, endPoint y: 536, distance: 851.5
click at [2, 536] on div "Accueil Bibliothèque La Chanteuse Synchronisation manuelle Personnalisé (4f33) …" at bounding box center [611, 311] width 1222 height 623
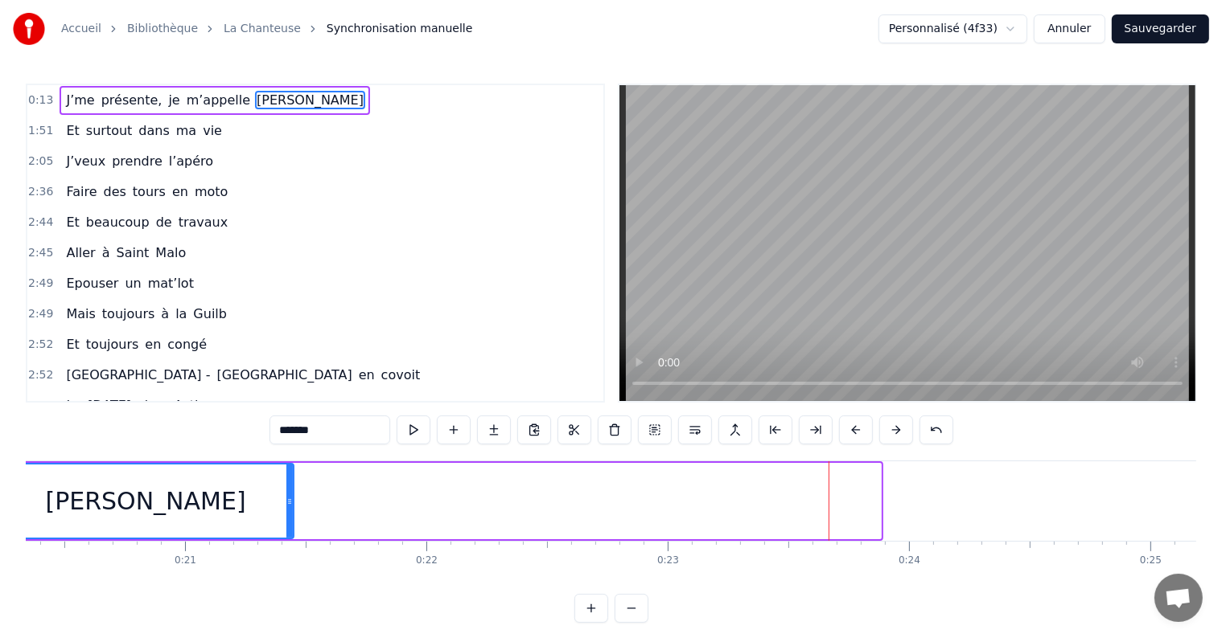
drag, startPoint x: 874, startPoint y: 506, endPoint x: 276, endPoint y: 490, distance: 598.5
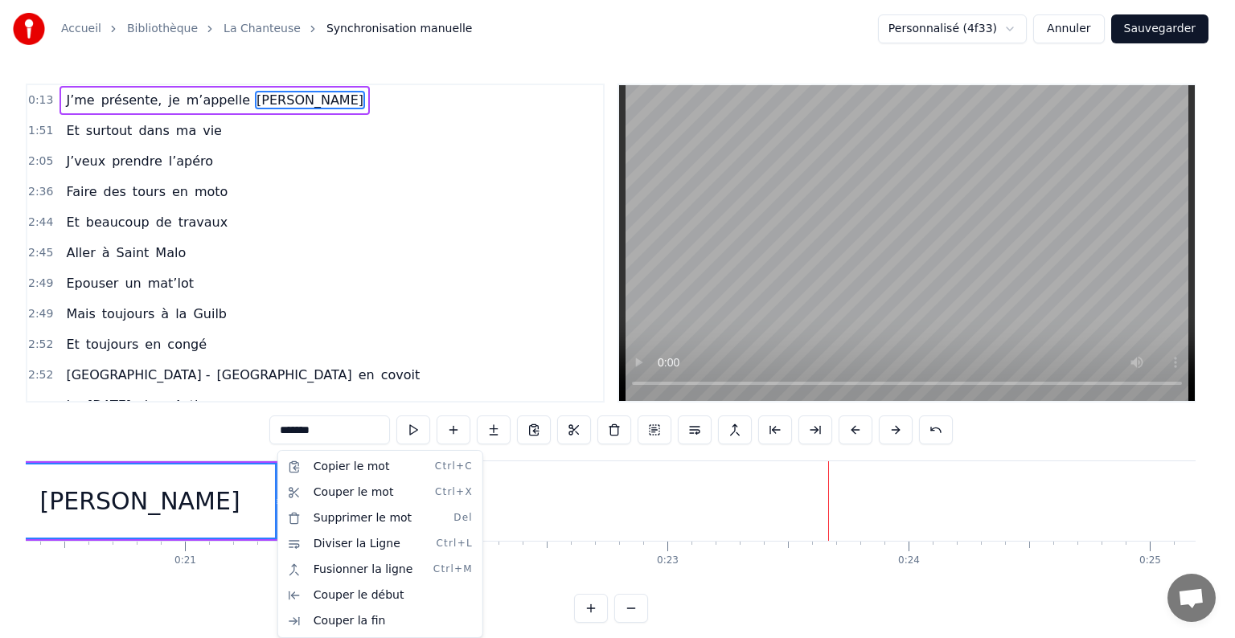
click at [712, 576] on html "Accueil Bibliothèque La Chanteuse Synchronisation manuelle Personnalisé (4f33) …" at bounding box center [617, 324] width 1235 height 649
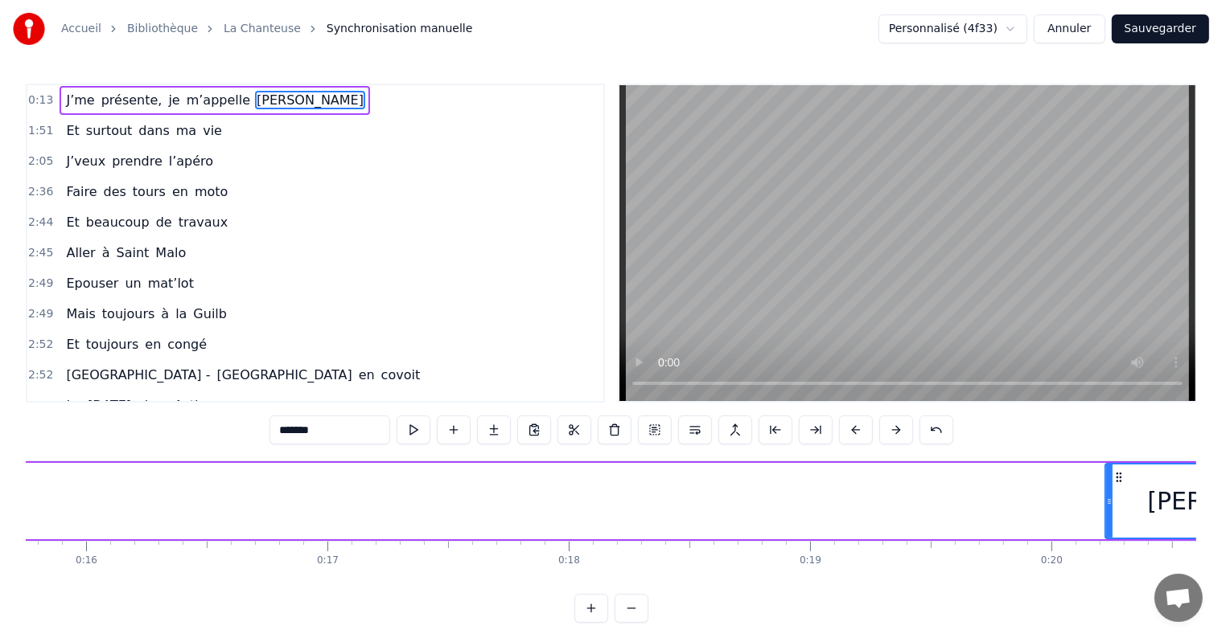
scroll to position [0, 3799]
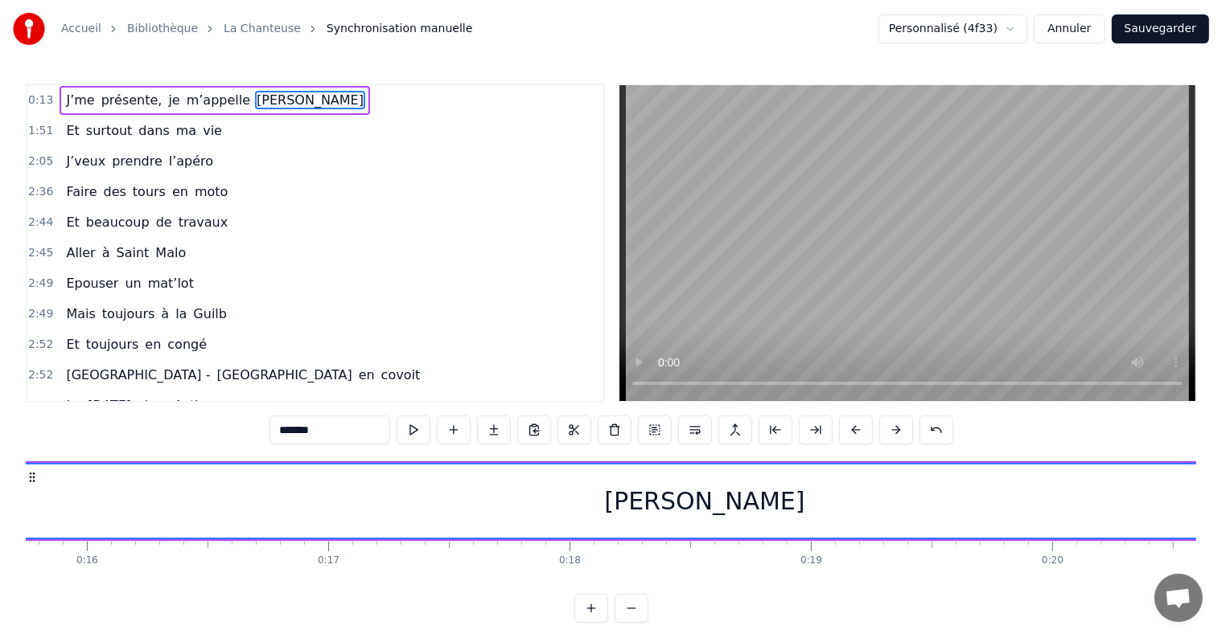
drag, startPoint x: 1110, startPoint y: 502, endPoint x: 23, endPoint y: 567, distance: 1089.2
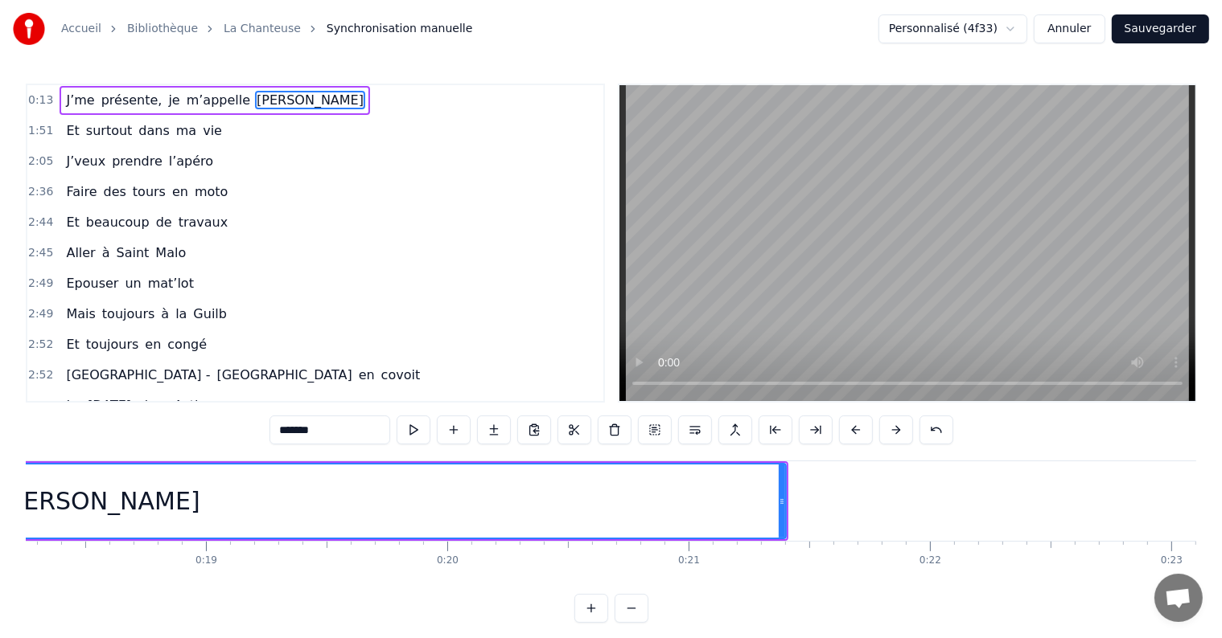
scroll to position [0, 4372]
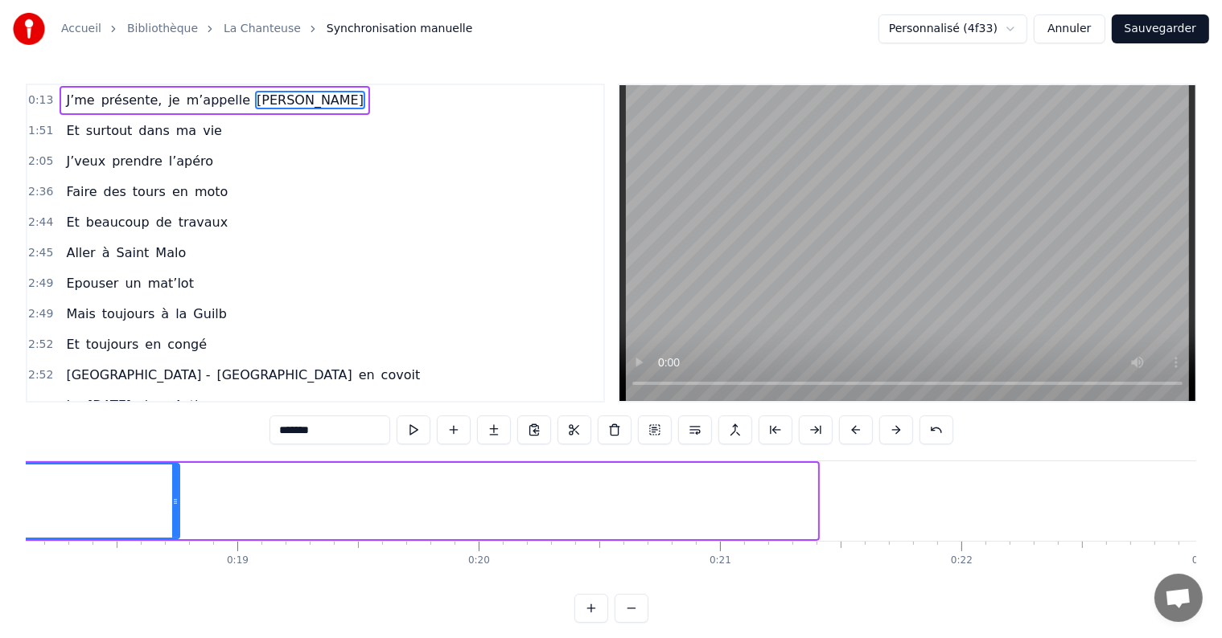
drag, startPoint x: 814, startPoint y: 500, endPoint x: 158, endPoint y: 568, distance: 658.9
click at [158, 568] on div "J’me présente, je m’appelle Pauline Et surtout dans ma vie J’veux prendre l’apé…" at bounding box center [611, 521] width 1170 height 121
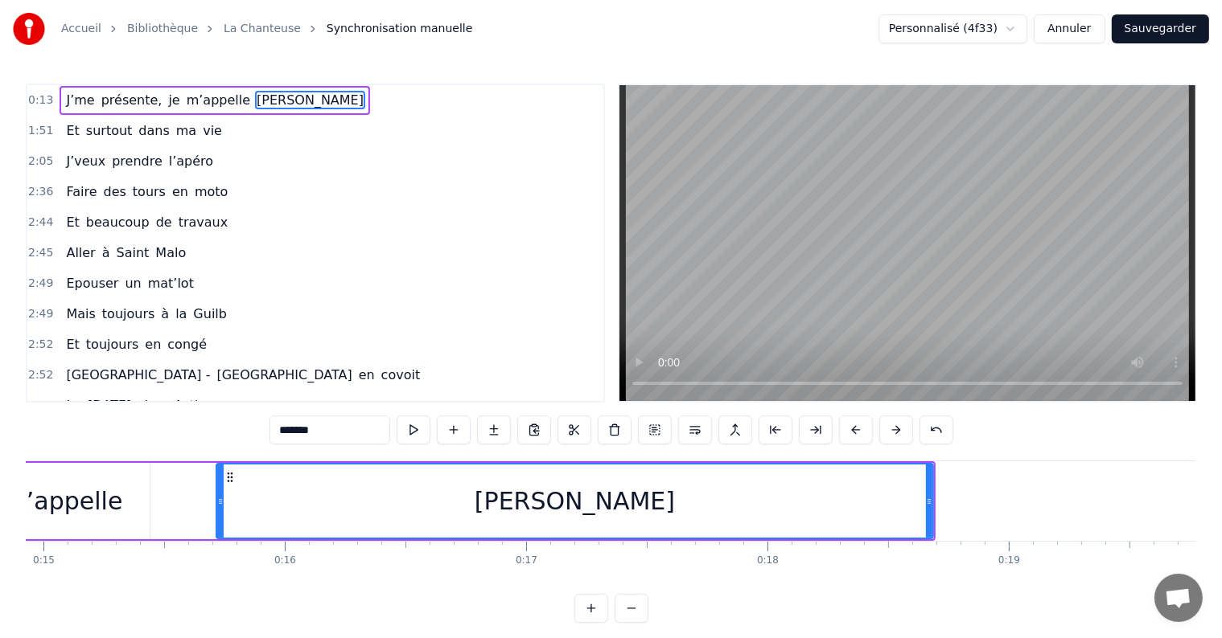
scroll to position [0, 3597]
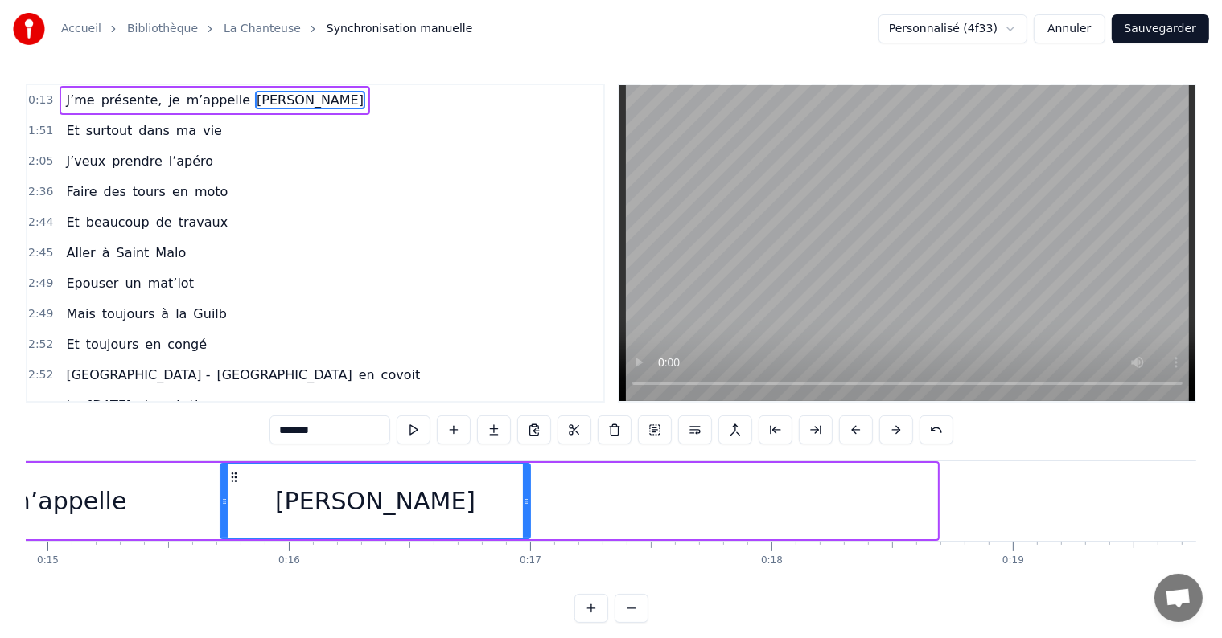
drag, startPoint x: 934, startPoint y: 507, endPoint x: 528, endPoint y: 519, distance: 406.3
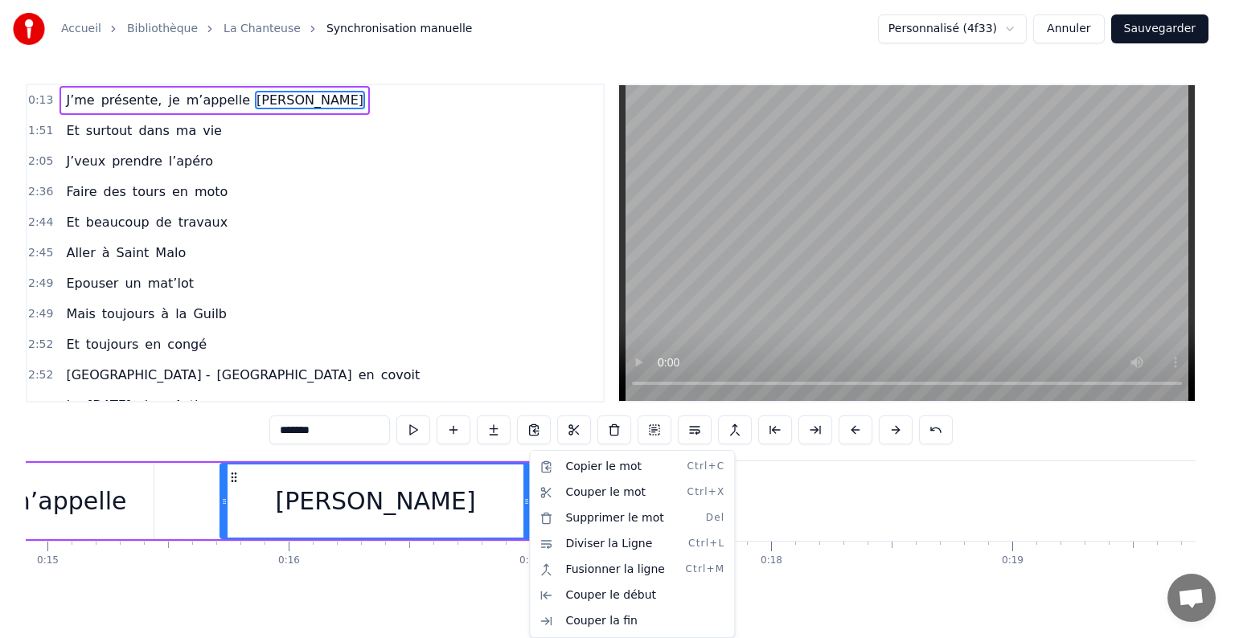
click at [339, 583] on html "Accueil Bibliothèque La Chanteuse Synchronisation manuelle Personnalisé (4f33) …" at bounding box center [617, 324] width 1235 height 649
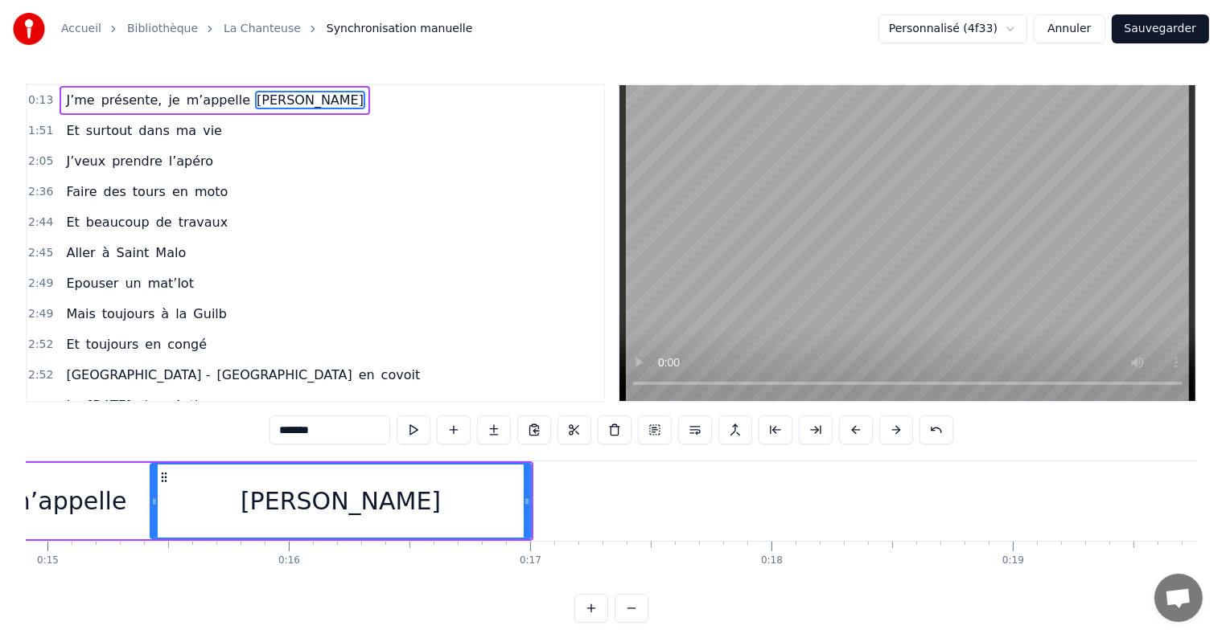
drag, startPoint x: 221, startPoint y: 501, endPoint x: 151, endPoint y: 499, distance: 70.0
click at [151, 499] on icon at bounding box center [154, 501] width 6 height 13
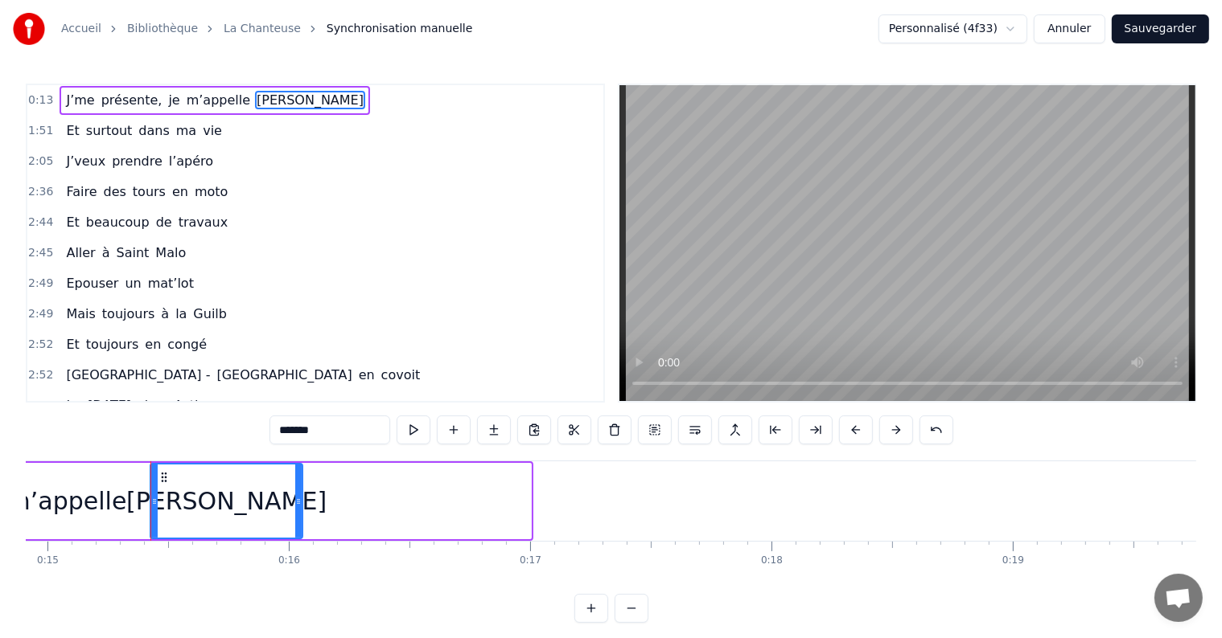
drag, startPoint x: 529, startPoint y: 499, endPoint x: 316, endPoint y: 527, distance: 215.0
click at [303, 527] on div "Pauline" at bounding box center [227, 501] width 154 height 76
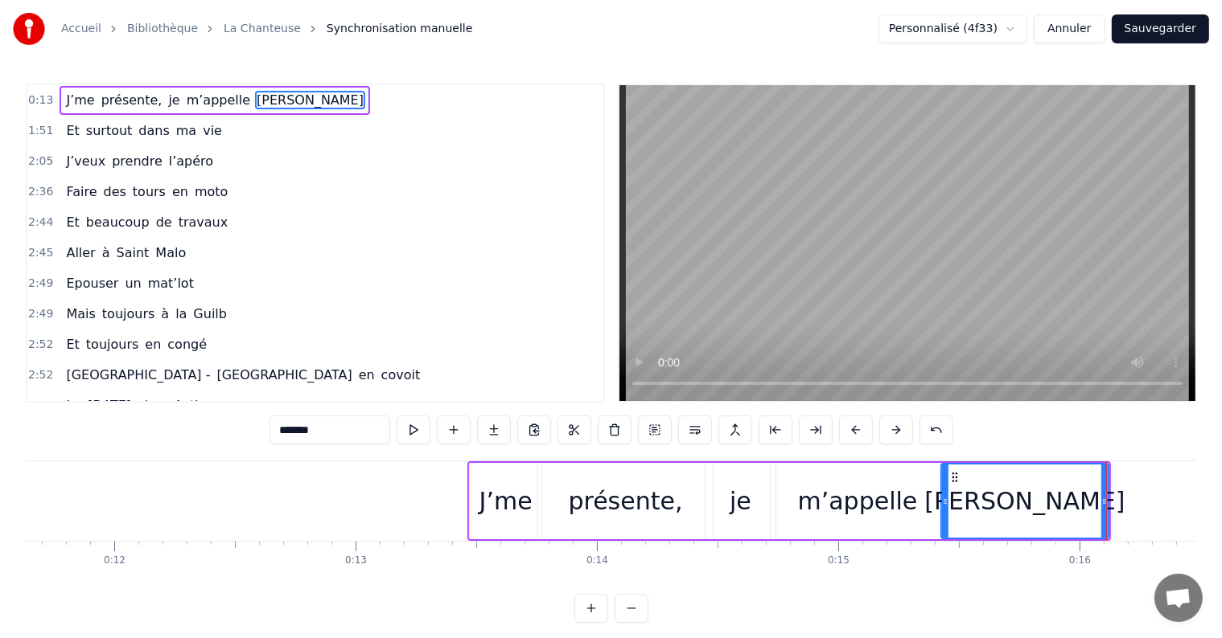
scroll to position [0, 2816]
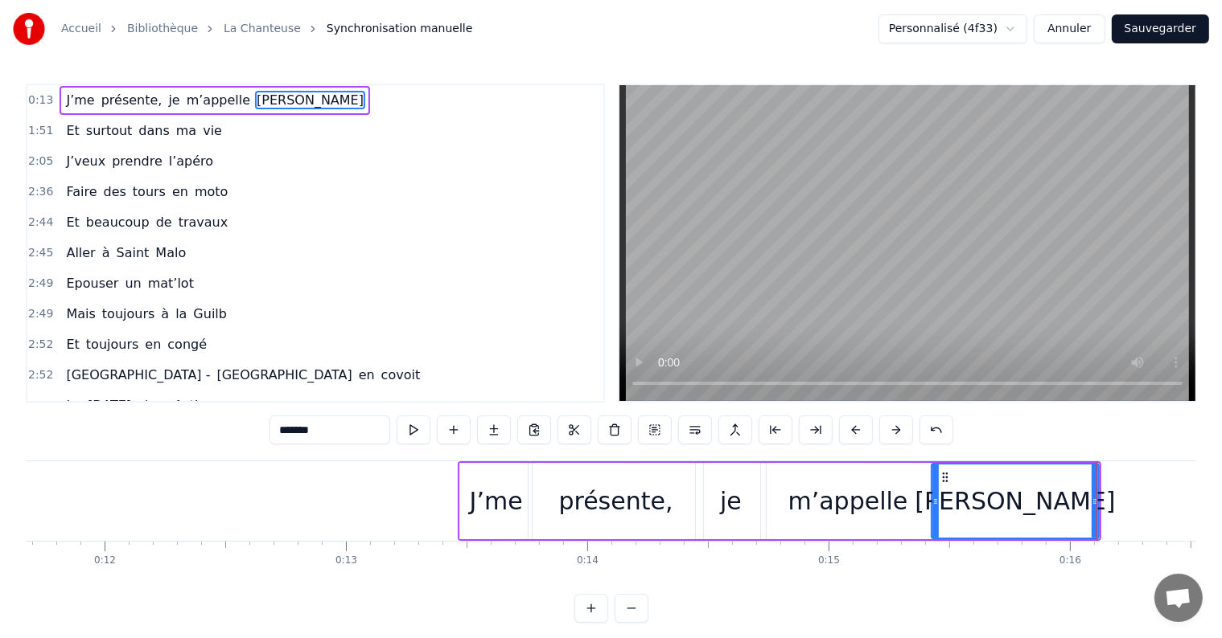
click at [460, 482] on div "J’me" at bounding box center [496, 501] width 72 height 76
type input "****"
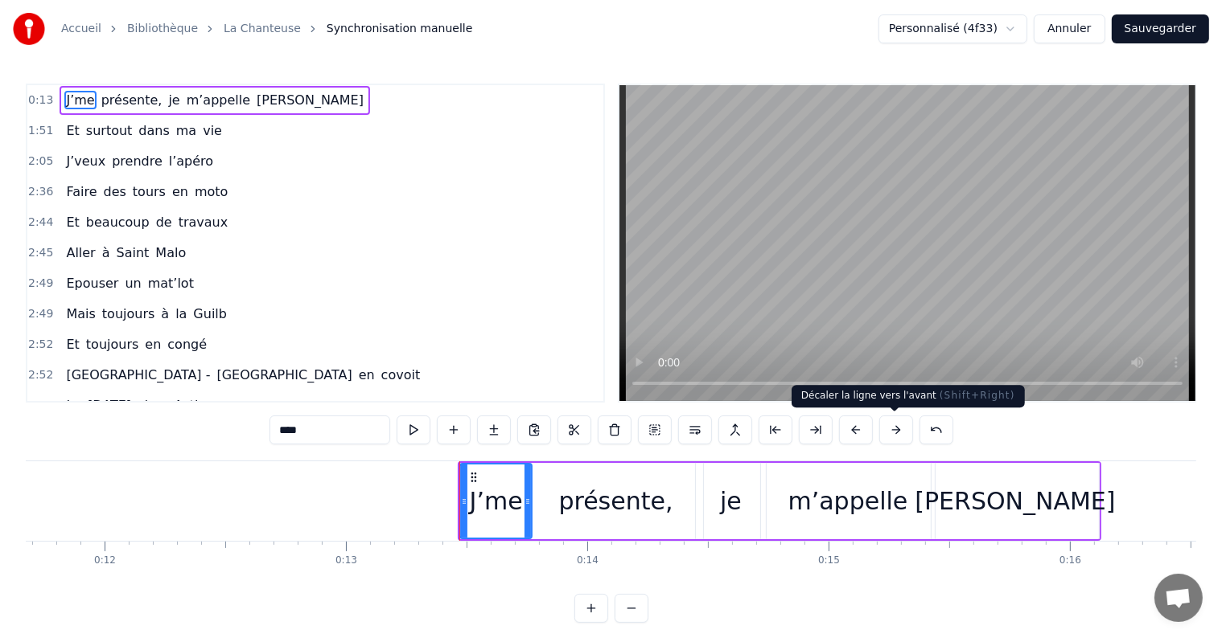
click at [884, 426] on button at bounding box center [896, 430] width 34 height 29
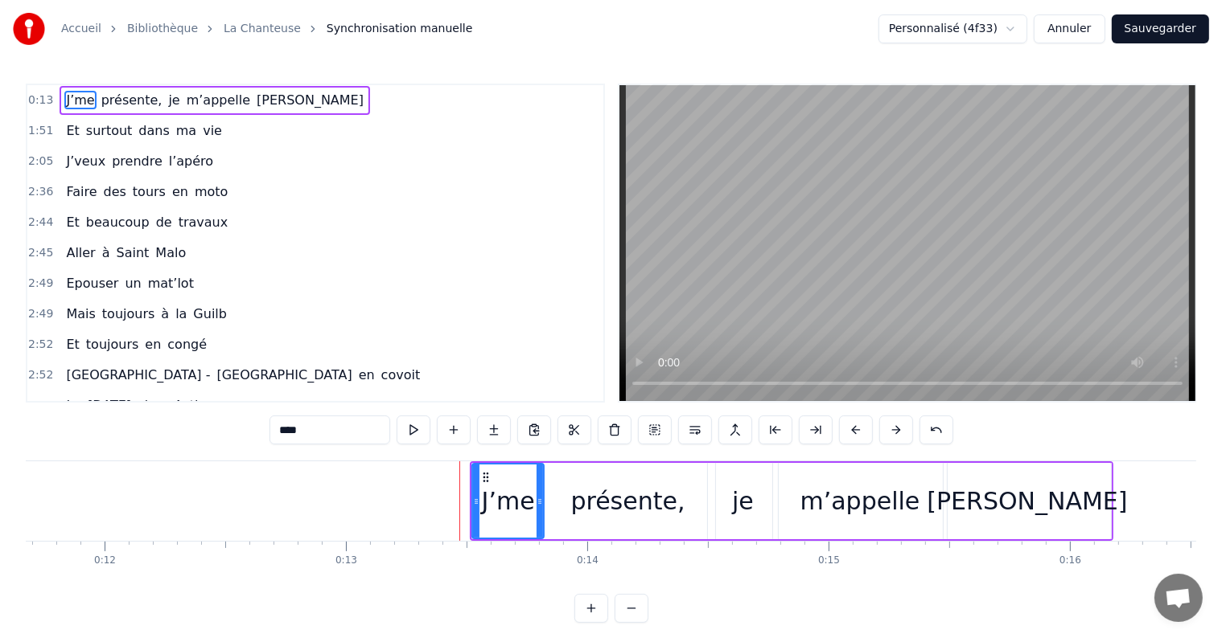
click at [884, 426] on button at bounding box center [896, 430] width 34 height 29
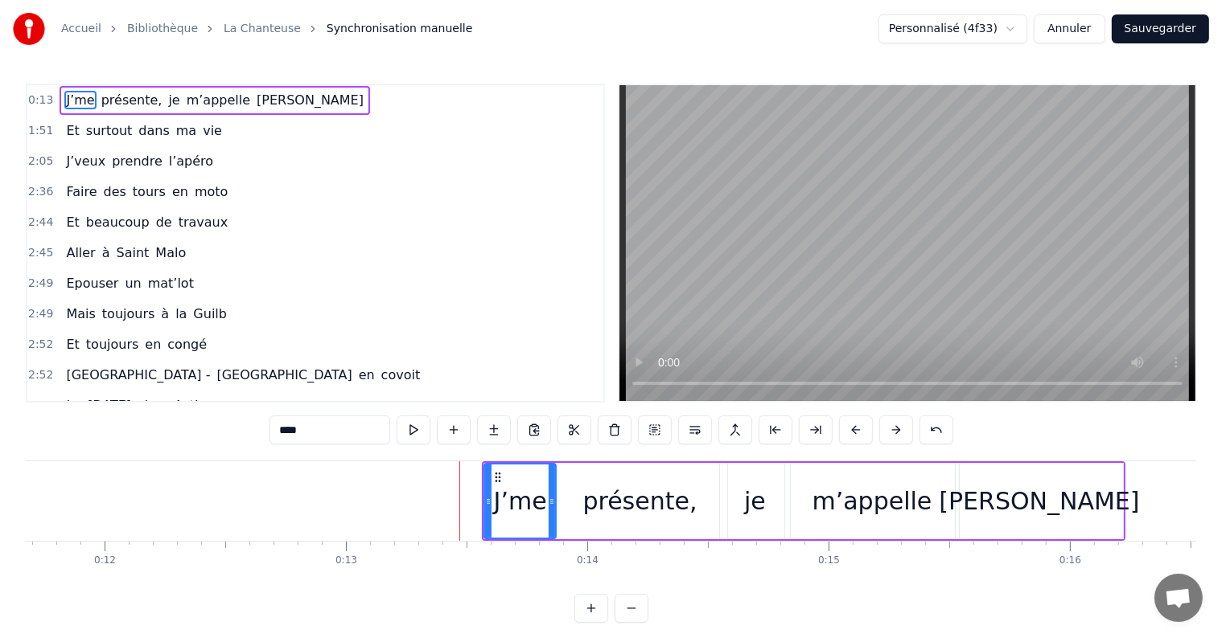
click at [884, 426] on button at bounding box center [896, 430] width 34 height 29
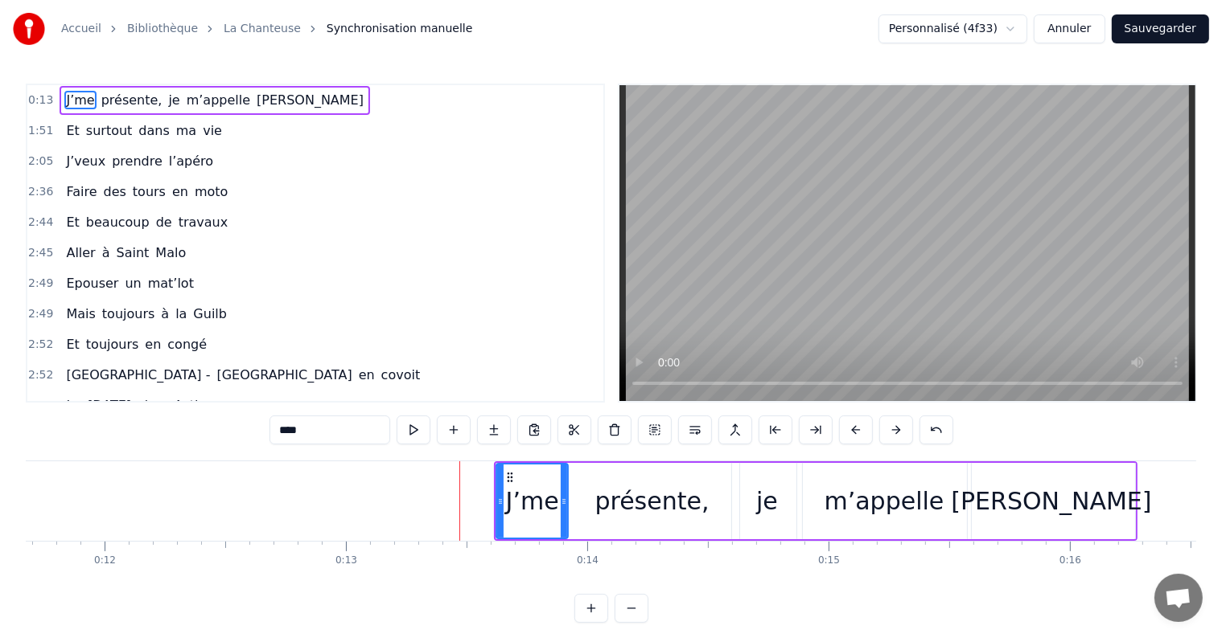
click at [884, 426] on button at bounding box center [896, 430] width 34 height 29
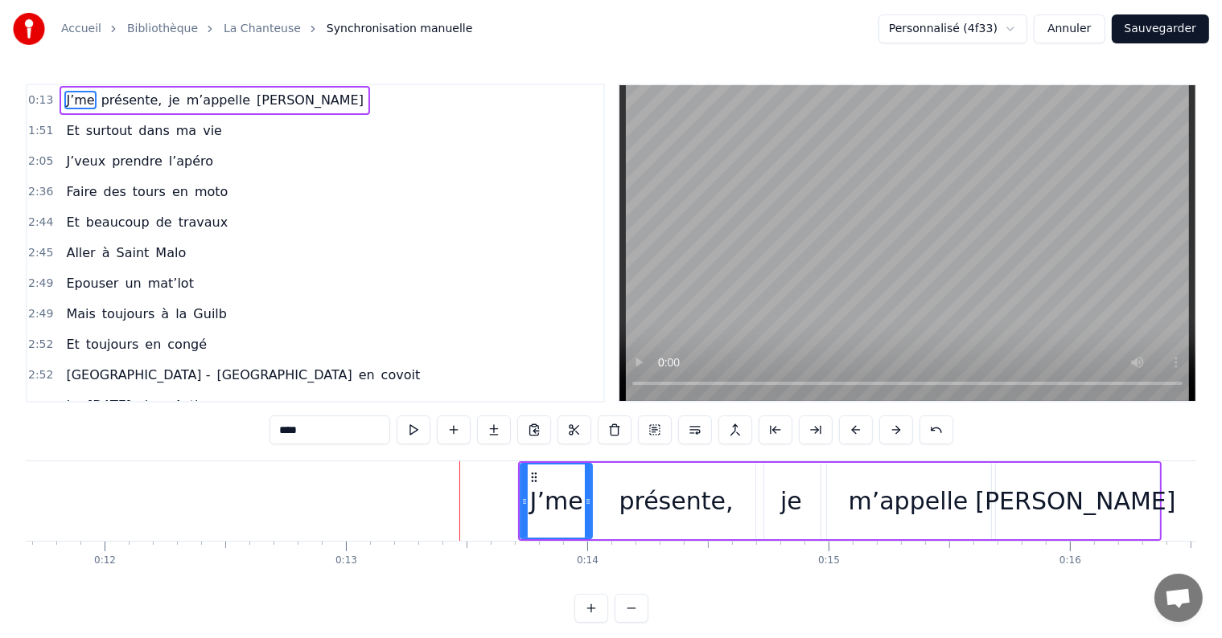
click at [884, 426] on button at bounding box center [896, 430] width 34 height 29
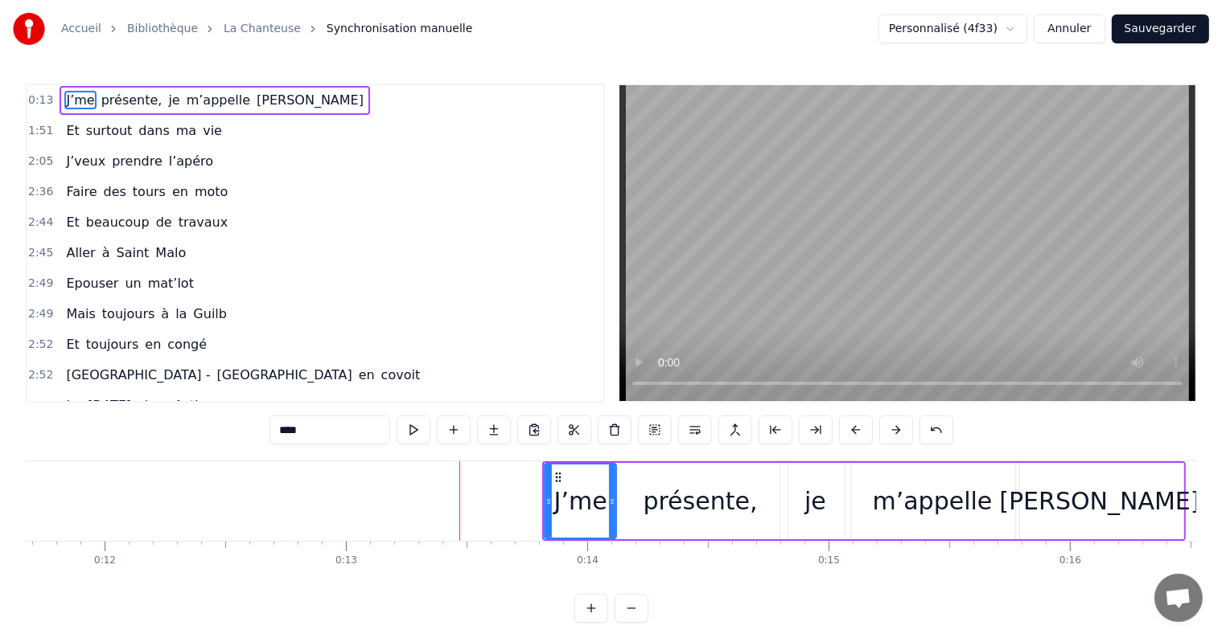
click at [884, 426] on button at bounding box center [896, 430] width 34 height 29
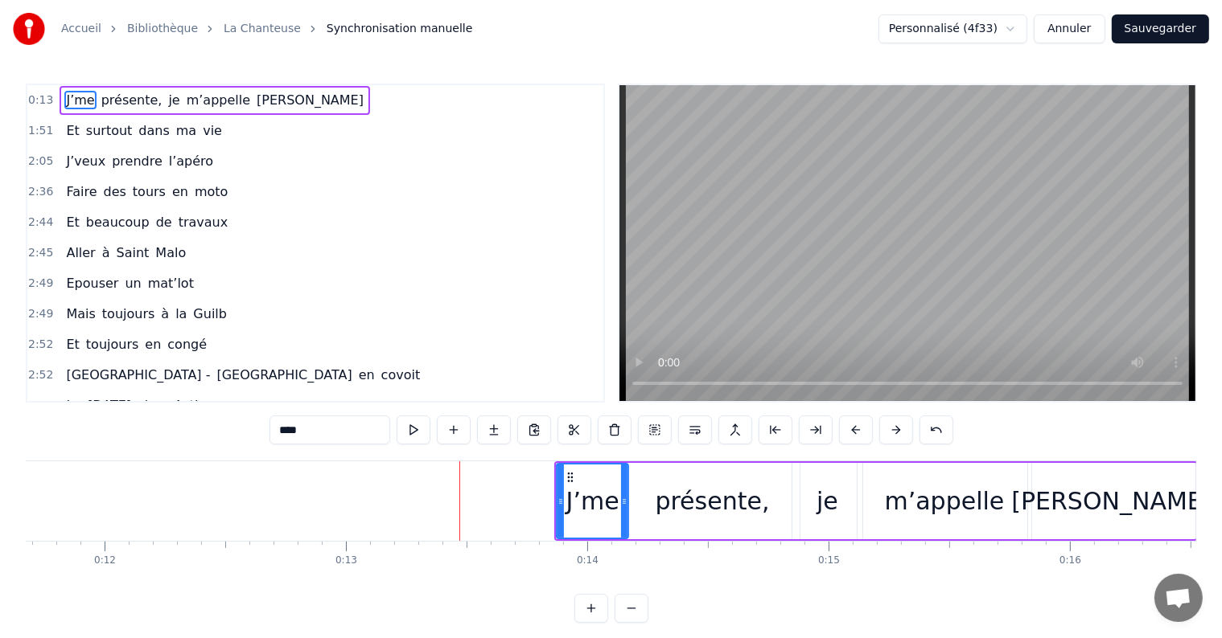
click at [884, 426] on button at bounding box center [896, 430] width 34 height 29
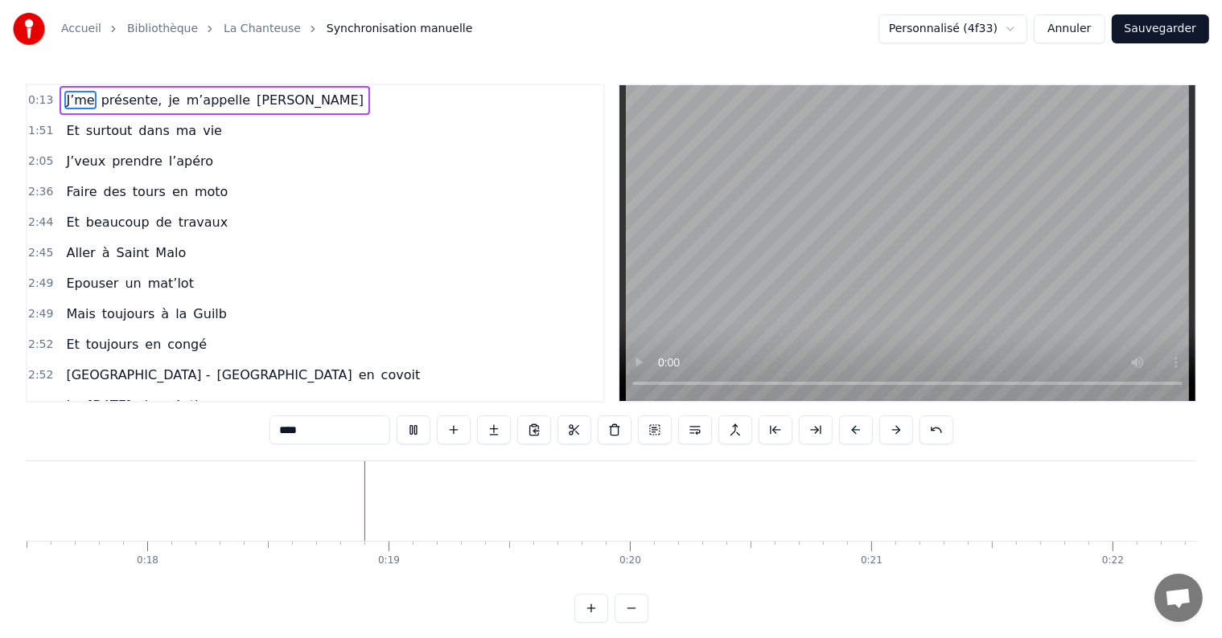
scroll to position [0, 4326]
click at [415, 437] on button at bounding box center [413, 430] width 34 height 29
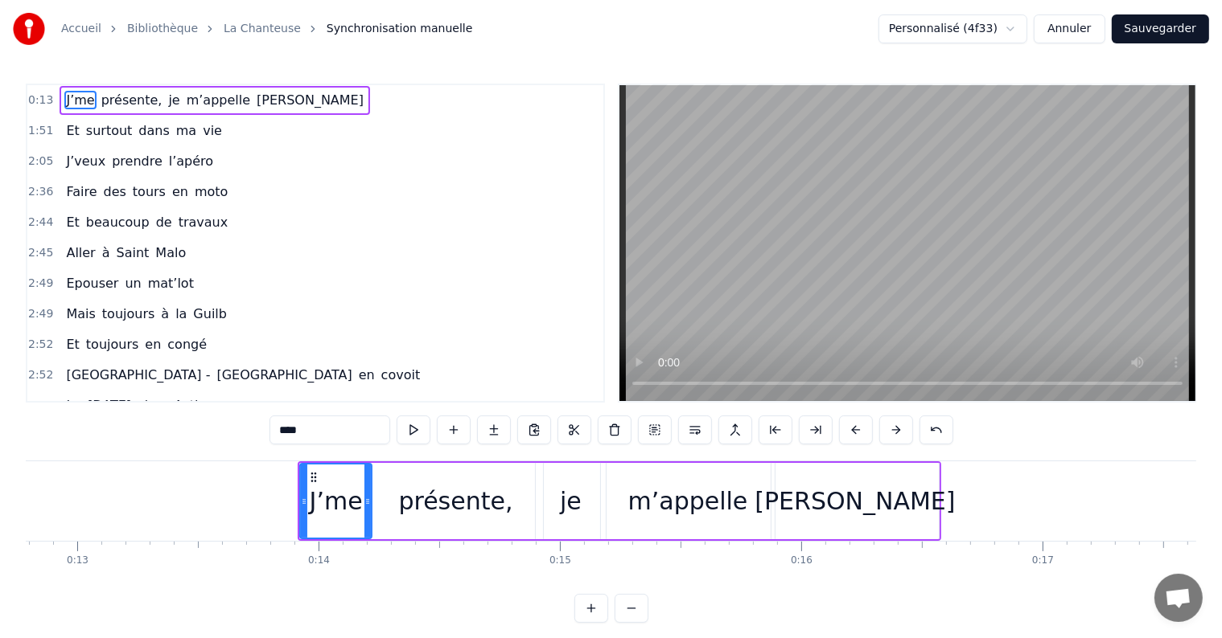
scroll to position [0, 3085]
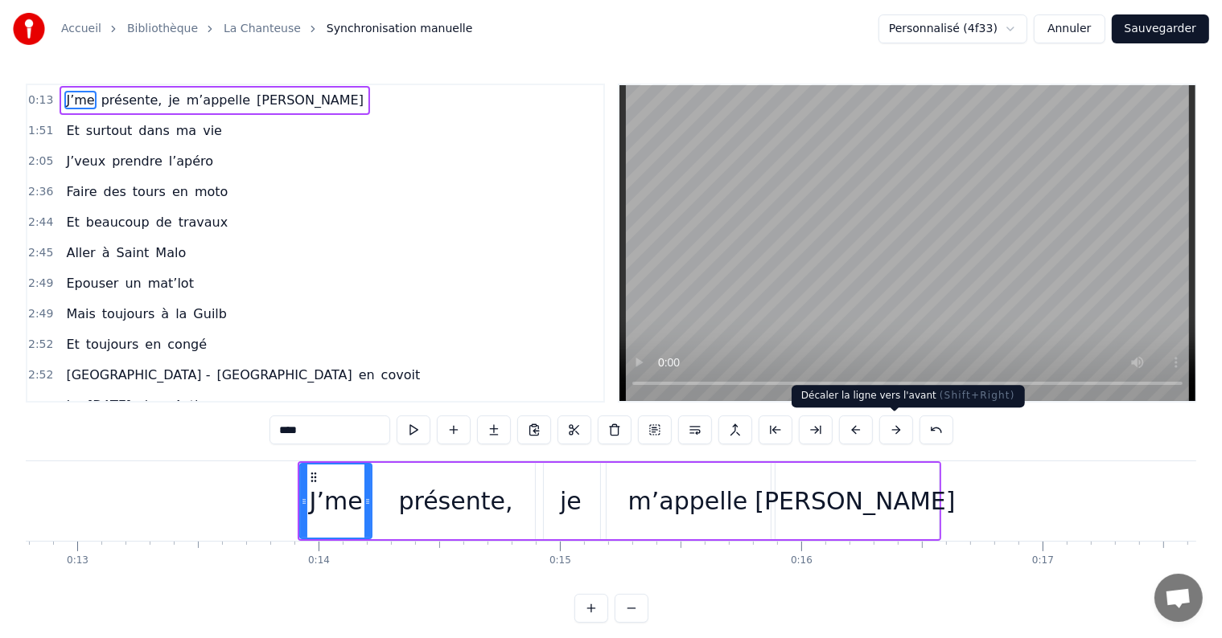
click at [882, 429] on button at bounding box center [896, 430] width 34 height 29
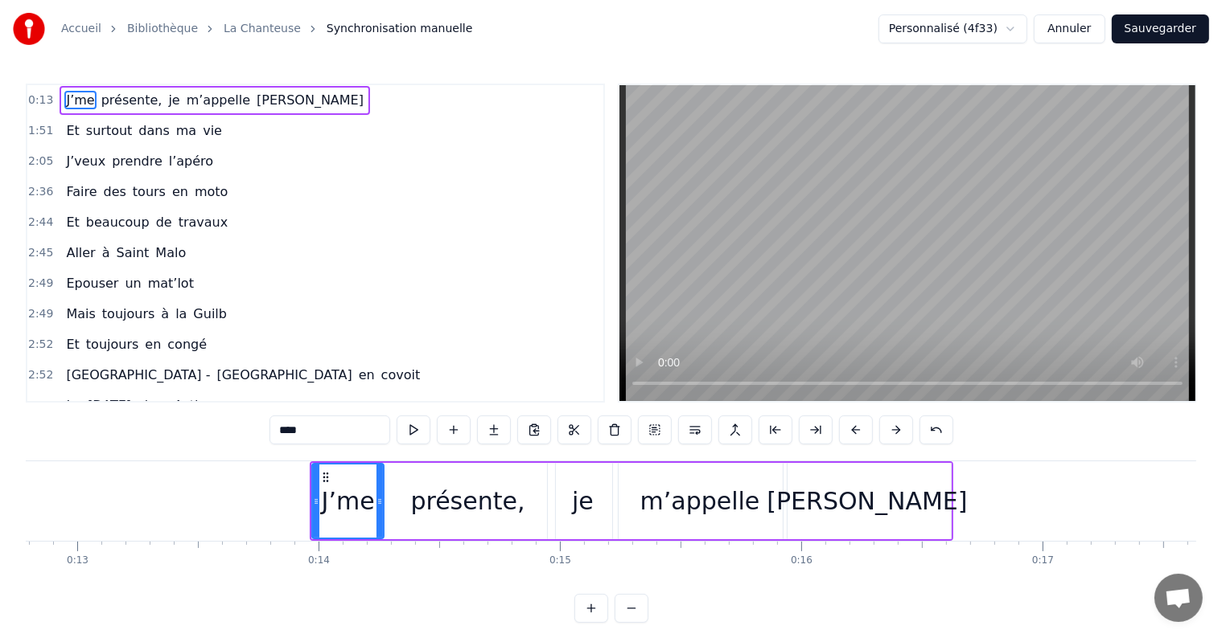
click at [882, 429] on button at bounding box center [896, 430] width 34 height 29
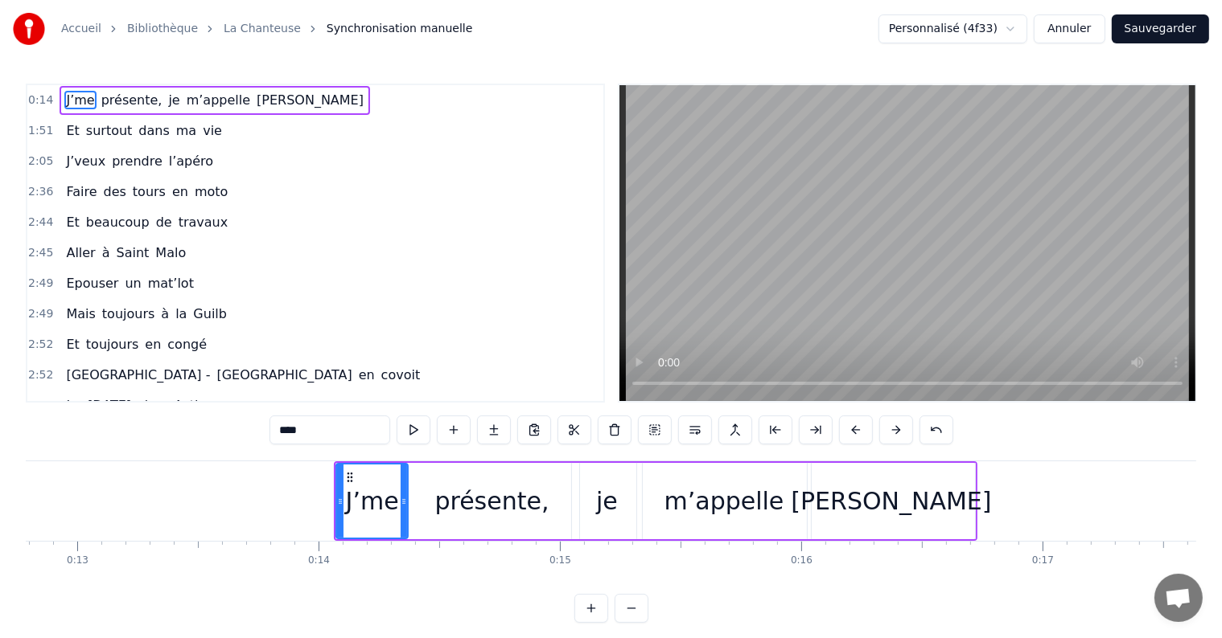
click at [882, 429] on button at bounding box center [896, 430] width 34 height 29
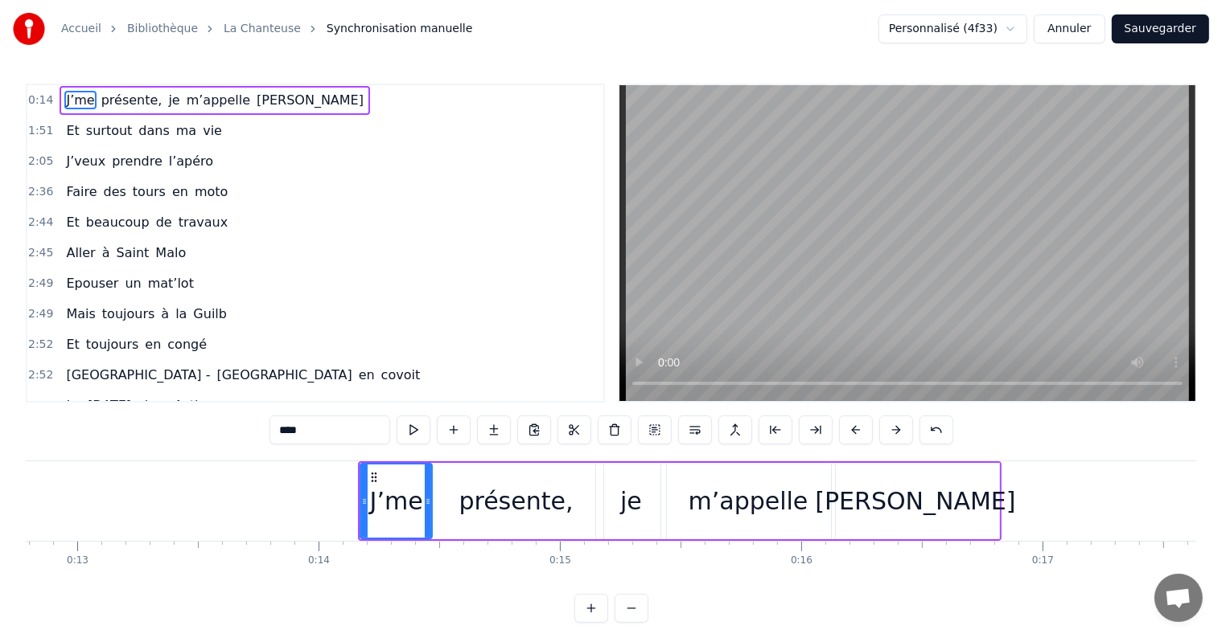
click at [882, 429] on button at bounding box center [896, 430] width 34 height 29
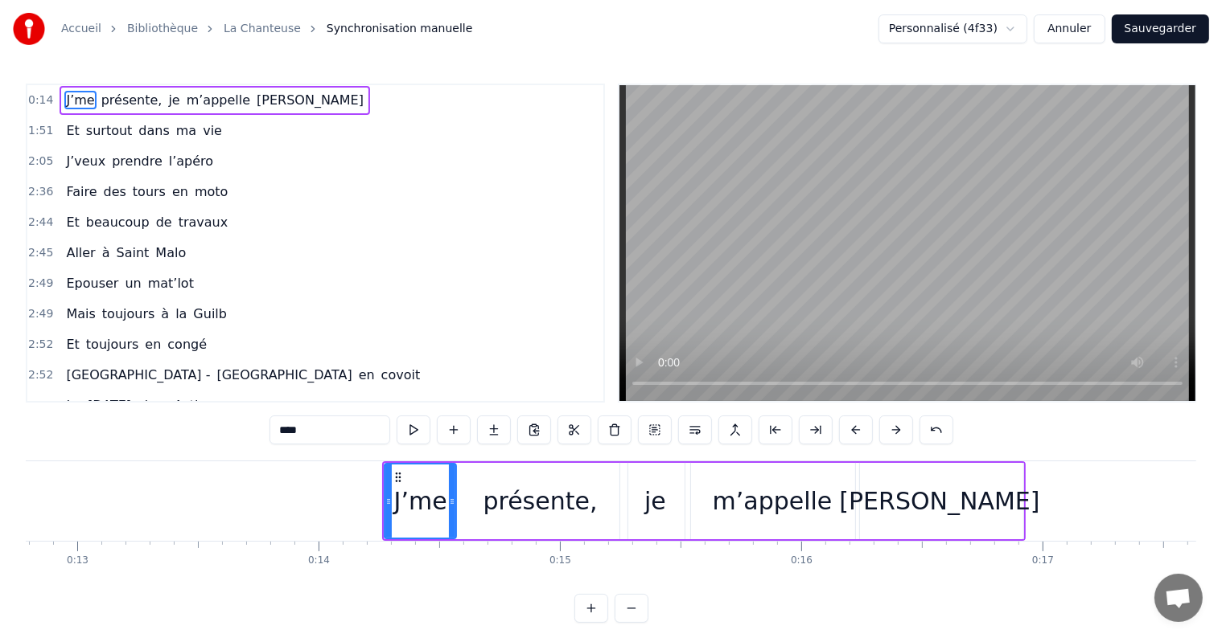
click at [882, 429] on button at bounding box center [896, 430] width 34 height 29
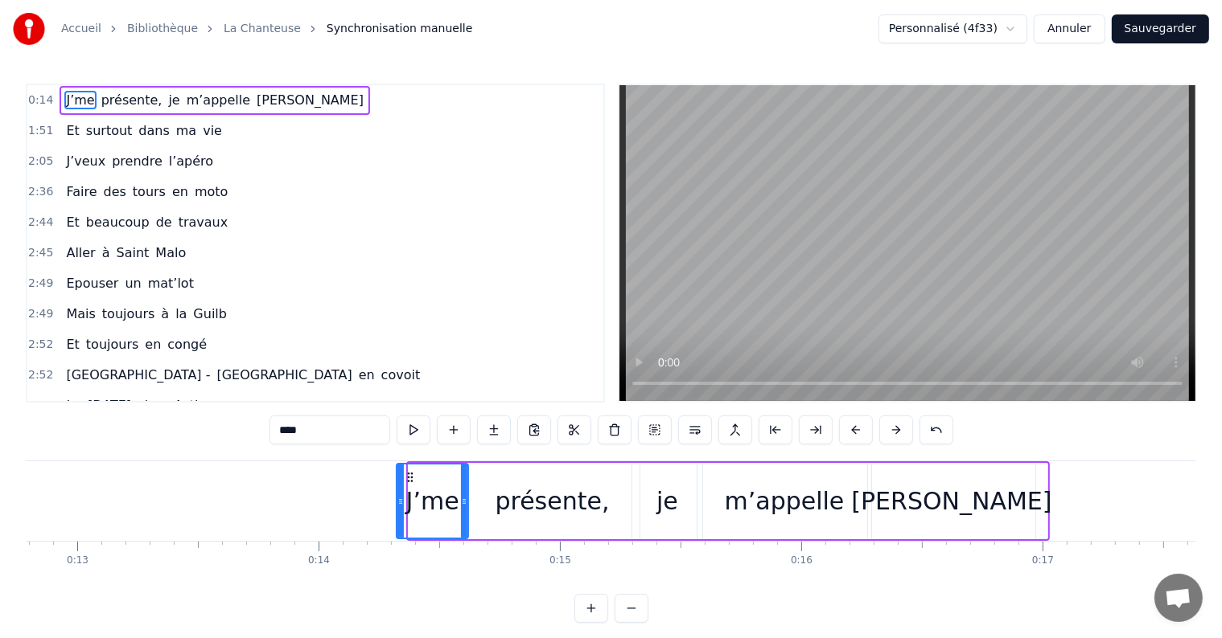
click at [882, 429] on button at bounding box center [896, 430] width 34 height 29
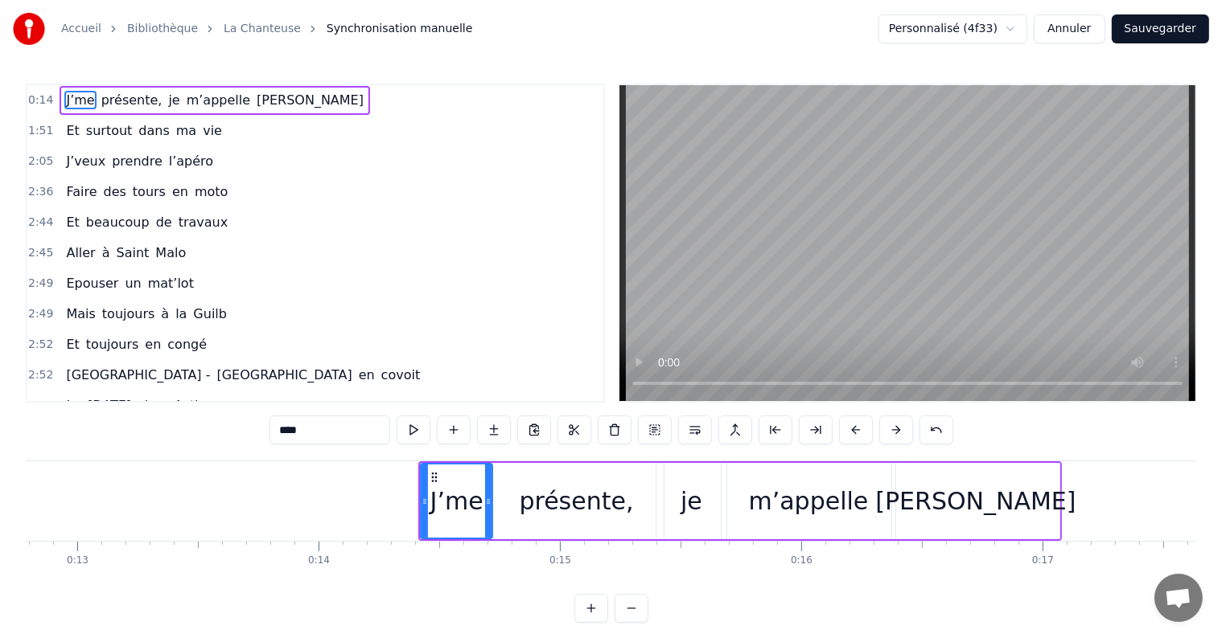
click at [882, 429] on button at bounding box center [896, 430] width 34 height 29
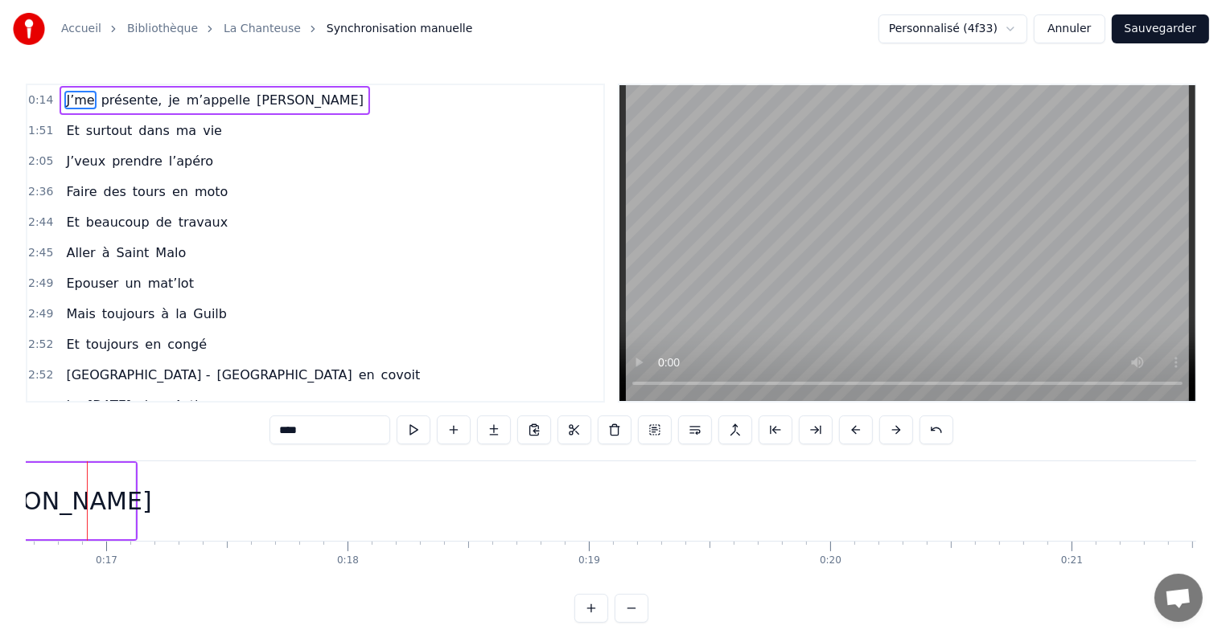
scroll to position [0, 4001]
click at [306, 106] on div "0:14 J’me présente, je m’appelle Pauline" at bounding box center [315, 100] width 576 height 31
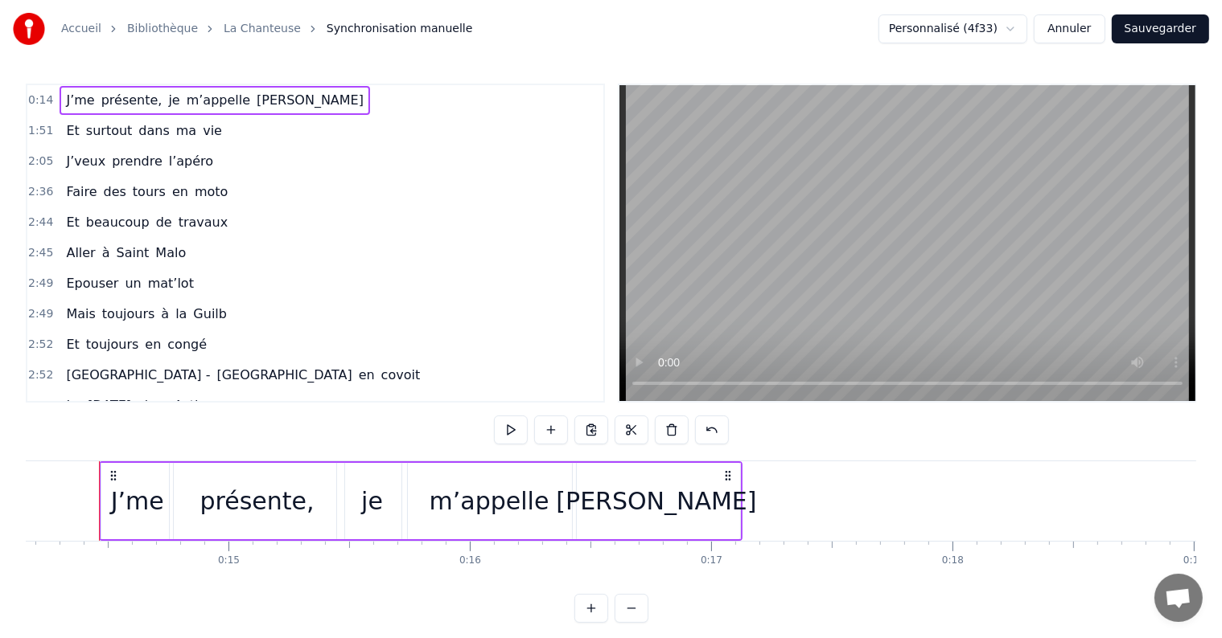
scroll to position [0, 3408]
click at [294, 105] on div "0:14 J’me présente, je m’appelle Pauline" at bounding box center [315, 100] width 576 height 31
click at [45, 118] on div "1:51 Et surtout dans ma vie" at bounding box center [315, 131] width 576 height 31
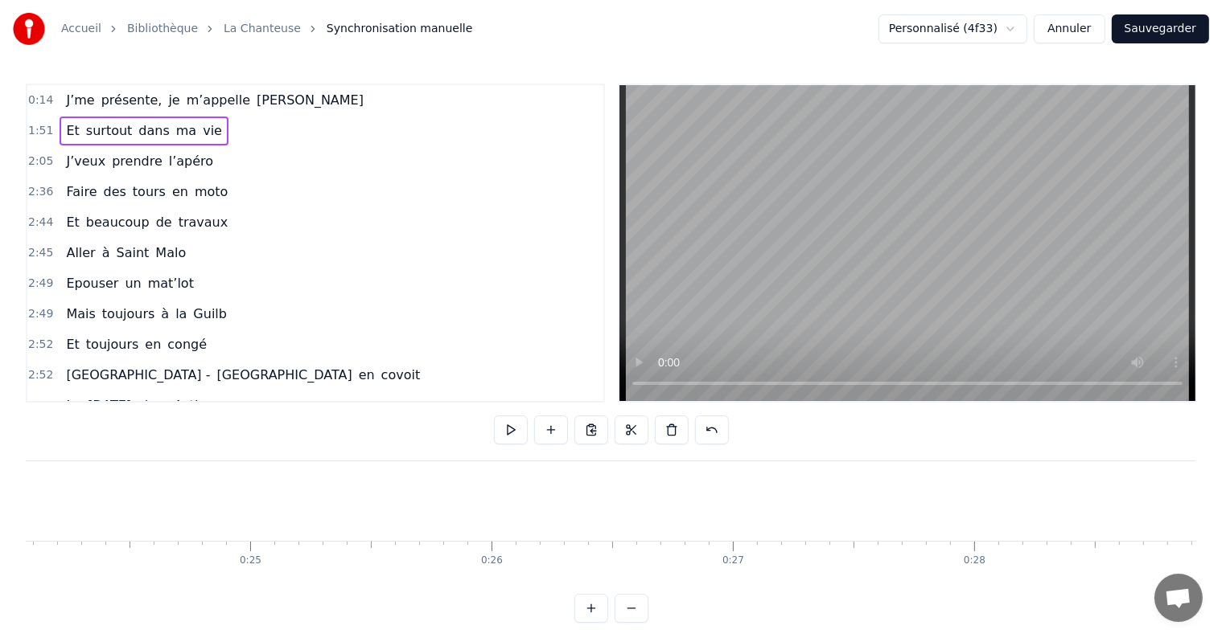
click at [45, 118] on div "1:51 Et surtout dans ma vie" at bounding box center [315, 131] width 576 height 31
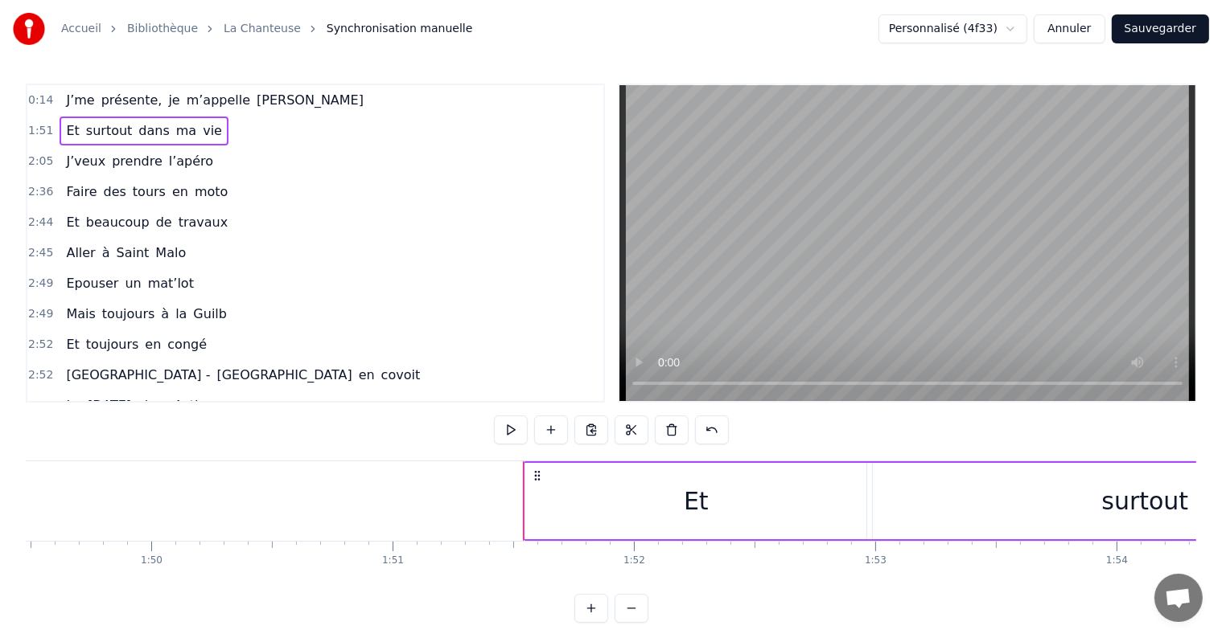
scroll to position [0, 26828]
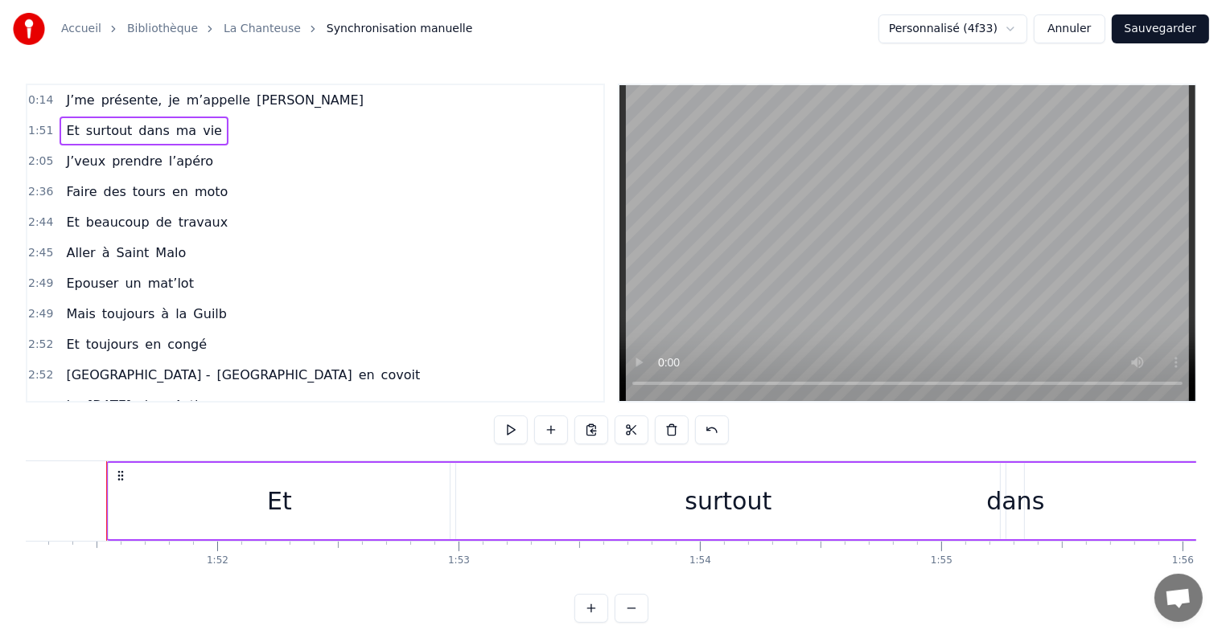
click at [216, 103] on span "m’appelle" at bounding box center [218, 100] width 67 height 18
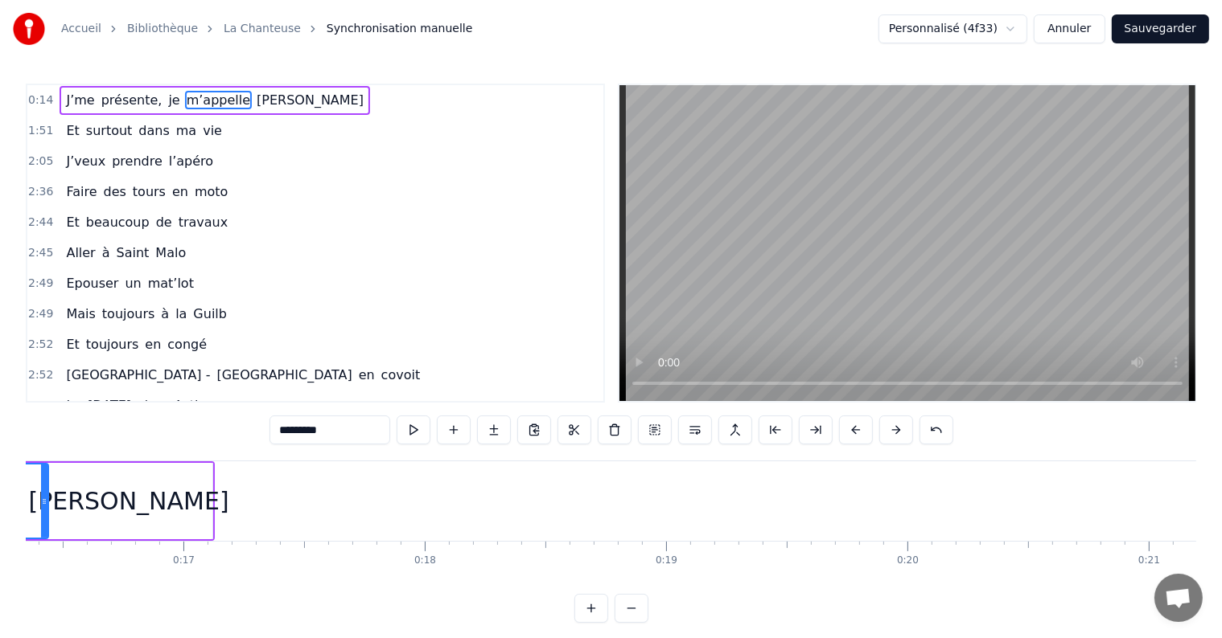
click at [266, 92] on span "Pauline" at bounding box center [310, 100] width 110 height 18
type input "*******"
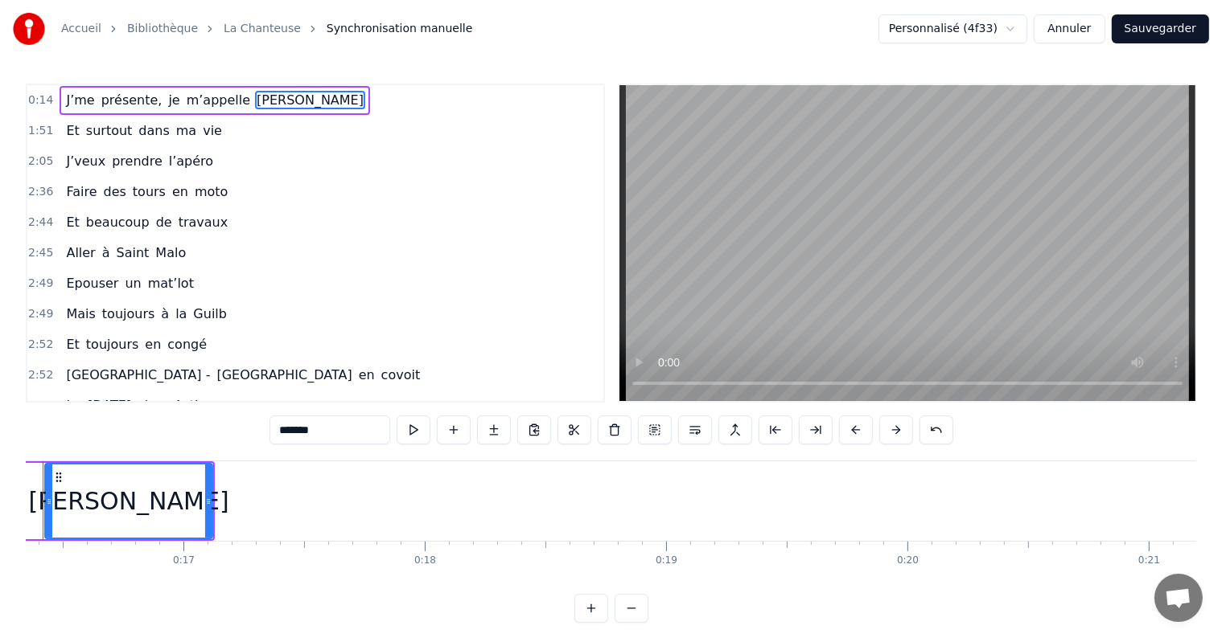
scroll to position [0, 3709]
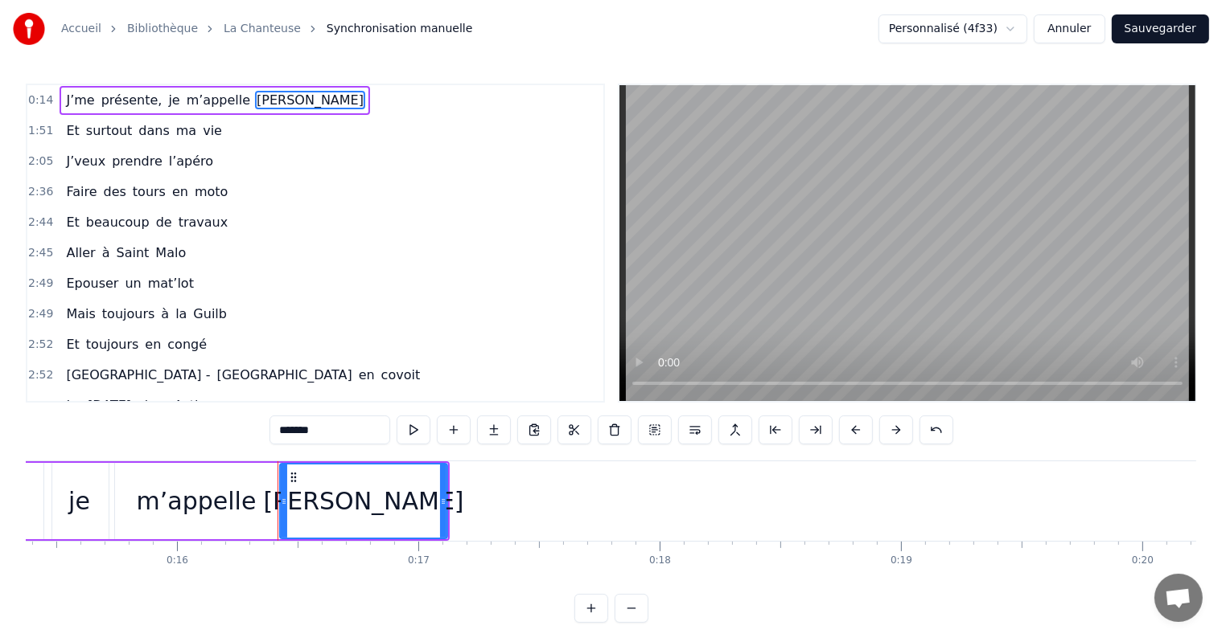
click at [306, 103] on div "0:14 J’me présente, je m’appelle Pauline" at bounding box center [315, 100] width 576 height 31
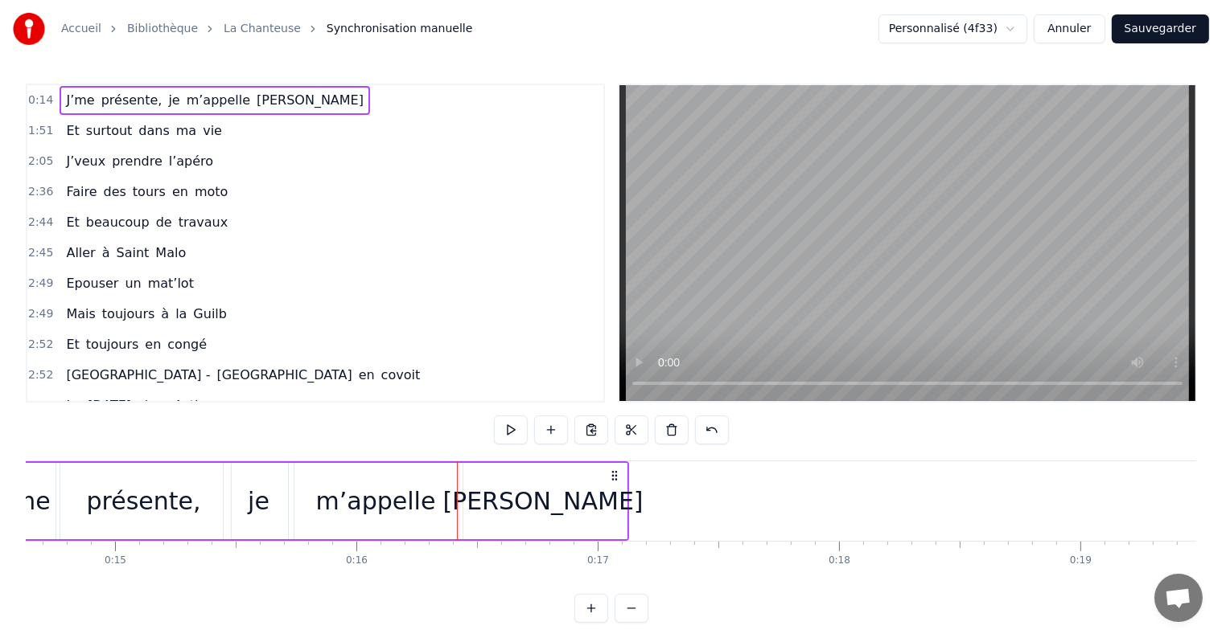
scroll to position [0, 3408]
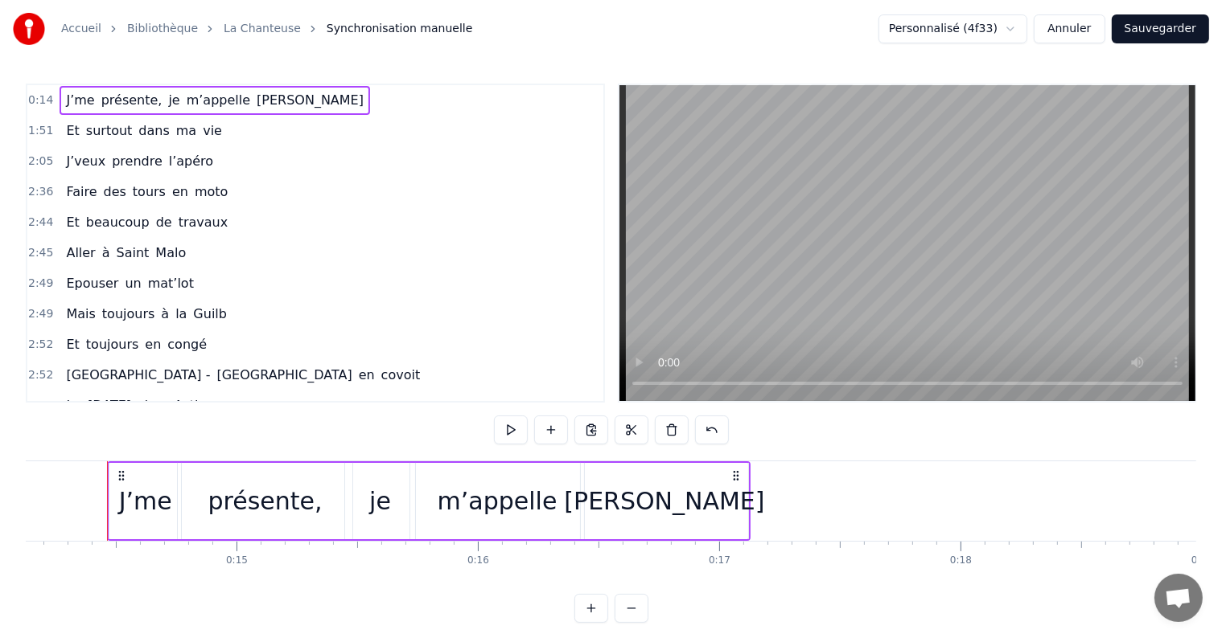
click at [593, 435] on button at bounding box center [591, 430] width 34 height 29
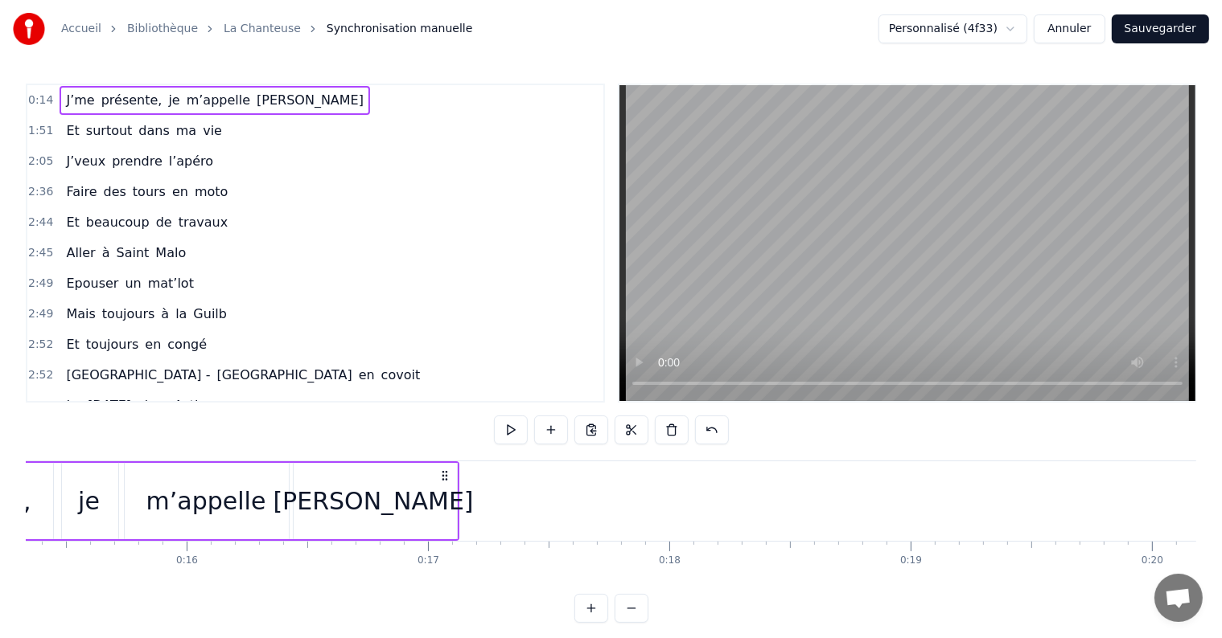
scroll to position [0, 3699]
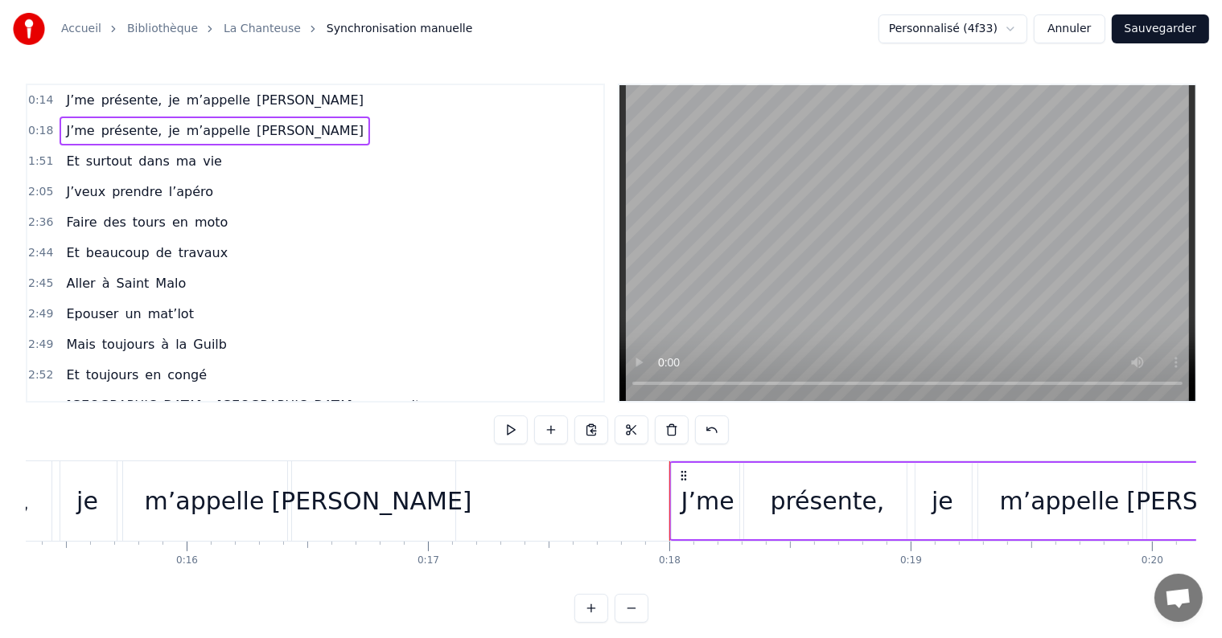
click at [708, 510] on div "J’me" at bounding box center [707, 501] width 53 height 36
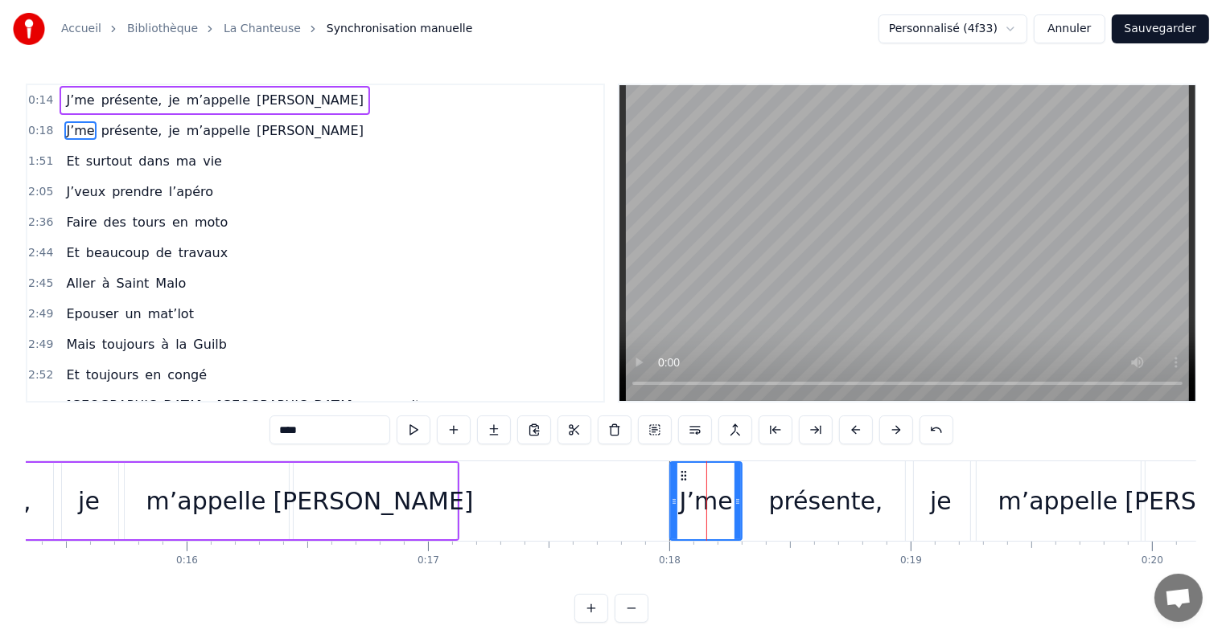
click at [295, 441] on input "****" at bounding box center [329, 430] width 121 height 29
click at [783, 499] on div "présente," at bounding box center [826, 501] width 114 height 36
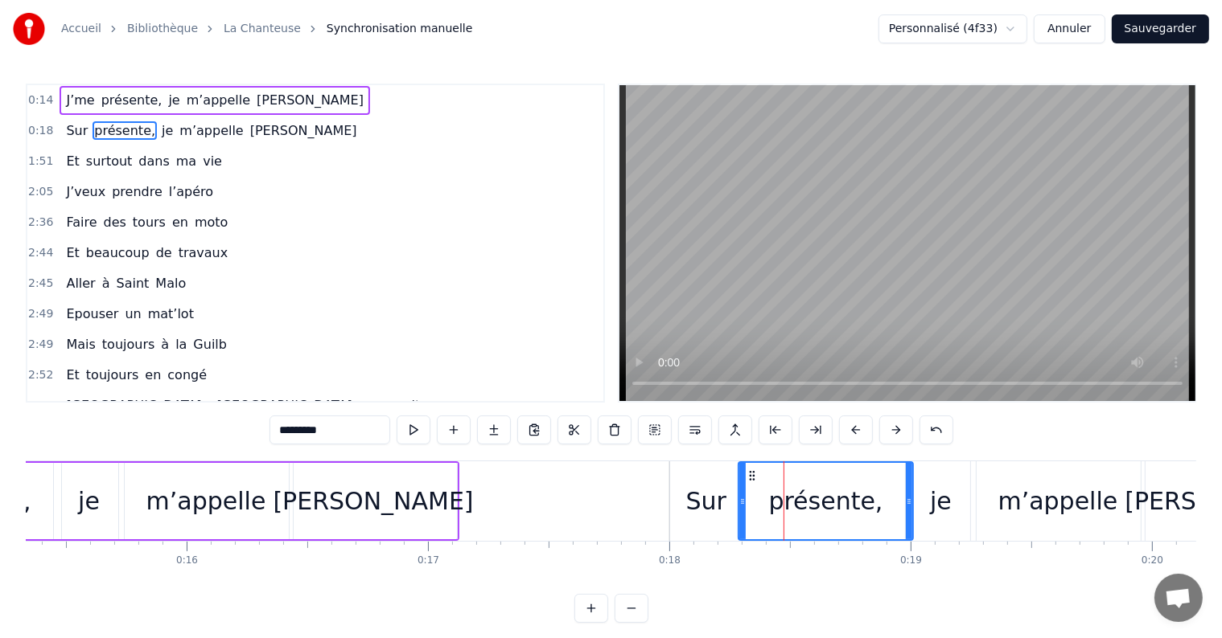
click at [333, 428] on input "*********" at bounding box center [329, 430] width 121 height 29
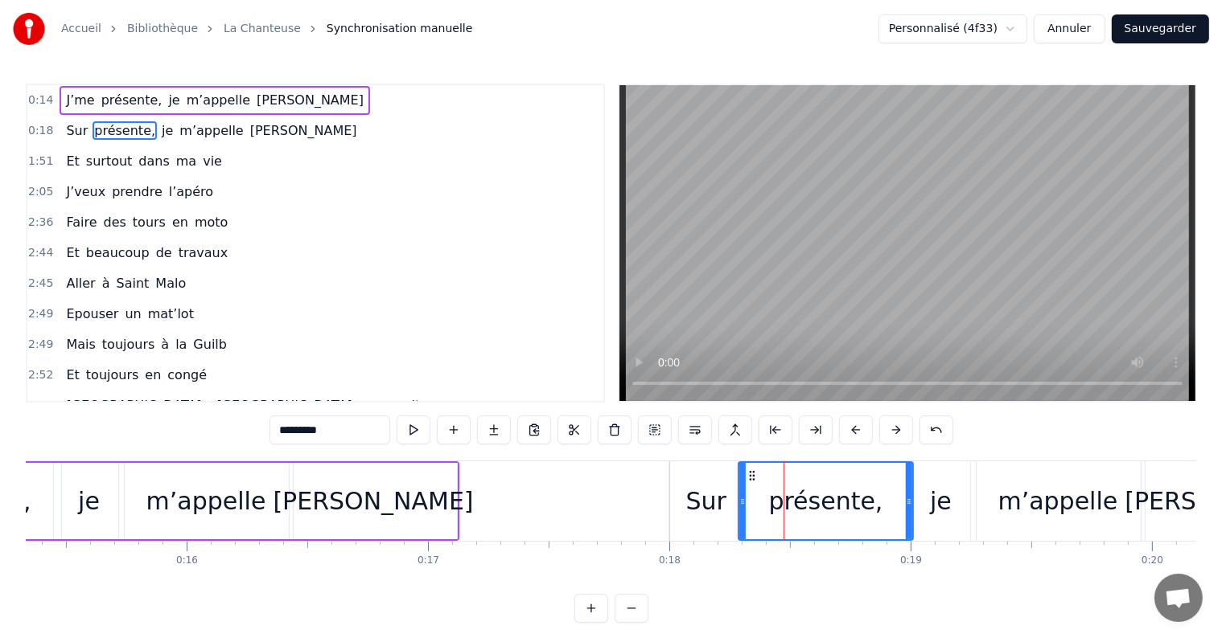
click at [333, 428] on input "*********" at bounding box center [329, 430] width 121 height 29
click at [947, 492] on div "je" at bounding box center [941, 501] width 22 height 36
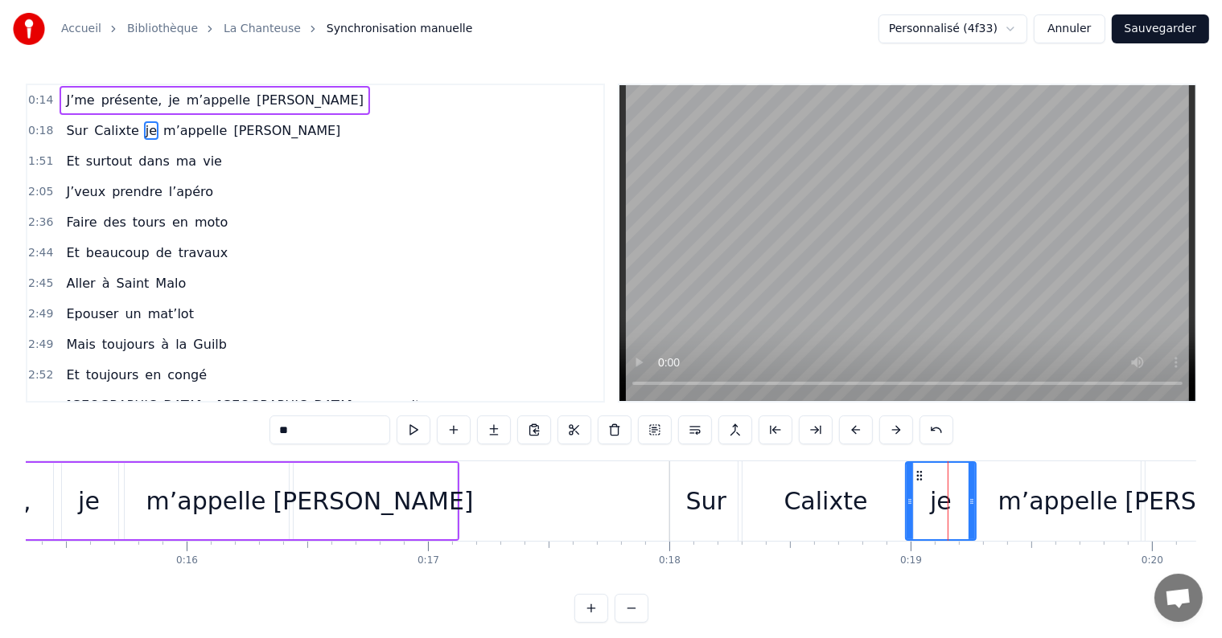
click at [317, 437] on input "**" at bounding box center [329, 430] width 121 height 29
click at [1029, 524] on div "m’appelle" at bounding box center [1058, 502] width 174 height 80
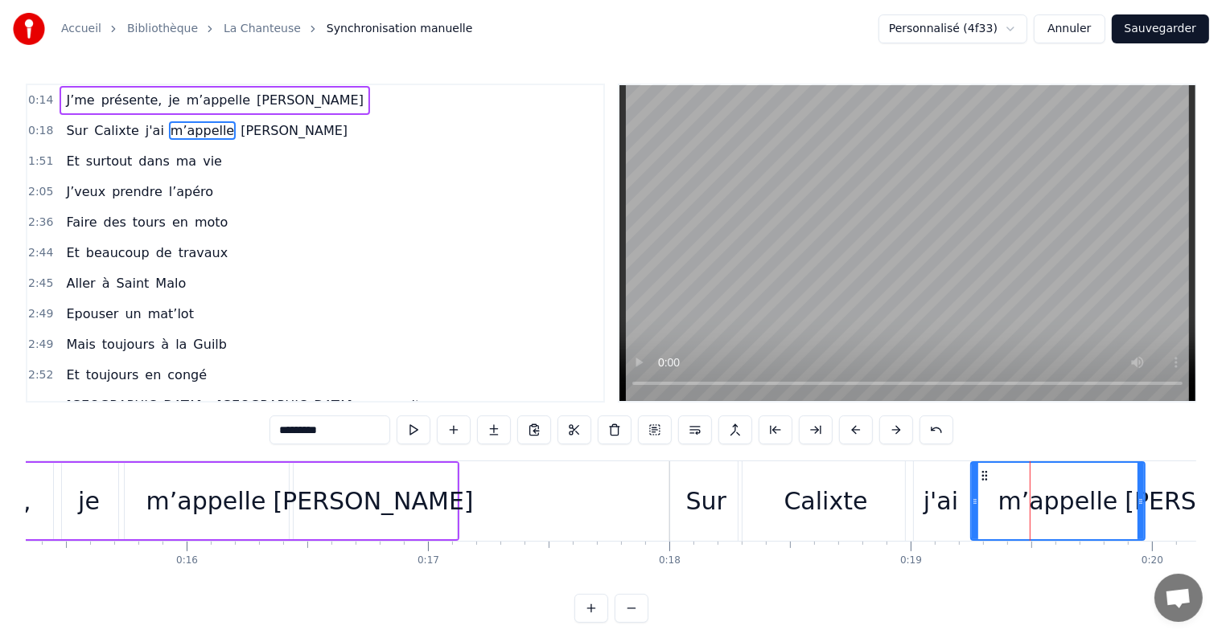
click at [329, 432] on input "*********" at bounding box center [329, 430] width 121 height 29
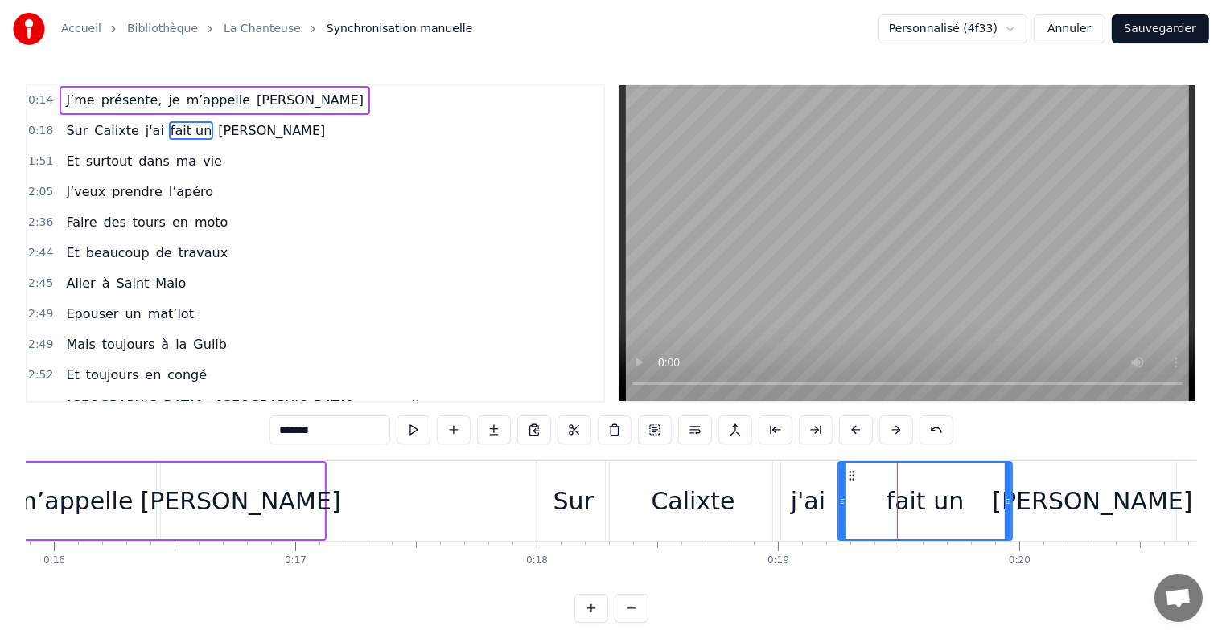
scroll to position [0, 3860]
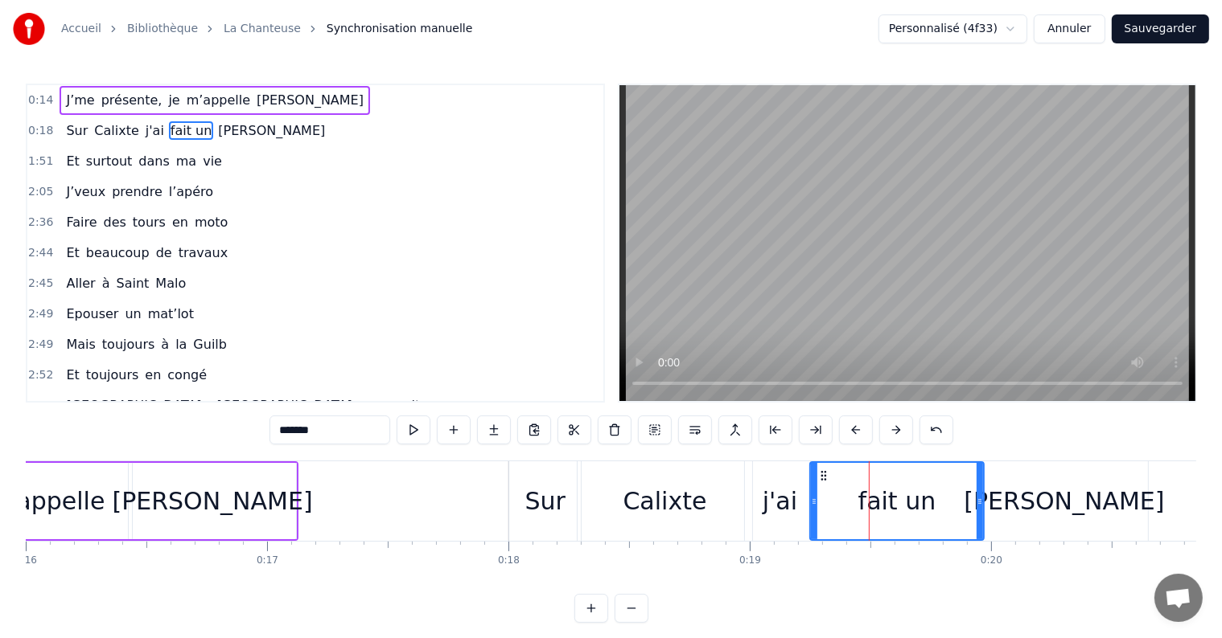
click at [1076, 504] on div "Pauline" at bounding box center [1063, 501] width 200 height 36
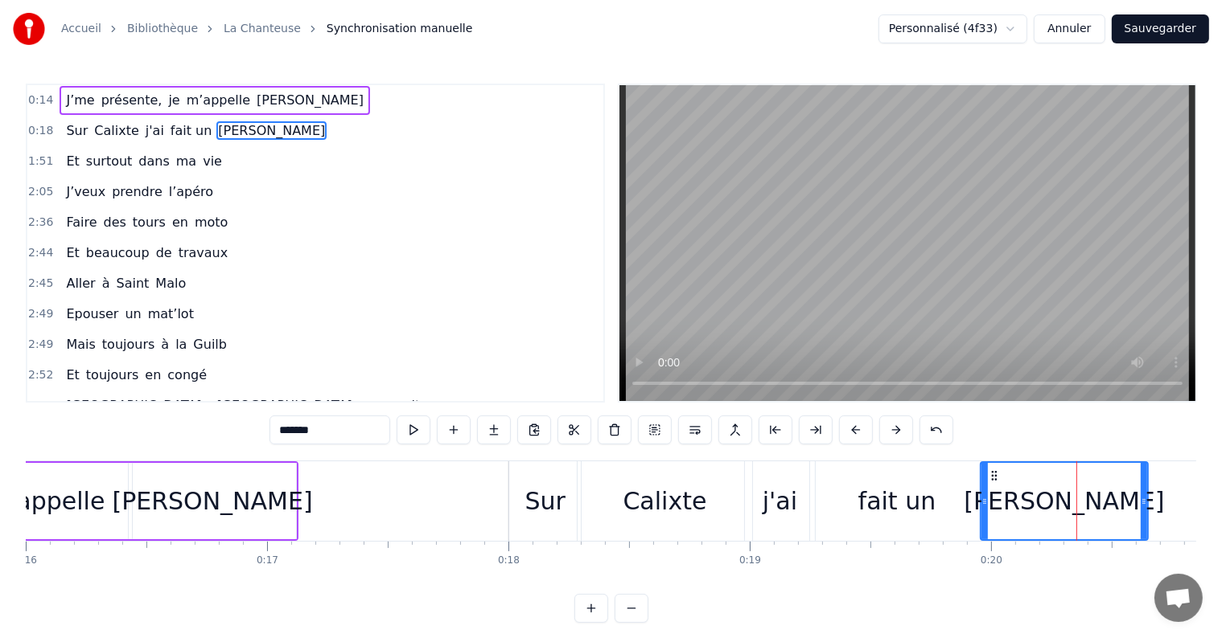
click at [312, 421] on input "*******" at bounding box center [329, 430] width 121 height 29
type input "******"
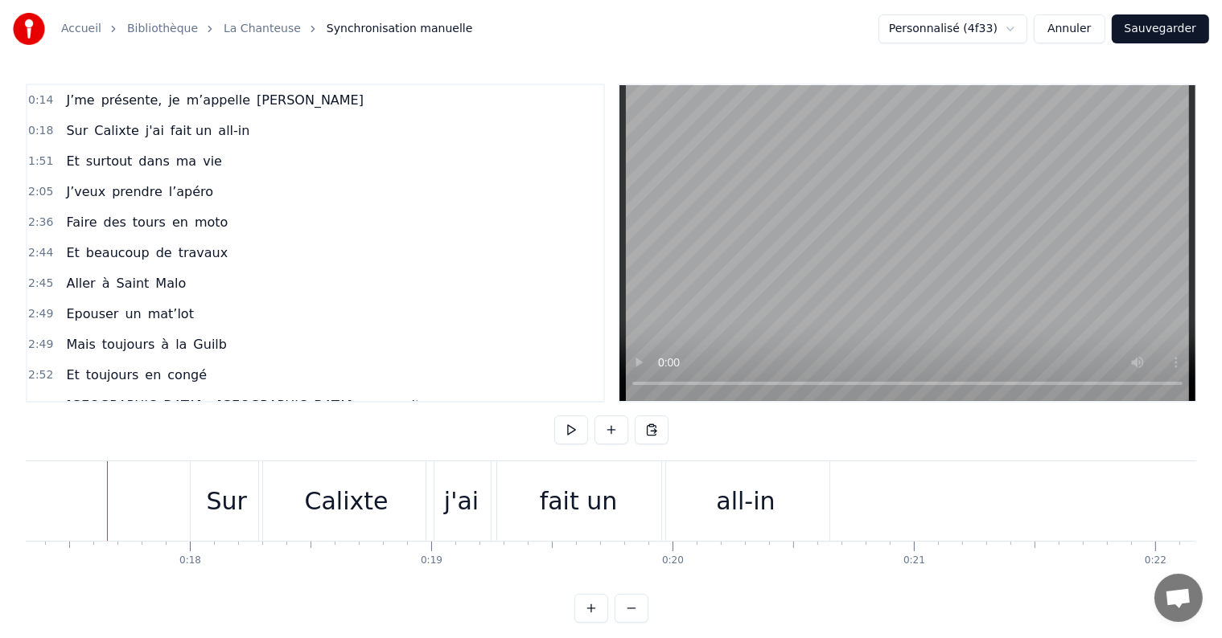
scroll to position [0, 4211]
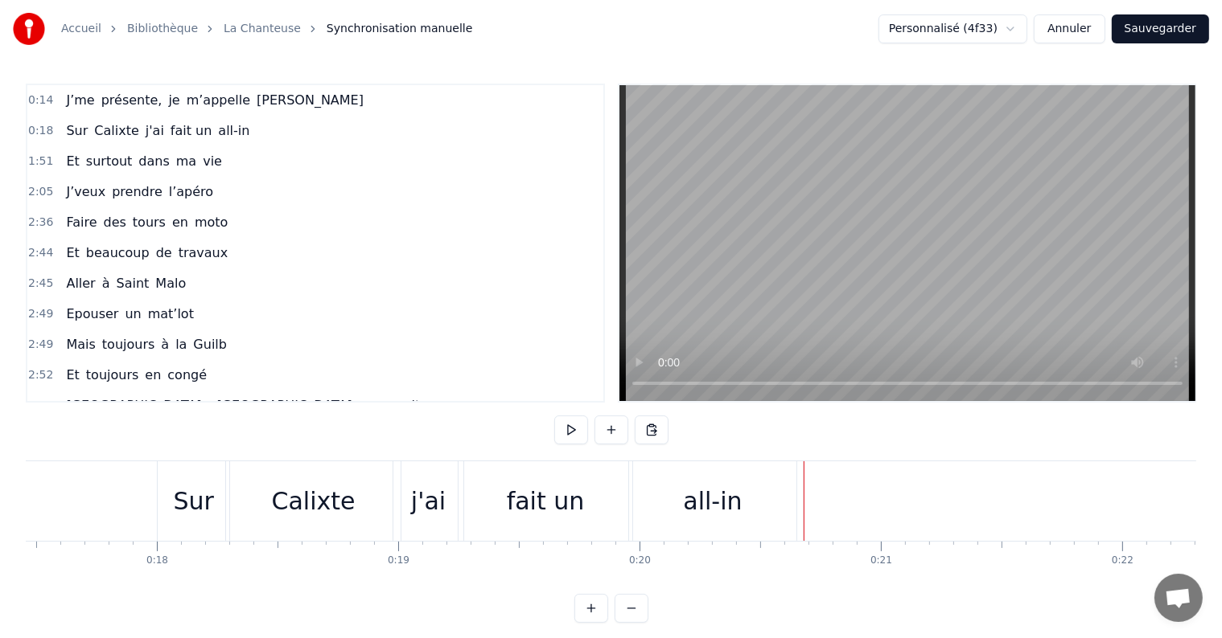
click at [721, 492] on div "all-in" at bounding box center [712, 501] width 59 height 36
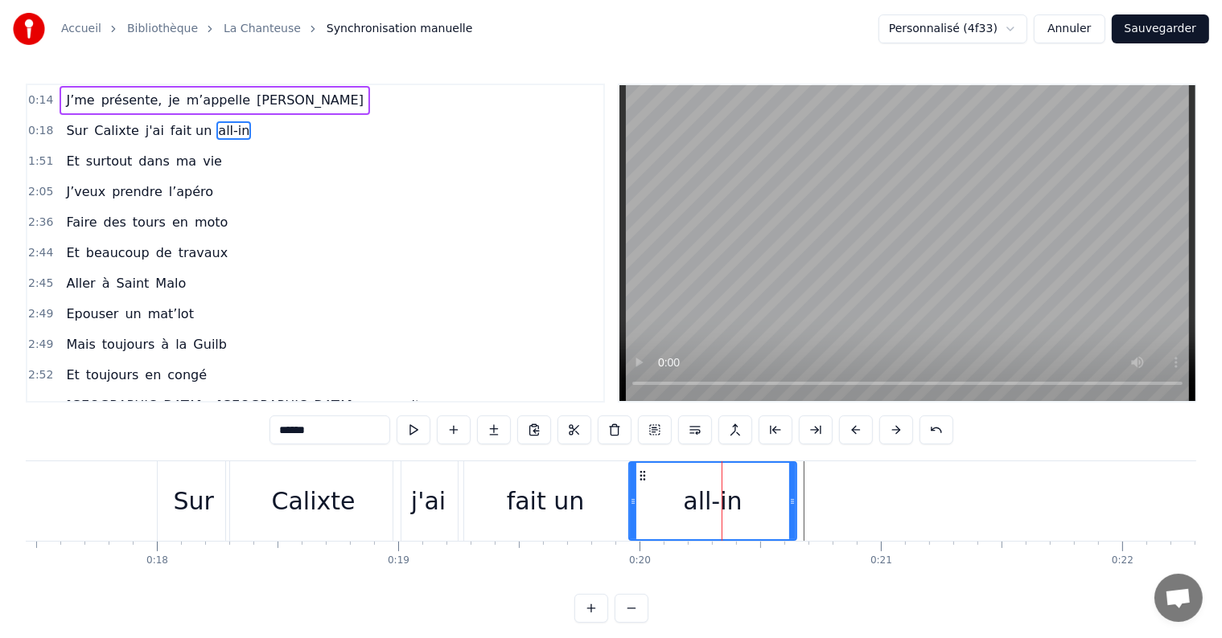
click at [466, 426] on button at bounding box center [454, 430] width 34 height 29
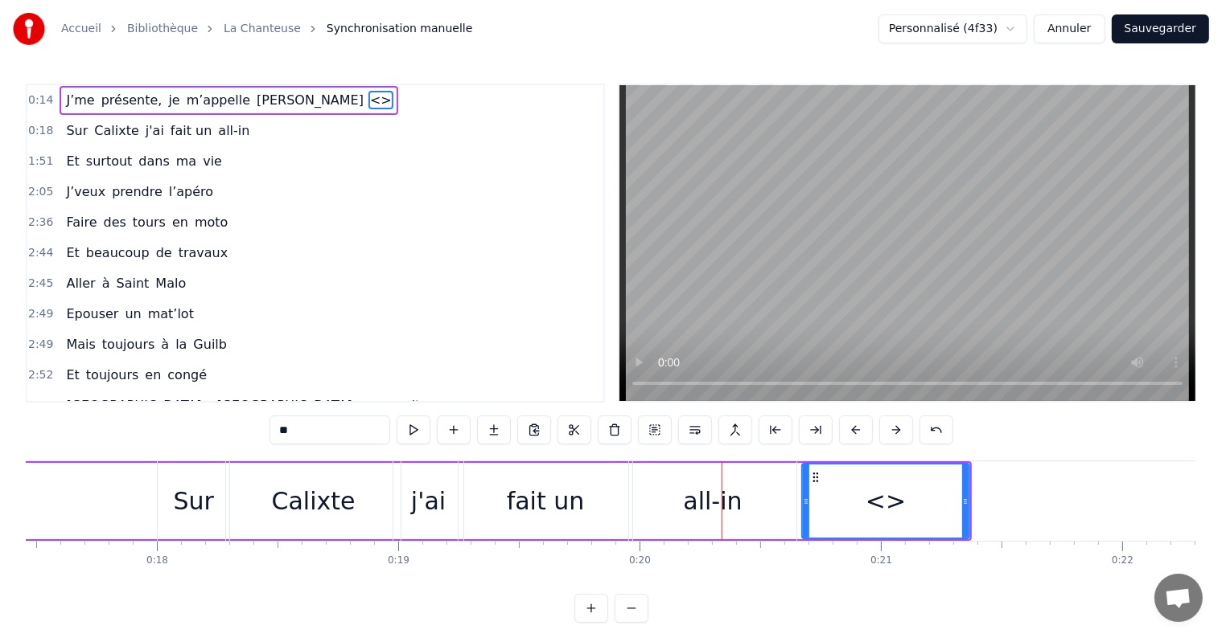
click at [880, 507] on div "<>" at bounding box center [885, 501] width 40 height 36
click at [345, 434] on input "**" at bounding box center [329, 430] width 121 height 29
type input "*"
type input "****"
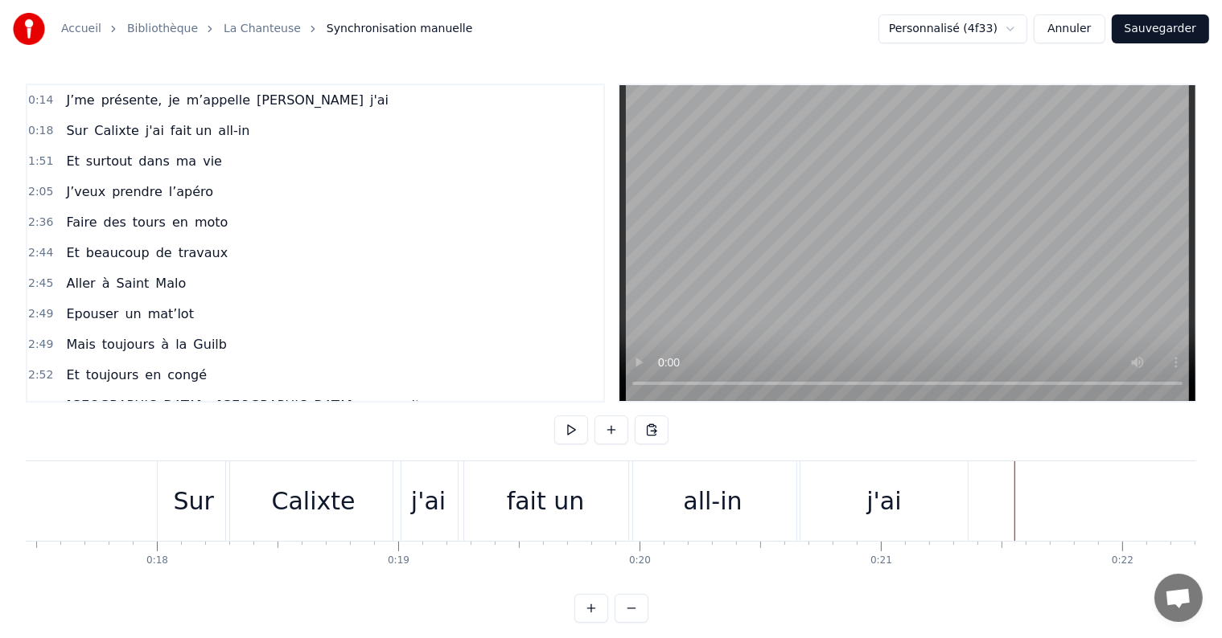
click at [937, 505] on div "j'ai" at bounding box center [883, 502] width 167 height 80
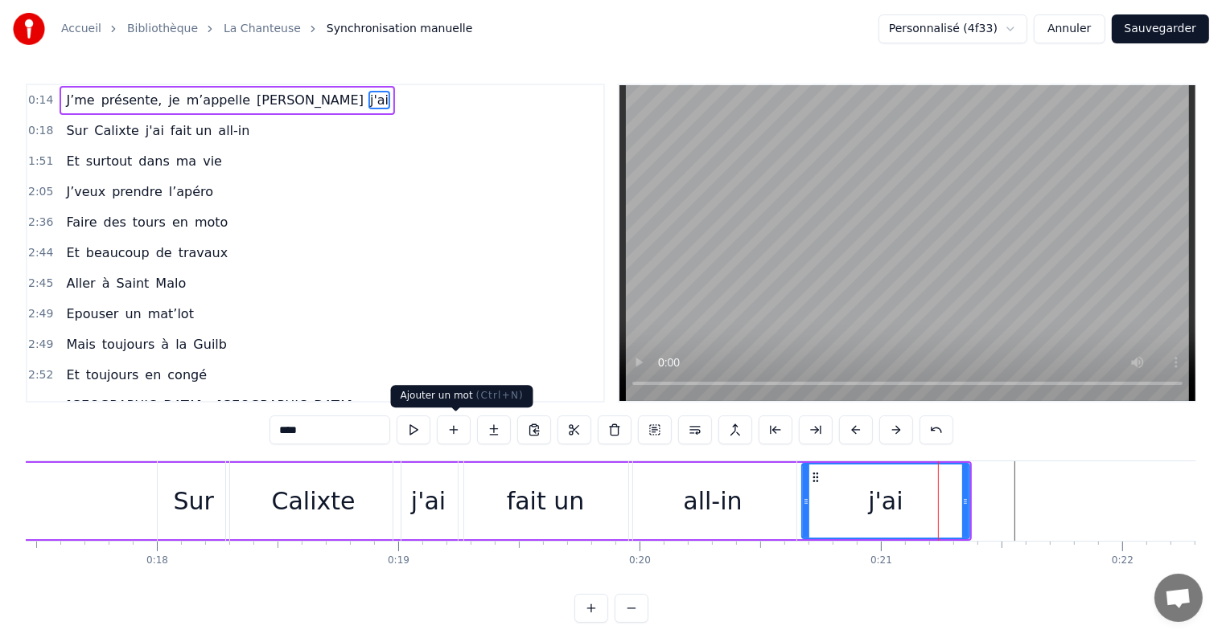
click at [450, 434] on button at bounding box center [454, 430] width 34 height 29
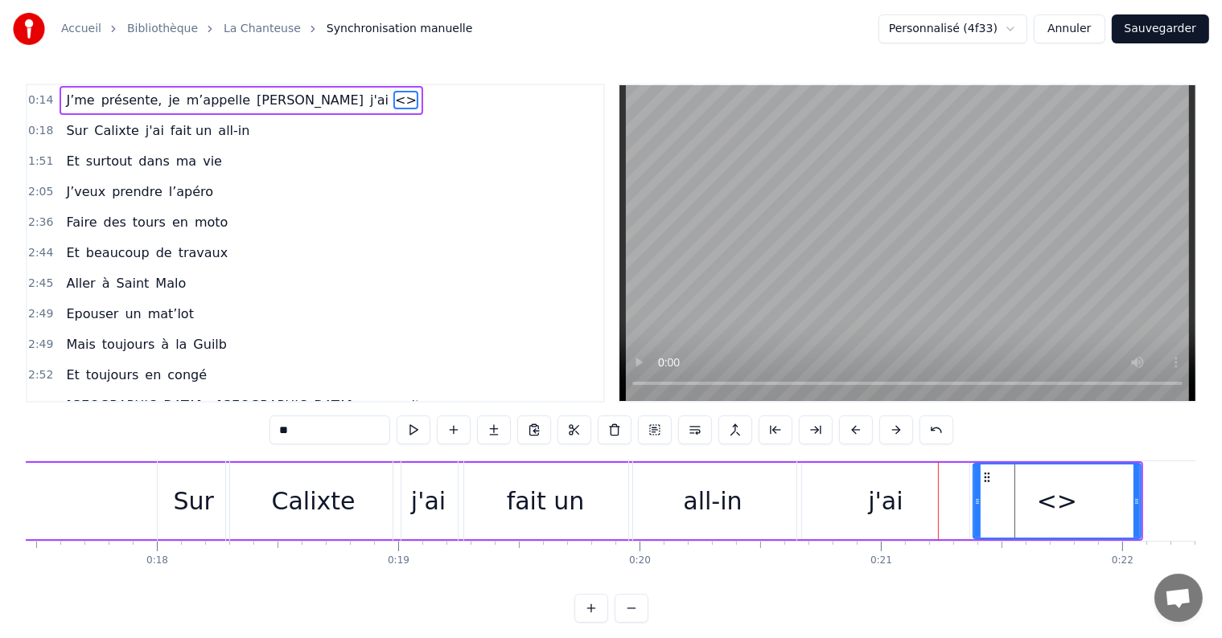
click at [290, 425] on input "**" at bounding box center [329, 430] width 121 height 29
type input "*"
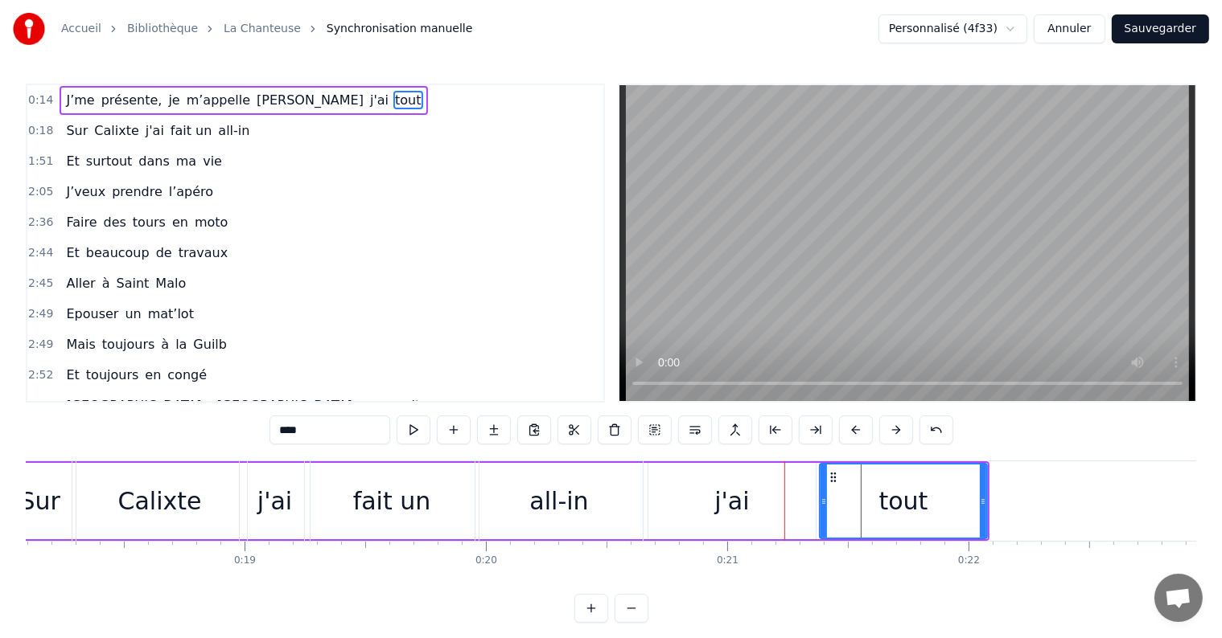
scroll to position [0, 4367]
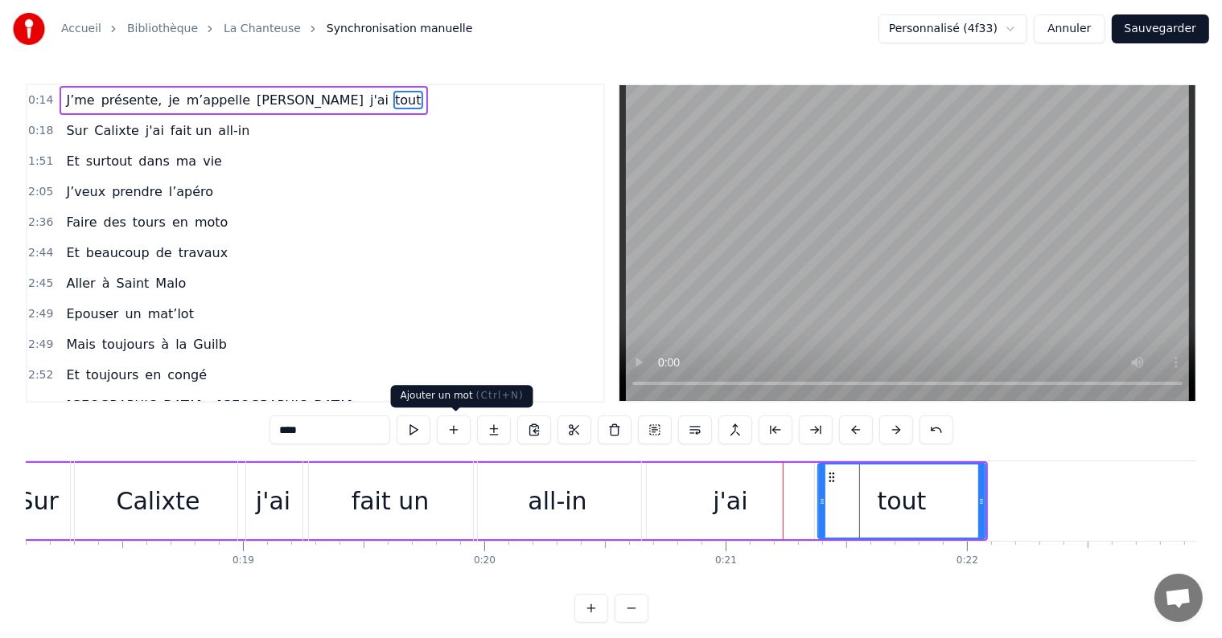
type input "****"
click at [457, 425] on button at bounding box center [454, 430] width 34 height 29
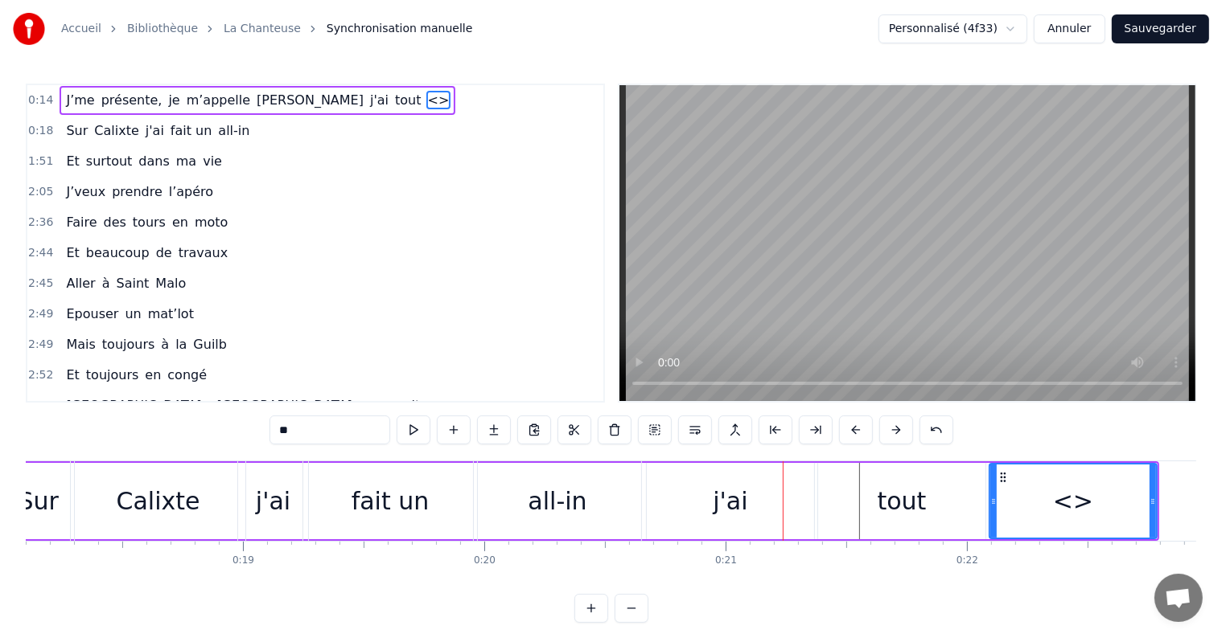
click at [285, 428] on input "**" at bounding box center [329, 430] width 121 height 29
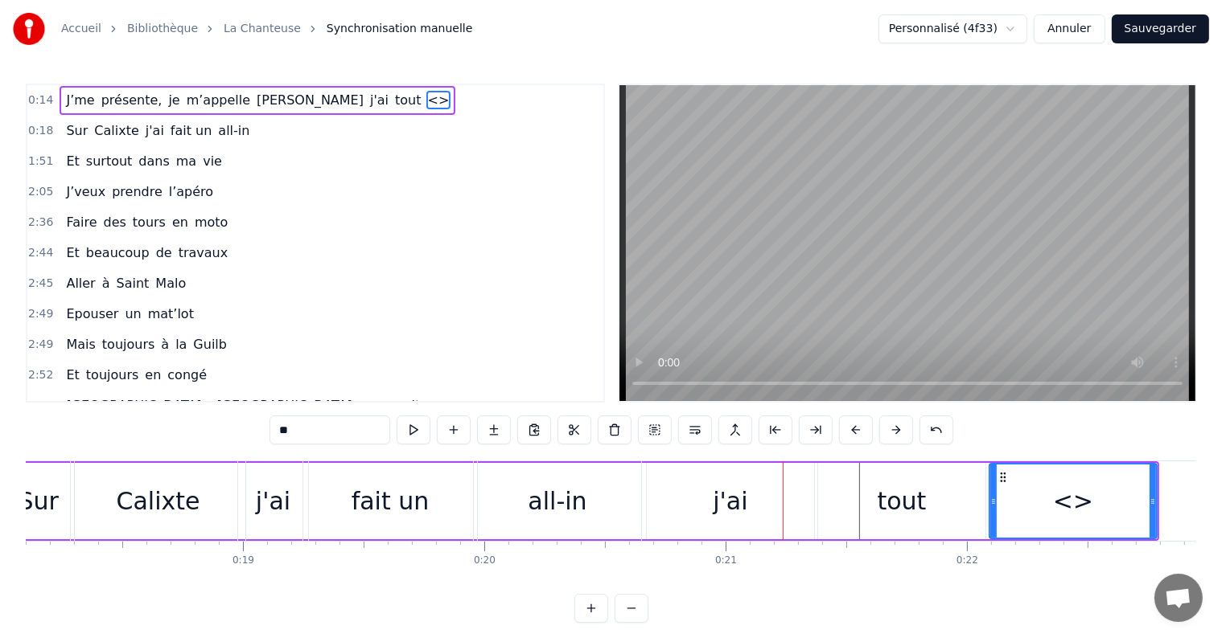
click at [285, 428] on input "**" at bounding box center [329, 430] width 121 height 29
type input "*"
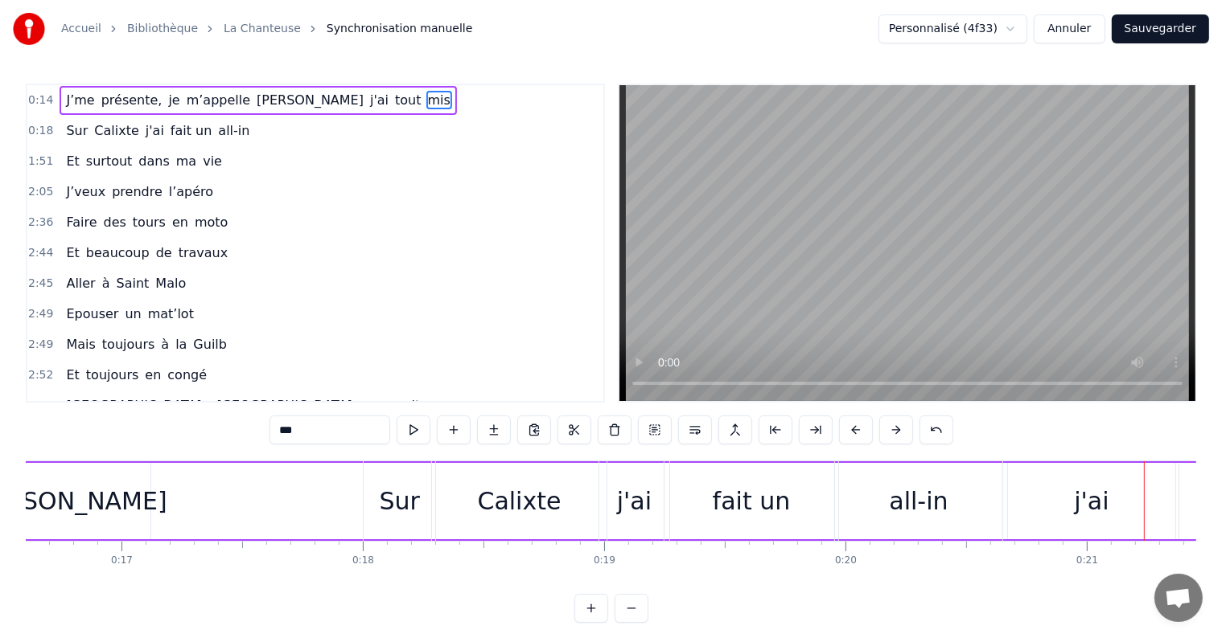
scroll to position [0, 3920]
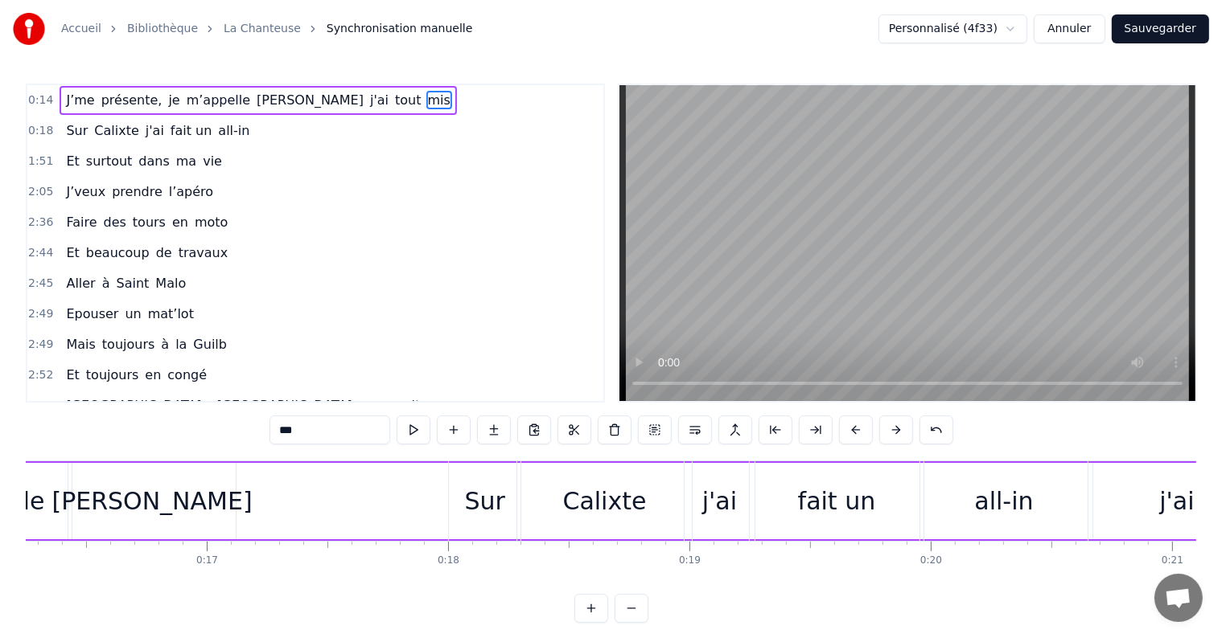
type input "***"
click at [355, 490] on div "J’me présente, je m’appelle Pauline j'ai tout mis" at bounding box center [600, 502] width 2010 height 80
click at [345, 490] on div "J’me présente, je m’appelle Pauline j'ai tout mis" at bounding box center [600, 502] width 2010 height 80
click at [268, 485] on div "J’me présente, je m’appelle Pauline j'ai tout mis" at bounding box center [600, 502] width 2010 height 80
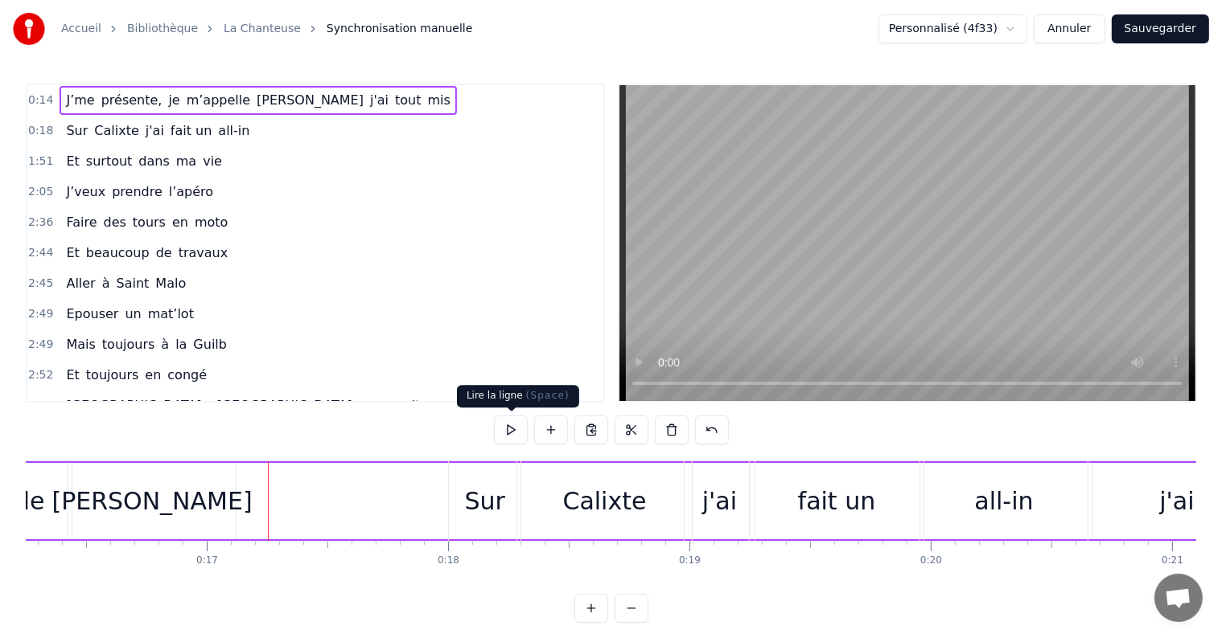
click at [517, 432] on button at bounding box center [511, 430] width 34 height 29
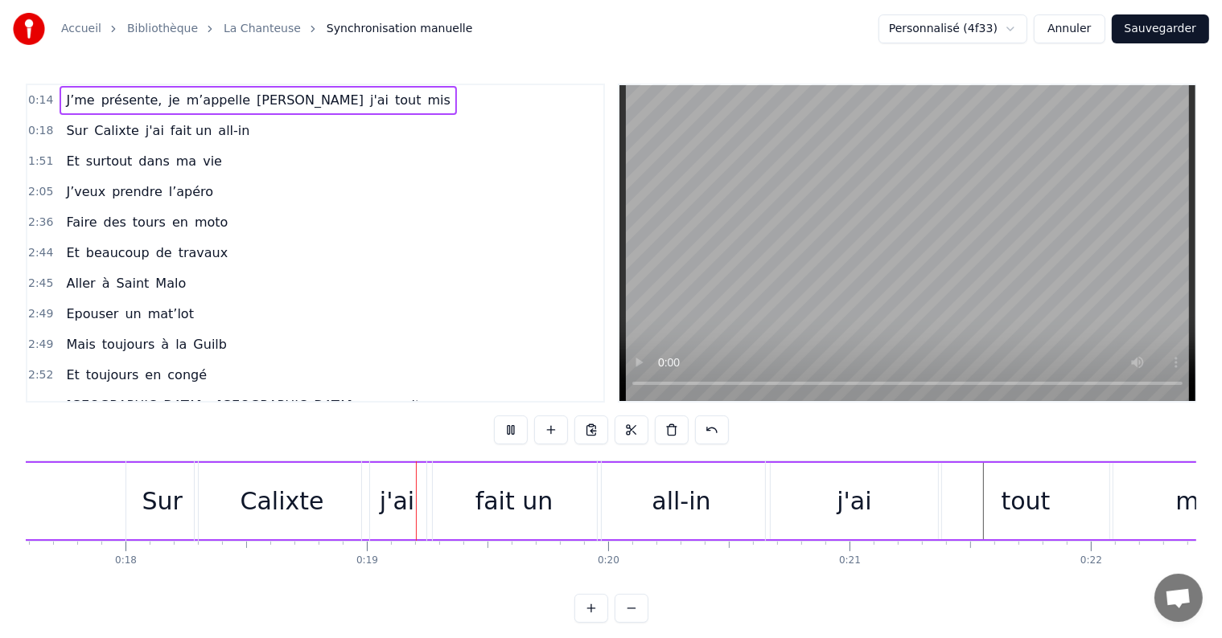
scroll to position [0, 4425]
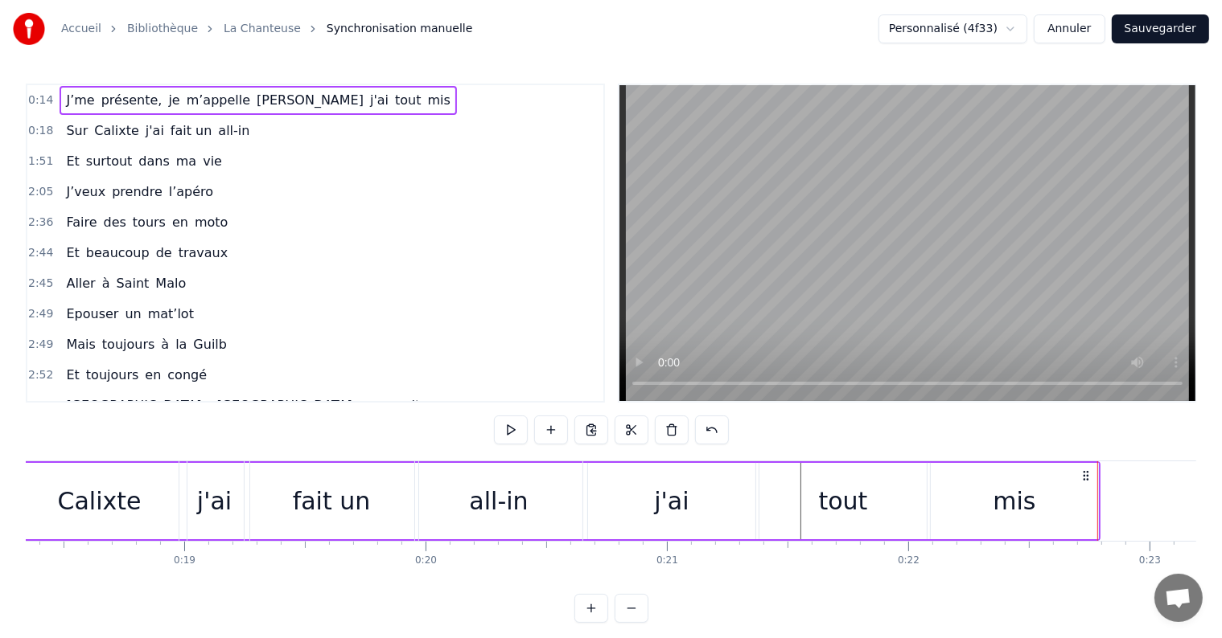
click at [700, 482] on div "j'ai" at bounding box center [671, 501] width 167 height 76
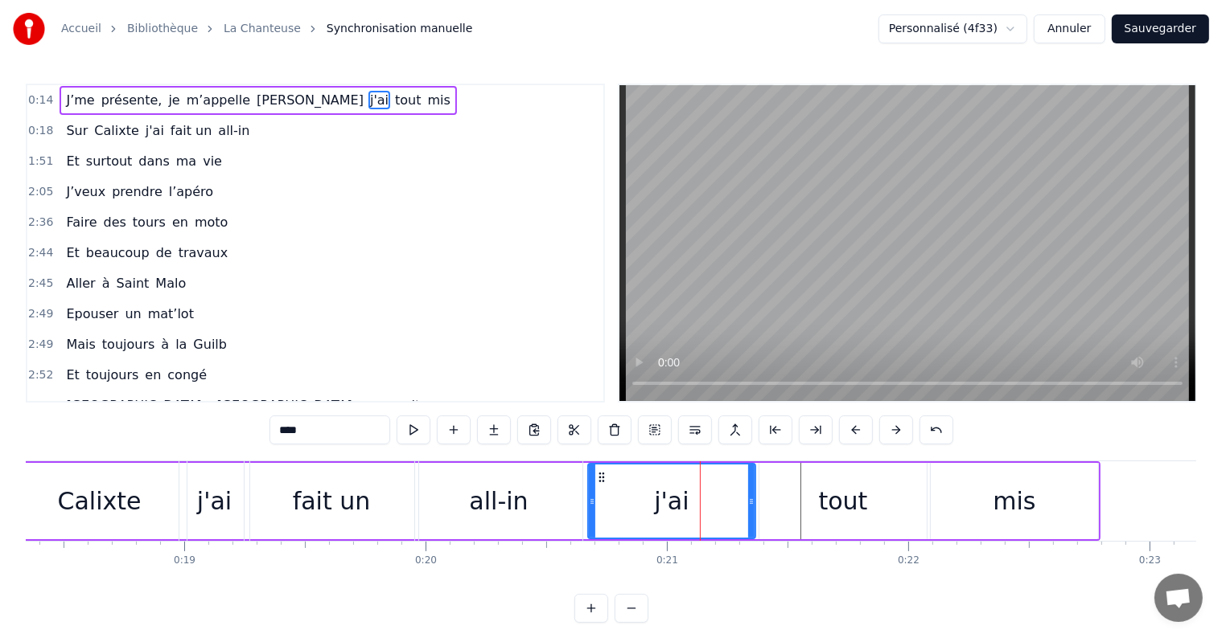
click at [824, 489] on div "tout" at bounding box center [843, 501] width 49 height 36
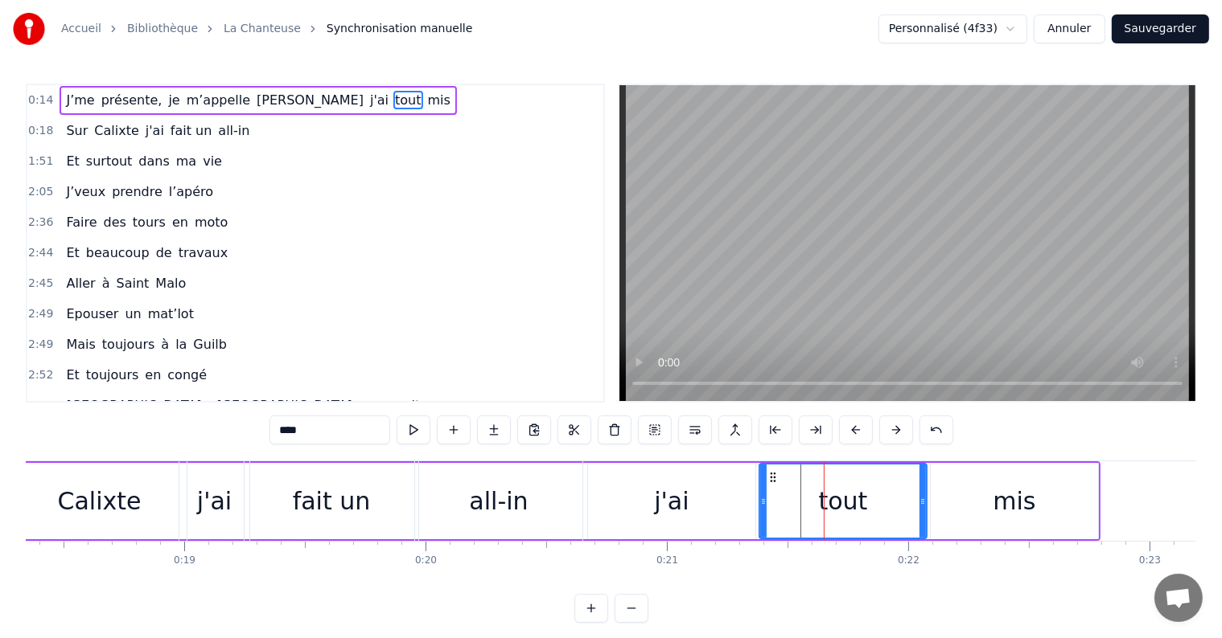
click at [981, 484] on div "mis" at bounding box center [1013, 501] width 167 height 76
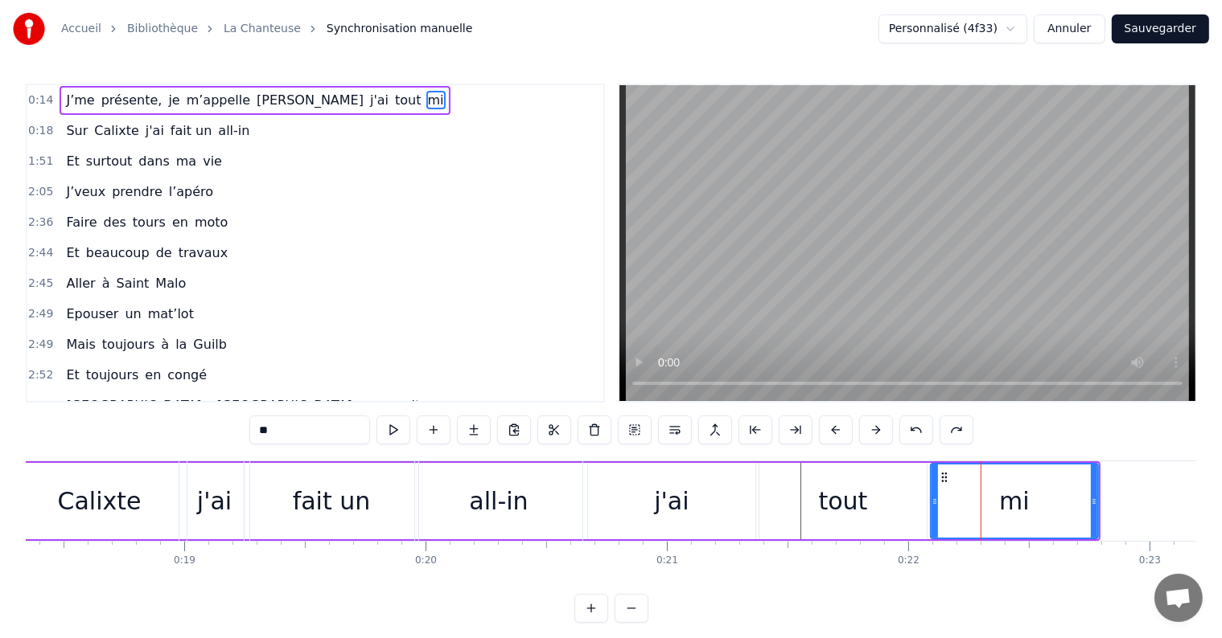
type input "*"
type input "**"
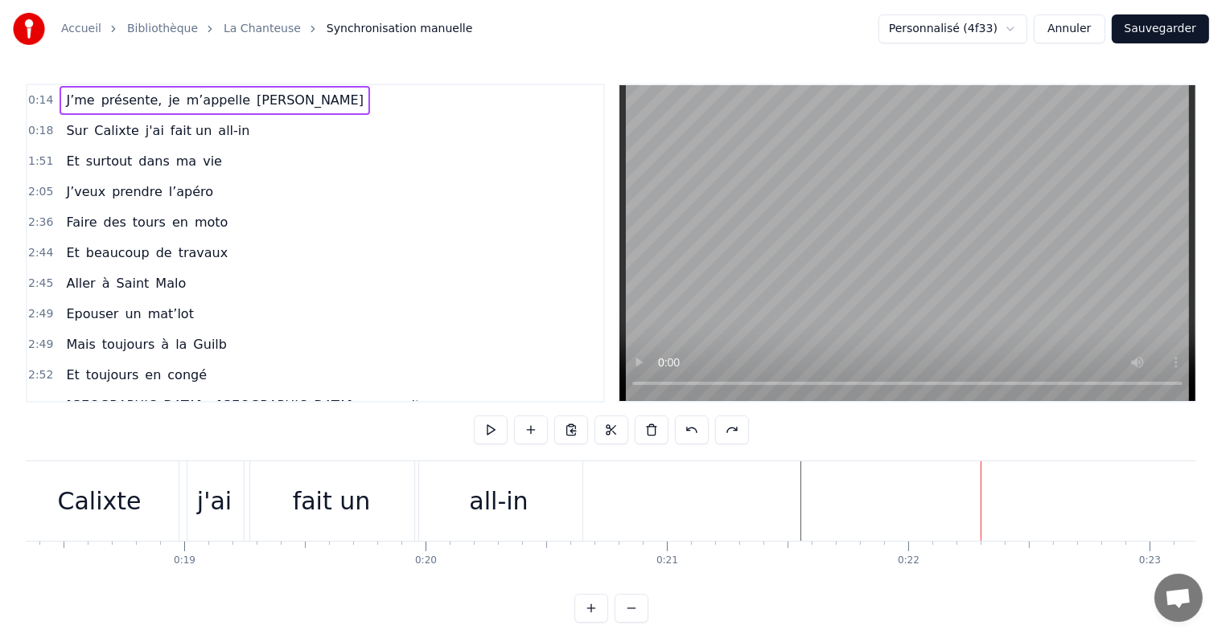
click at [581, 511] on div "all-in" at bounding box center [498, 502] width 167 height 80
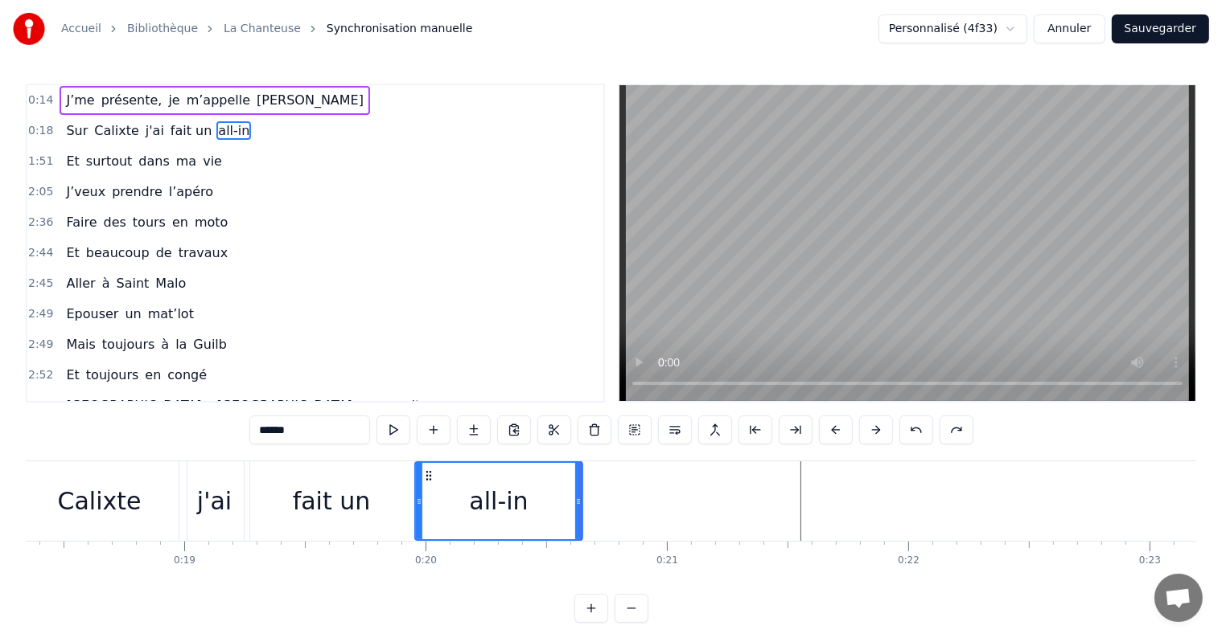
click at [103, 134] on span "Calixte" at bounding box center [115, 130] width 47 height 18
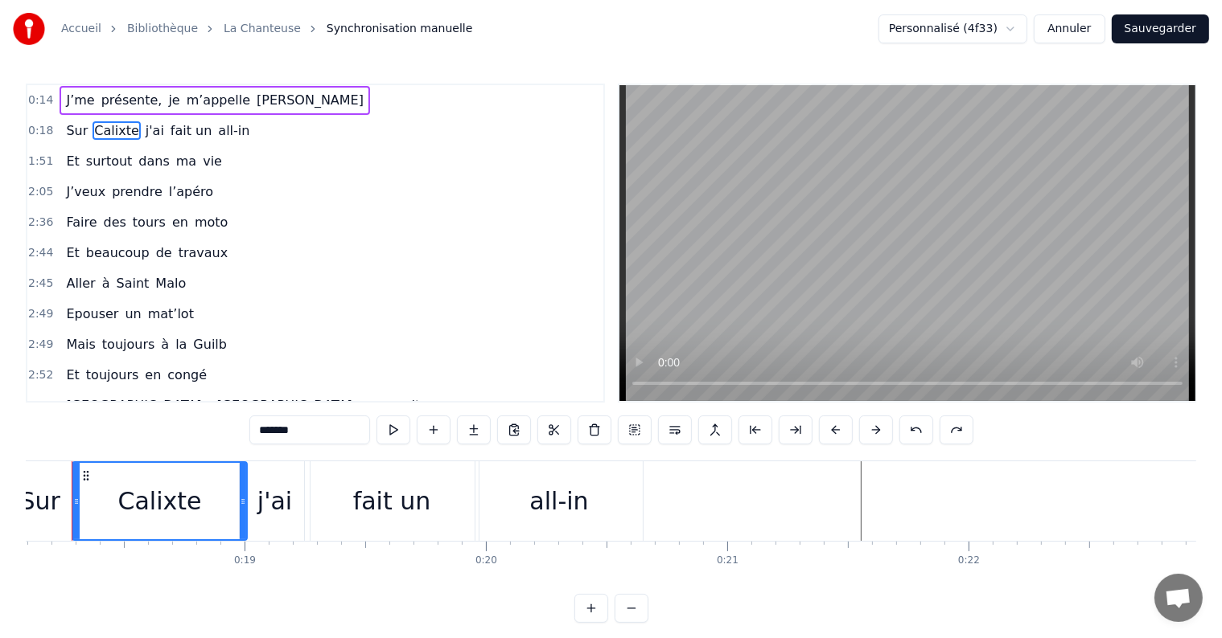
scroll to position [0, 4330]
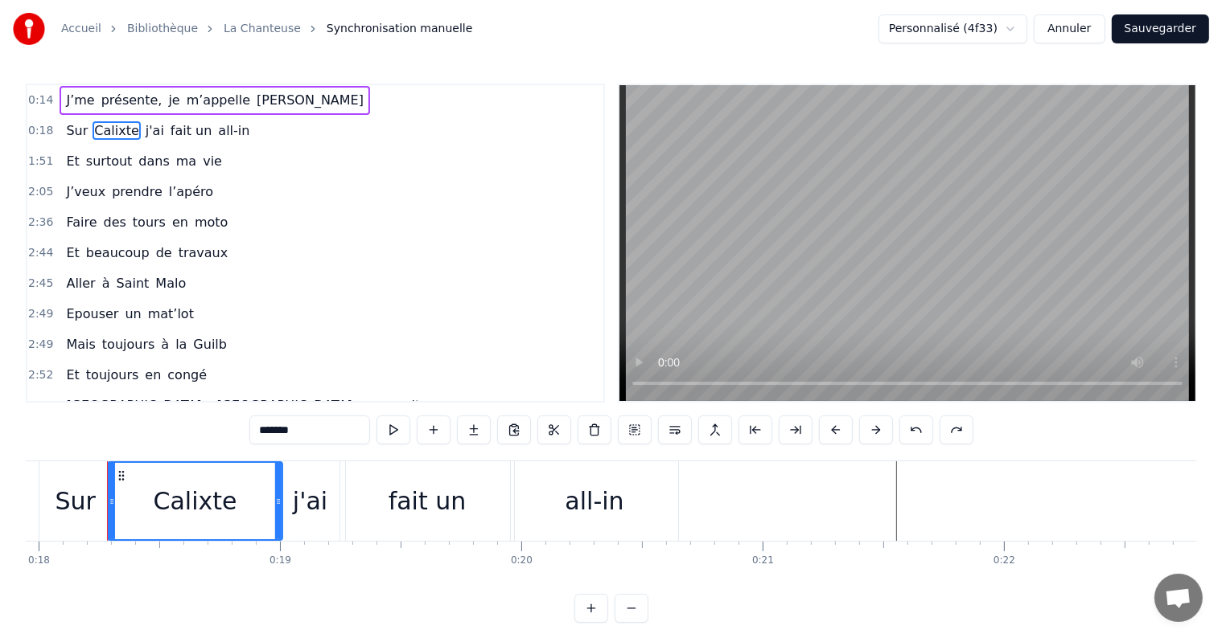
click at [216, 136] on span "all-in" at bounding box center [233, 130] width 35 height 18
type input "******"
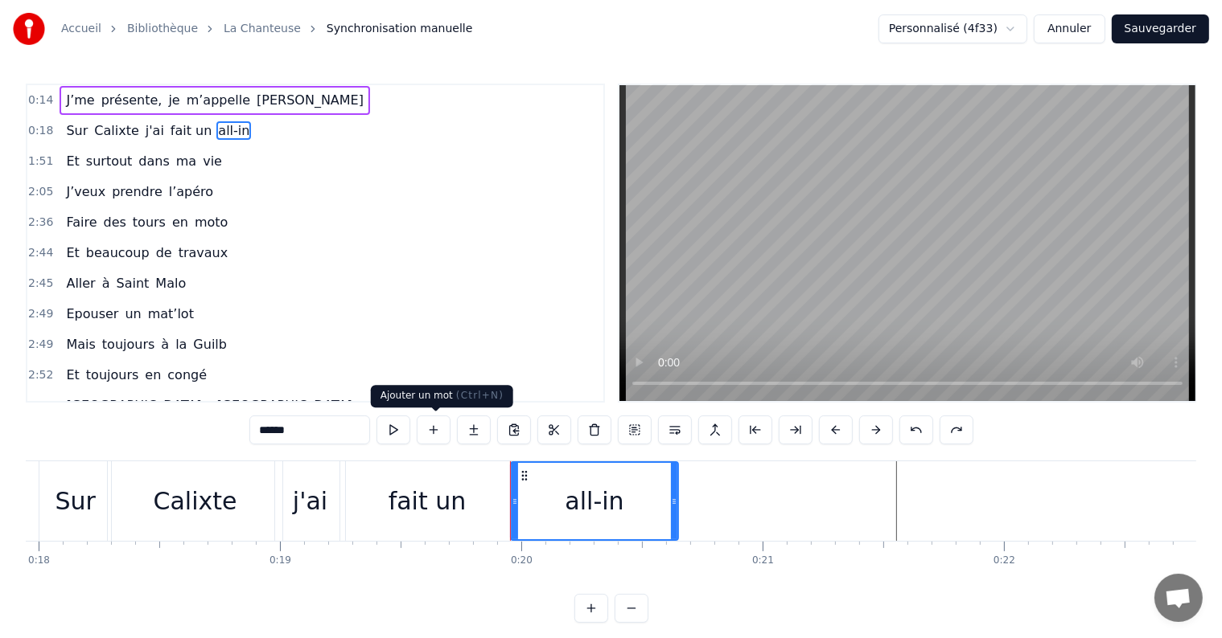
click at [436, 430] on button at bounding box center [434, 430] width 34 height 29
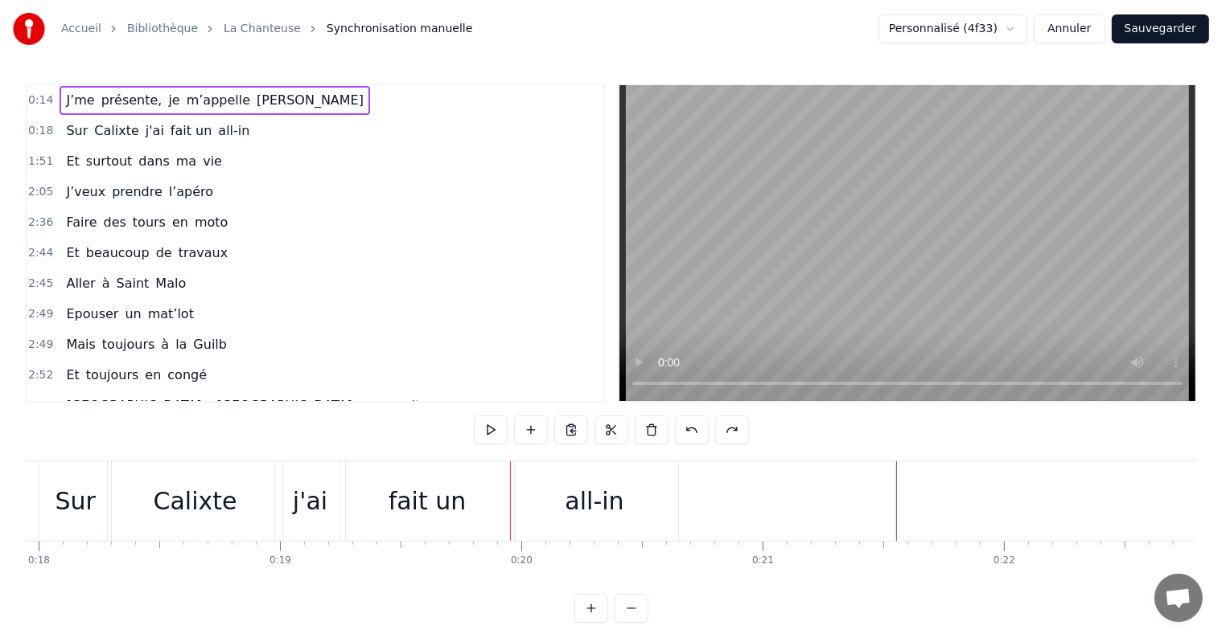
click at [613, 466] on div "all-in" at bounding box center [594, 502] width 167 height 80
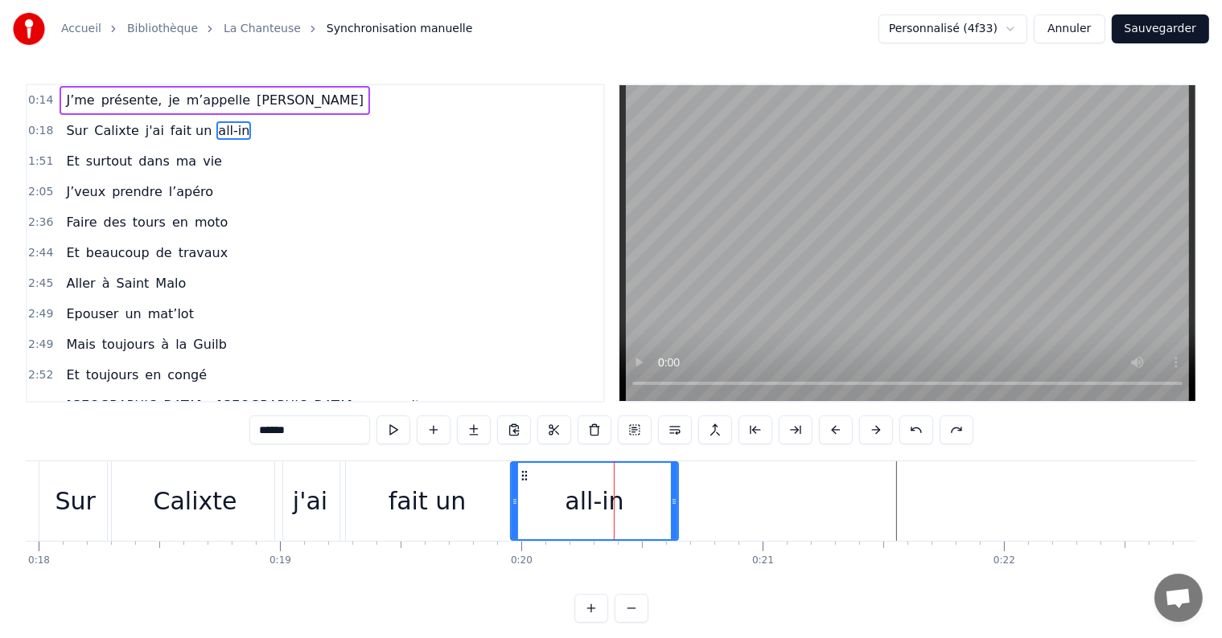
click at [405, 467] on div "fait un" at bounding box center [427, 502] width 174 height 80
type input "*******"
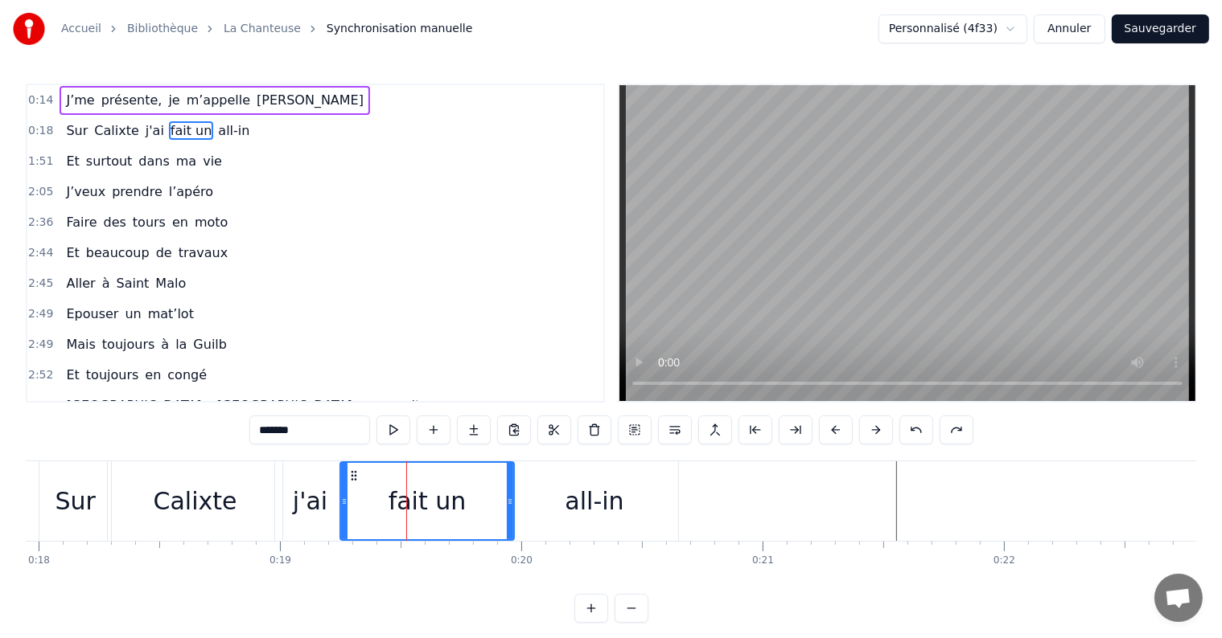
click at [225, 124] on div "Sur Calixte j'ai fait un all-in" at bounding box center [158, 131] width 196 height 29
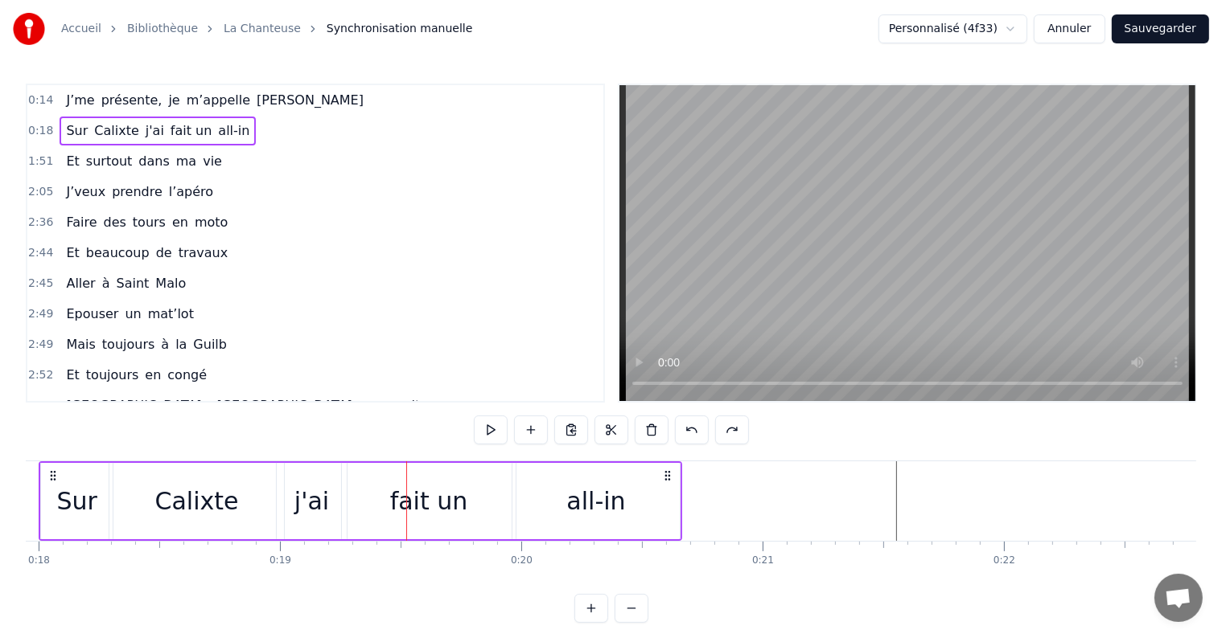
scroll to position [0, 4262]
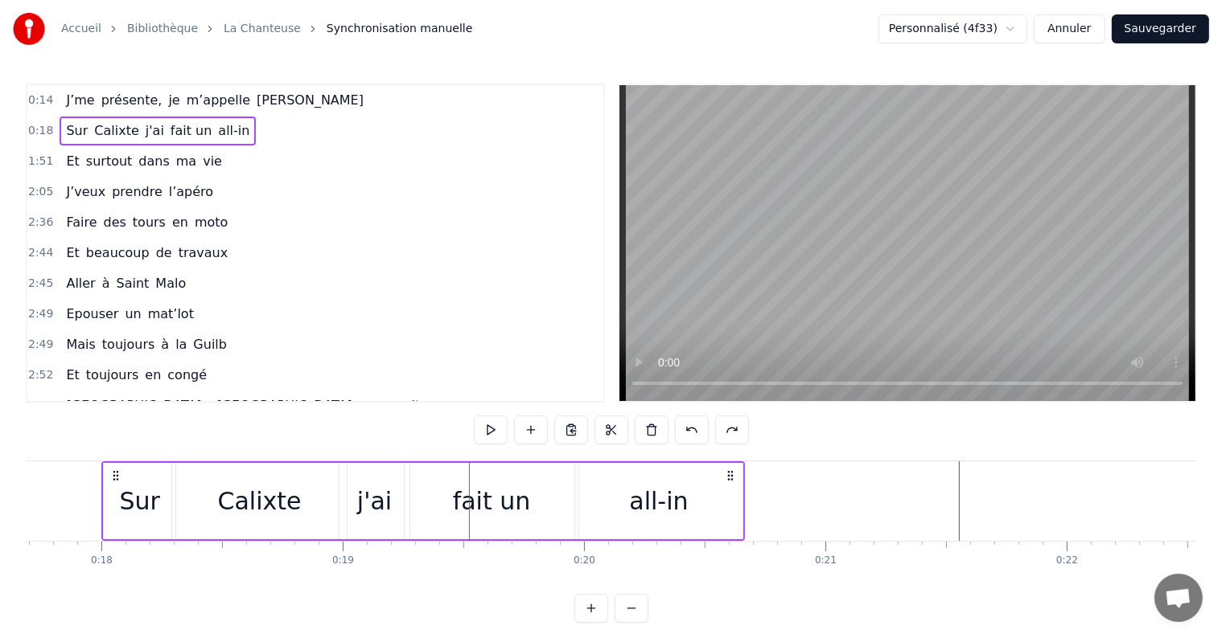
click at [225, 124] on div "Sur Calixte j'ai fait un all-in" at bounding box center [158, 131] width 196 height 29
click at [216, 129] on span "all-in" at bounding box center [233, 130] width 35 height 18
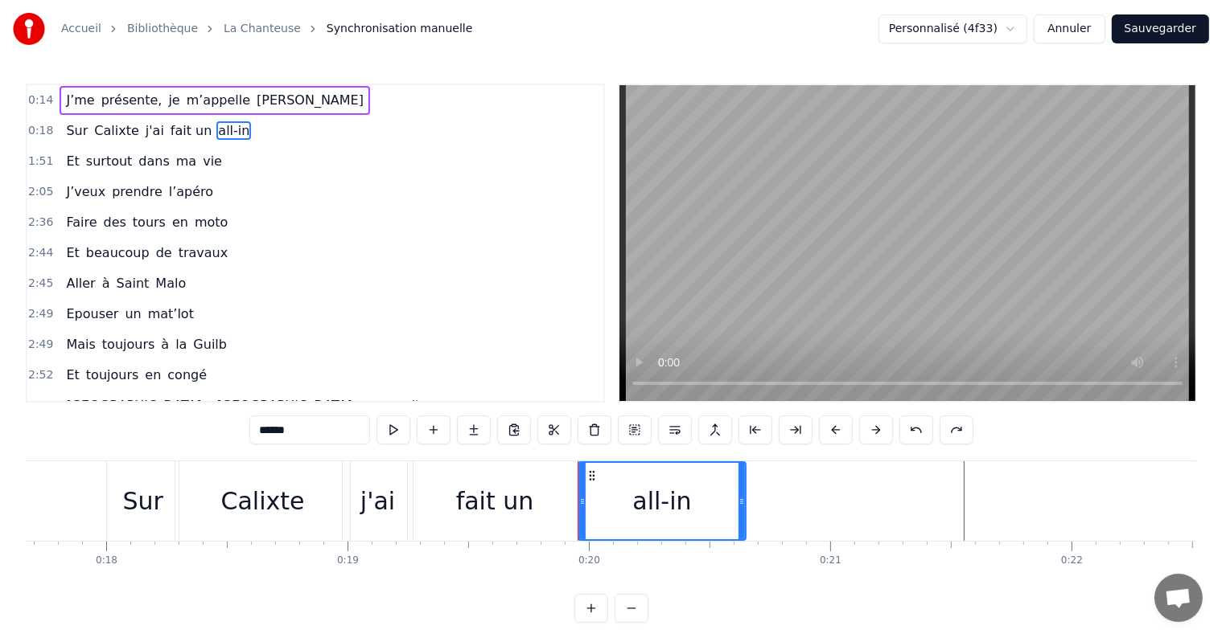
click at [447, 433] on button at bounding box center [434, 430] width 34 height 29
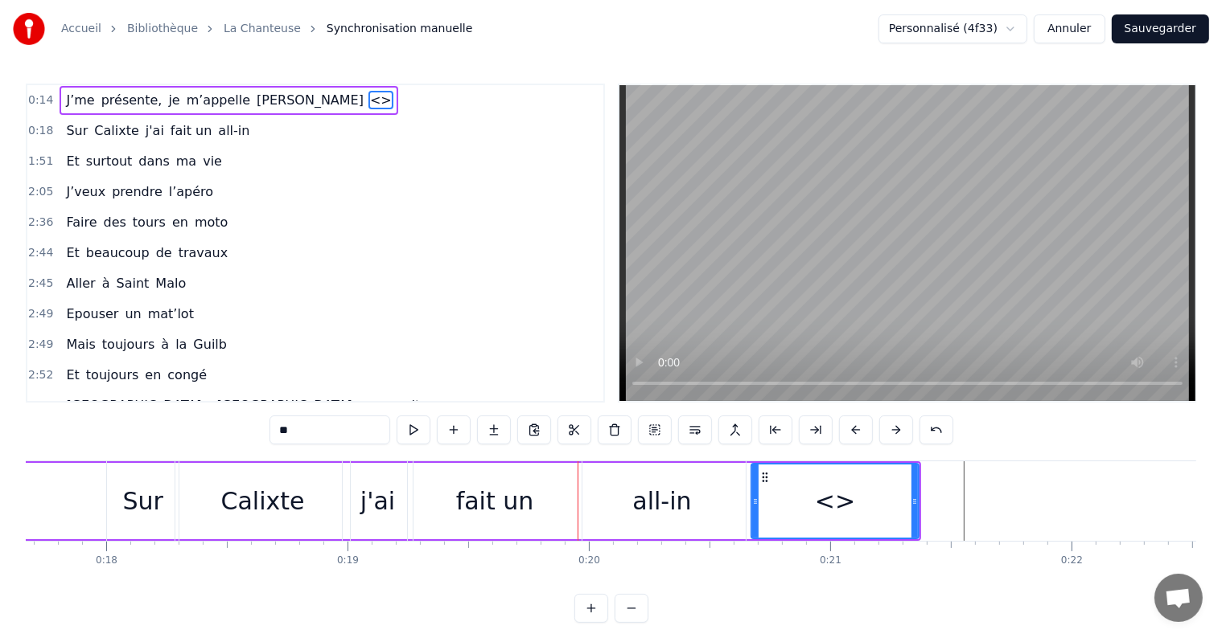
drag, startPoint x: 278, startPoint y: 101, endPoint x: 228, endPoint y: 132, distance: 59.6
click at [228, 132] on div "0:14 J’me présente, je m’appelle Pauline <> 0:18 Sur Calixte j'ai fait un all-i…" at bounding box center [315, 243] width 579 height 319
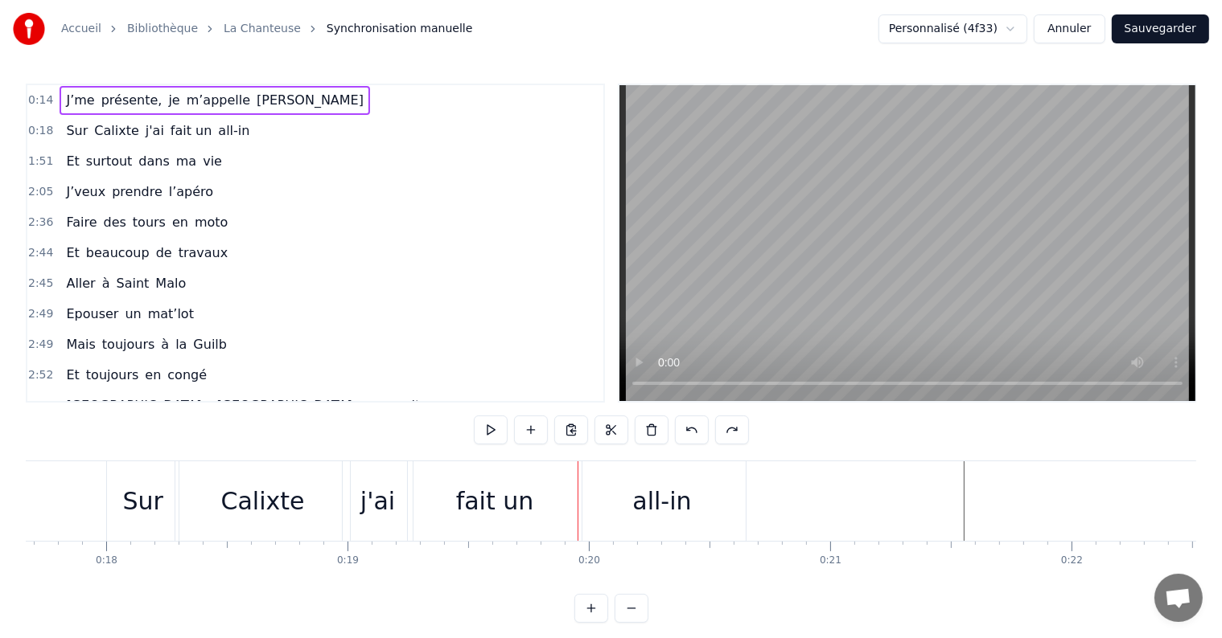
click at [631, 502] on div "all-in" at bounding box center [661, 502] width 167 height 80
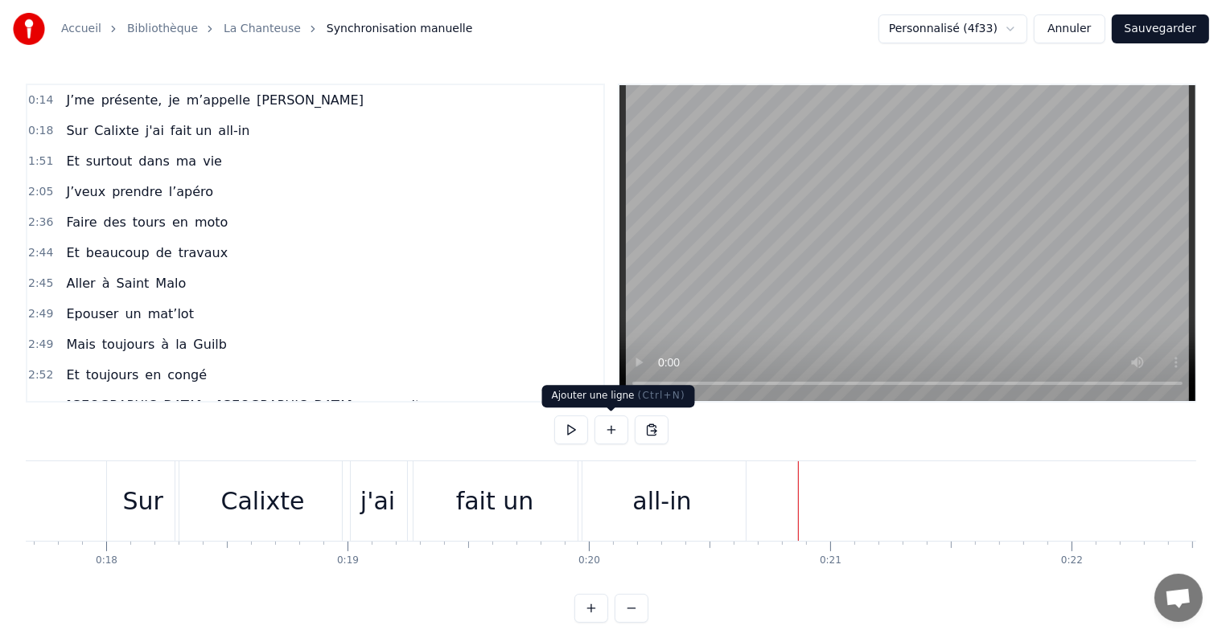
click at [606, 437] on button at bounding box center [611, 430] width 34 height 29
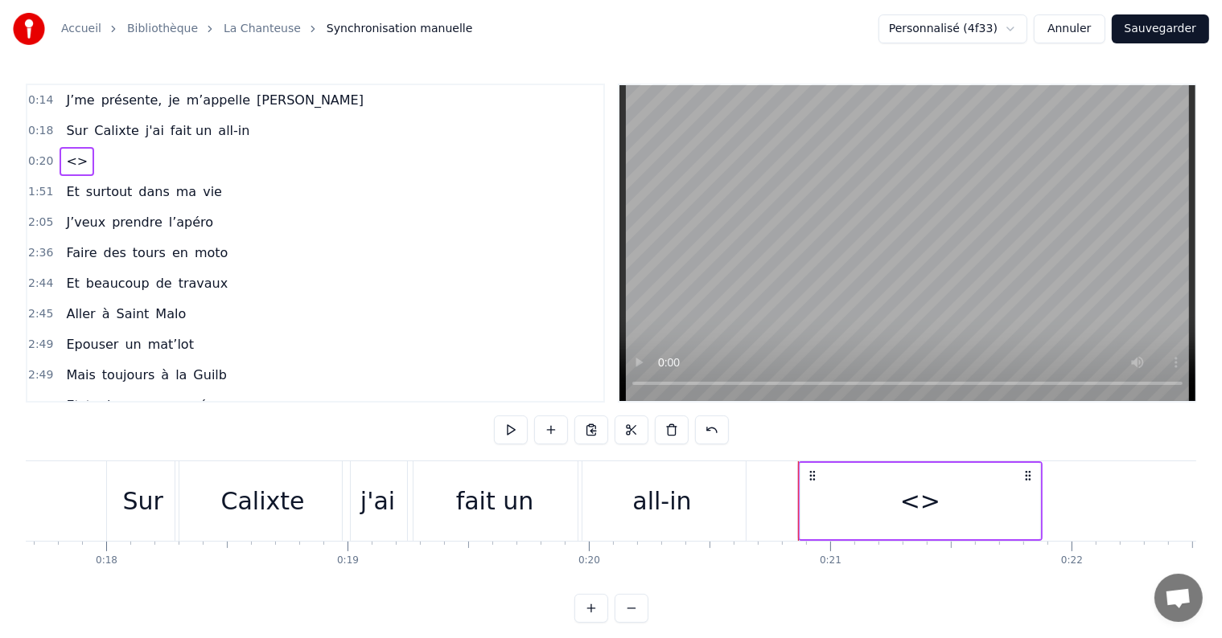
drag, startPoint x: 847, startPoint y: 502, endPoint x: 809, endPoint y: 503, distance: 37.8
click at [809, 503] on div "<>" at bounding box center [920, 501] width 240 height 76
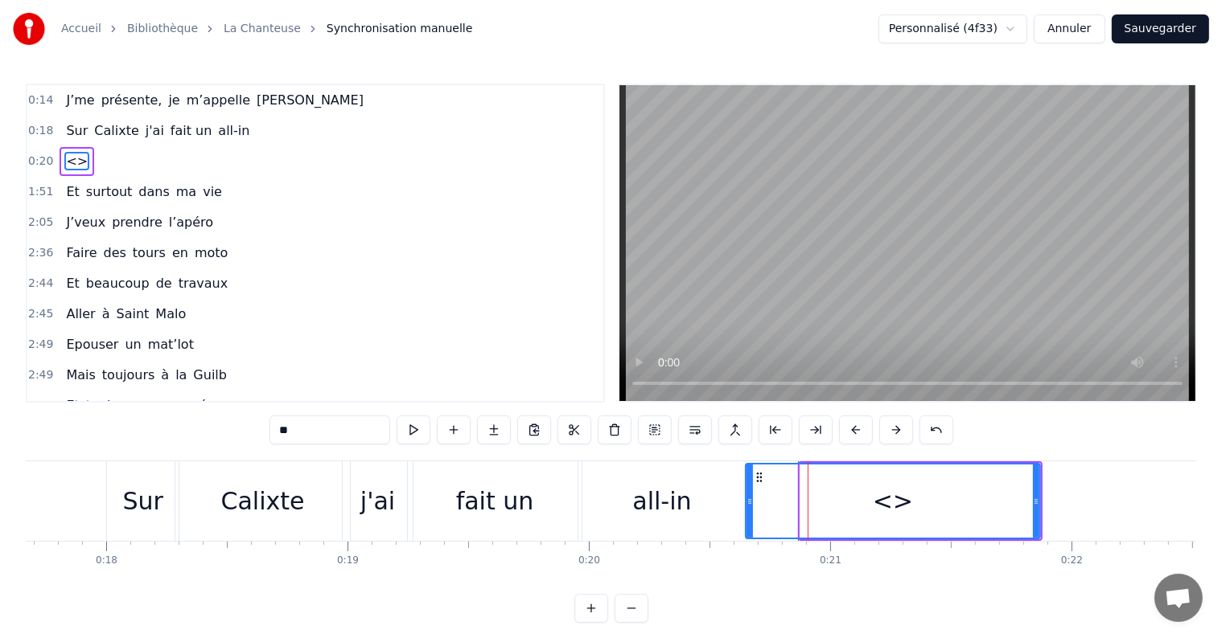
drag, startPoint x: 801, startPoint y: 501, endPoint x: 746, endPoint y: 495, distance: 55.0
click at [746, 495] on icon at bounding box center [749, 501] width 6 height 13
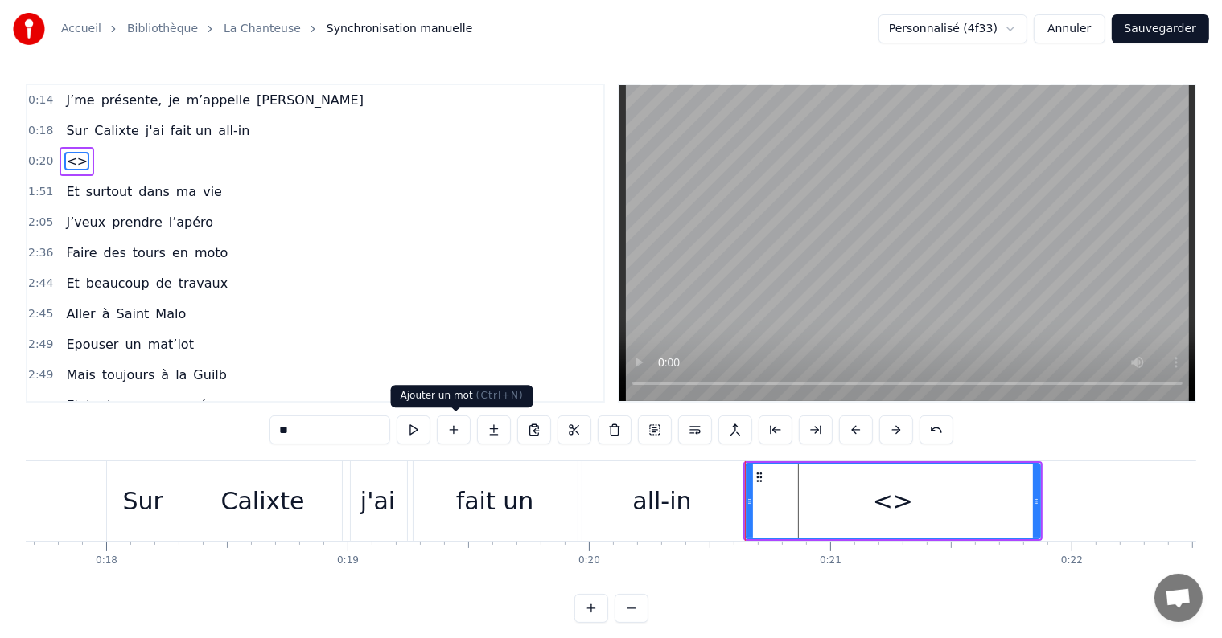
click at [458, 434] on button at bounding box center [454, 430] width 34 height 29
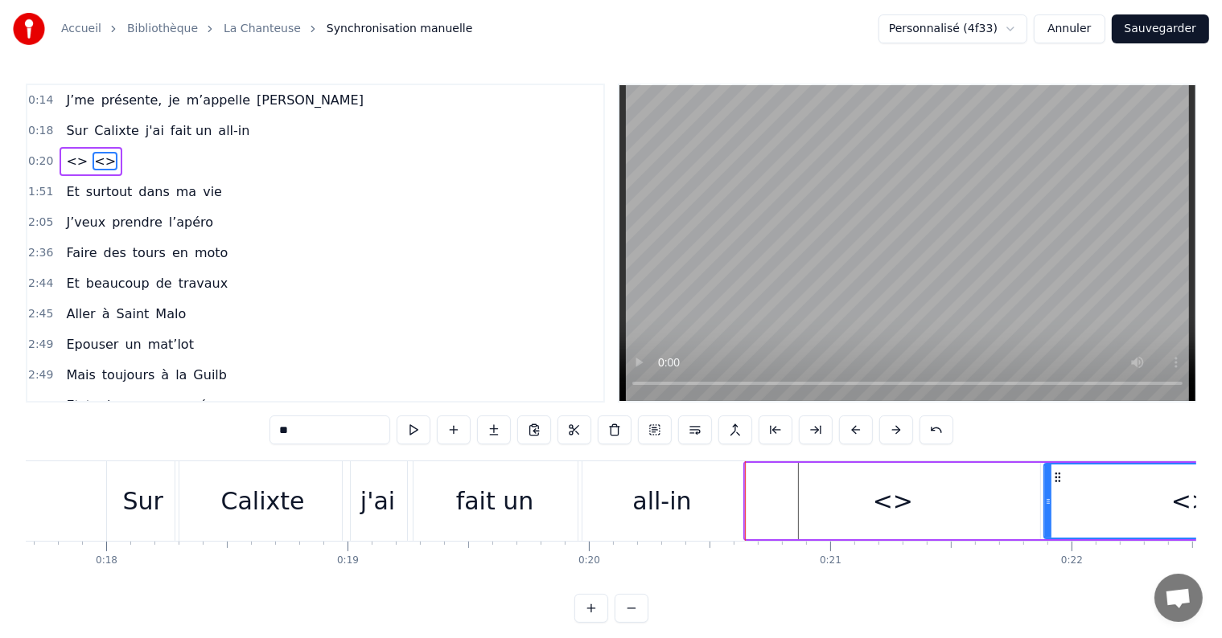
click at [836, 504] on div "<>" at bounding box center [892, 501] width 294 height 76
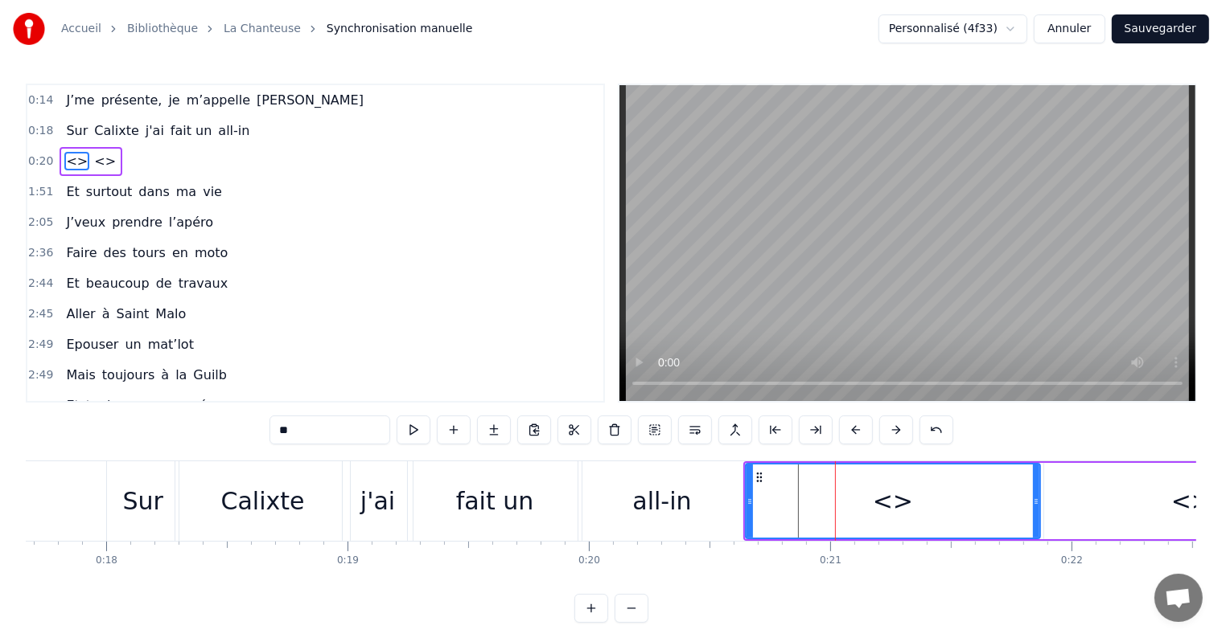
click at [343, 429] on input "**" at bounding box center [329, 430] width 121 height 29
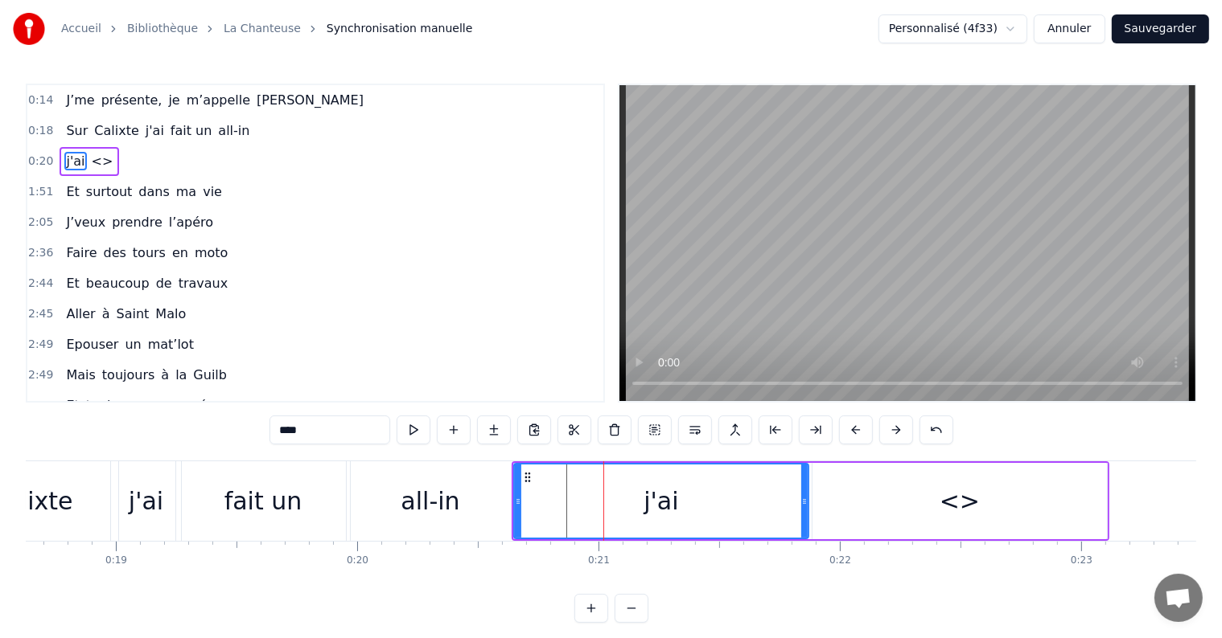
scroll to position [0, 4498]
click at [966, 503] on div "<>" at bounding box center [955, 501] width 40 height 36
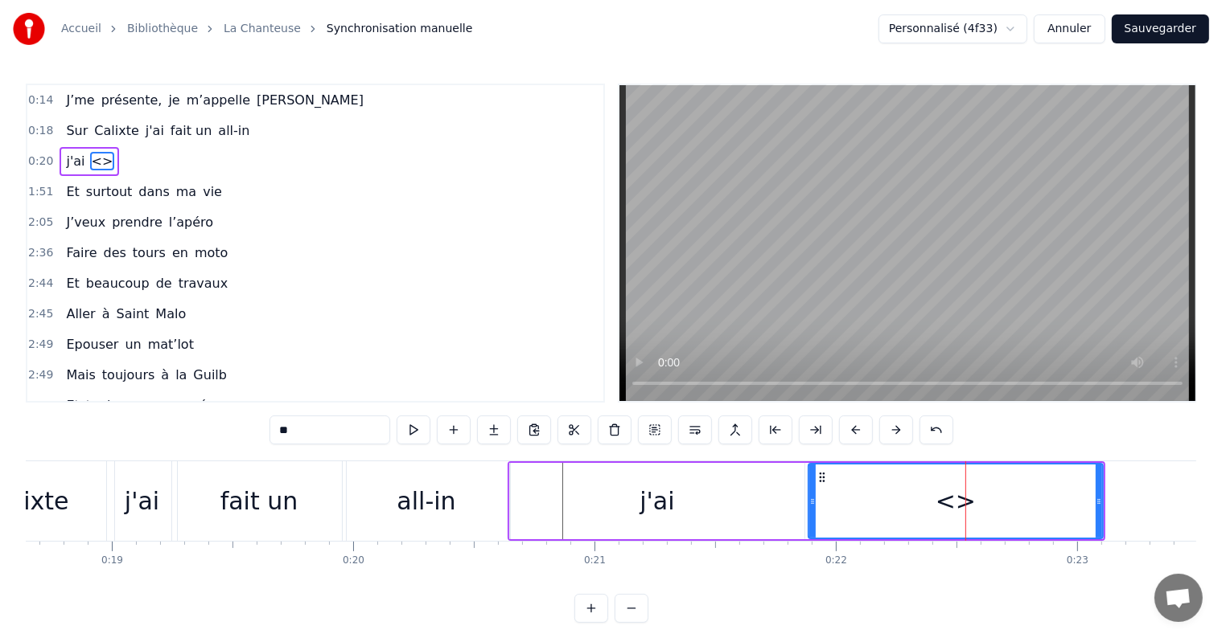
click at [966, 503] on div "<>" at bounding box center [955, 501] width 40 height 36
click at [292, 424] on input "**" at bounding box center [329, 430] width 121 height 29
type input "****"
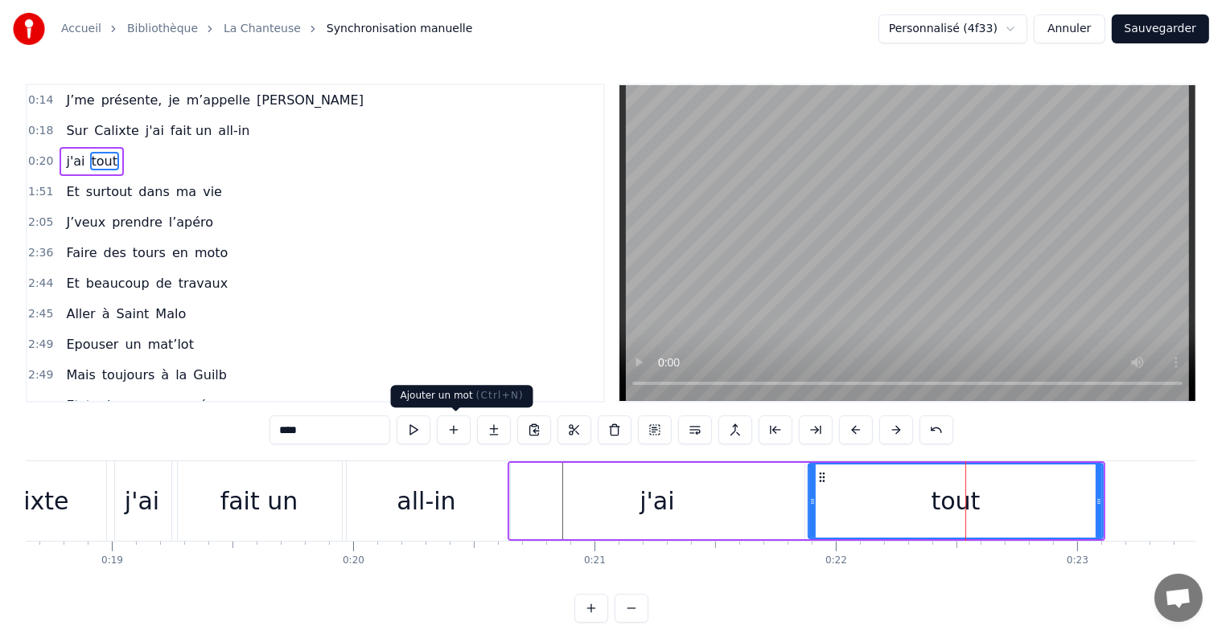
click at [461, 430] on button at bounding box center [454, 430] width 34 height 29
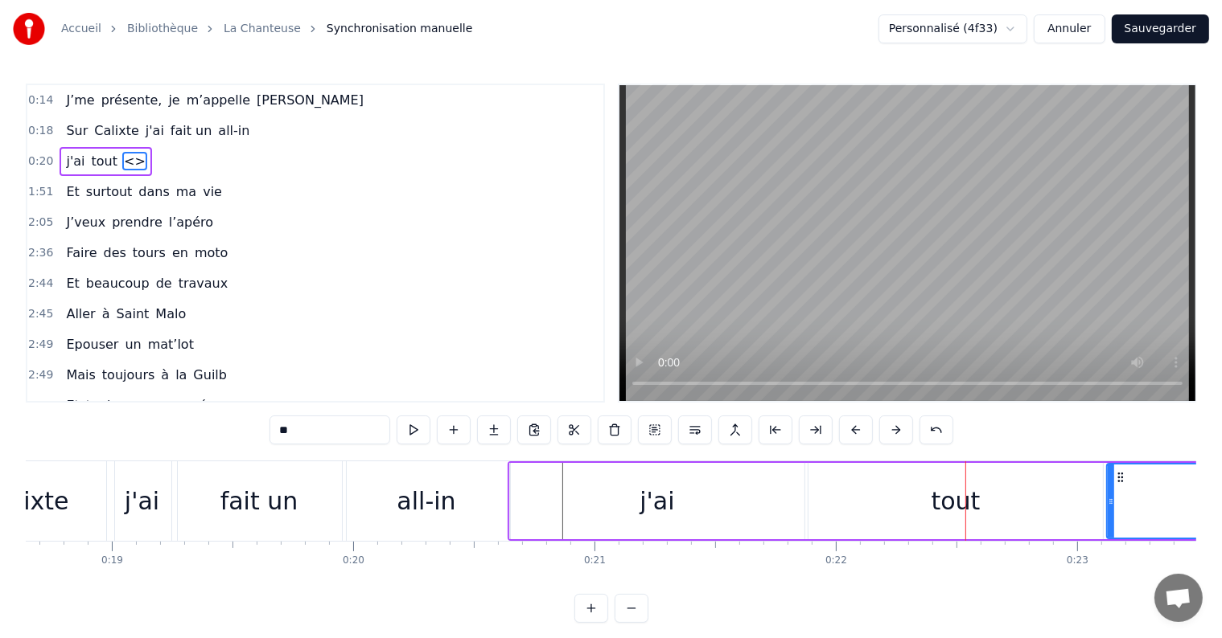
click at [293, 428] on input "**" at bounding box center [329, 430] width 121 height 29
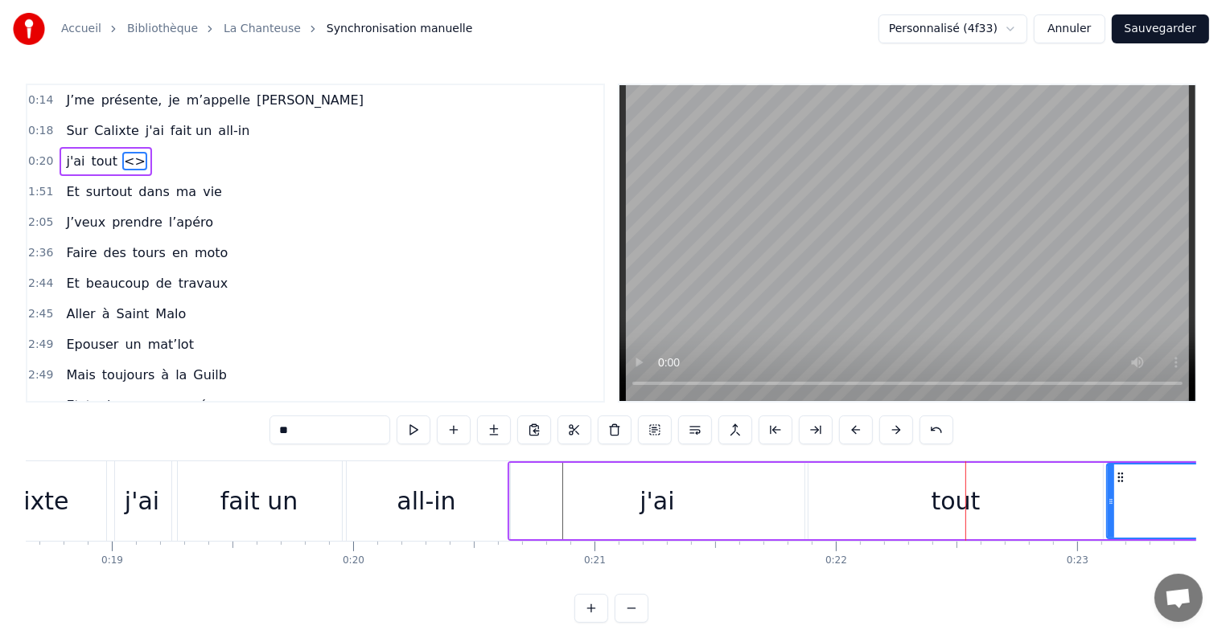
click at [293, 428] on input "**" at bounding box center [329, 430] width 121 height 29
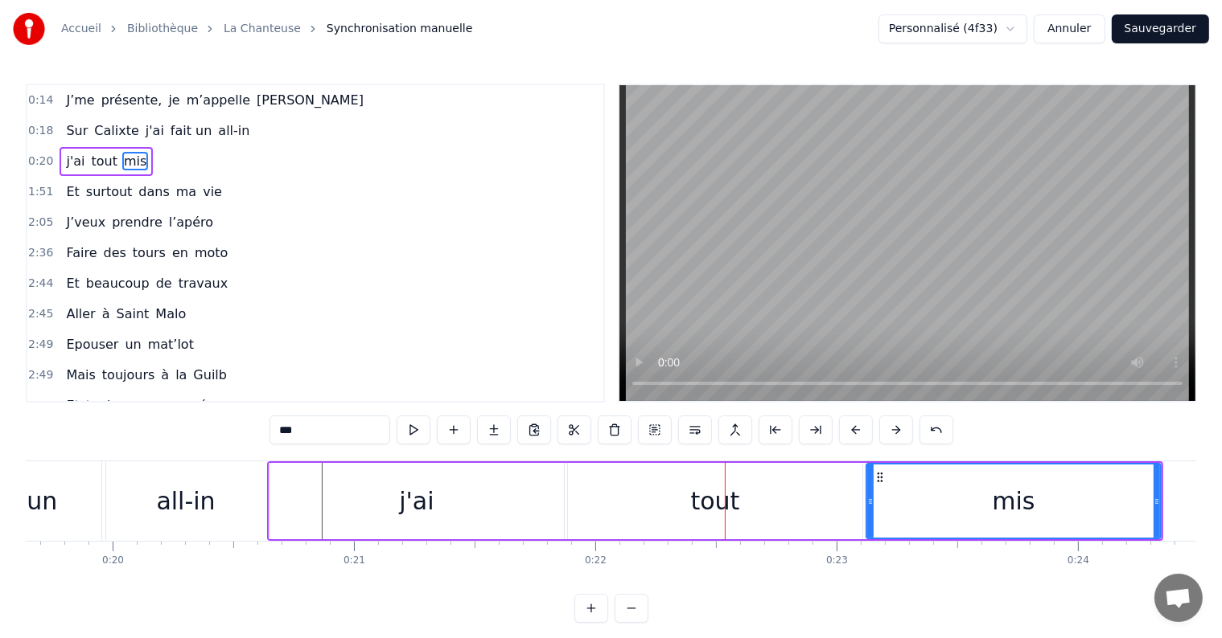
scroll to position [0, 4736]
click at [515, 488] on div "j'ai" at bounding box center [418, 501] width 294 height 76
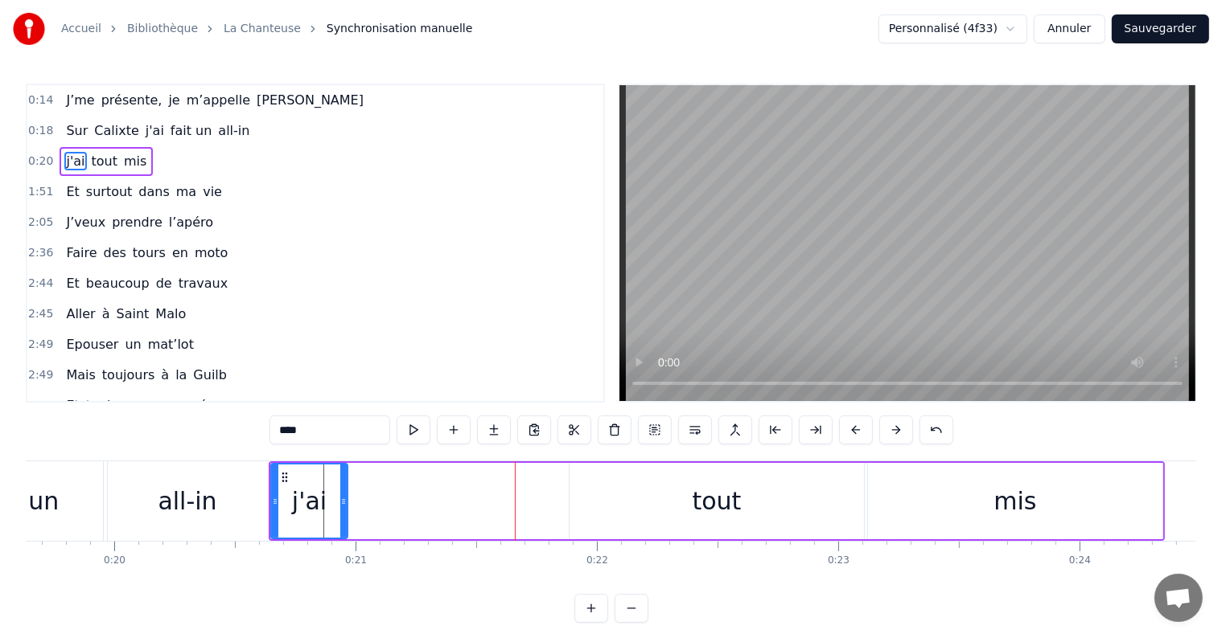
drag, startPoint x: 560, startPoint y: 504, endPoint x: 342, endPoint y: 491, distance: 218.4
click at [342, 491] on div at bounding box center [343, 501] width 6 height 73
click at [622, 480] on div "tout" at bounding box center [716, 501] width 294 height 76
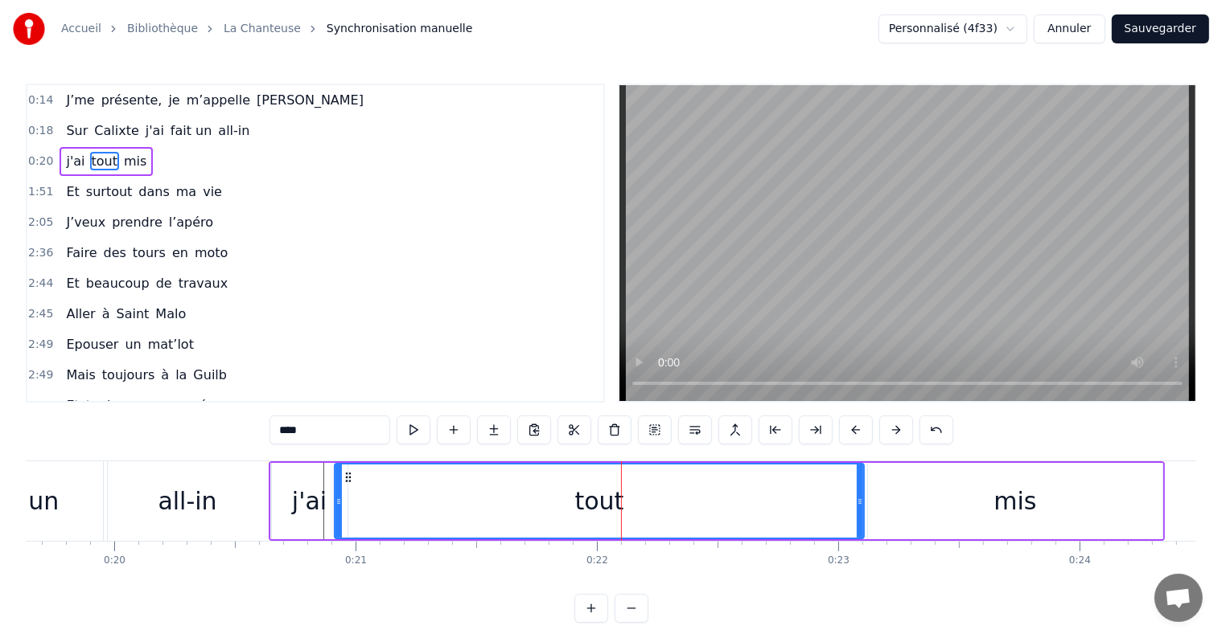
drag, startPoint x: 573, startPoint y: 503, endPoint x: 339, endPoint y: 515, distance: 234.3
click at [339, 515] on div at bounding box center [338, 501] width 6 height 73
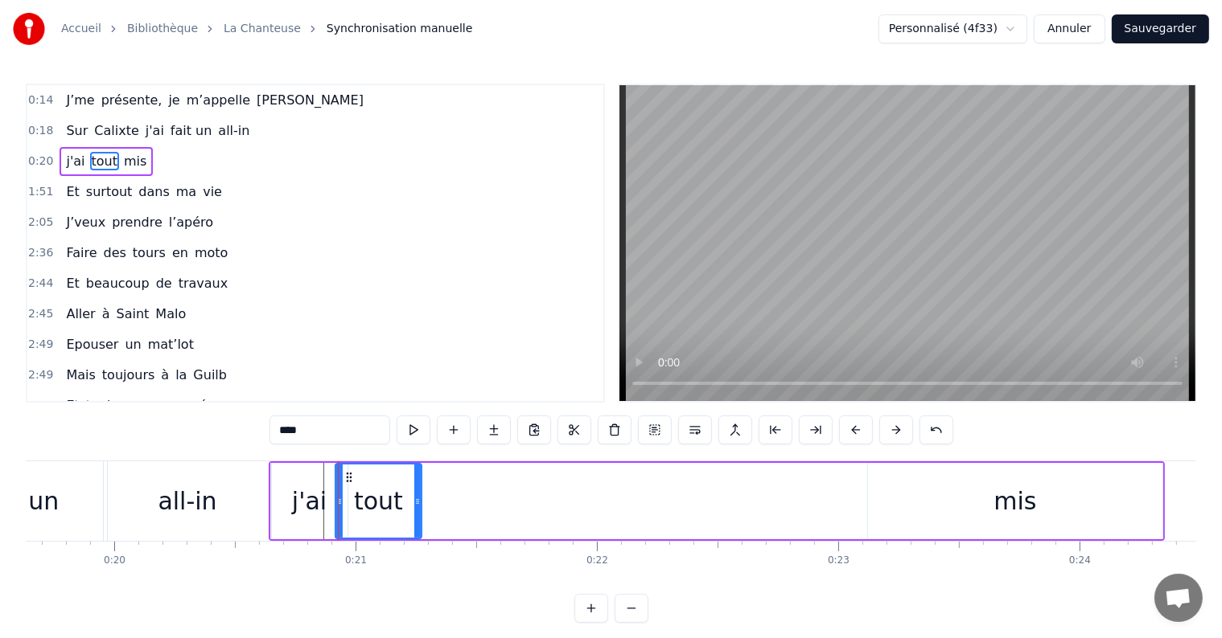
drag, startPoint x: 860, startPoint y: 503, endPoint x: 417, endPoint y: 517, distance: 442.5
click at [417, 517] on div at bounding box center [417, 501] width 6 height 73
click at [893, 479] on div "mis" at bounding box center [1015, 501] width 294 height 76
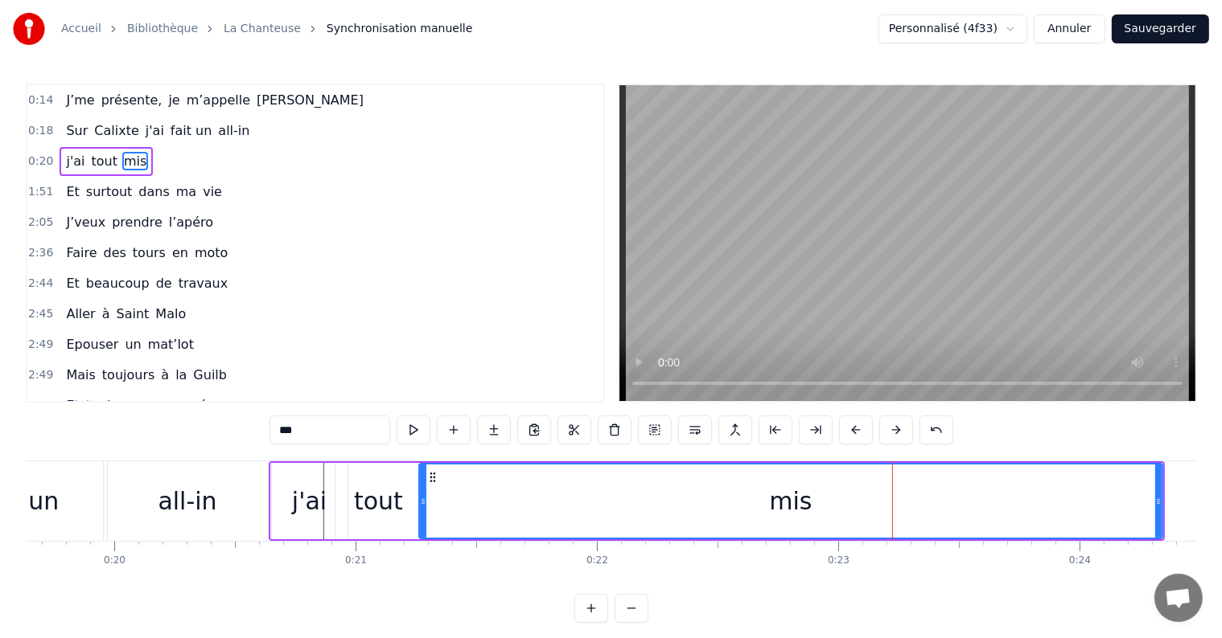
drag, startPoint x: 870, startPoint y: 503, endPoint x: 421, endPoint y: 559, distance: 452.1
click at [421, 559] on div "J’me présente, je m’appelle Pauline Sur Calixte j'ai fait un all-in j'ai tout m…" at bounding box center [611, 521] width 1170 height 121
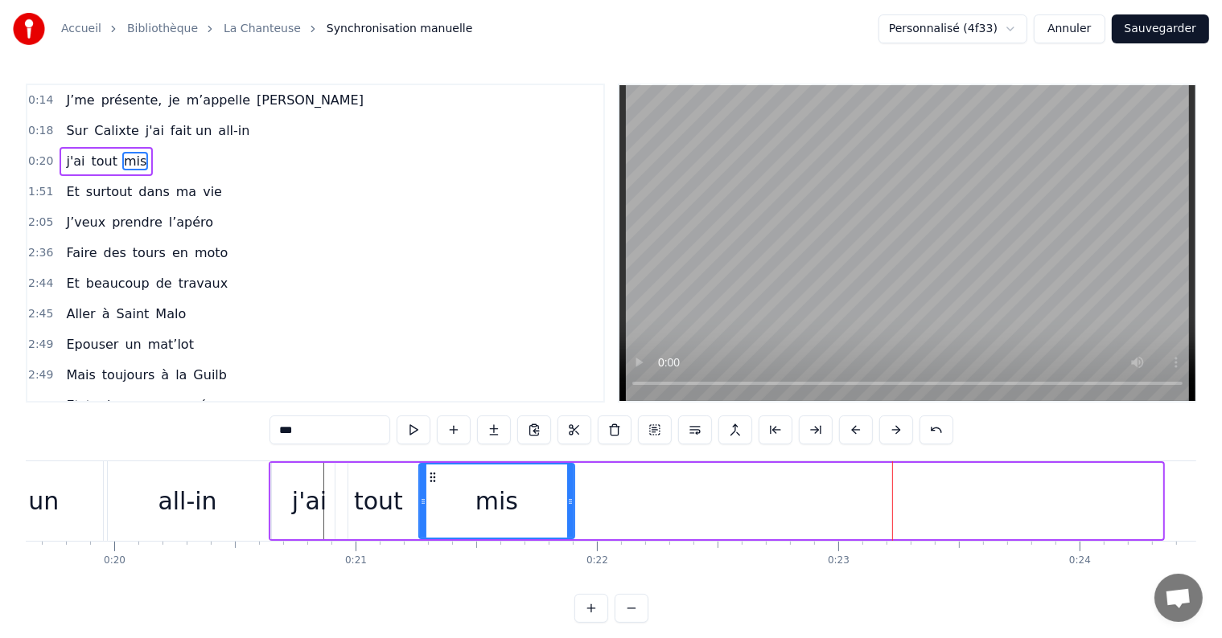
drag, startPoint x: 1156, startPoint y: 494, endPoint x: 566, endPoint y: 510, distance: 589.7
click at [567, 510] on div at bounding box center [570, 501] width 6 height 73
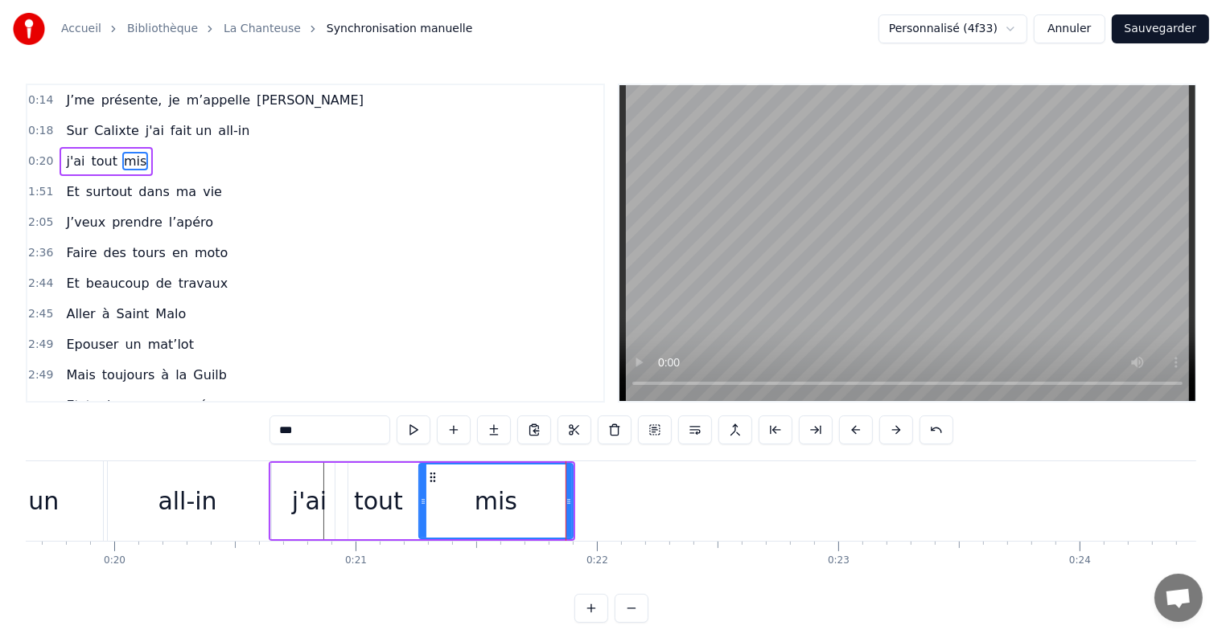
click at [380, 491] on div "tout" at bounding box center [378, 501] width 49 height 36
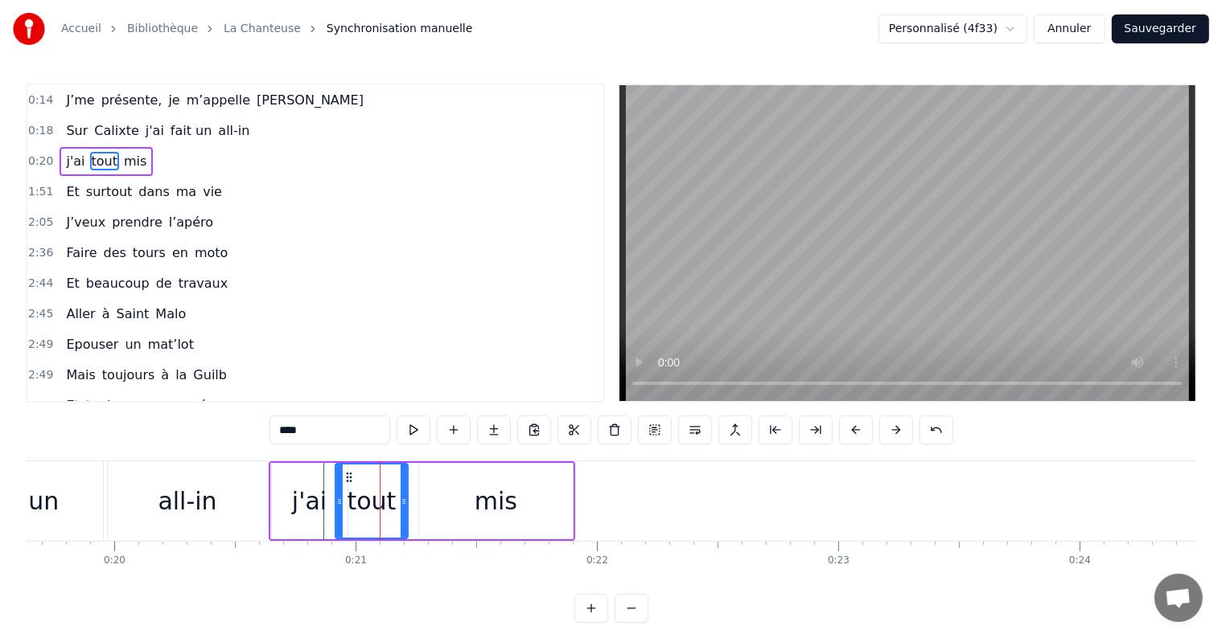
drag, startPoint x: 418, startPoint y: 499, endPoint x: 400, endPoint y: 499, distance: 17.7
click at [400, 499] on icon at bounding box center [403, 501] width 6 height 13
click at [438, 503] on div "mis" at bounding box center [496, 501] width 154 height 76
type input "***"
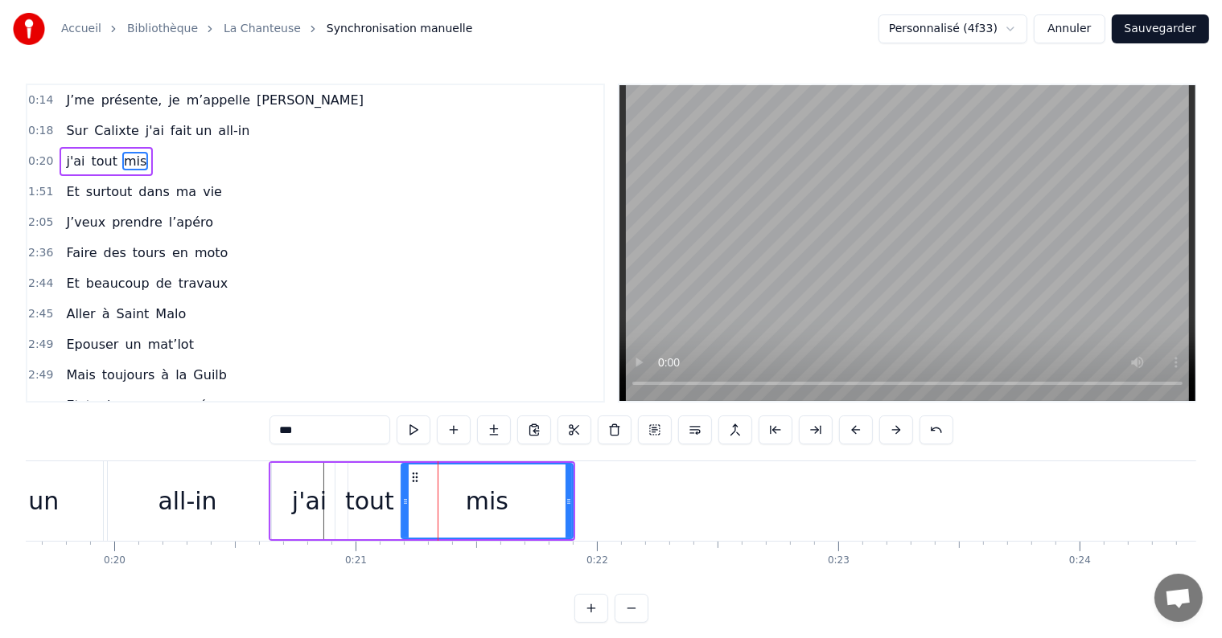
drag, startPoint x: 422, startPoint y: 501, endPoint x: 404, endPoint y: 500, distance: 18.5
click at [404, 500] on icon at bounding box center [405, 501] width 6 height 13
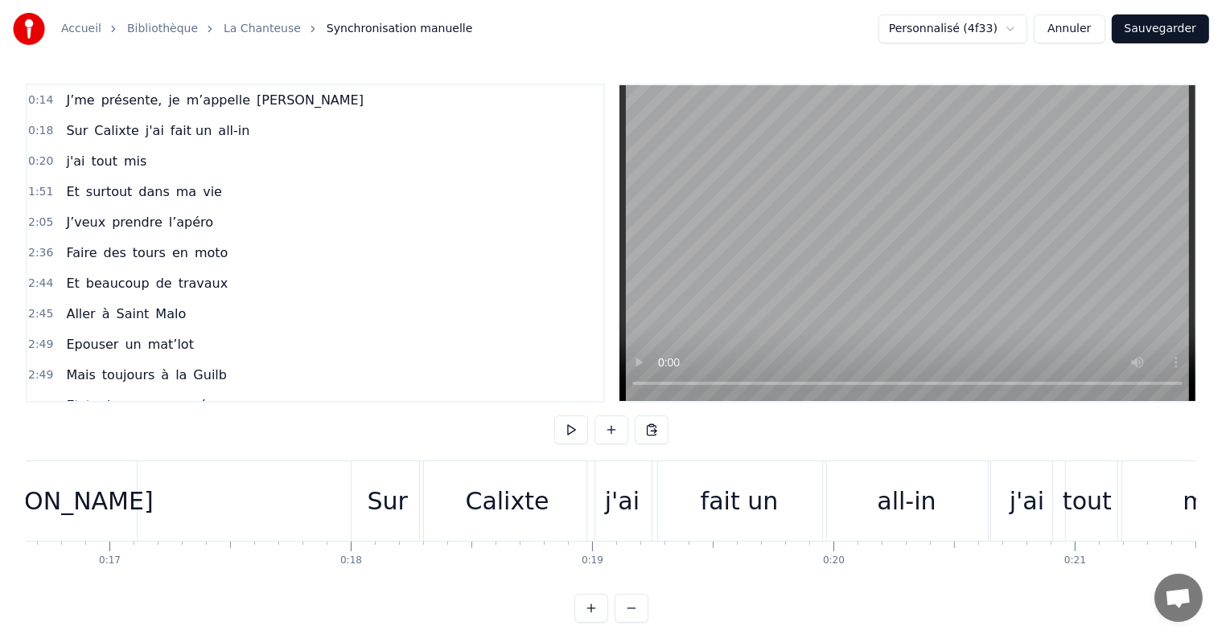
scroll to position [0, 4018]
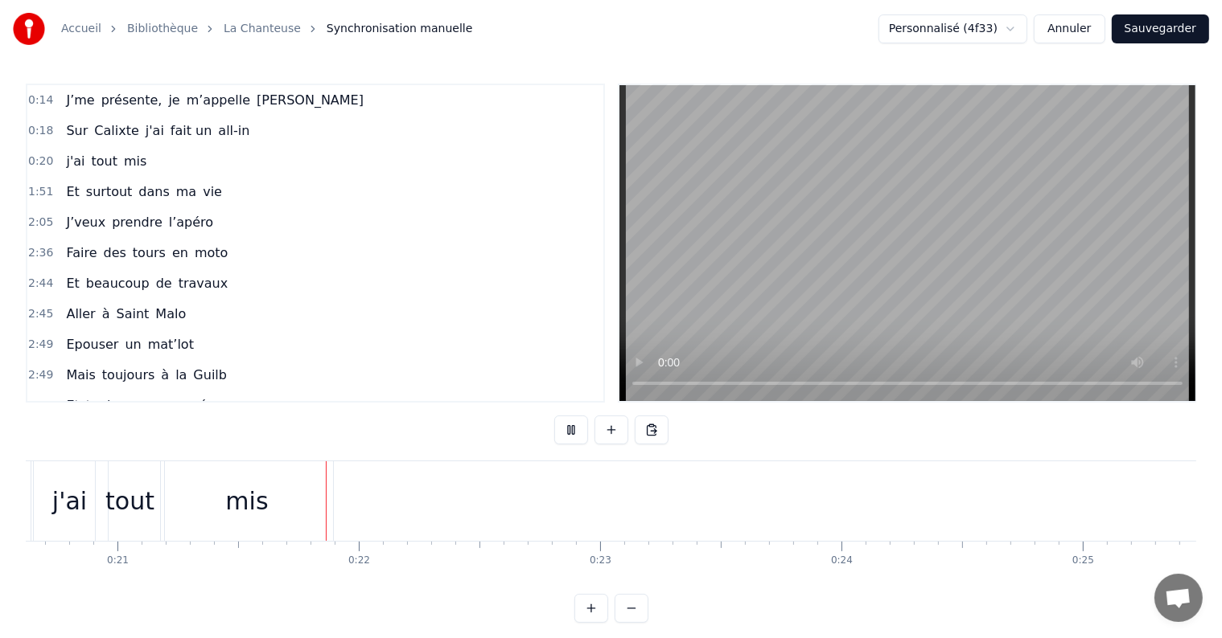
scroll to position [0, 5034]
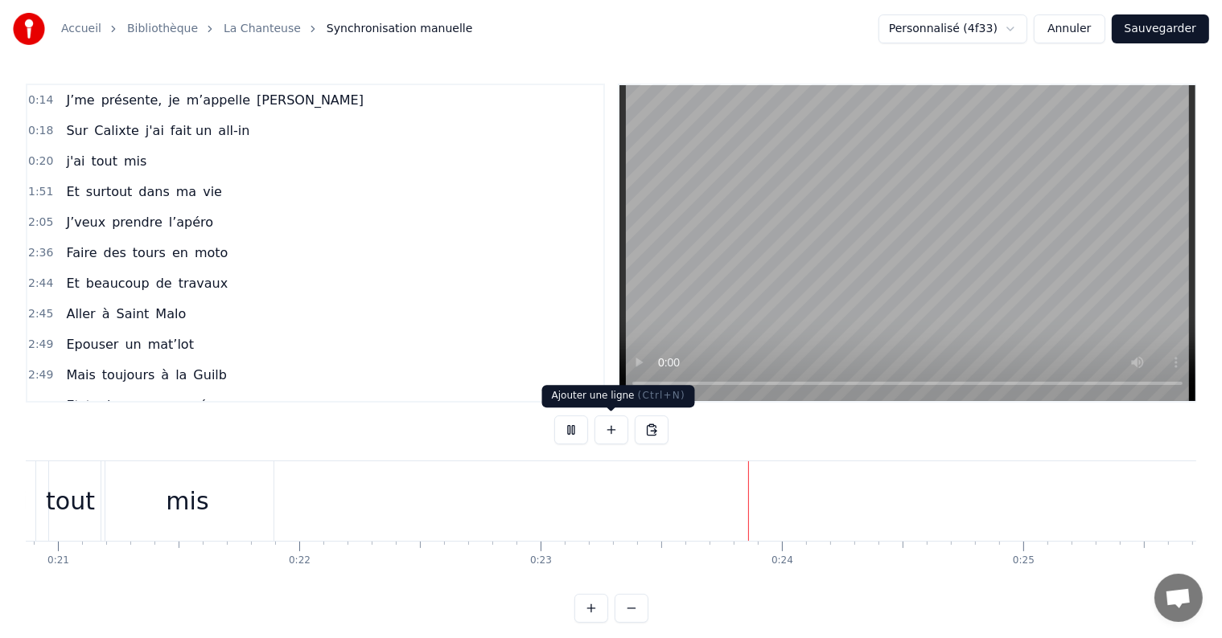
click at [613, 423] on button at bounding box center [611, 430] width 34 height 29
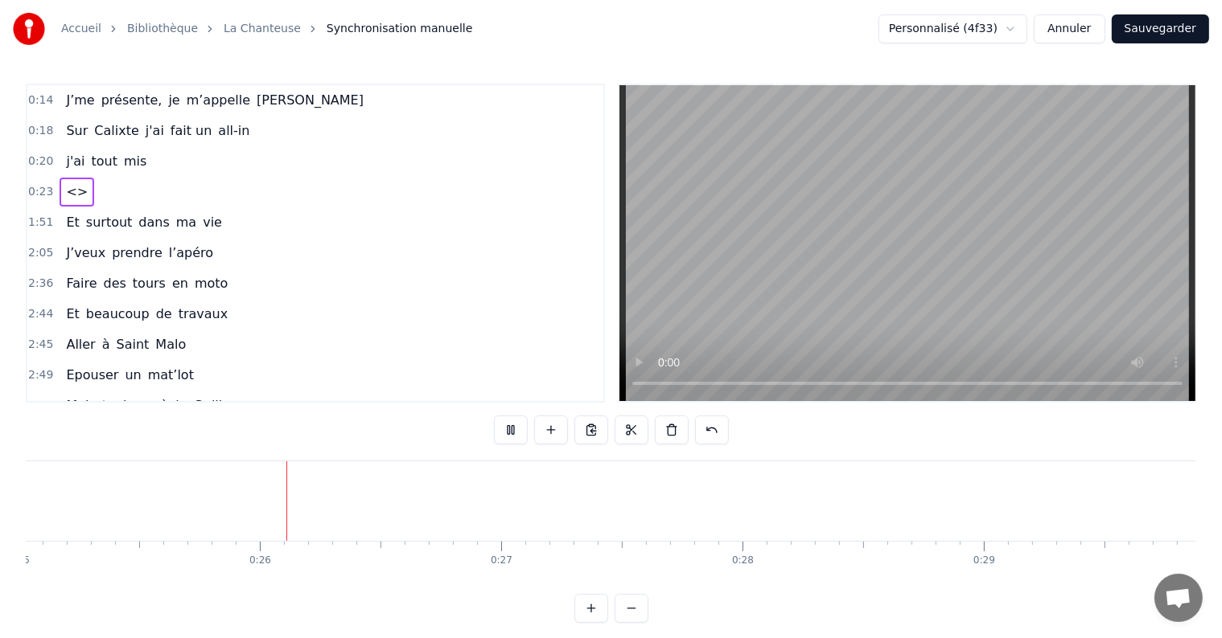
scroll to position [0, 6073]
click at [517, 425] on button at bounding box center [511, 430] width 34 height 29
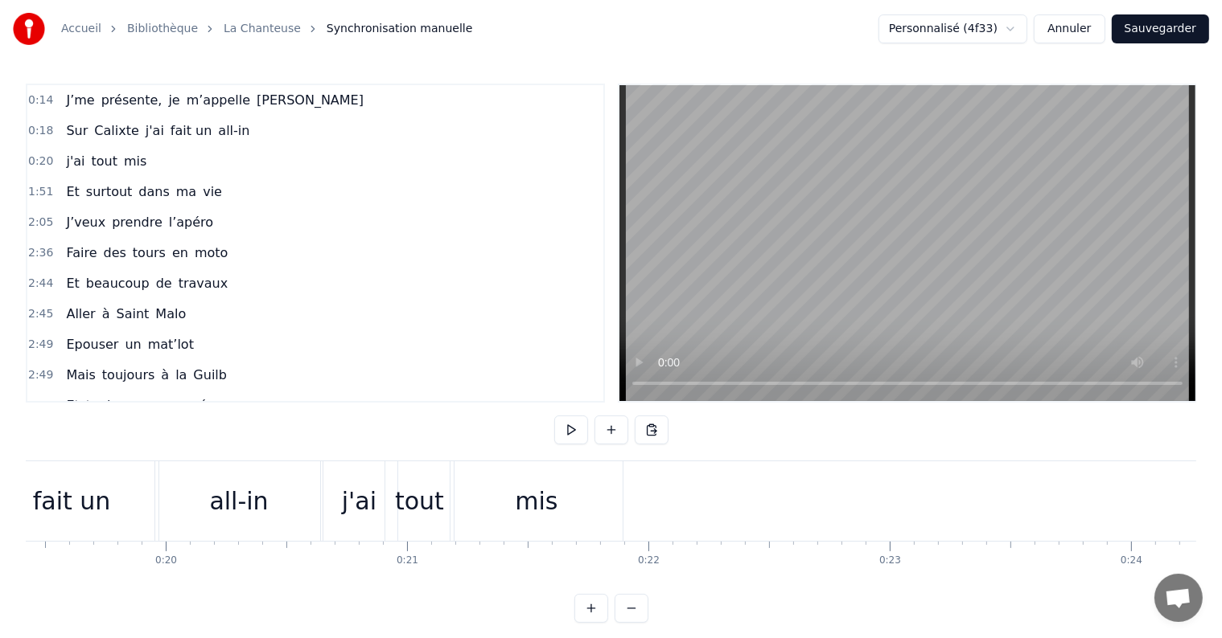
scroll to position [0, 4665]
click at [313, 492] on div "all-in" at bounding box center [258, 502] width 167 height 80
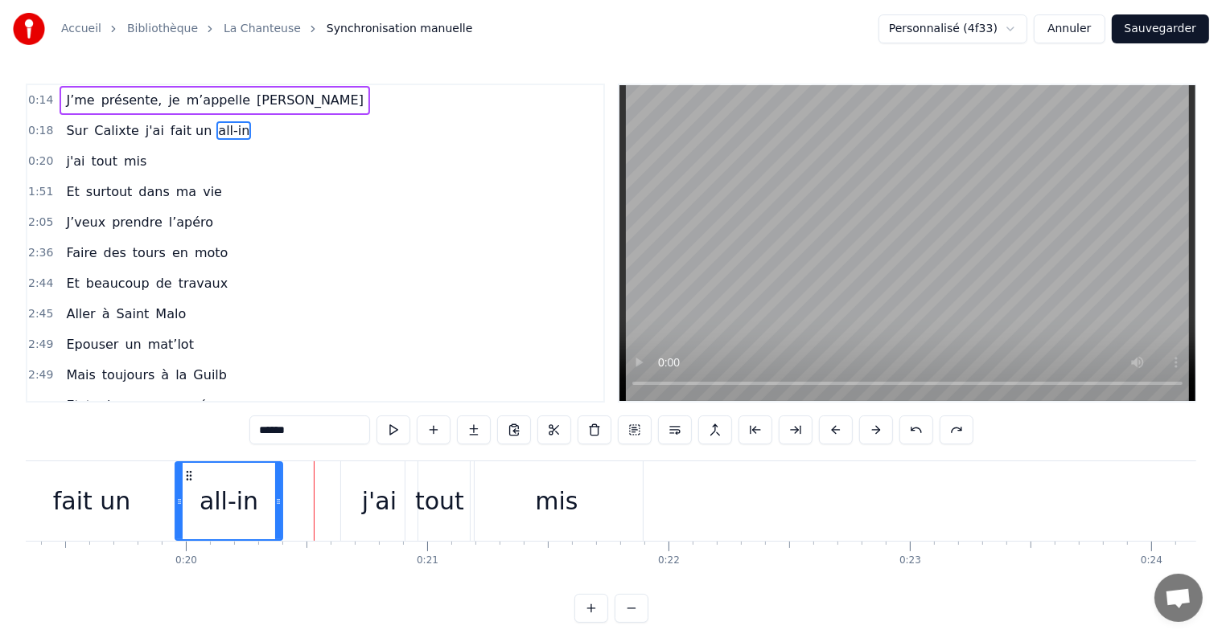
drag, startPoint x: 337, startPoint y: 499, endPoint x: 272, endPoint y: 491, distance: 65.6
click at [275, 491] on div at bounding box center [278, 501] width 6 height 76
click at [355, 494] on div "j'ai" at bounding box center [379, 502] width 76 height 80
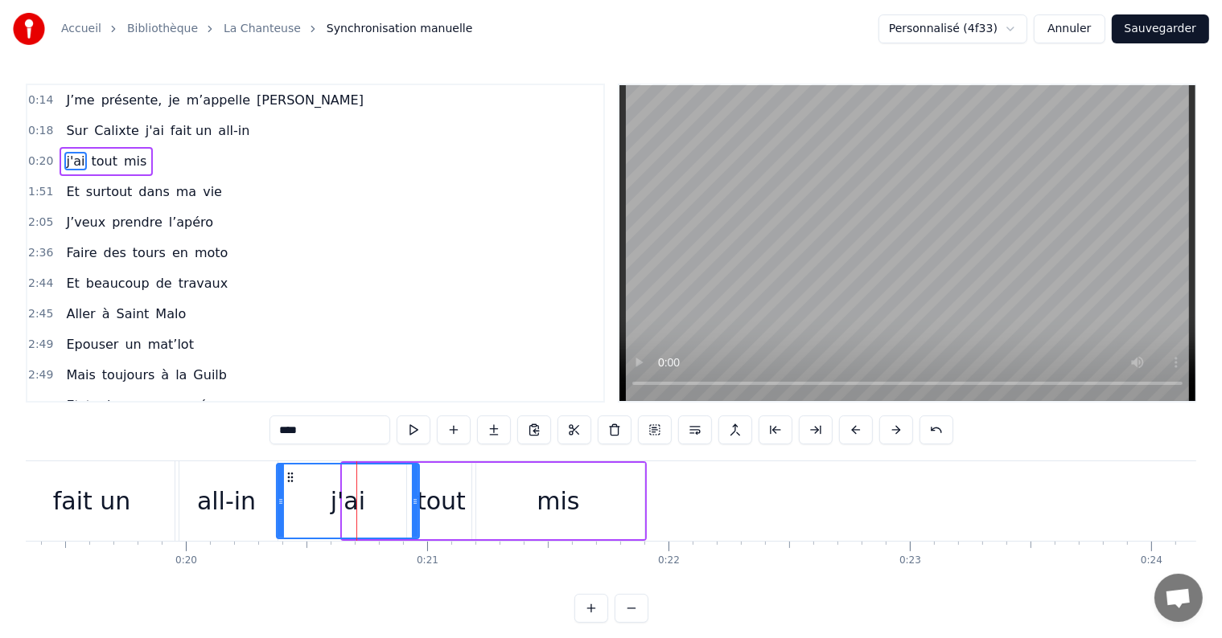
drag, startPoint x: 343, startPoint y: 502, endPoint x: 277, endPoint y: 503, distance: 65.9
click at [277, 503] on icon at bounding box center [280, 501] width 6 height 13
drag, startPoint x: 412, startPoint y: 501, endPoint x: 344, endPoint y: 502, distance: 67.6
click at [353, 502] on icon at bounding box center [356, 501] width 6 height 13
click
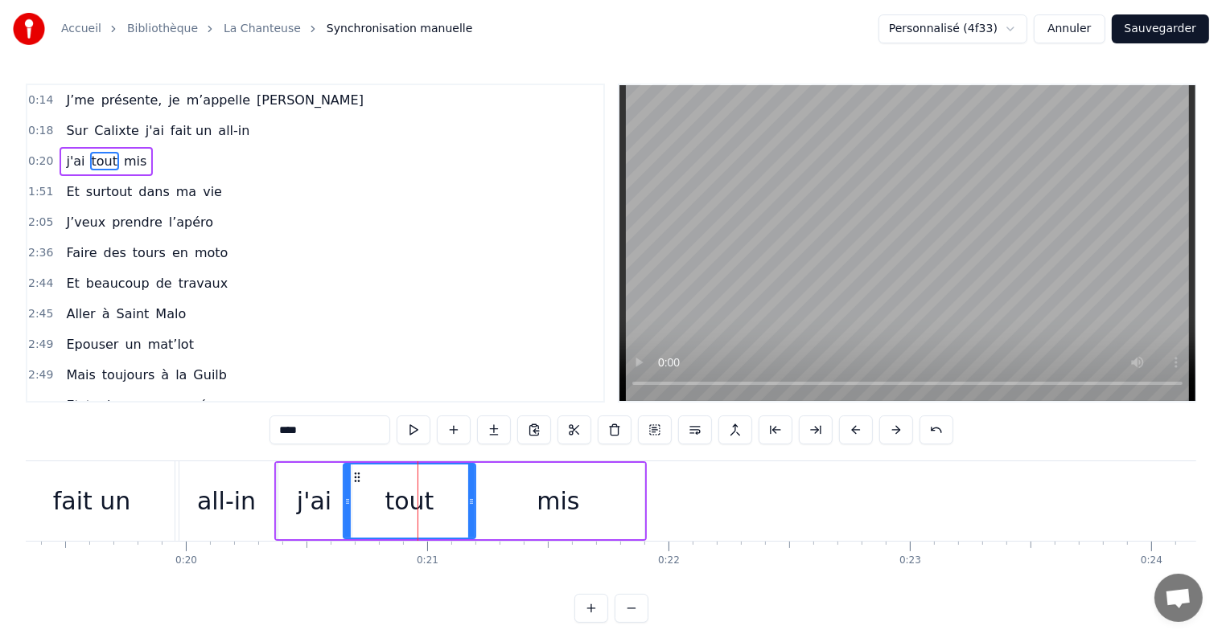
drag, startPoint x: 409, startPoint y: 502, endPoint x: 344, endPoint y: 503, distance: 64.4
drag, startPoint x: 468, startPoint y: 497, endPoint x: 405, endPoint y: 495, distance: 62.7
type input "***"
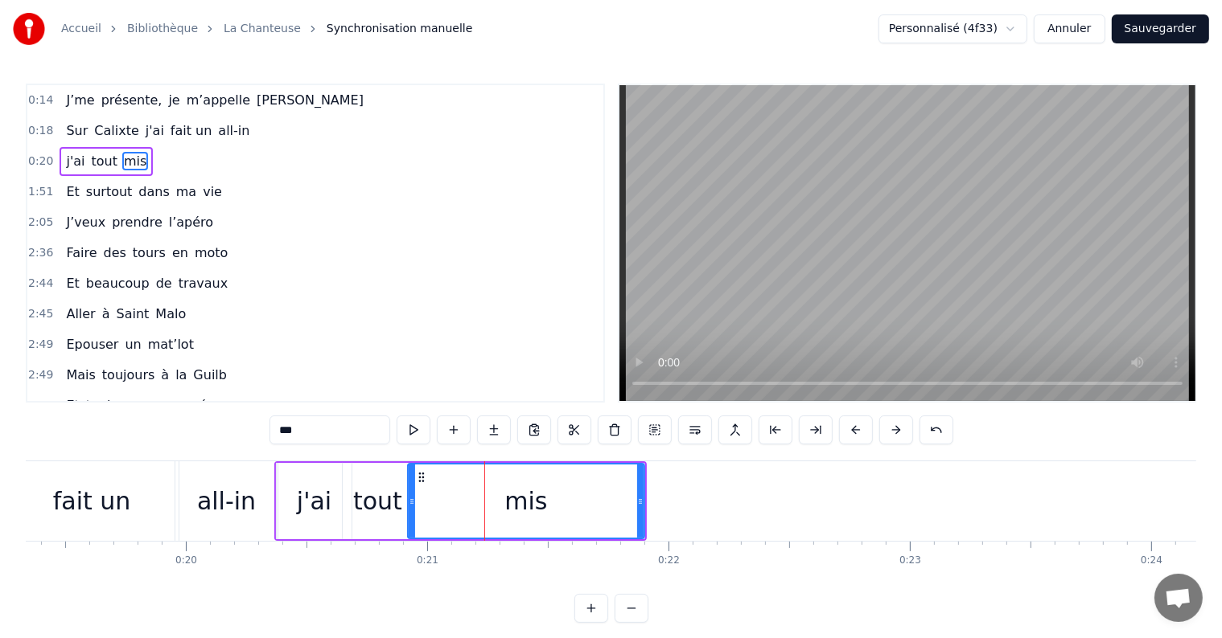
drag, startPoint x: 475, startPoint y: 502, endPoint x: 411, endPoint y: 509, distance: 64.7
drag, startPoint x: 641, startPoint y: 499, endPoint x: 569, endPoint y: 504, distance: 71.7
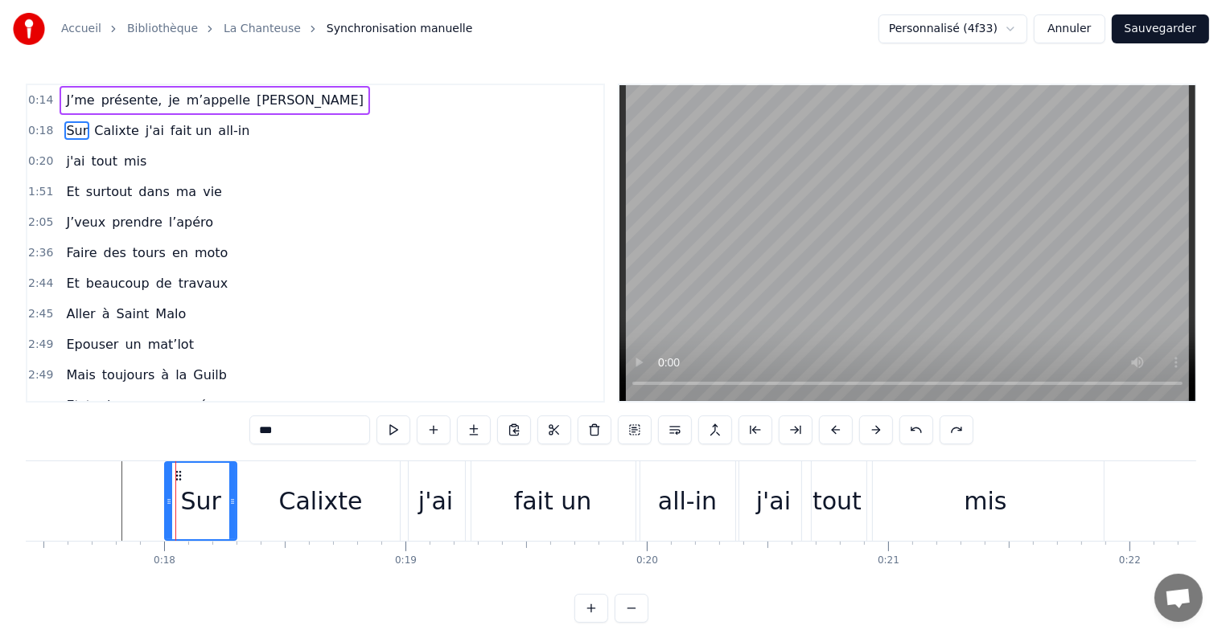
scroll to position [0, 4207]
drag, startPoint x: 214, startPoint y: 508, endPoint x: 286, endPoint y: 425, distance: 110.6
drag, startPoint x: 80, startPoint y: 113, endPoint x: 87, endPoint y: 127, distance: 16.2
type input "*******"
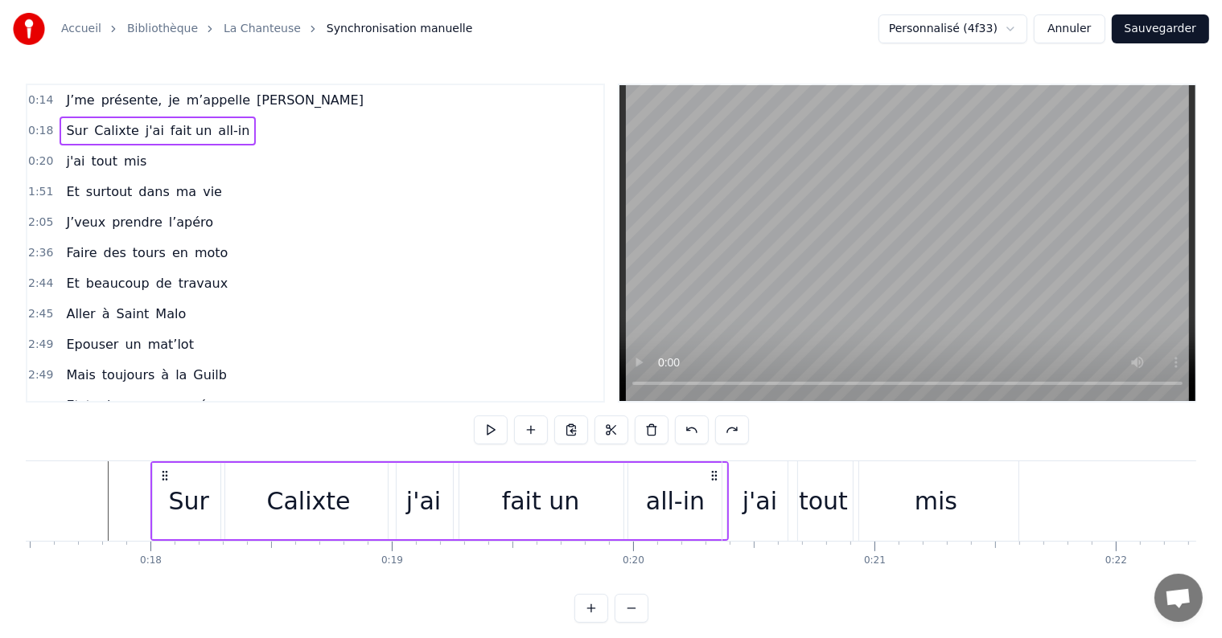
scroll to position [0, 4223]
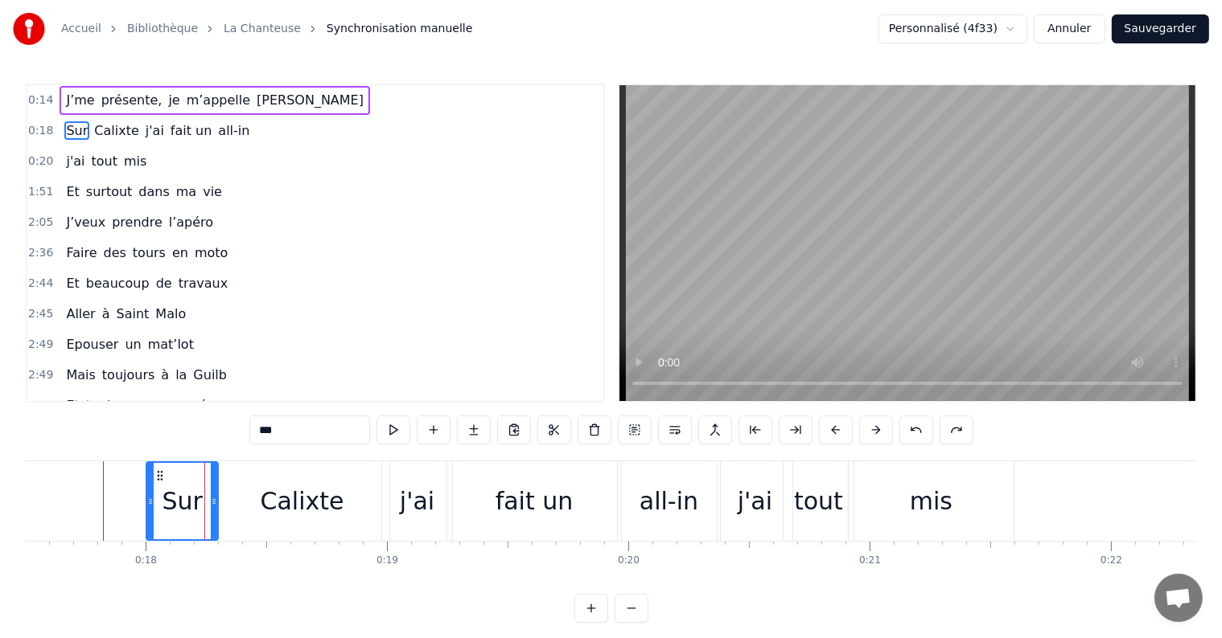
type input "****"
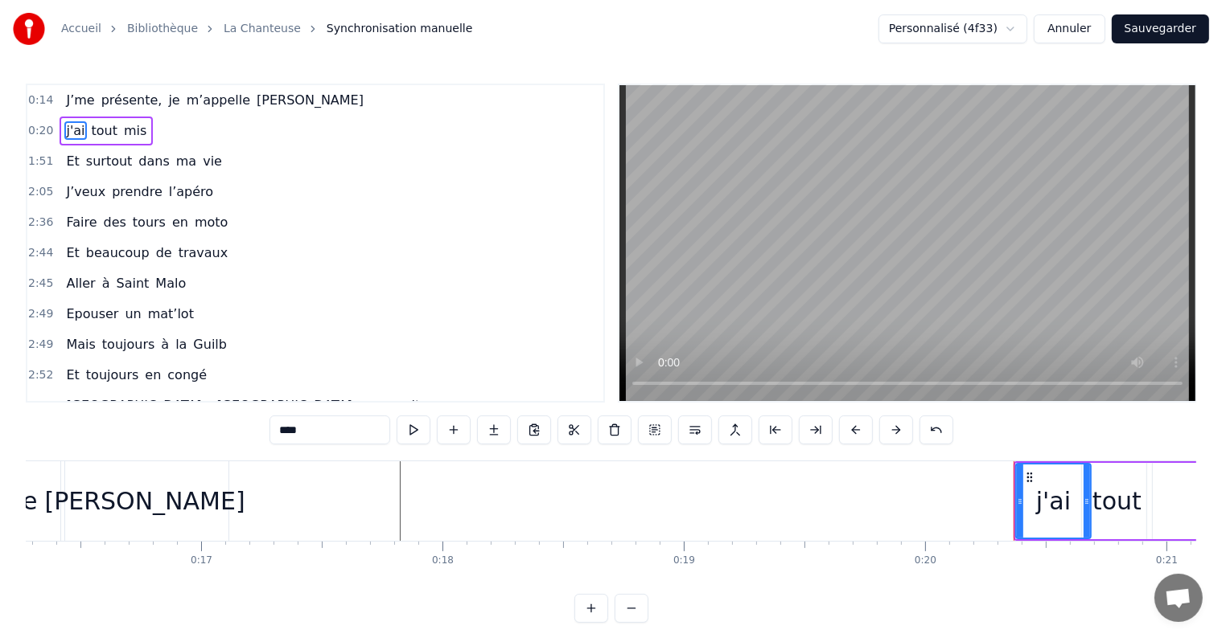
scroll to position [0, 3908]
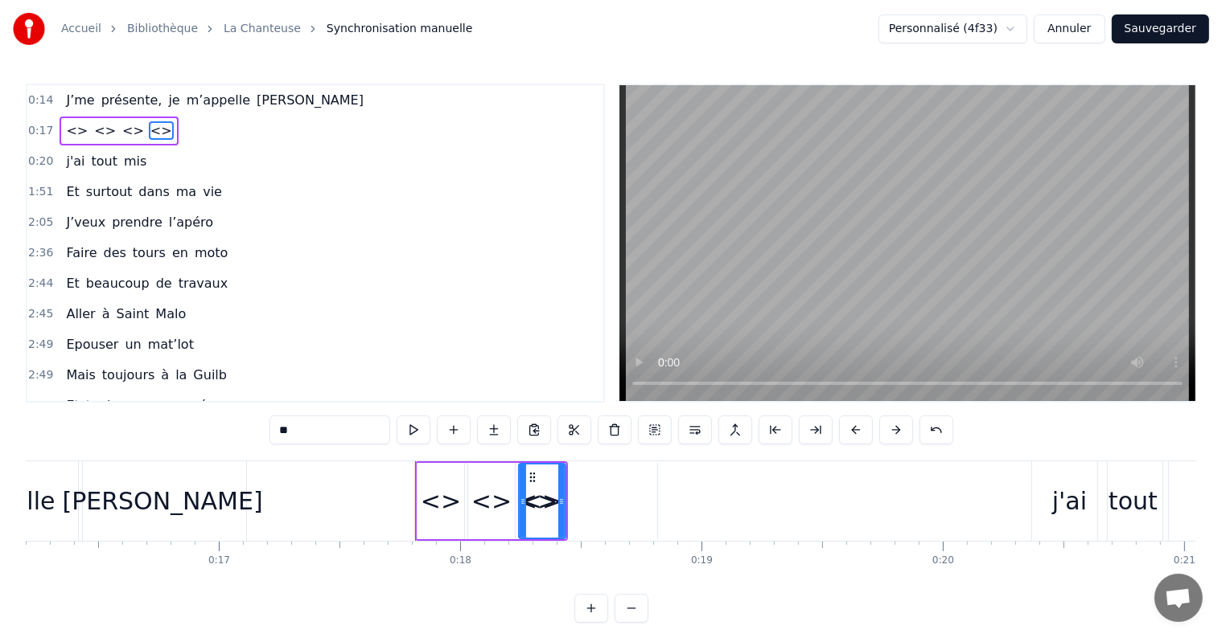
drag, startPoint x: 58, startPoint y: 125, endPoint x: 66, endPoint y: 129, distance: 9.0
type input "****"
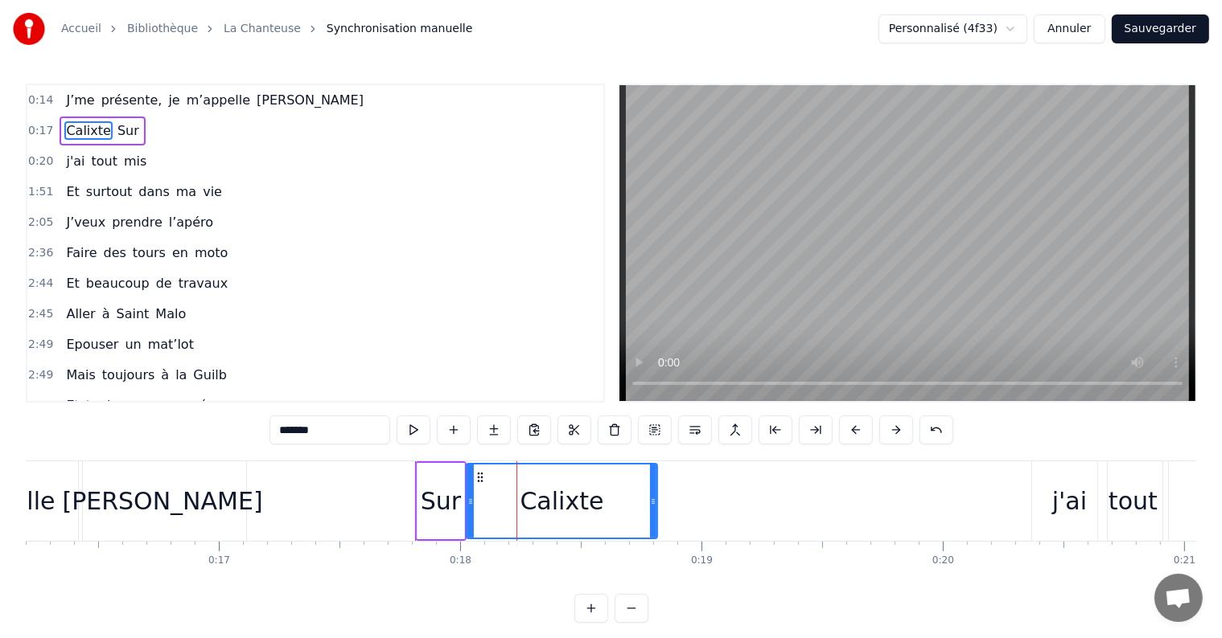
drag, startPoint x: 421, startPoint y: 499, endPoint x: 470, endPoint y: 500, distance: 49.1
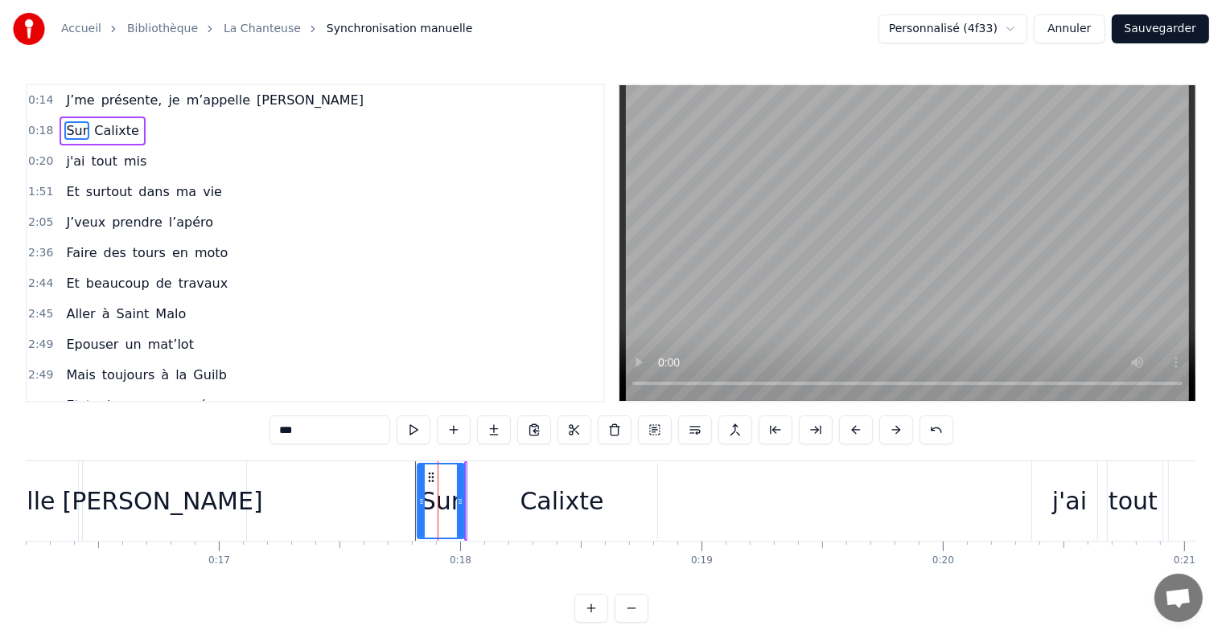
type input "*******"
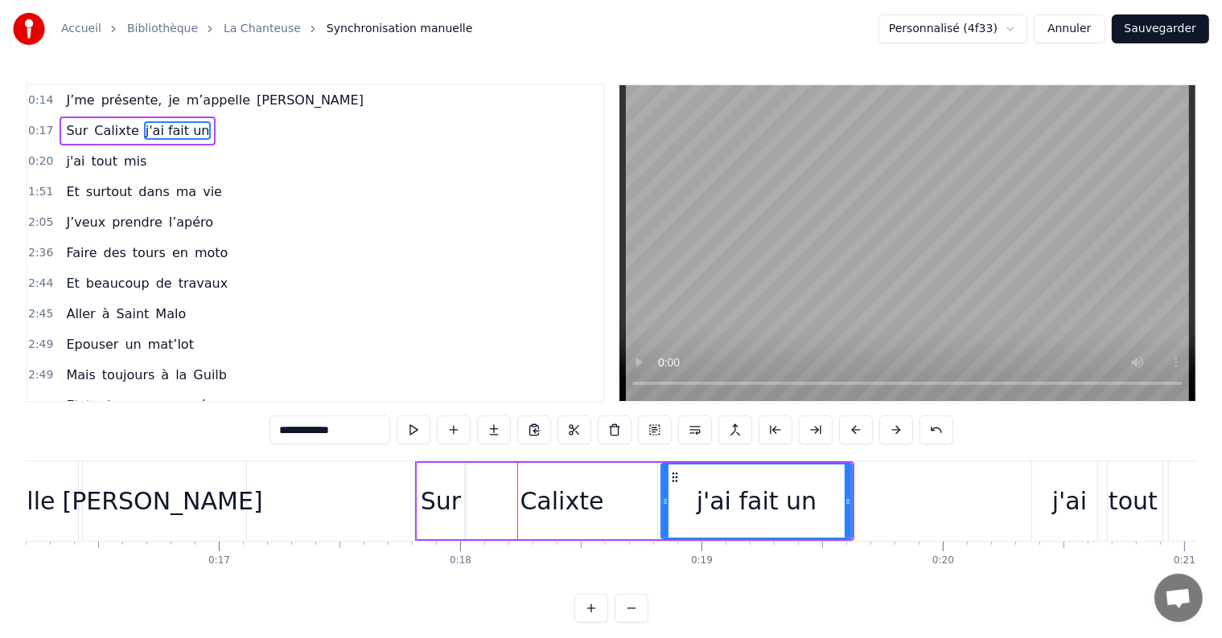
type input "**********"
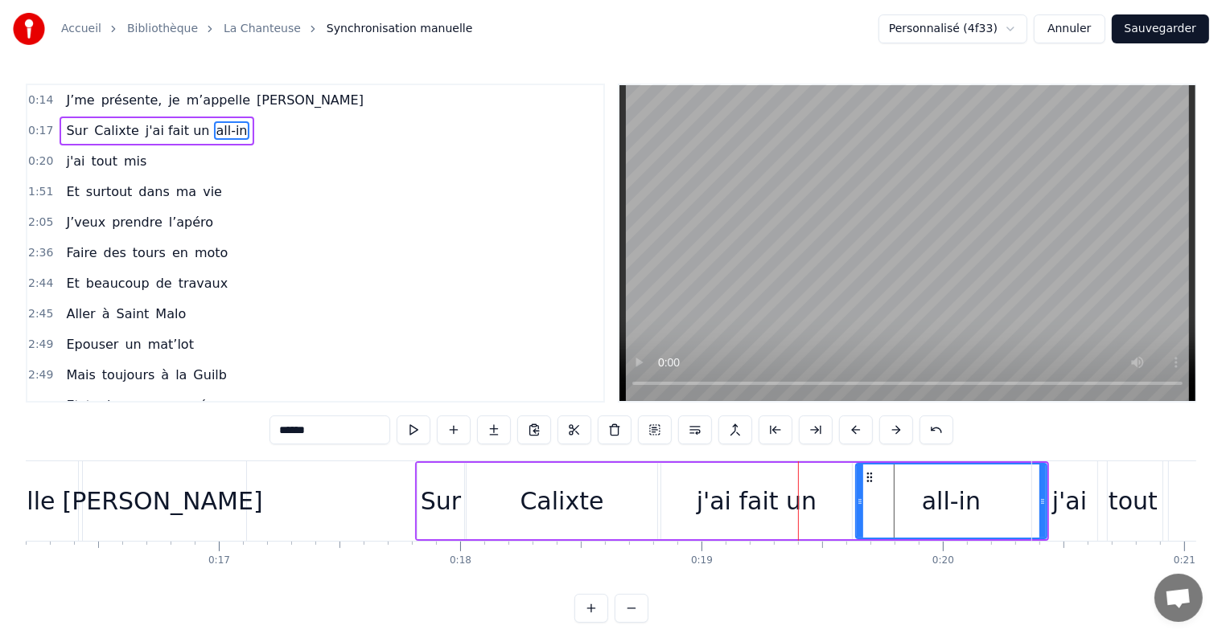
type input "******"
click at [1184, 146] on video at bounding box center [907, 243] width 576 height 316
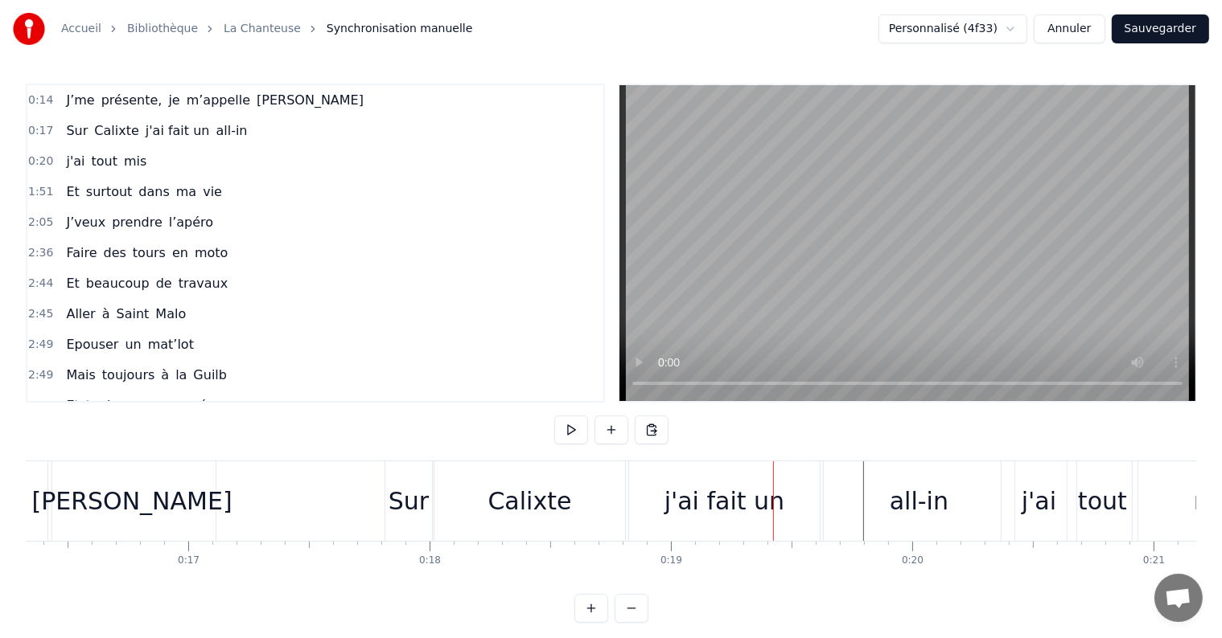
scroll to position [0, 3940]
click at [748, 493] on div "j'ai fait un" at bounding box center [723, 501] width 120 height 36
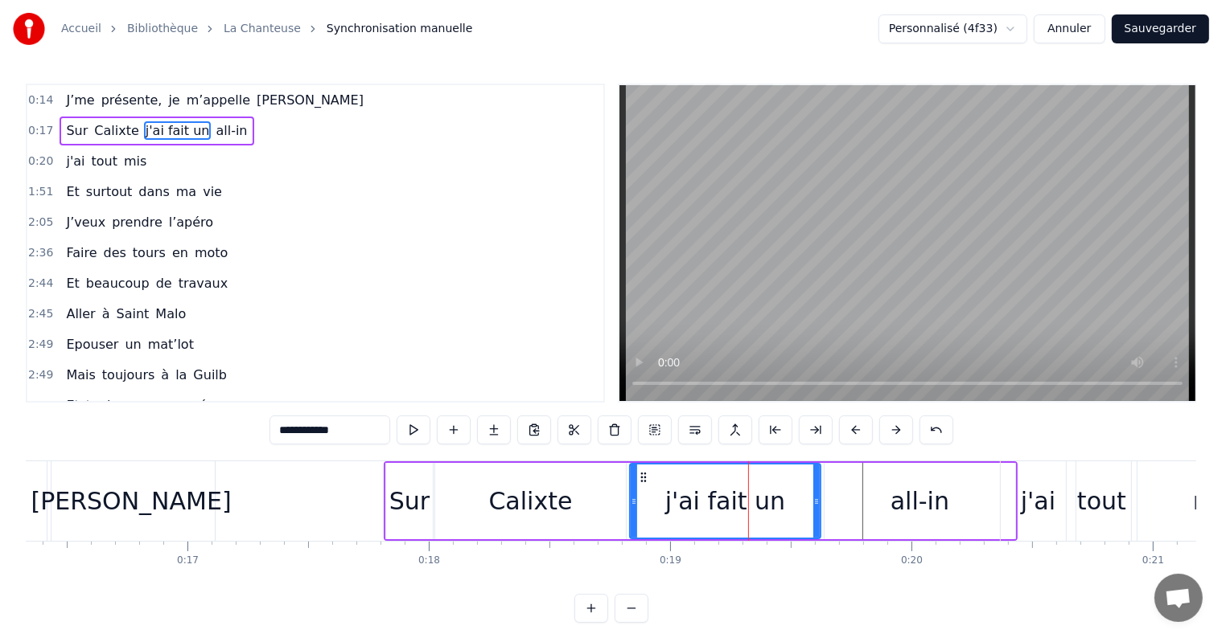
click at [528, 484] on div "Calixte" at bounding box center [531, 501] width 84 height 36
type input "*******"
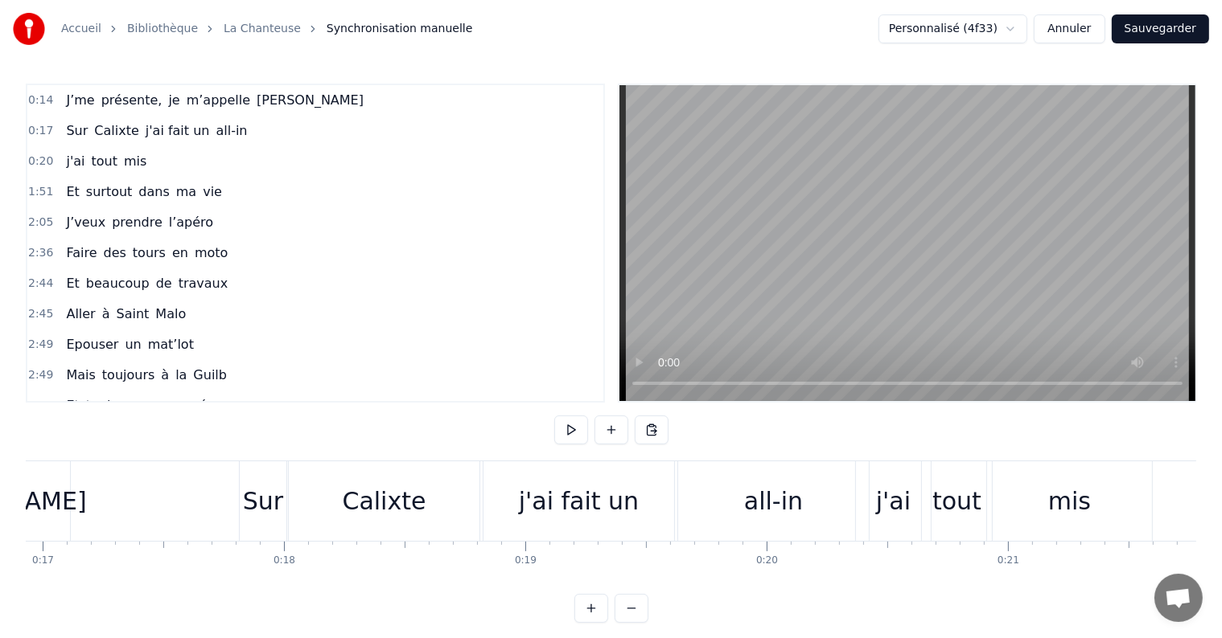
scroll to position [0, 4082]
click at [277, 480] on div "Sur" at bounding box center [265, 502] width 47 height 80
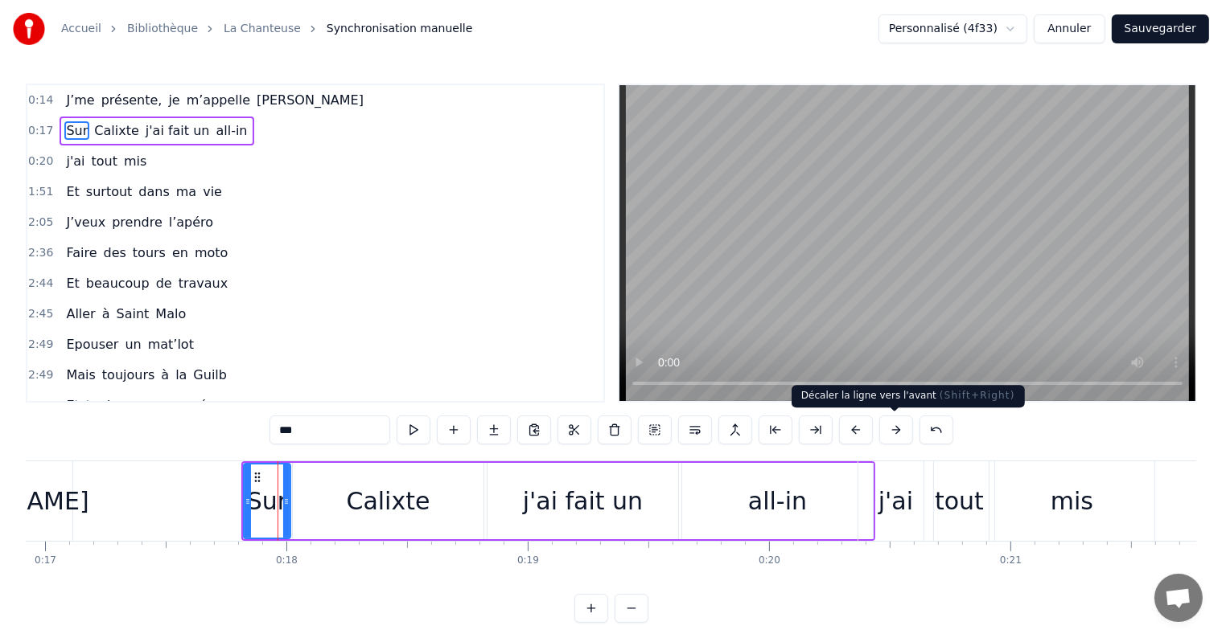
click at [885, 441] on button at bounding box center [896, 430] width 34 height 29
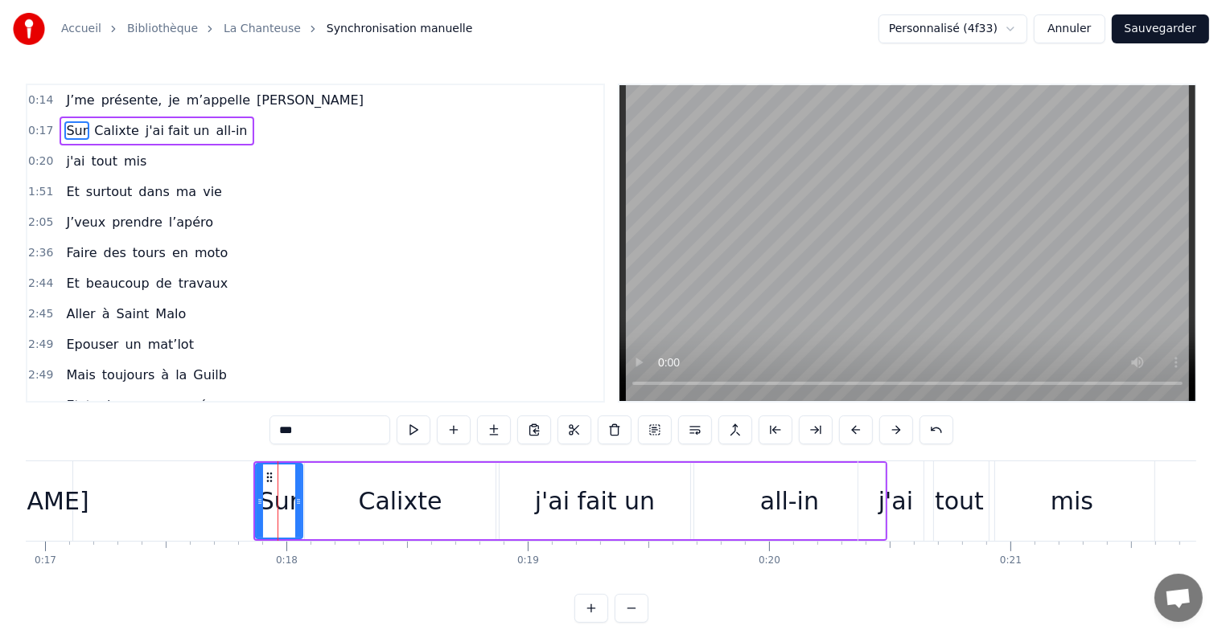
click at [885, 441] on button at bounding box center [896, 430] width 34 height 29
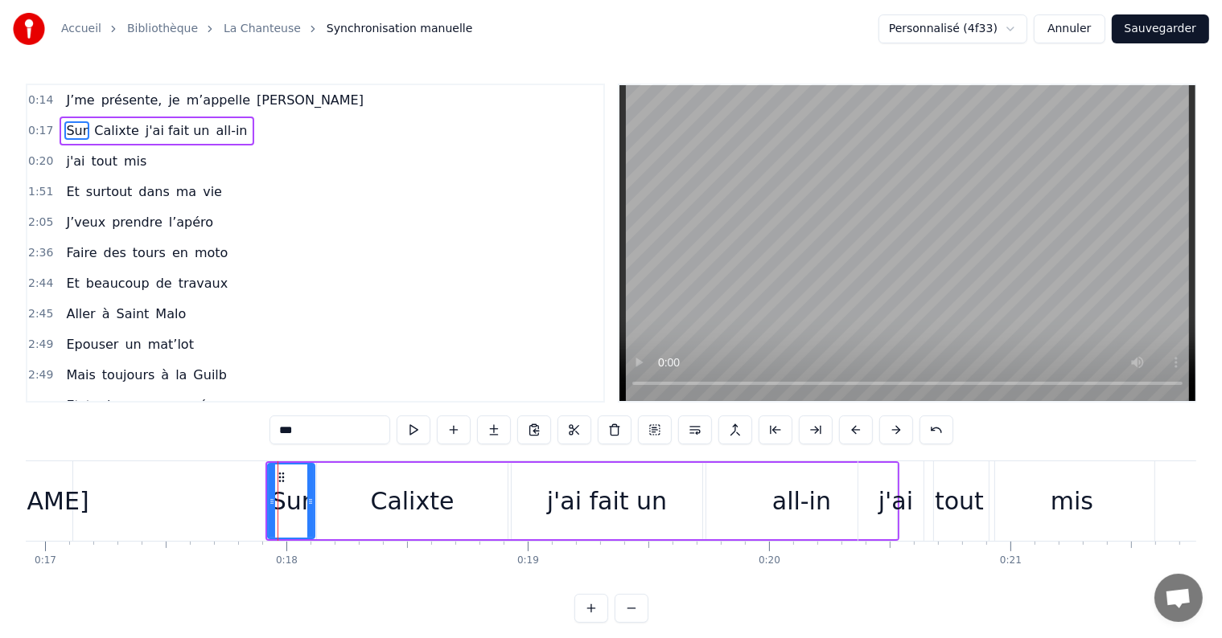
click at [885, 441] on button at bounding box center [896, 430] width 34 height 29
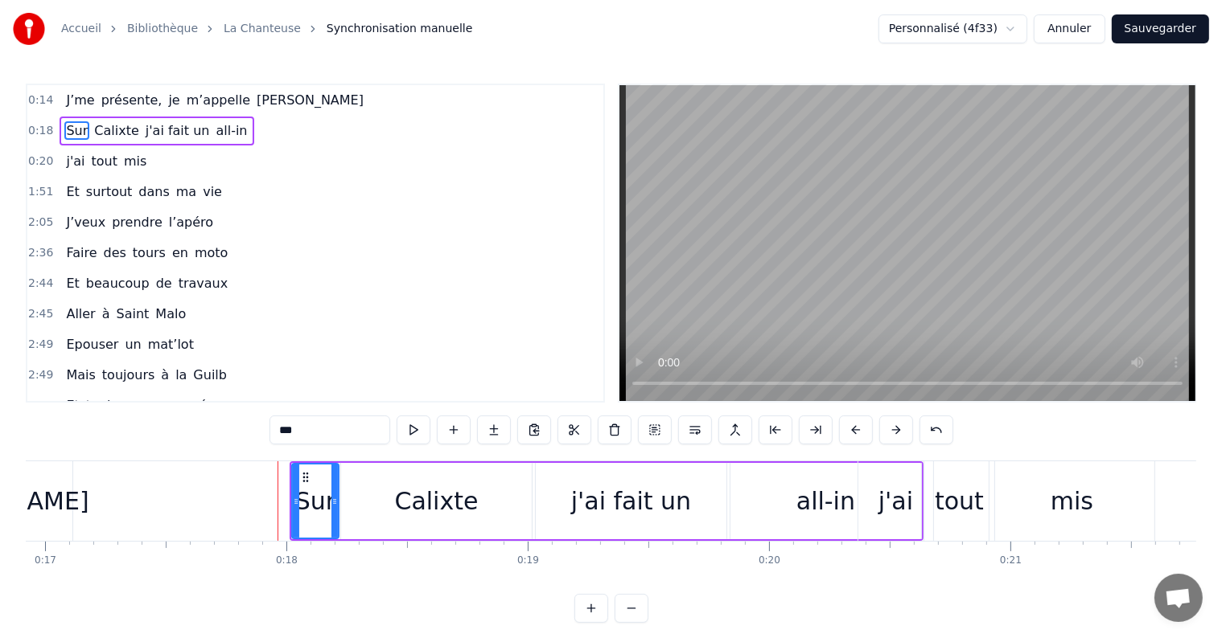
click at [885, 441] on button at bounding box center [896, 430] width 34 height 29
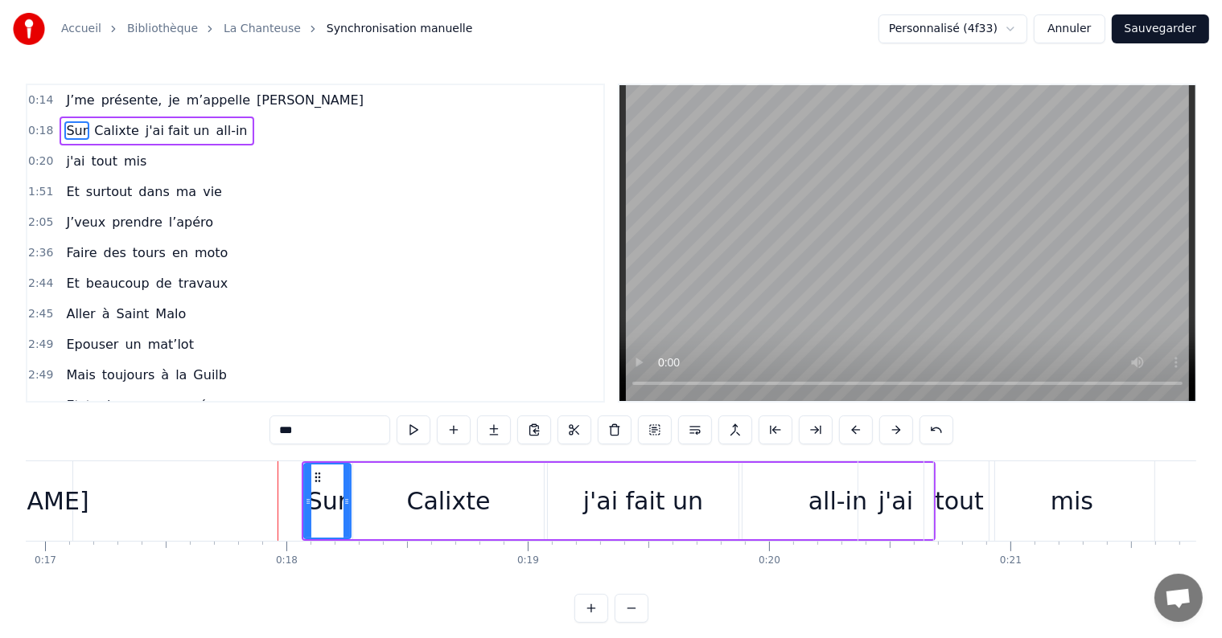
click at [915, 476] on div "j'ai" at bounding box center [895, 502] width 75 height 80
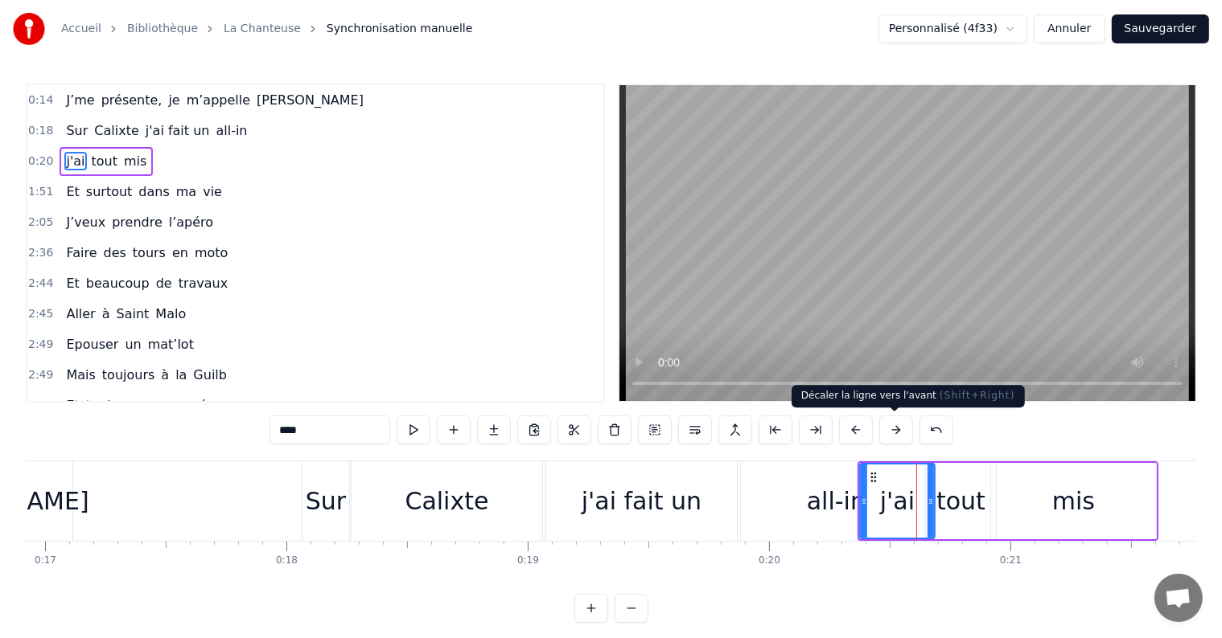
click at [886, 429] on button at bounding box center [896, 430] width 34 height 29
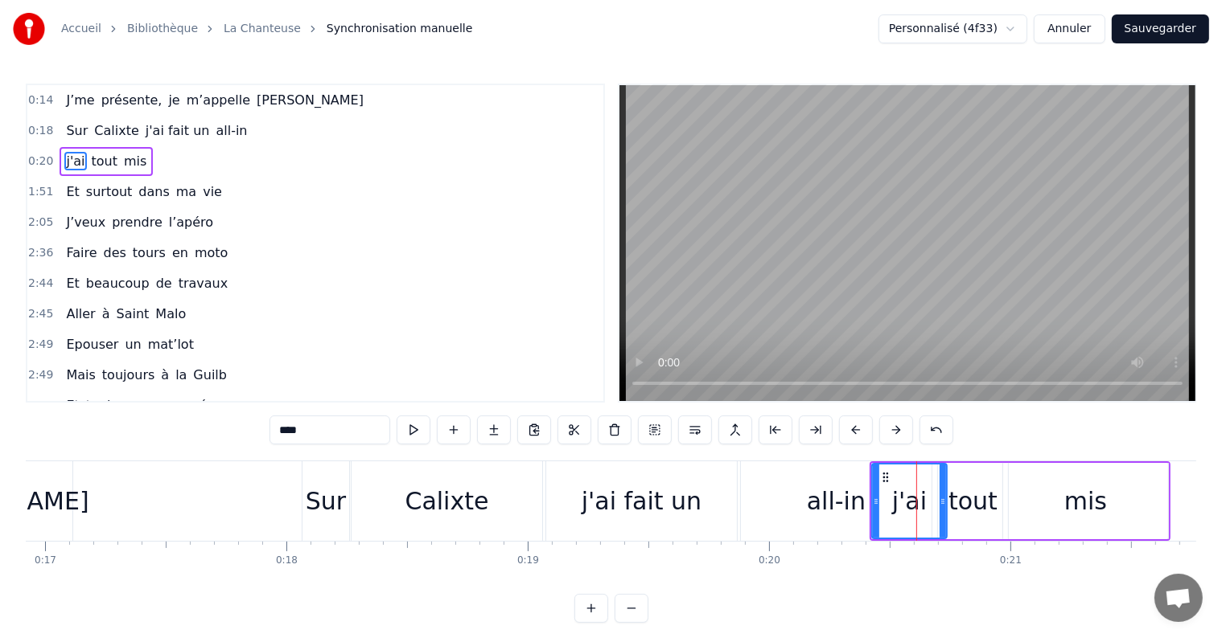
click at [886, 429] on button at bounding box center [896, 430] width 34 height 29
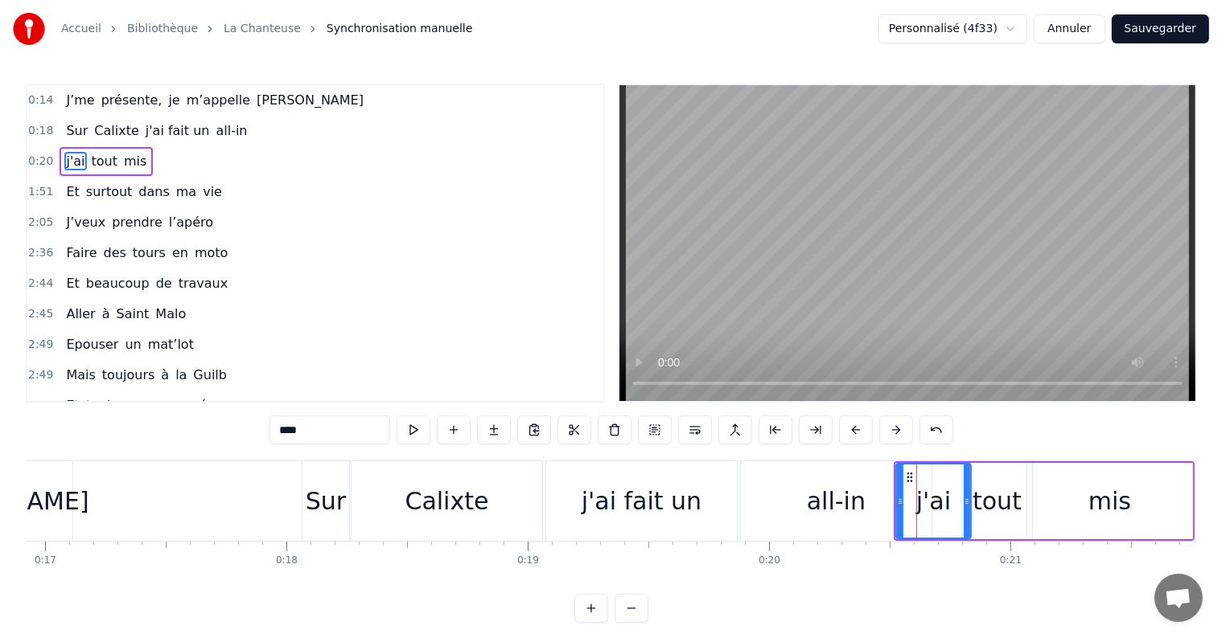
click at [886, 429] on button at bounding box center [896, 430] width 34 height 29
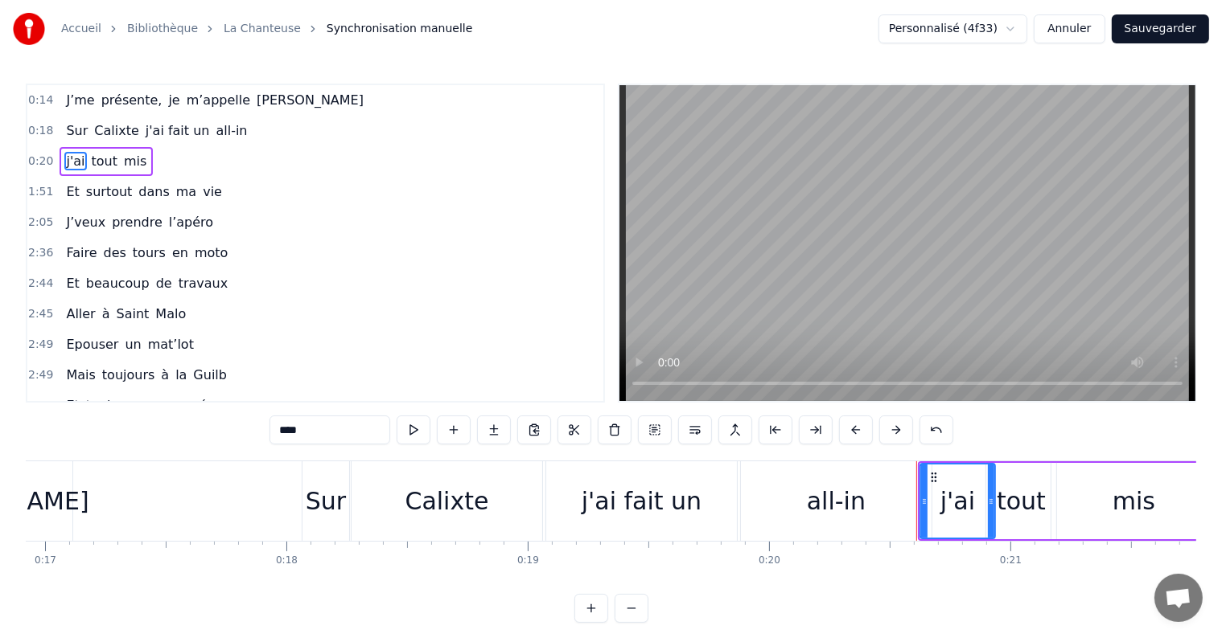
click at [886, 429] on button at bounding box center [896, 430] width 34 height 29
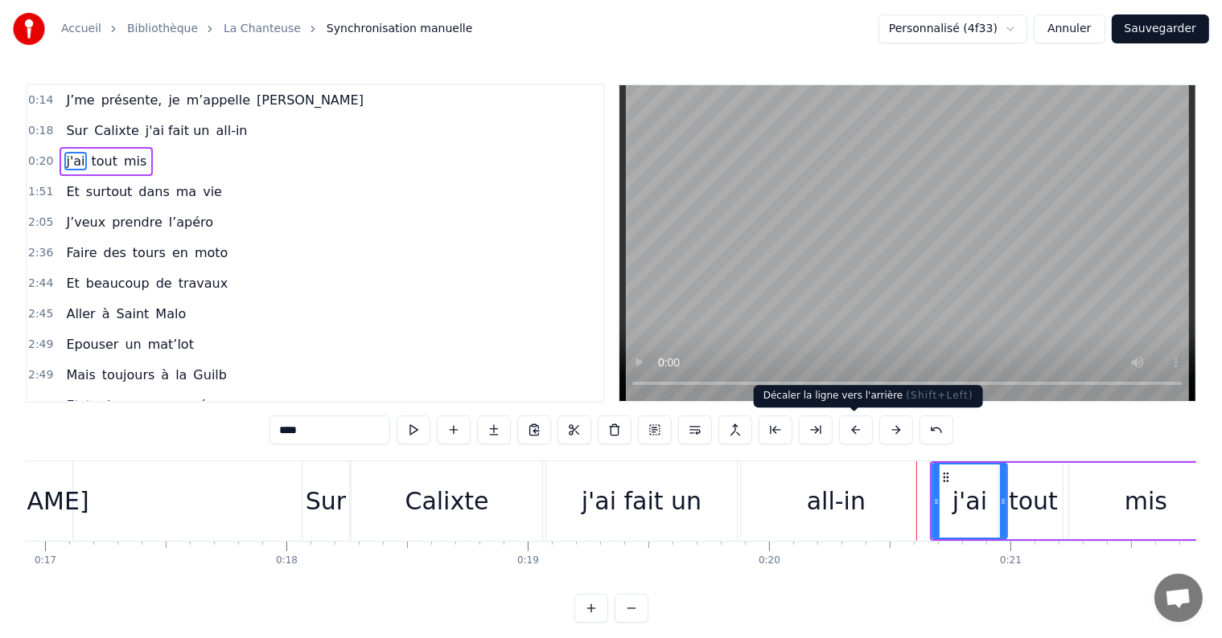
click at [868, 428] on button at bounding box center [856, 430] width 34 height 29
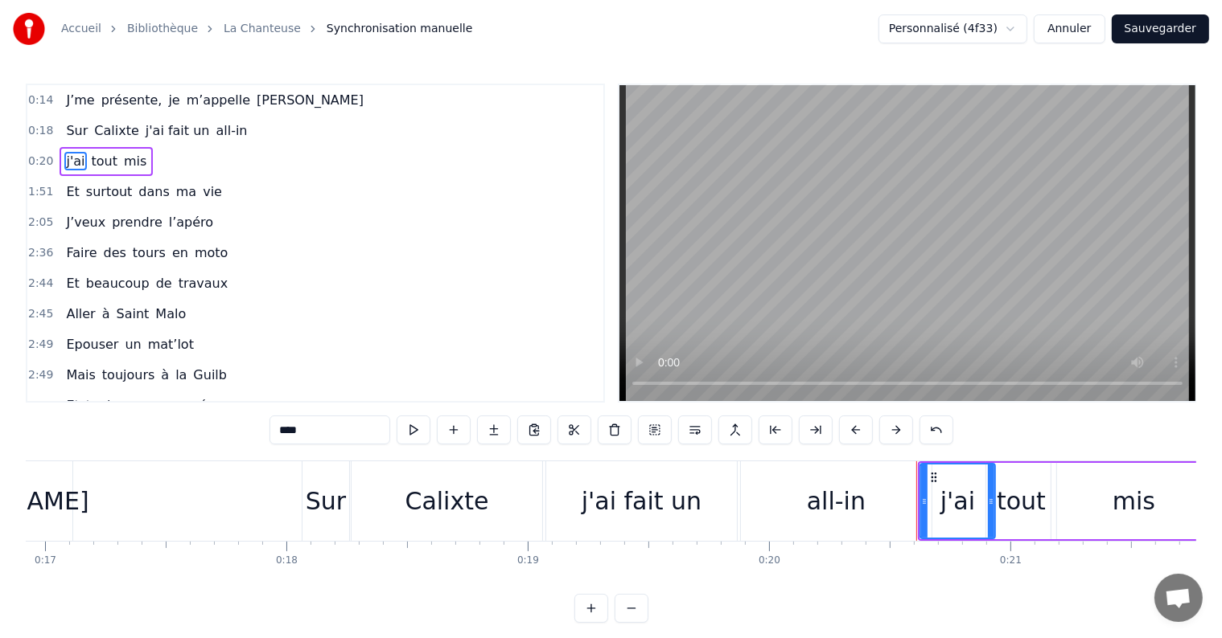
click at [842, 479] on div "all-in" at bounding box center [836, 502] width 191 height 80
type input "******"
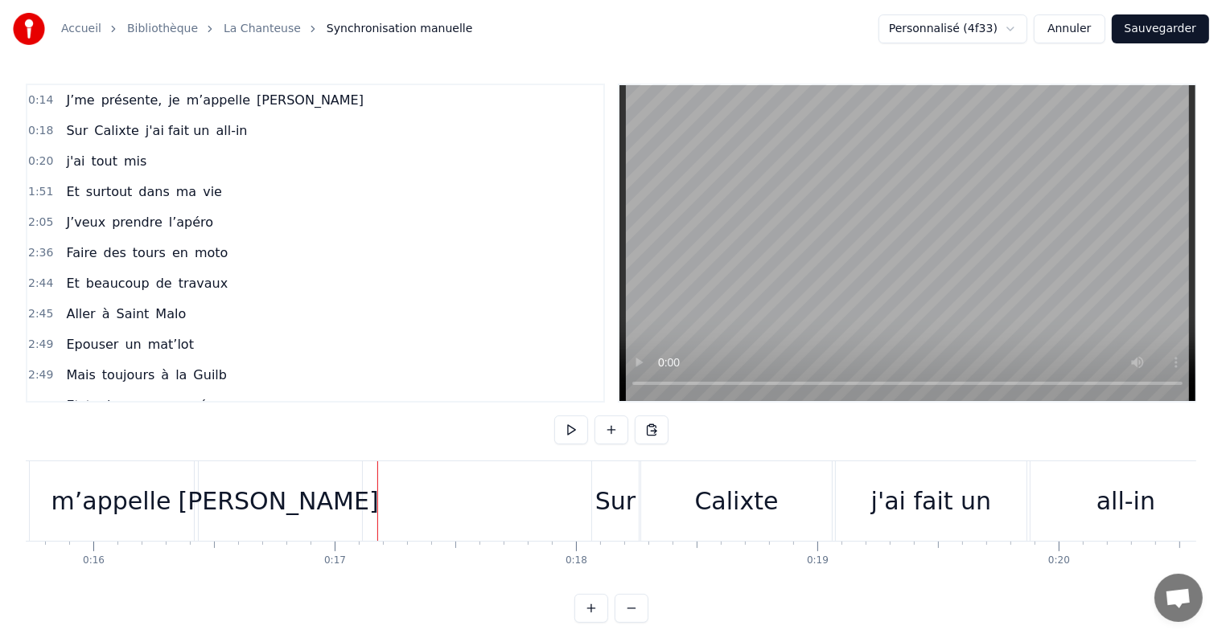
scroll to position [0, 3792]
click at [81, 518] on div "m’appelle" at bounding box center [112, 501] width 120 height 36
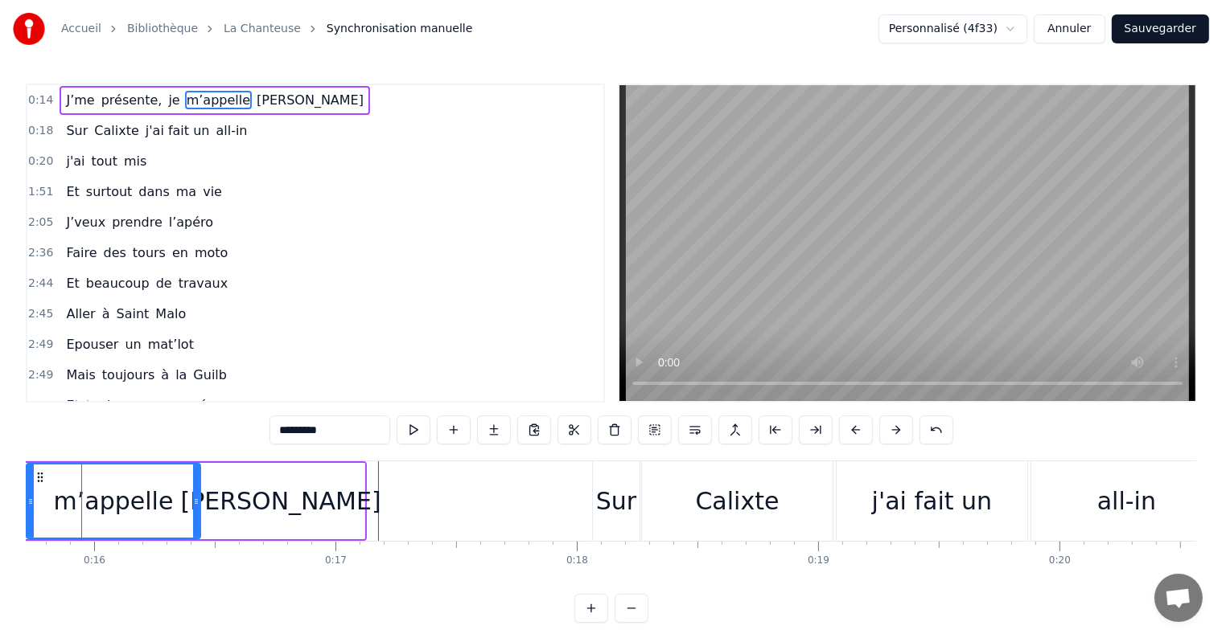
scroll to position [0, 3767]
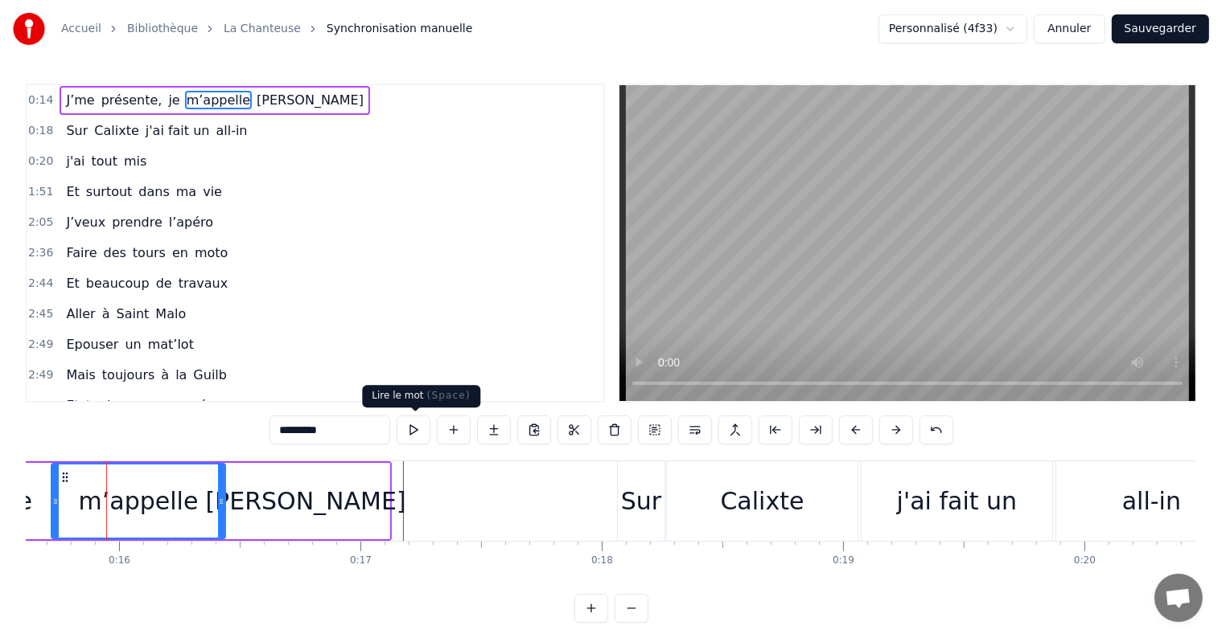
click at [425, 429] on button at bounding box center [413, 430] width 34 height 29
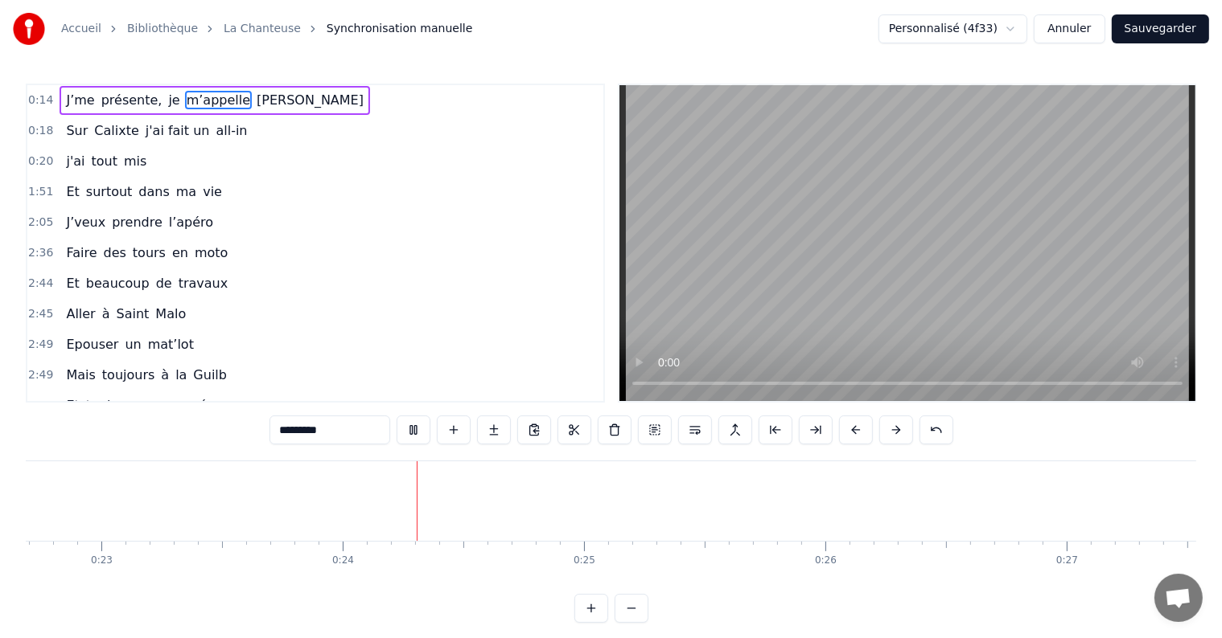
scroll to position [0, 5668]
click at [425, 438] on button at bounding box center [413, 430] width 34 height 29
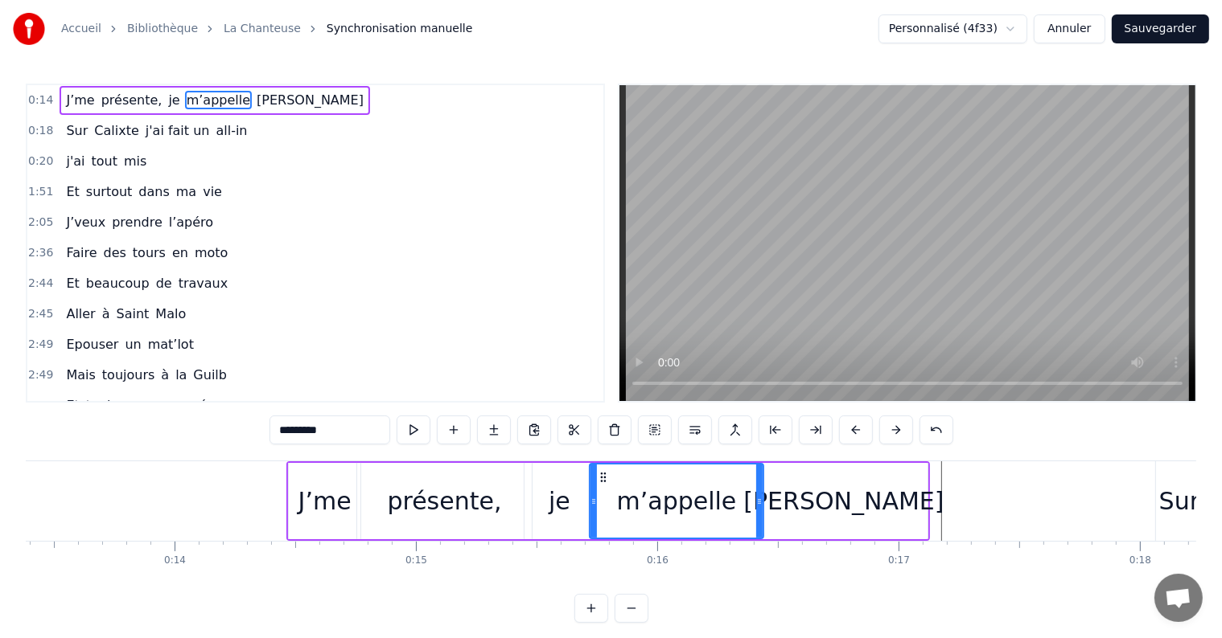
scroll to position [0, 3224]
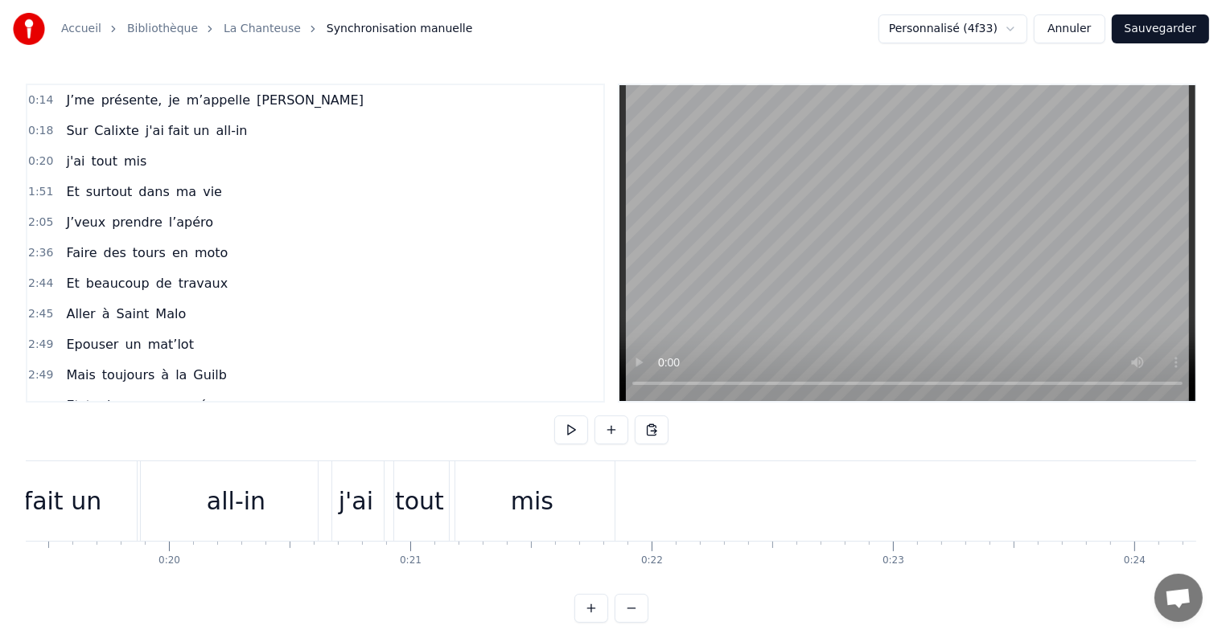
scroll to position [0, 4681]
click at [609, 433] on button at bounding box center [611, 430] width 34 height 29
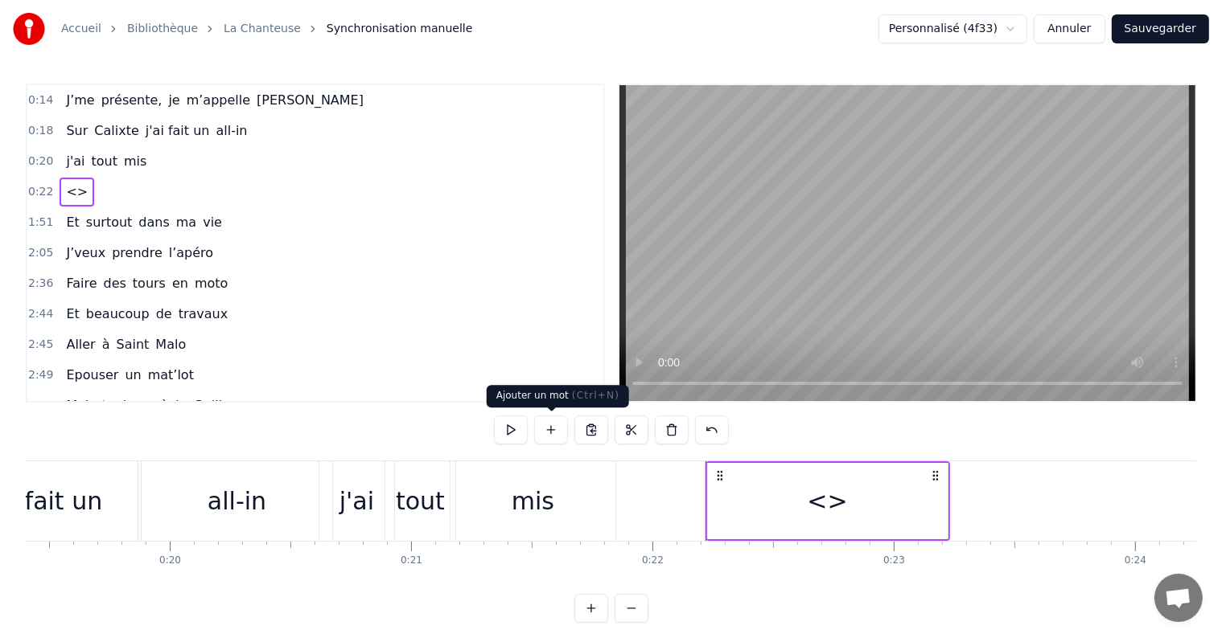
click at [554, 434] on button at bounding box center [551, 430] width 34 height 29
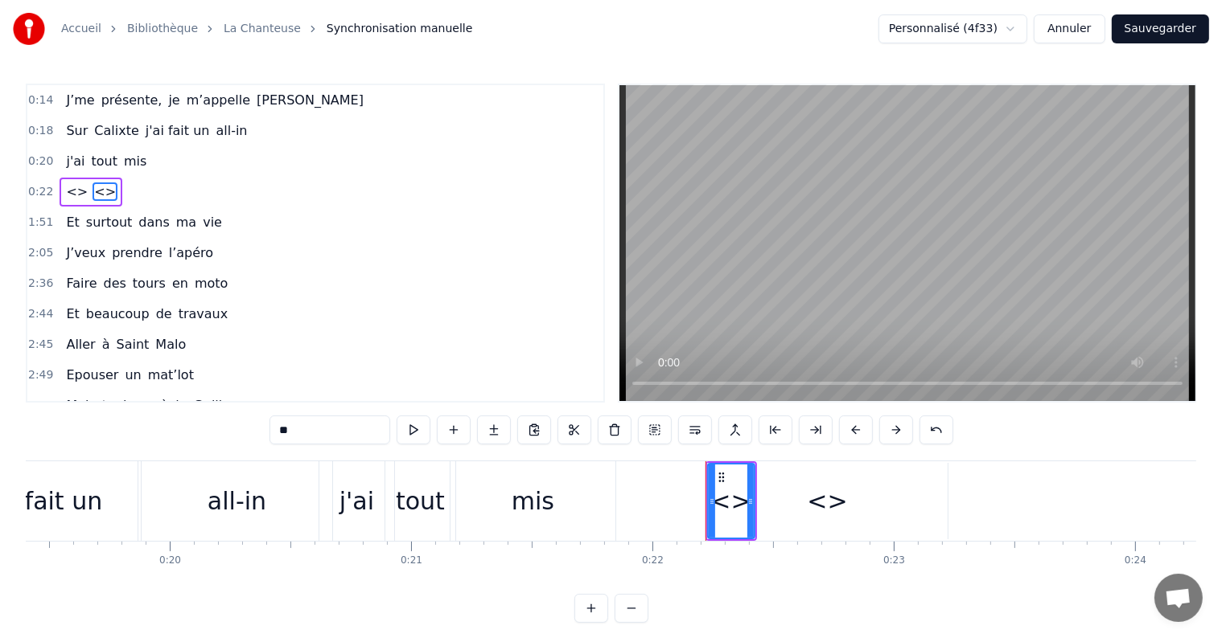
click at [321, 428] on input "**" at bounding box center [329, 430] width 121 height 29
drag, startPoint x: 750, startPoint y: 498, endPoint x: 807, endPoint y: 513, distance: 59.1
type input "**********"
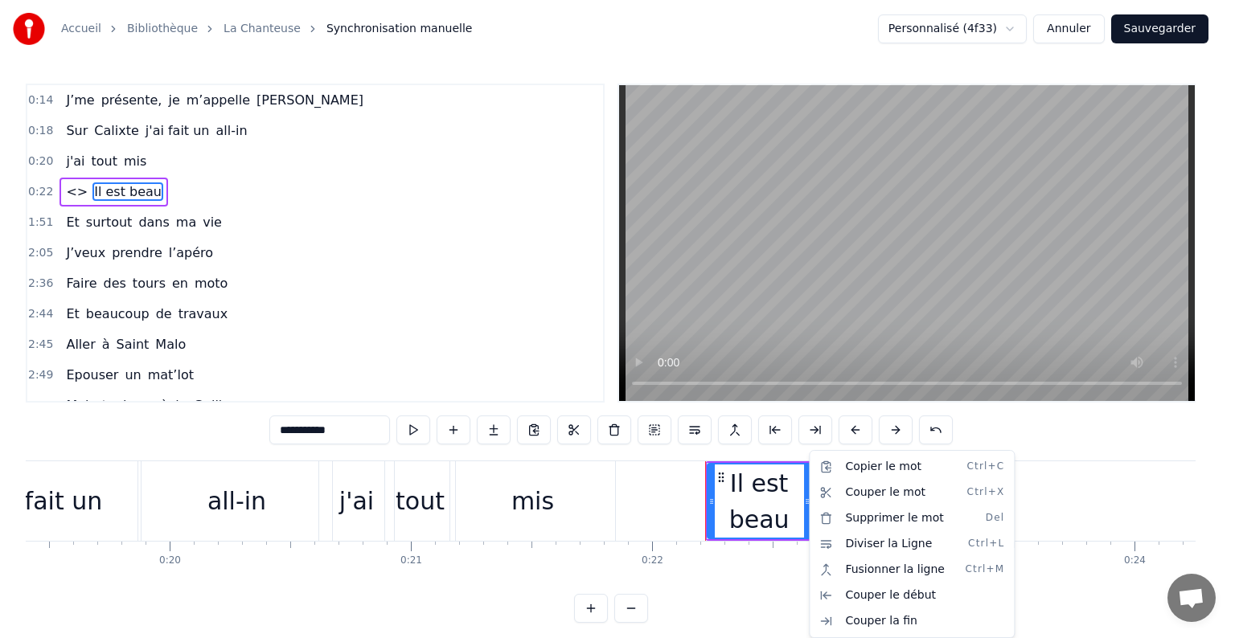
click at [683, 493] on html "Accueil Bibliothèque La Chanteuse Synchronisation manuelle Personnalisé (4f33) …" at bounding box center [617, 324] width 1235 height 649
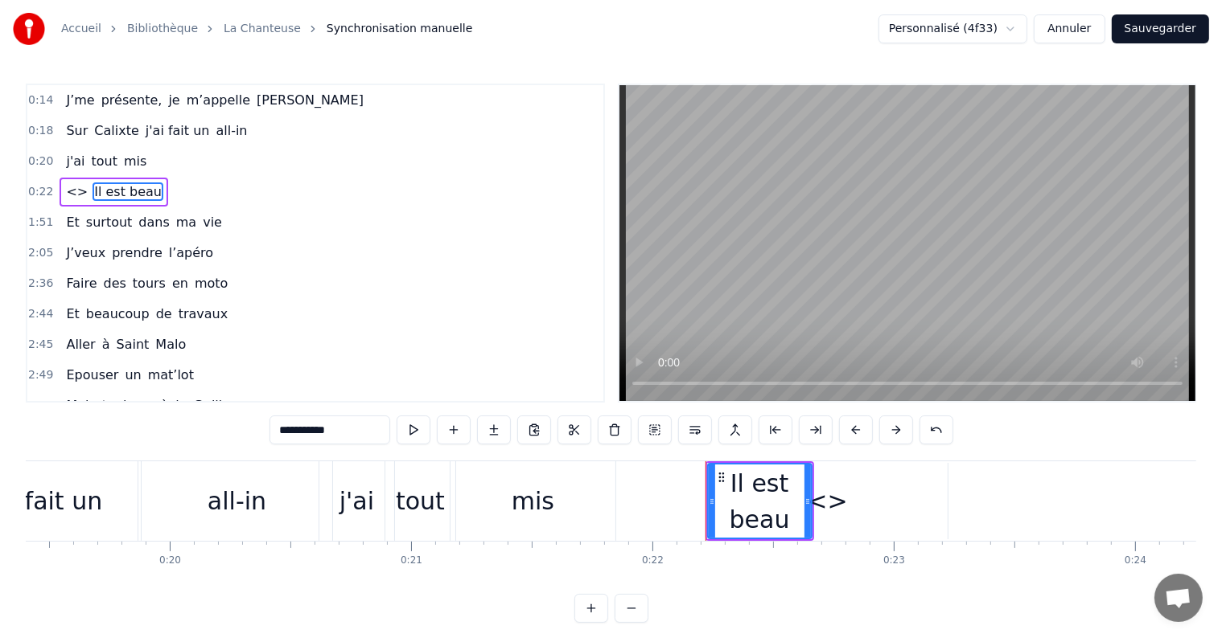
click at [796, 485] on div "Il est beau" at bounding box center [759, 502] width 102 height 72
click at [450, 435] on button at bounding box center [454, 430] width 34 height 29
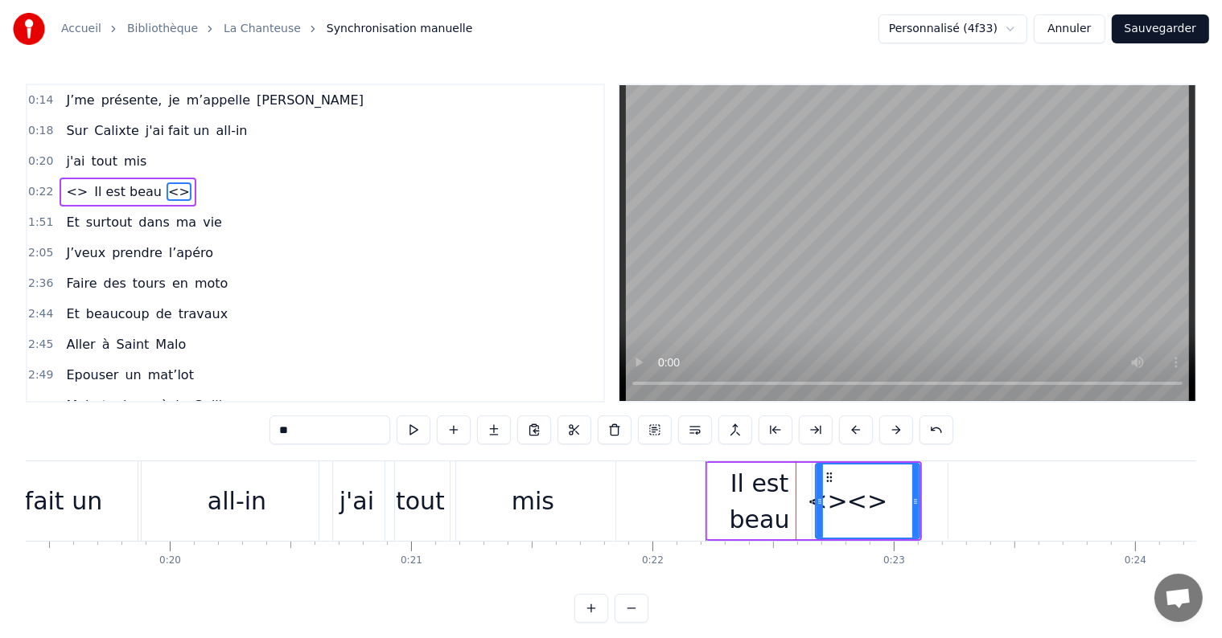
click at [286, 431] on input "**" at bounding box center [329, 430] width 121 height 29
click at [751, 507] on div "Il est beau" at bounding box center [760, 502] width 104 height 72
type input "**********"
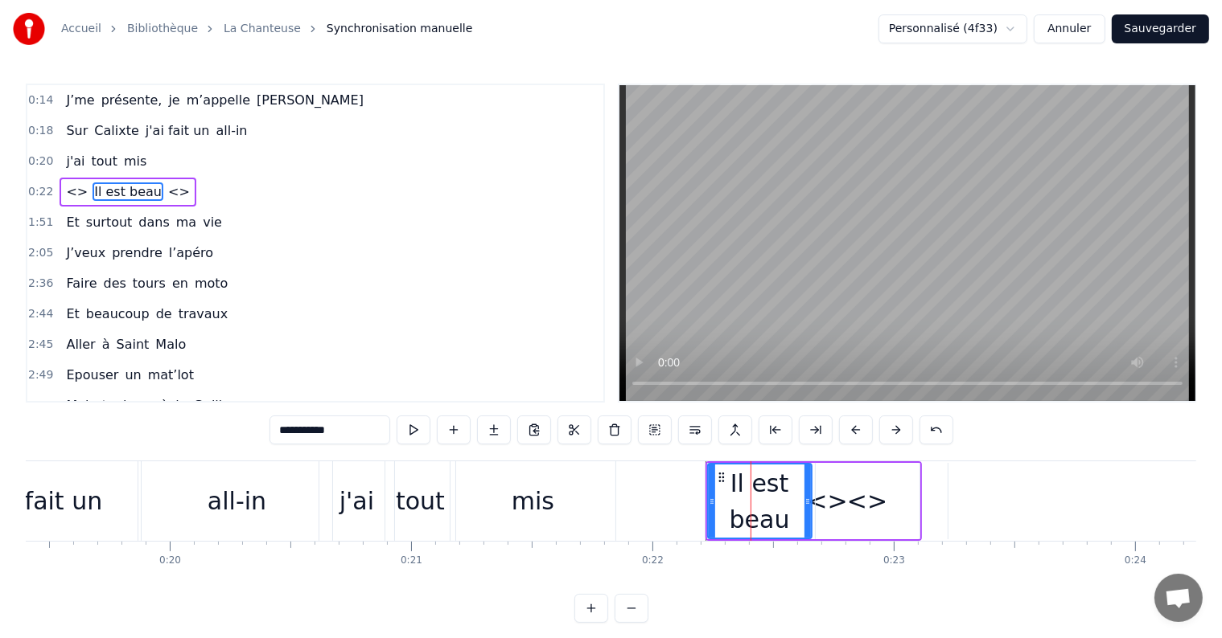
drag, startPoint x: 713, startPoint y: 506, endPoint x: 819, endPoint y: 507, distance: 106.2
click at [819, 507] on div "<> Il est beau <>" at bounding box center [813, 502] width 216 height 80
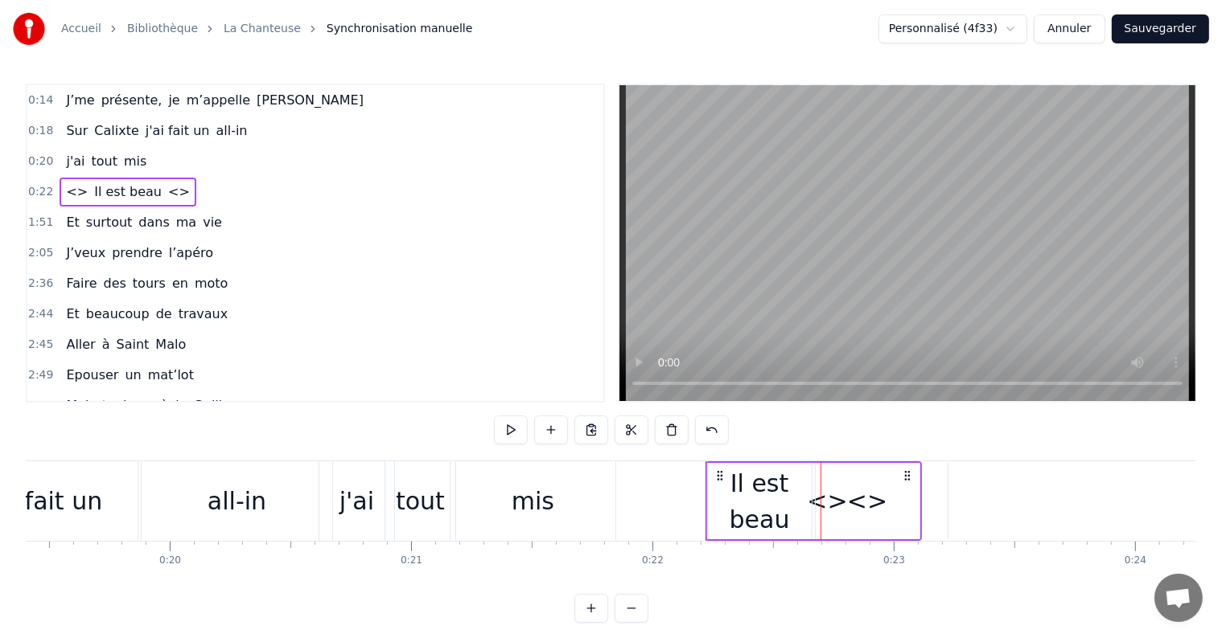
click at [820, 507] on div at bounding box center [820, 502] width 1 height 80
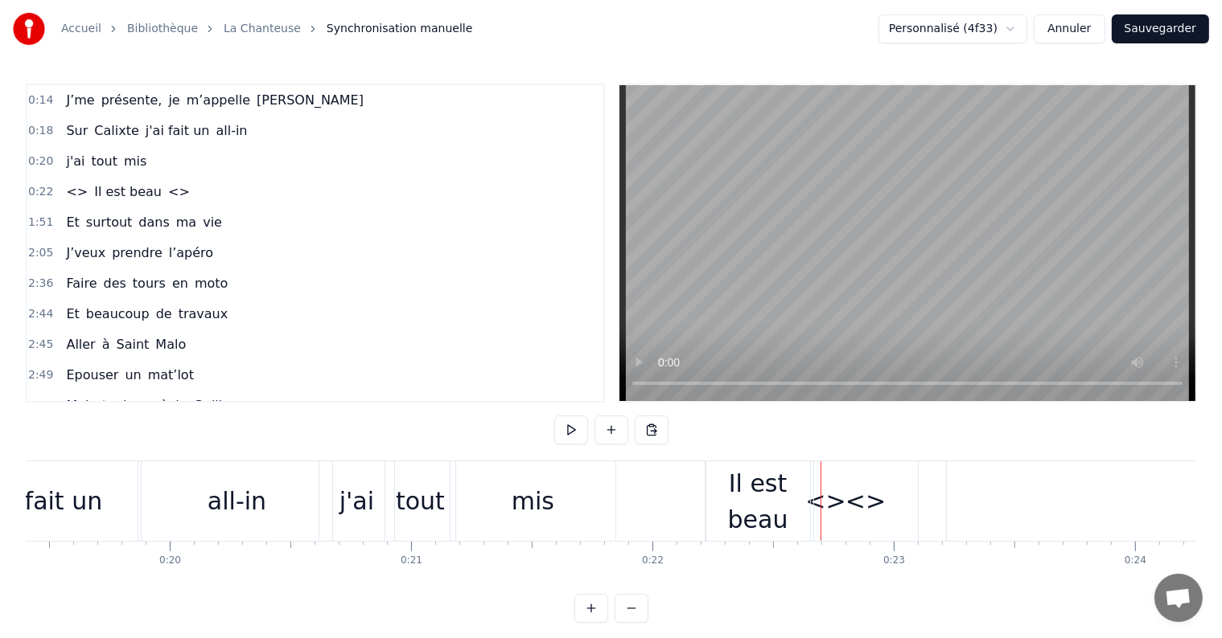
click at [820, 507] on div at bounding box center [820, 502] width 1 height 80
click at [68, 178] on div "<> Il est beau <>" at bounding box center [128, 192] width 136 height 29
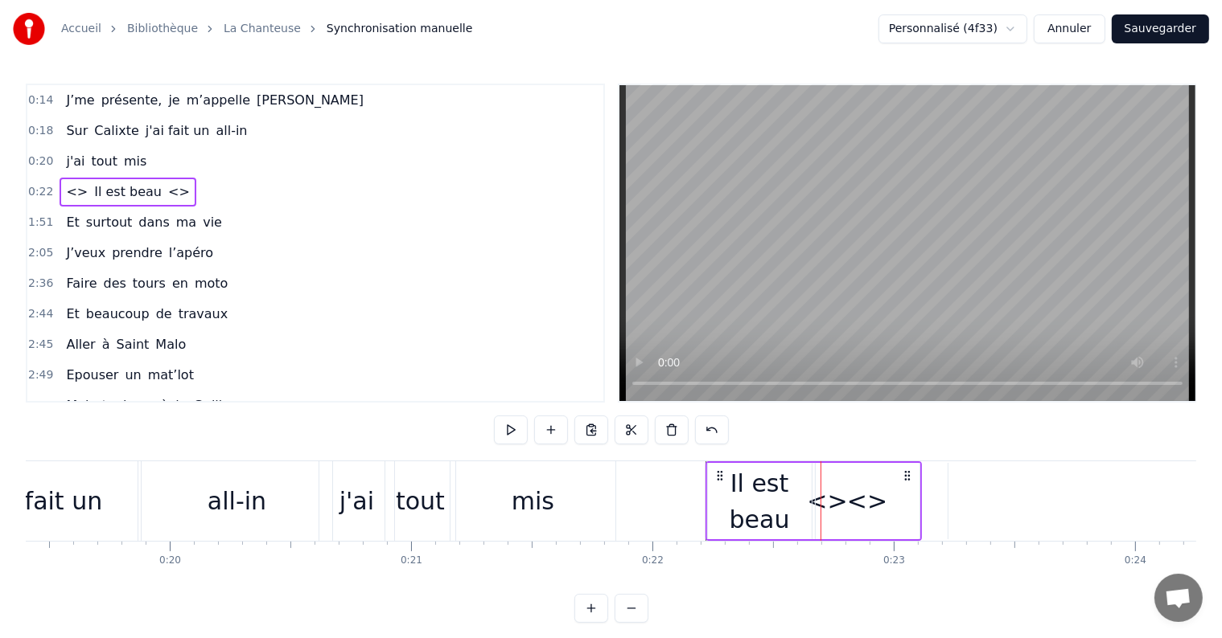
click at [68, 184] on span "<>" at bounding box center [76, 192] width 25 height 18
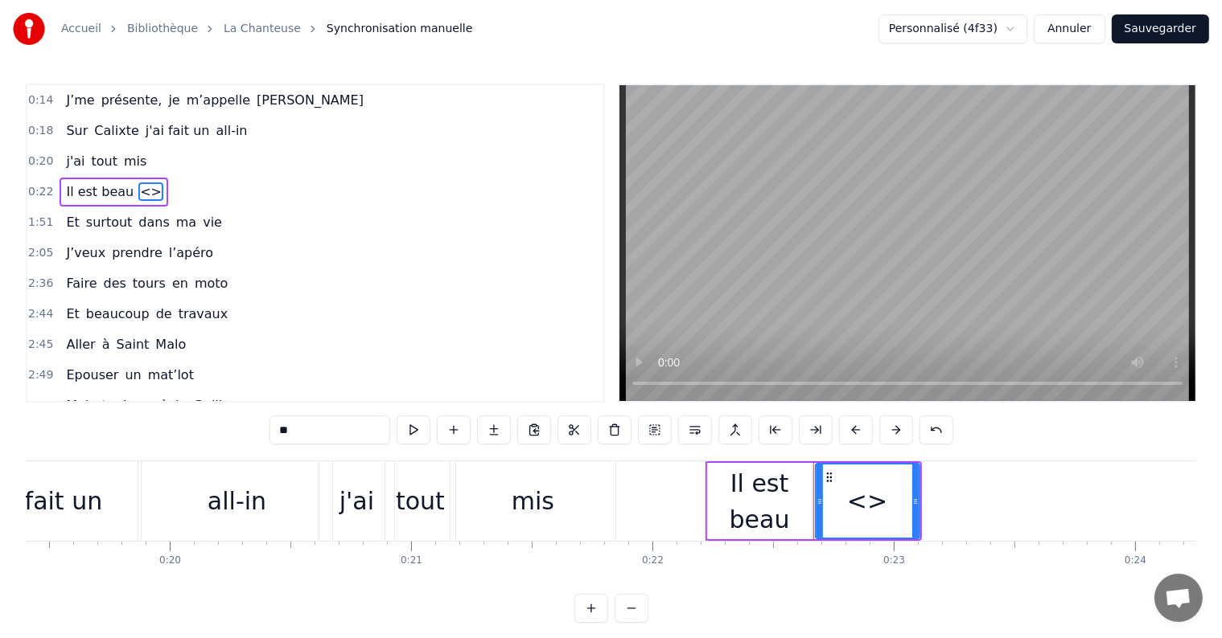
click at [313, 441] on input "**" at bounding box center [329, 430] width 121 height 29
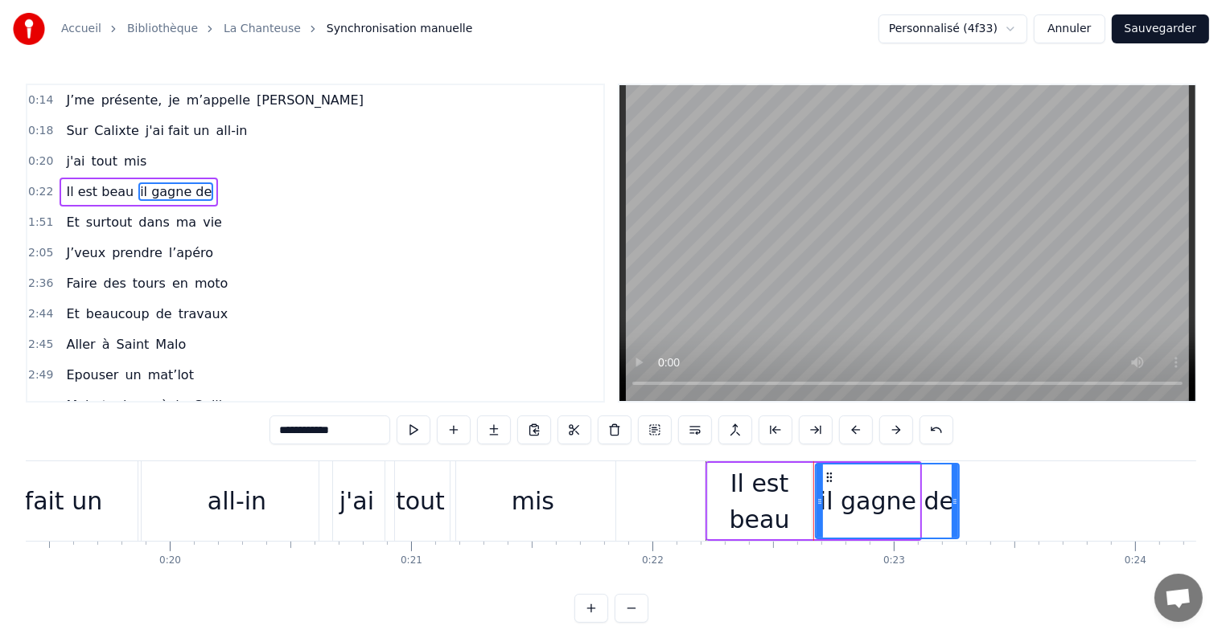
drag, startPoint x: 916, startPoint y: 505, endPoint x: 965, endPoint y: 495, distance: 50.0
type input "**********"
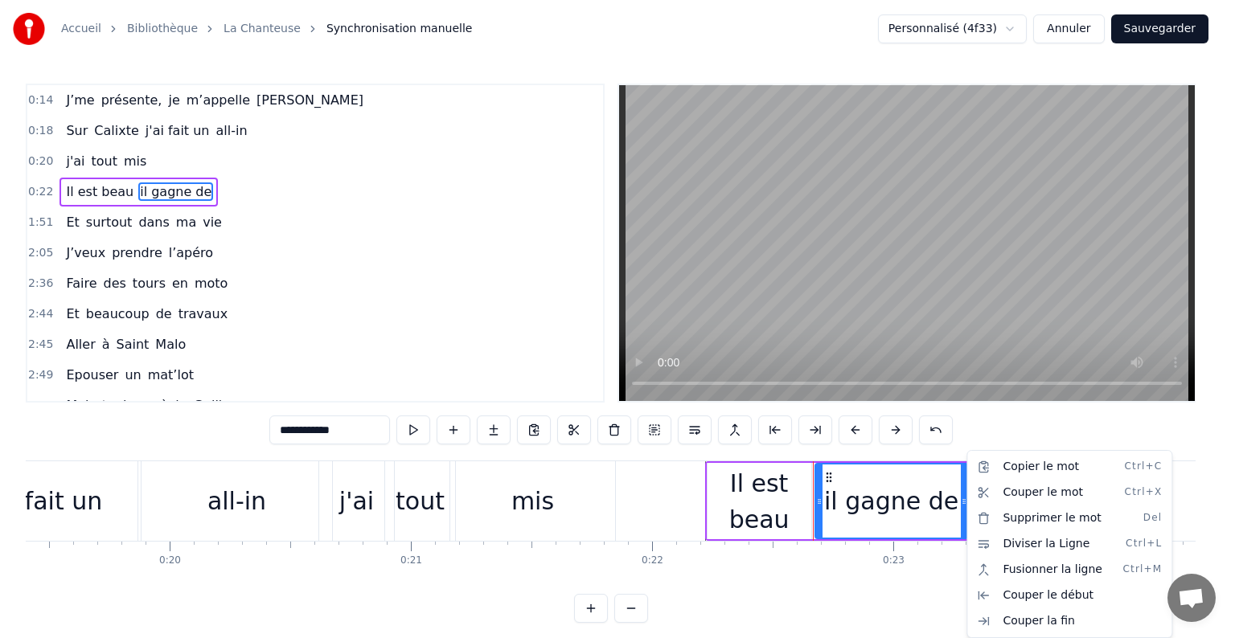
click at [653, 480] on html "Accueil Bibliothèque La Chanteuse Synchronisation manuelle Personnalisé (4f33) …" at bounding box center [617, 324] width 1235 height 649
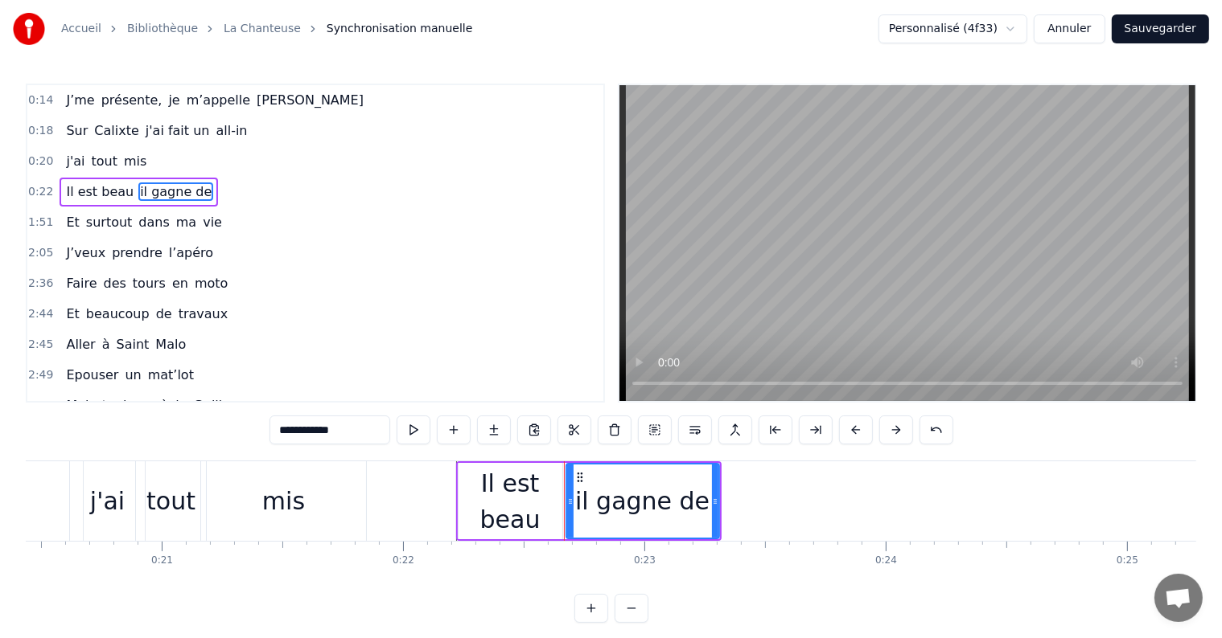
scroll to position [0, 4931]
click at [458, 420] on button at bounding box center [454, 430] width 34 height 29
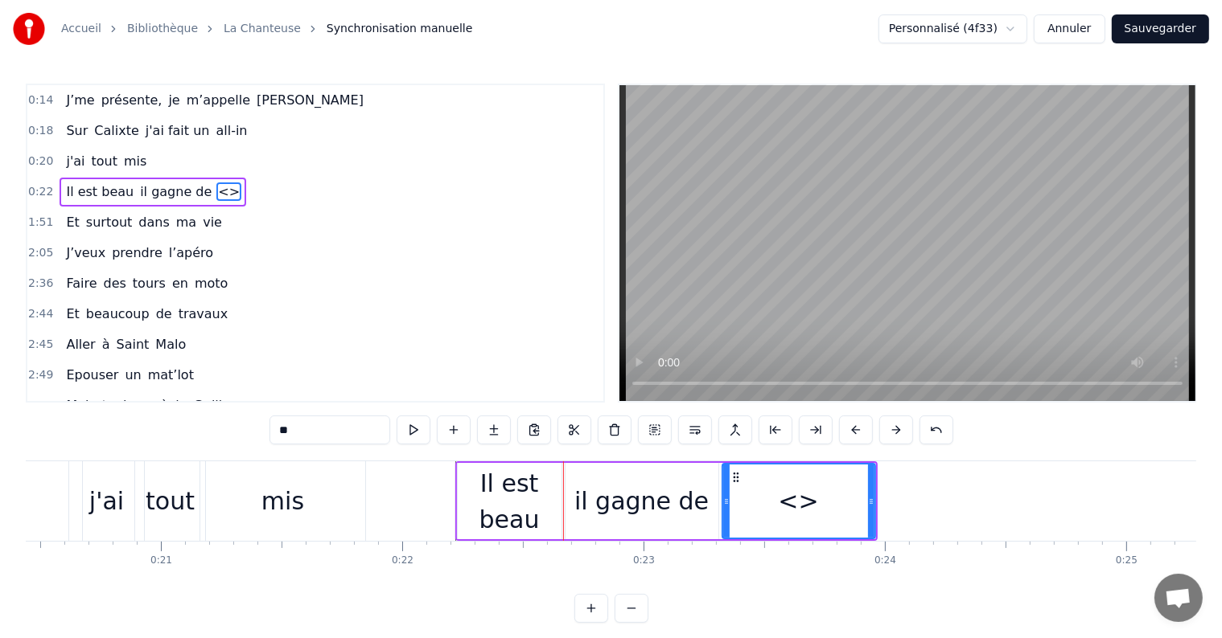
click at [322, 425] on input "**" at bounding box center [329, 430] width 121 height 29
type input "********"
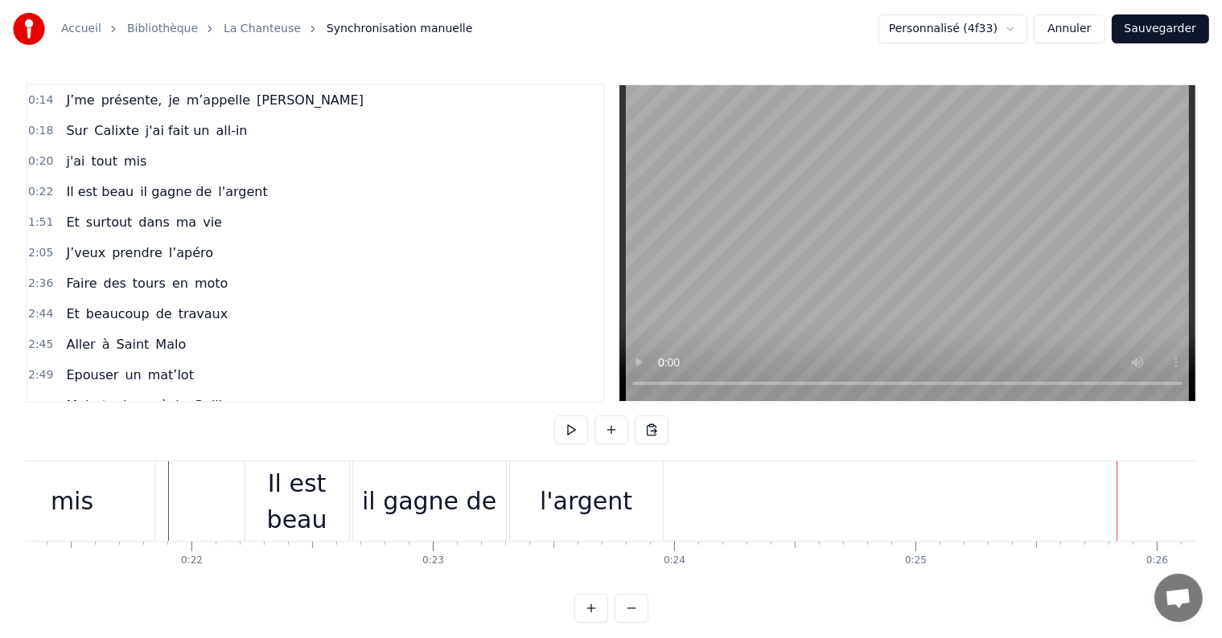
scroll to position [0, 5110]
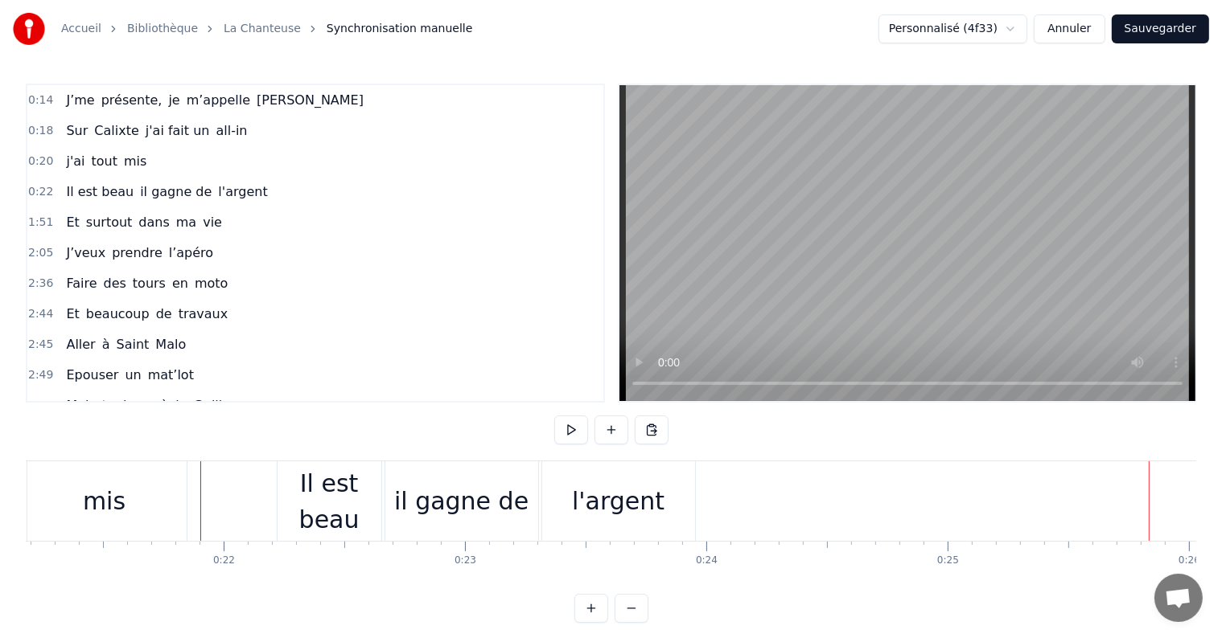
click at [289, 480] on div "Il est beau" at bounding box center [329, 502] width 104 height 72
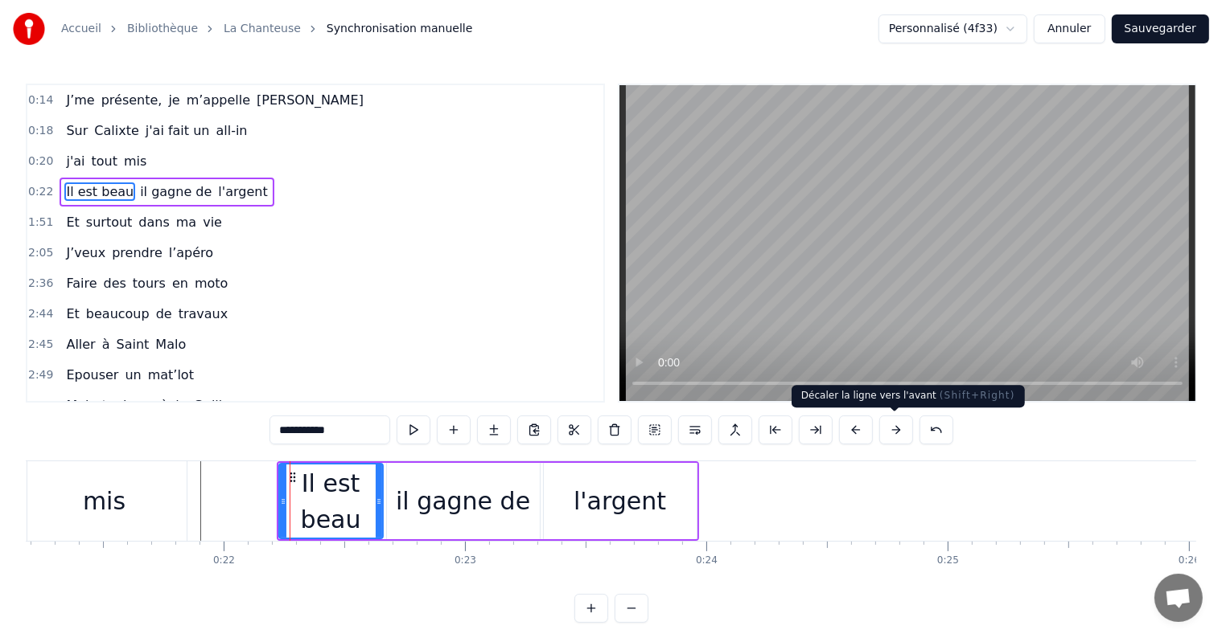
click at [889, 431] on button at bounding box center [896, 430] width 34 height 29
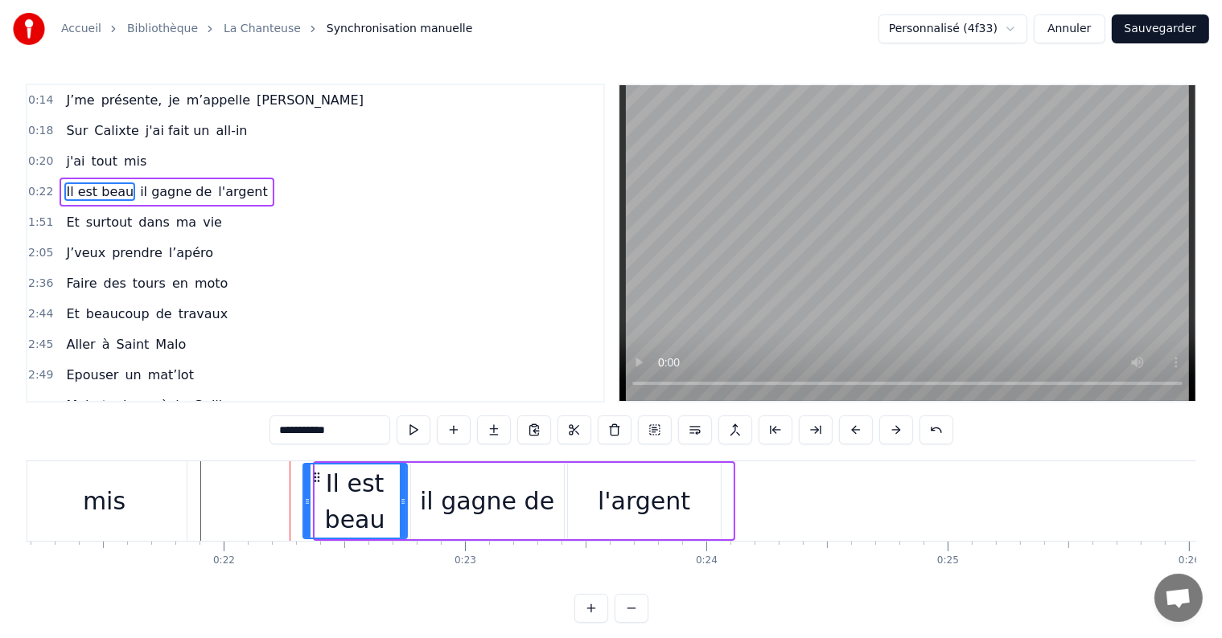
click at [889, 431] on button at bounding box center [896, 430] width 34 height 29
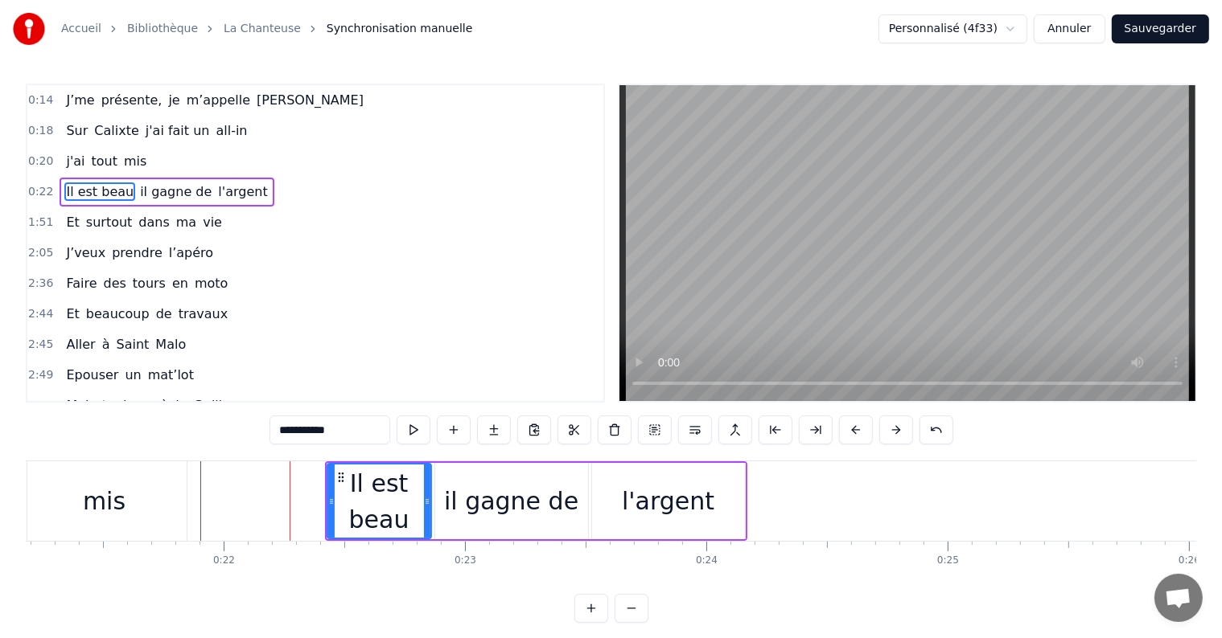
click at [889, 431] on button at bounding box center [896, 430] width 34 height 29
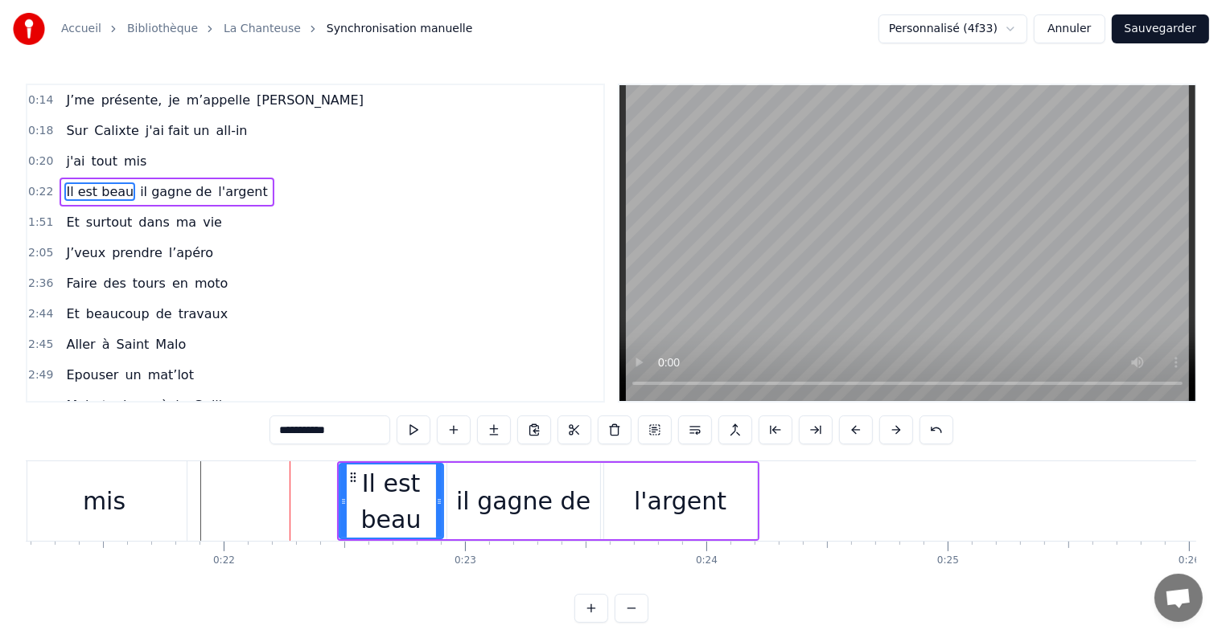
click at [889, 431] on button at bounding box center [896, 430] width 34 height 29
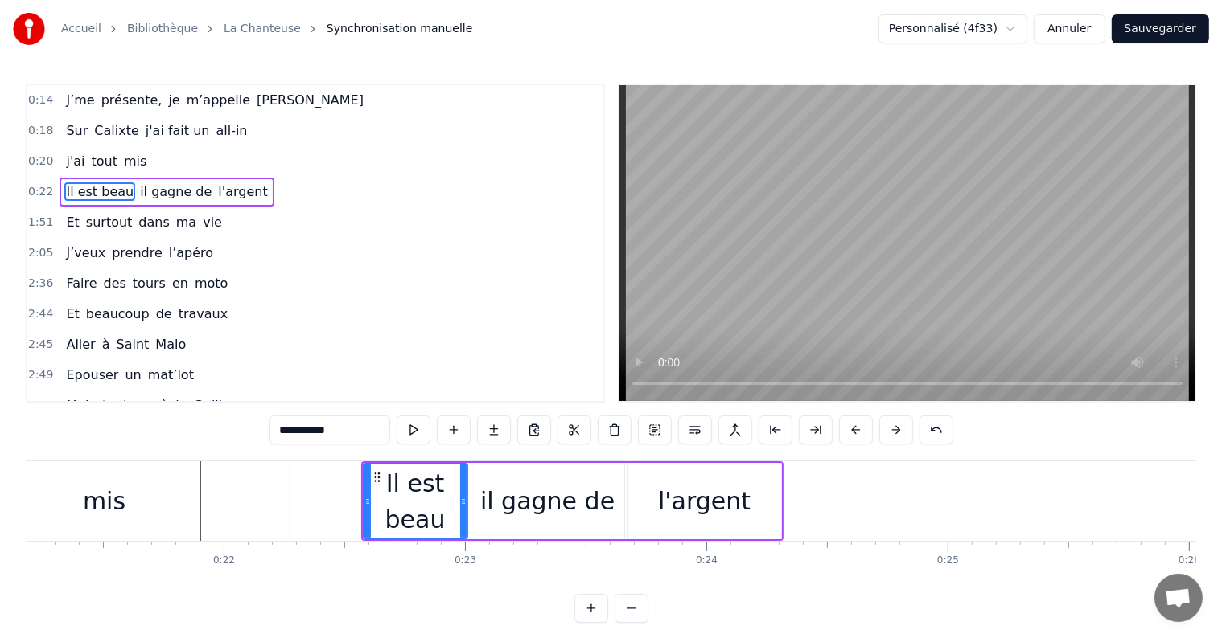
click at [889, 431] on button at bounding box center [896, 430] width 34 height 29
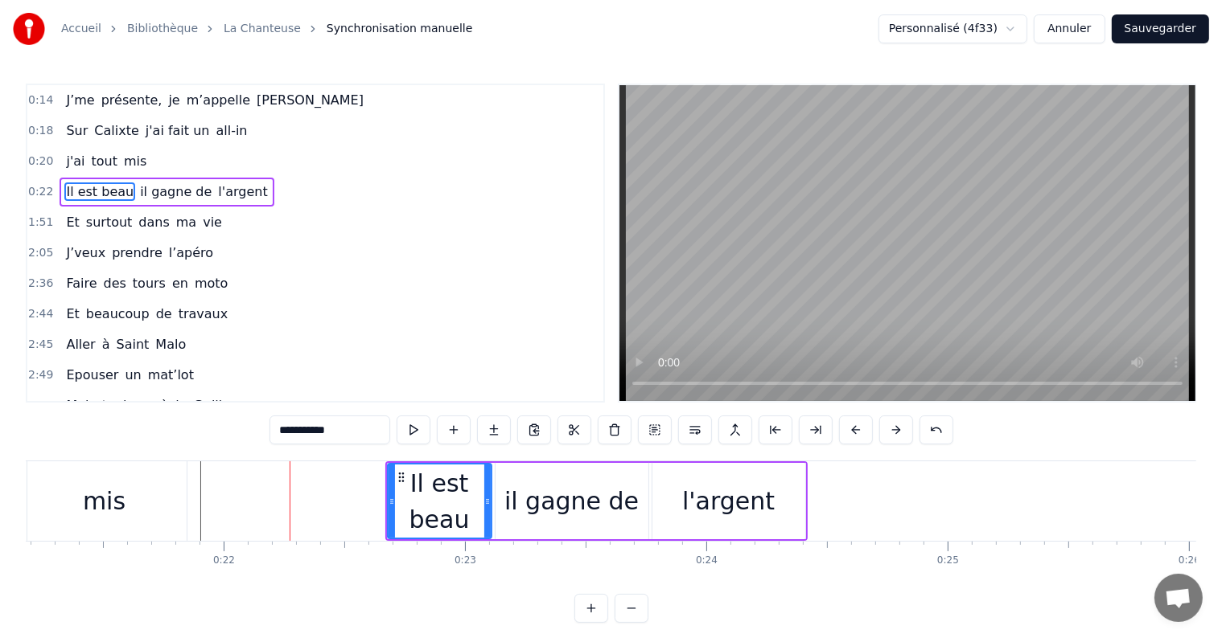
click at [889, 431] on button at bounding box center [896, 430] width 34 height 29
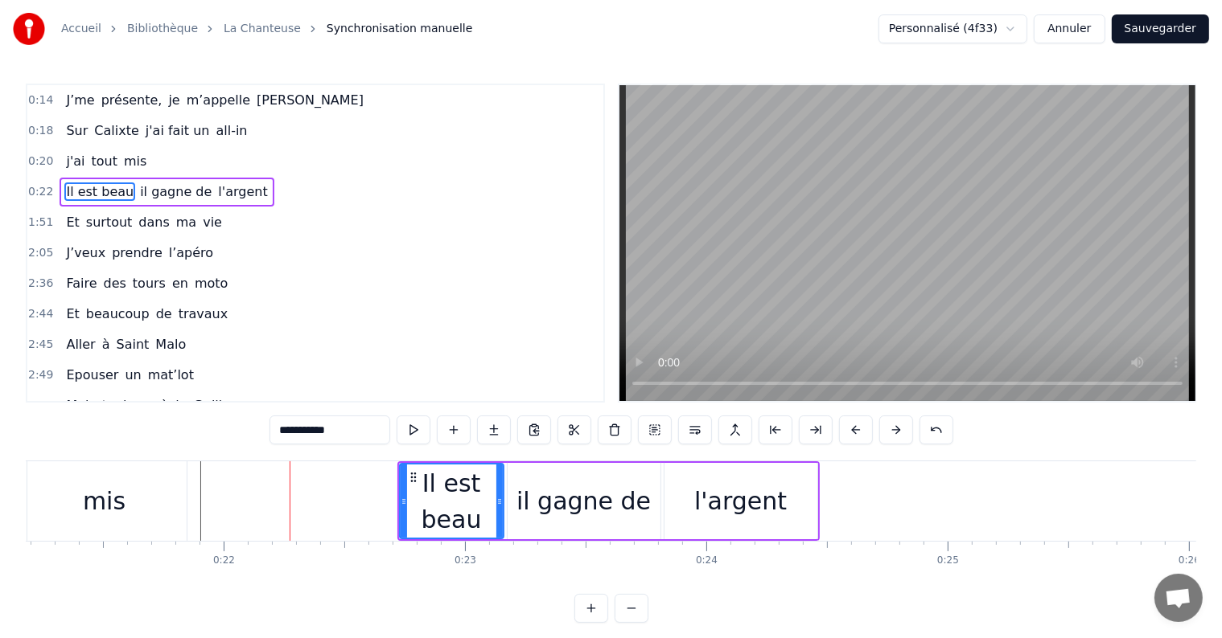
click at [889, 431] on button at bounding box center [896, 430] width 34 height 29
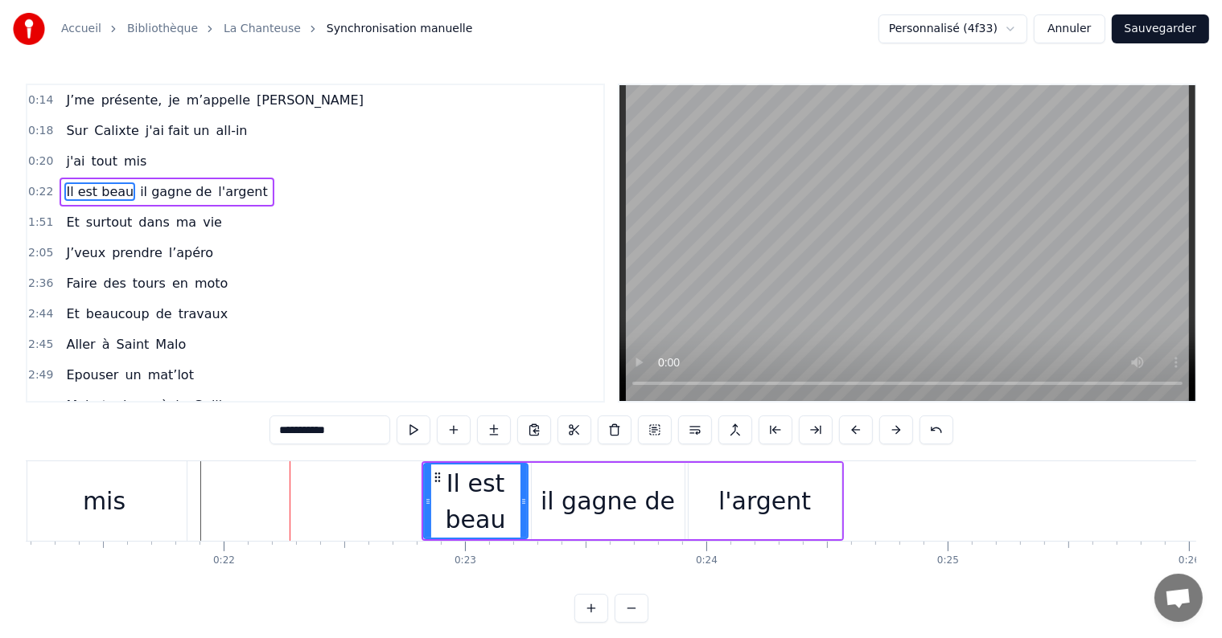
click at [889, 431] on button at bounding box center [896, 430] width 34 height 29
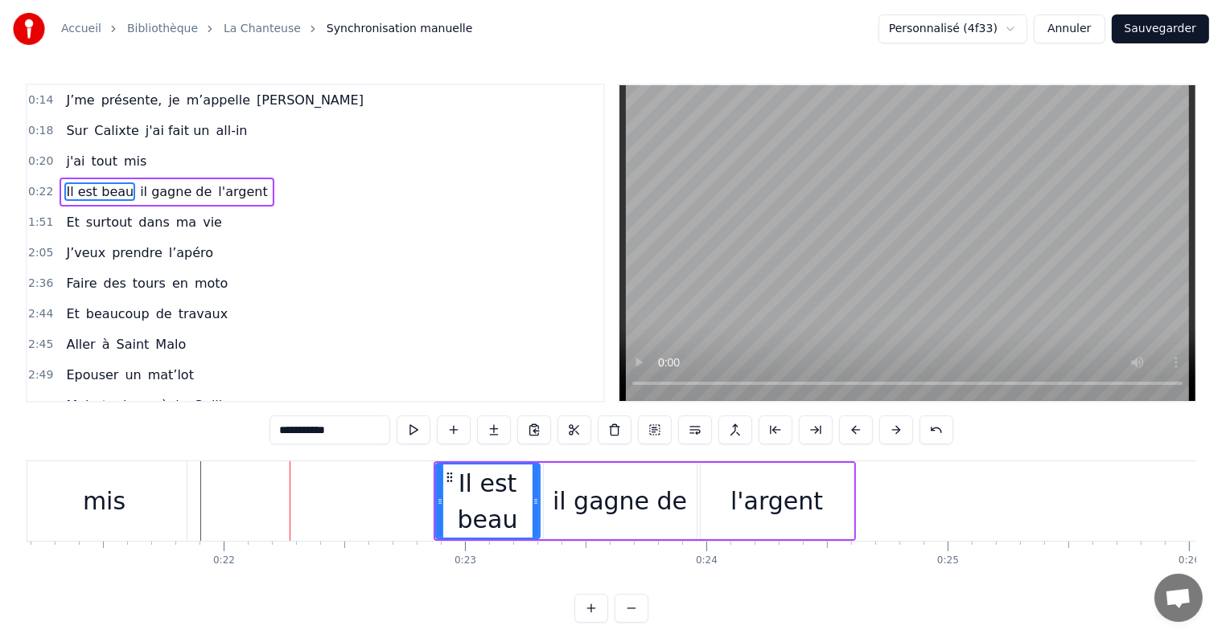
click at [889, 431] on button at bounding box center [896, 430] width 34 height 29
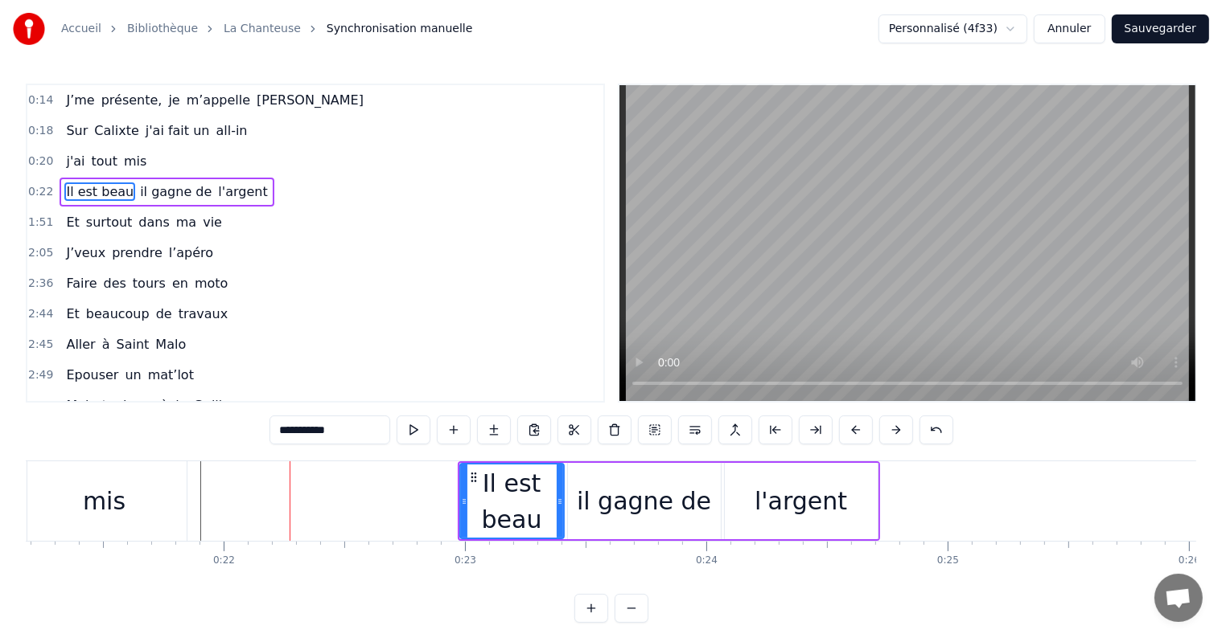
click at [889, 431] on button at bounding box center [896, 430] width 34 height 29
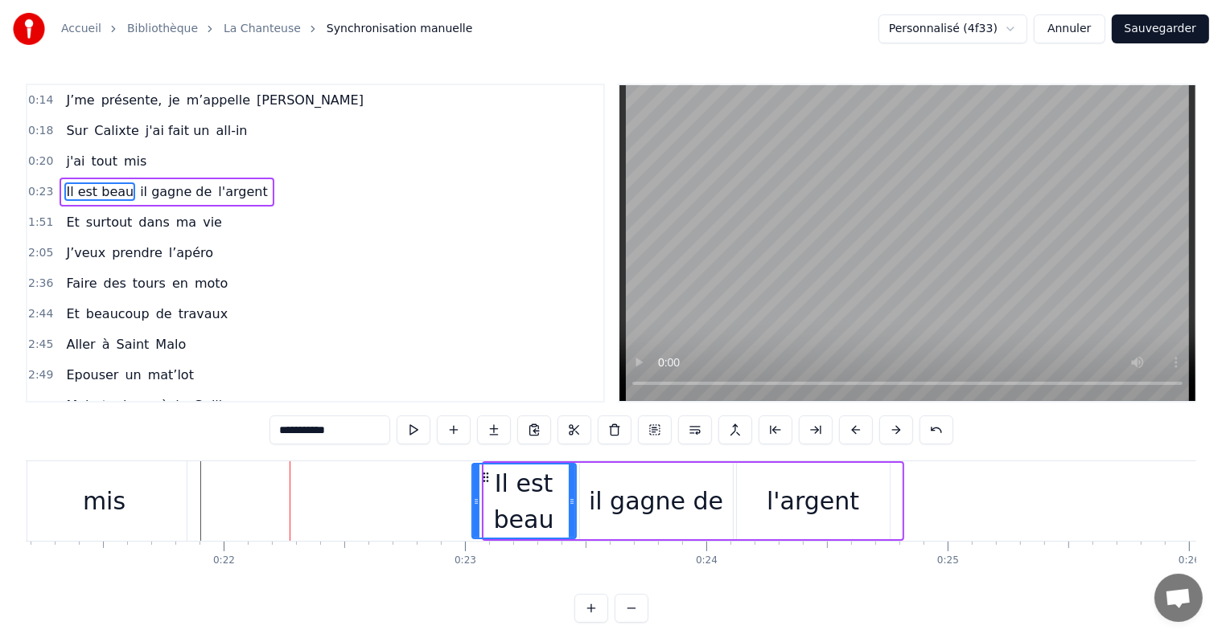
click at [889, 431] on button at bounding box center [896, 430] width 34 height 29
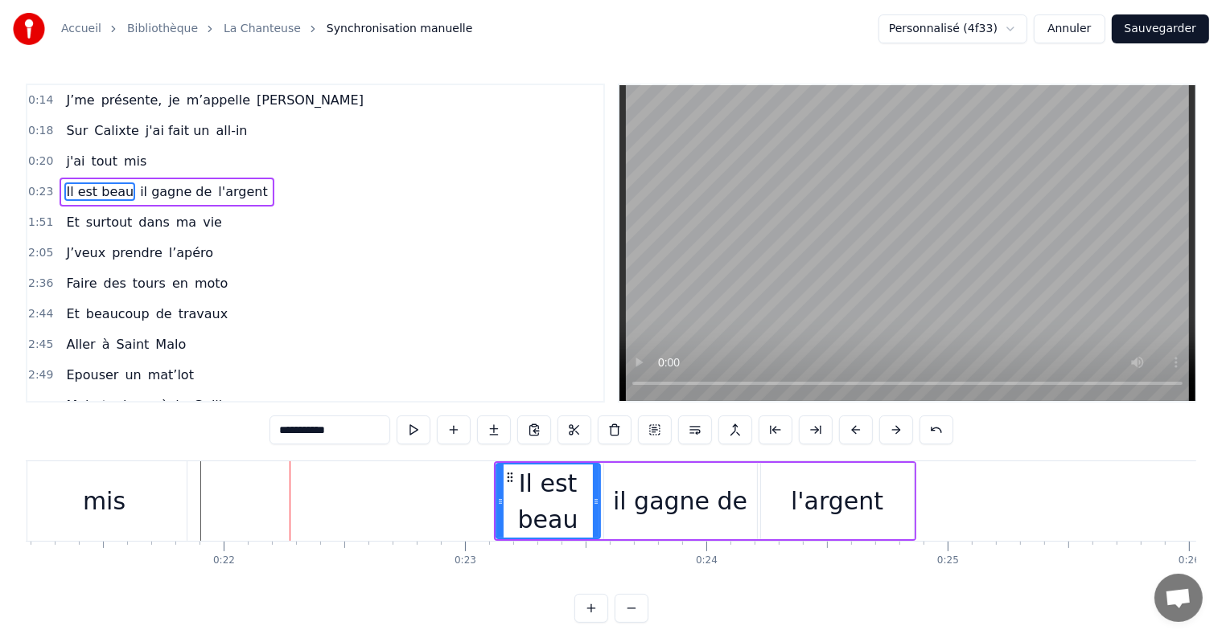
click at [889, 431] on button at bounding box center [896, 430] width 34 height 29
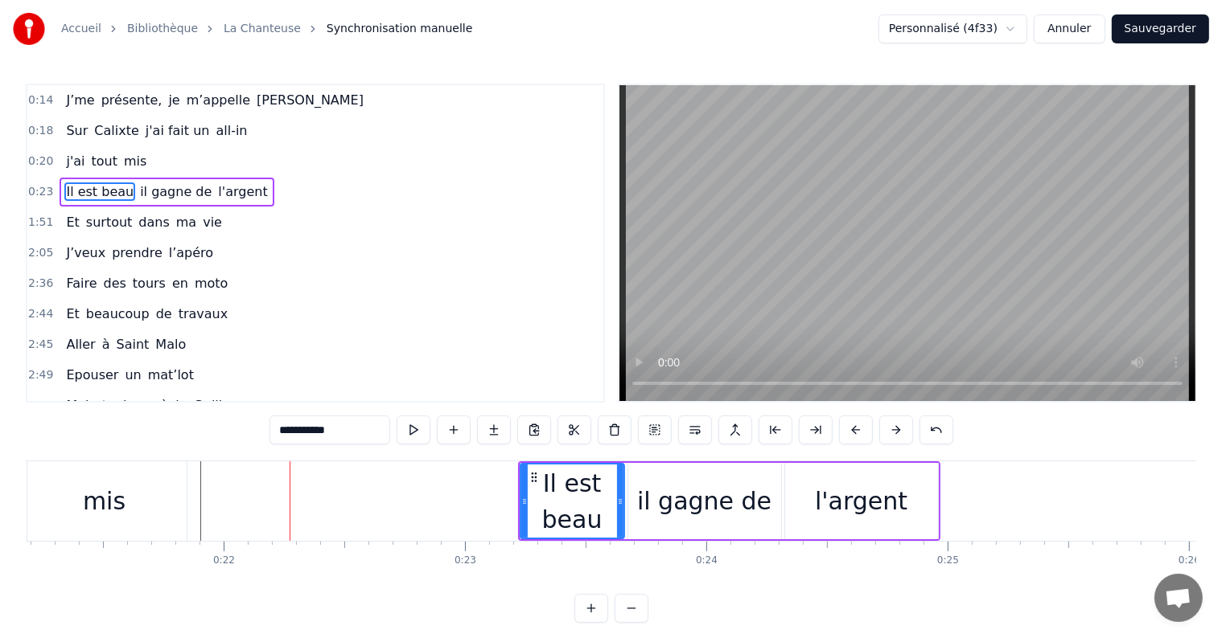
click at [889, 431] on button at bounding box center [896, 430] width 34 height 29
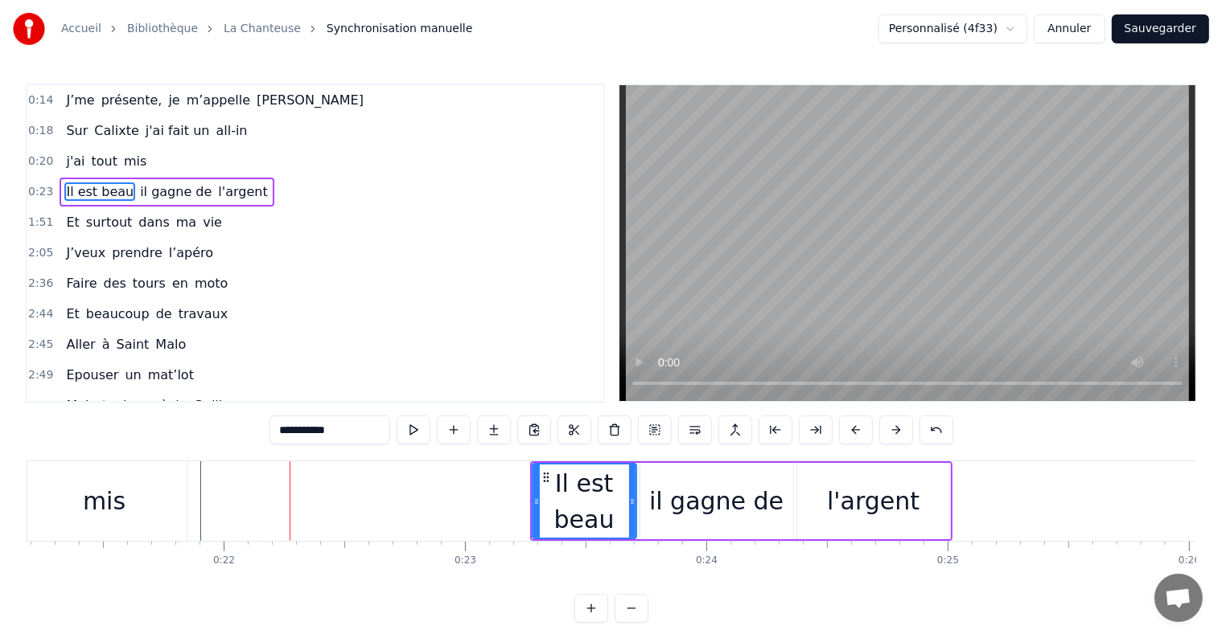
click at [889, 431] on button at bounding box center [896, 430] width 34 height 29
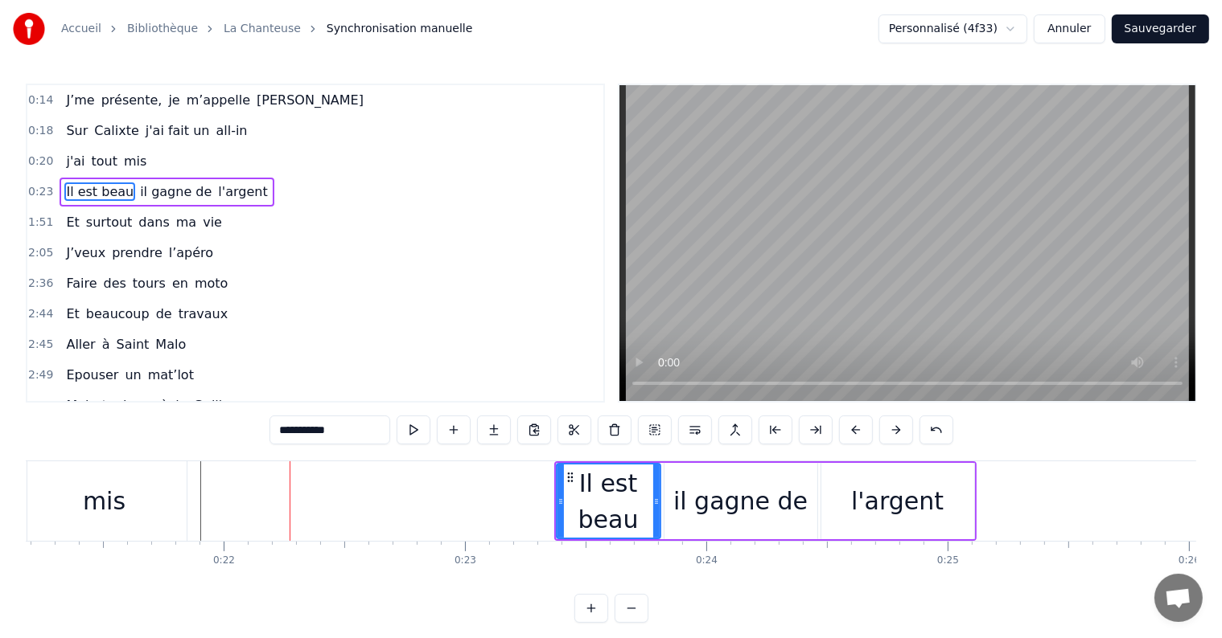
click at [889, 431] on button at bounding box center [896, 430] width 34 height 29
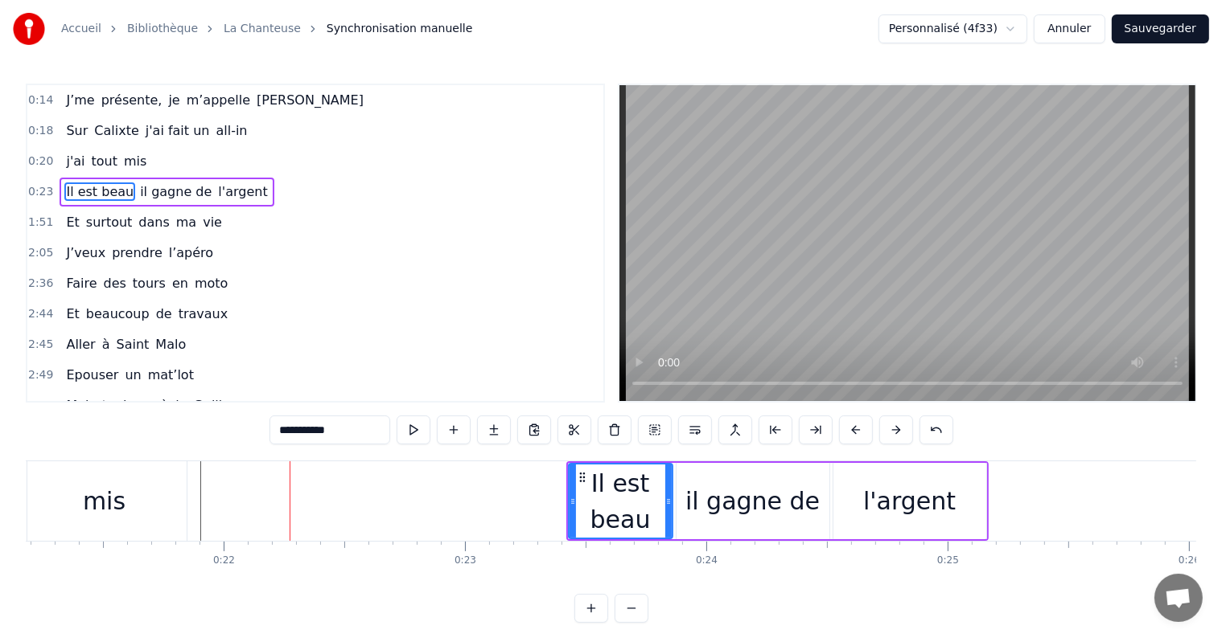
click at [889, 431] on button at bounding box center [896, 430] width 34 height 29
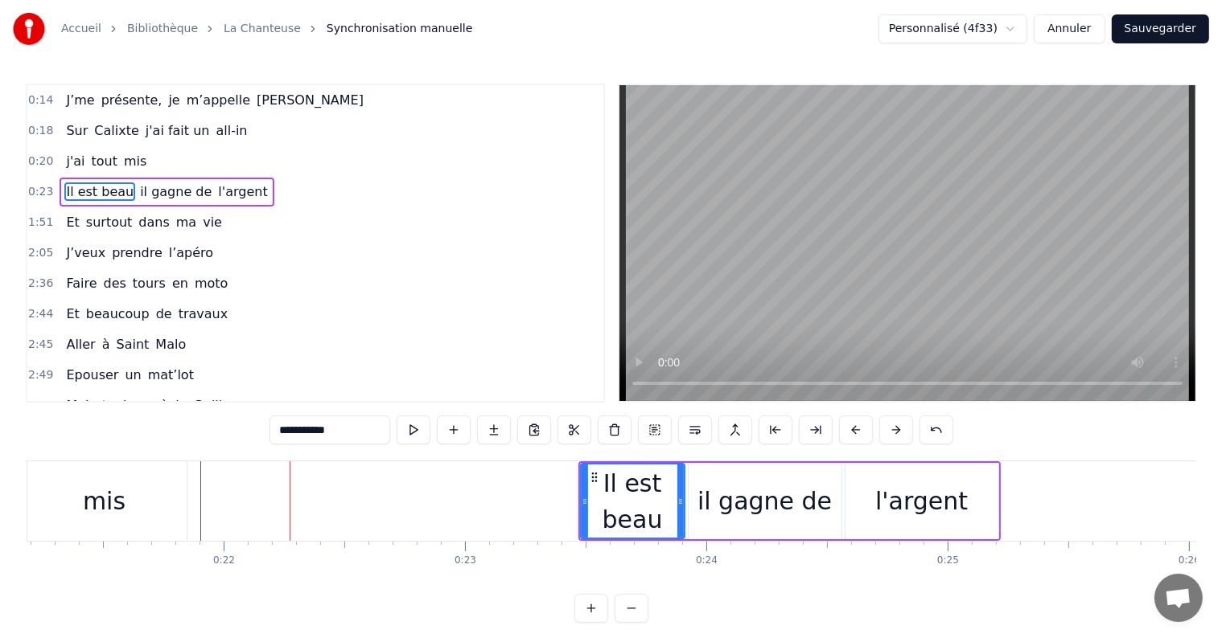
click at [889, 431] on button at bounding box center [896, 430] width 34 height 29
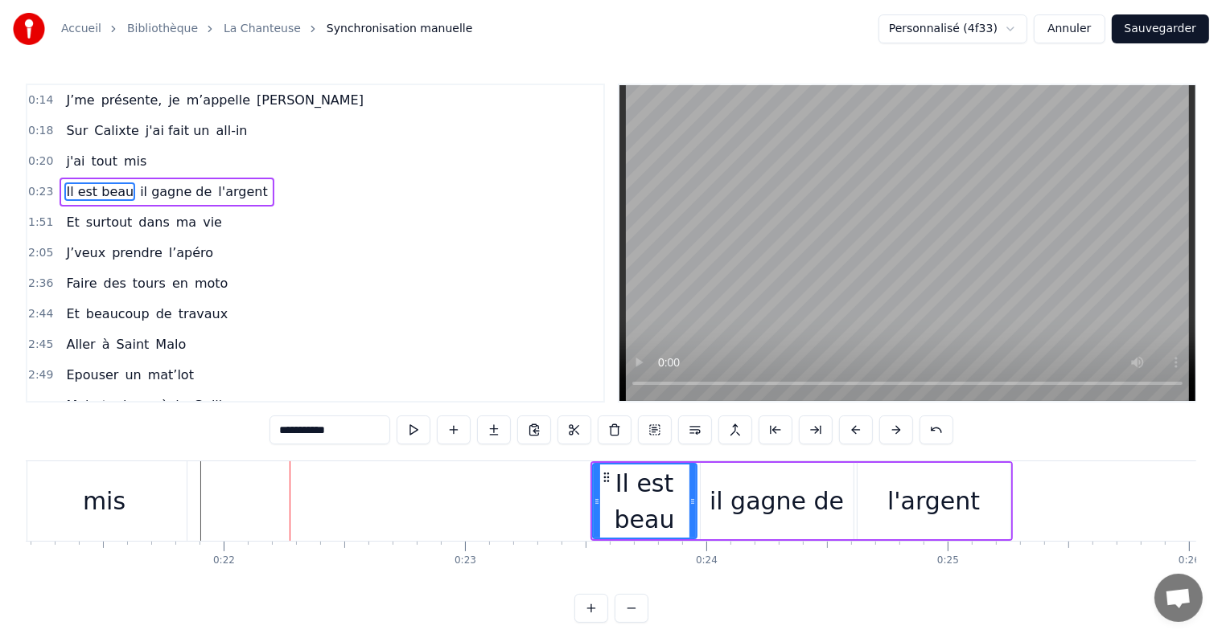
click at [889, 431] on button at bounding box center [896, 430] width 34 height 29
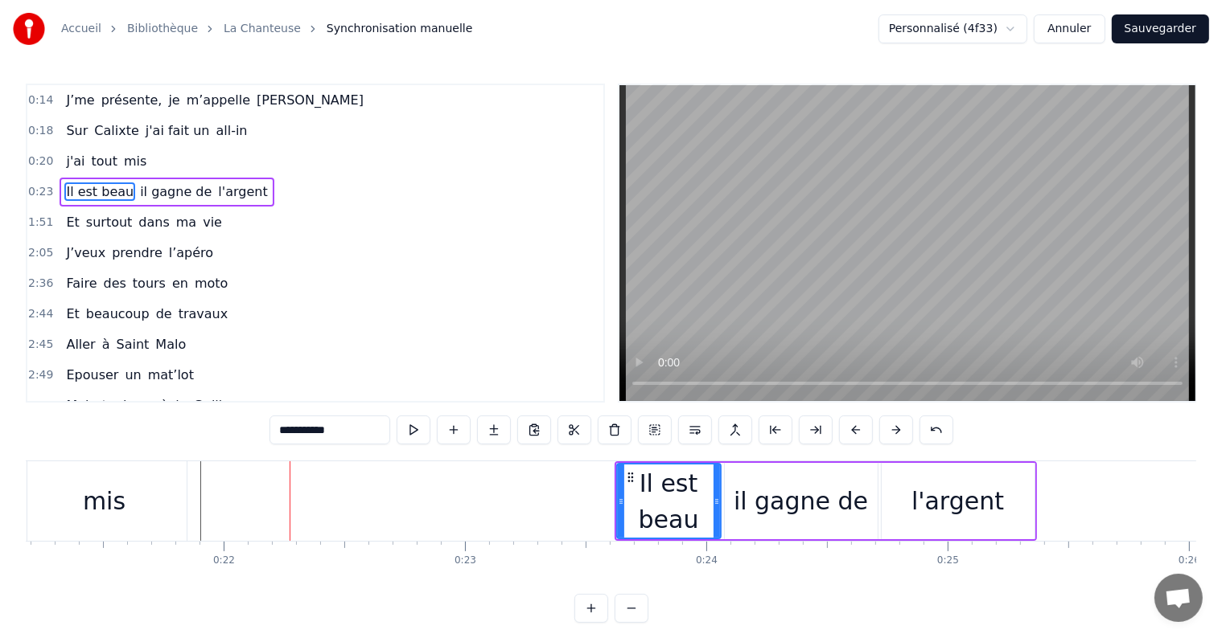
click at [889, 431] on button at bounding box center [896, 430] width 34 height 29
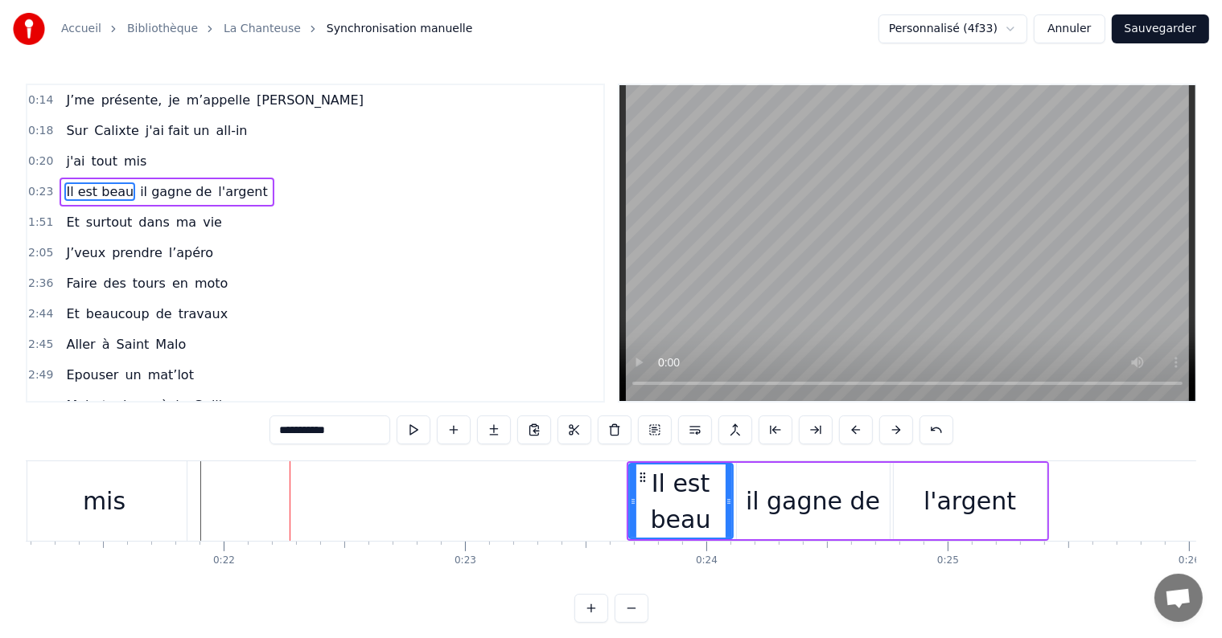
click at [889, 431] on button at bounding box center [896, 430] width 34 height 29
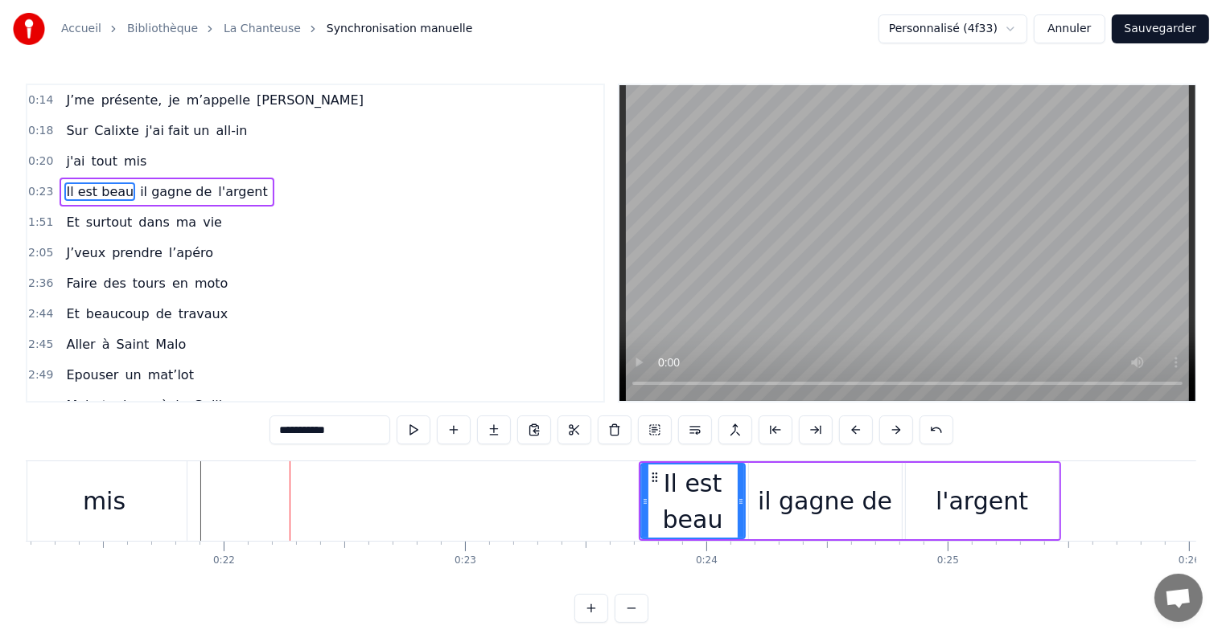
click at [889, 431] on button at bounding box center [896, 430] width 34 height 29
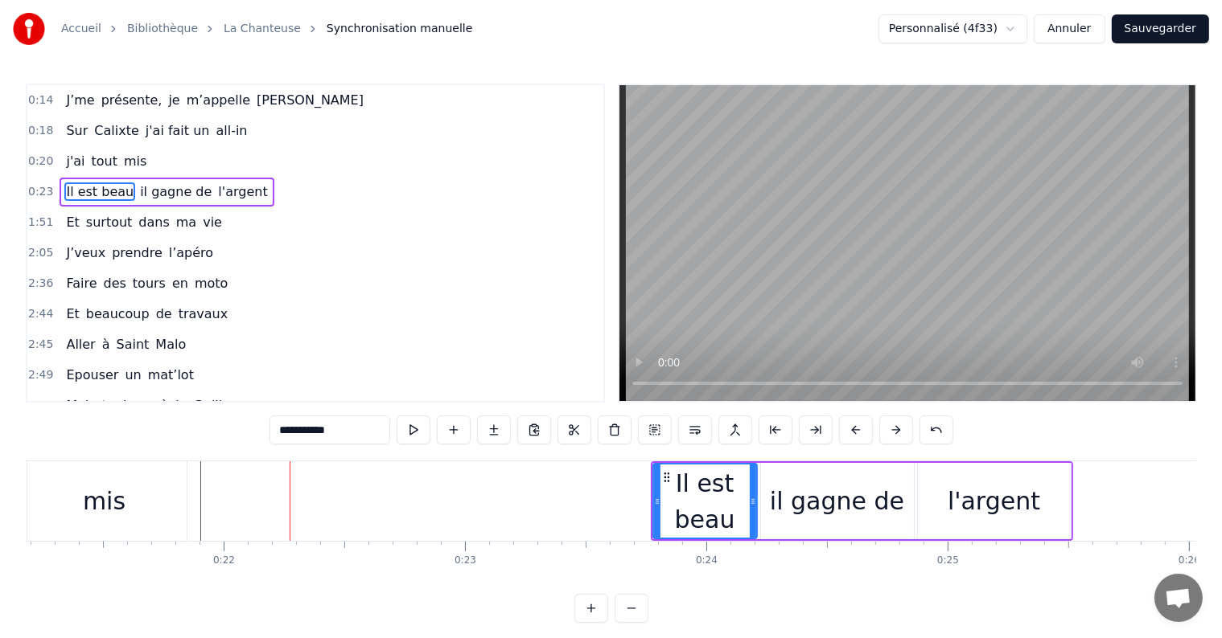
click at [889, 431] on button at bounding box center [896, 430] width 34 height 29
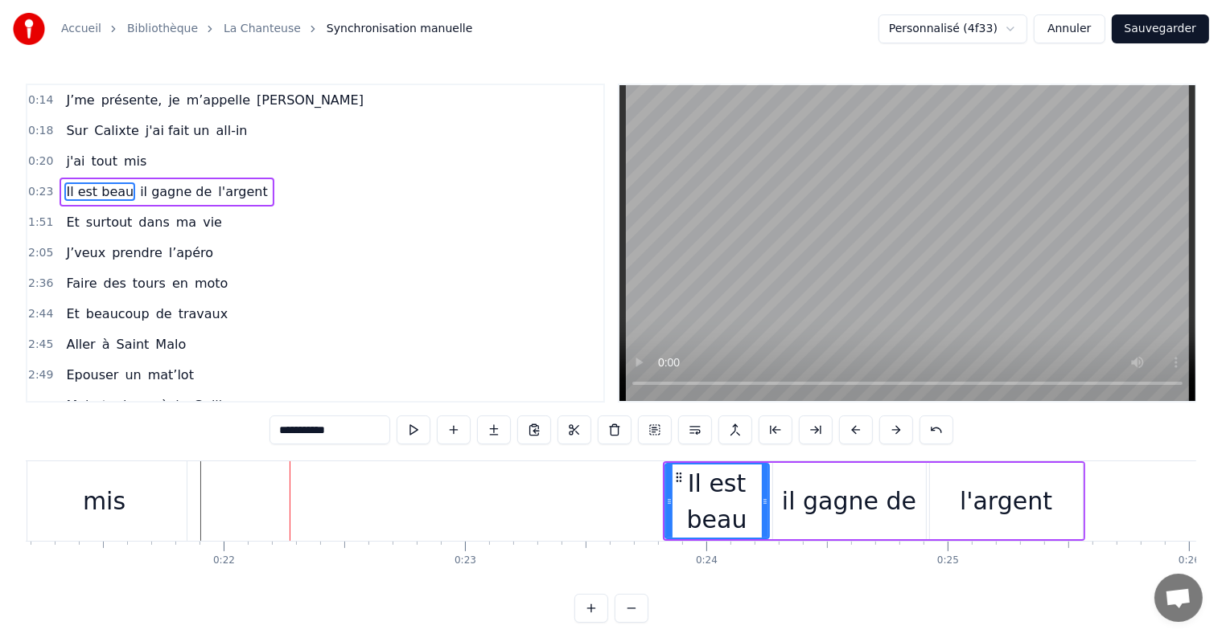
click at [889, 431] on button at bounding box center [896, 430] width 34 height 29
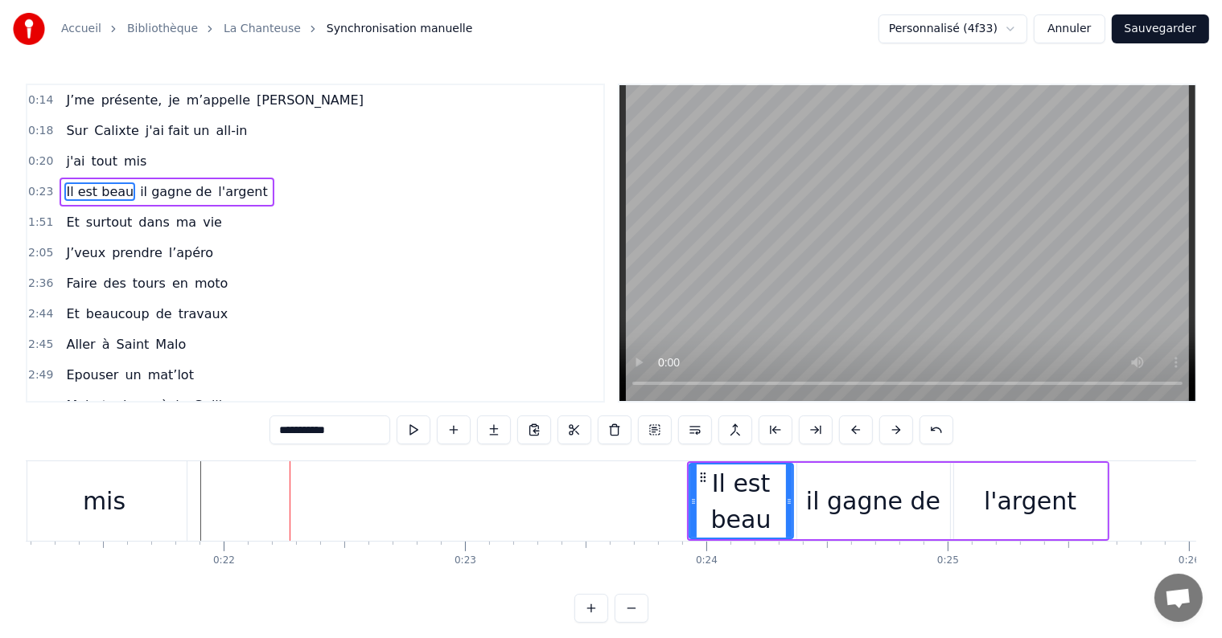
click at [889, 431] on button at bounding box center [896, 430] width 34 height 29
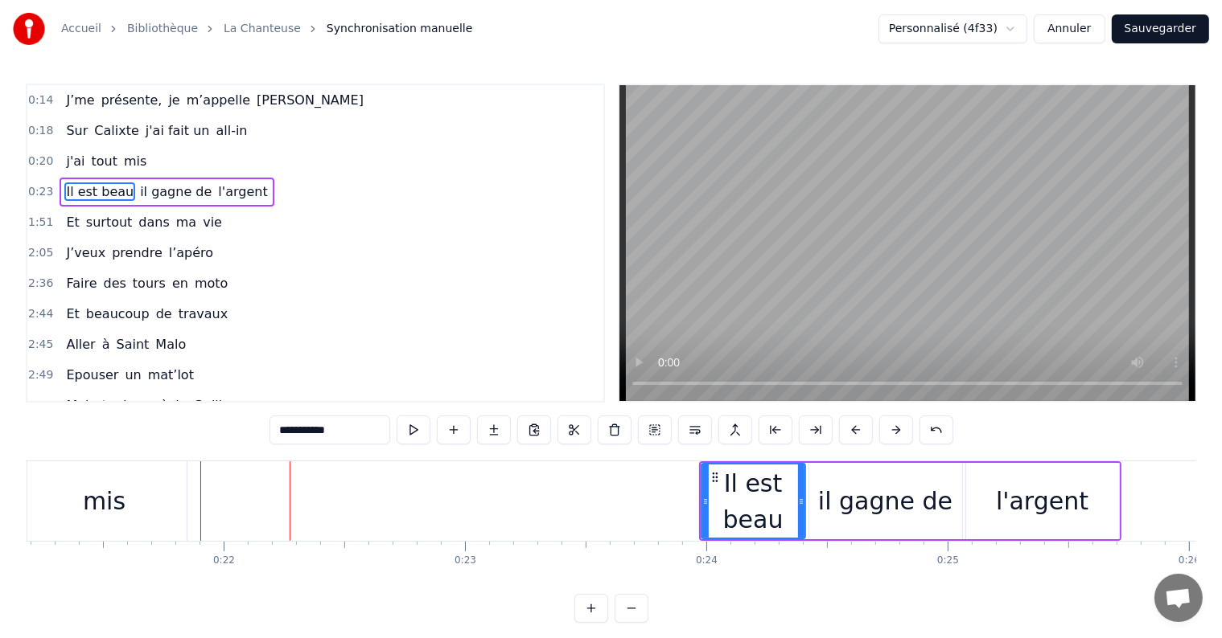
click at [889, 431] on button at bounding box center [896, 430] width 34 height 29
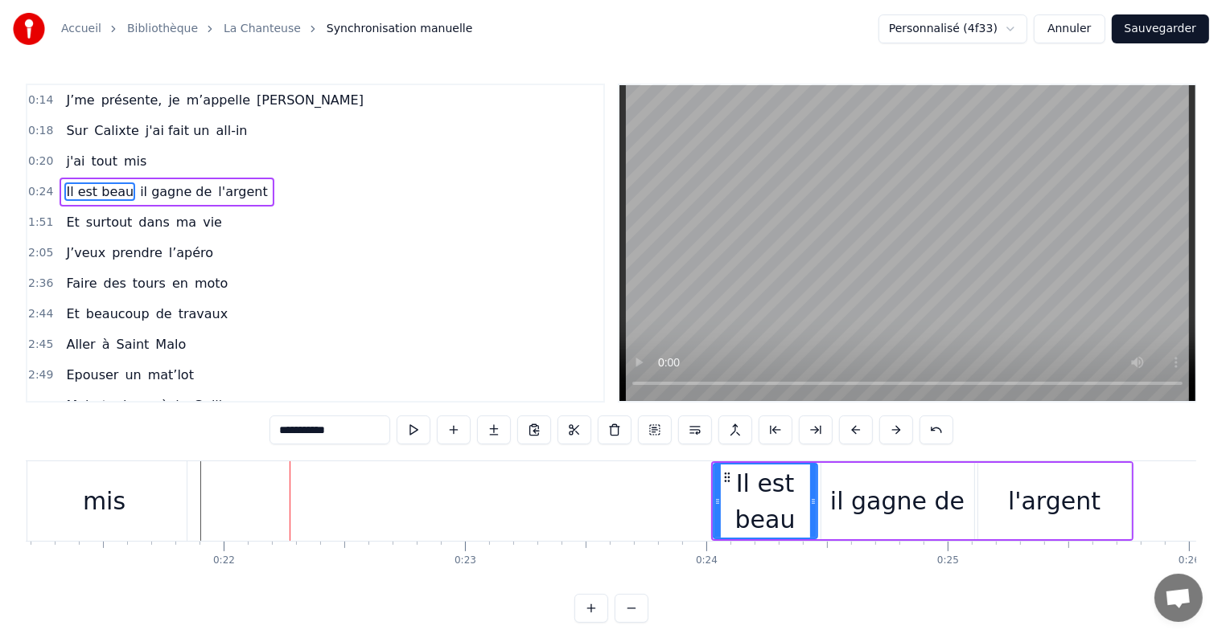
click at [889, 431] on button at bounding box center [896, 430] width 34 height 29
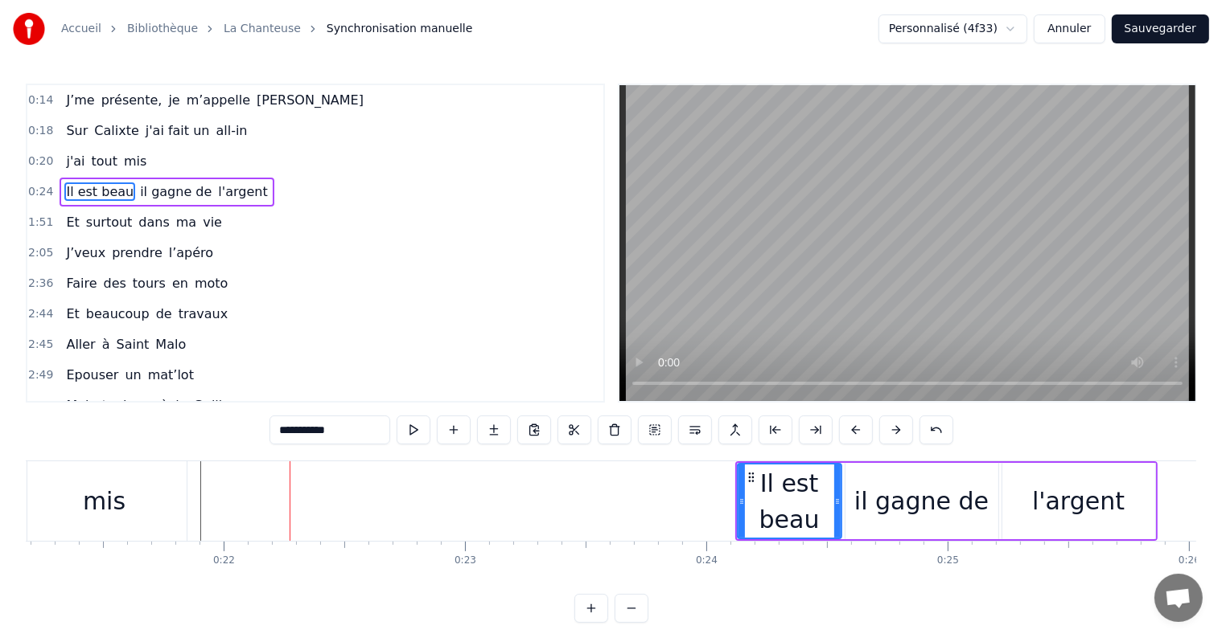
click at [889, 431] on button at bounding box center [896, 430] width 34 height 29
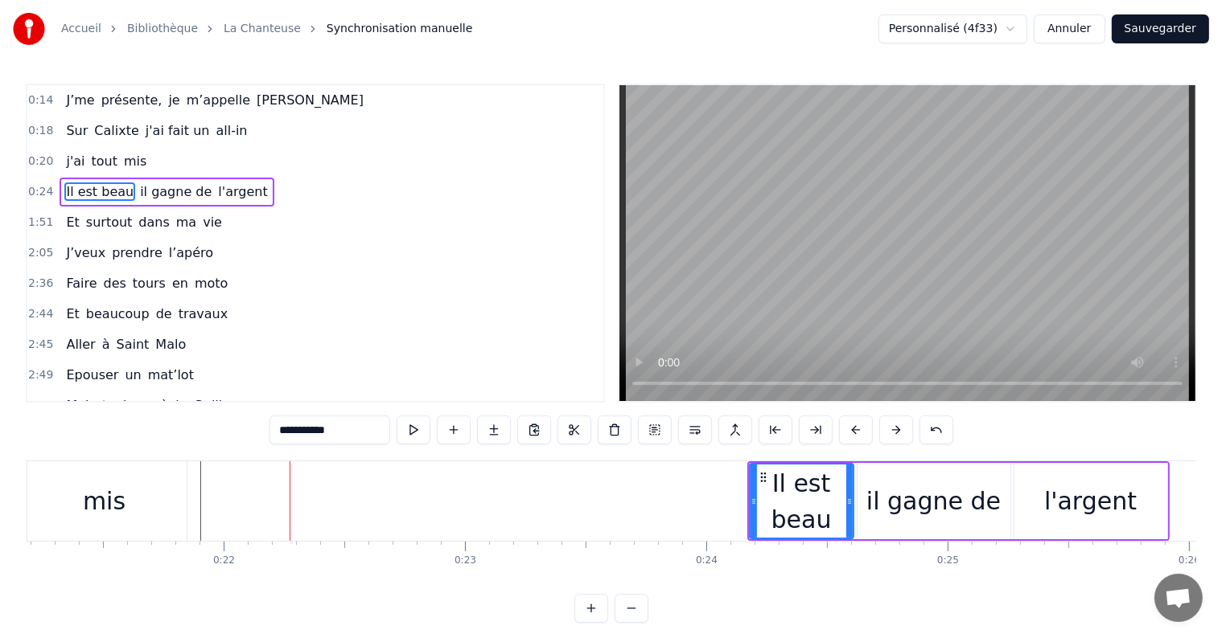
click at [889, 431] on button at bounding box center [896, 430] width 34 height 29
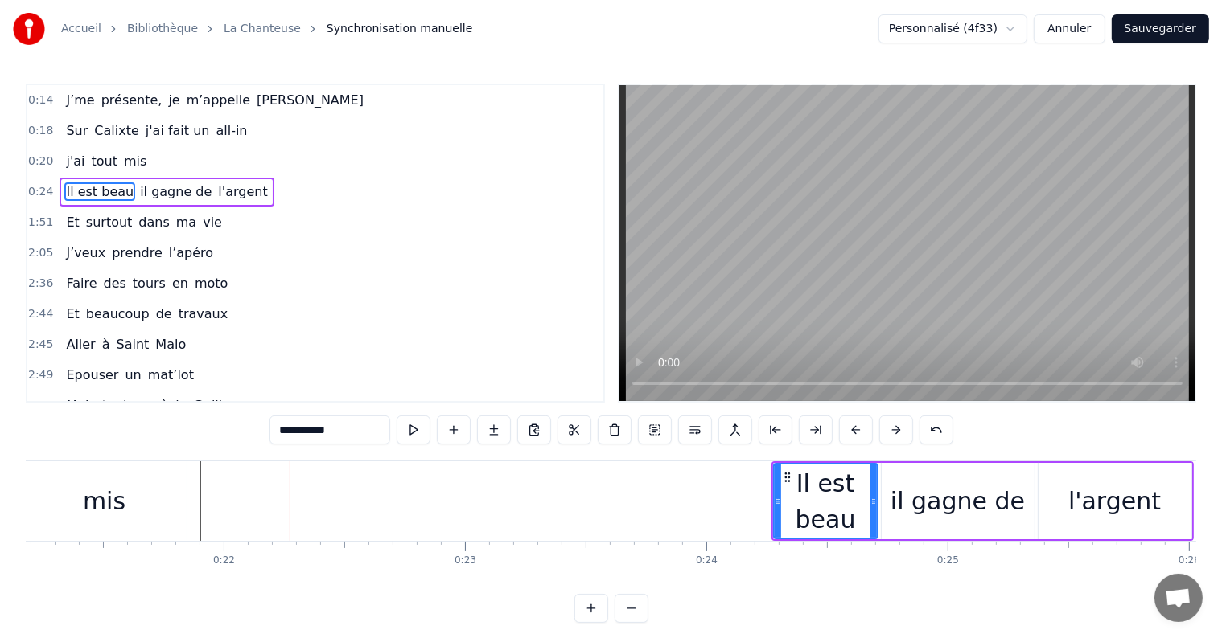
click at [889, 431] on button at bounding box center [896, 430] width 34 height 29
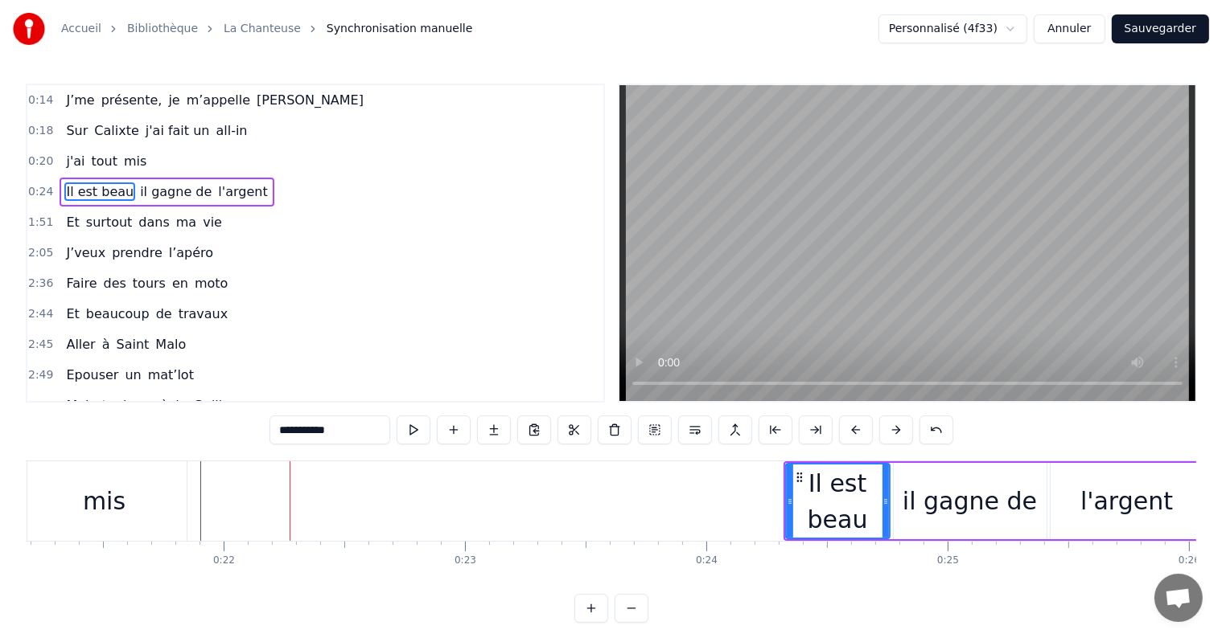
click at [889, 431] on button at bounding box center [896, 430] width 34 height 29
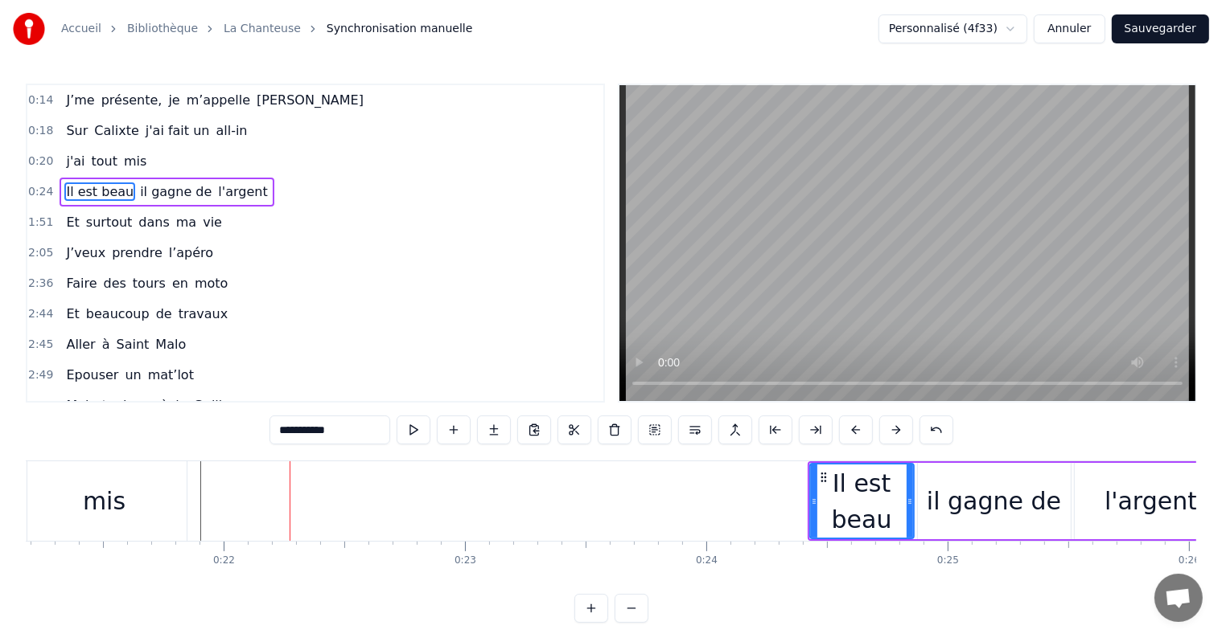
click at [889, 431] on button at bounding box center [896, 430] width 34 height 29
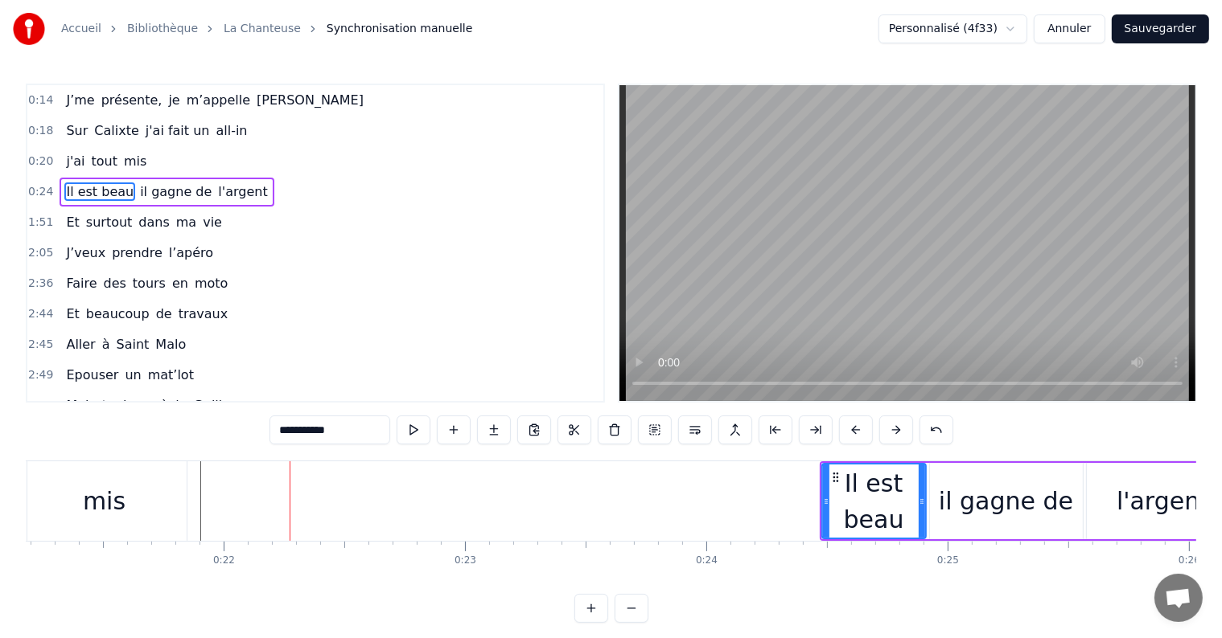
click at [889, 431] on button at bounding box center [896, 430] width 34 height 29
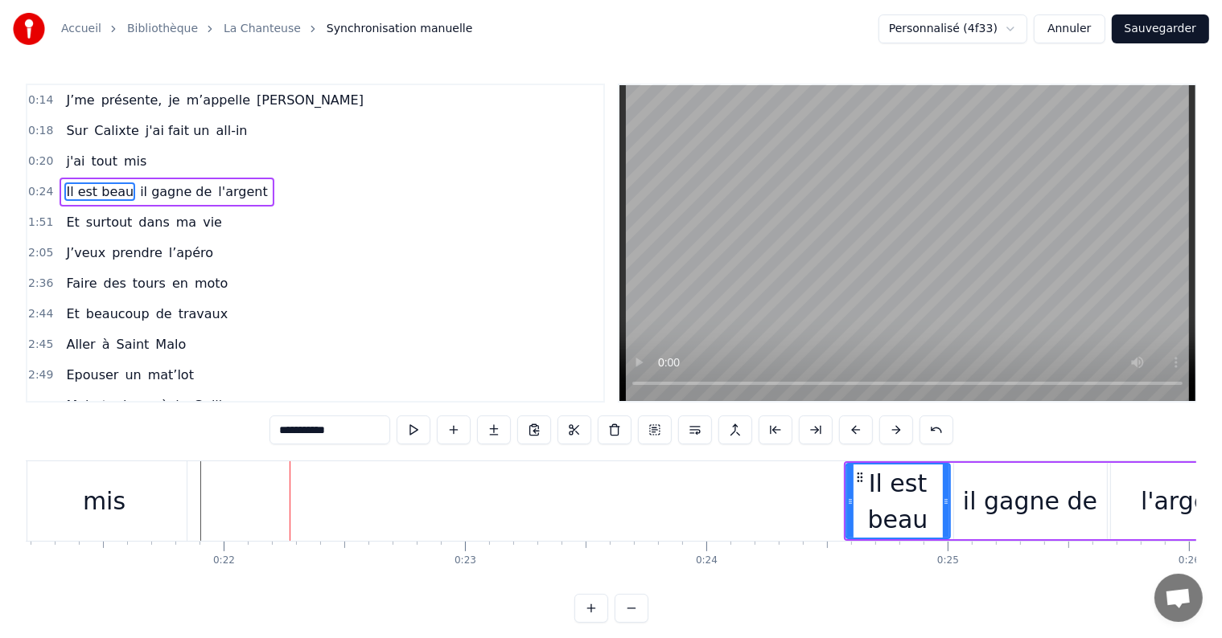
click at [889, 431] on button at bounding box center [896, 430] width 34 height 29
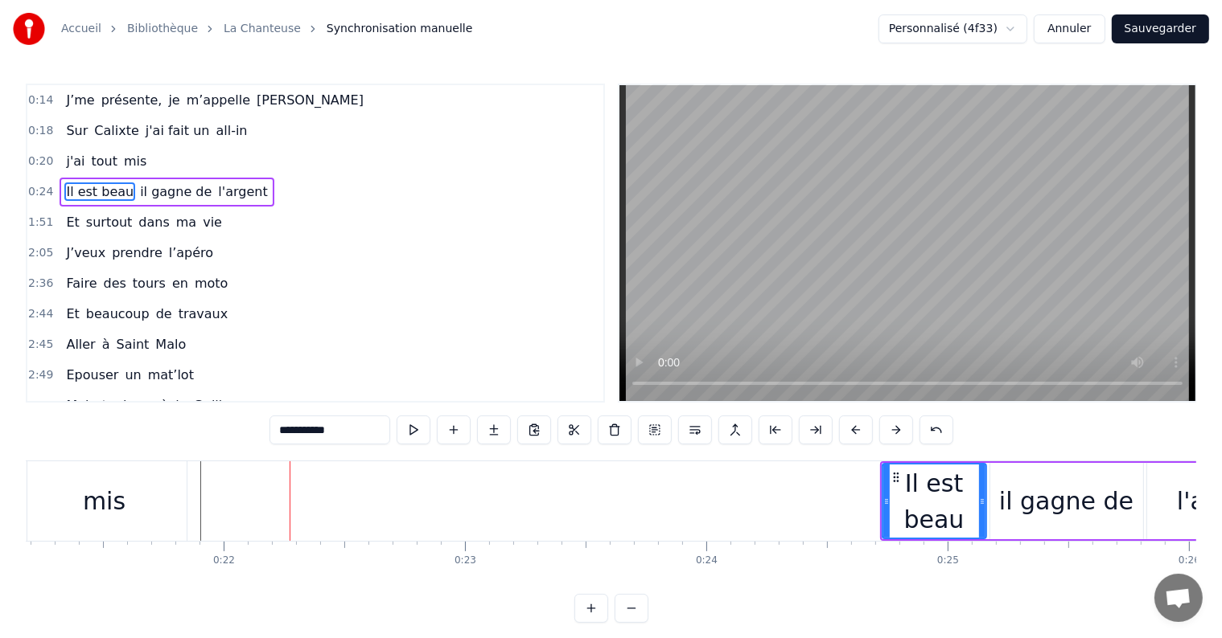
click at [889, 431] on button at bounding box center [896, 430] width 34 height 29
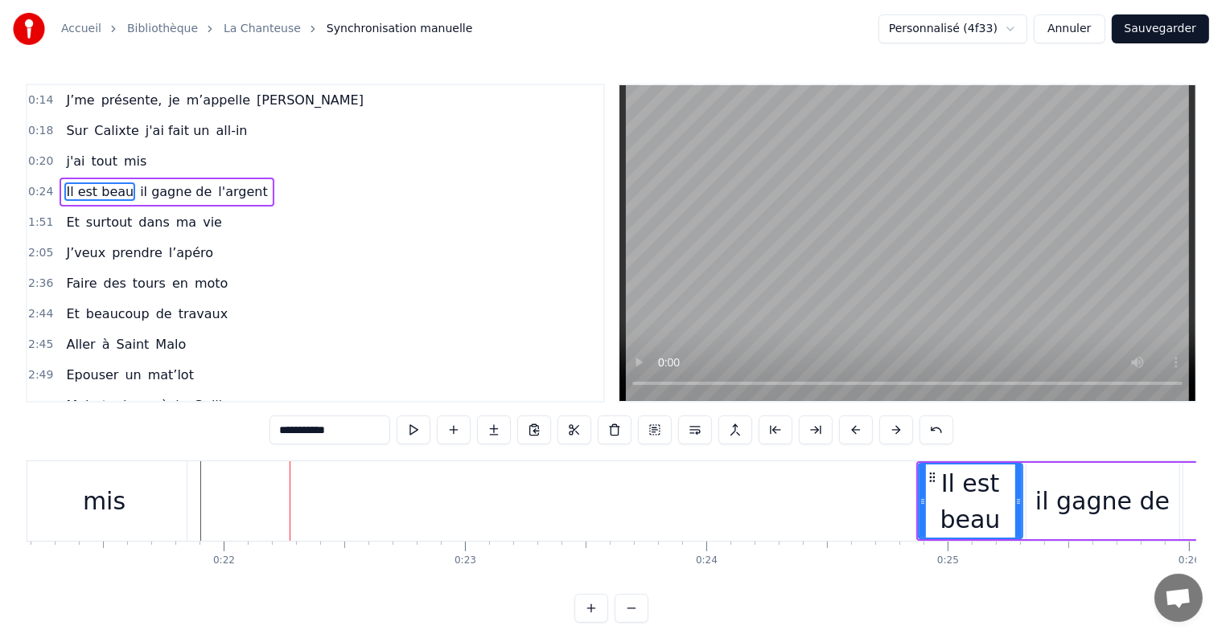
click at [889, 431] on button at bounding box center [896, 430] width 34 height 29
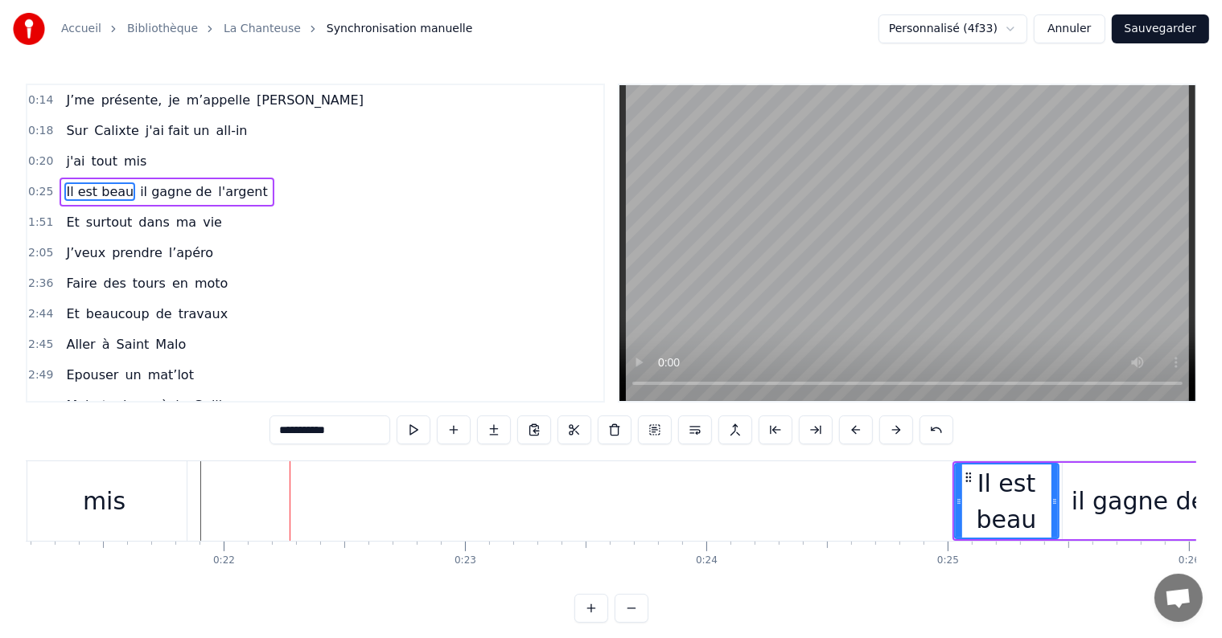
click at [889, 431] on button at bounding box center [896, 430] width 34 height 29
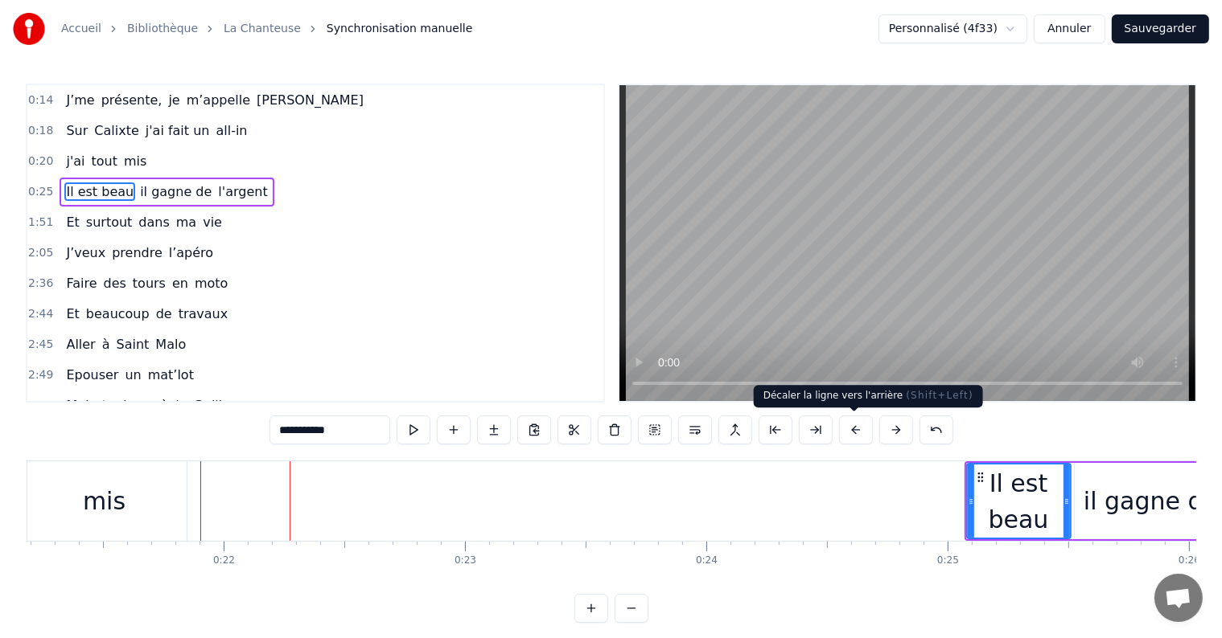
click at [848, 432] on button at bounding box center [856, 430] width 34 height 29
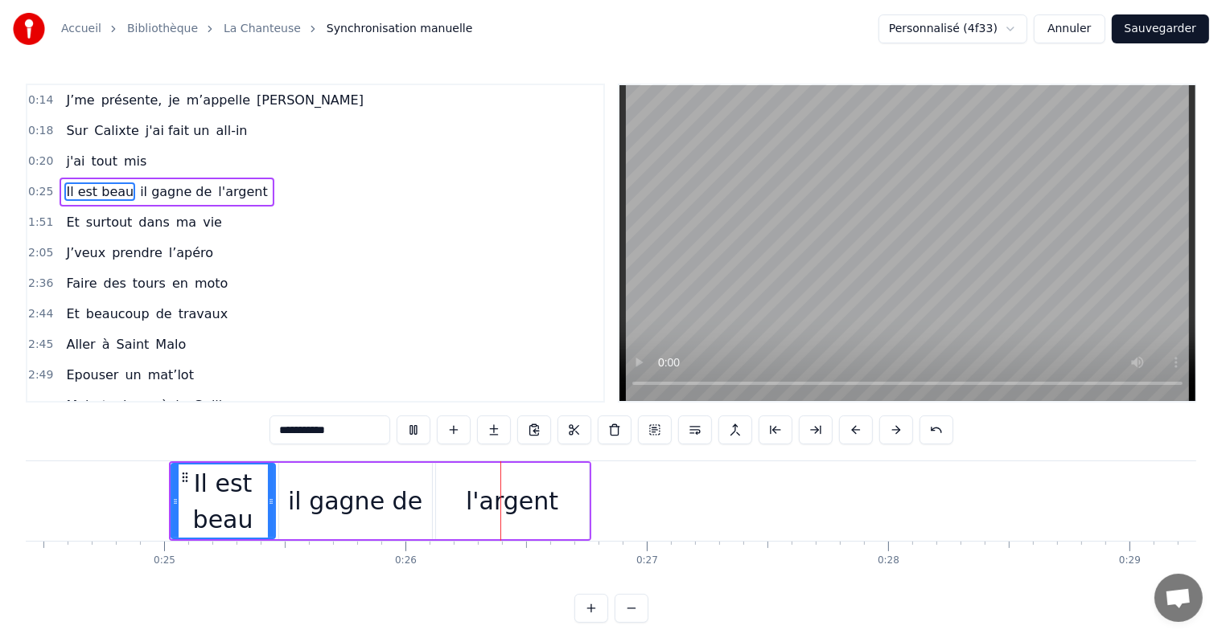
scroll to position [0, 6155]
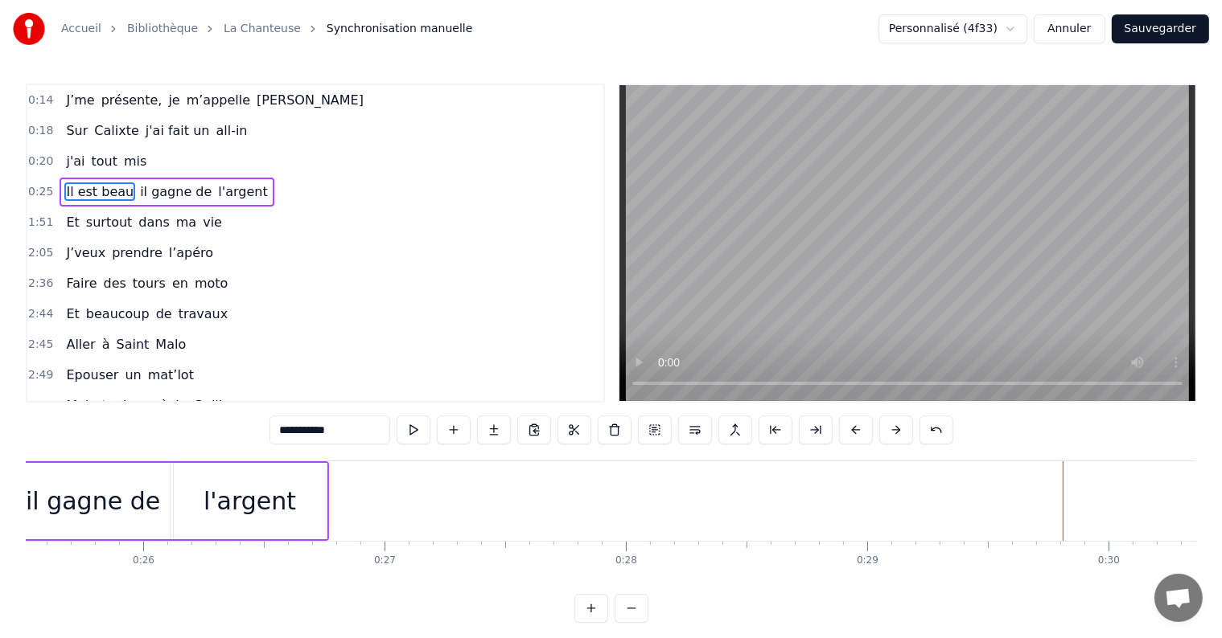
click at [320, 501] on div "l'argent" at bounding box center [250, 501] width 153 height 76
type input "********"
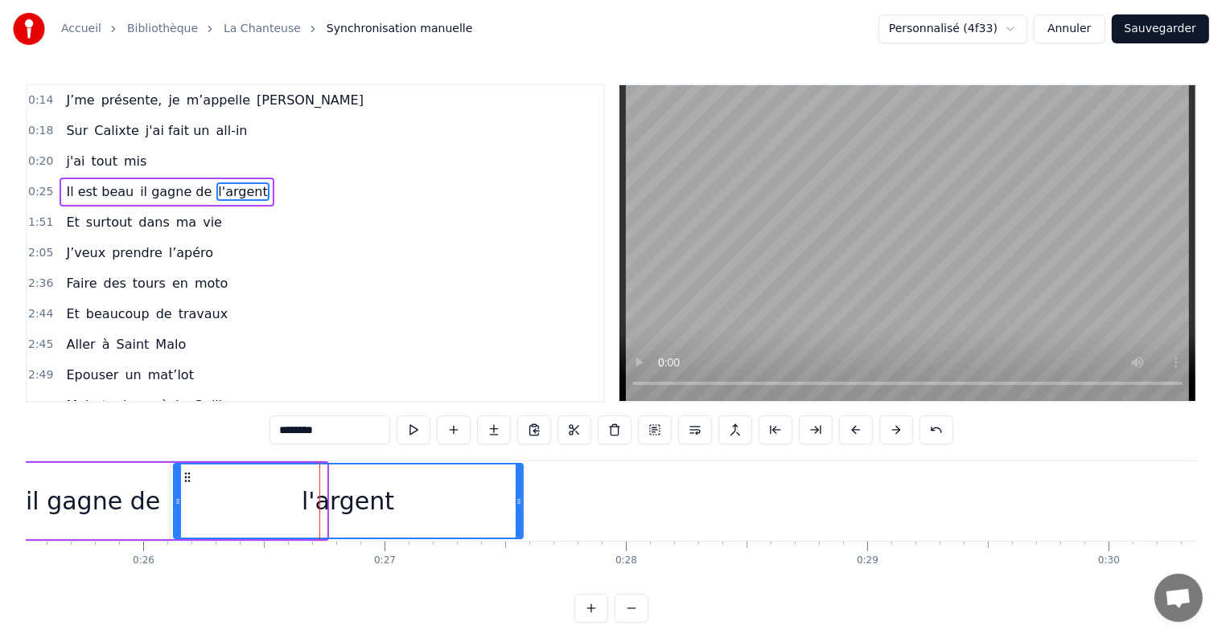
drag, startPoint x: 325, startPoint y: 500, endPoint x: 521, endPoint y: 493, distance: 196.3
click at [521, 493] on div at bounding box center [518, 501] width 6 height 73
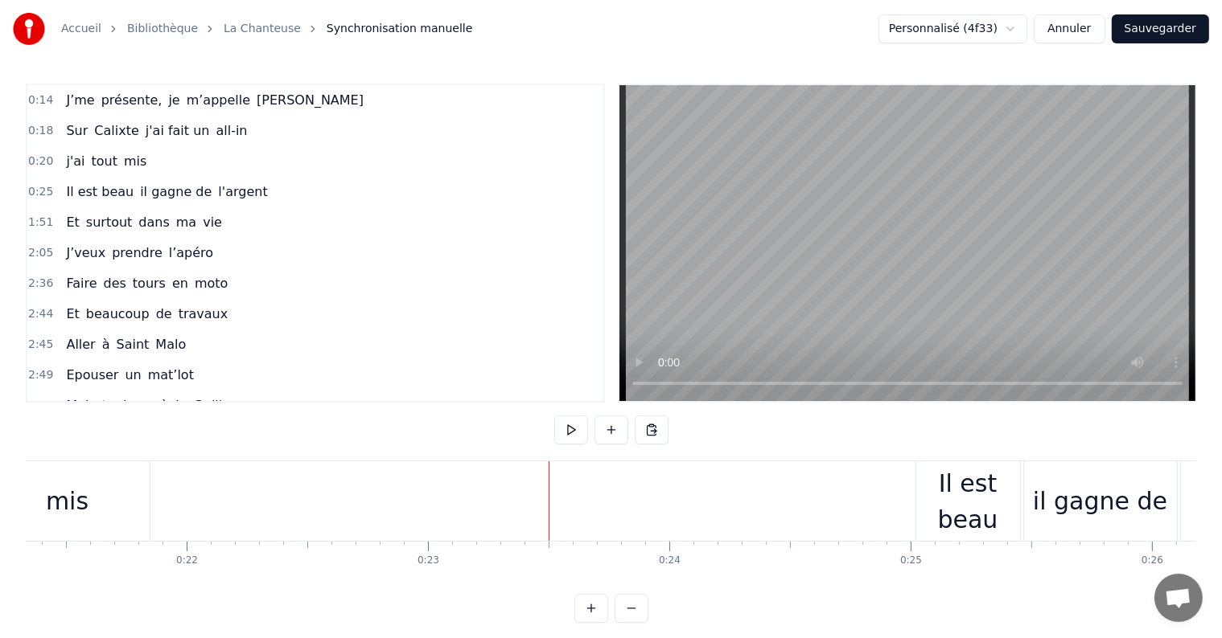
scroll to position [0, 5095]
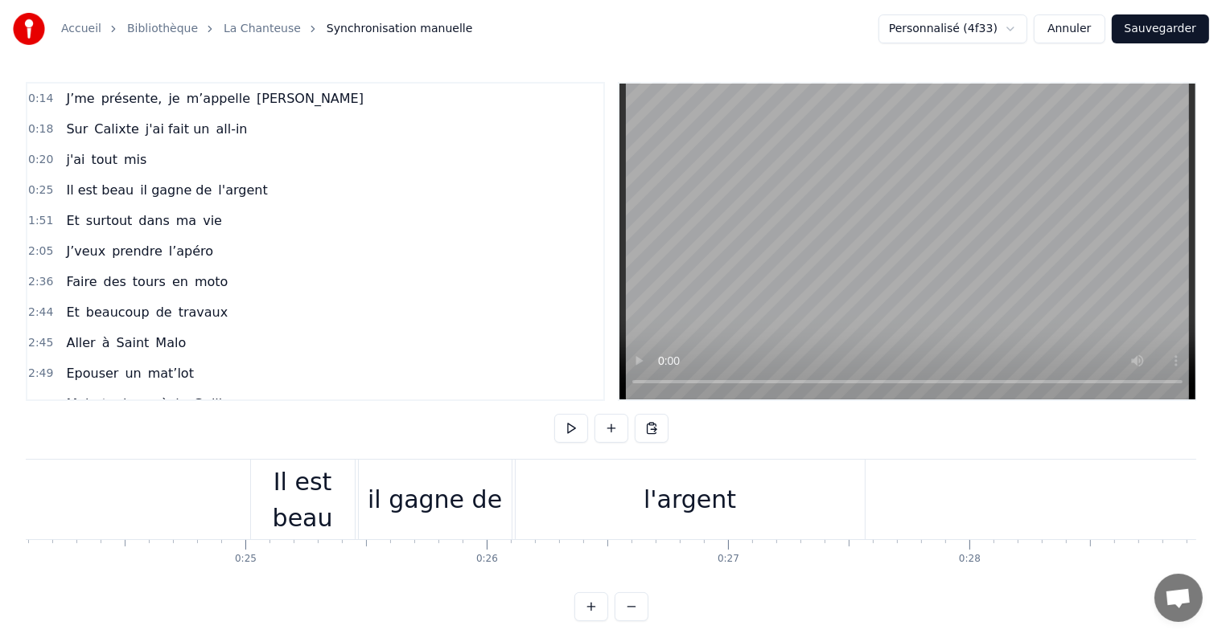
scroll to position [0, 5812]
click at [327, 500] on div "Il est beau" at bounding box center [303, 500] width 104 height 72
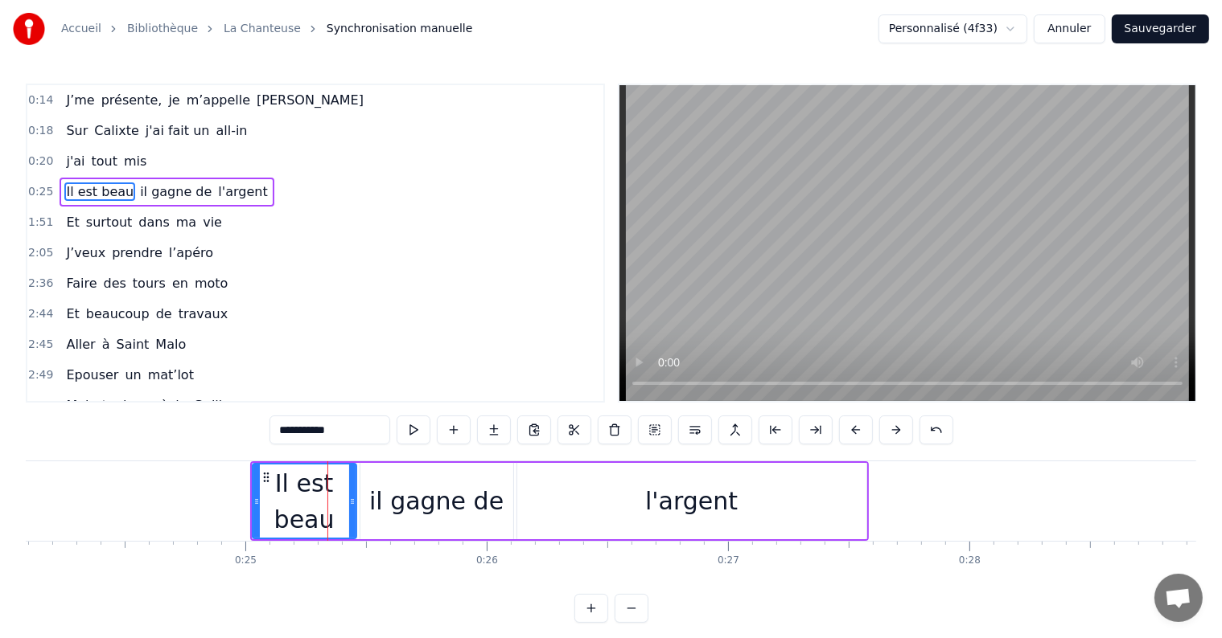
click at [327, 500] on div at bounding box center [327, 502] width 1 height 80
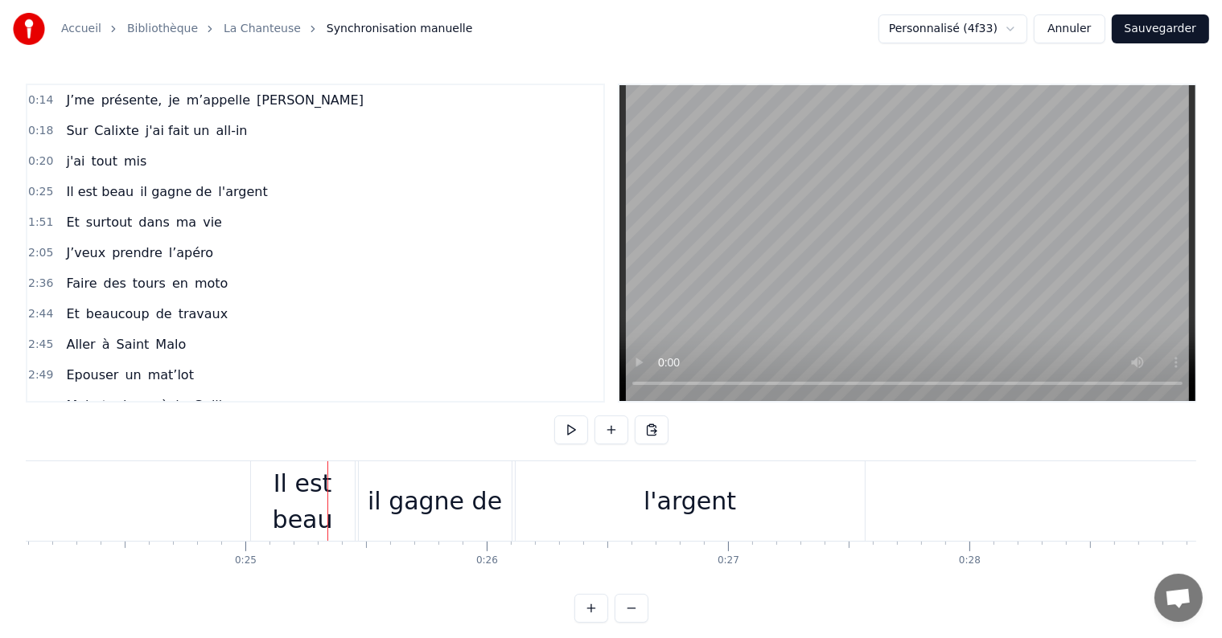
click at [331, 518] on div "Il est beau" at bounding box center [303, 502] width 104 height 72
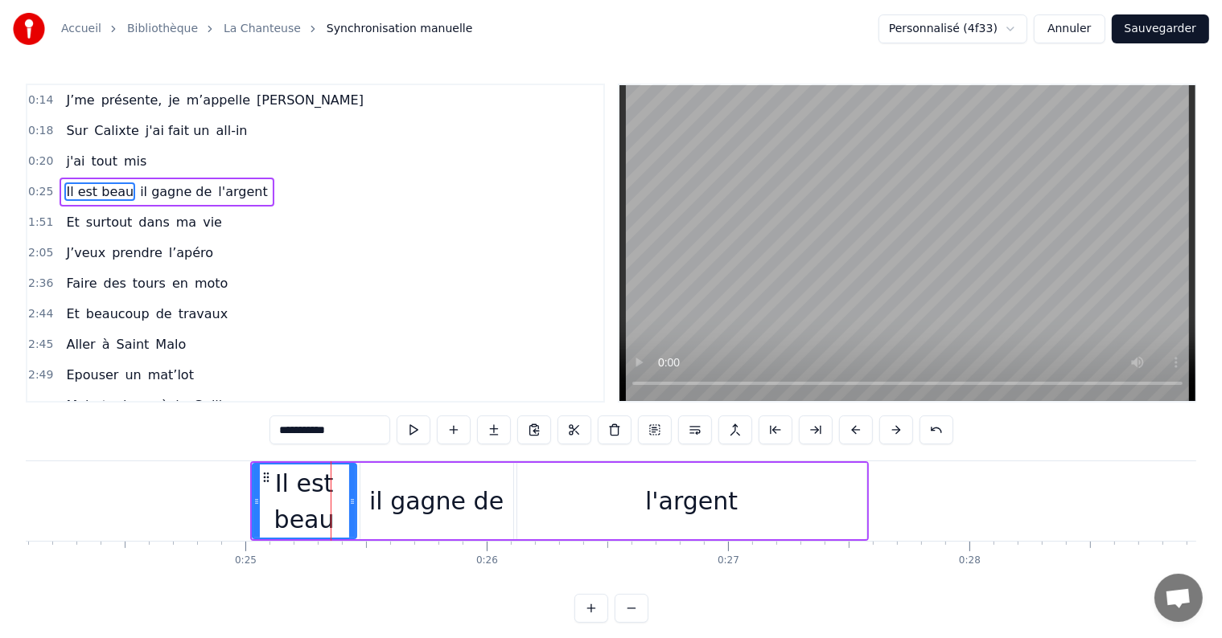
click at [338, 430] on input "**********" at bounding box center [329, 430] width 121 height 29
type input "**********"
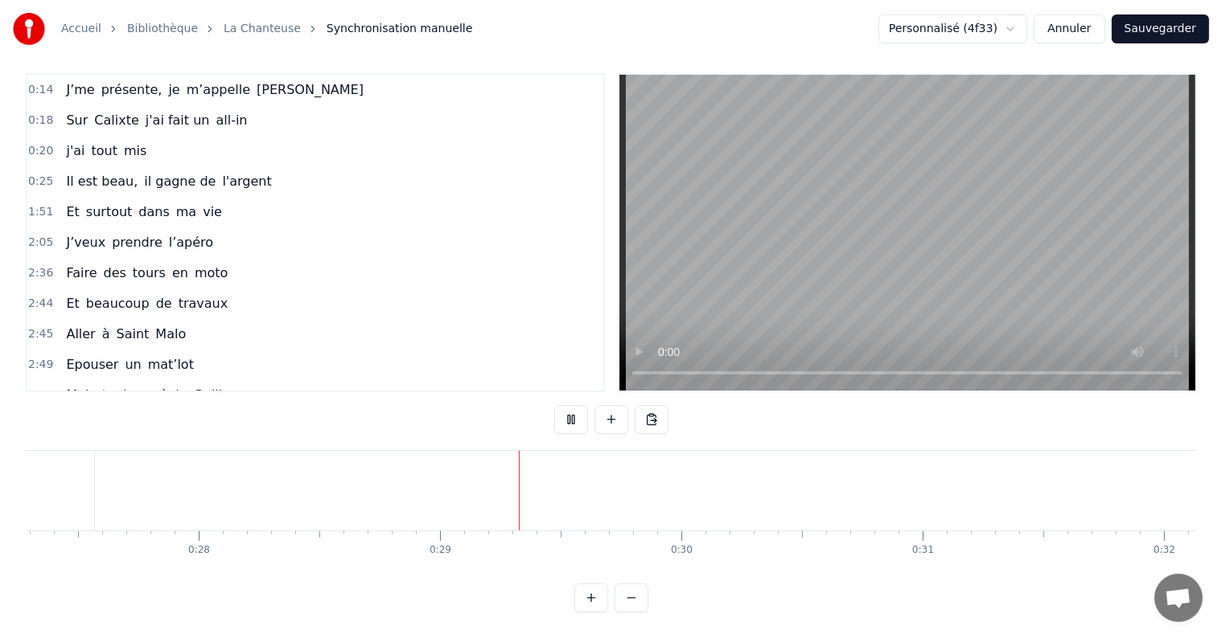
scroll to position [0, 6858]
click at [565, 415] on button at bounding box center [571, 419] width 34 height 29
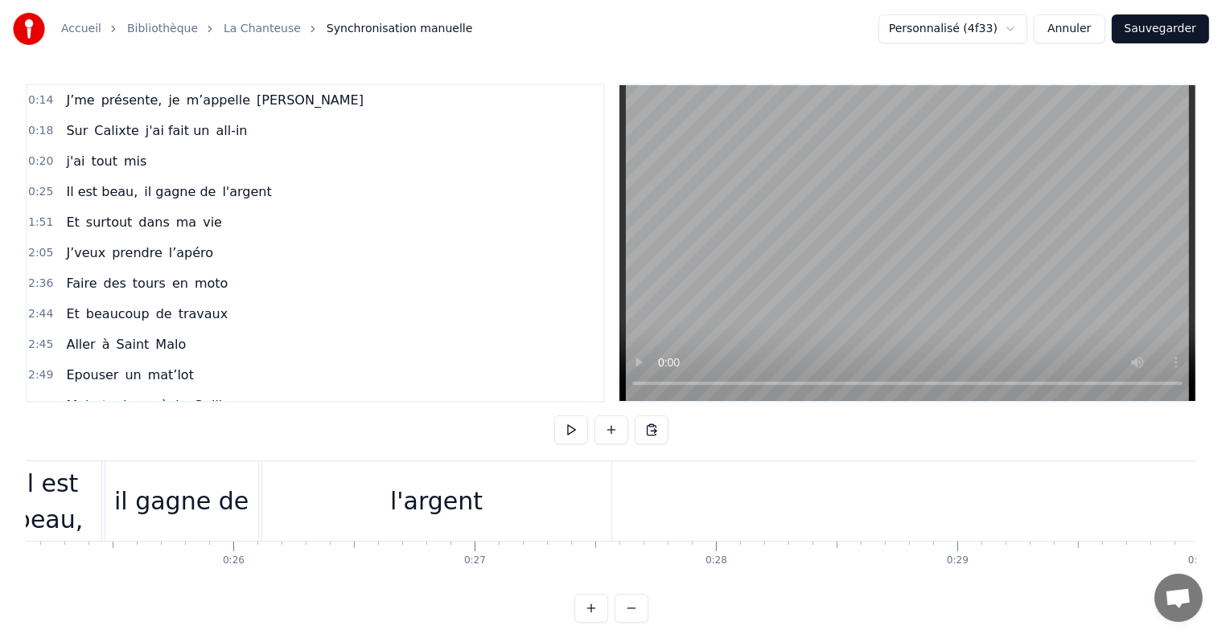
scroll to position [0, 6067]
click at [607, 421] on button at bounding box center [611, 430] width 34 height 29
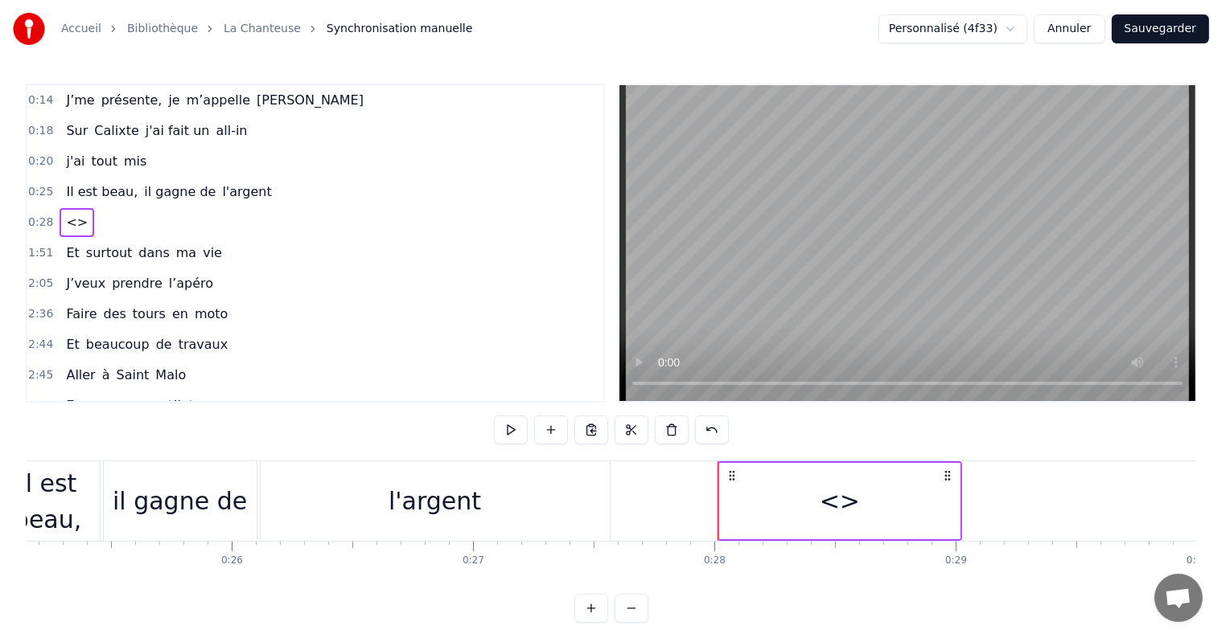
click at [547, 438] on button at bounding box center [551, 430] width 34 height 29
click at [843, 504] on div "<>" at bounding box center [839, 501] width 40 height 36
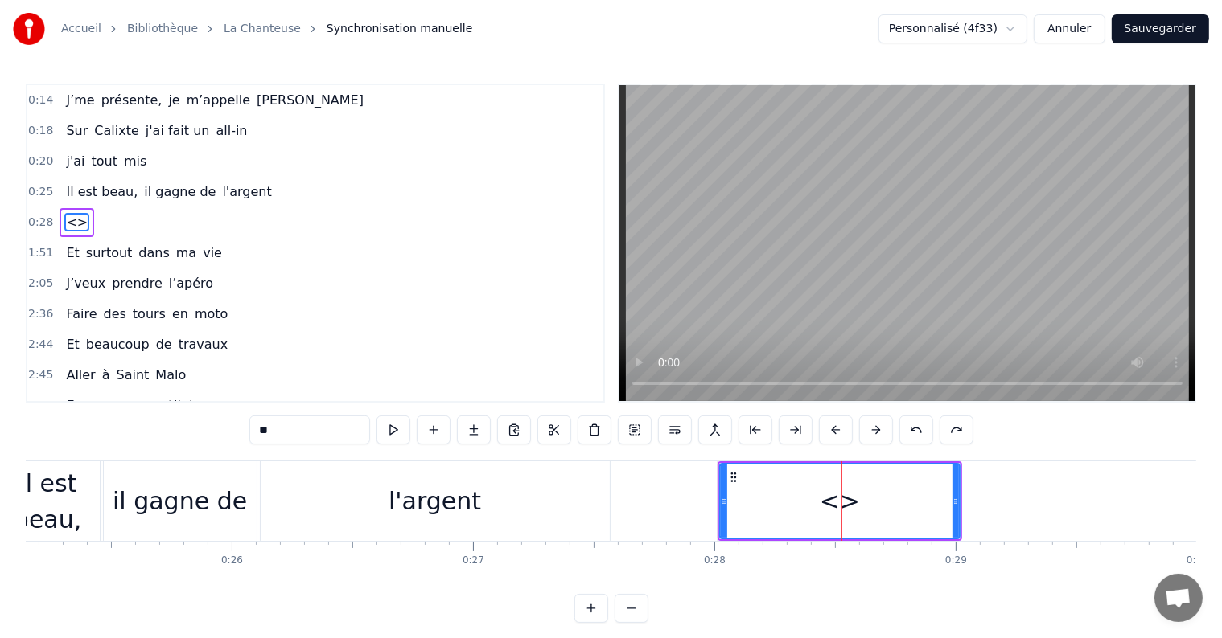
click at [843, 504] on div "<>" at bounding box center [839, 501] width 40 height 36
click at [285, 432] on input "**" at bounding box center [309, 430] width 121 height 29
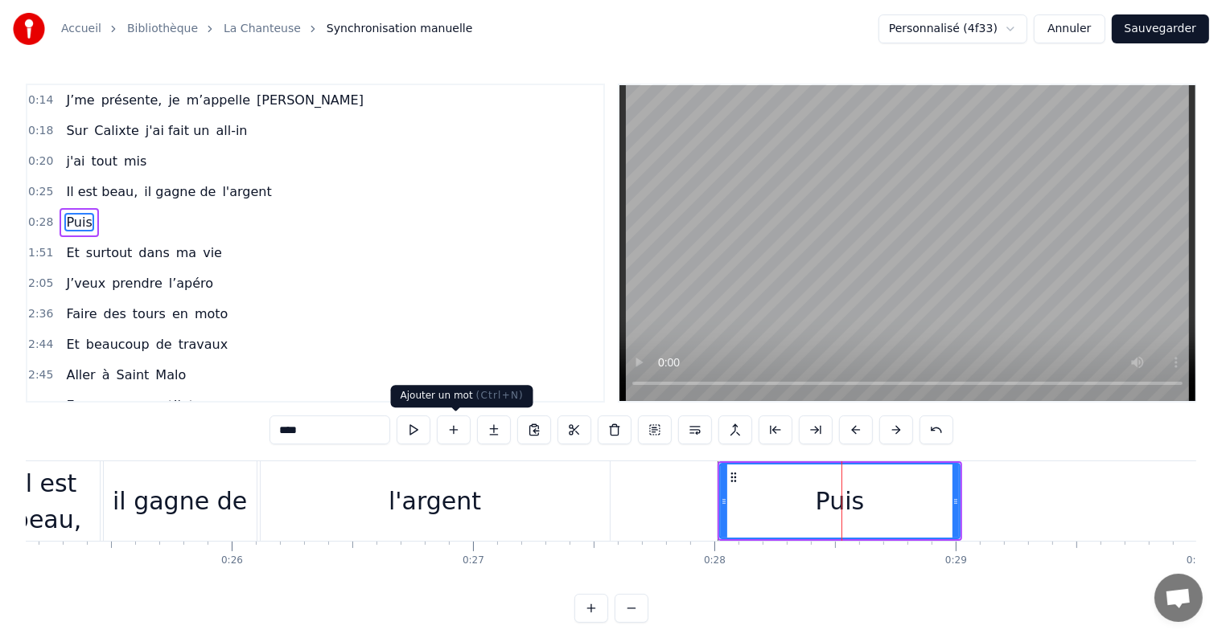
type input "****"
click at [466, 428] on button at bounding box center [454, 430] width 34 height 29
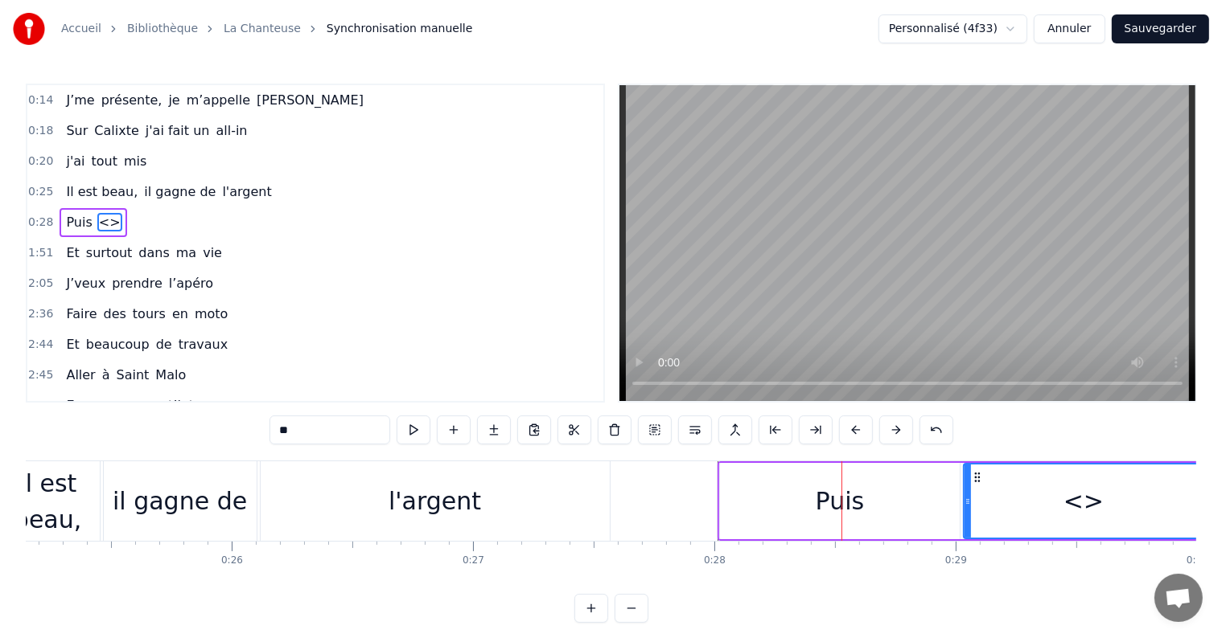
click at [306, 437] on input "**" at bounding box center [329, 430] width 121 height 29
click at [784, 495] on div "Puis" at bounding box center [840, 501] width 240 height 76
click at [815, 495] on div "Puis" at bounding box center [839, 501] width 49 height 36
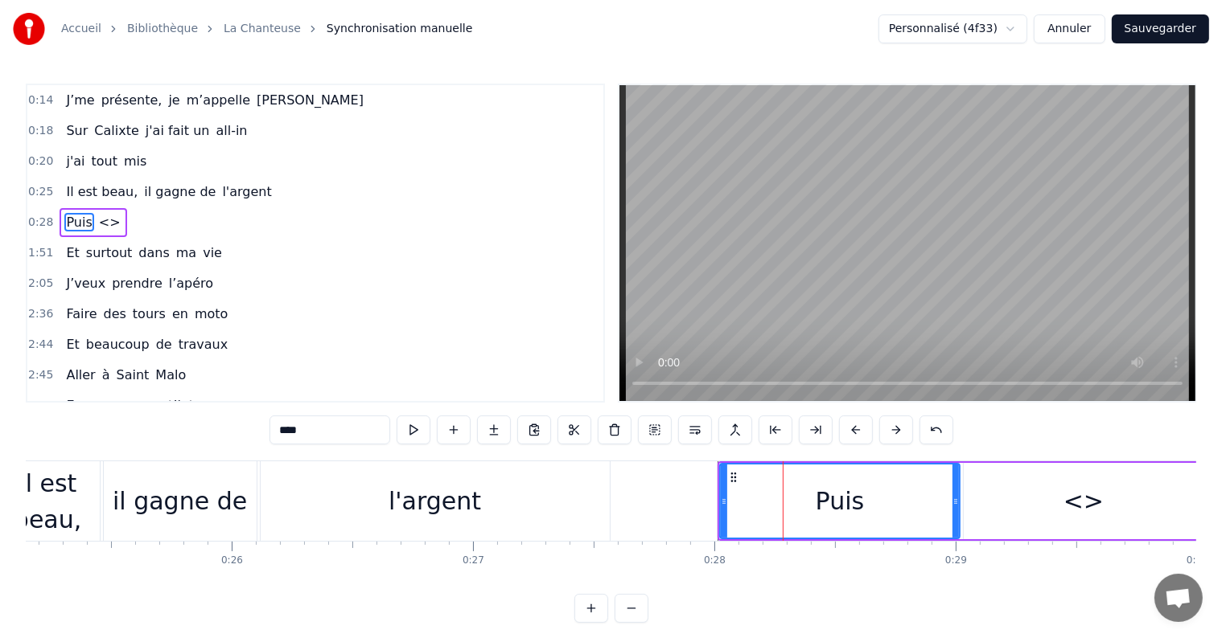
click at [291, 431] on input "****" at bounding box center [329, 430] width 121 height 29
click at [311, 427] on input "****" at bounding box center [329, 430] width 121 height 29
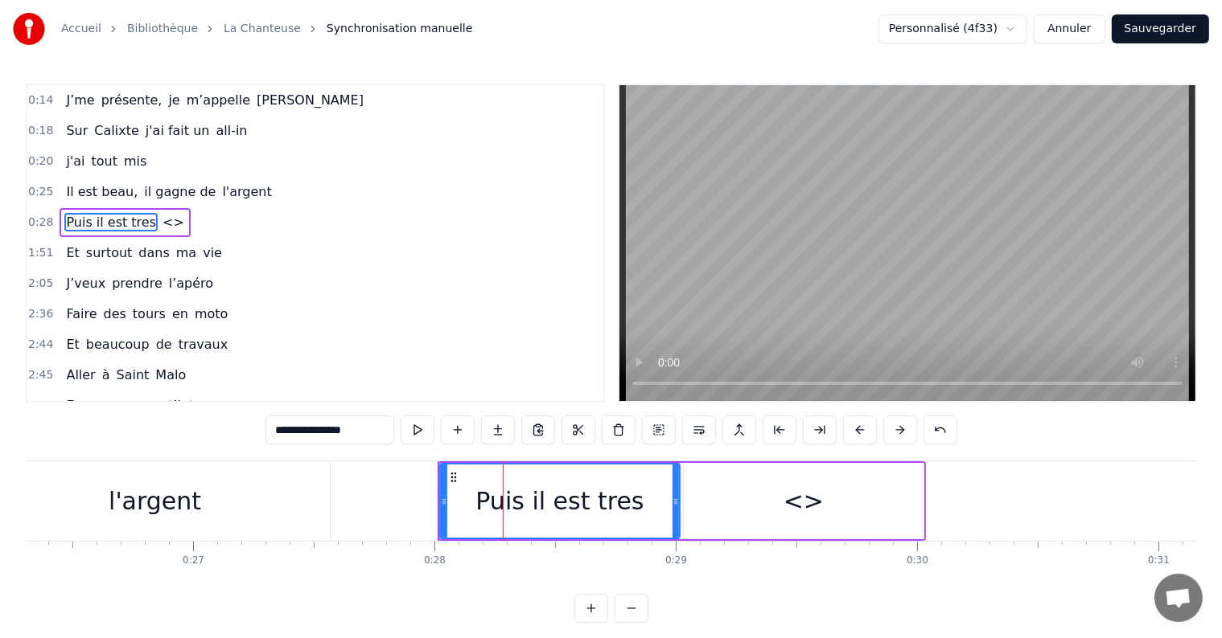
scroll to position [0, 6372]
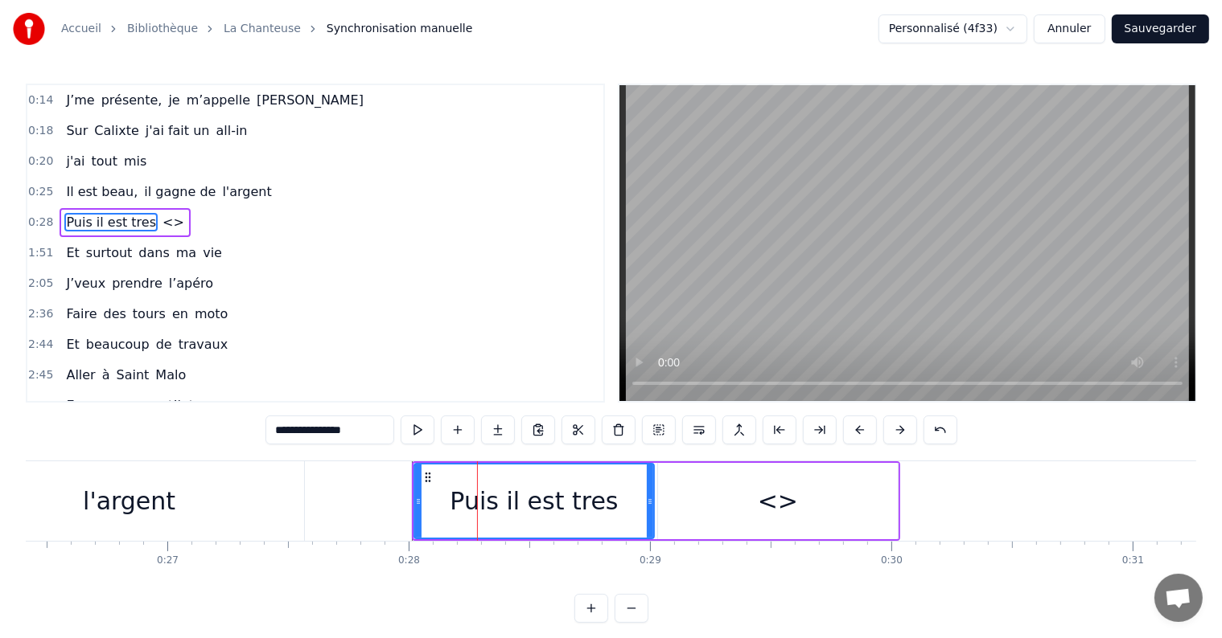
click at [807, 509] on div "<>" at bounding box center [778, 501] width 240 height 76
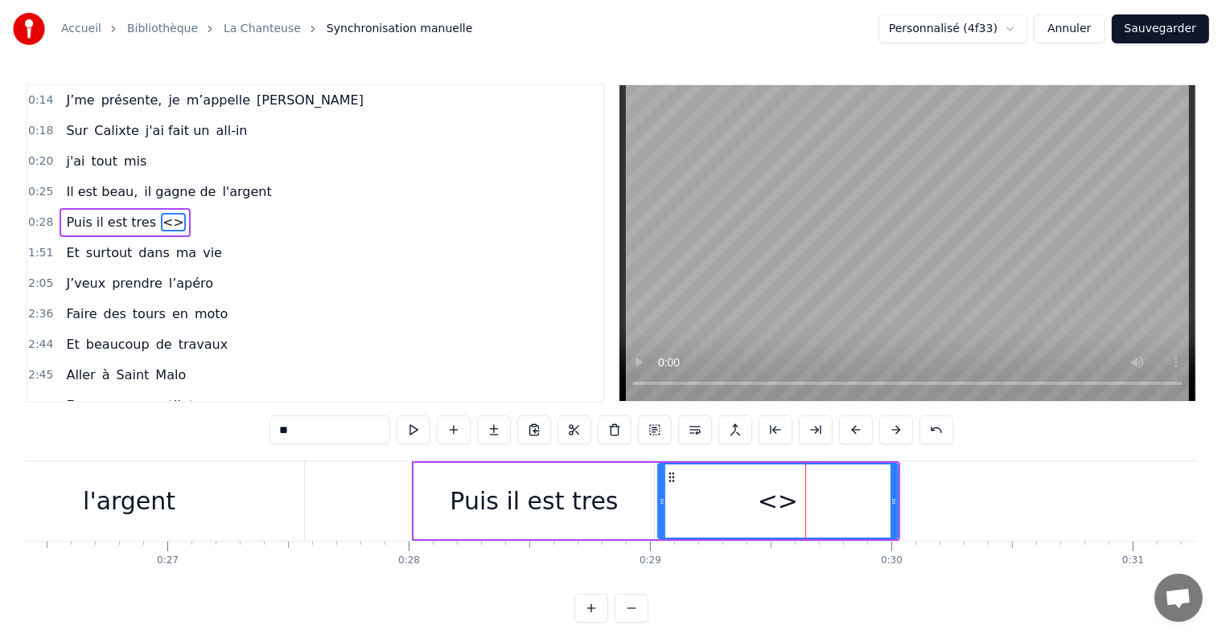
click at [807, 509] on div "<>" at bounding box center [778, 501] width 238 height 73
click at [288, 421] on input "**" at bounding box center [329, 430] width 121 height 29
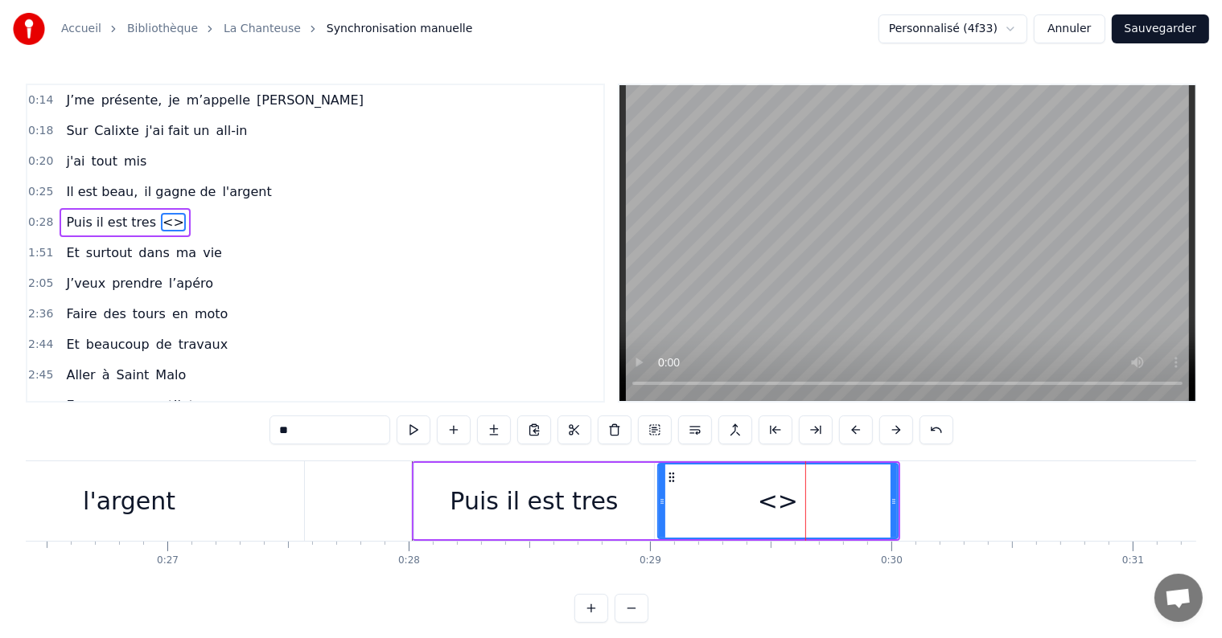
click at [288, 421] on input "**" at bounding box center [329, 430] width 121 height 29
type input "**********"
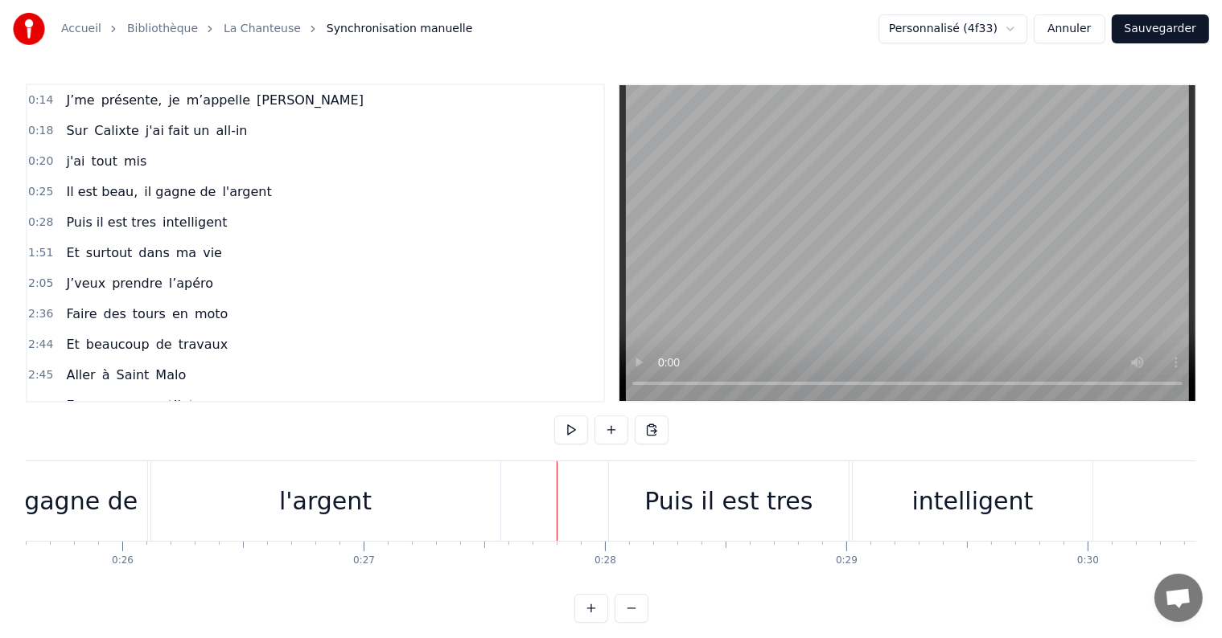
scroll to position [0, 6103]
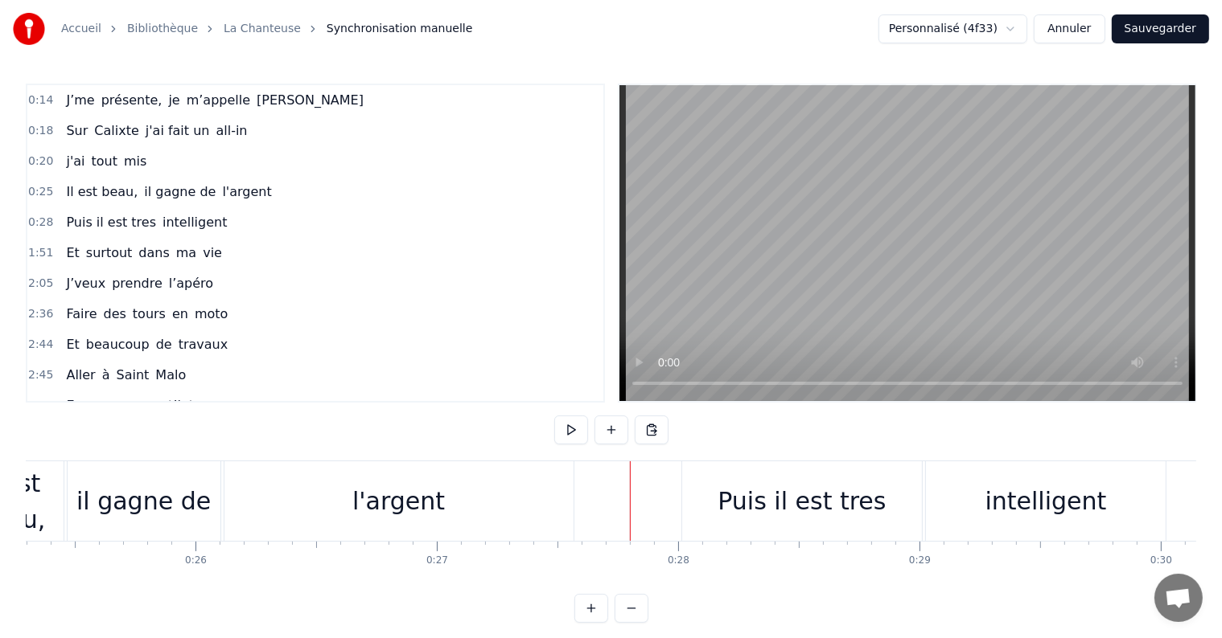
click at [233, 487] on div "l'argent" at bounding box center [398, 502] width 349 height 80
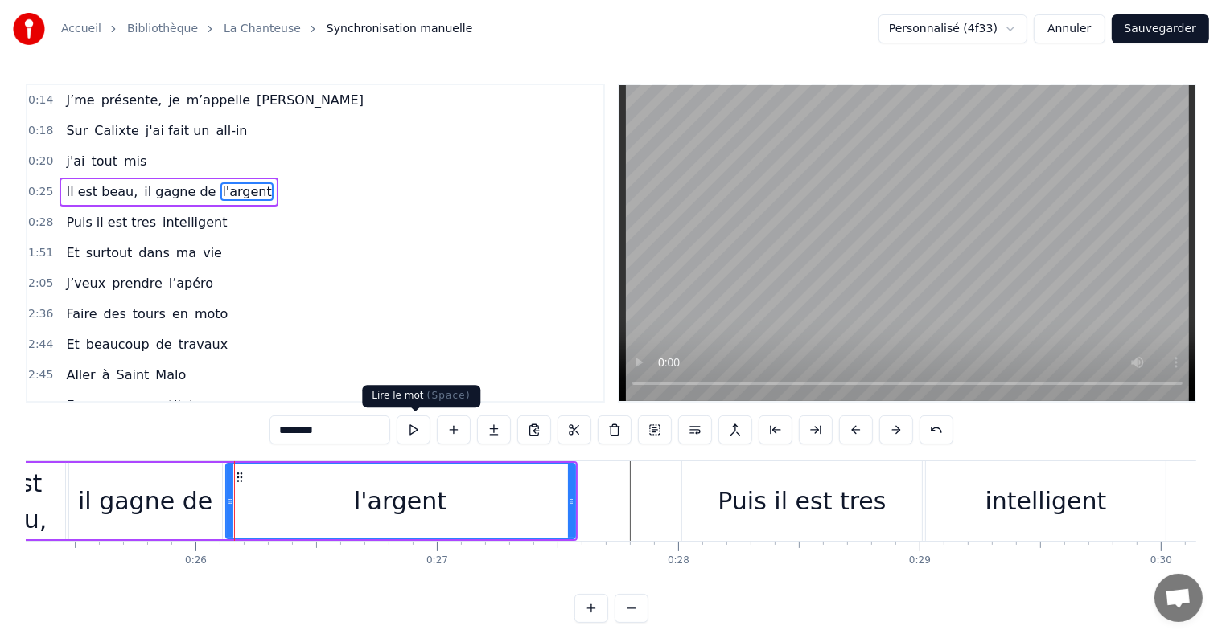
click at [412, 433] on button at bounding box center [413, 430] width 34 height 29
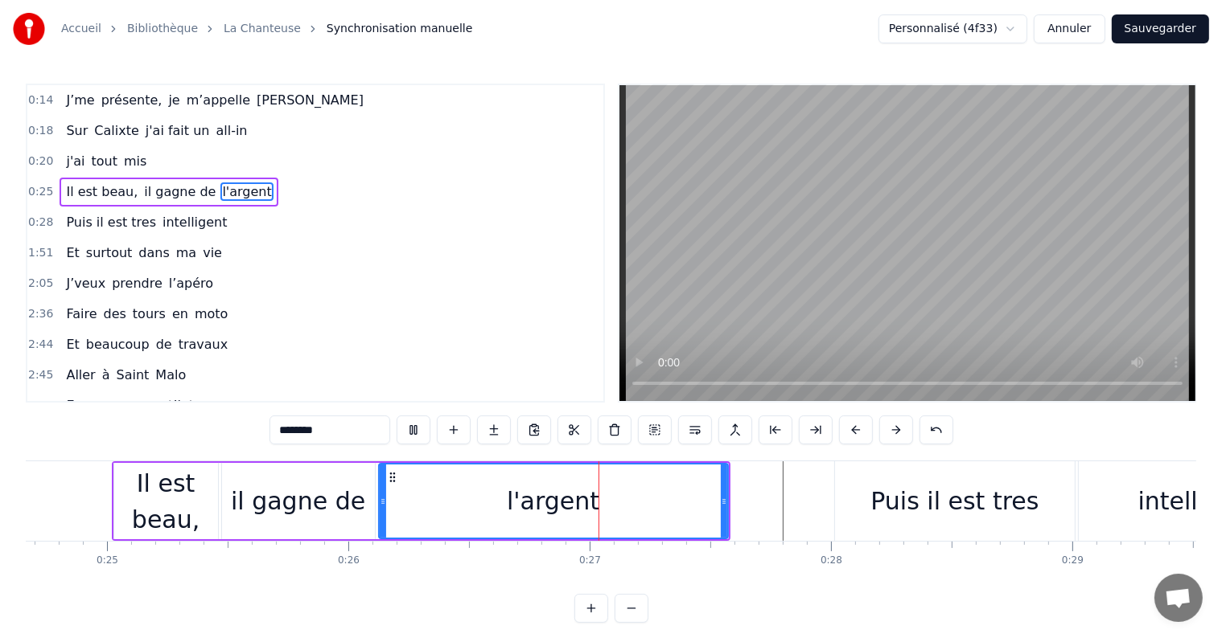
scroll to position [0, 5953]
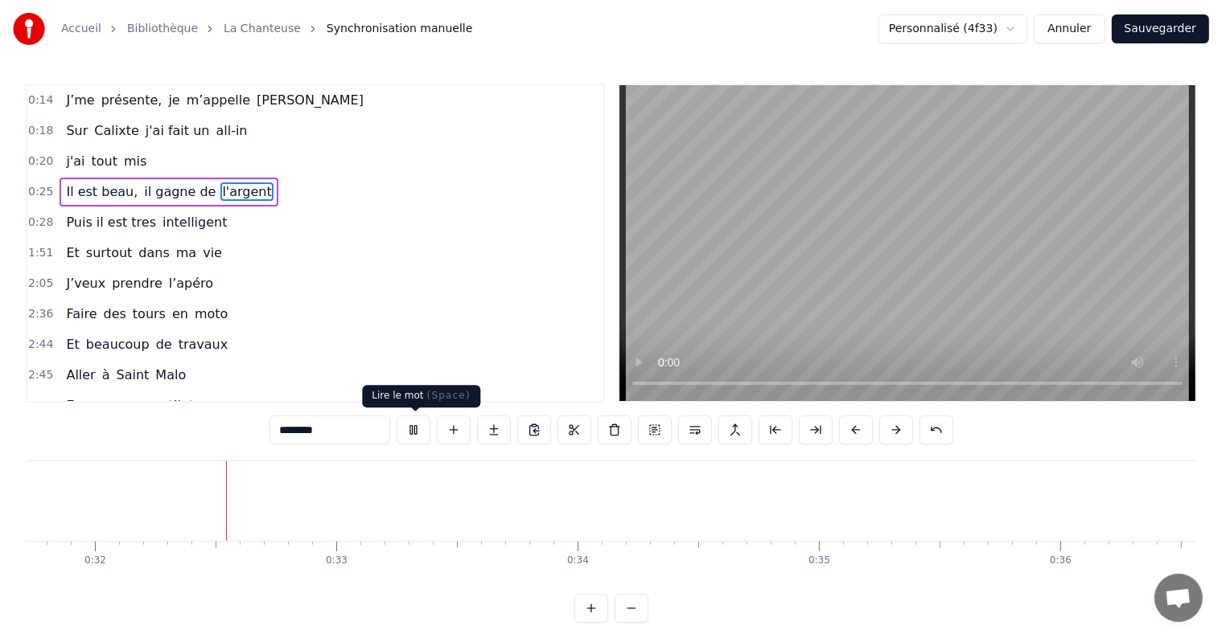
click at [409, 433] on button at bounding box center [413, 430] width 34 height 29
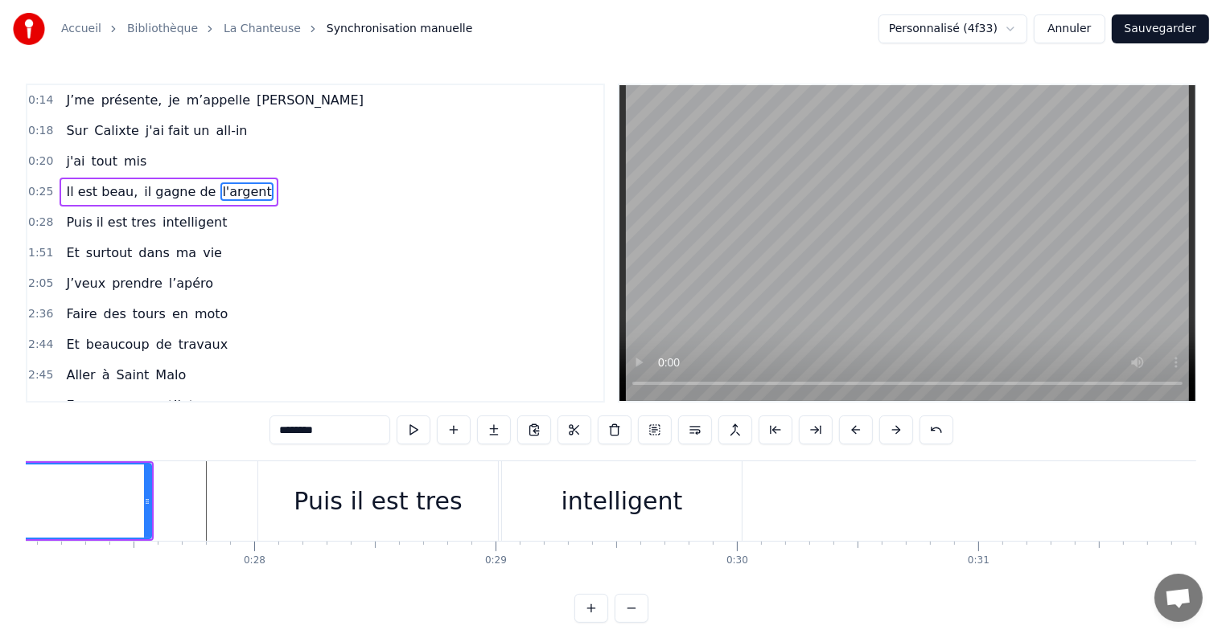
scroll to position [0, 6518]
click at [289, 492] on div "Puis il est tres" at bounding box center [386, 502] width 240 height 80
type input "**********"
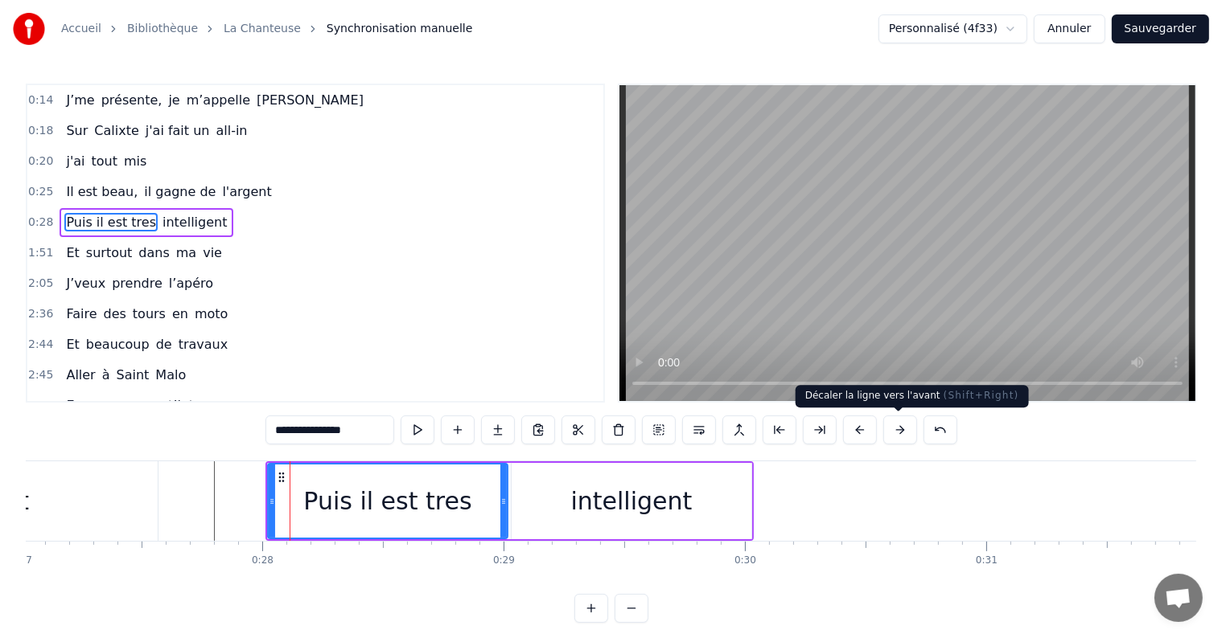
click at [894, 433] on button at bounding box center [900, 430] width 34 height 29
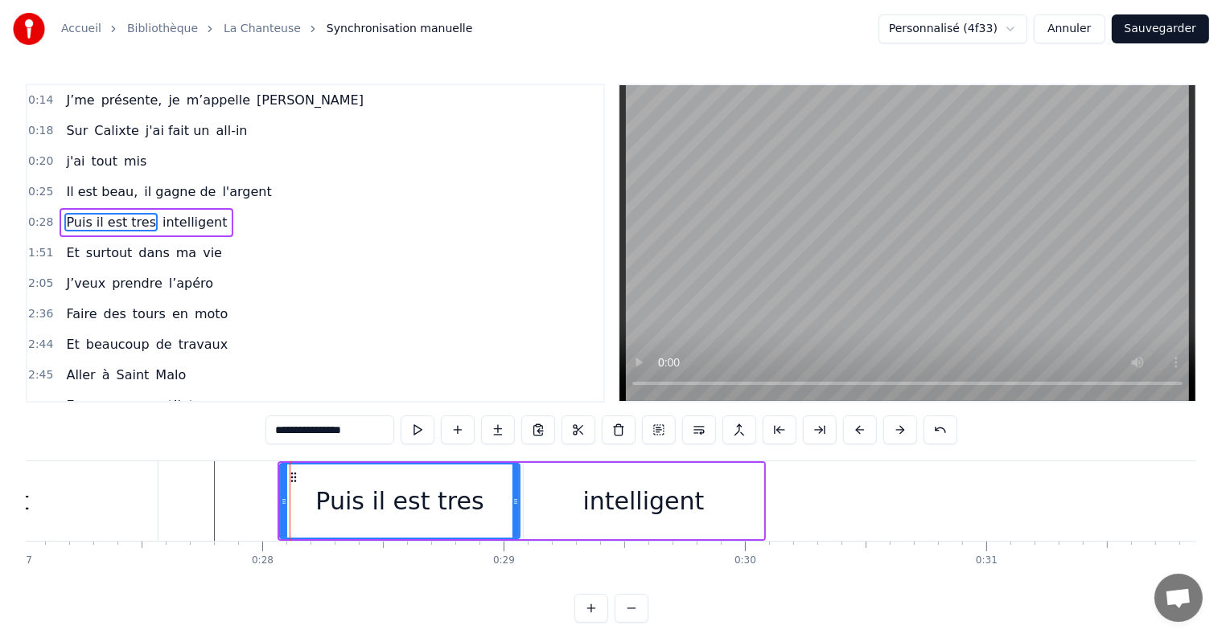
click at [894, 433] on button at bounding box center [900, 430] width 34 height 29
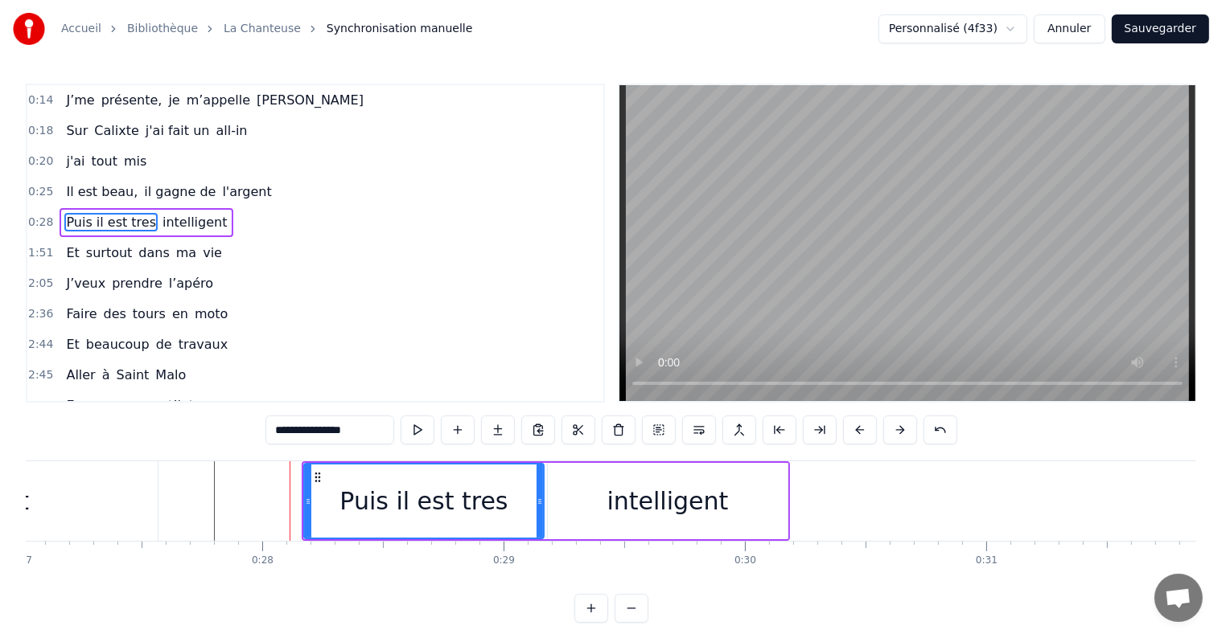
click at [894, 433] on button at bounding box center [900, 430] width 34 height 29
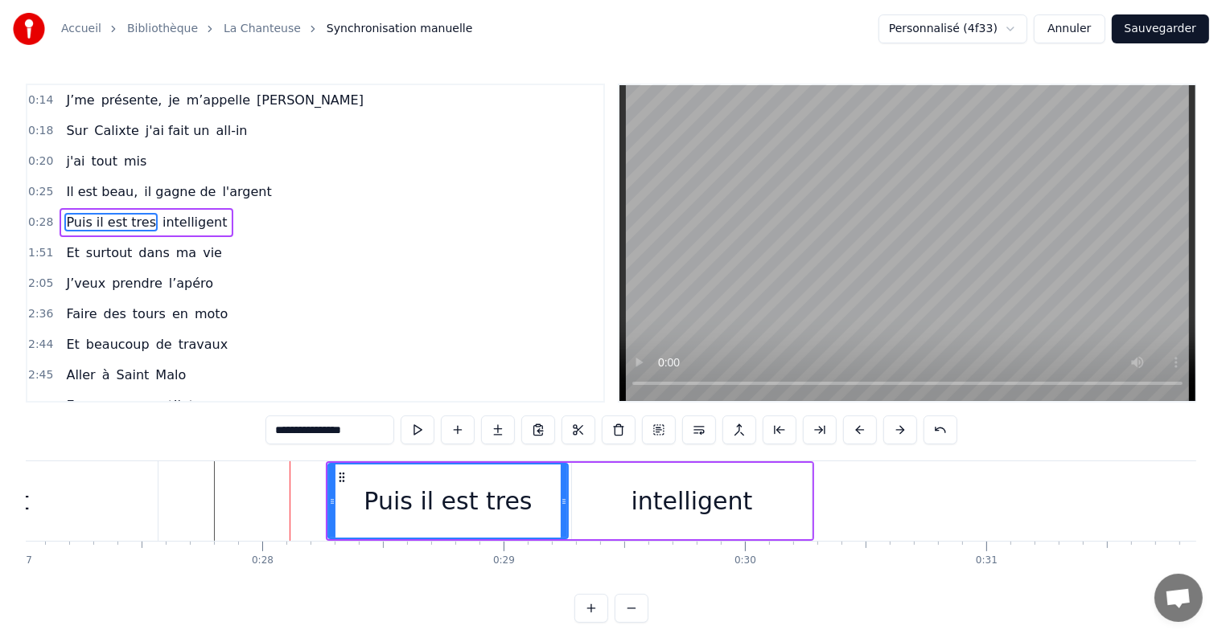
click at [894, 433] on button at bounding box center [900, 430] width 34 height 29
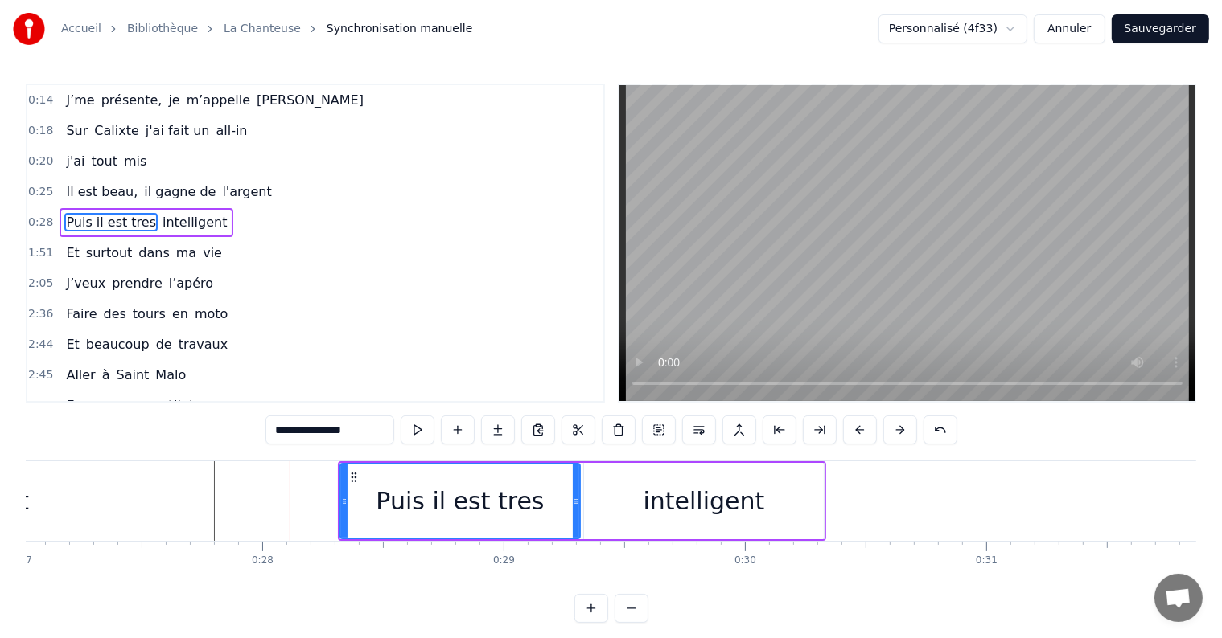
click at [894, 433] on button at bounding box center [900, 430] width 34 height 29
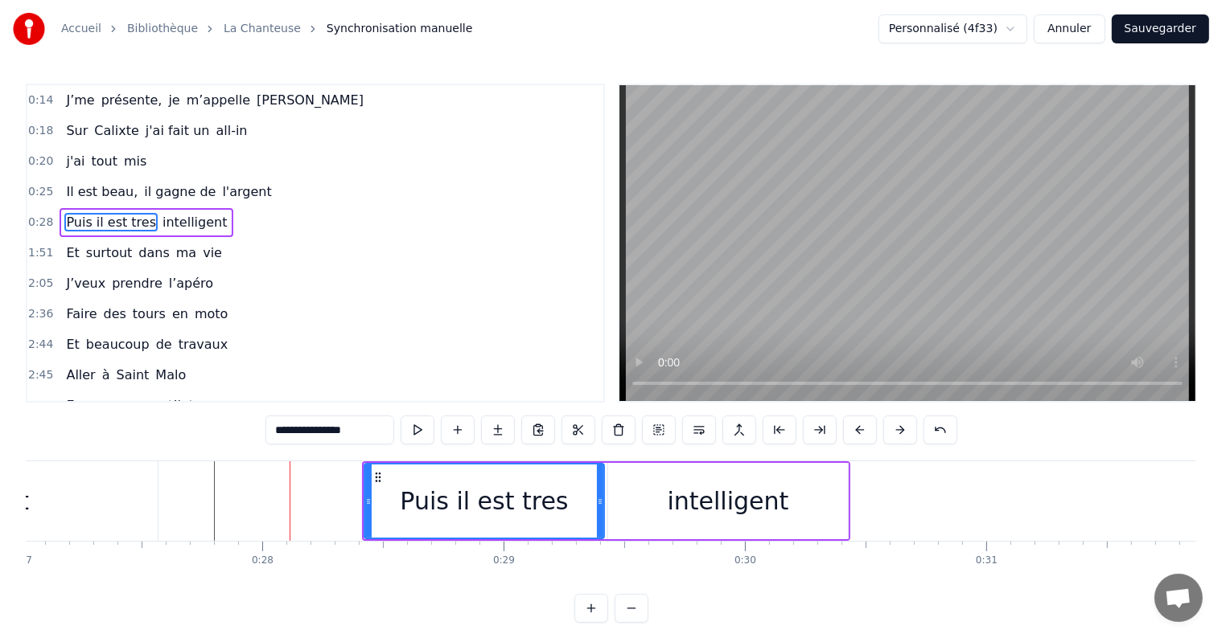
click at [894, 433] on button at bounding box center [900, 430] width 34 height 29
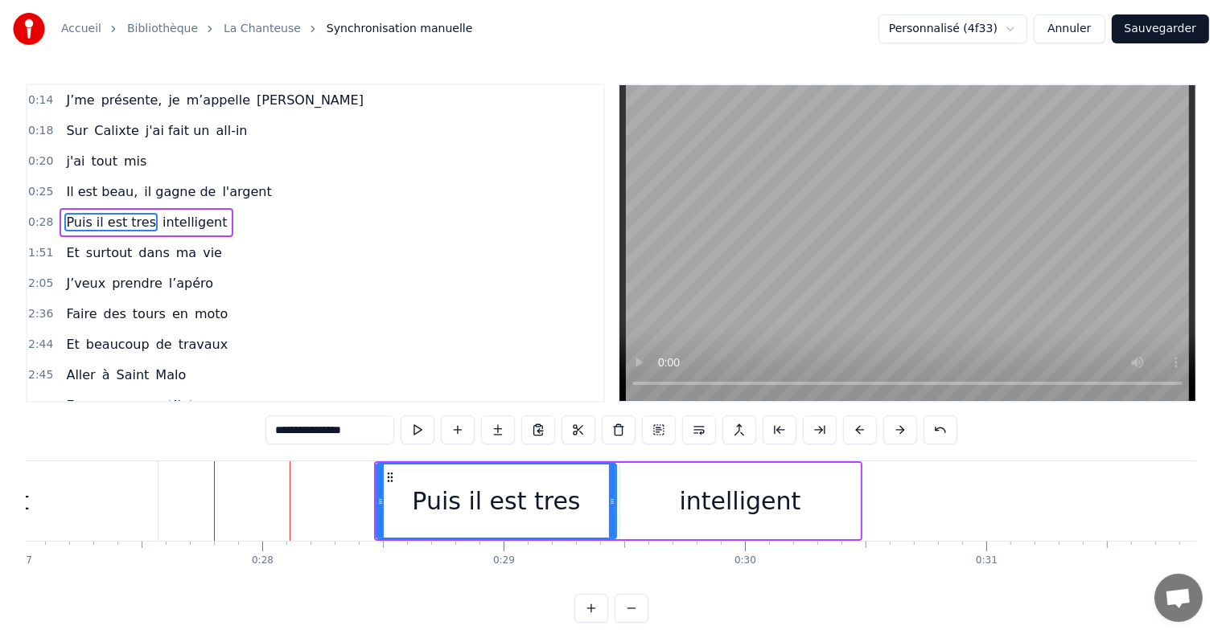
click at [894, 433] on button at bounding box center [900, 430] width 34 height 29
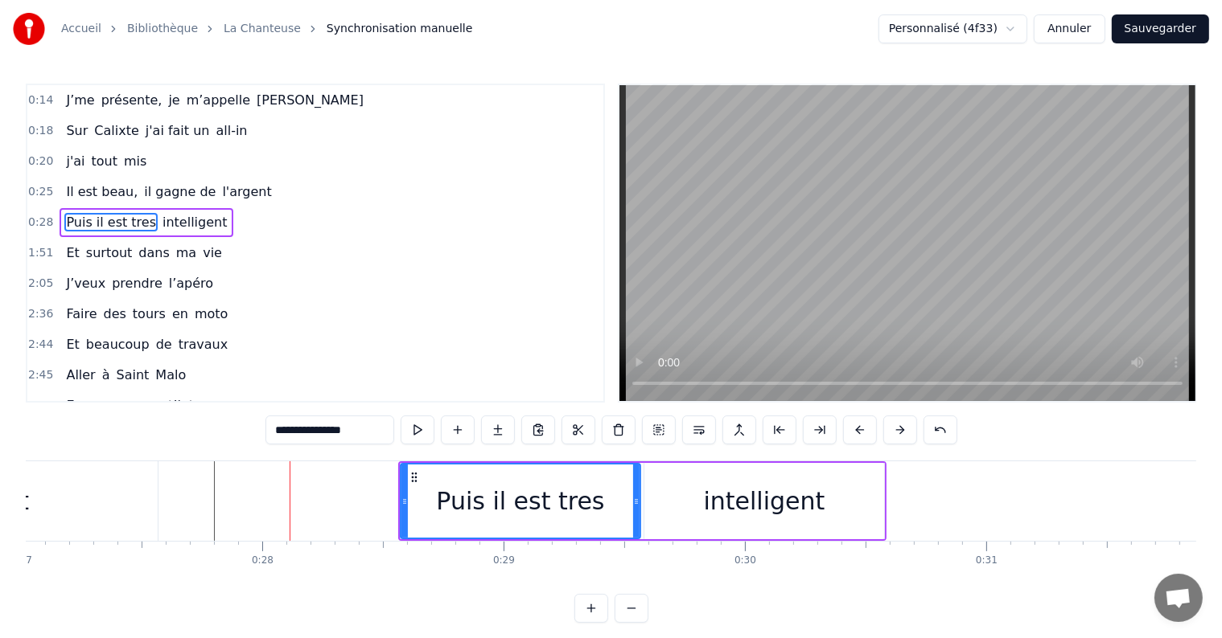
click at [894, 433] on button at bounding box center [900, 430] width 34 height 29
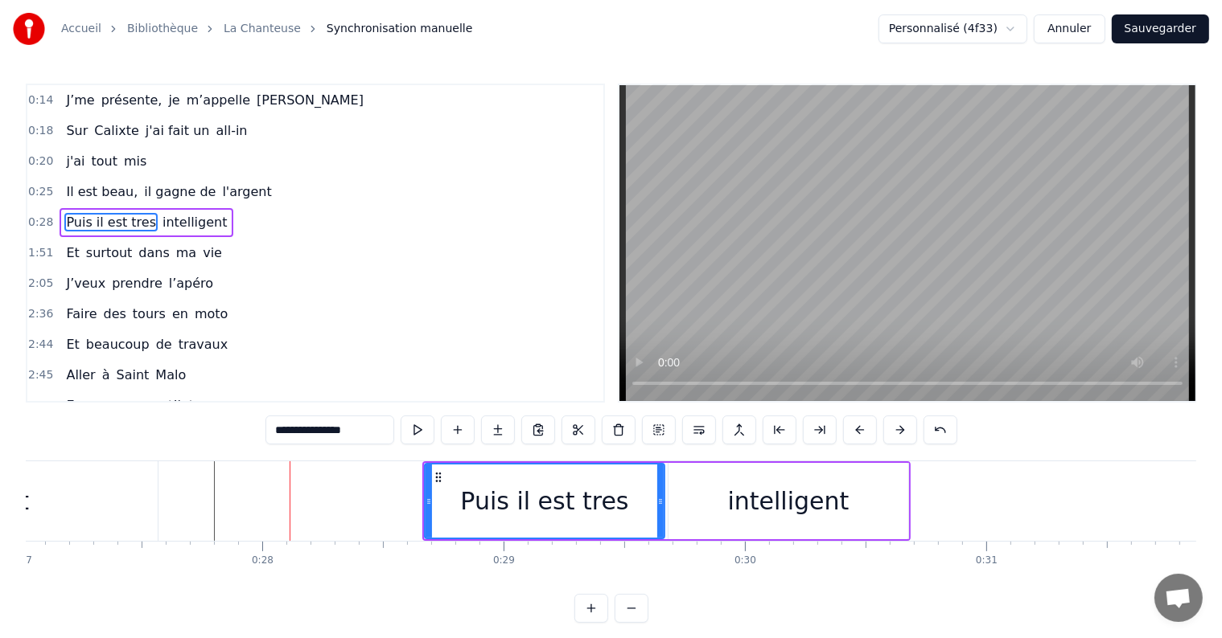
click at [894, 433] on button at bounding box center [900, 430] width 34 height 29
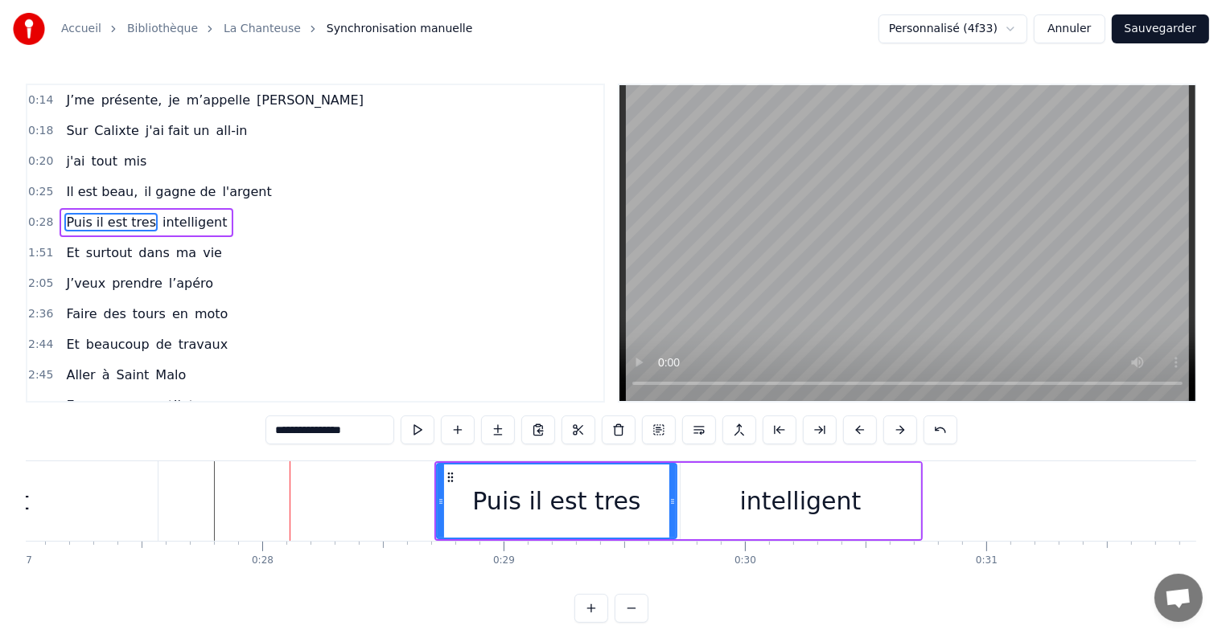
click at [894, 433] on button at bounding box center [900, 430] width 34 height 29
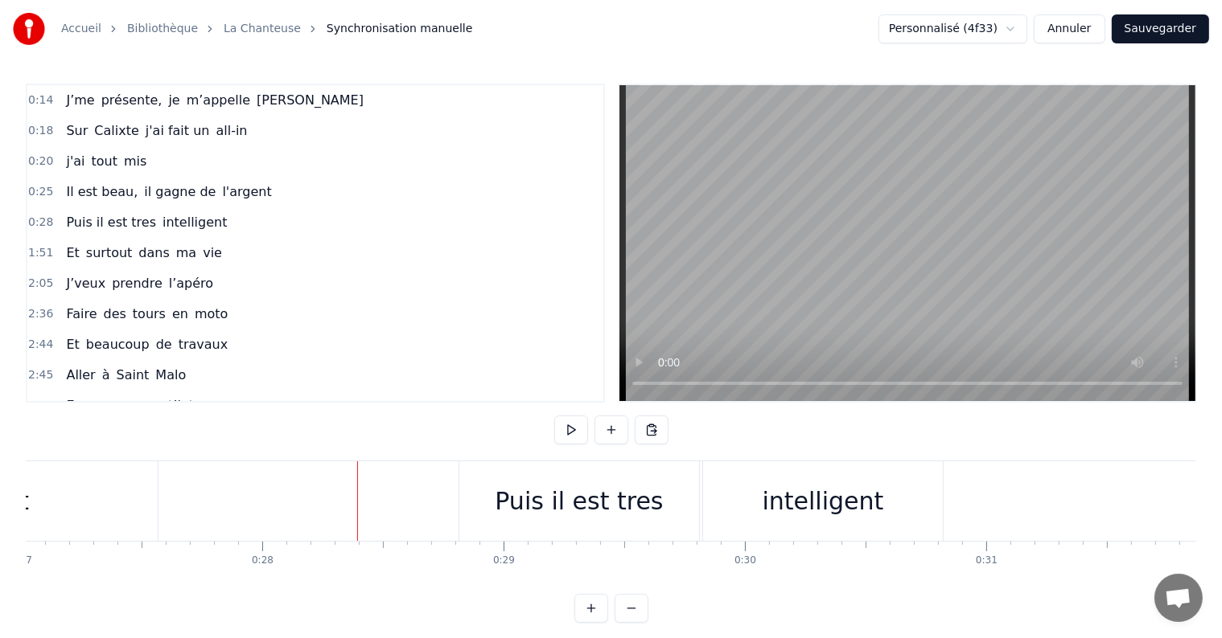
scroll to position [0, 5927]
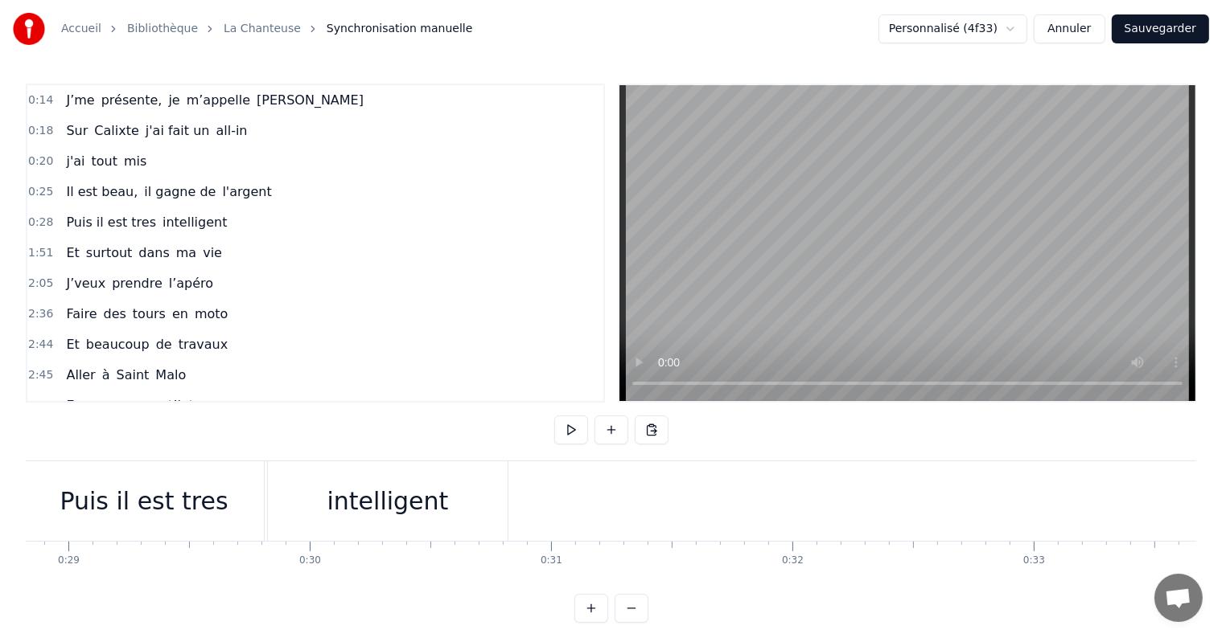
scroll to position [0, 6952]
click at [483, 485] on div "intelligent" at bounding box center [389, 502] width 240 height 80
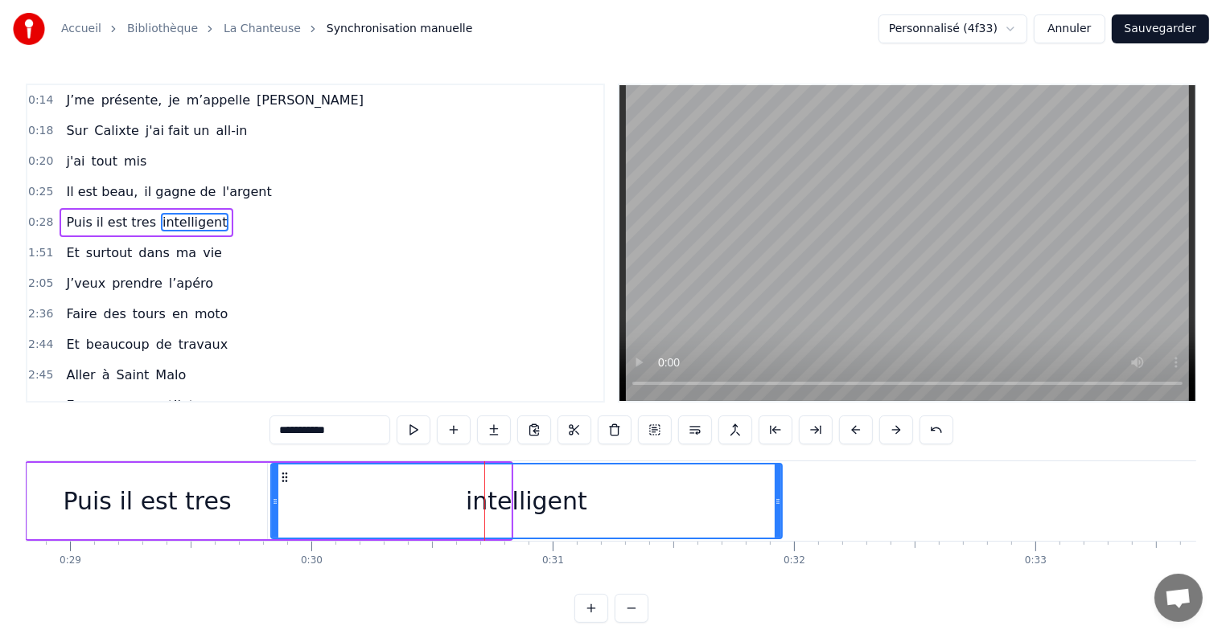
drag, startPoint x: 505, startPoint y: 507, endPoint x: 774, endPoint y: 502, distance: 268.6
click at [774, 502] on icon at bounding box center [777, 501] width 6 height 13
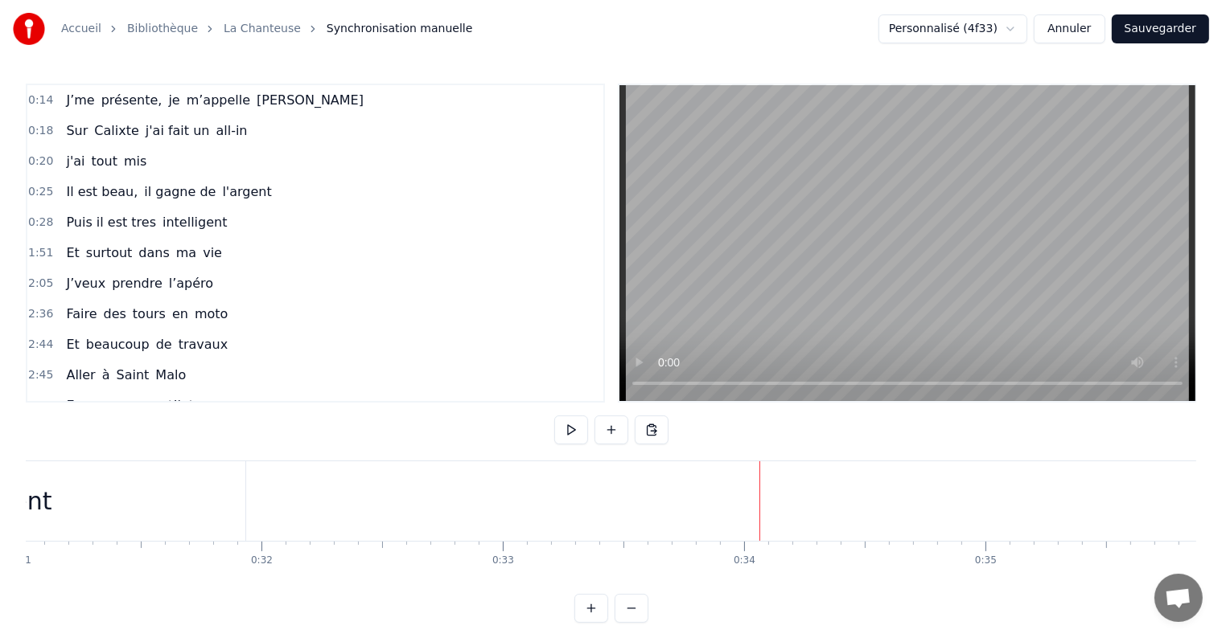
scroll to position [0, 7483]
click at [614, 423] on button at bounding box center [611, 430] width 34 height 29
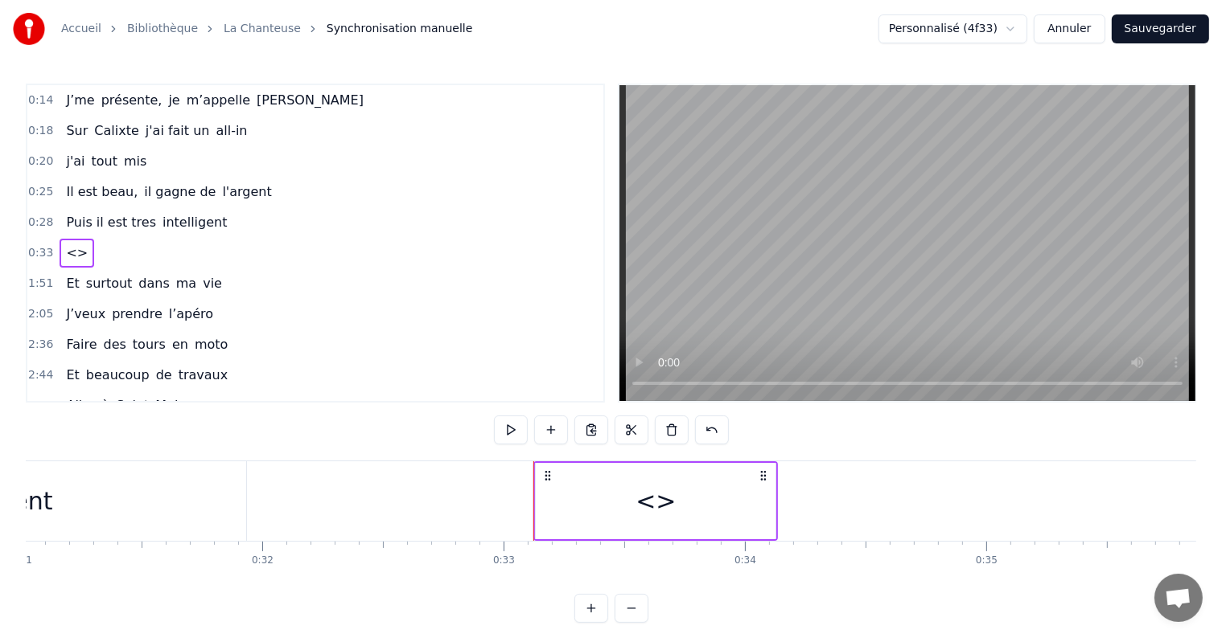
click at [611, 495] on div "<>" at bounding box center [656, 501] width 240 height 76
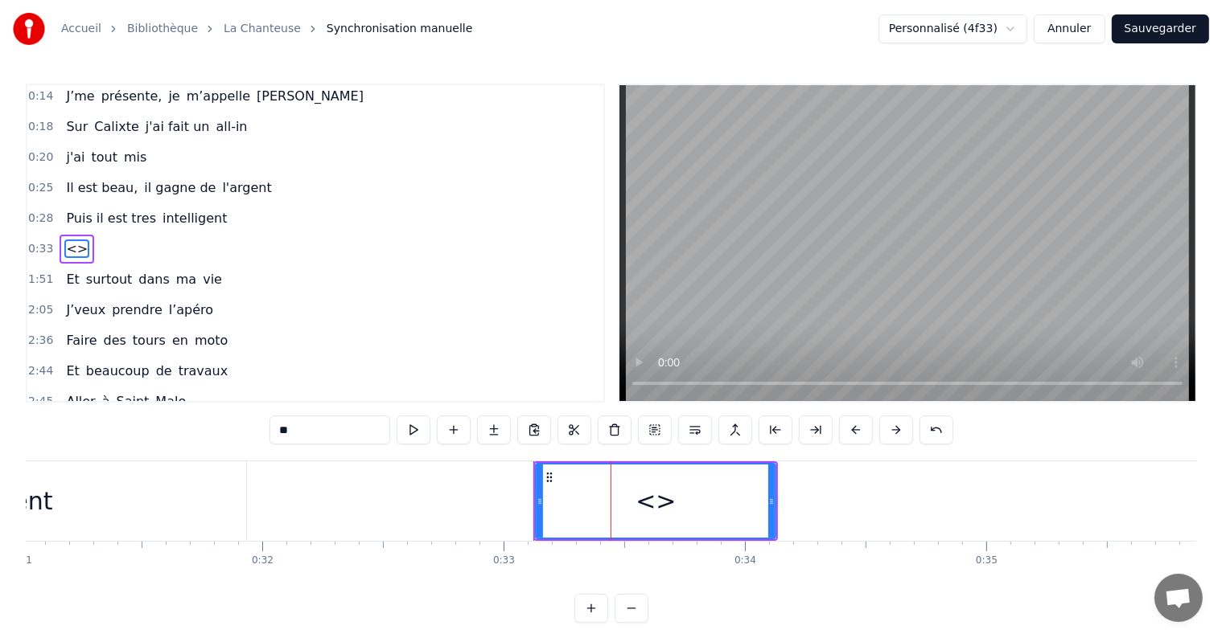
click at [295, 435] on input "**" at bounding box center [329, 430] width 121 height 29
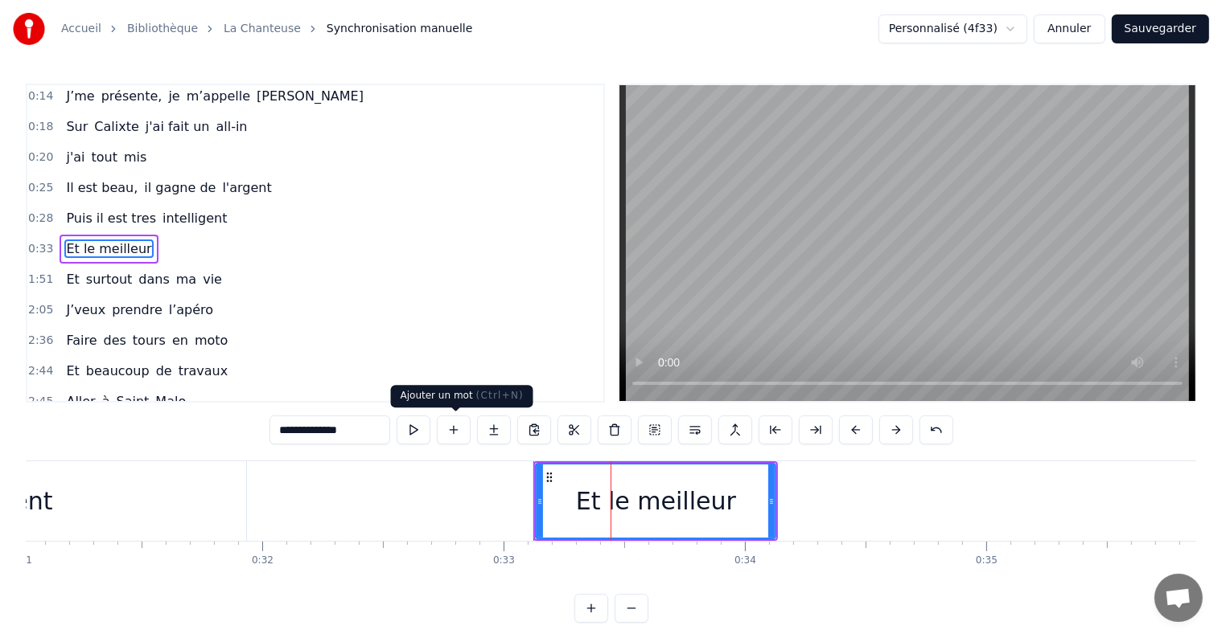
type input "**********"
click at [450, 425] on button at bounding box center [454, 430] width 34 height 29
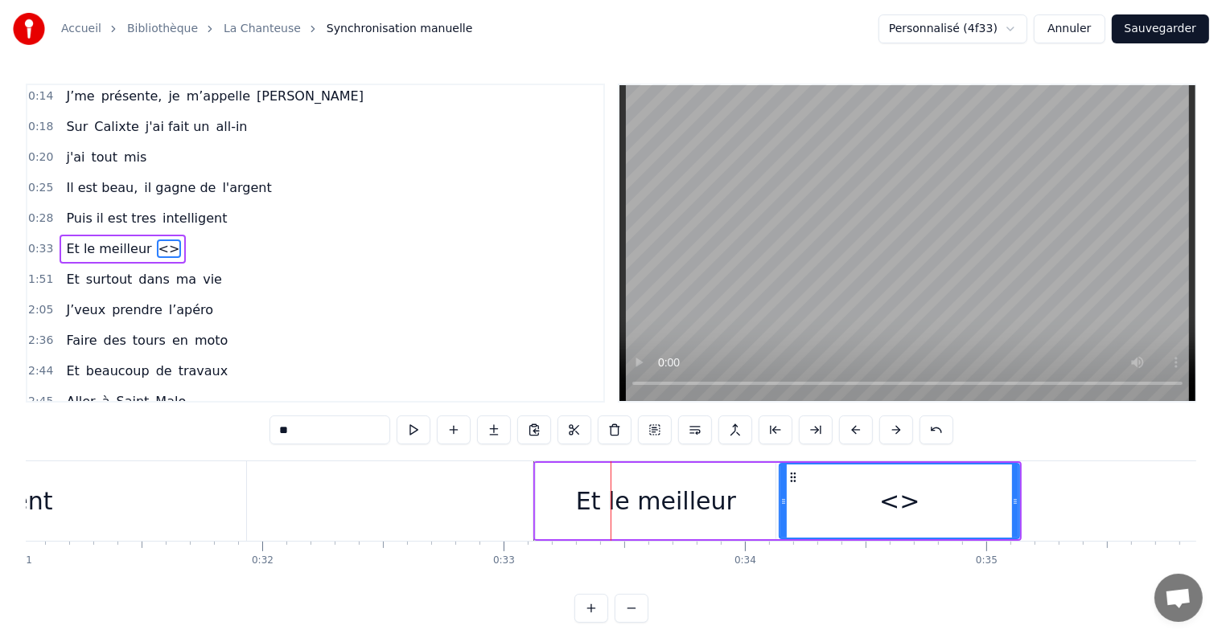
click at [314, 425] on input "**" at bounding box center [329, 430] width 121 height 29
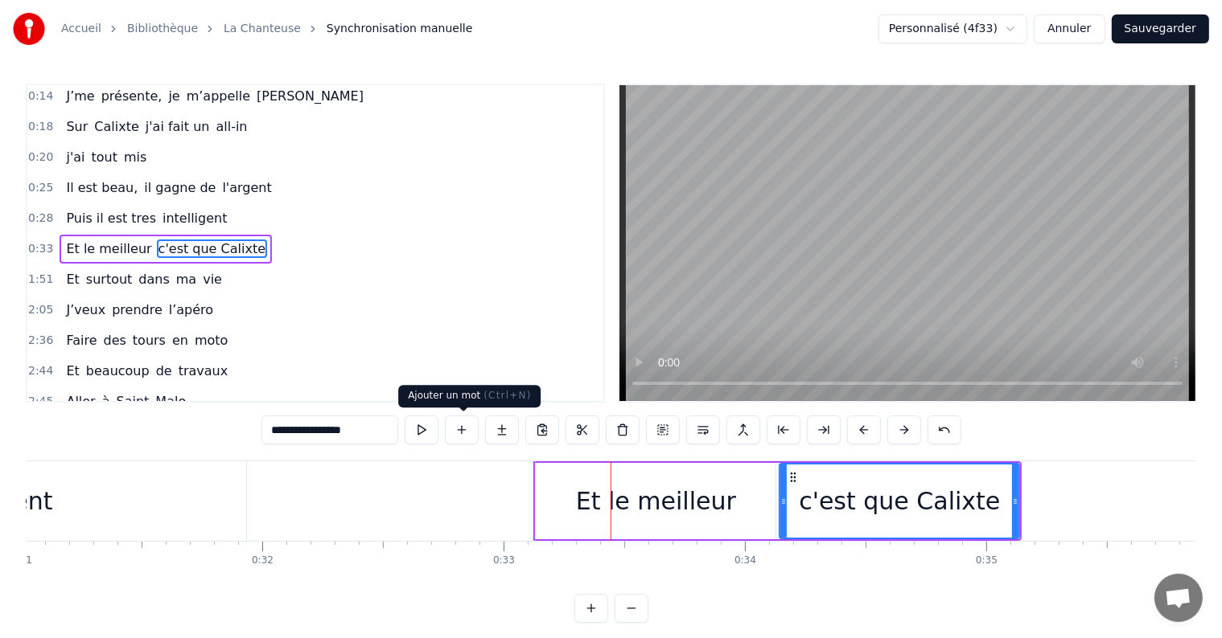
type input "**********"
click at [463, 430] on button at bounding box center [462, 430] width 34 height 29
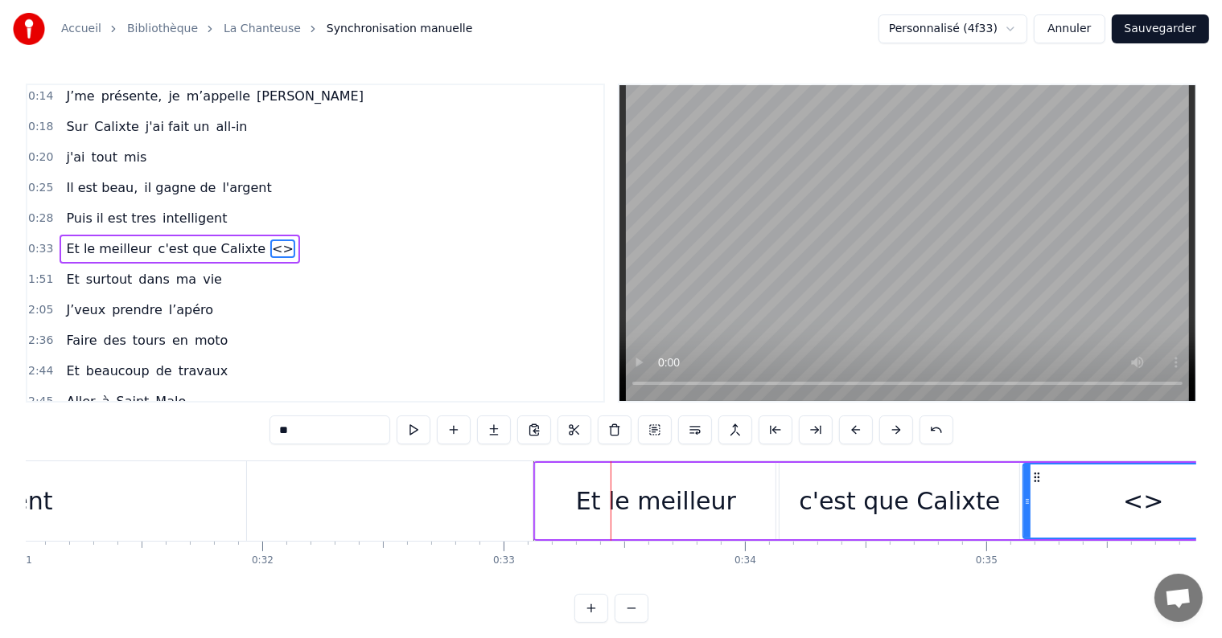
click at [289, 434] on input "**" at bounding box center [329, 430] width 121 height 29
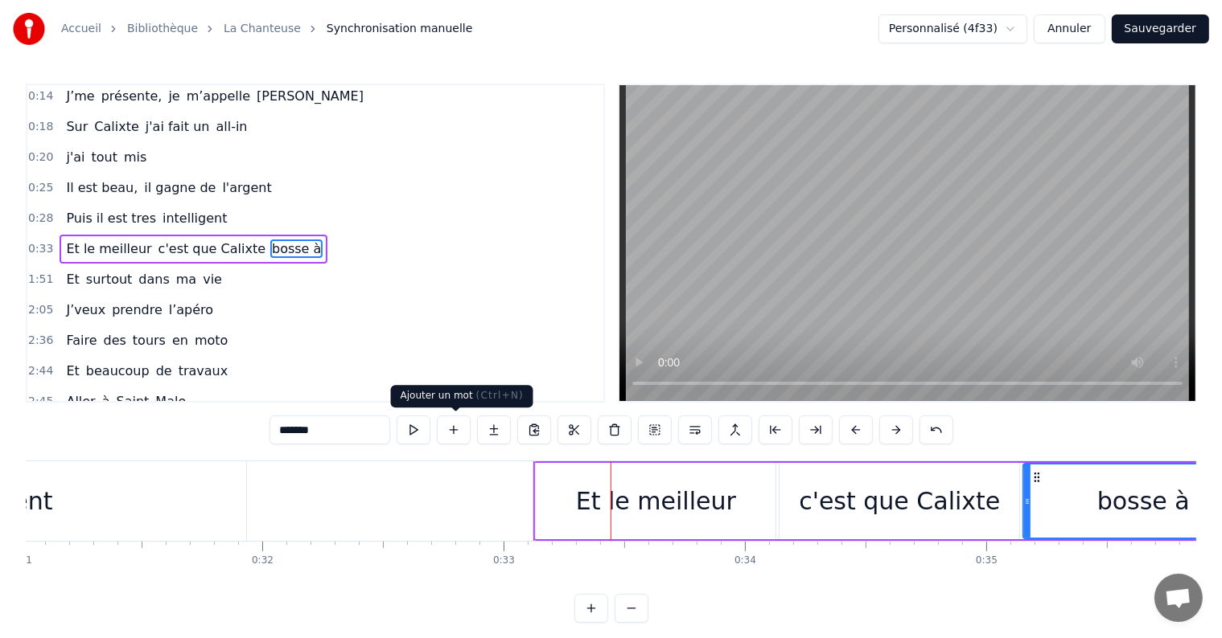
type input "*******"
click at [447, 421] on button at bounding box center [454, 430] width 34 height 29
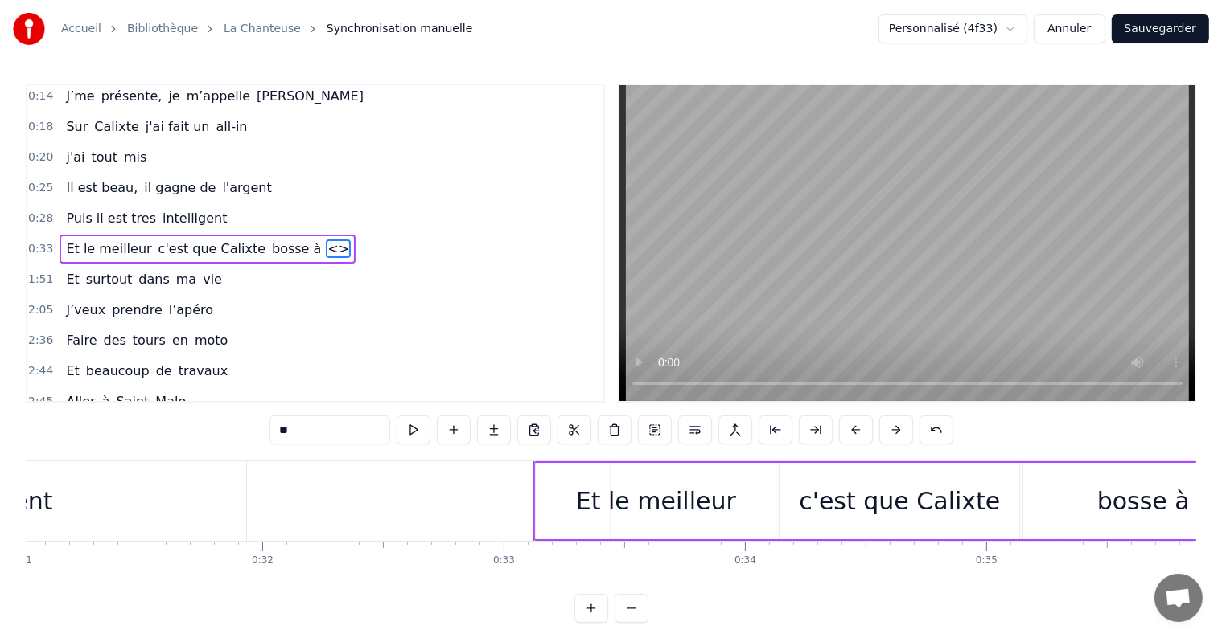
click at [332, 424] on input "**" at bounding box center [329, 430] width 121 height 29
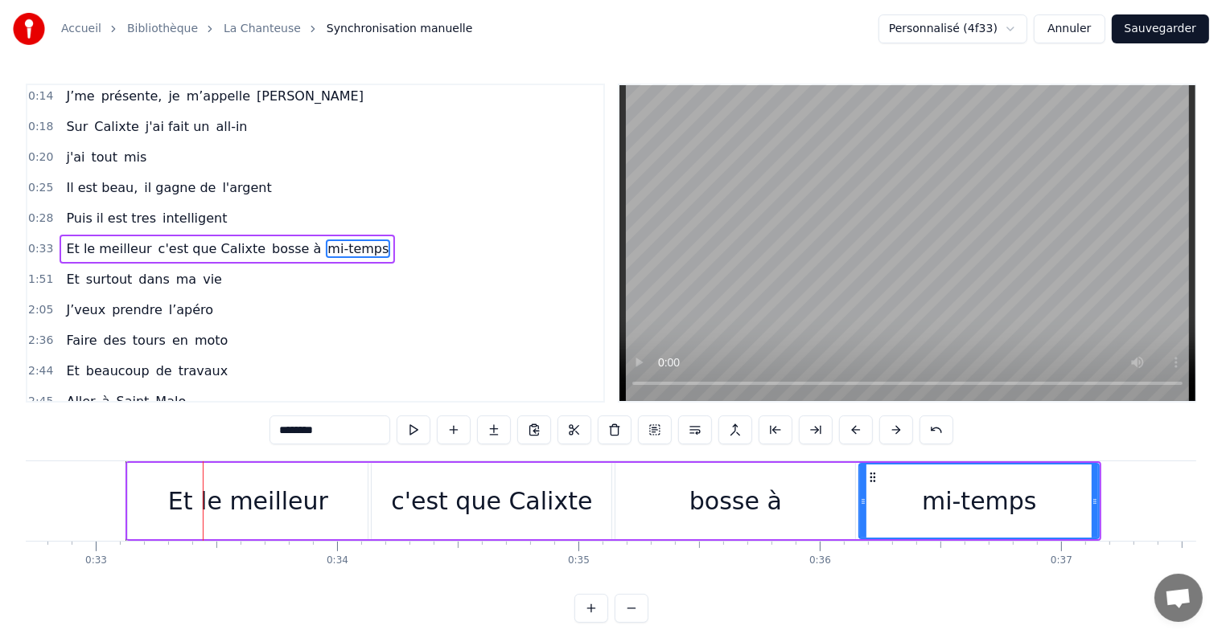
scroll to position [0, 7902]
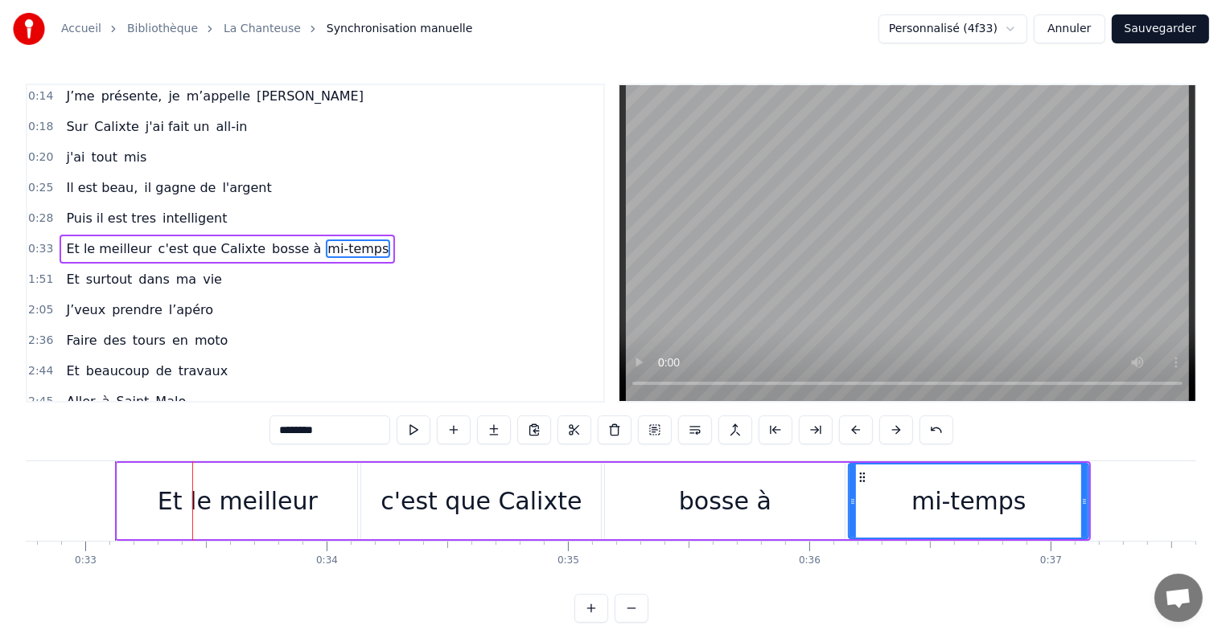
click at [312, 507] on div "Et le meilleur" at bounding box center [237, 501] width 240 height 76
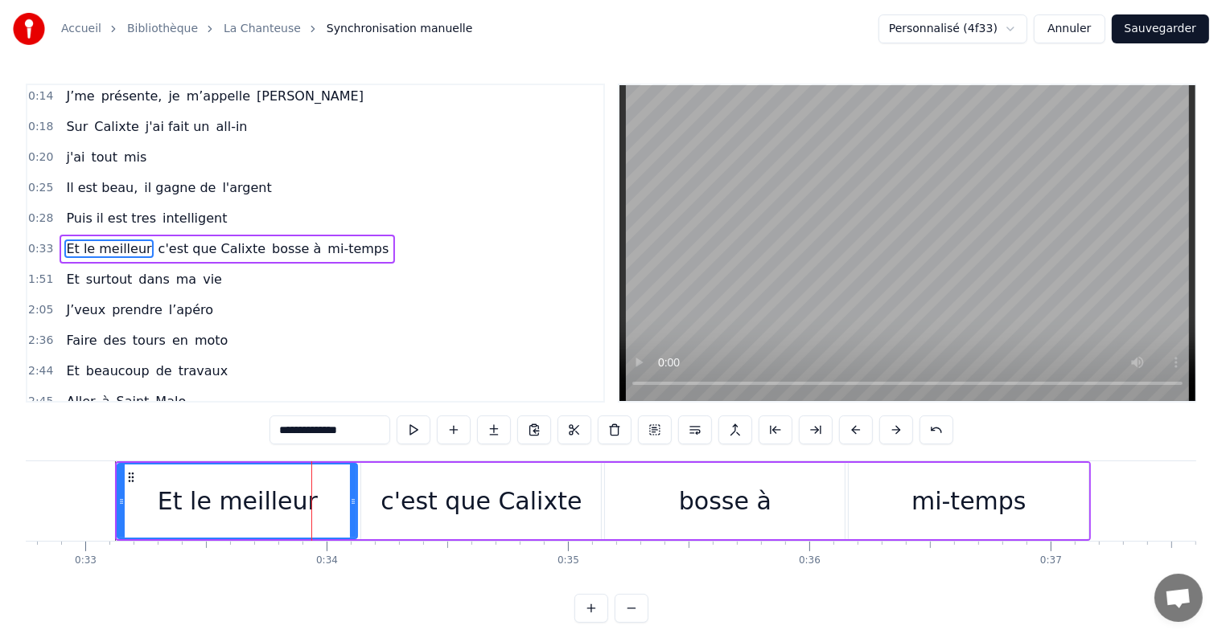
click at [351, 425] on input "**********" at bounding box center [329, 430] width 121 height 29
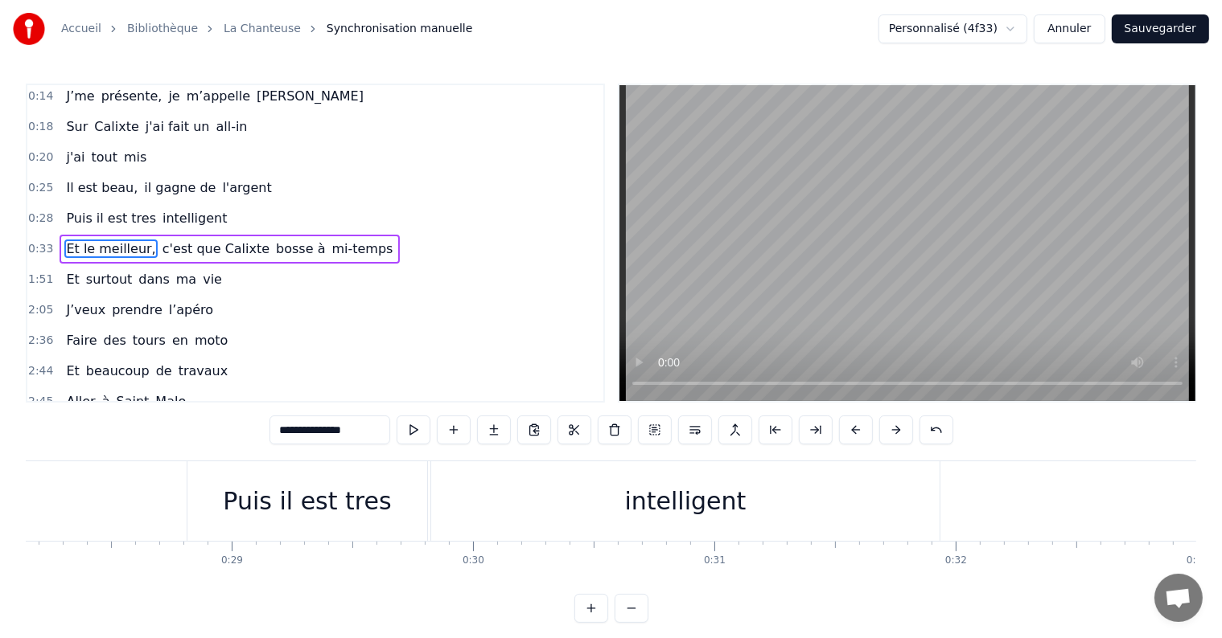
scroll to position [0, 6789]
click at [463, 462] on div "intelligent" at bounding box center [687, 502] width 510 height 80
type input "**********"
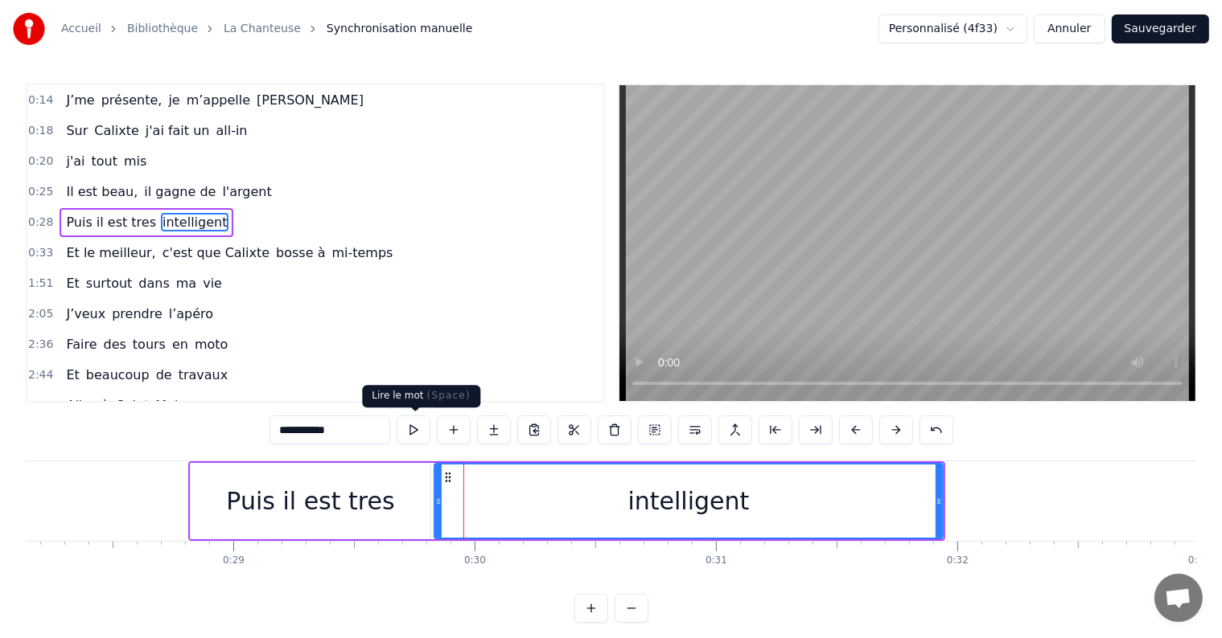
click at [410, 427] on button at bounding box center [413, 430] width 34 height 29
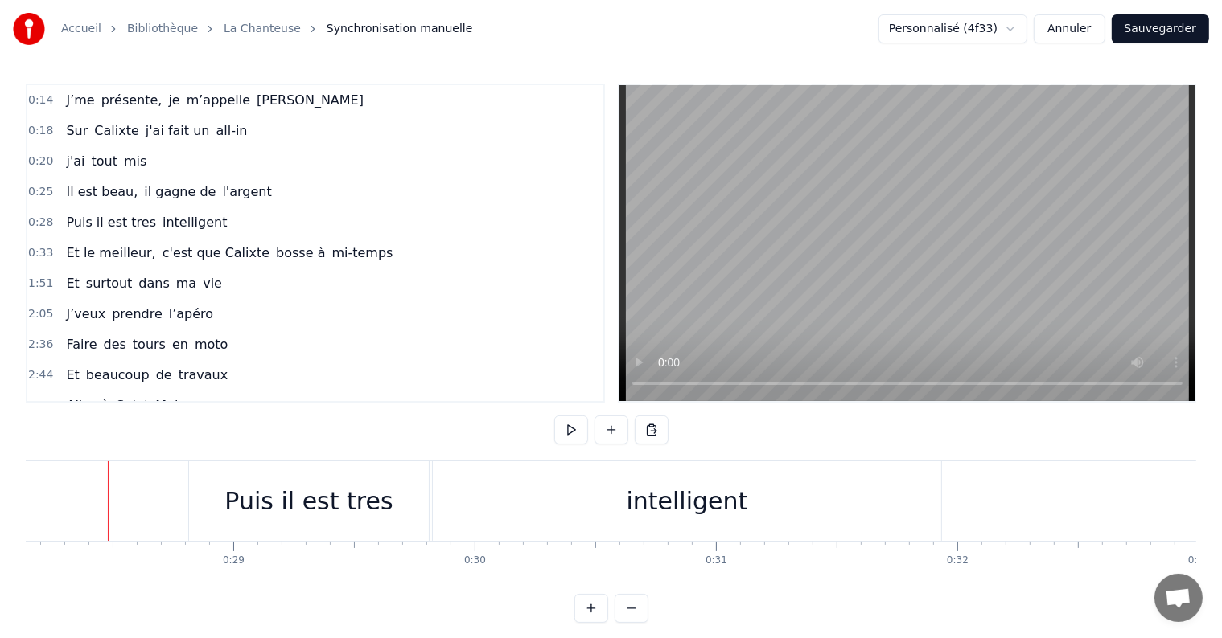
click at [571, 428] on button at bounding box center [571, 430] width 34 height 29
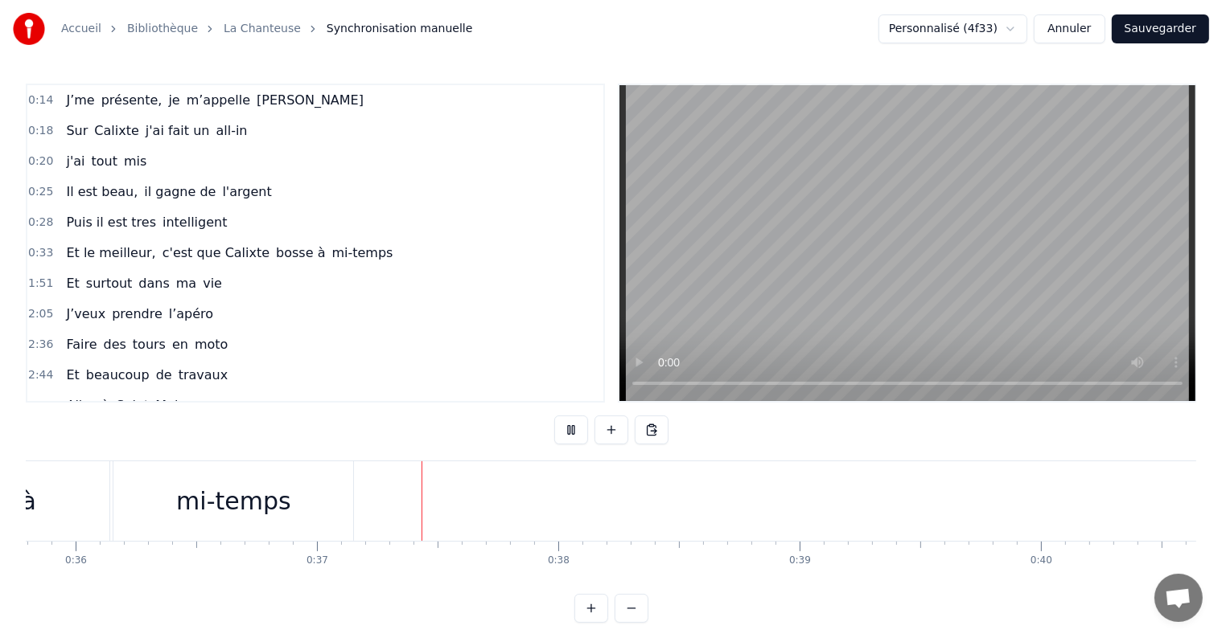
scroll to position [0, 8826]
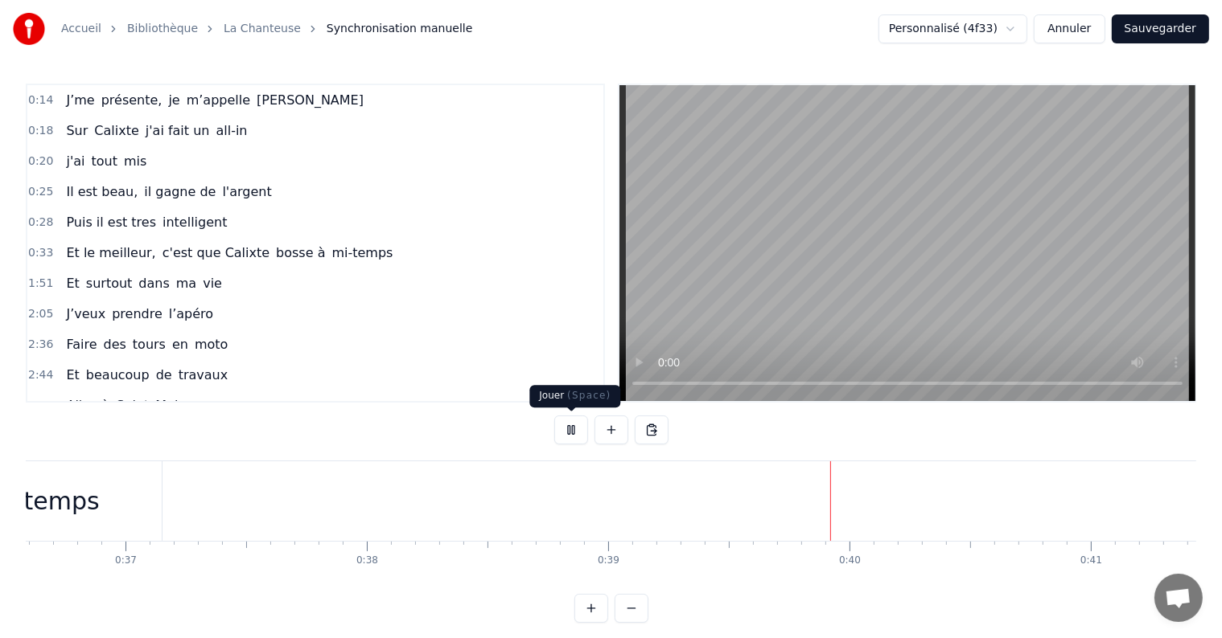
click at [576, 431] on button at bounding box center [571, 430] width 34 height 29
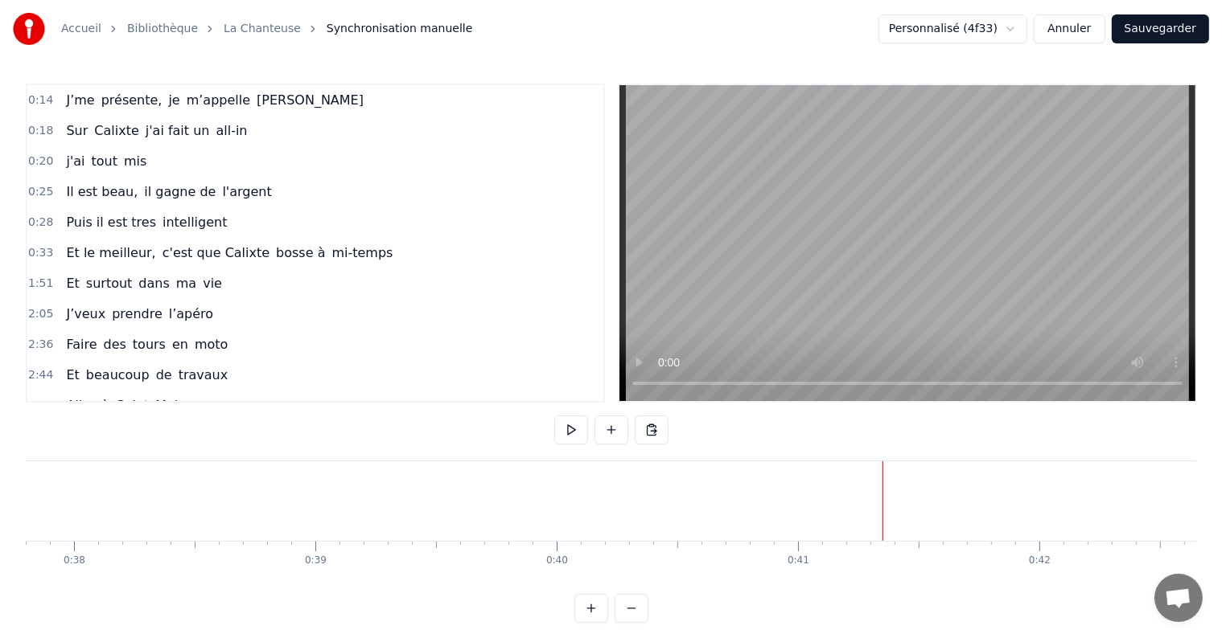
scroll to position [0, 9117]
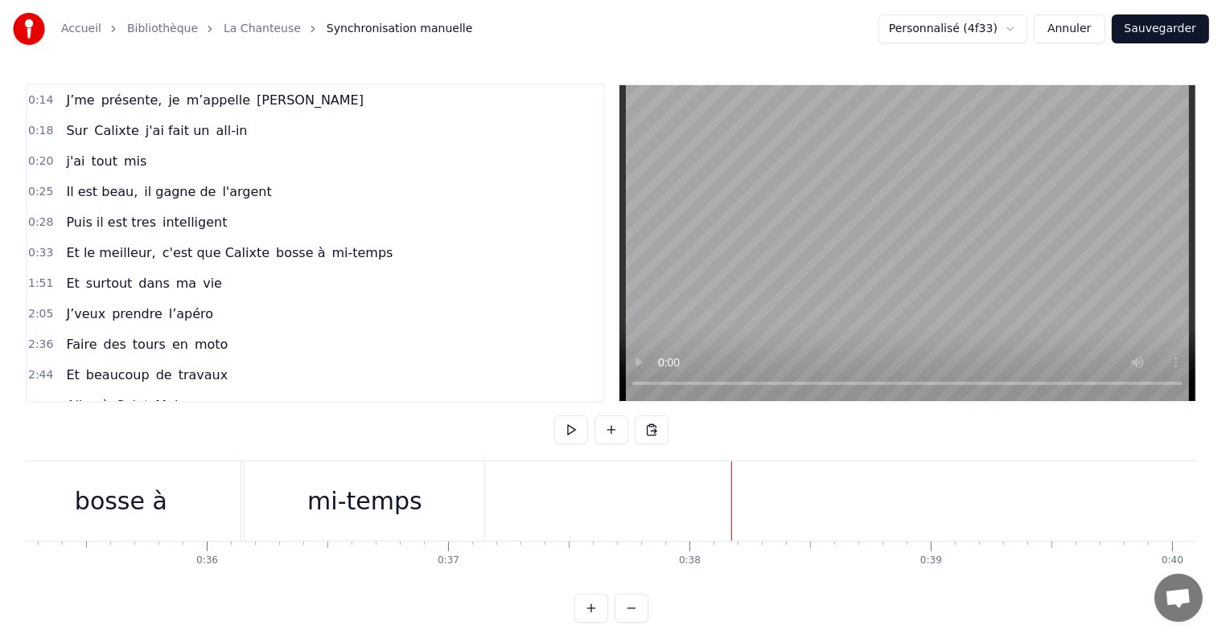
scroll to position [0, 8501]
click at [578, 437] on button at bounding box center [571, 430] width 34 height 29
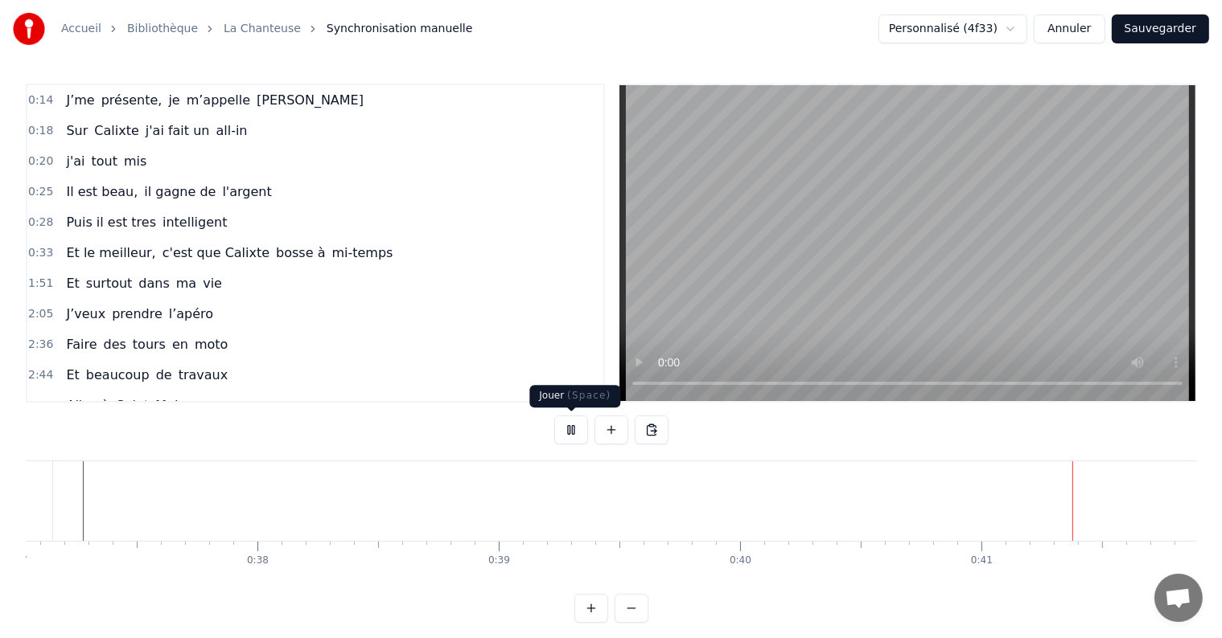
click at [576, 432] on button at bounding box center [571, 430] width 34 height 29
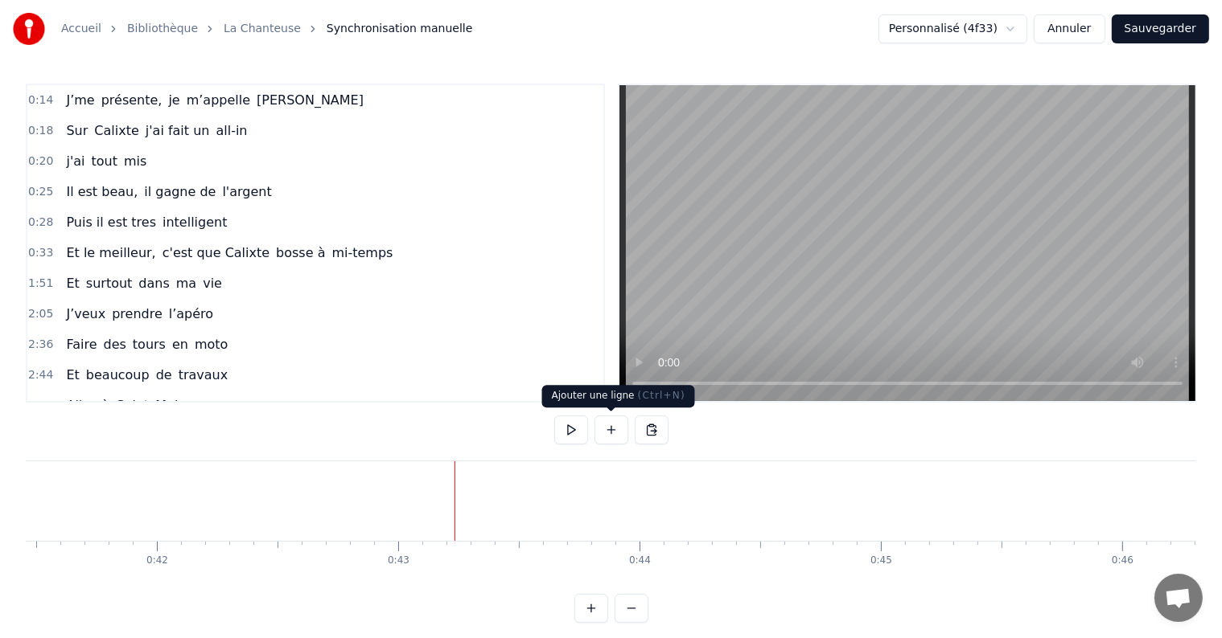
click at [619, 421] on button at bounding box center [611, 430] width 34 height 29
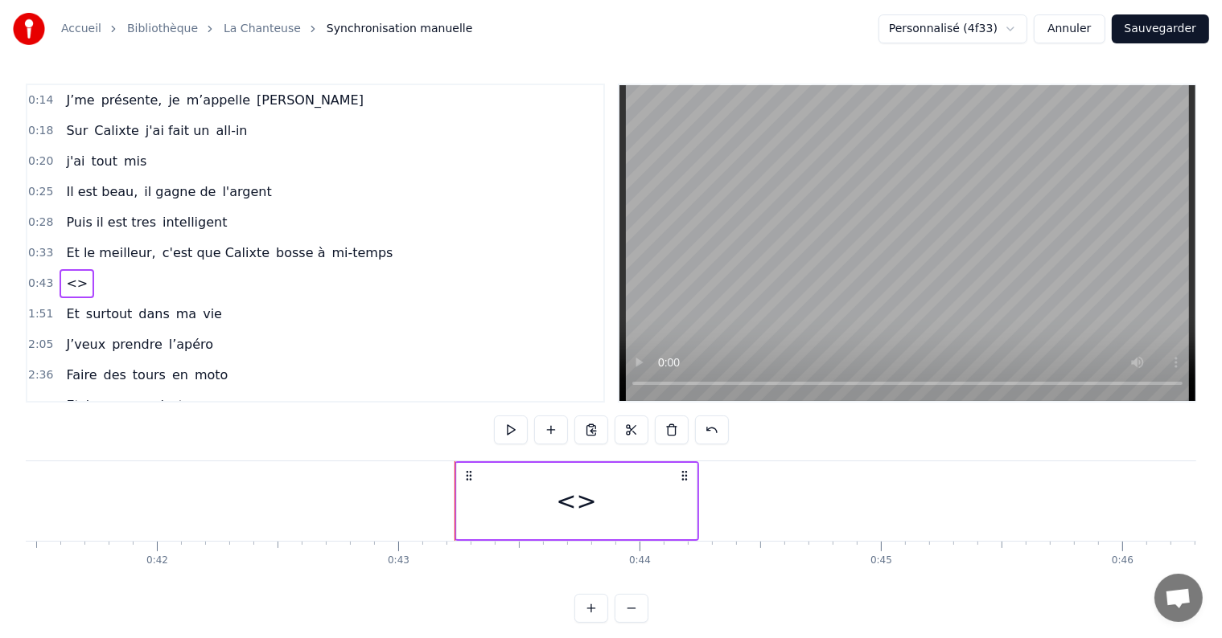
click at [521, 483] on div "<>" at bounding box center [577, 501] width 240 height 76
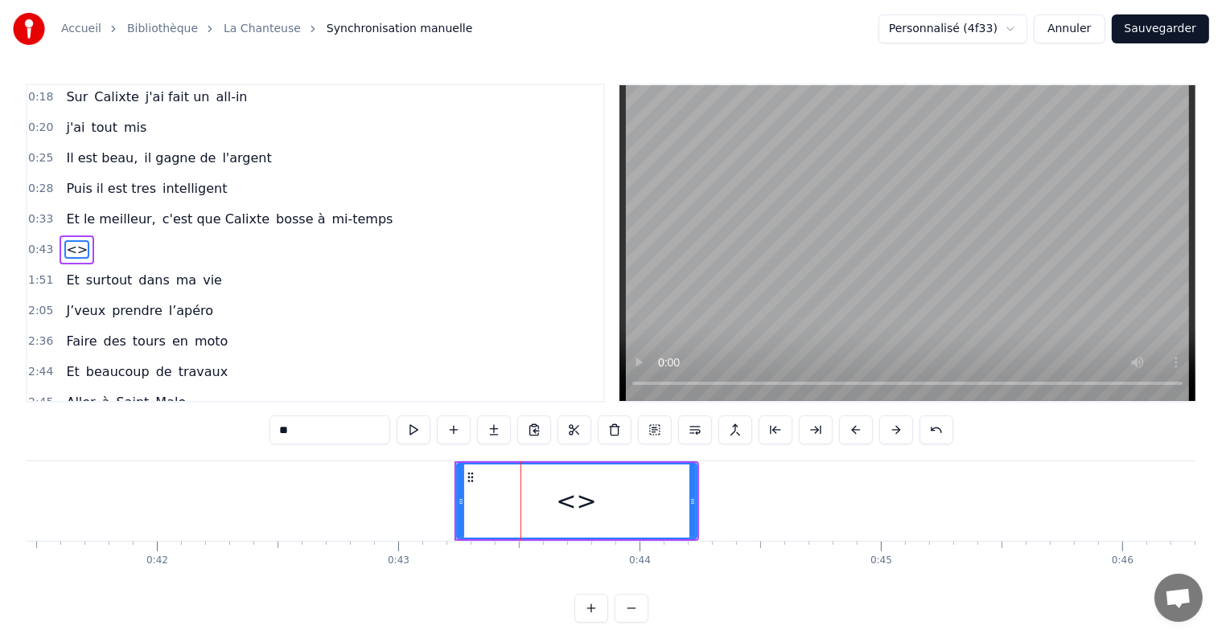
click at [306, 429] on input "**" at bounding box center [329, 430] width 121 height 29
type input "*"
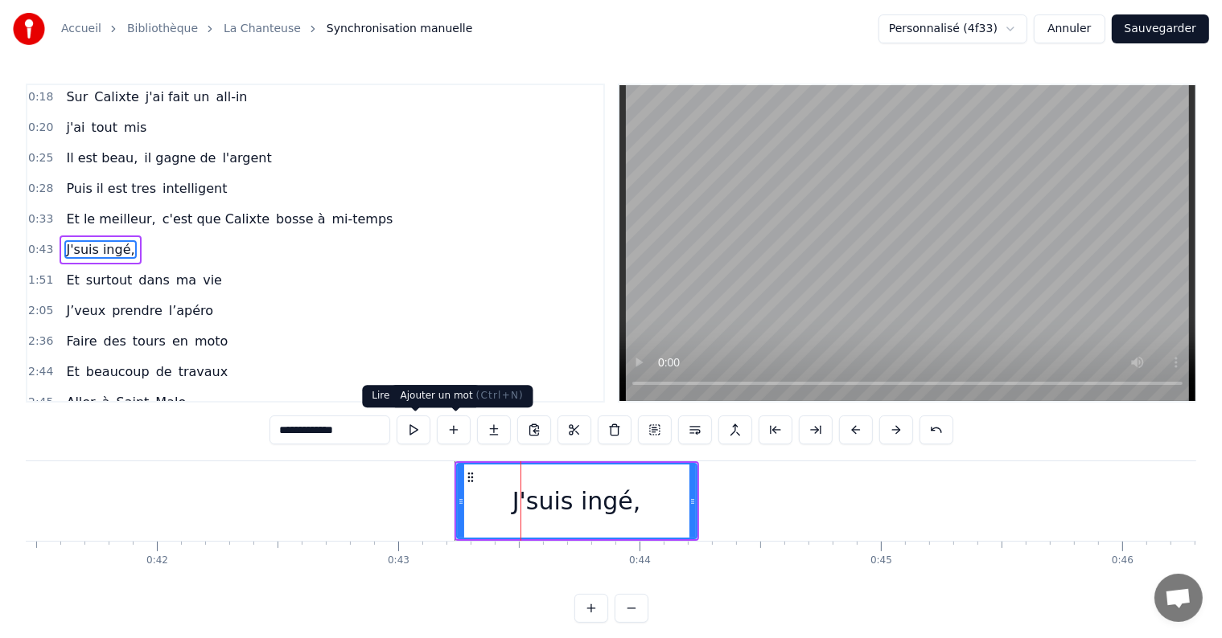
type input "**********"
click at [450, 431] on button at bounding box center [454, 430] width 34 height 29
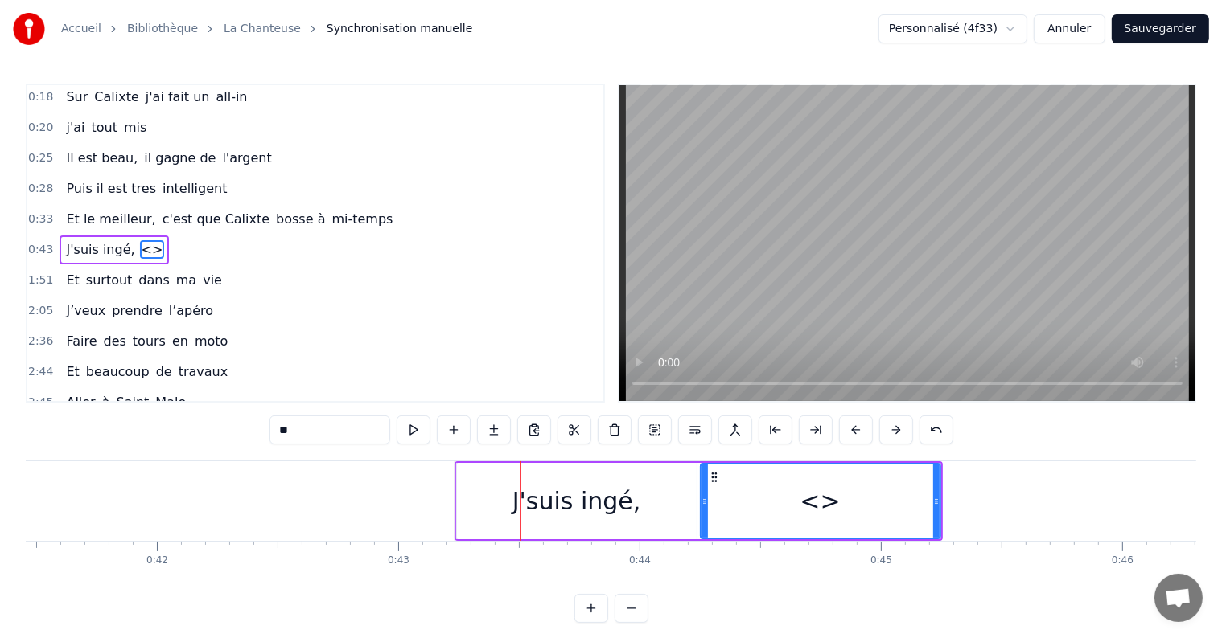
click at [310, 437] on input "**" at bounding box center [329, 430] width 121 height 29
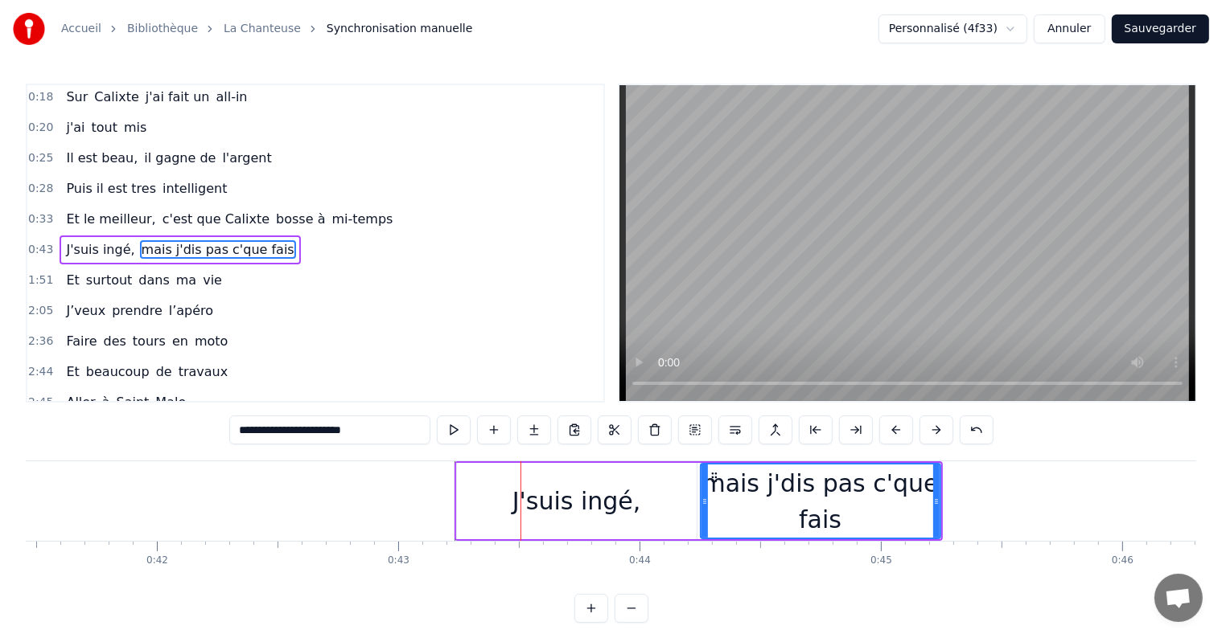
click at [492, 519] on div "J'suis ingé," at bounding box center [577, 501] width 240 height 76
type input "**********"
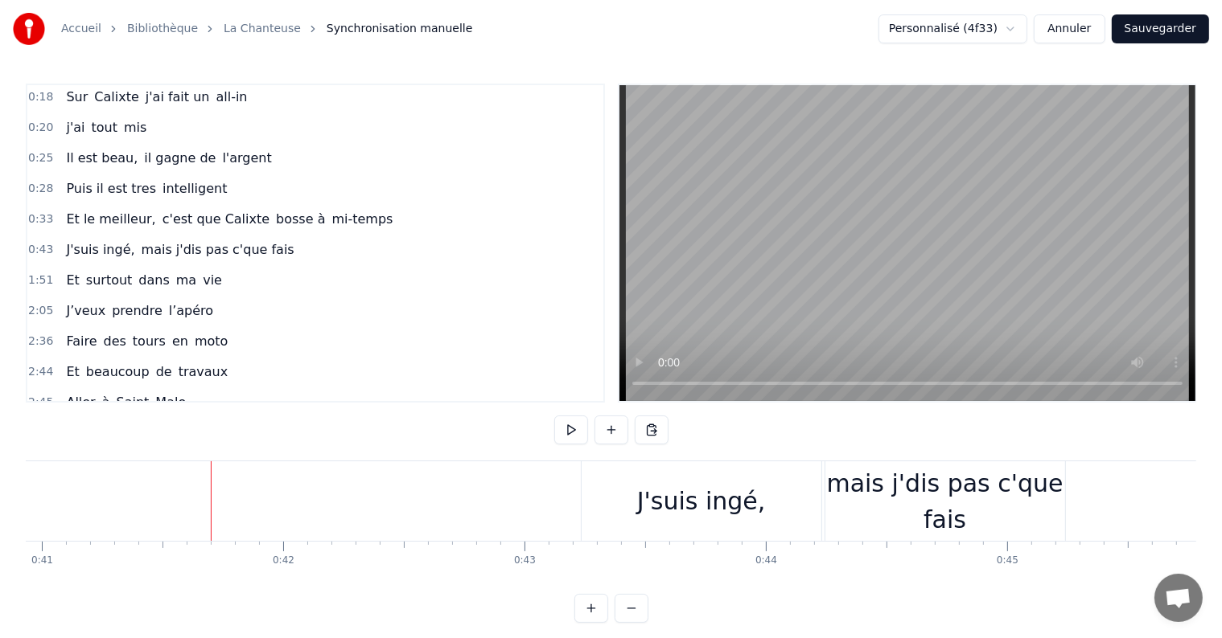
scroll to position [0, 9865]
click at [571, 425] on button at bounding box center [571, 430] width 34 height 29
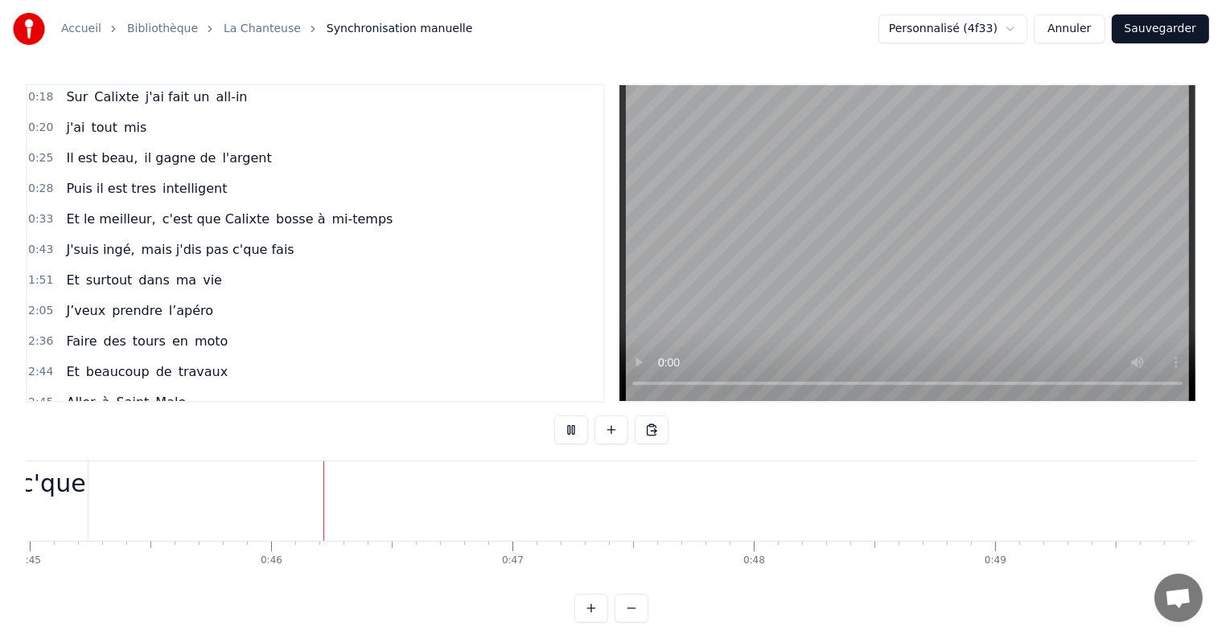
scroll to position [0, 10901]
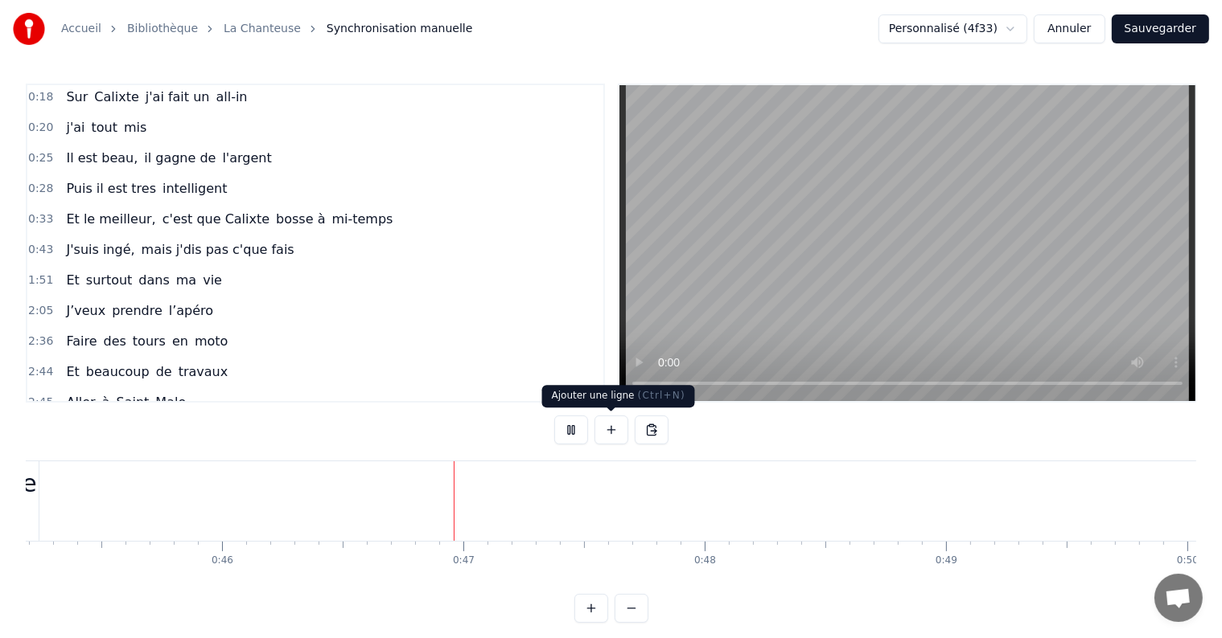
click at [614, 430] on button at bounding box center [611, 430] width 34 height 29
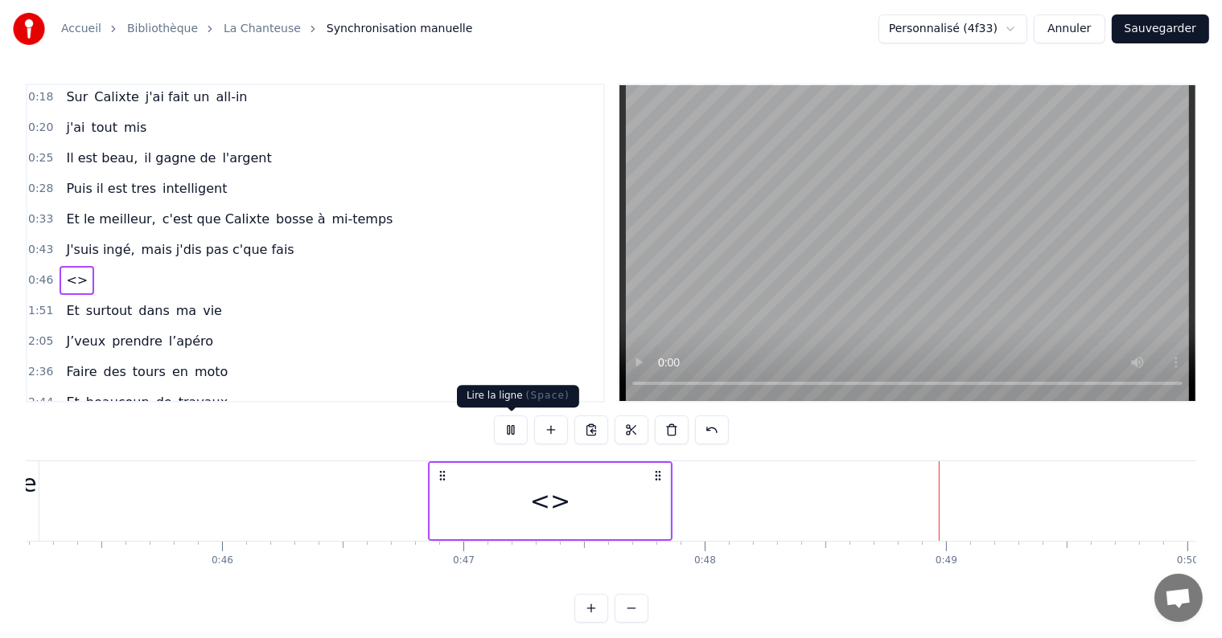
click at [512, 425] on button at bounding box center [511, 430] width 34 height 29
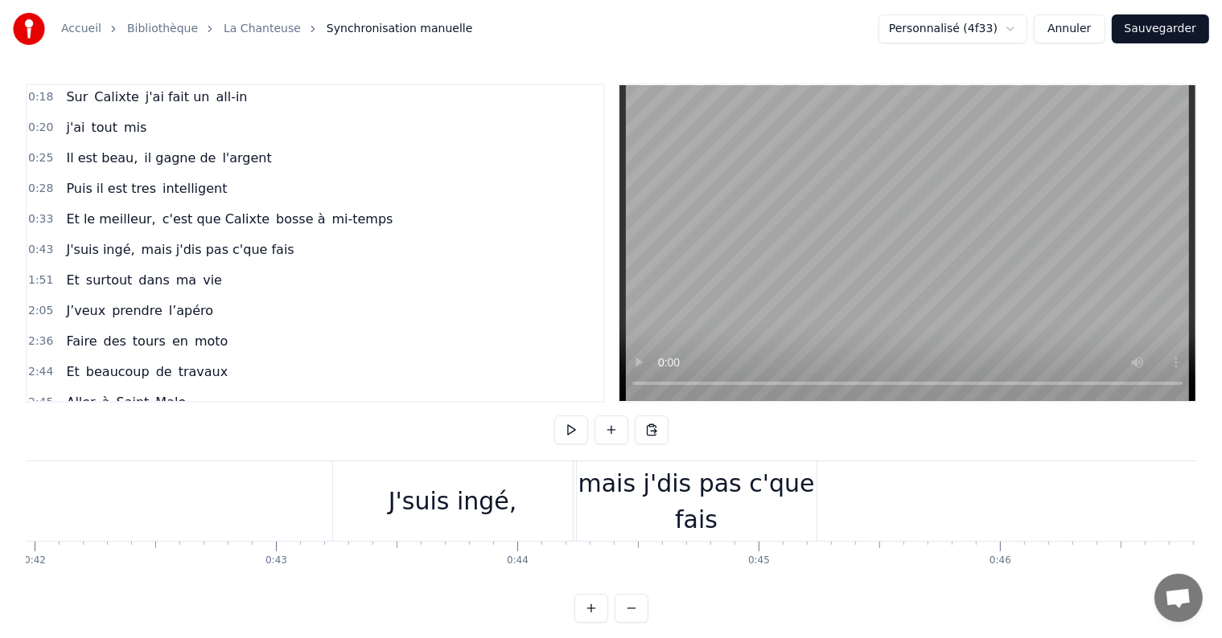
scroll to position [0, 10103]
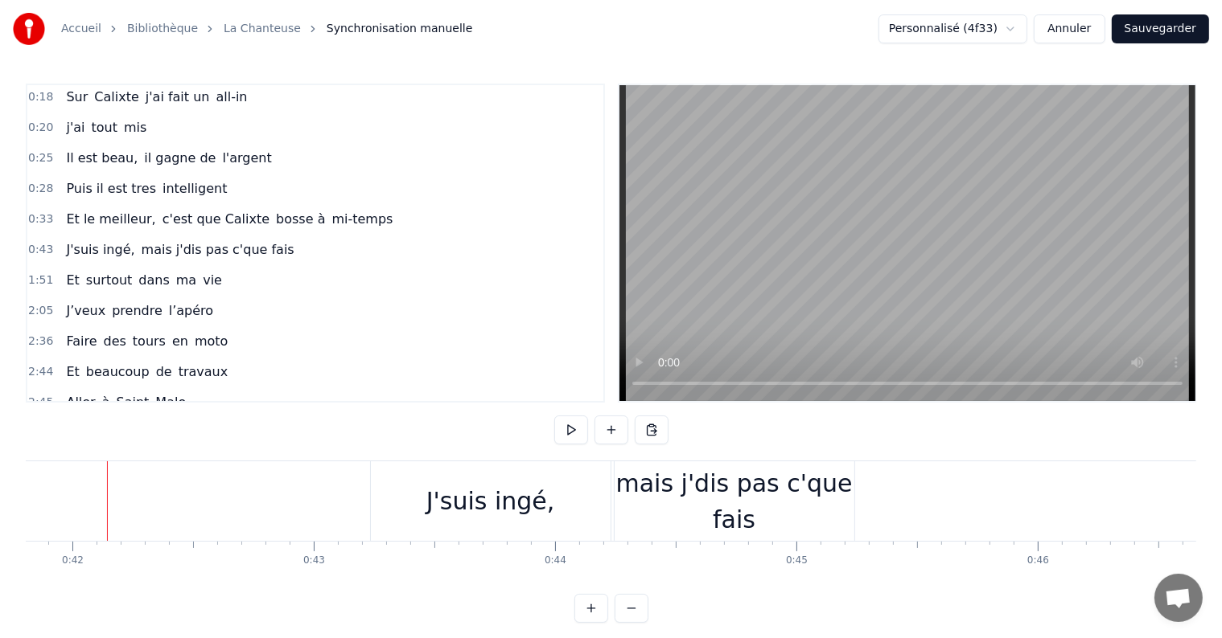
click at [567, 431] on button at bounding box center [571, 430] width 34 height 29
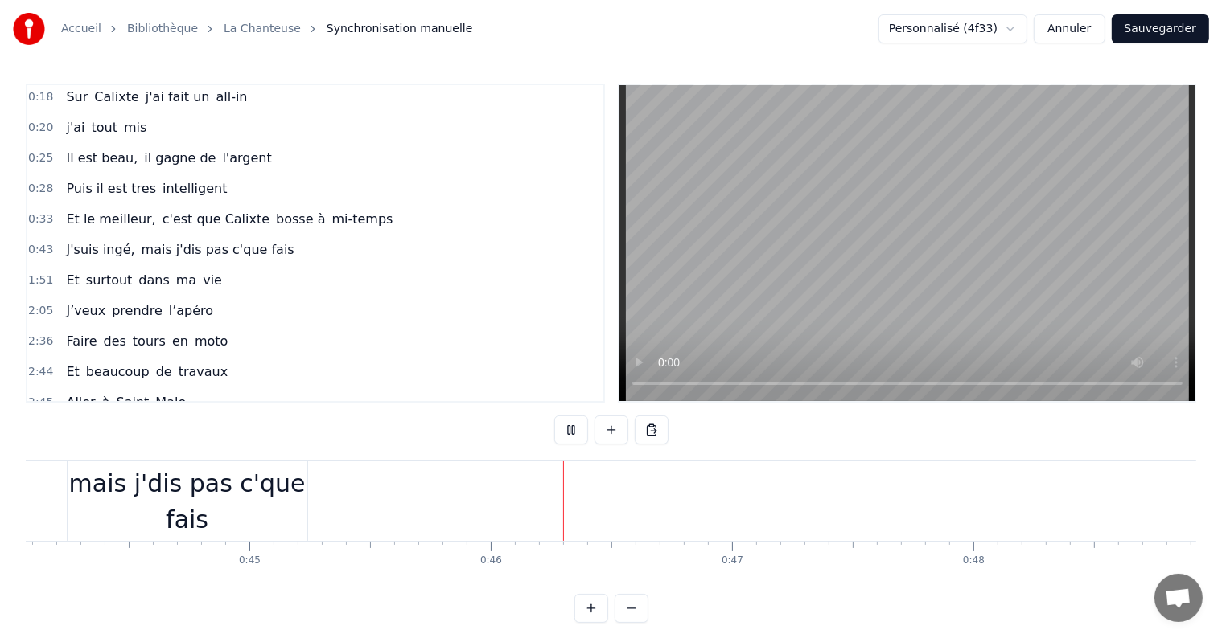
scroll to position [0, 10688]
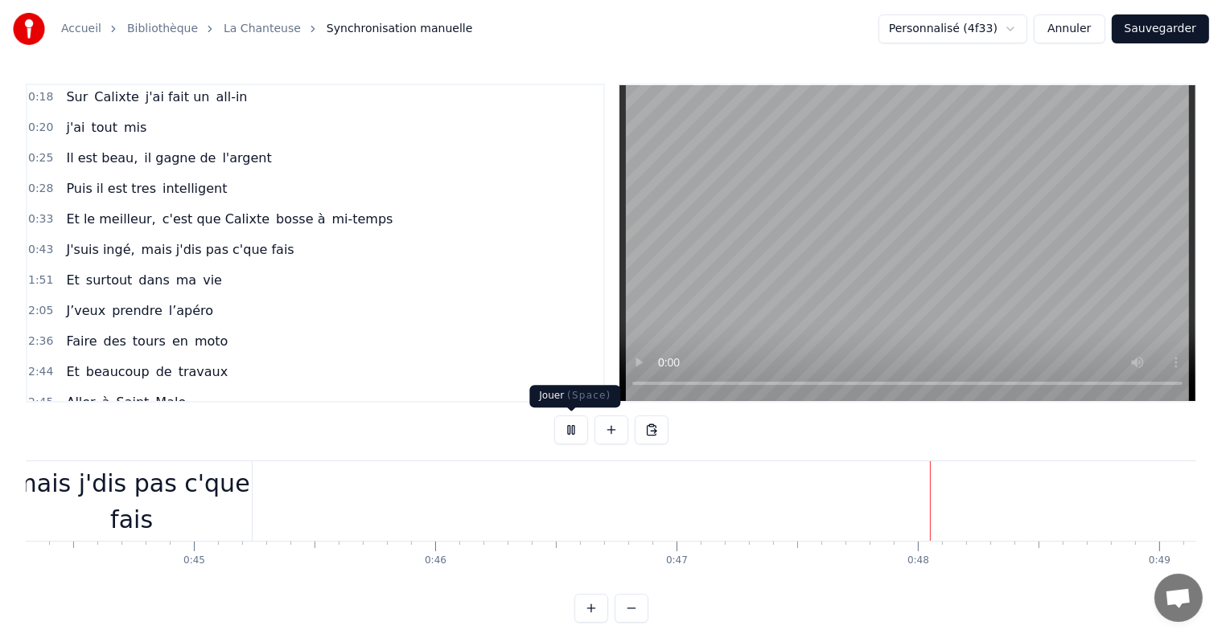
click at [587, 426] on button at bounding box center [571, 430] width 34 height 29
click at [606, 432] on button at bounding box center [611, 430] width 34 height 29
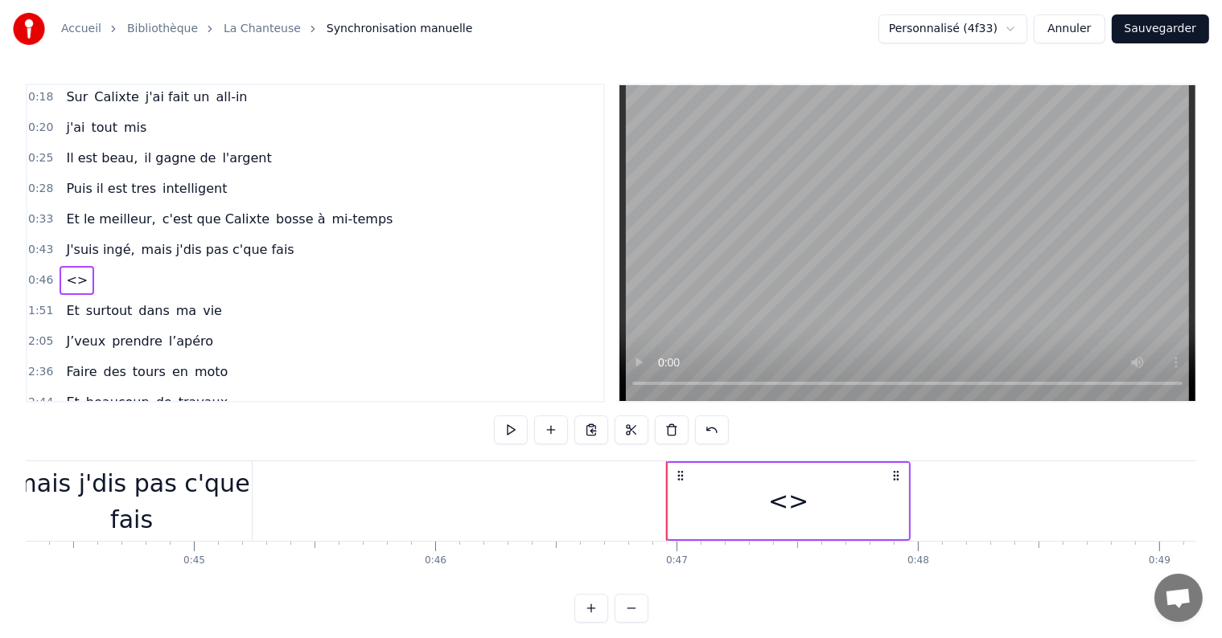
click at [753, 502] on div "<>" at bounding box center [788, 501] width 240 height 76
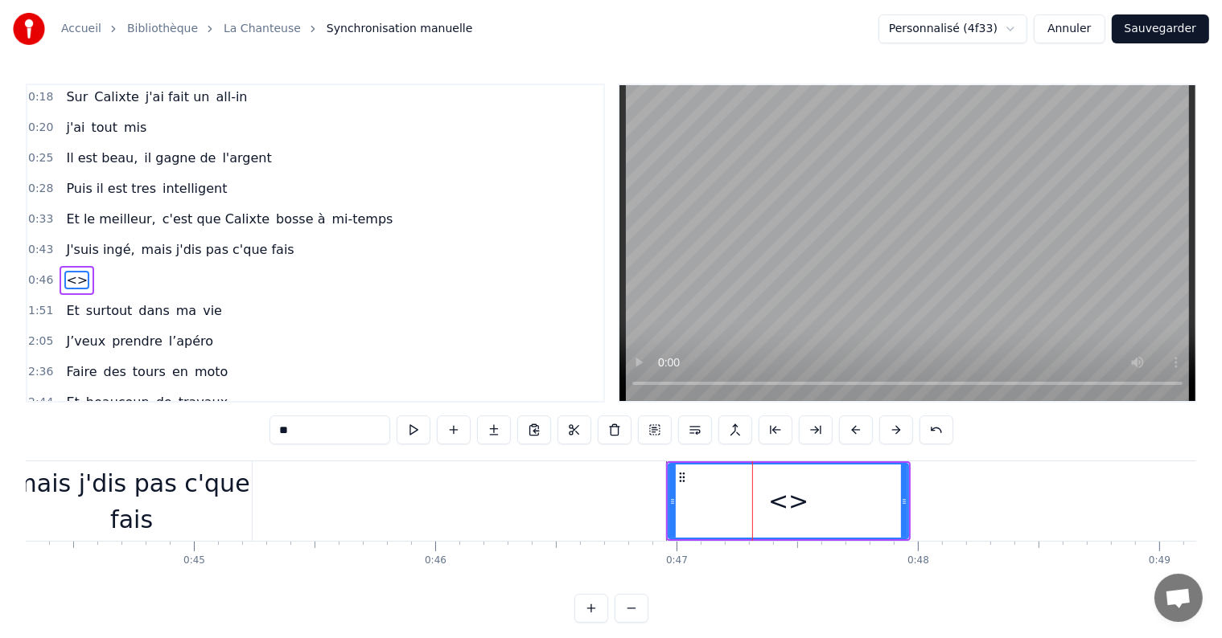
scroll to position [64, 0]
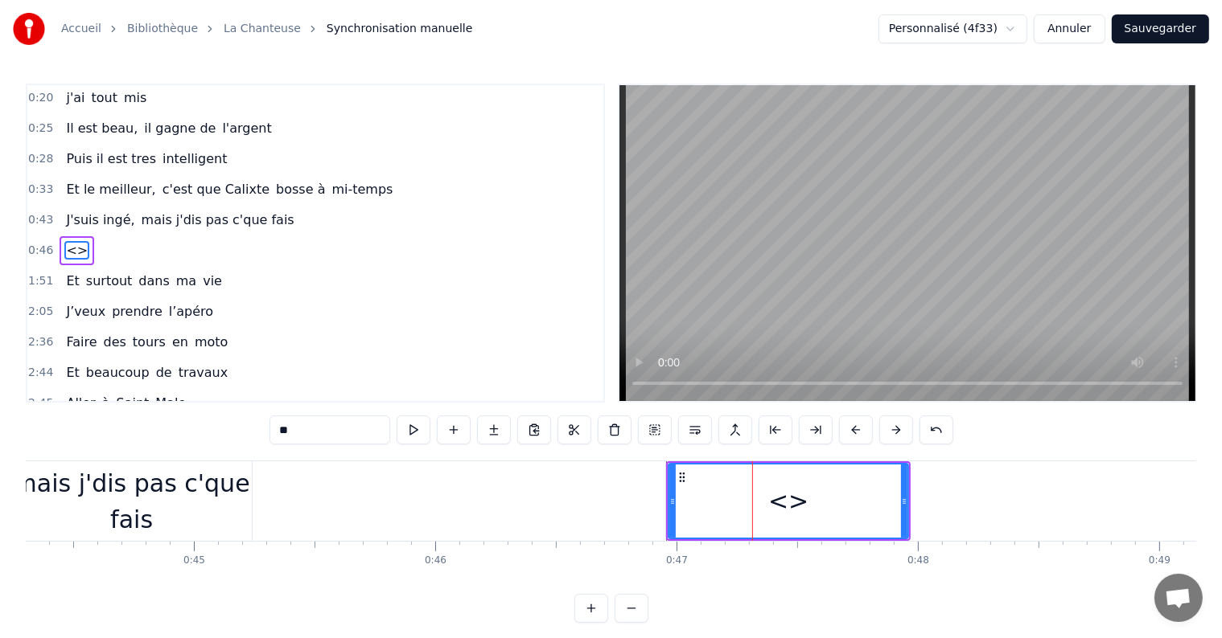
click at [322, 433] on input "**" at bounding box center [329, 430] width 121 height 29
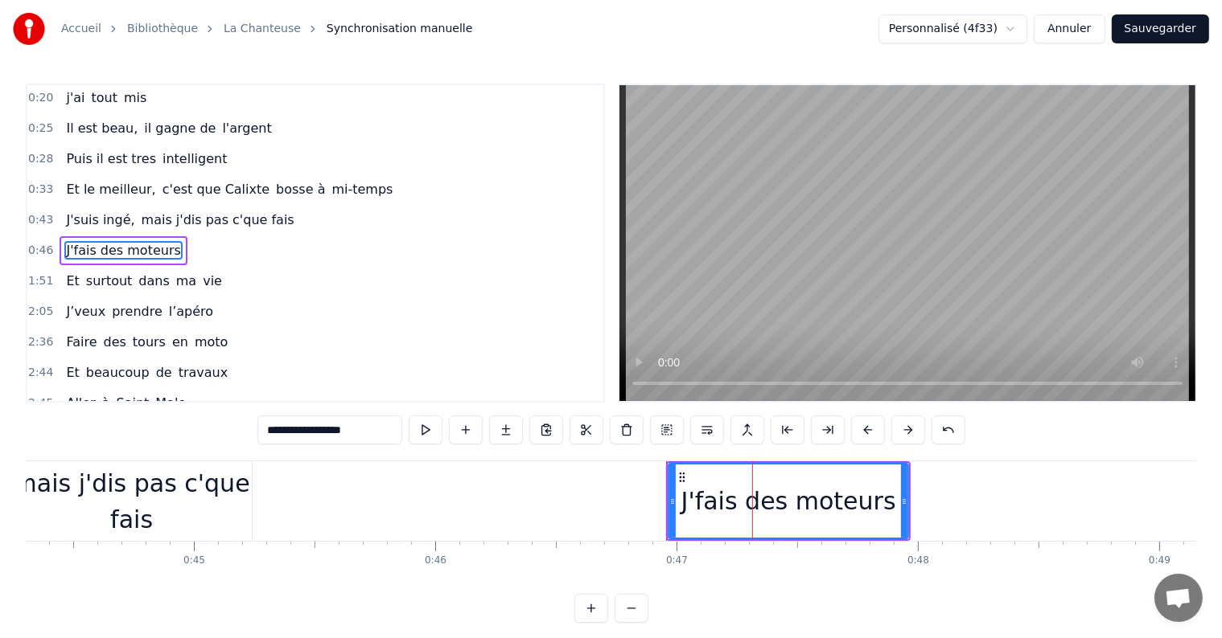
type input "**********"
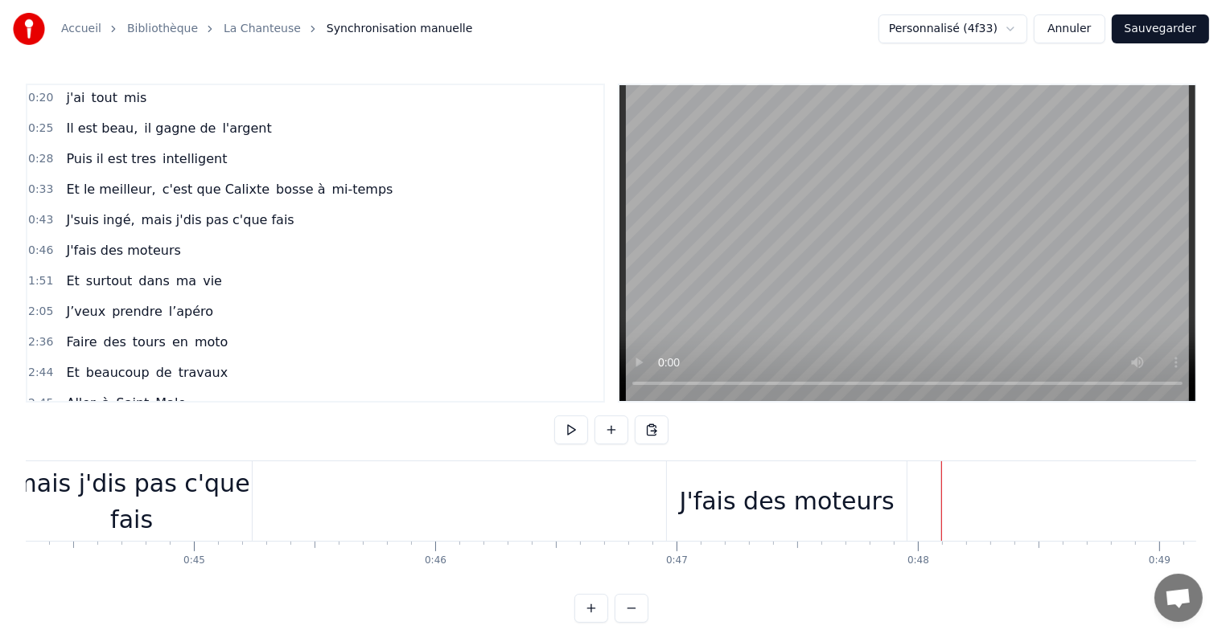
click at [797, 489] on div "J'fais des moteurs" at bounding box center [787, 501] width 215 height 36
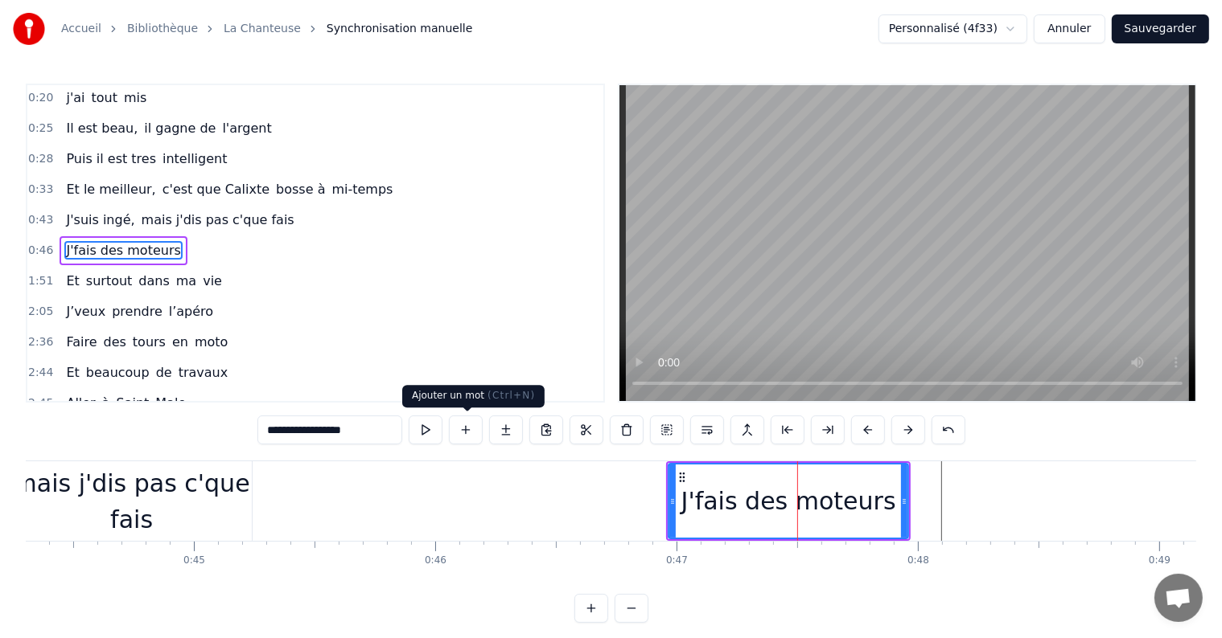
click at [470, 435] on button at bounding box center [466, 430] width 34 height 29
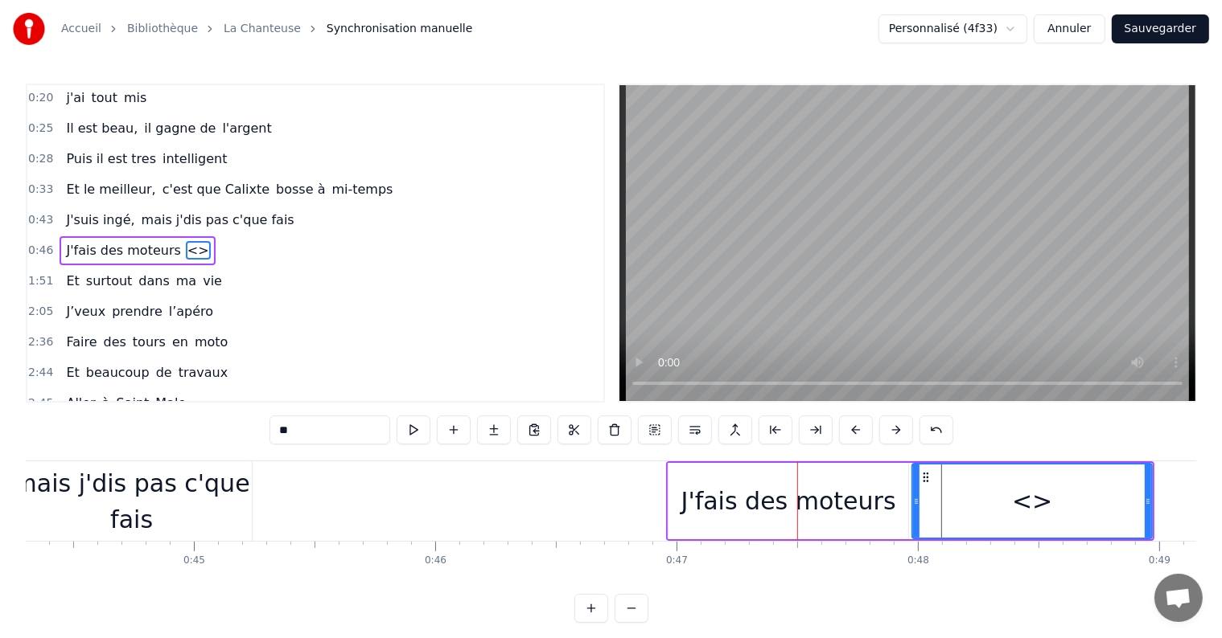
click at [315, 428] on input "**" at bounding box center [329, 430] width 121 height 29
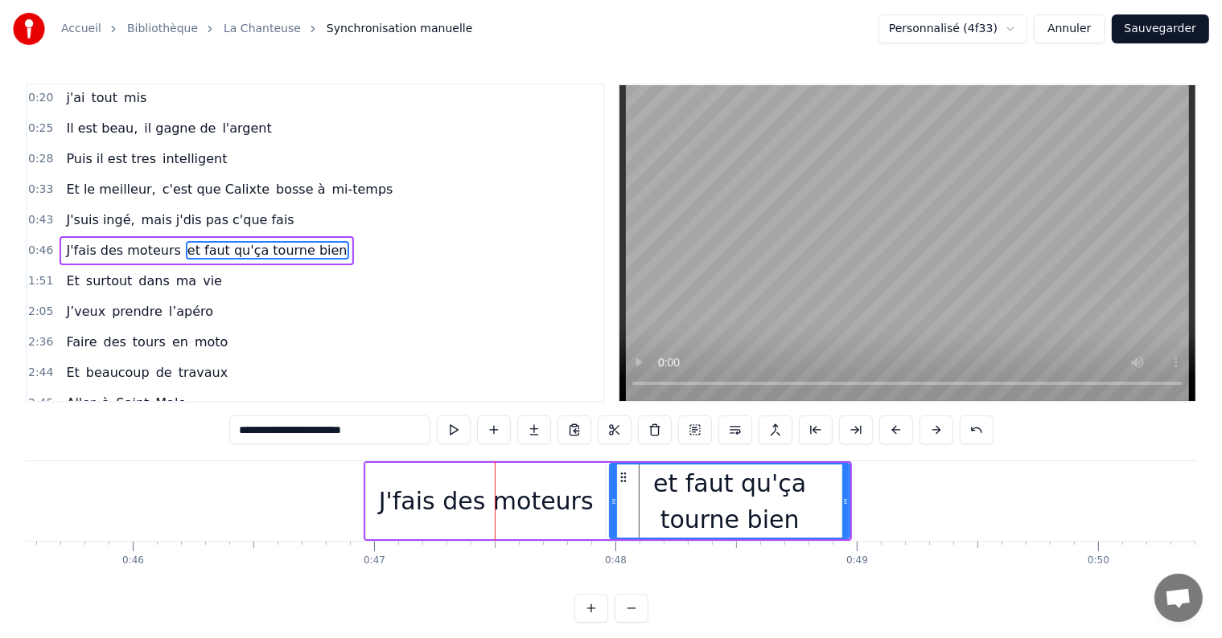
scroll to position [0, 10990]
type input "**********"
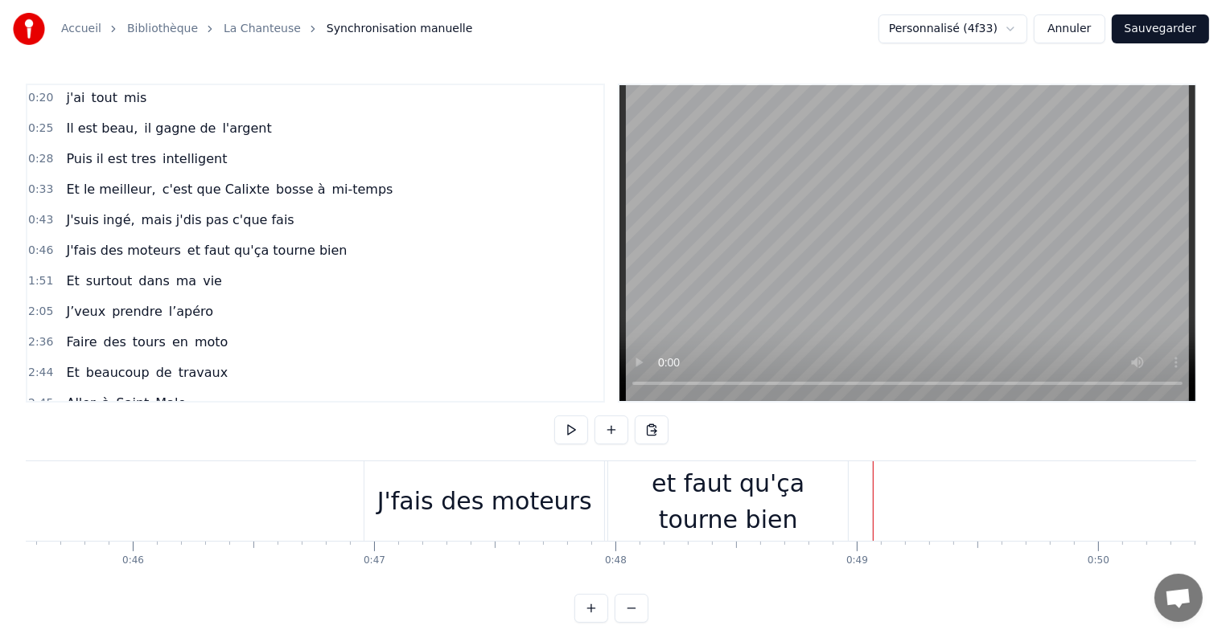
click at [807, 510] on div "et faut qu'ça tourne bien" at bounding box center [728, 502] width 240 height 72
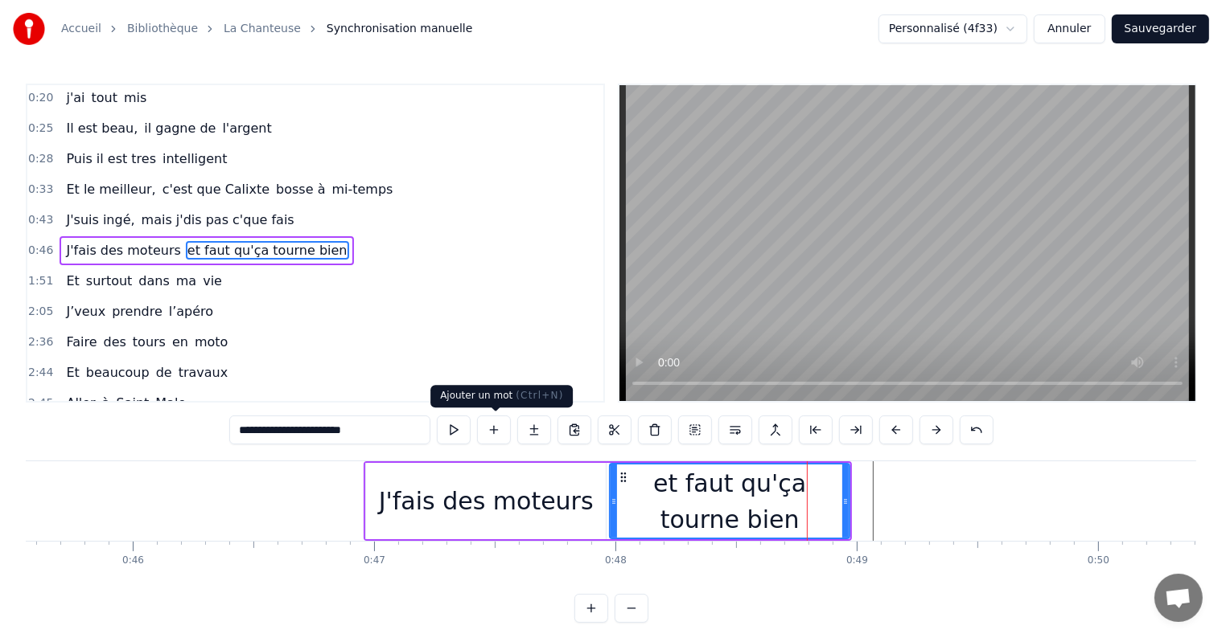
click at [489, 437] on button at bounding box center [494, 430] width 34 height 29
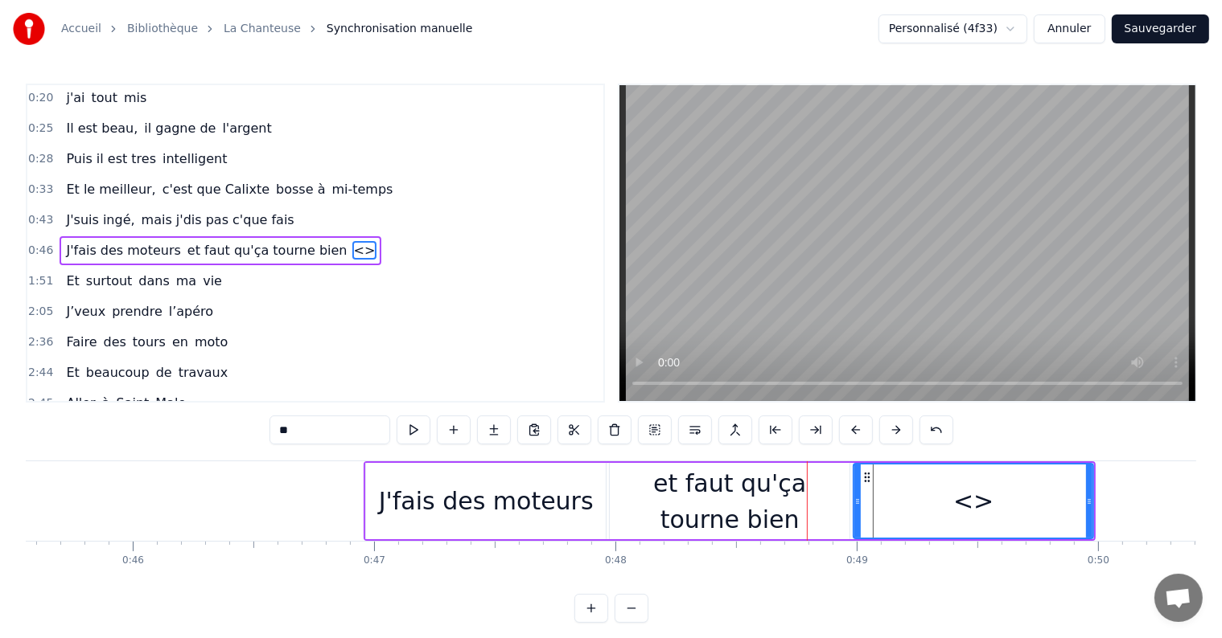
click at [328, 429] on input "**" at bounding box center [329, 430] width 121 height 29
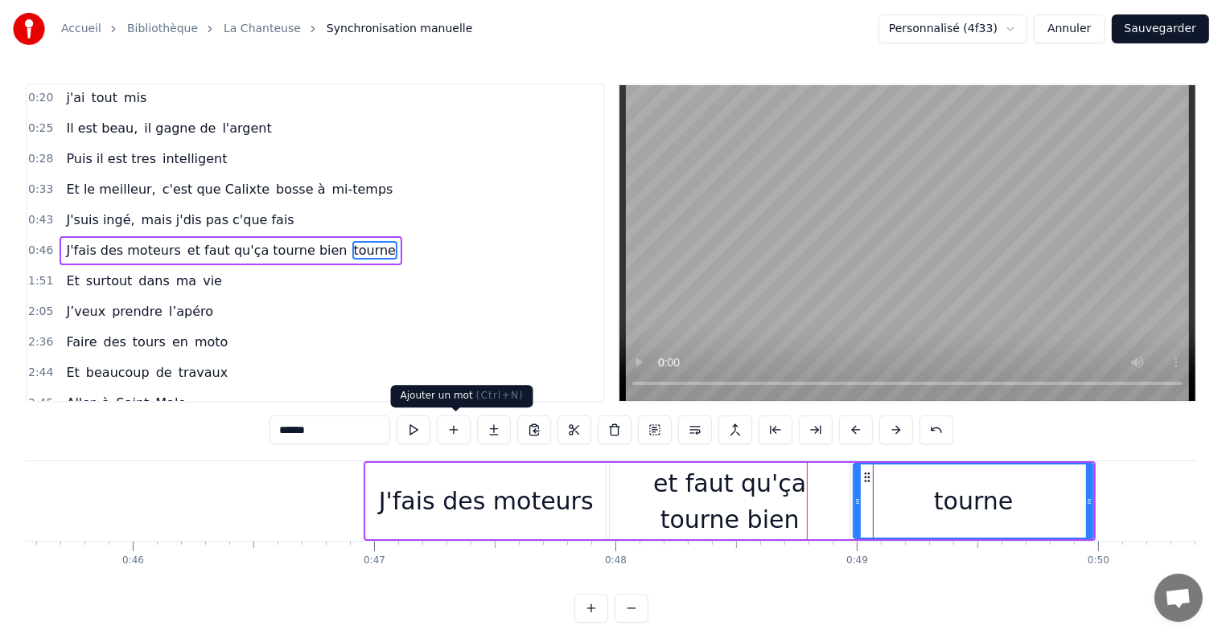
type input "******"
click at [454, 435] on button at bounding box center [454, 430] width 34 height 29
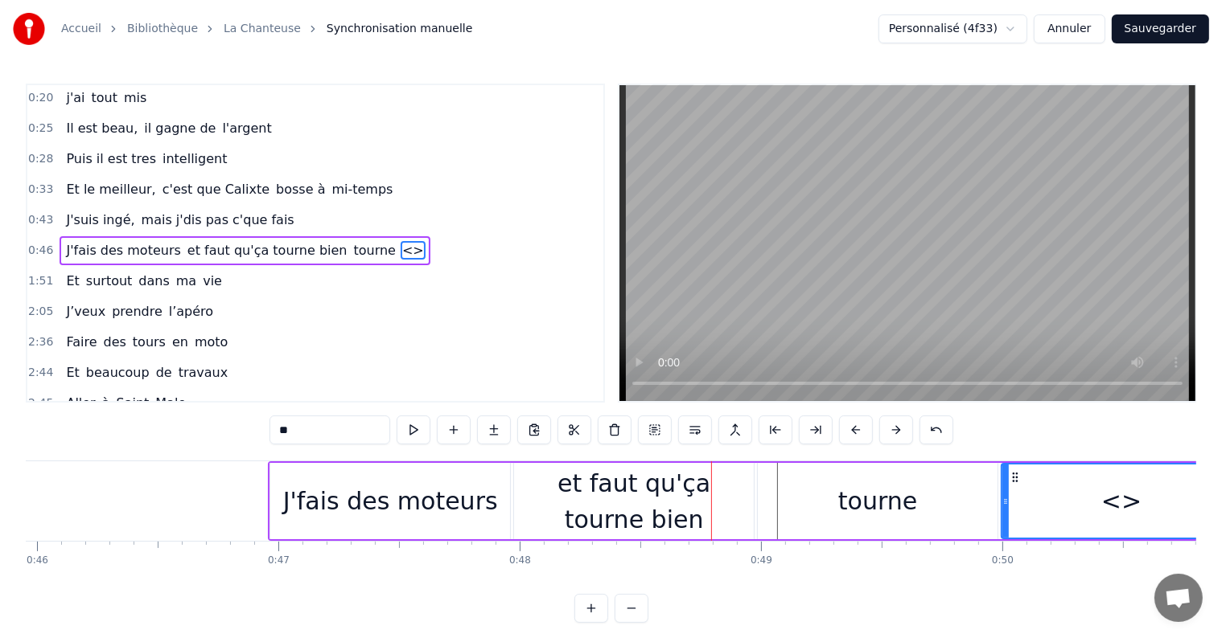
scroll to position [0, 11112]
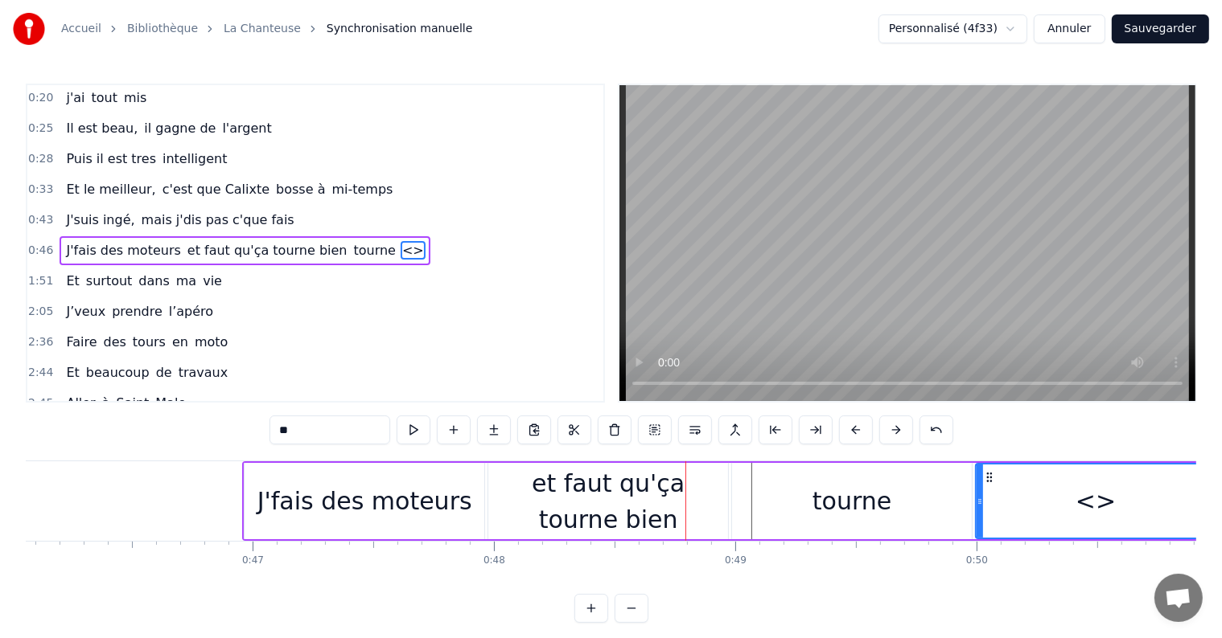
click at [284, 434] on input "**" at bounding box center [329, 430] width 121 height 29
click at [886, 468] on div "tourne" at bounding box center [852, 501] width 240 height 76
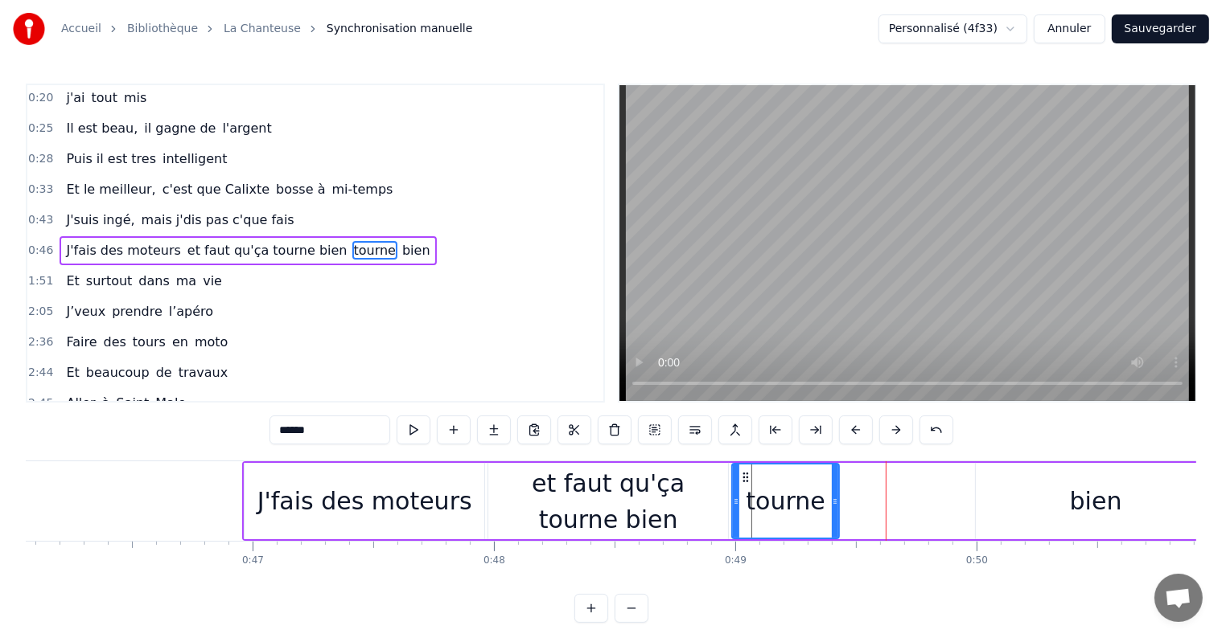
drag, startPoint x: 967, startPoint y: 502, endPoint x: 834, endPoint y: 511, distance: 133.0
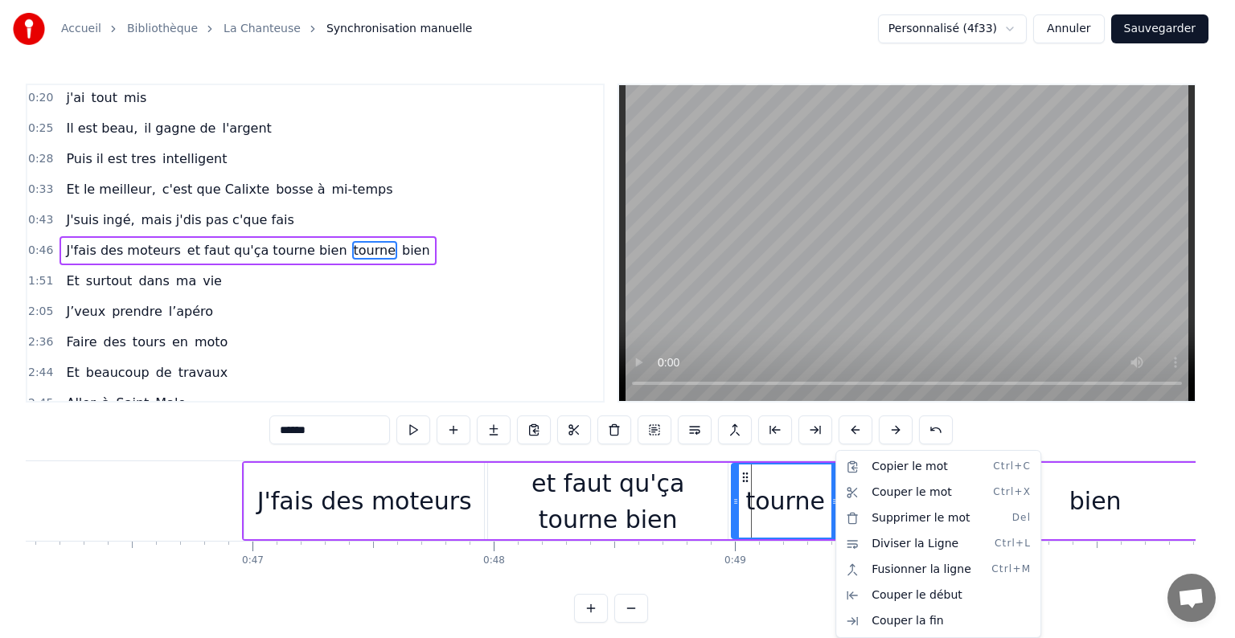
click at [1081, 487] on html "Accueil Bibliothèque La Chanteuse Synchronisation manuelle Personnalisé (4f33) …" at bounding box center [617, 324] width 1235 height 649
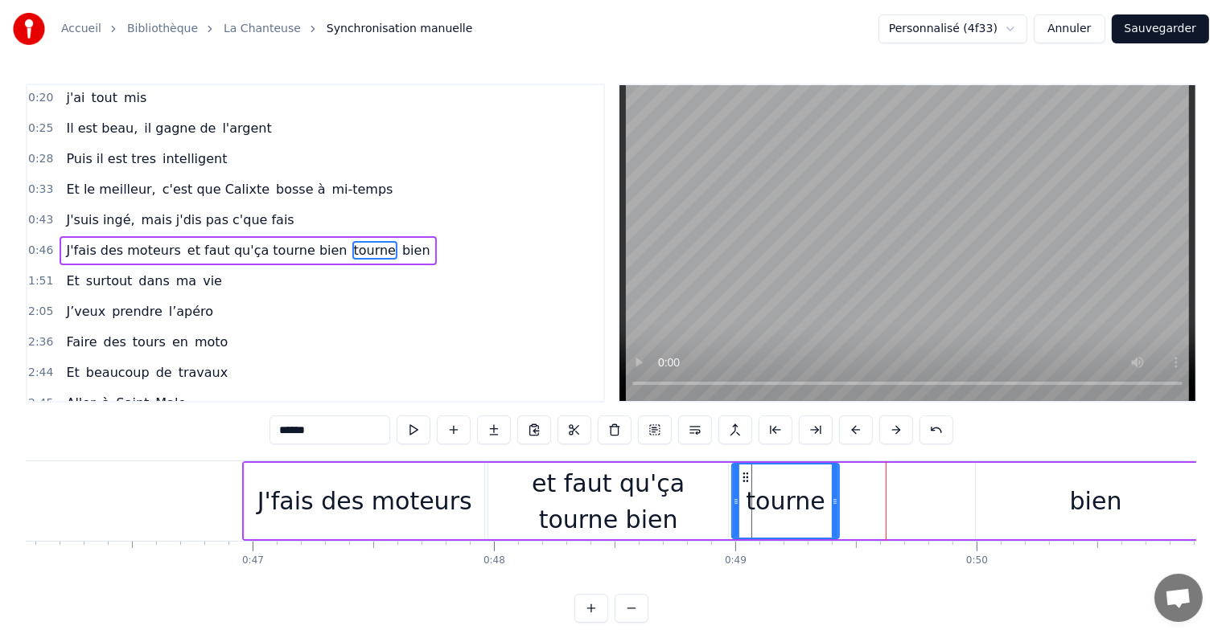
click at [981, 492] on div "bien" at bounding box center [1095, 501] width 240 height 76
type input "****"
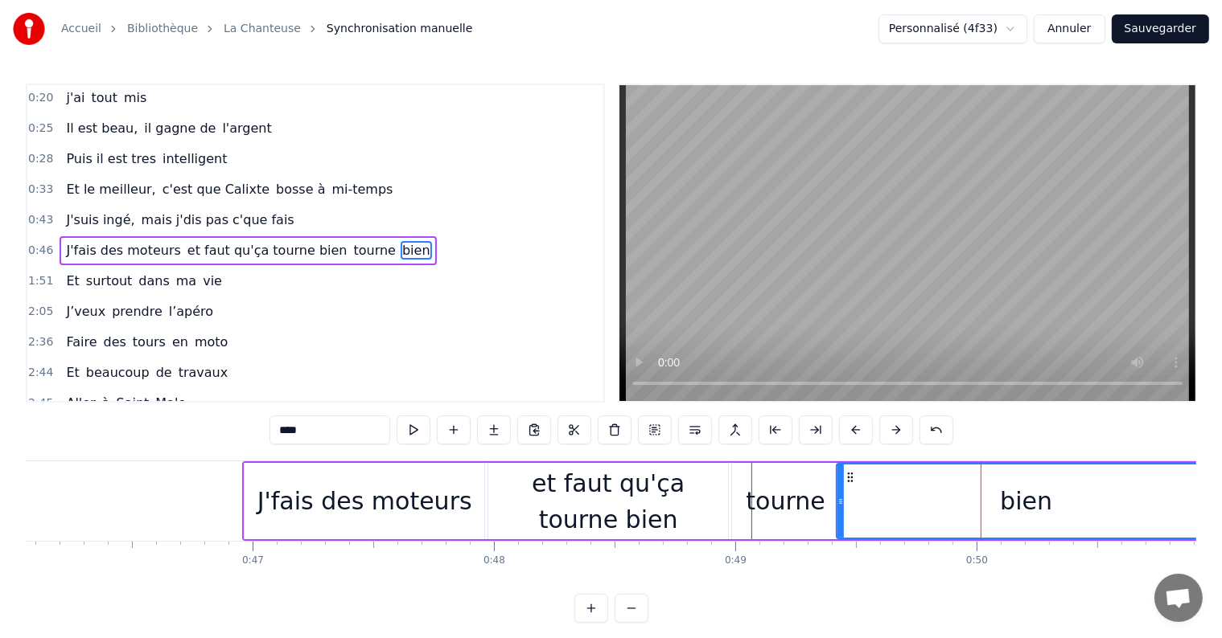
drag, startPoint x: 976, startPoint y: 500, endPoint x: 837, endPoint y: 499, distance: 139.1
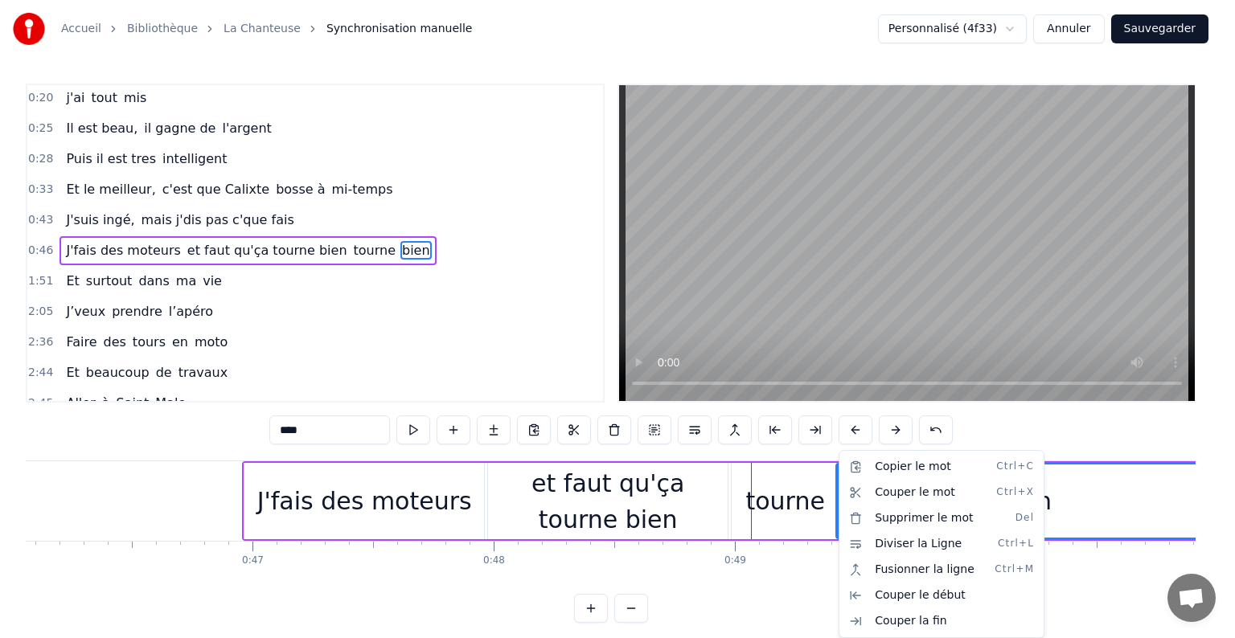
click at [1153, 553] on html "Accueil Bibliothèque La Chanteuse Synchronisation manuelle Personnalisé (4f33) …" at bounding box center [617, 324] width 1235 height 649
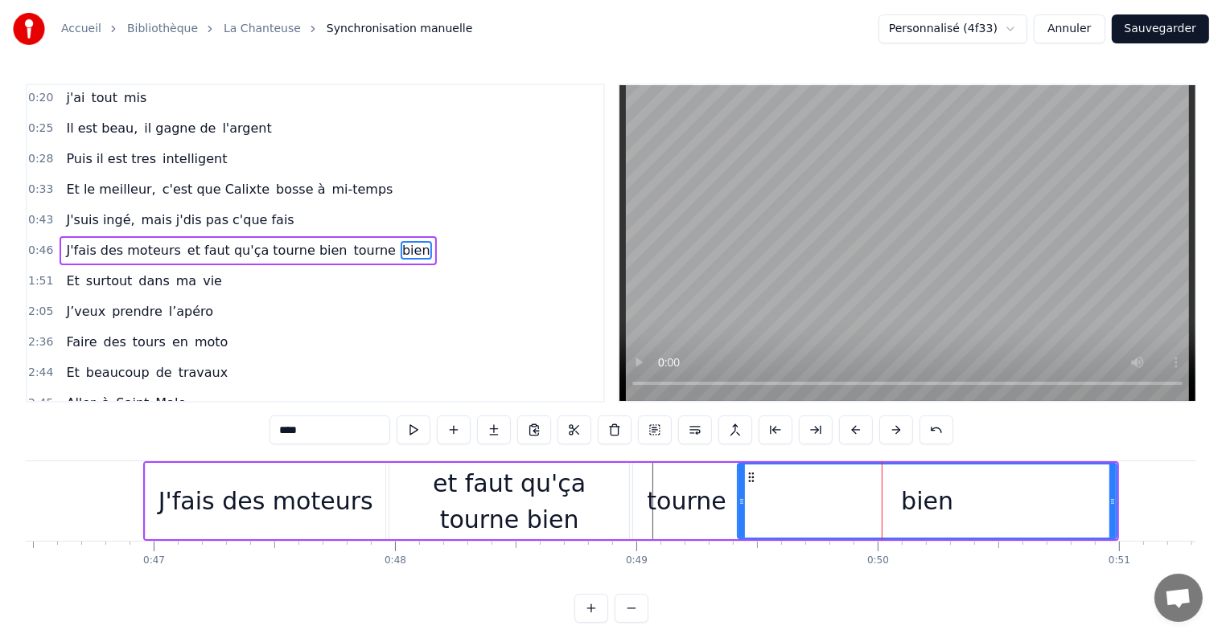
scroll to position [0, 11210]
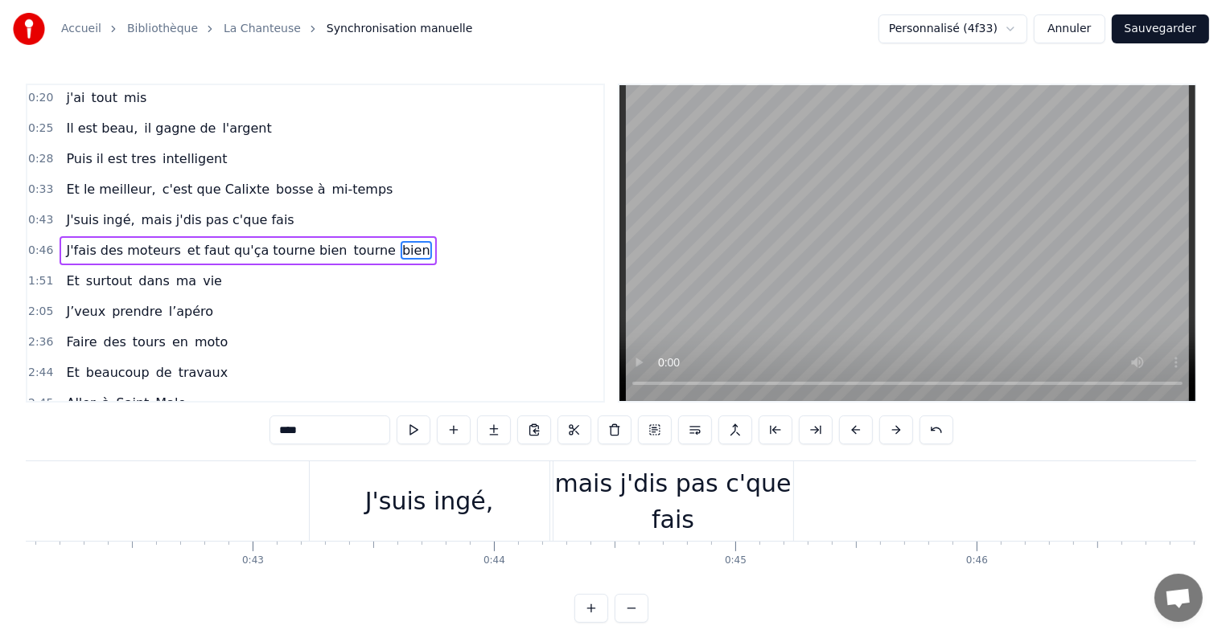
scroll to position [0, 10145]
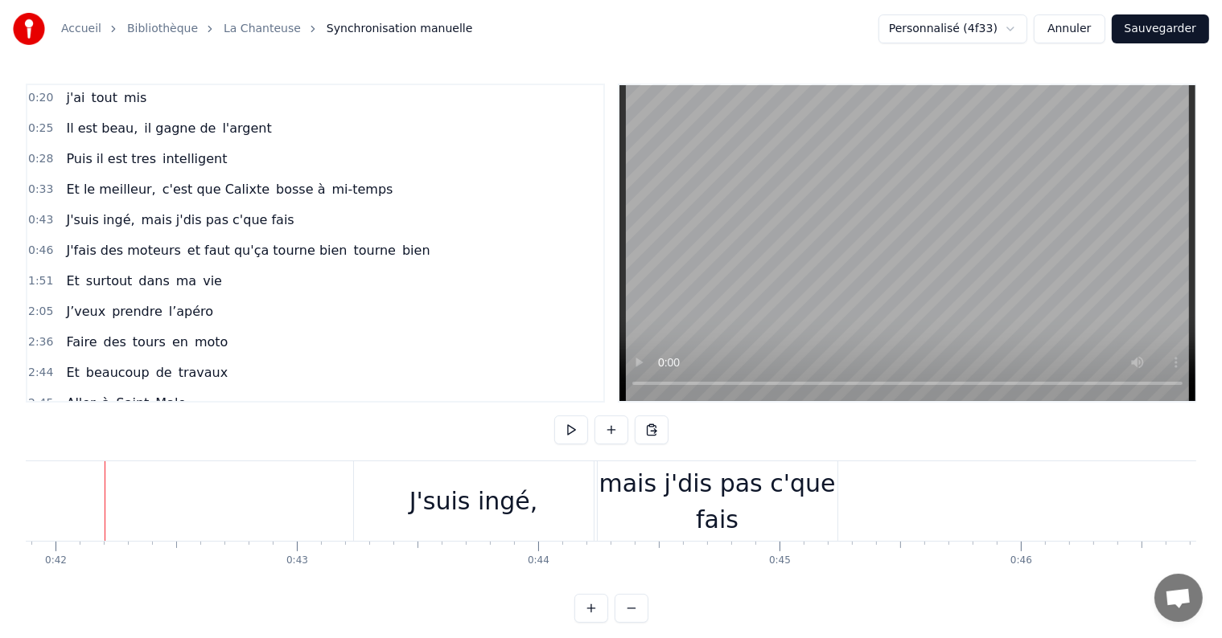
scroll to position [0, 10100]
click at [572, 421] on button at bounding box center [571, 430] width 34 height 29
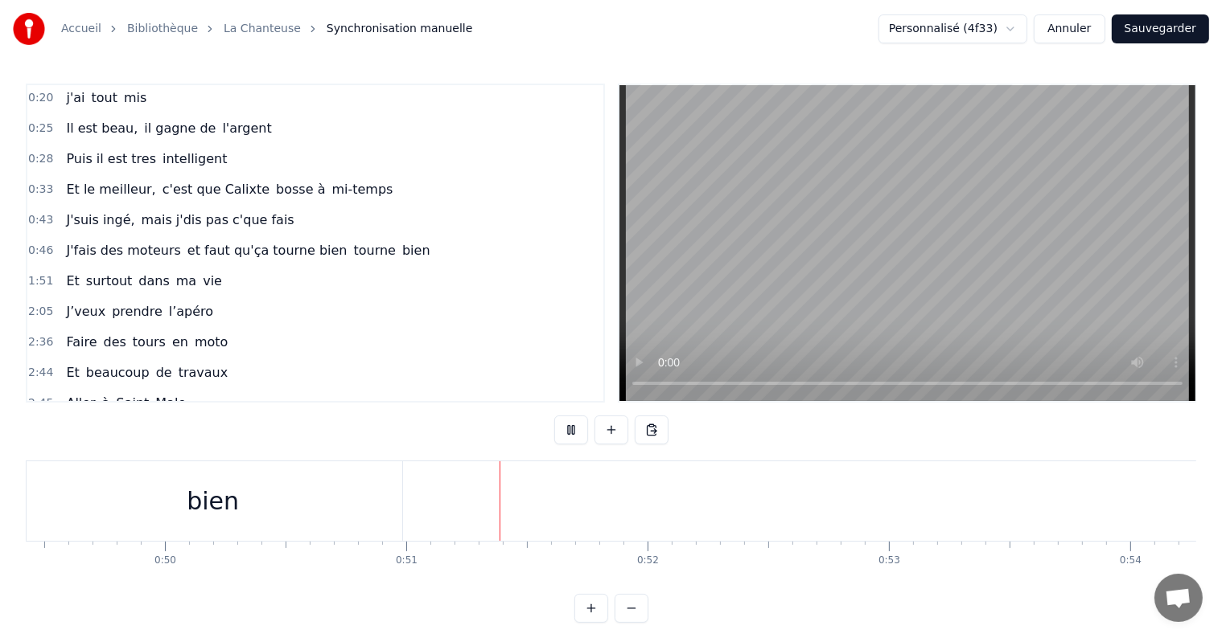
scroll to position [0, 12185]
click at [572, 432] on button at bounding box center [571, 430] width 34 height 29
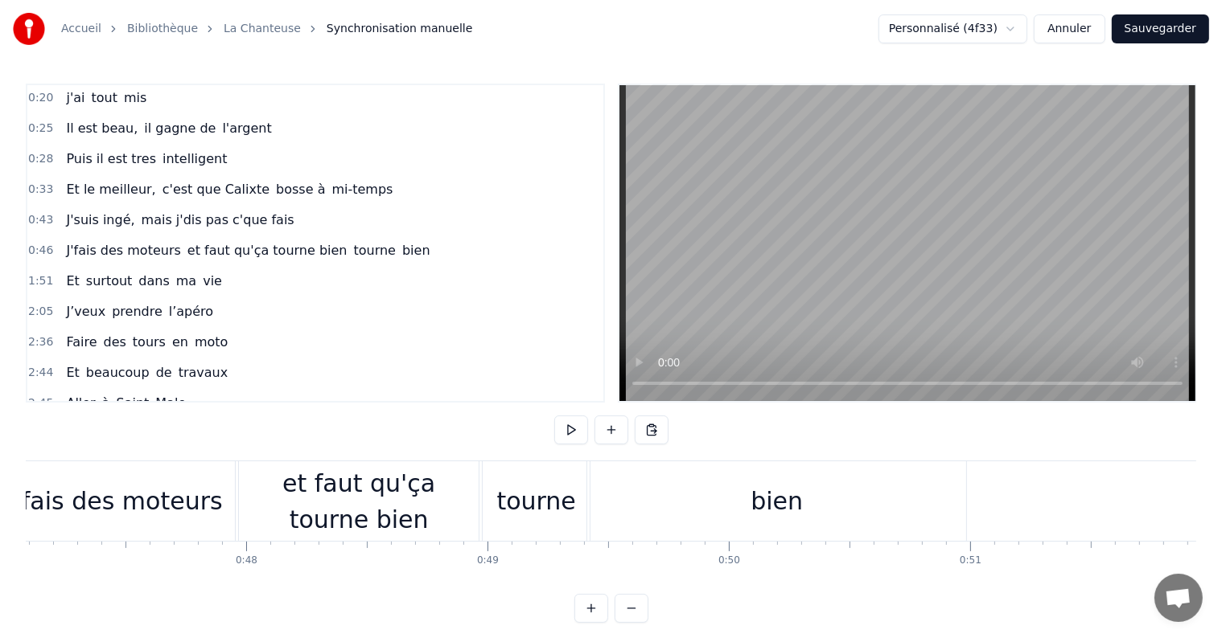
scroll to position [0, 11358]
click at [392, 503] on div "et faut qu'ça tourne bien" at bounding box center [360, 502] width 240 height 72
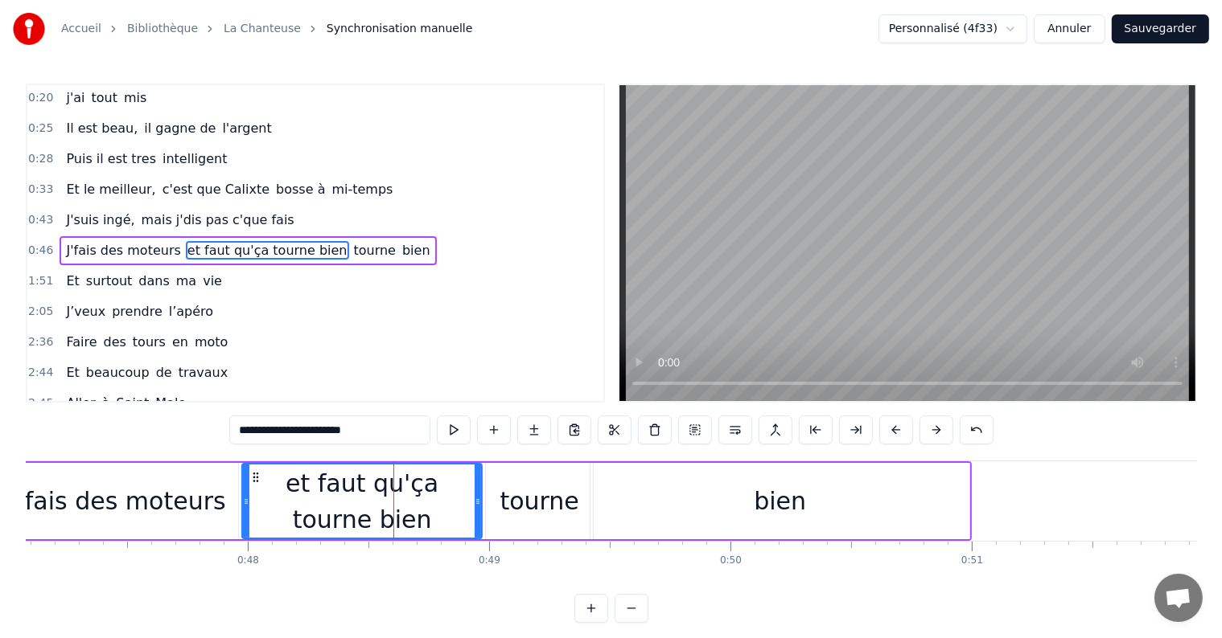
click at [393, 503] on div at bounding box center [393, 502] width 1 height 80
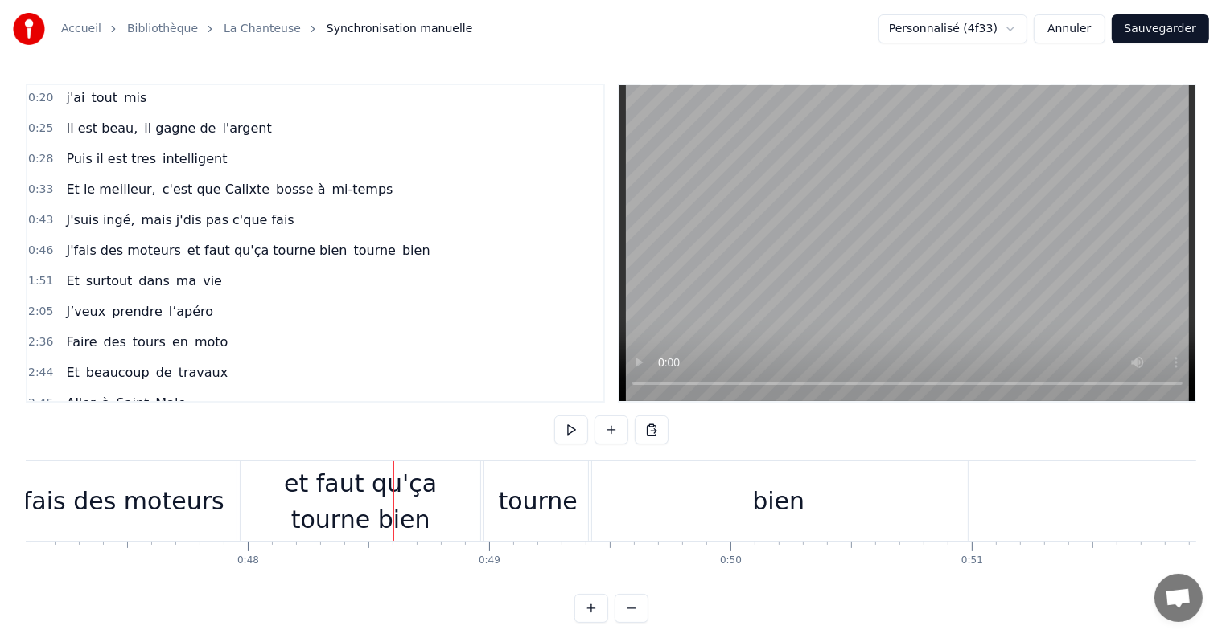
click at [376, 525] on div "et faut qu'ça tourne bien" at bounding box center [360, 502] width 240 height 72
click at [393, 525] on div at bounding box center [393, 502] width 1 height 80
click at [377, 525] on div at bounding box center [377, 502] width 1 height 80
click at [392, 524] on div "et faut qu'ça tourne bien" at bounding box center [360, 502] width 240 height 72
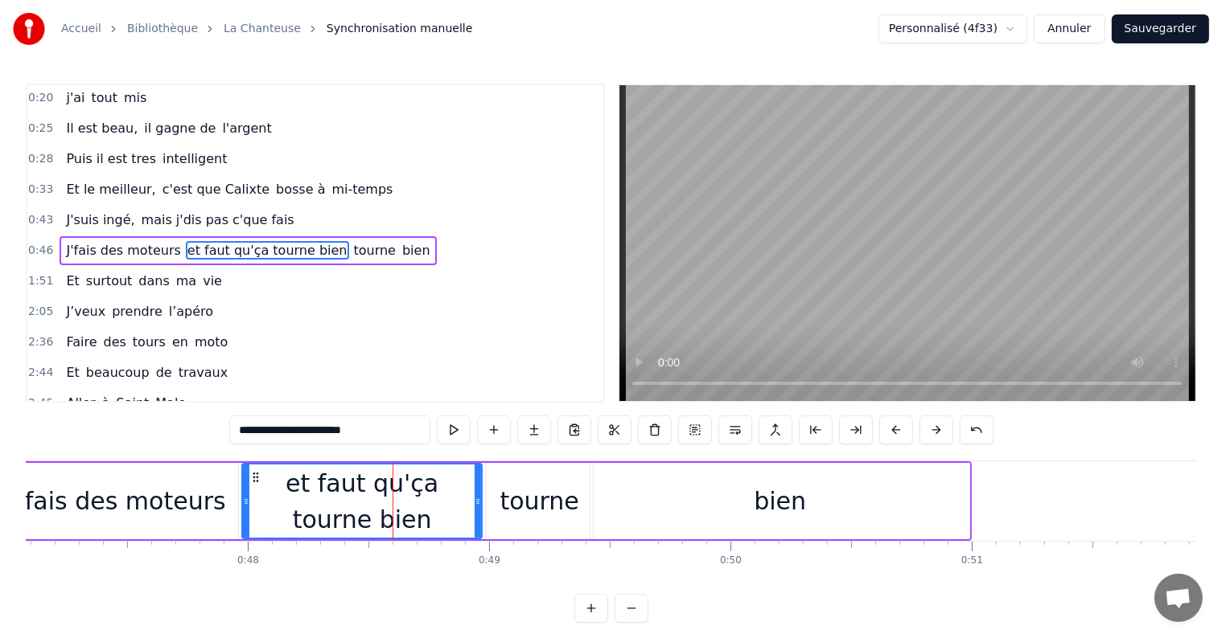
click at [373, 433] on input "**********" at bounding box center [329, 430] width 201 height 29
type input "**********"
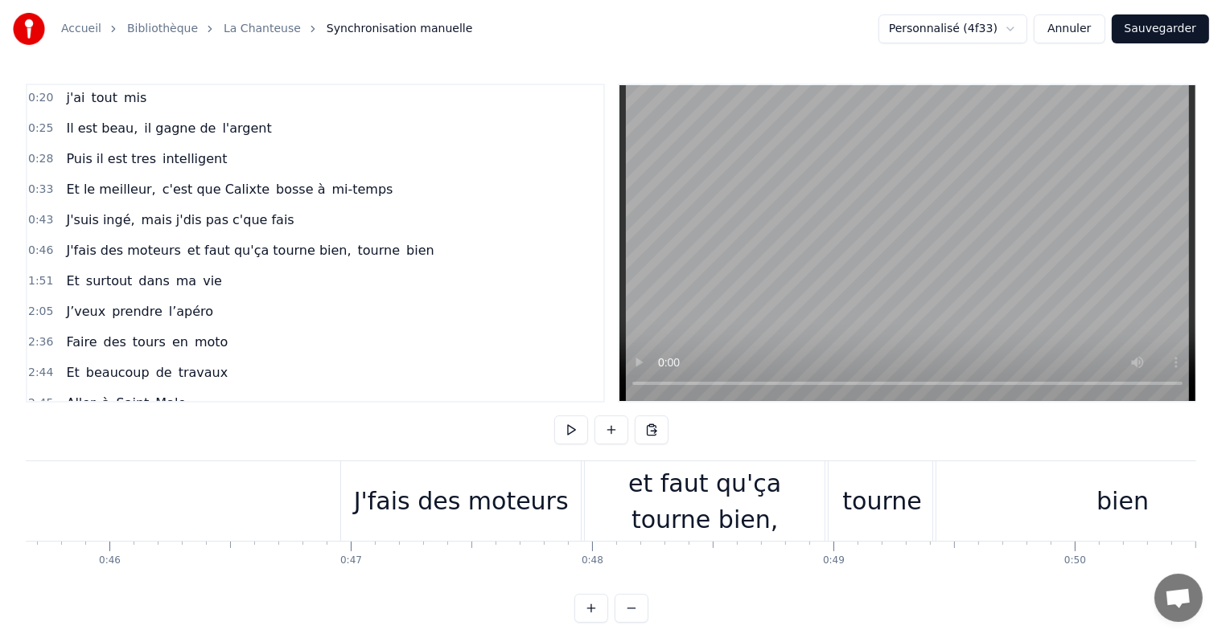
scroll to position [0, 11013]
click at [560, 433] on button at bounding box center [571, 430] width 34 height 29
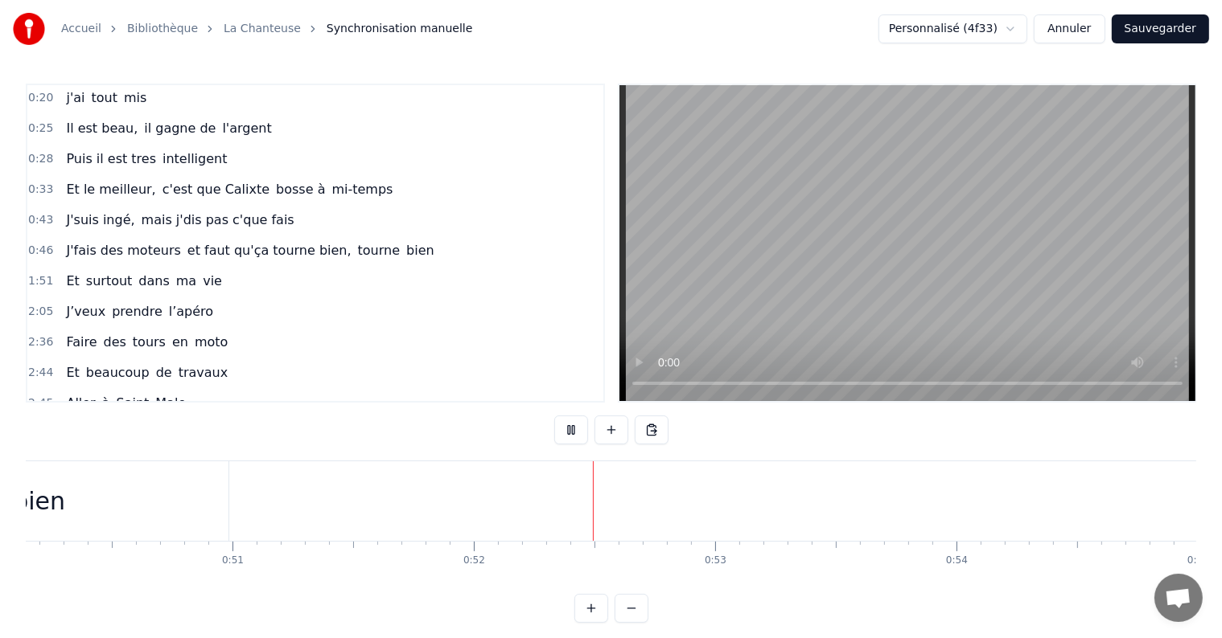
scroll to position [0, 12098]
click at [569, 429] on button at bounding box center [571, 430] width 34 height 29
click at [608, 429] on button at bounding box center [611, 430] width 34 height 29
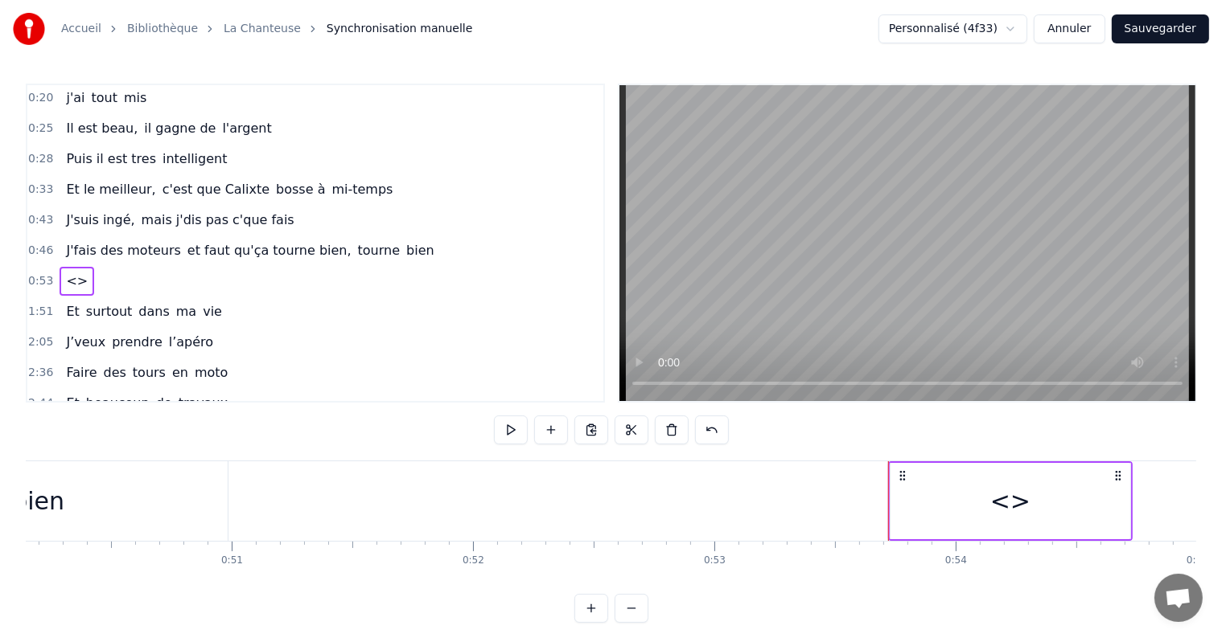
click at [962, 528] on div "<>" at bounding box center [1010, 501] width 240 height 76
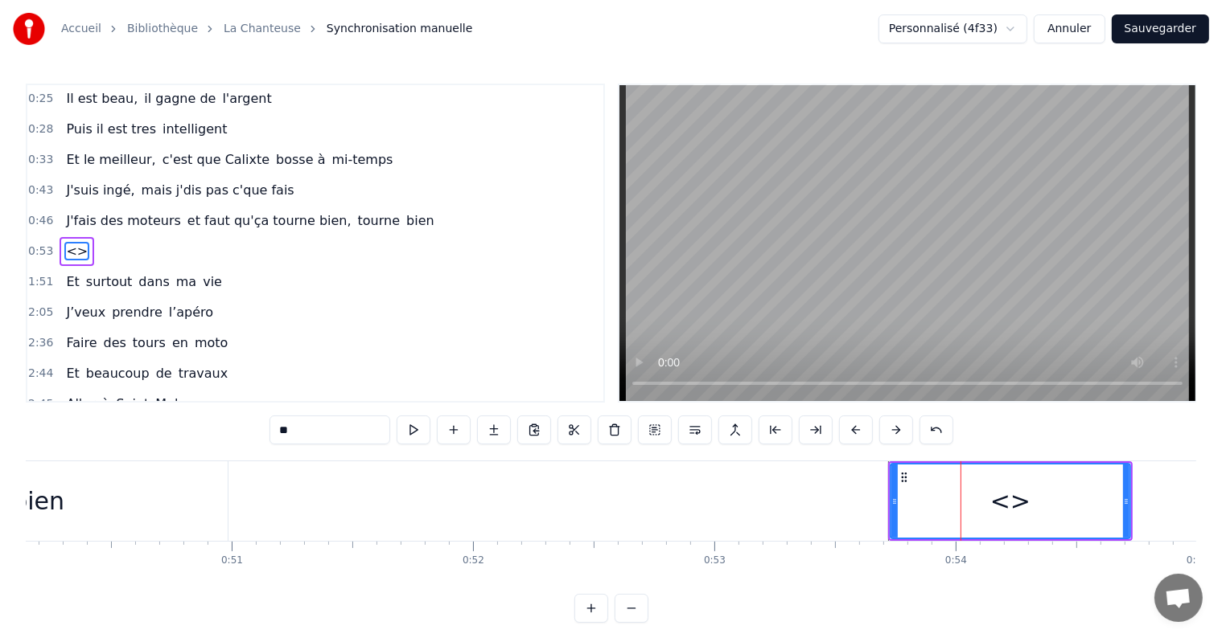
click at [297, 421] on input "**" at bounding box center [329, 430] width 121 height 29
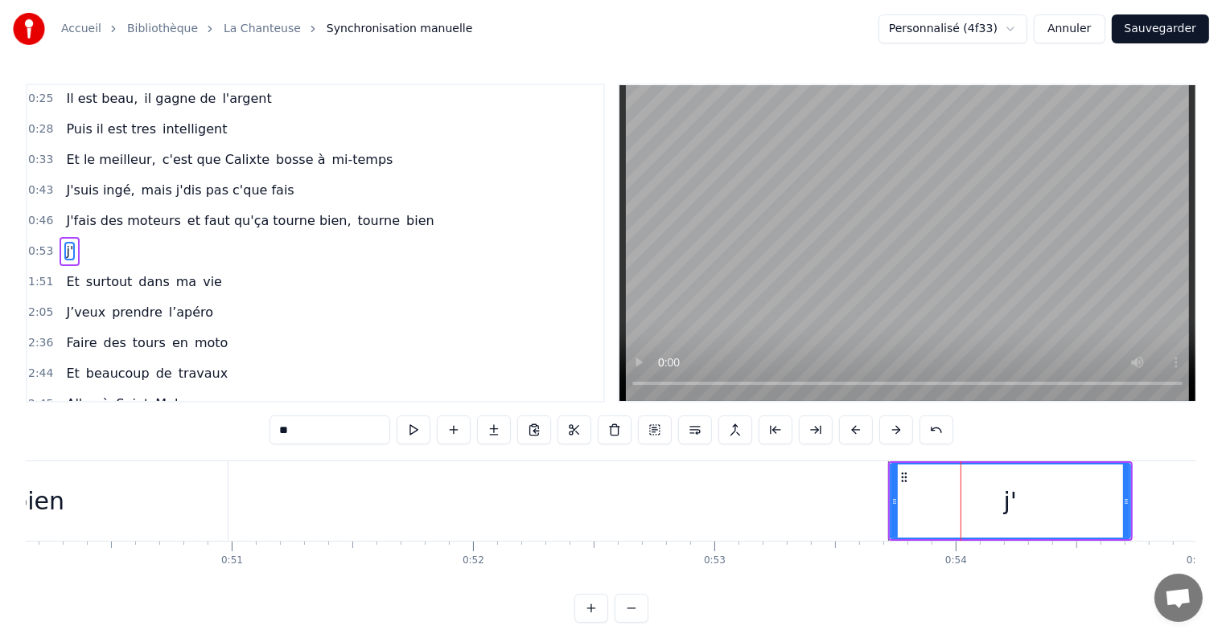
type input "*"
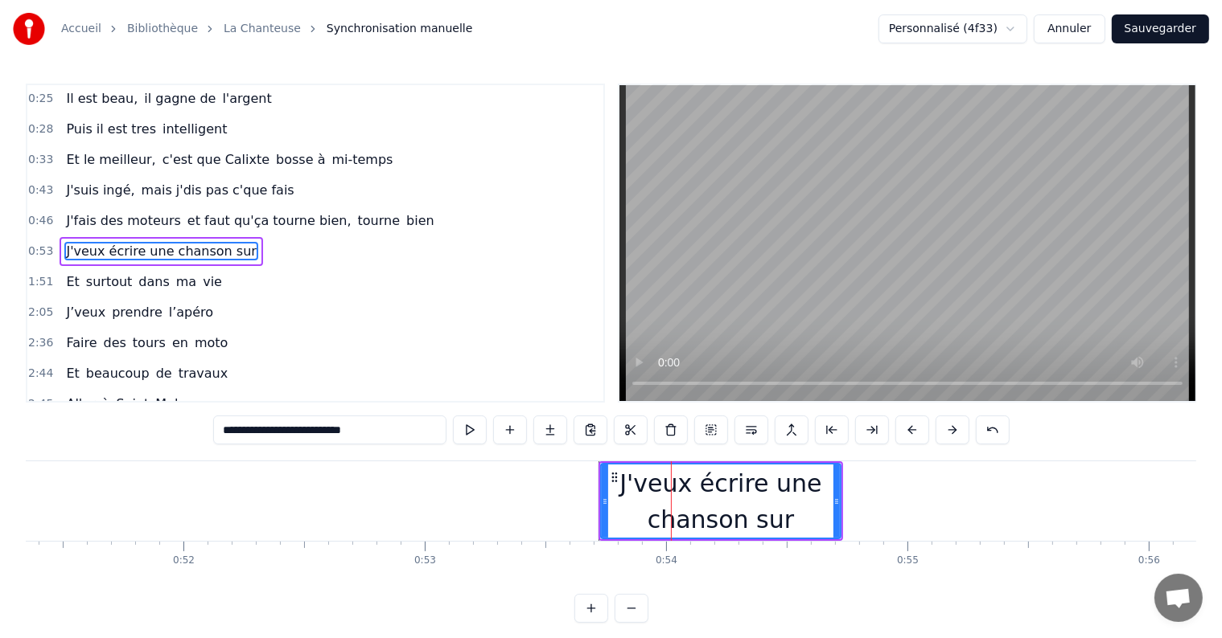
scroll to position [0, 12549]
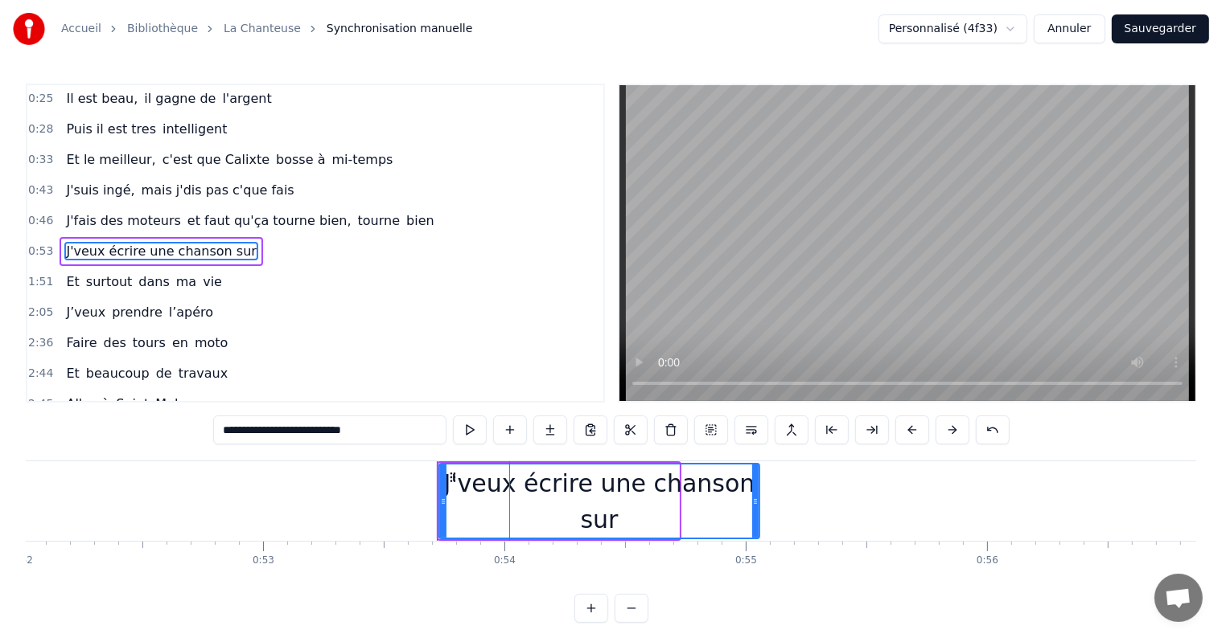
drag, startPoint x: 675, startPoint y: 501, endPoint x: 756, endPoint y: 501, distance: 80.4
click at [756, 501] on icon at bounding box center [755, 501] width 6 height 13
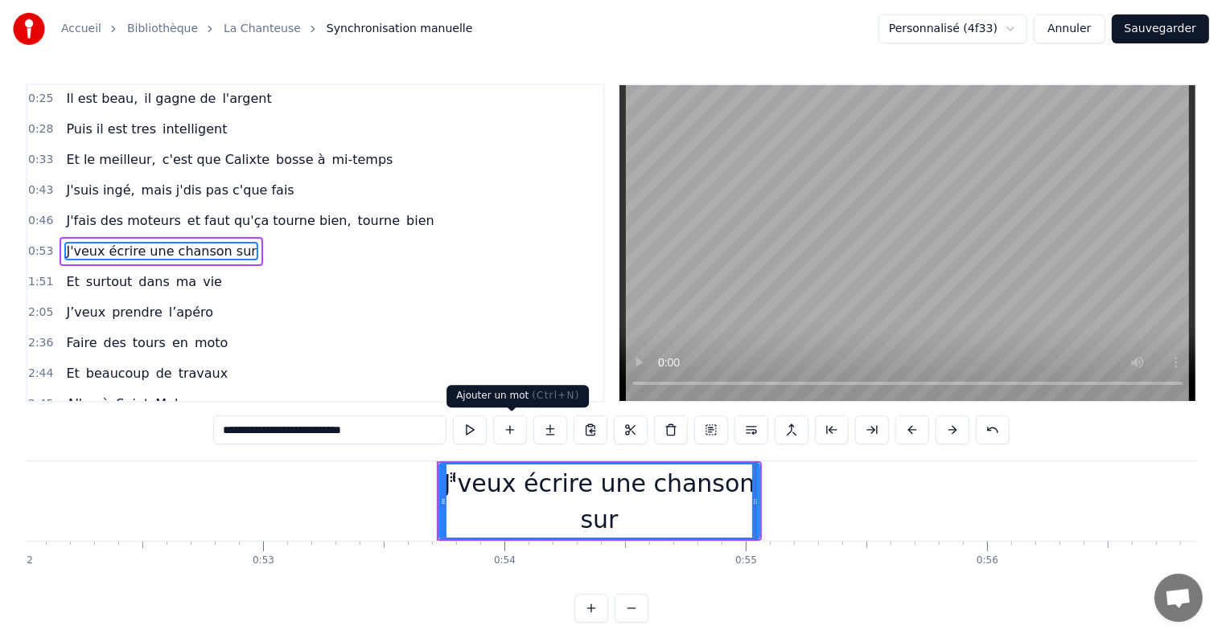
type input "**********"
click at [521, 433] on button at bounding box center [510, 430] width 34 height 29
